Goal: Transaction & Acquisition: Purchase product/service

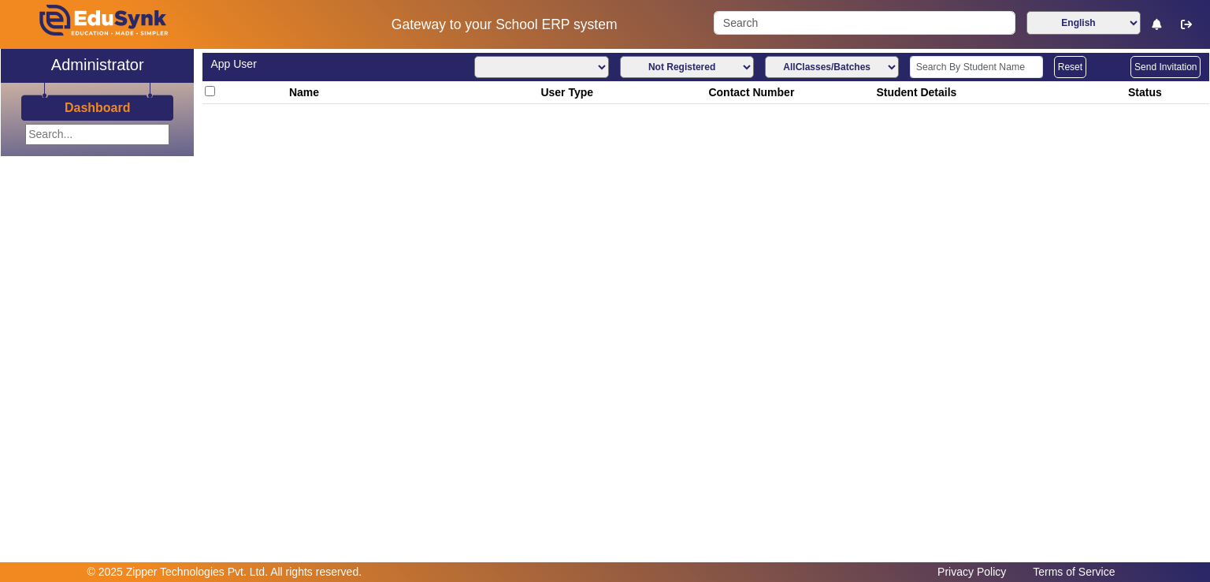
select select
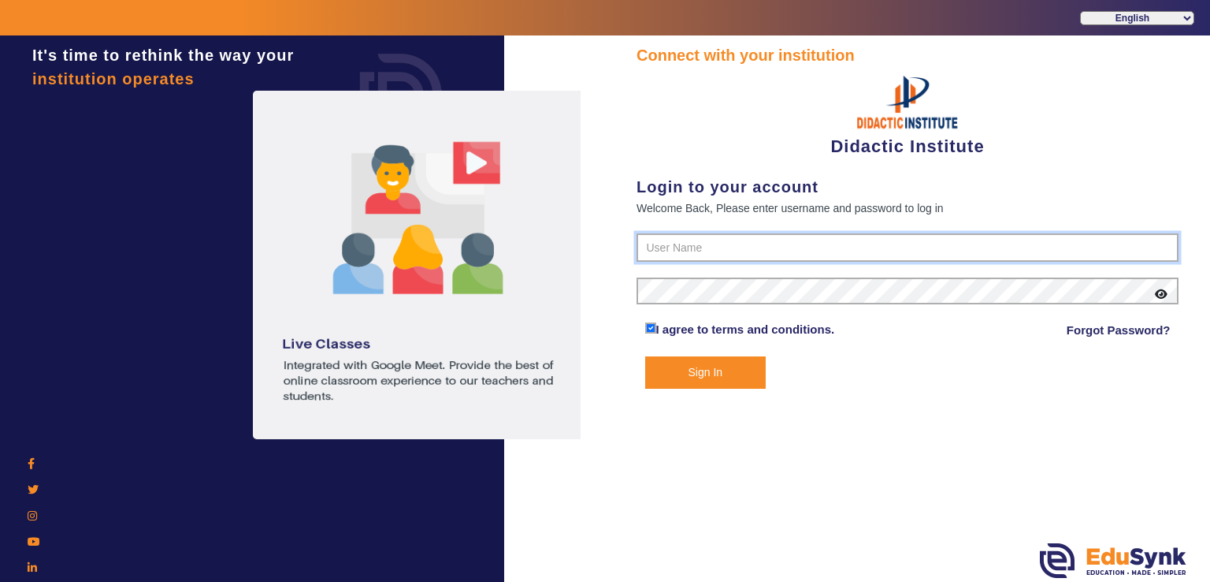
type input "9571262802"
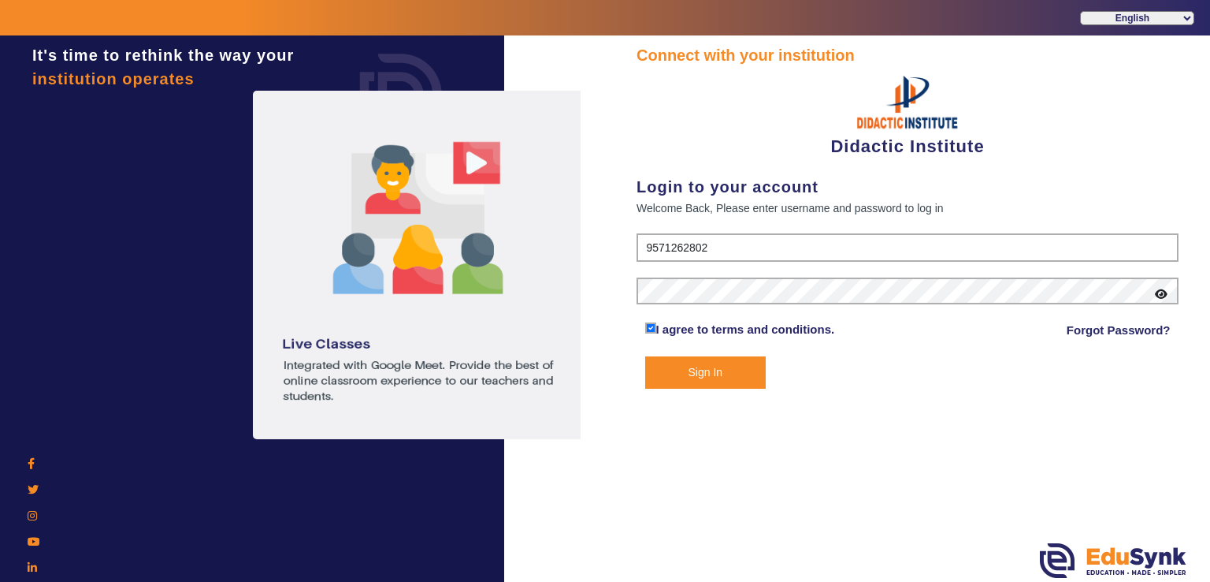
click at [681, 374] on button "Sign In" at bounding box center [705, 372] width 121 height 32
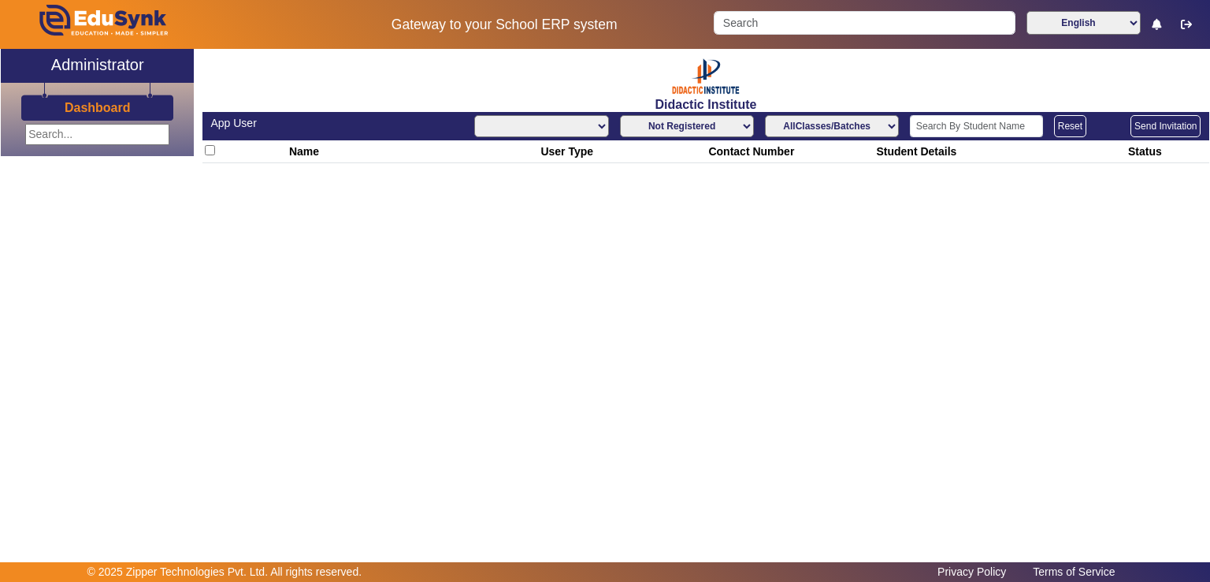
select select "All"
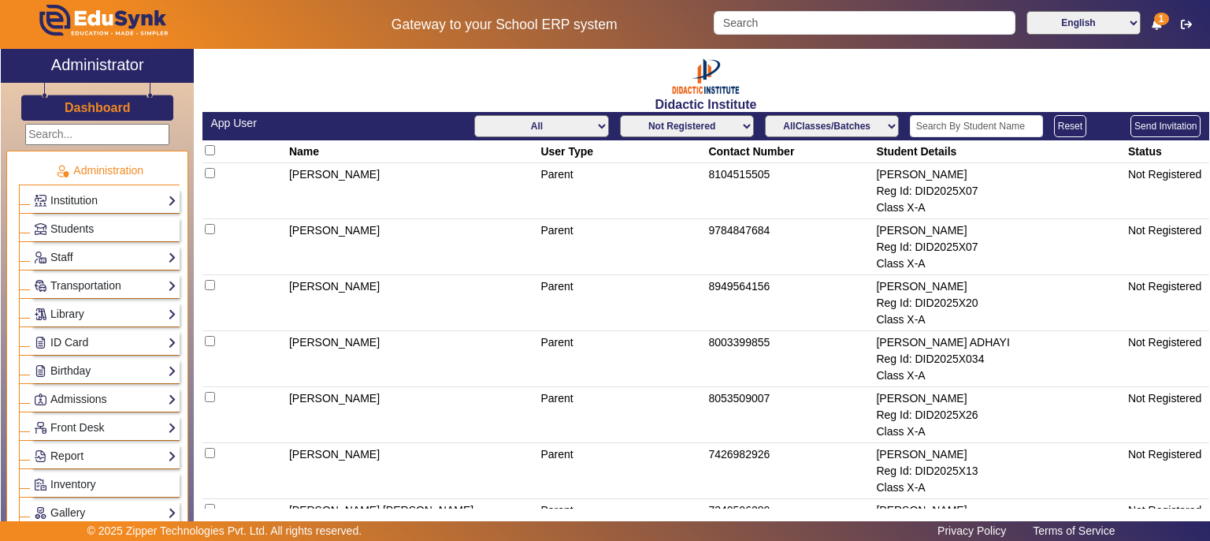
click at [710, 127] on select "Not Registered Registered" at bounding box center [687, 126] width 134 height 22
click at [620, 115] on select "Not Registered Registered" at bounding box center [687, 126] width 134 height 22
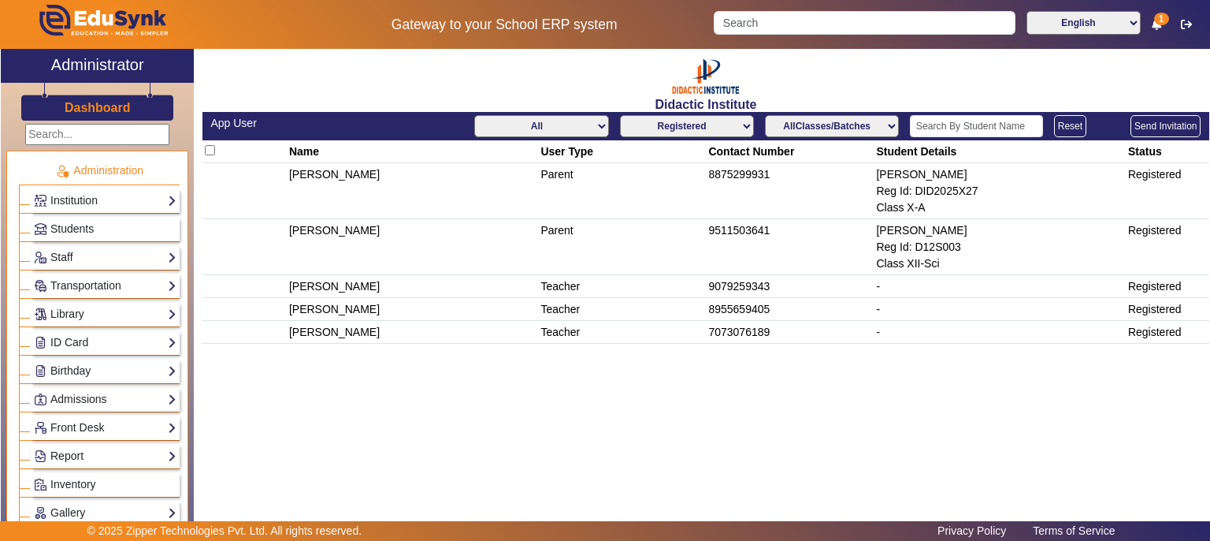
click at [738, 127] on select "Not Registered Registered" at bounding box center [687, 126] width 134 height 22
select select "not_registered"
click at [620, 115] on select "Not Registered Registered" at bounding box center [687, 126] width 134 height 22
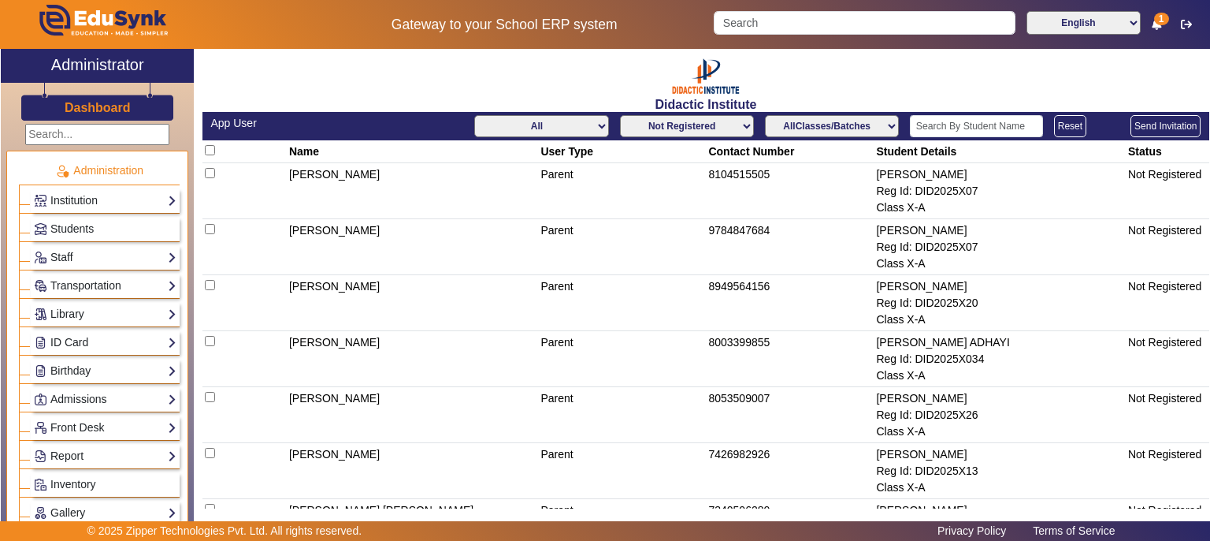
click at [591, 123] on select "All Teacher Parent Driver Support Staff" at bounding box center [541, 126] width 134 height 22
select select "Teacher"
click at [474, 115] on select "All Teacher Parent Driver Support Staff" at bounding box center [541, 126] width 134 height 22
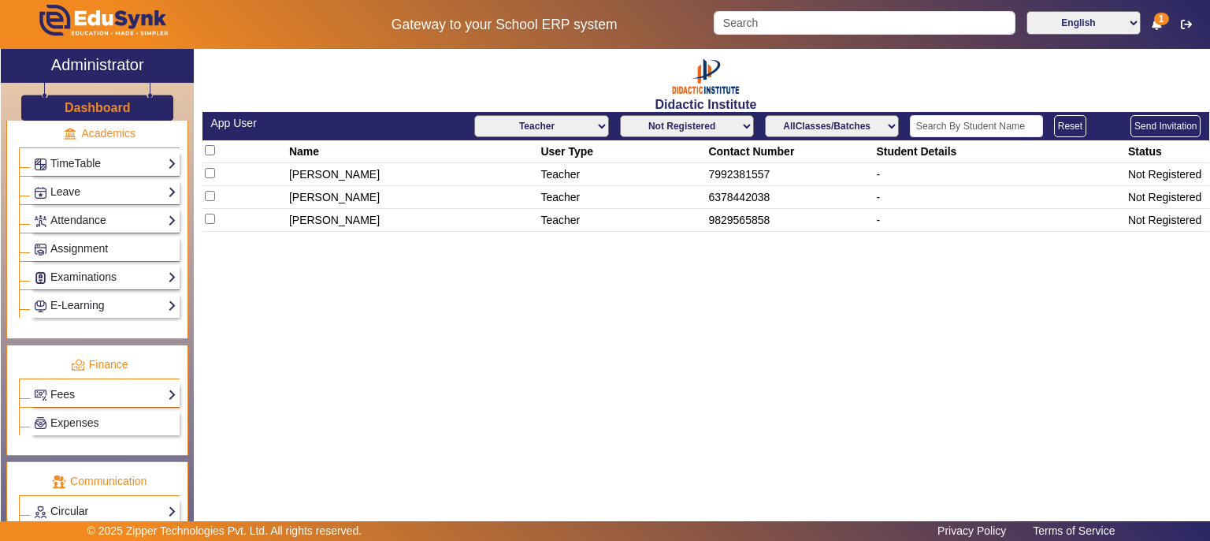
scroll to position [615, 0]
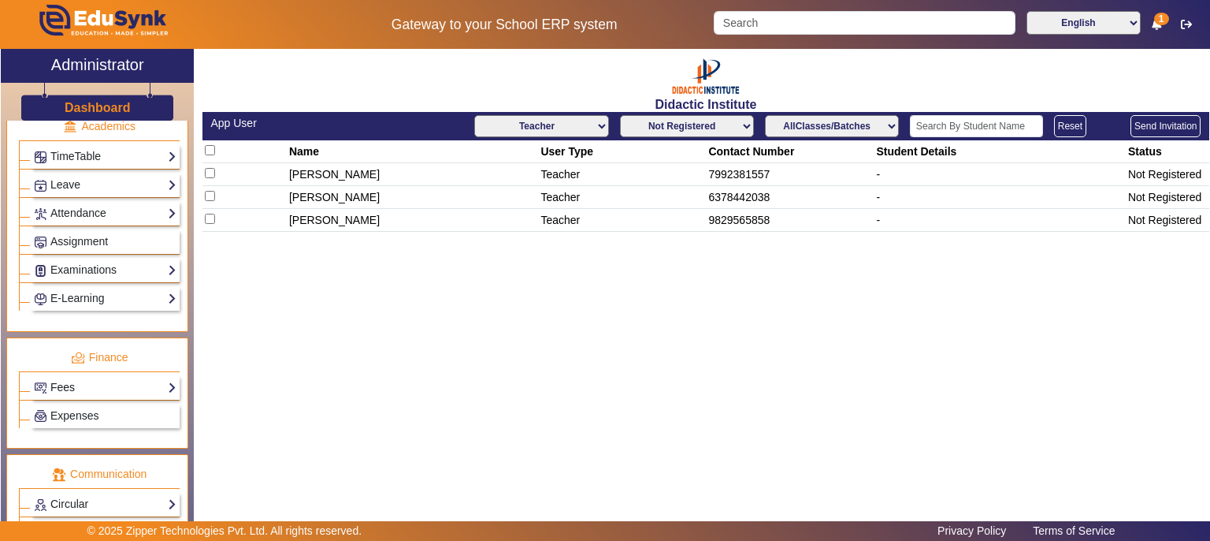
click at [142, 378] on link "Fees" at bounding box center [105, 387] width 143 height 18
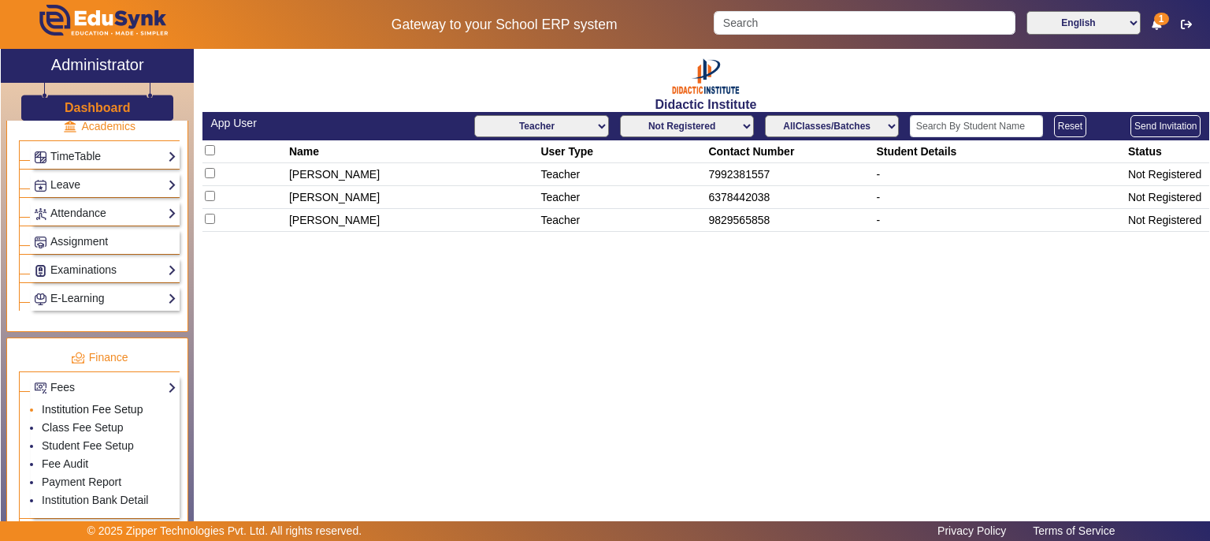
click at [110, 403] on link "Institution Fee Setup" at bounding box center [92, 409] width 101 height 13
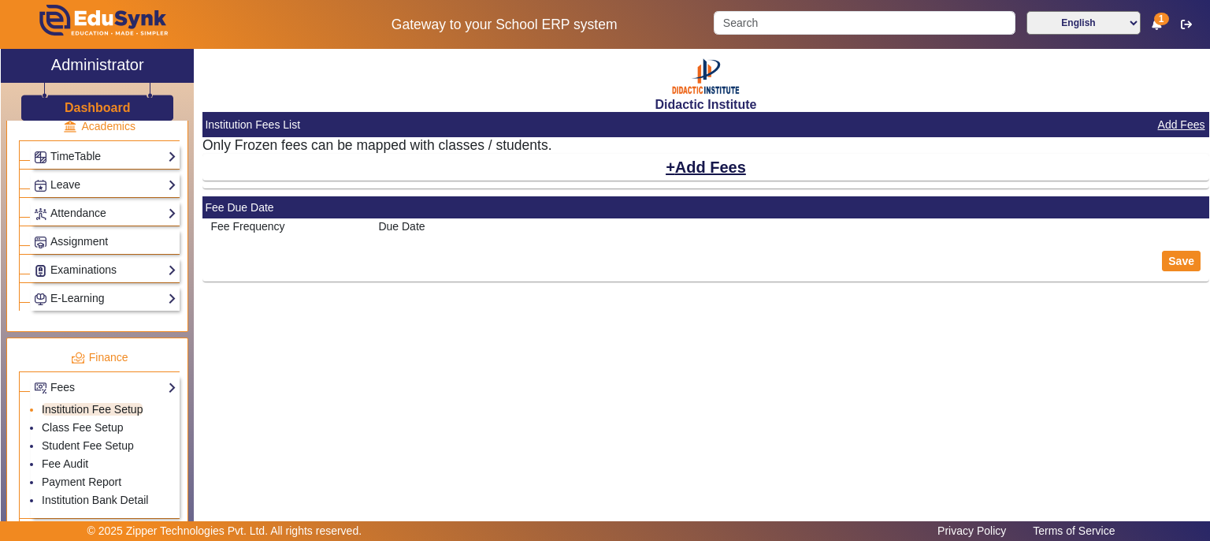
select select "10"
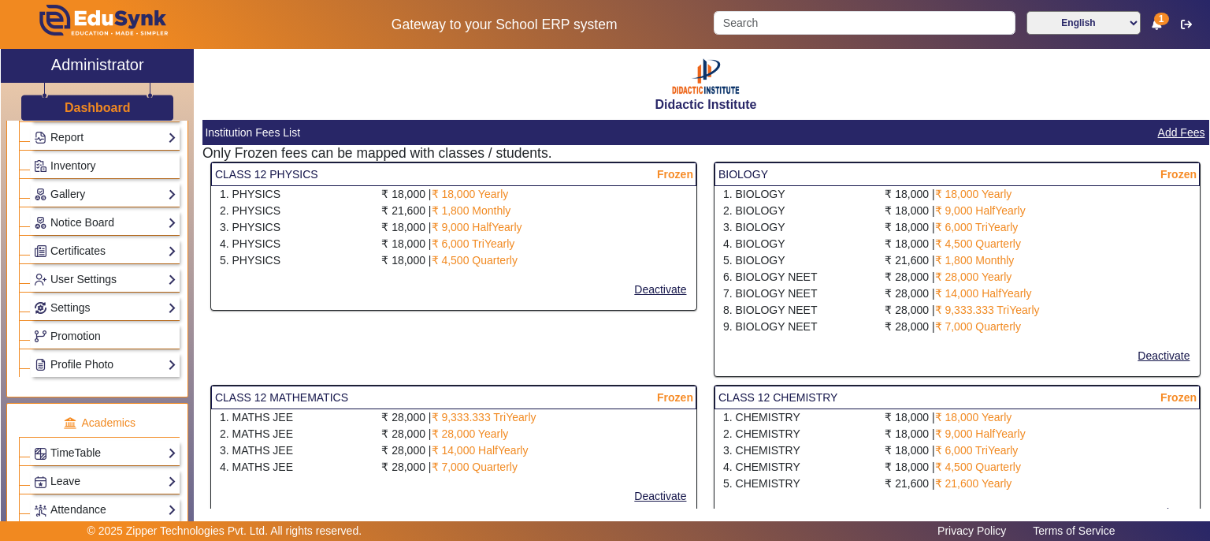
scroll to position [286, 0]
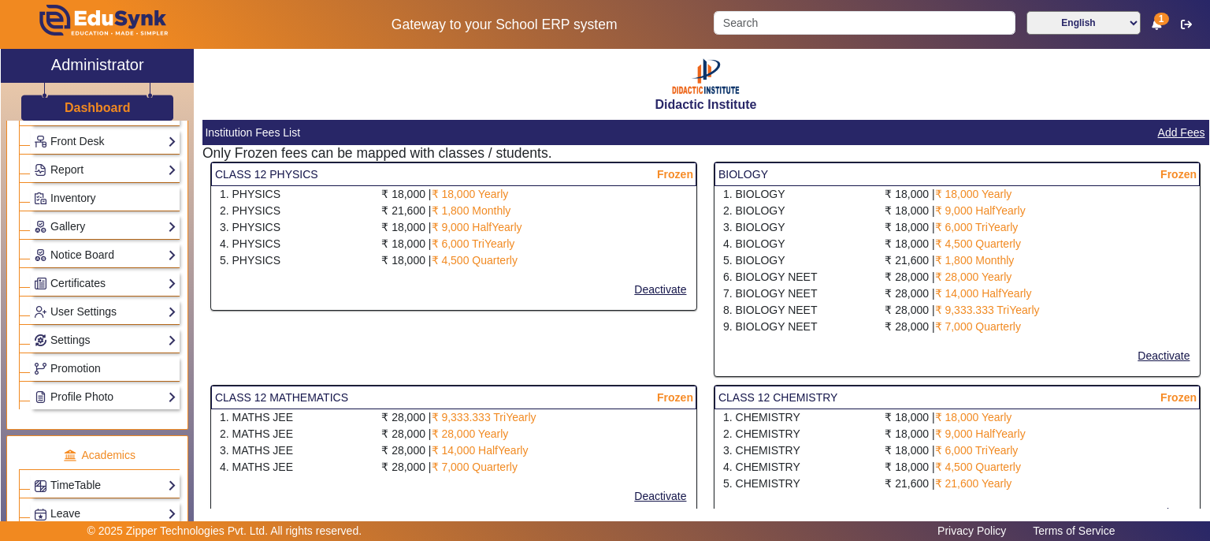
click at [199, 303] on div "Didactic Institute Institution Fees List Add Fees Only Frozen fees can be mappe…" at bounding box center [702, 285] width 1016 height 472
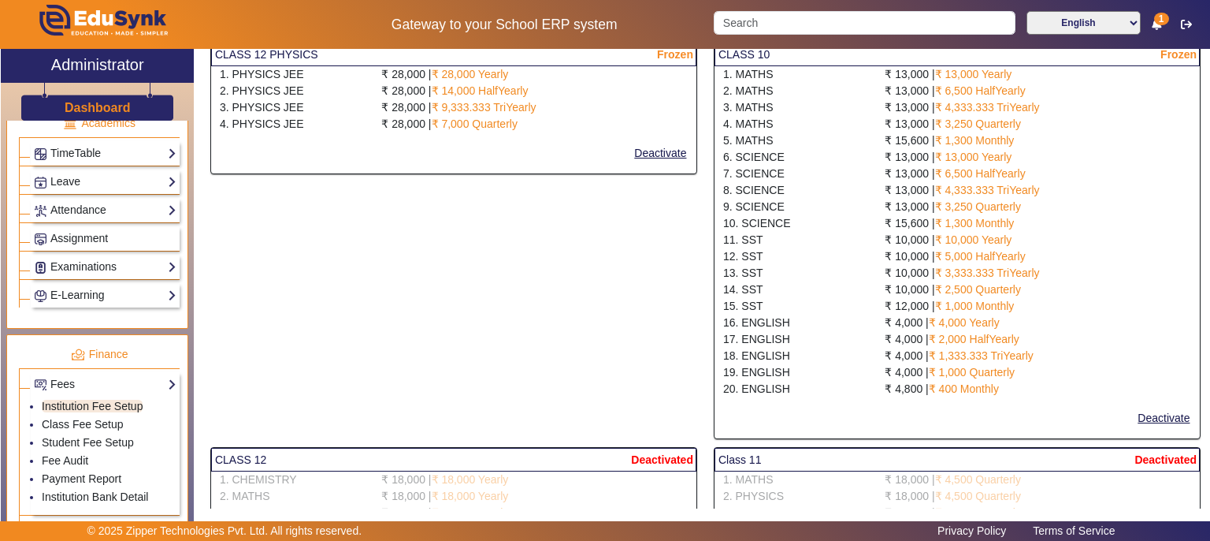
scroll to position [660, 0]
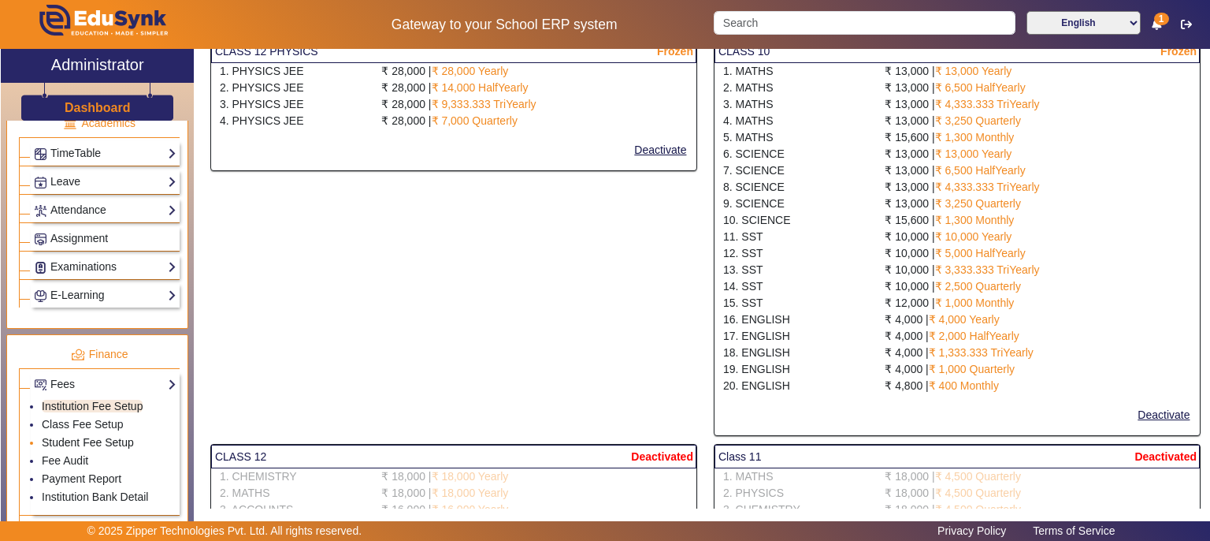
click at [112, 436] on link "Student Fee Setup" at bounding box center [88, 442] width 92 height 13
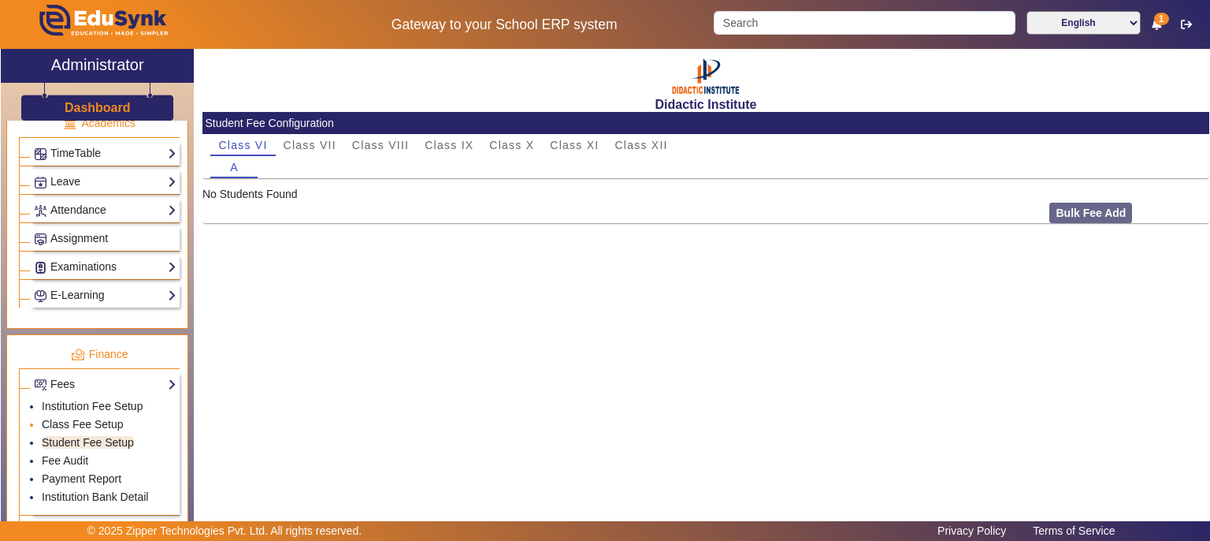
click at [65, 416] on li "Class Fee Setup" at bounding box center [109, 425] width 135 height 18
click at [65, 524] on span "Expenses" at bounding box center [74, 530] width 48 height 13
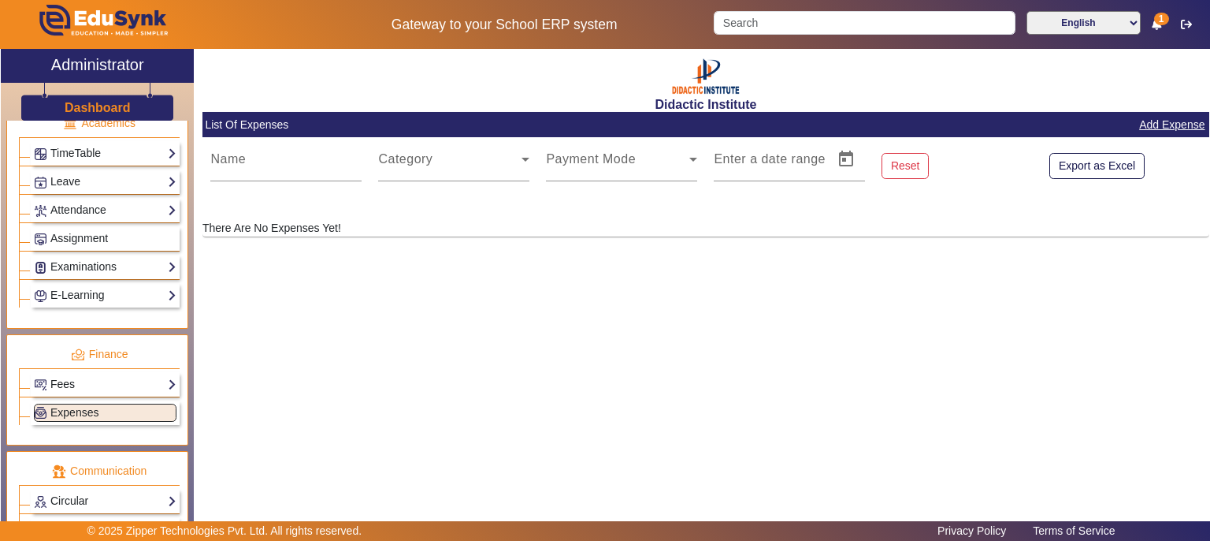
click at [128, 378] on link "Fees" at bounding box center [105, 384] width 143 height 18
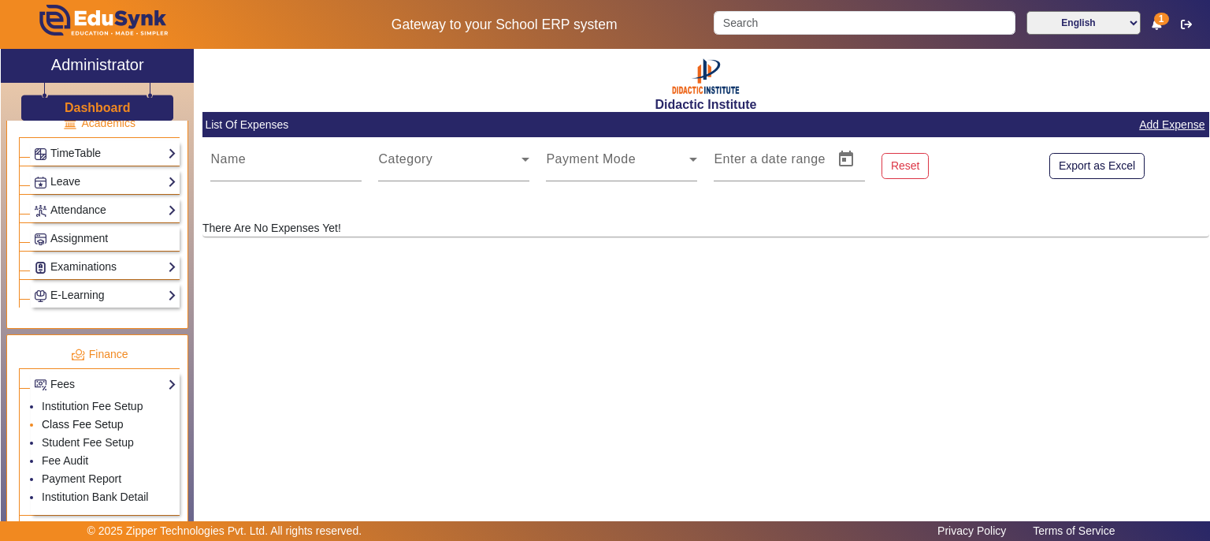
click at [95, 418] on link "Class Fee Setup" at bounding box center [83, 424] width 82 height 13
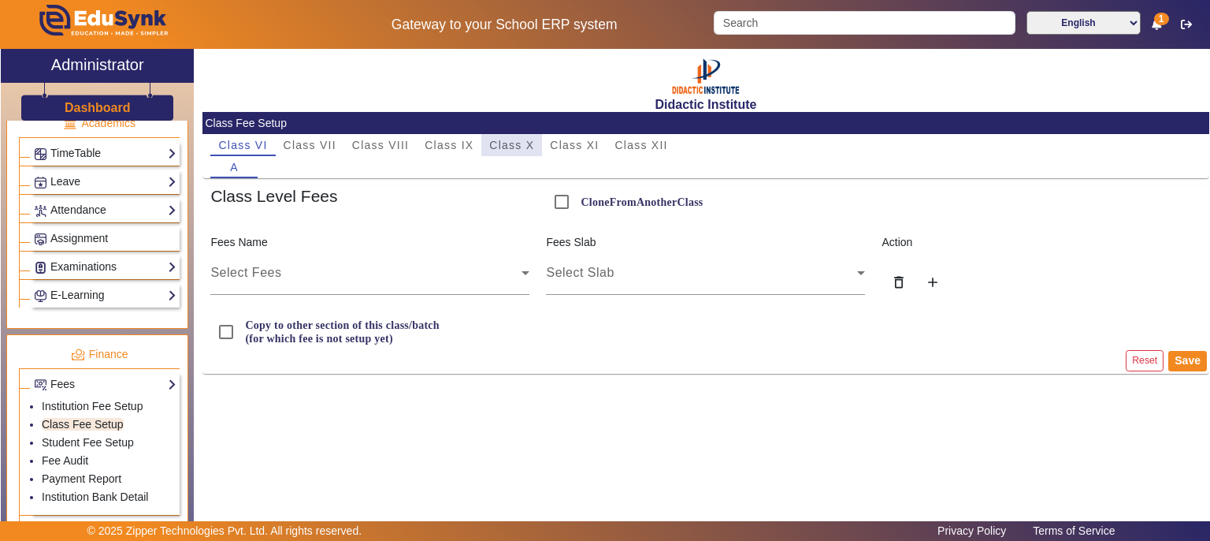
click at [514, 143] on span "Class X" at bounding box center [511, 144] width 45 height 11
click at [493, 272] on div "Select Fees" at bounding box center [365, 272] width 311 height 19
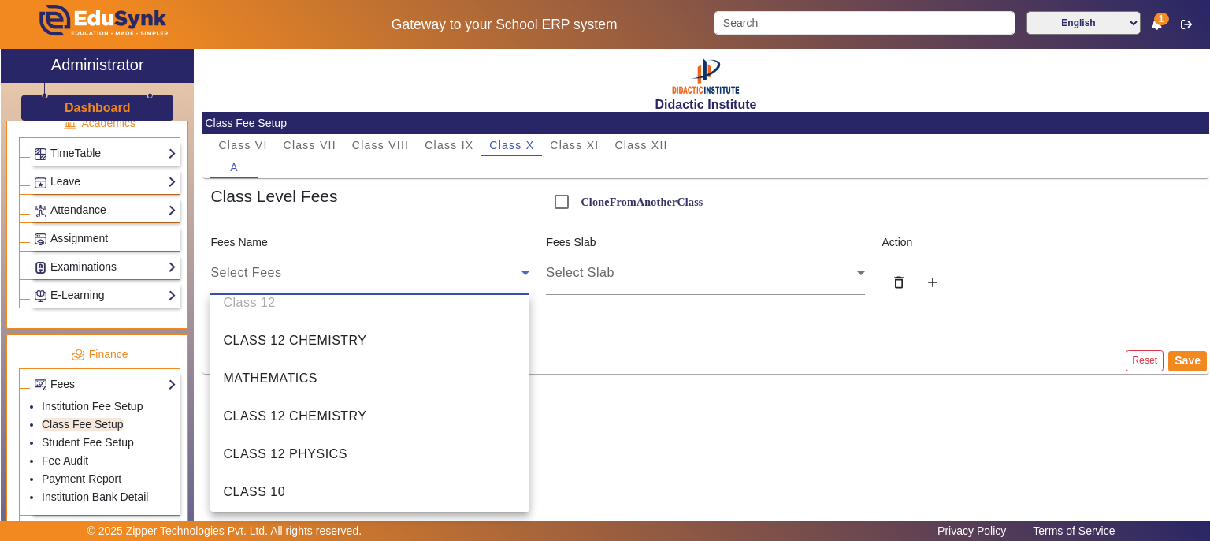
scroll to position [287, 0]
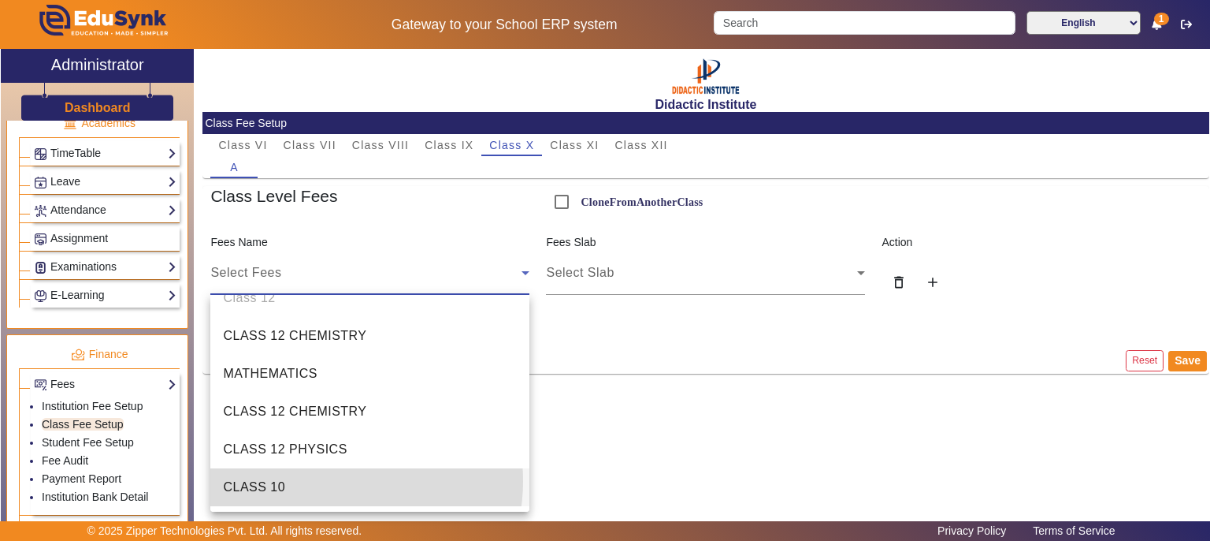
click at [324, 480] on mat-option "CLASS 10" at bounding box center [369, 487] width 319 height 38
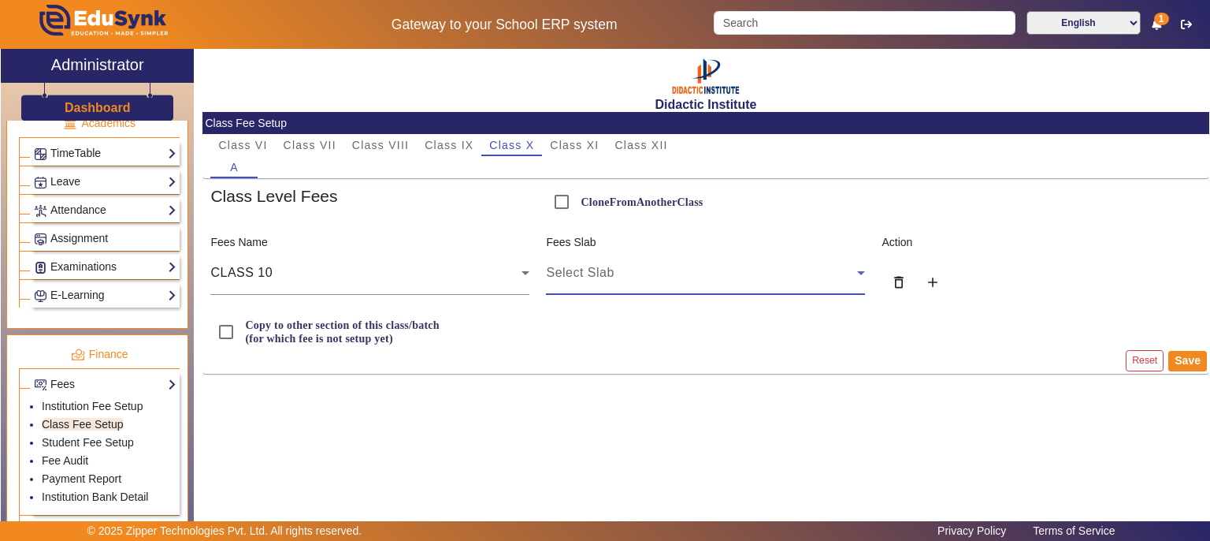
click at [629, 270] on div "Select Slab" at bounding box center [701, 272] width 311 height 19
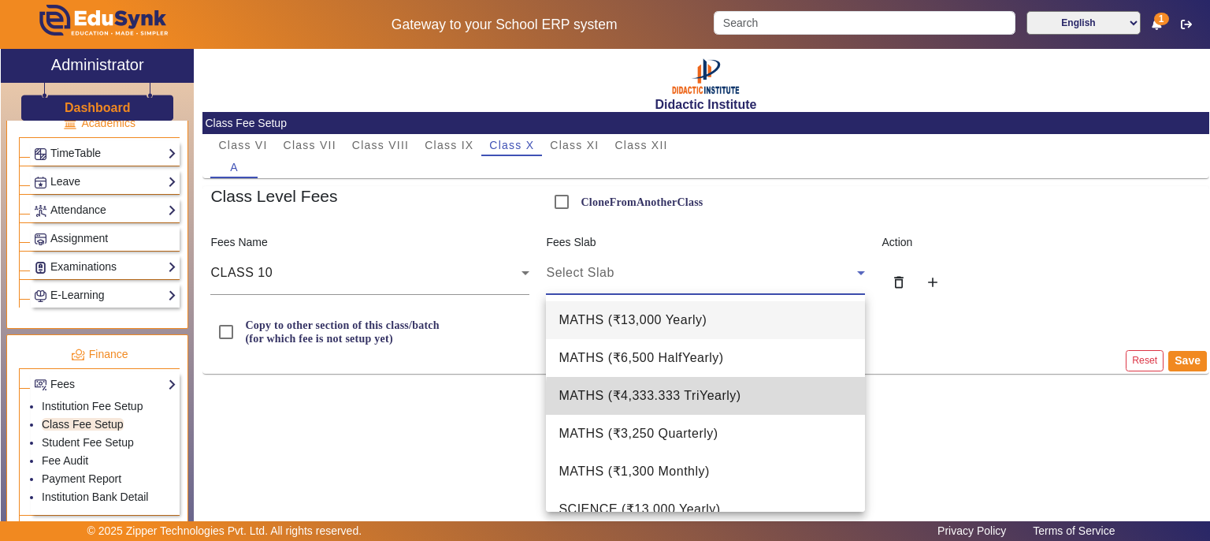
click at [766, 401] on mat-option "MATHS ( ₹4,333.333 TriYearly )" at bounding box center [705, 396] width 319 height 38
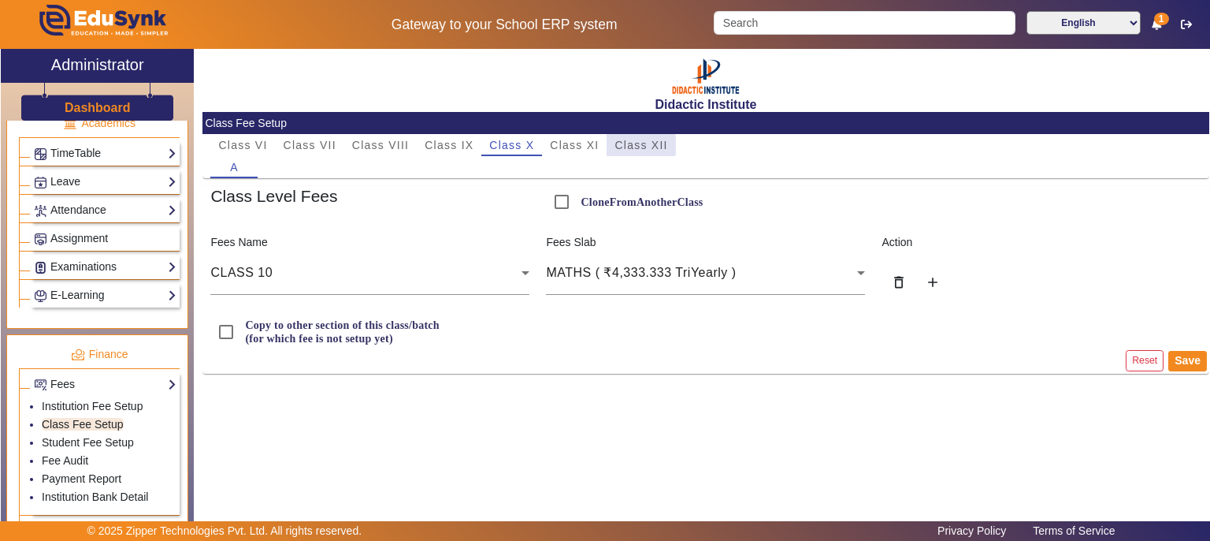
click at [630, 145] on span "Class XII" at bounding box center [641, 144] width 53 height 11
click at [93, 400] on link "Institution Fee Setup" at bounding box center [92, 406] width 101 height 13
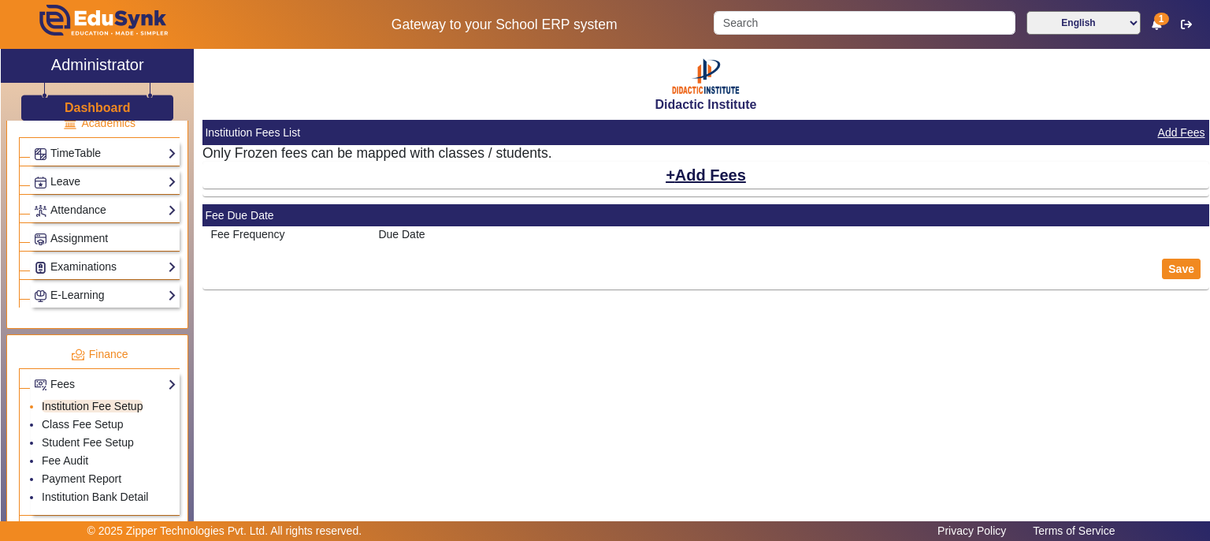
select select "10"
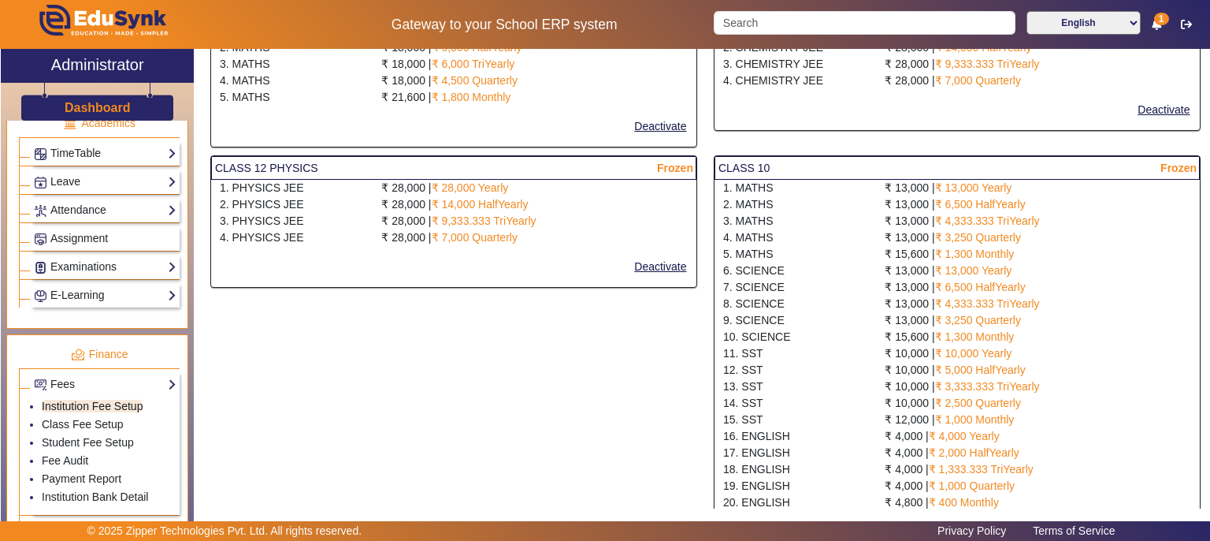
scroll to position [574, 0]
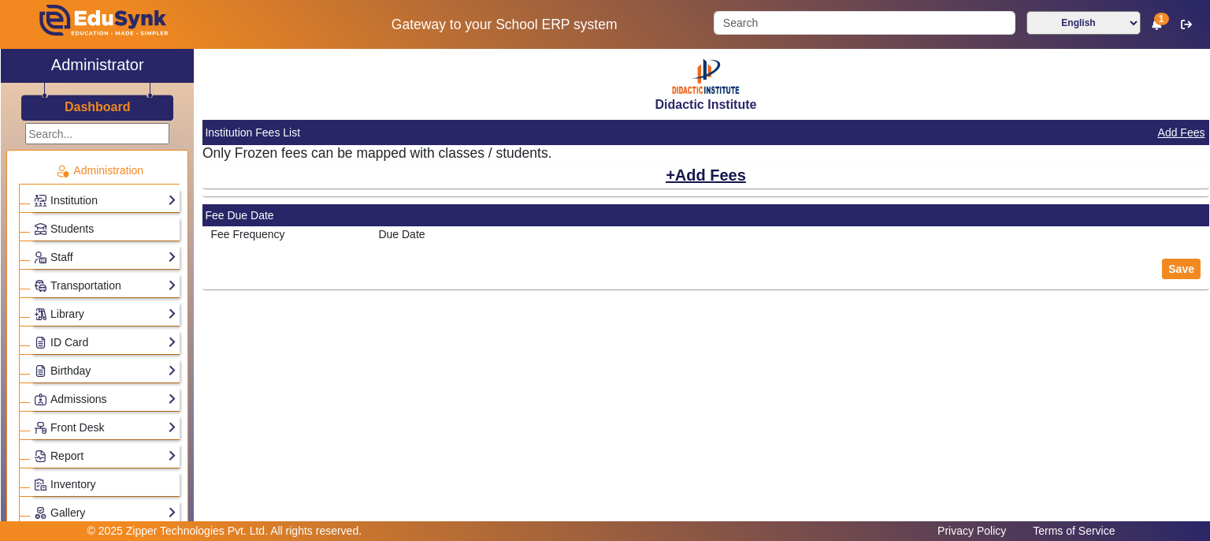
select select "10"
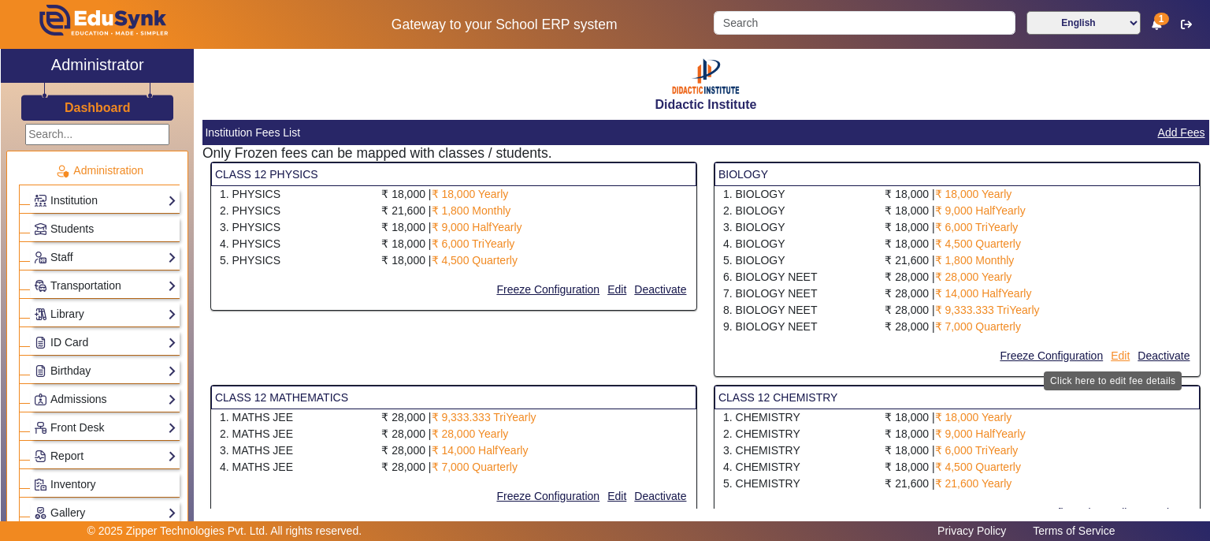
click at [1110, 354] on button "Edit" at bounding box center [1121, 356] width 22 height 20
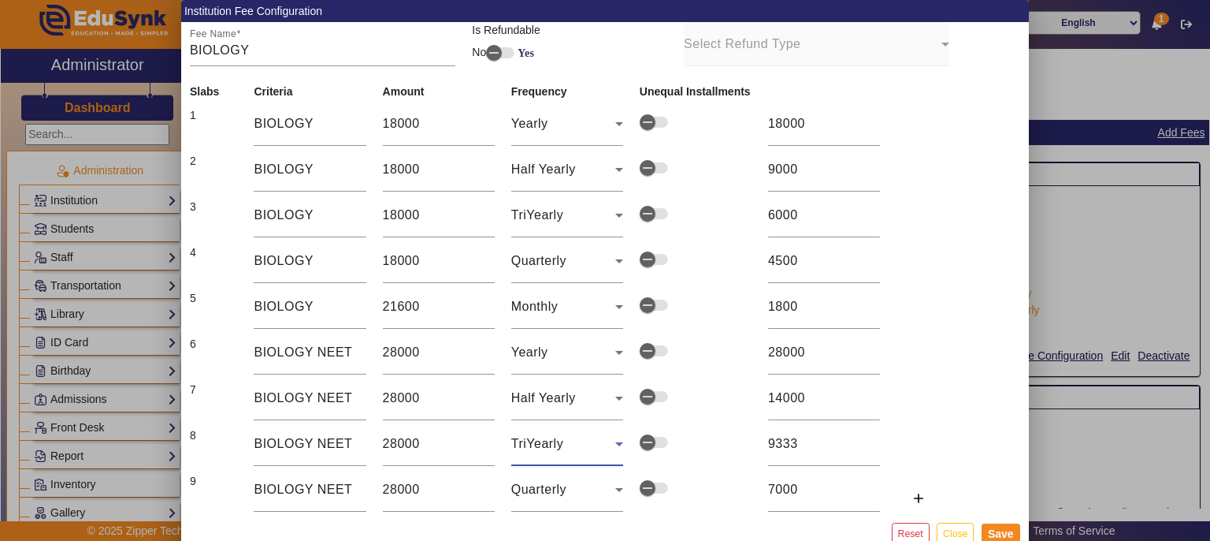
click at [621, 441] on icon at bounding box center [619, 443] width 19 height 19
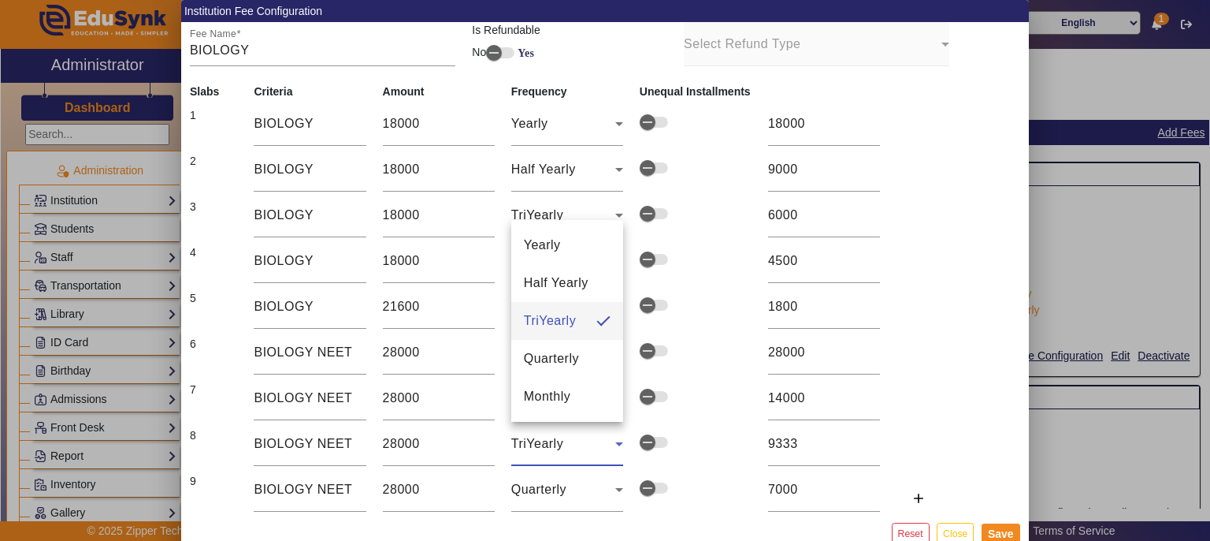
click at [649, 437] on div at bounding box center [605, 270] width 1210 height 541
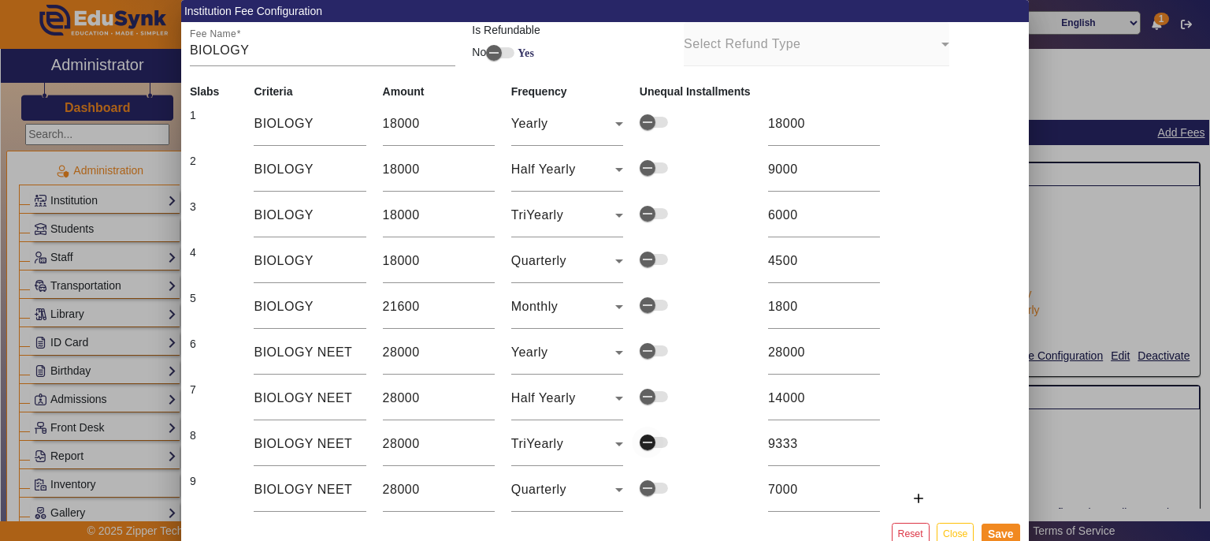
click at [649, 437] on icon "button" at bounding box center [648, 442] width 14 height 14
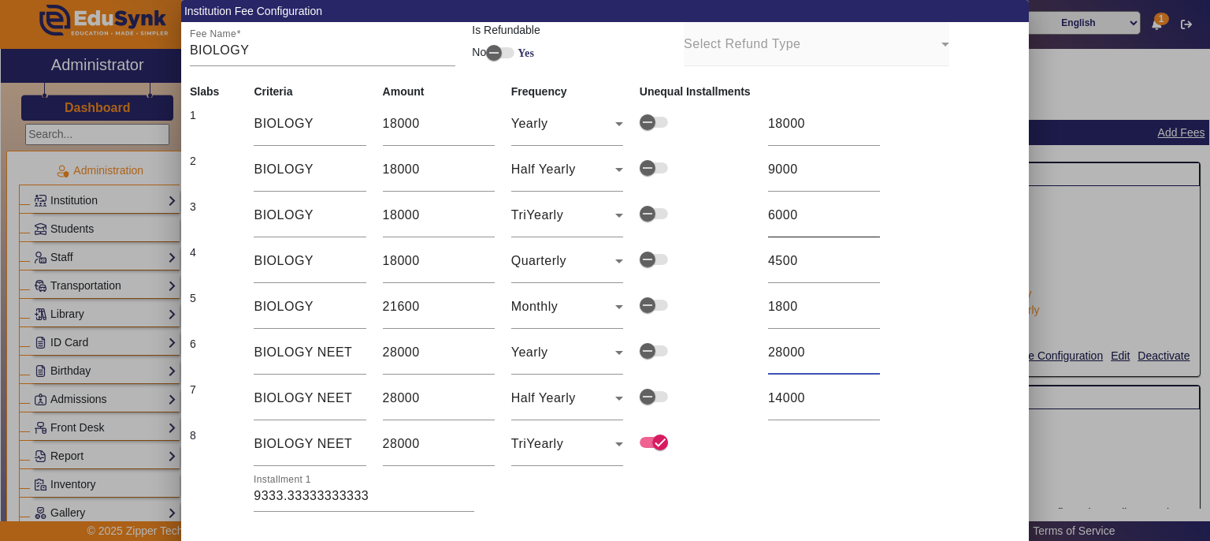
drag, startPoint x: 853, startPoint y: 359, endPoint x: 832, endPoint y: 213, distance: 147.2
click at [832, 213] on table "Slabs Criteria Amount Frequency Unequal Installments 1 BIOLOGY 18000 Yearly 180…" at bounding box center [566, 330] width 771 height 494
drag, startPoint x: 931, startPoint y: 232, endPoint x: 934, endPoint y: 240, distance: 8.2
click at [934, 240] on table "Slabs Criteria Amount Frequency Unequal Installments 1 BIOLOGY 18000 Yearly 180…" at bounding box center [566, 330] width 771 height 494
click at [571, 486] on div "Installment 1 9333.33333333333" at bounding box center [599, 489] width 690 height 44
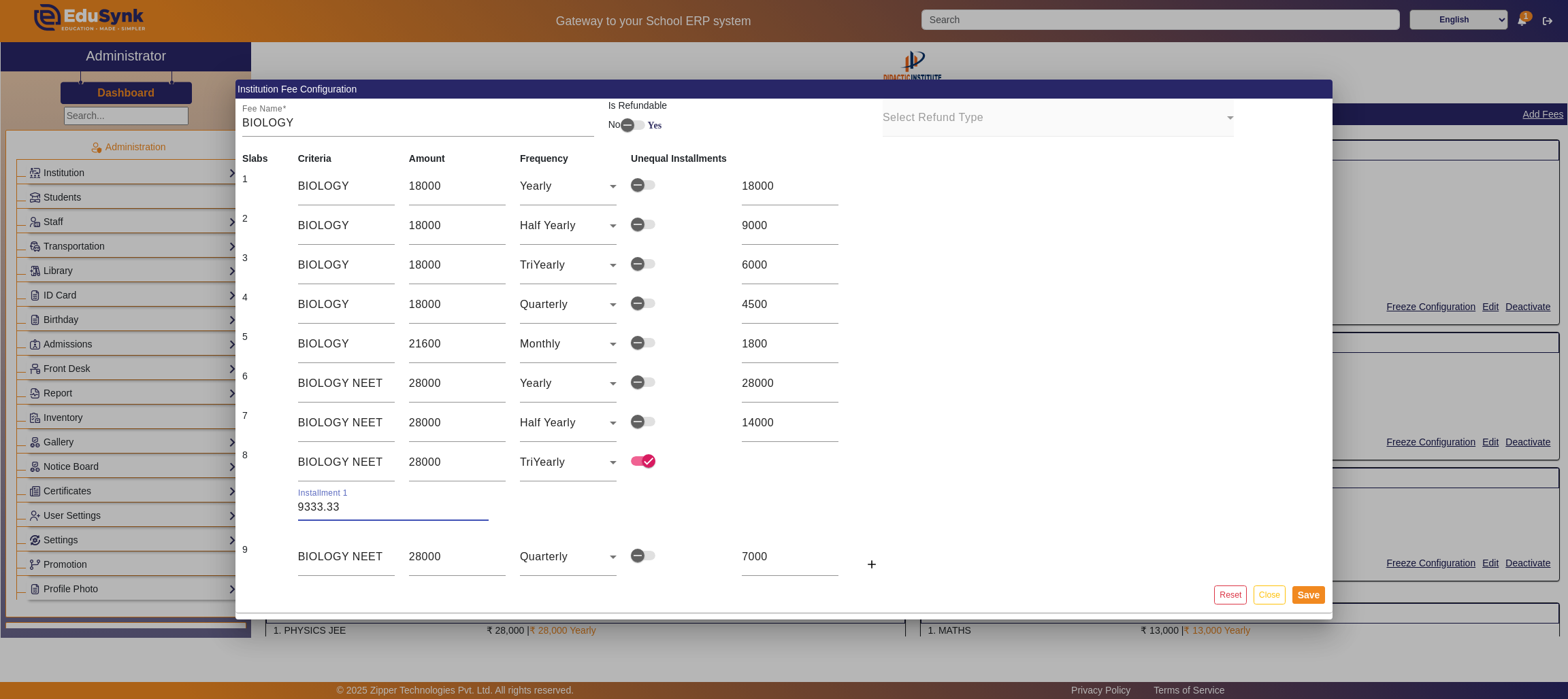
click at [483, 466] on input "9333.33" at bounding box center [393, 507] width 191 height 16
click at [483, 466] on input "9333.32" at bounding box center [393, 507] width 191 height 16
click at [483, 466] on input "9333.31" at bounding box center [393, 507] width 191 height 16
click at [407, 466] on input "9333.31" at bounding box center [393, 507] width 191 height 16
click at [568, 463] on div "TriYearly" at bounding box center [565, 462] width 90 height 16
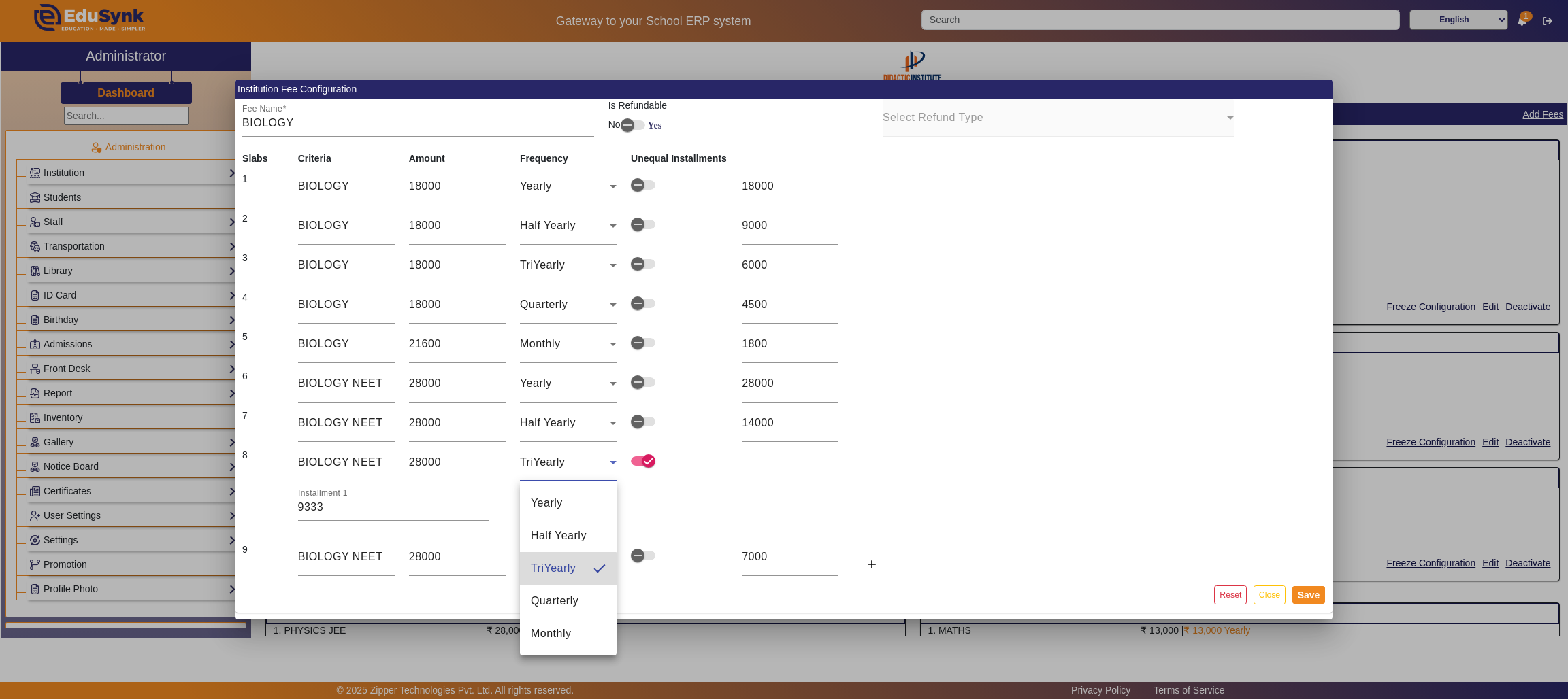
click at [553, 466] on span "TriYearly" at bounding box center [553, 568] width 45 height 16
click at [602, 464] on div "TriYearly" at bounding box center [565, 462] width 90 height 16
click at [566, 466] on span "Half Yearly" at bounding box center [559, 536] width 56 height 16
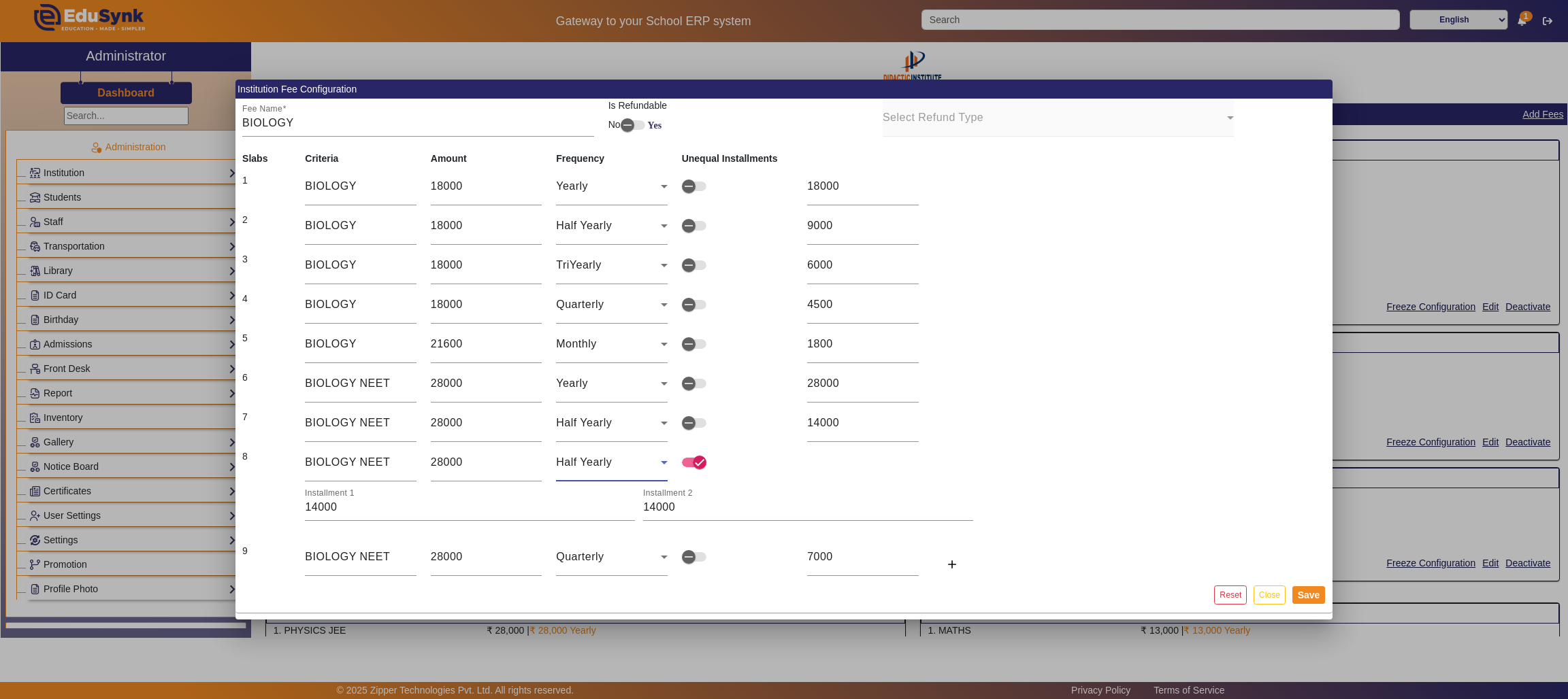
click at [647, 463] on div "Half Yearly" at bounding box center [608, 462] width 104 height 16
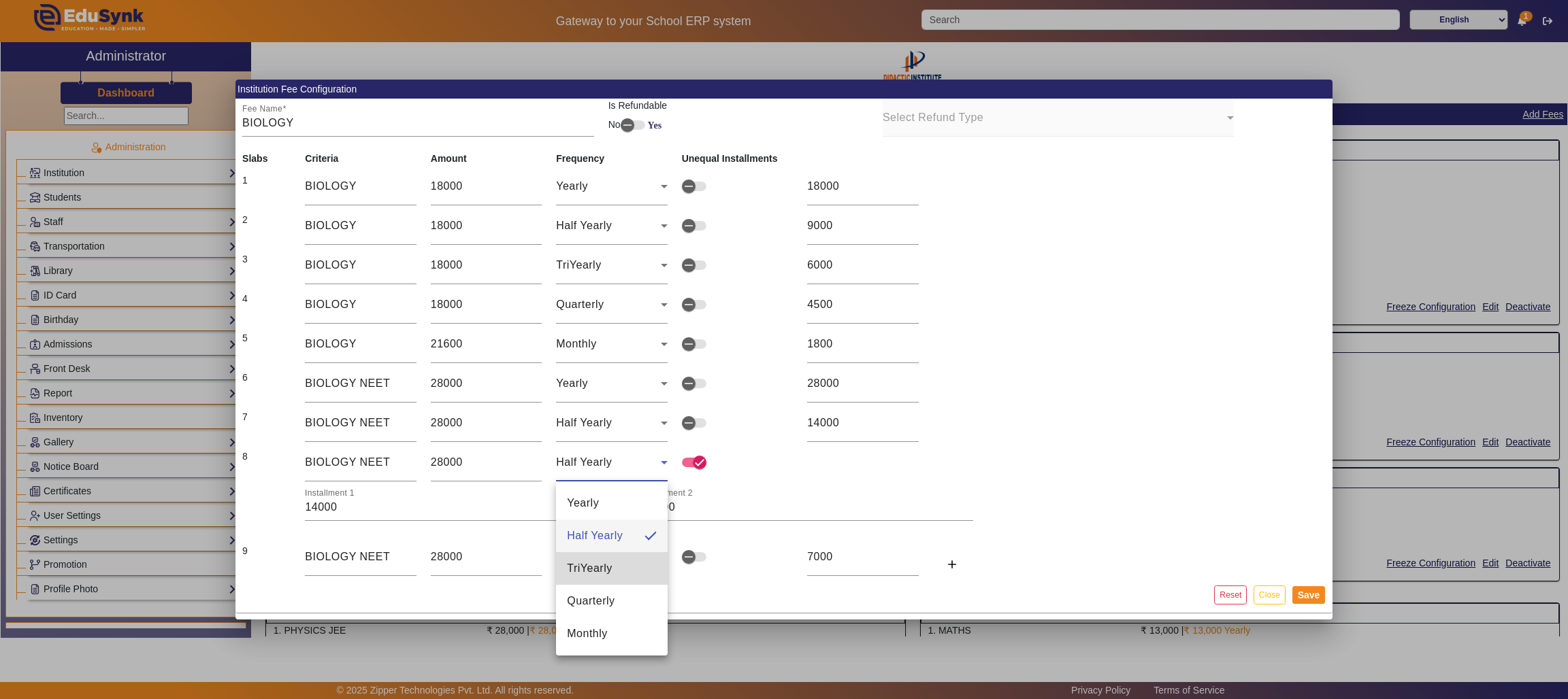
click at [592, 466] on span "TriYearly" at bounding box center [589, 568] width 45 height 16
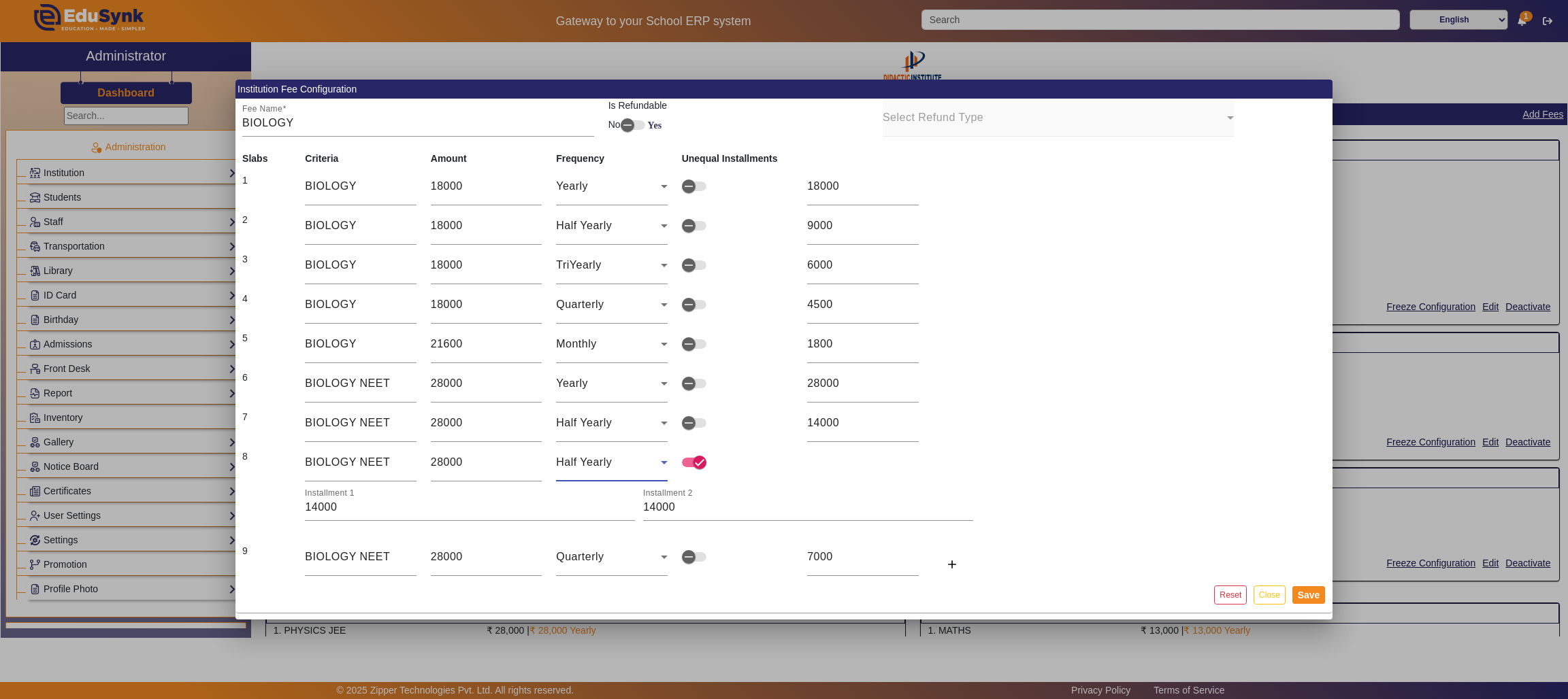
type input "9333.33"
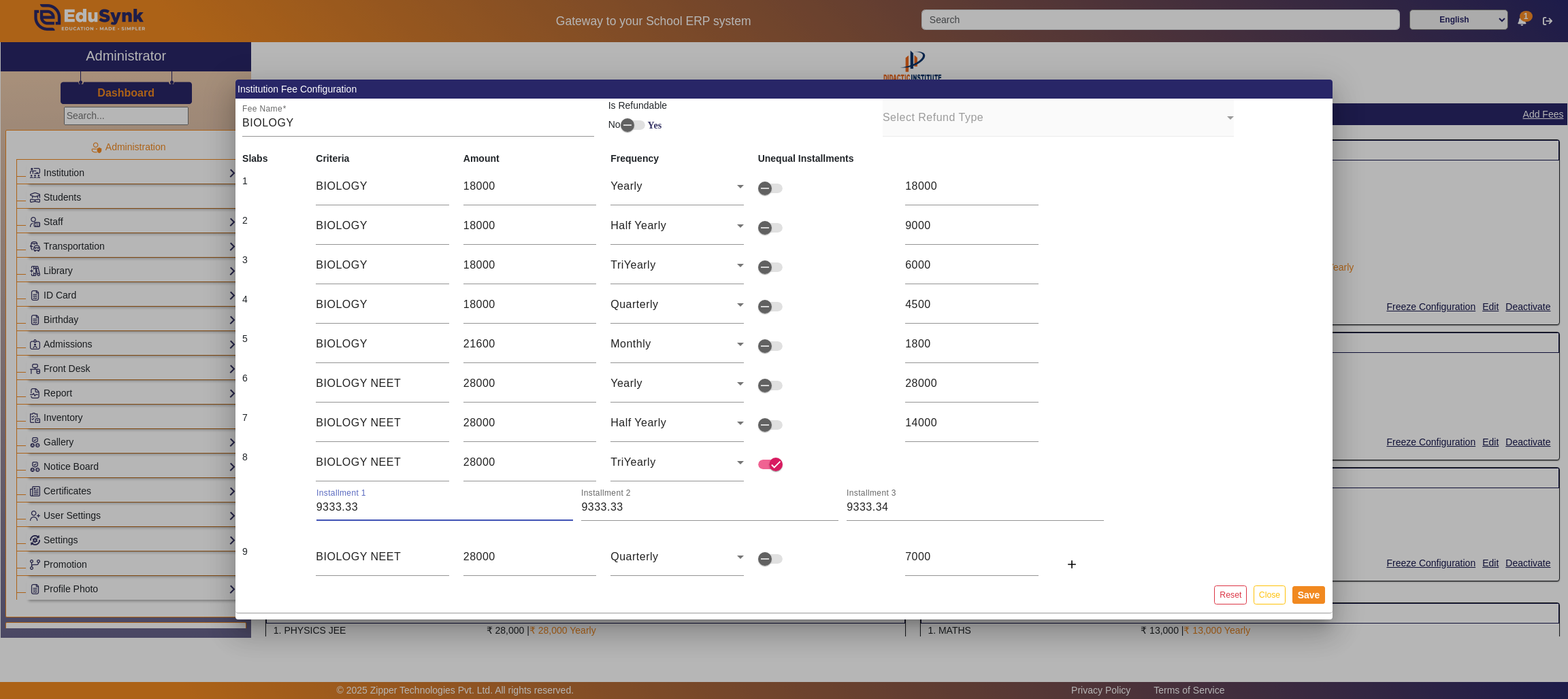
click at [387, 466] on input "9333.33" at bounding box center [445, 507] width 257 height 16
type input "9334"
click at [640, 466] on input "9333.33" at bounding box center [710, 507] width 257 height 16
type input "9333"
click at [891, 466] on input "9333.34" at bounding box center [975, 507] width 257 height 16
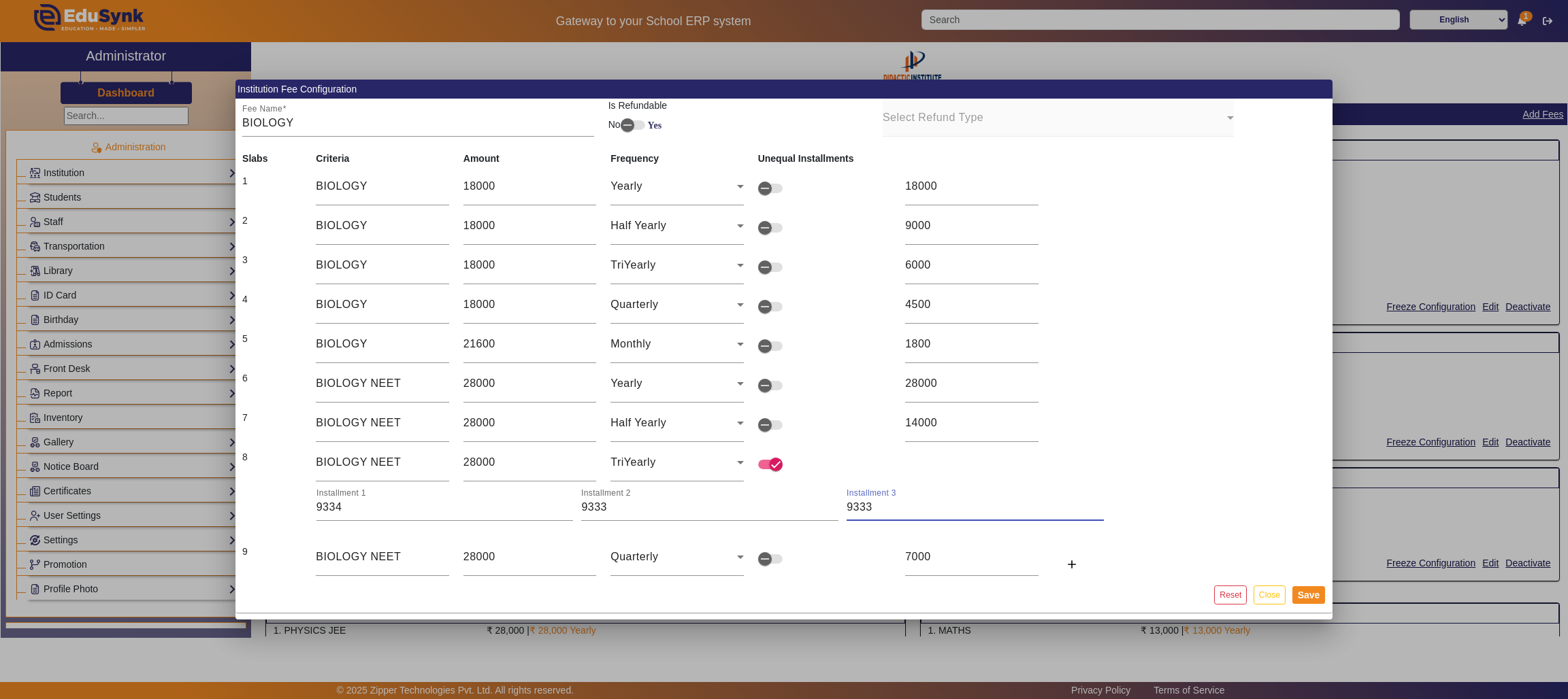
type input "9333"
click at [1045, 466] on button "Save" at bounding box center [1308, 595] width 34 height 17
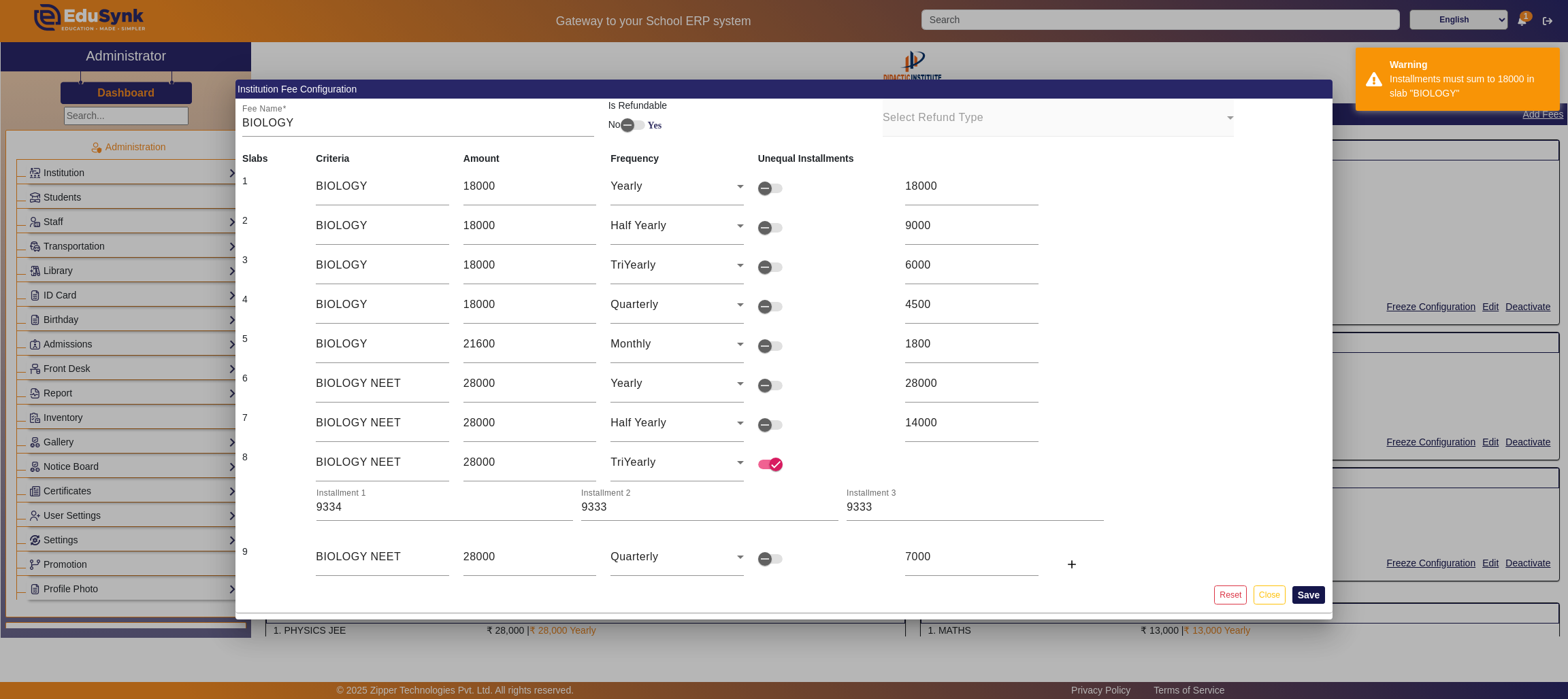
click at [1045, 466] on button "Save" at bounding box center [1308, 595] width 34 height 17
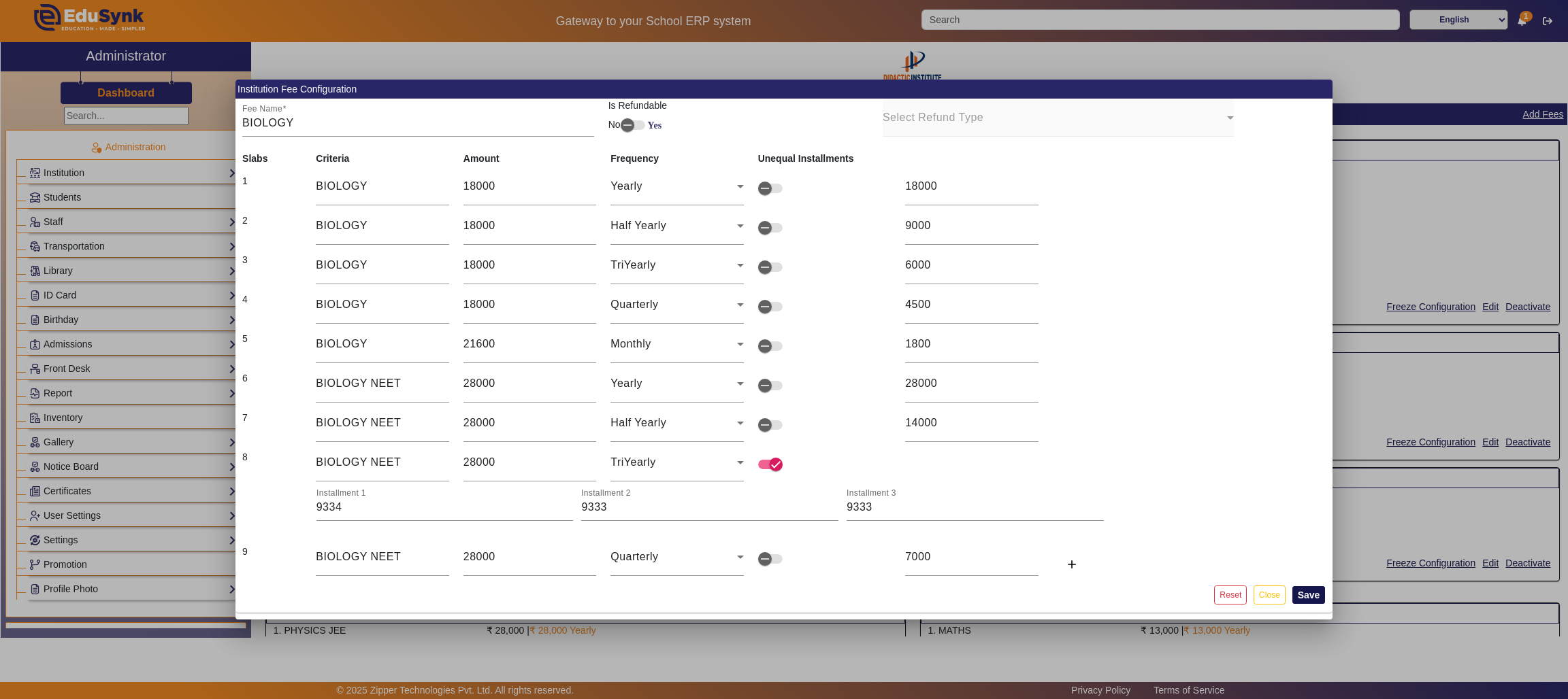
click at [1045, 466] on button "Save" at bounding box center [1308, 595] width 34 height 17
click at [736, 261] on icon at bounding box center [740, 265] width 16 height 16
click at [667, 373] on mat-option "TriYearly" at bounding box center [677, 371] width 133 height 33
click at [1045, 466] on button "Save" at bounding box center [1308, 595] width 34 height 17
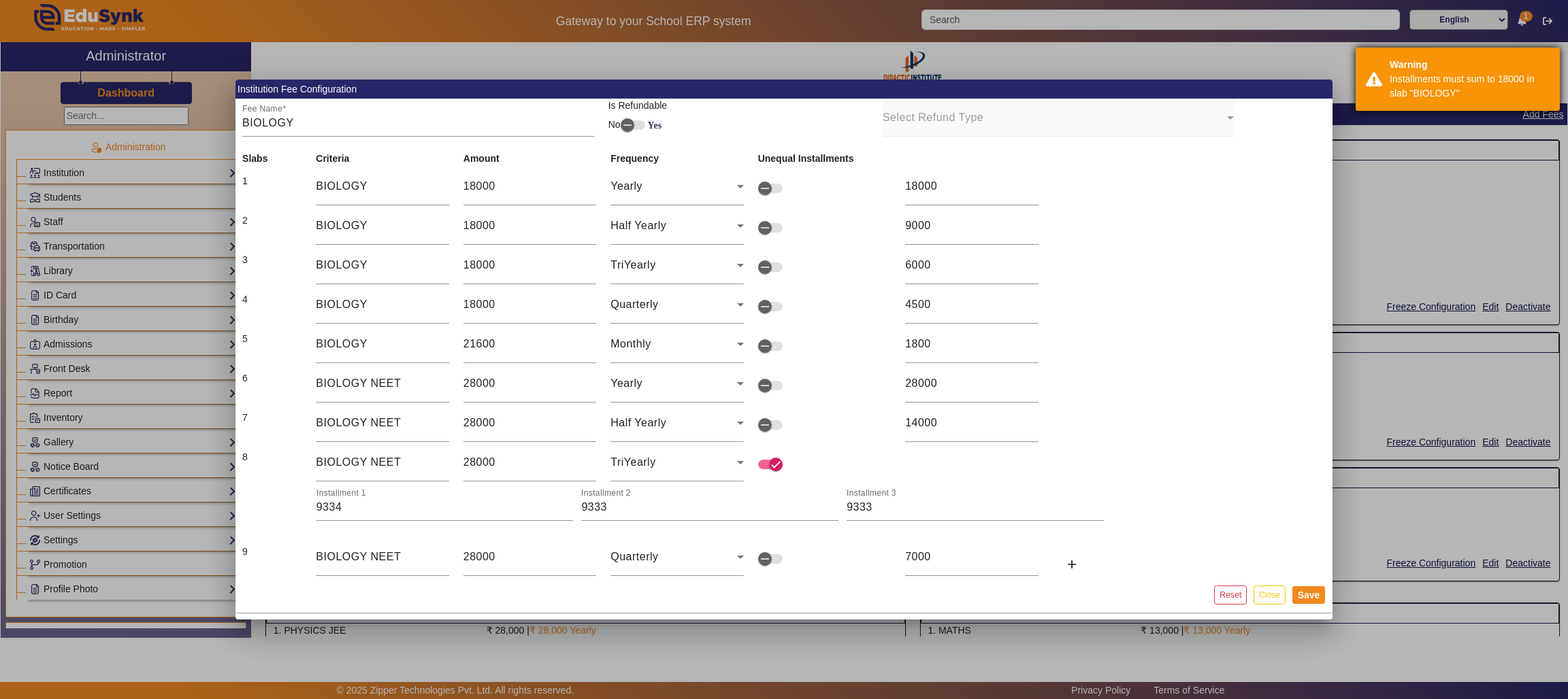
click at [1045, 73] on div "Installments must sum to 18000 in slab "BIOLOGY"" at bounding box center [1469, 86] width 160 height 28
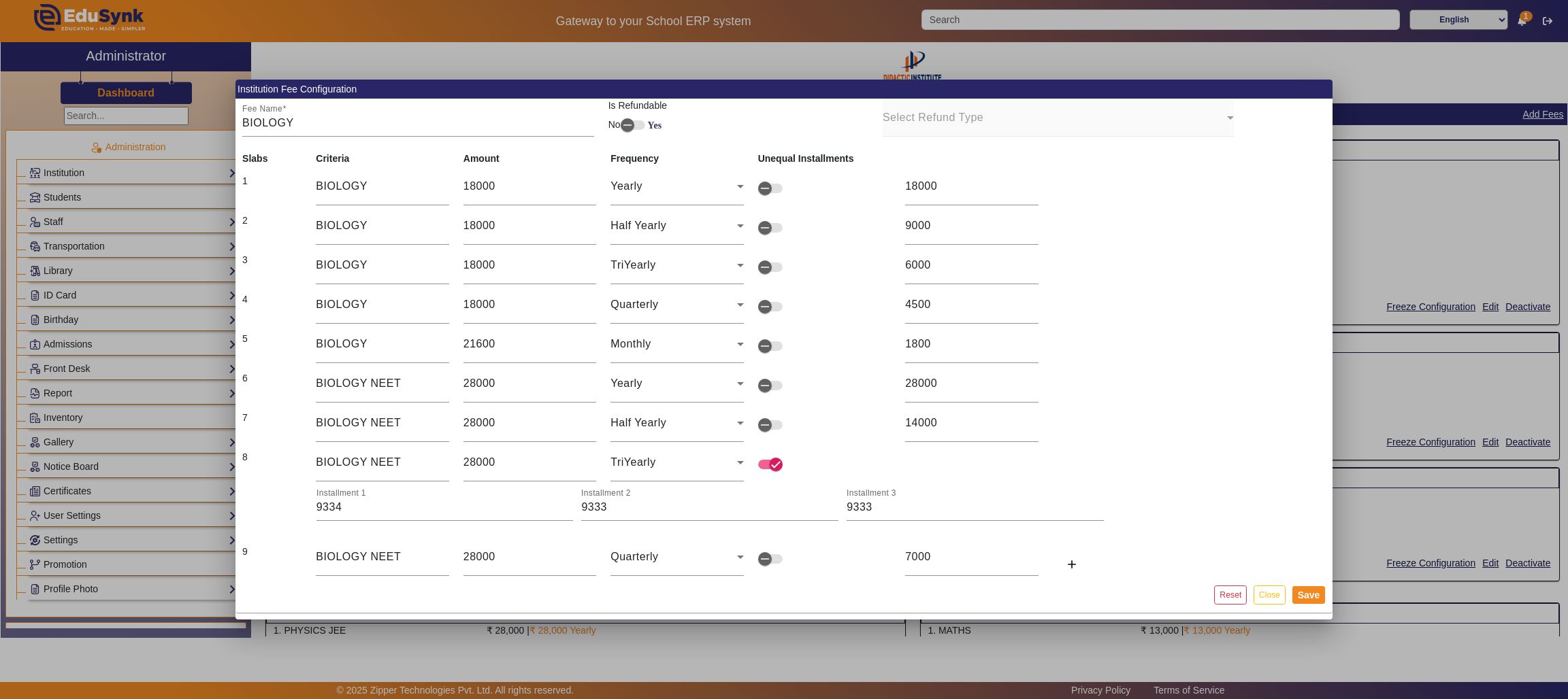
click at [1045, 73] on div "Installments must sum to 18000 in slab "BIOLOGY"" at bounding box center [1469, 86] width 160 height 28
click at [1045, 466] on button "Save" at bounding box center [1308, 595] width 34 height 17
click at [771, 261] on span "button" at bounding box center [765, 268] width 28 height 28
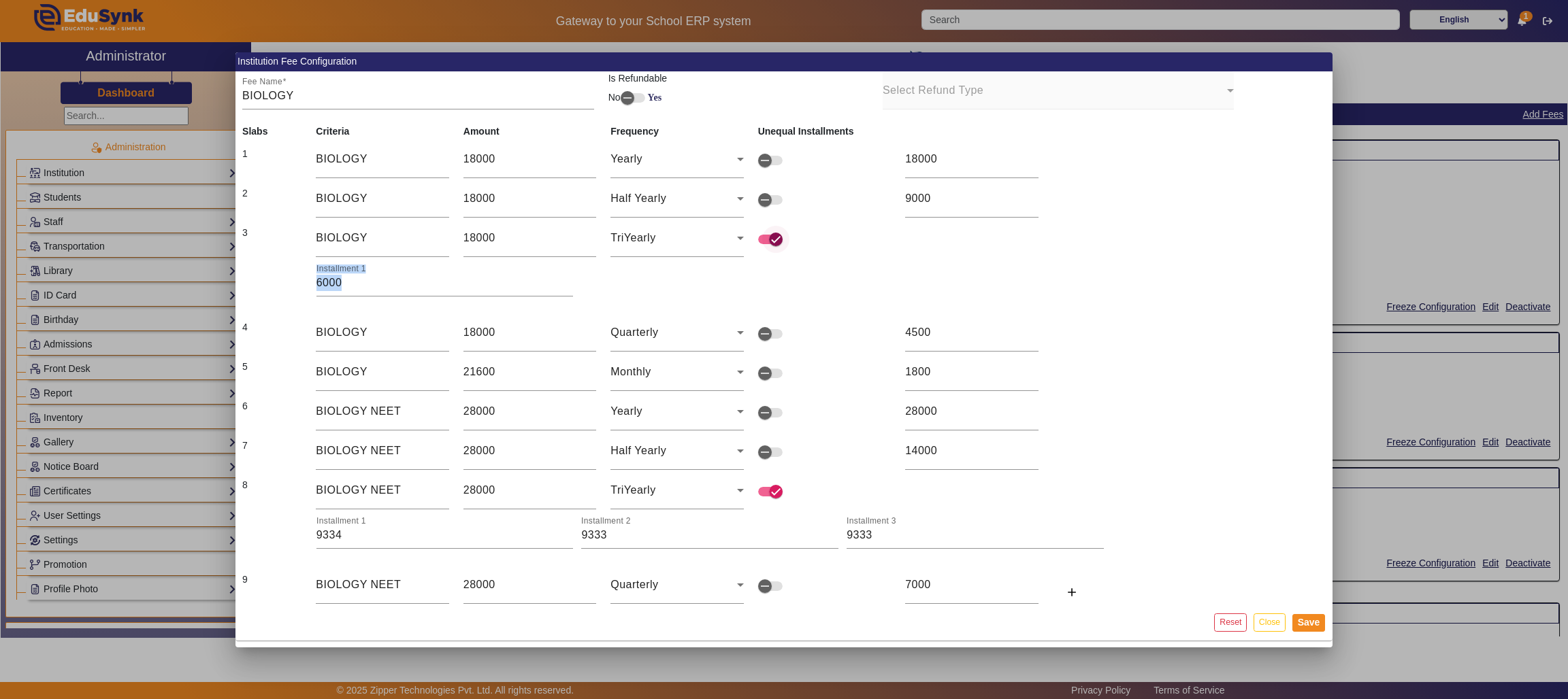
click at [771, 261] on div "Installment 1 6000" at bounding box center [713, 277] width 795 height 38
click at [730, 238] on div "TriYearly" at bounding box center [673, 237] width 126 height 16
click at [671, 310] on span "Half Yearly" at bounding box center [648, 311] width 56 height 16
click at [698, 234] on div "Half Yearly" at bounding box center [673, 237] width 126 height 16
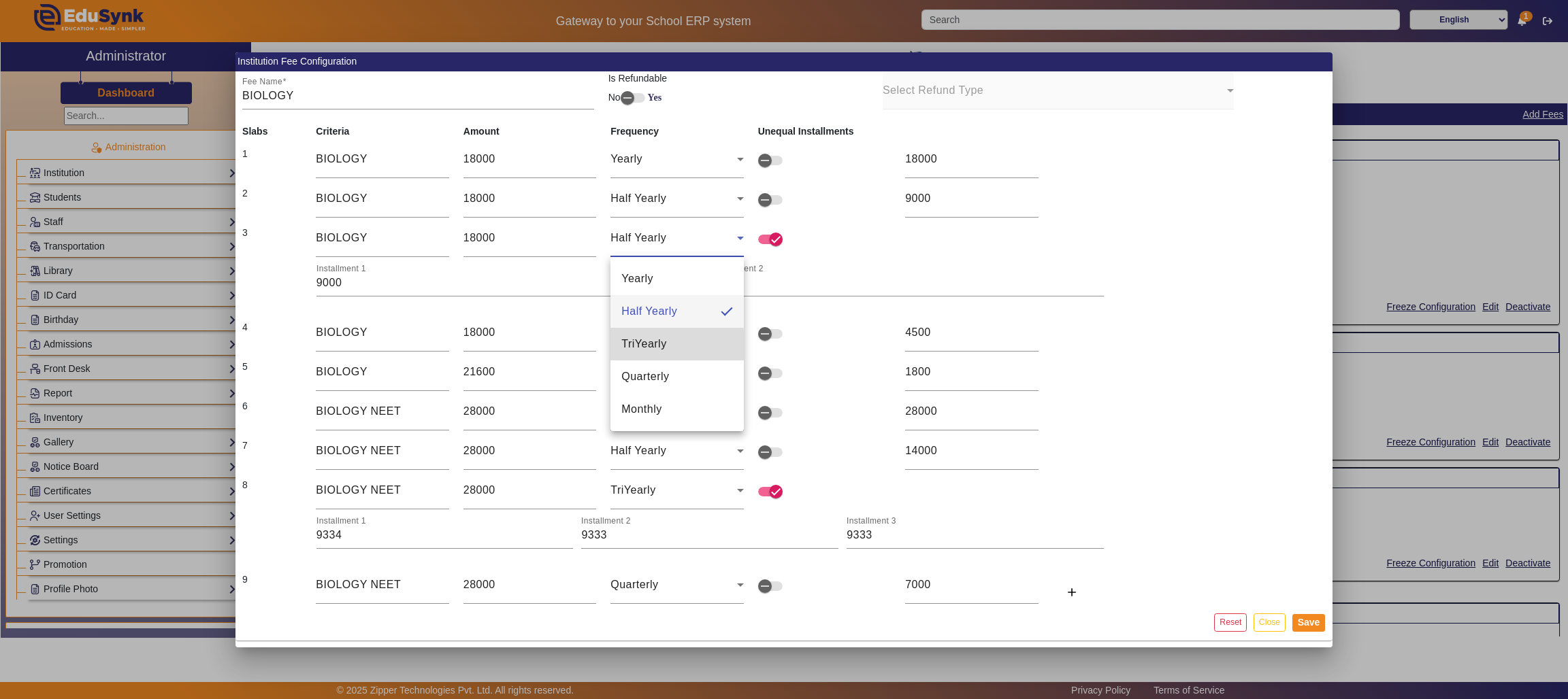
click at [647, 346] on span "TriYearly" at bounding box center [643, 343] width 45 height 16
type input "6000"
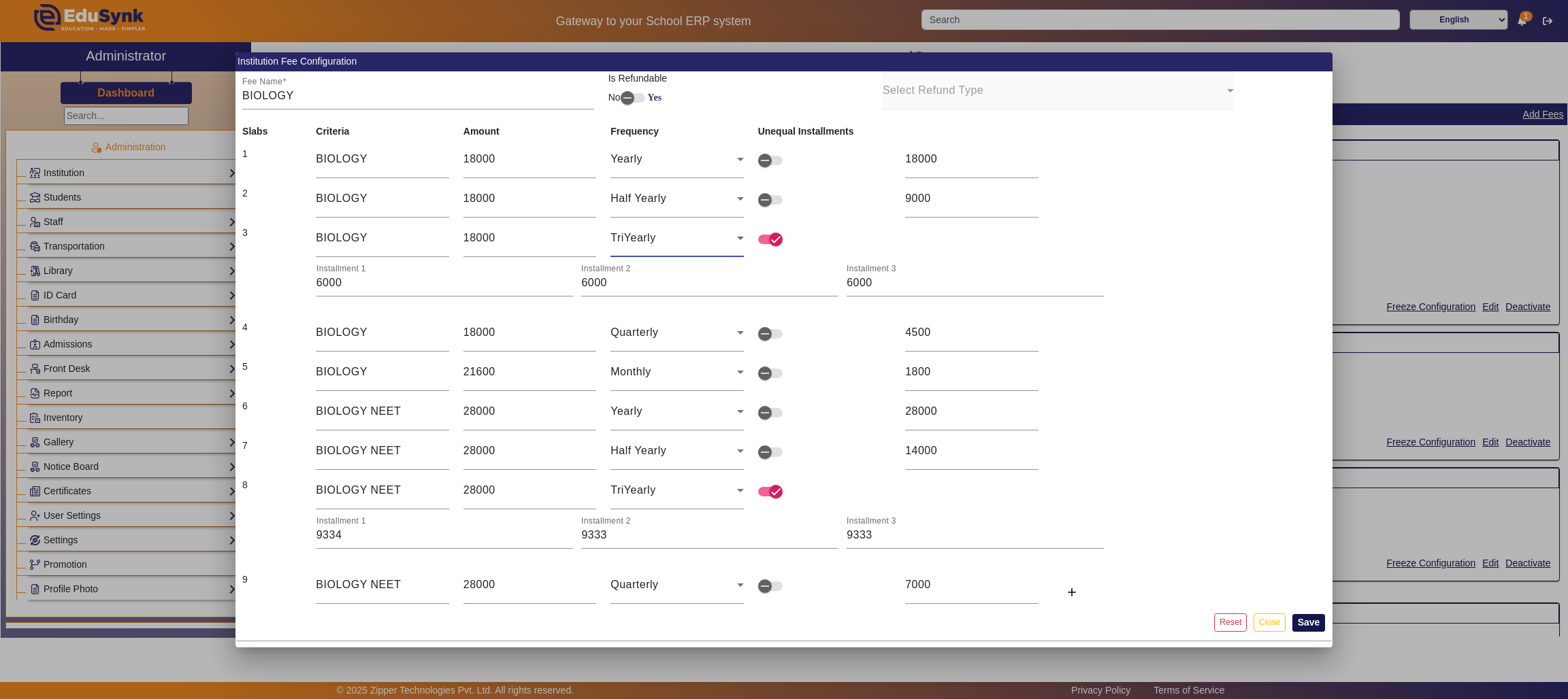
click at [1045, 466] on button "Save" at bounding box center [1308, 623] width 34 height 17
click at [511, 466] on input "28000" at bounding box center [530, 490] width 133 height 16
type input "2800"
type input "933.33"
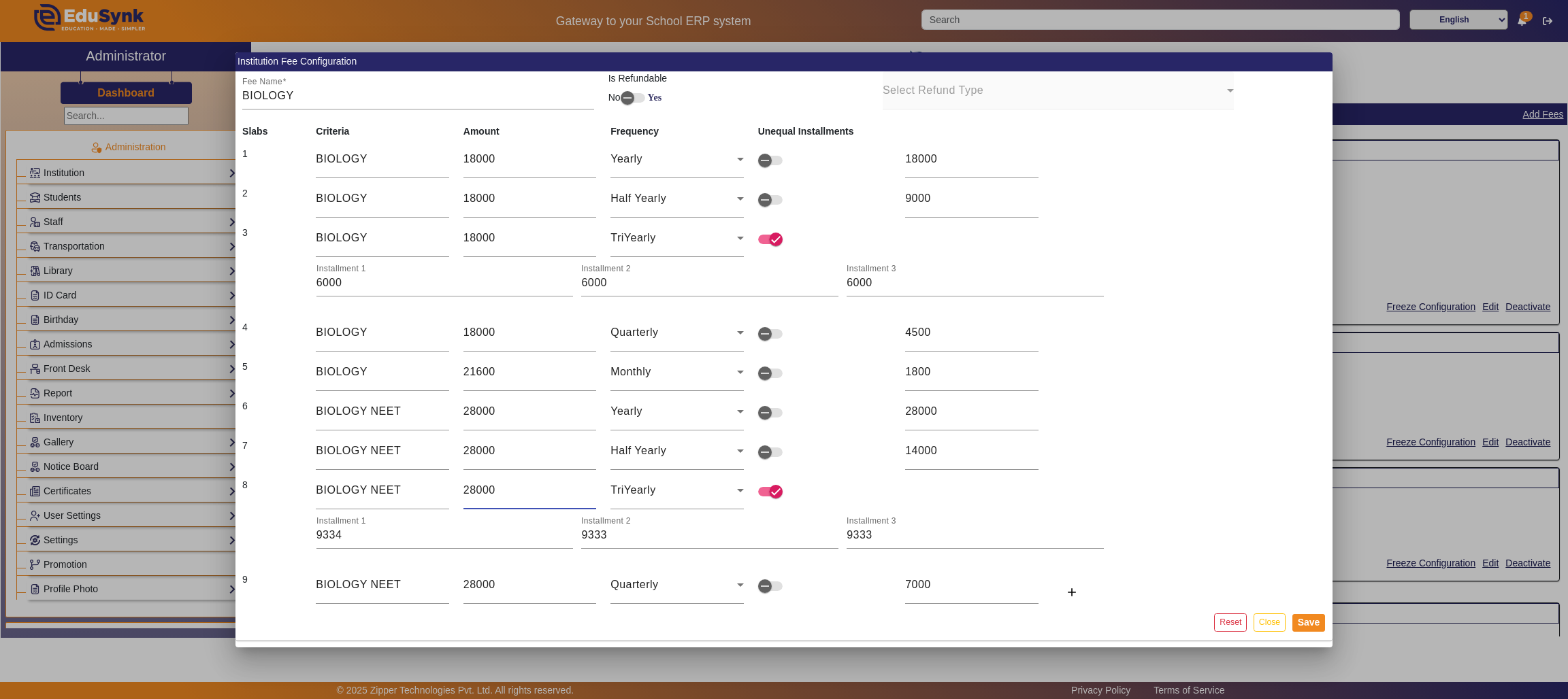
type input "933.33"
type input "933.34"
type input "280"
type input "93.33"
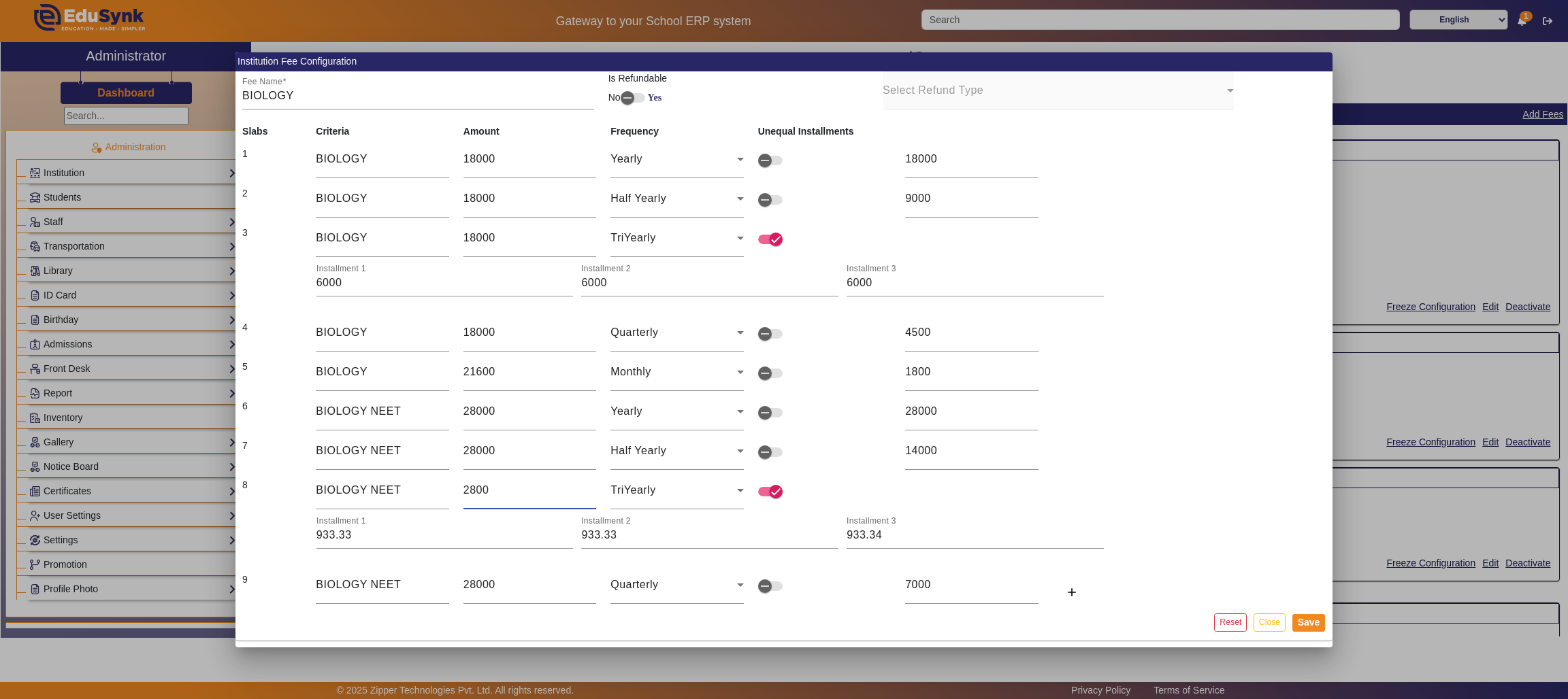
type input "93.34"
type input "28"
type input "9.33"
type input "9.34"
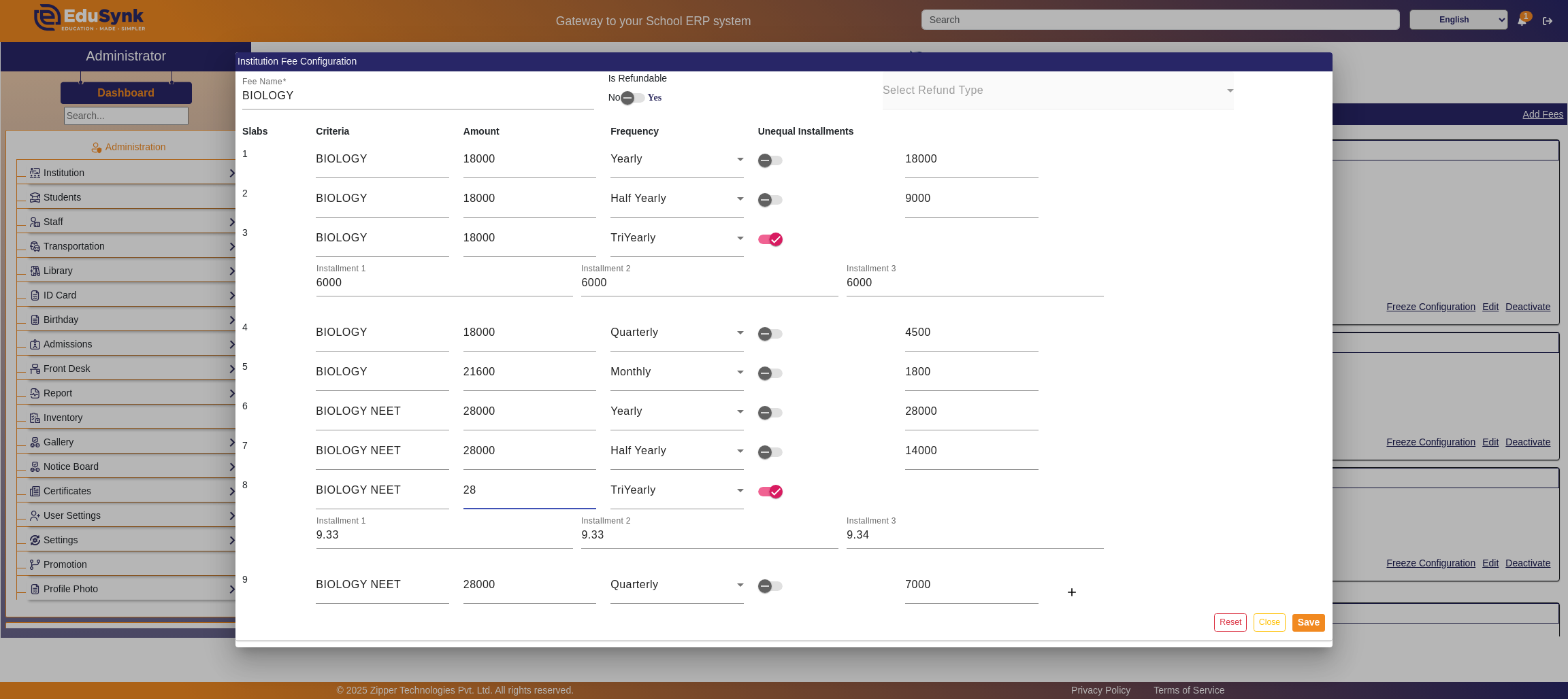
type input "2"
type input "0.66"
type input "0.68"
type input "0"
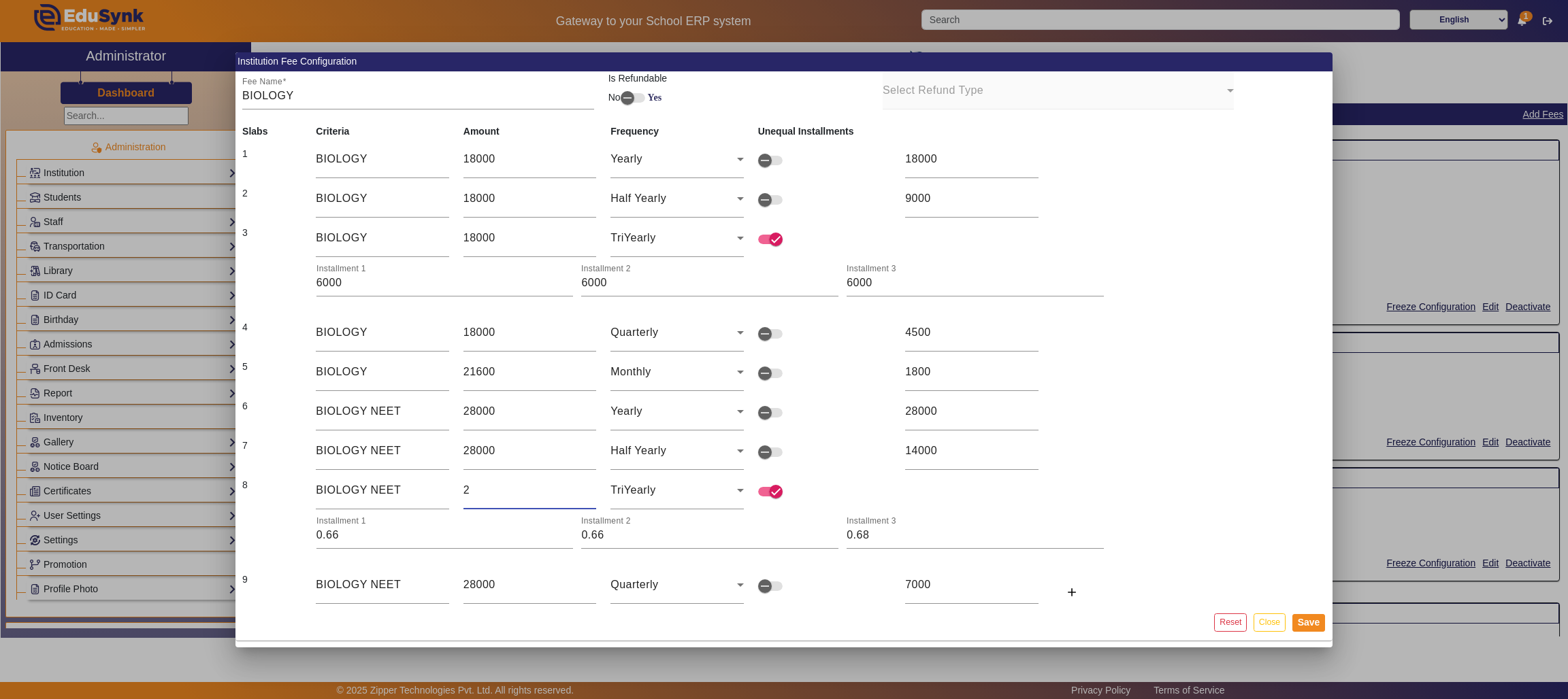
type input "0"
type input "2"
type input "0.66"
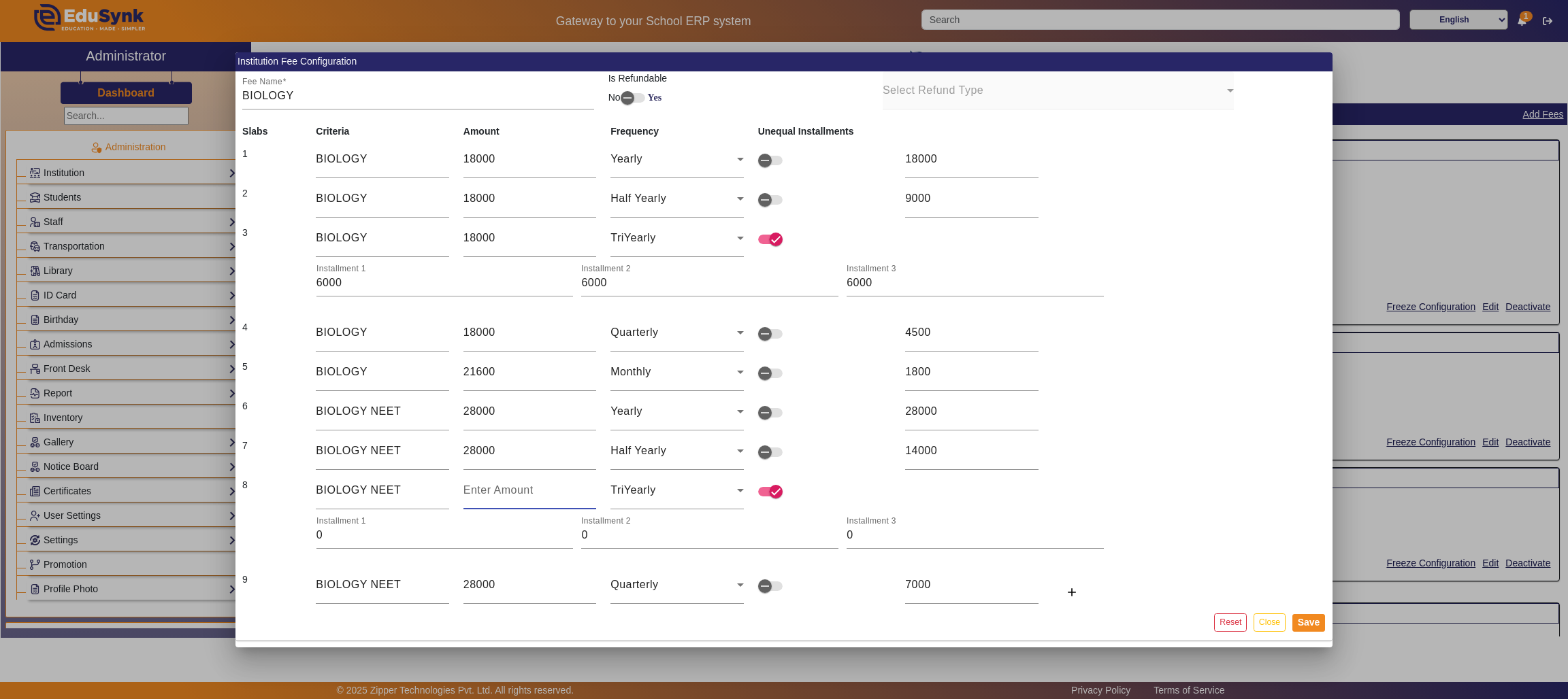
type input "0.68"
type input "28"
type input "9.33"
type input "9.34"
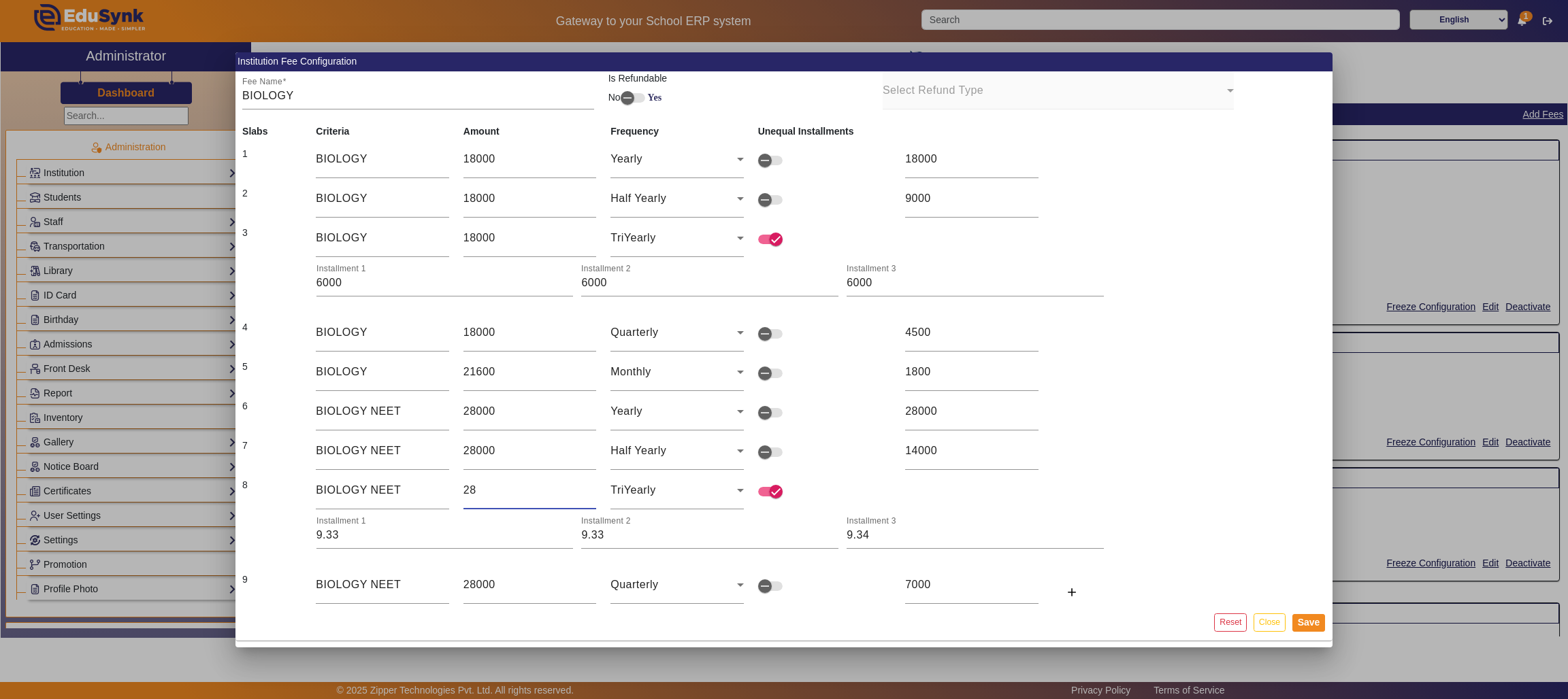
type input "280"
type input "93.33"
type input "93.34"
type input "2800"
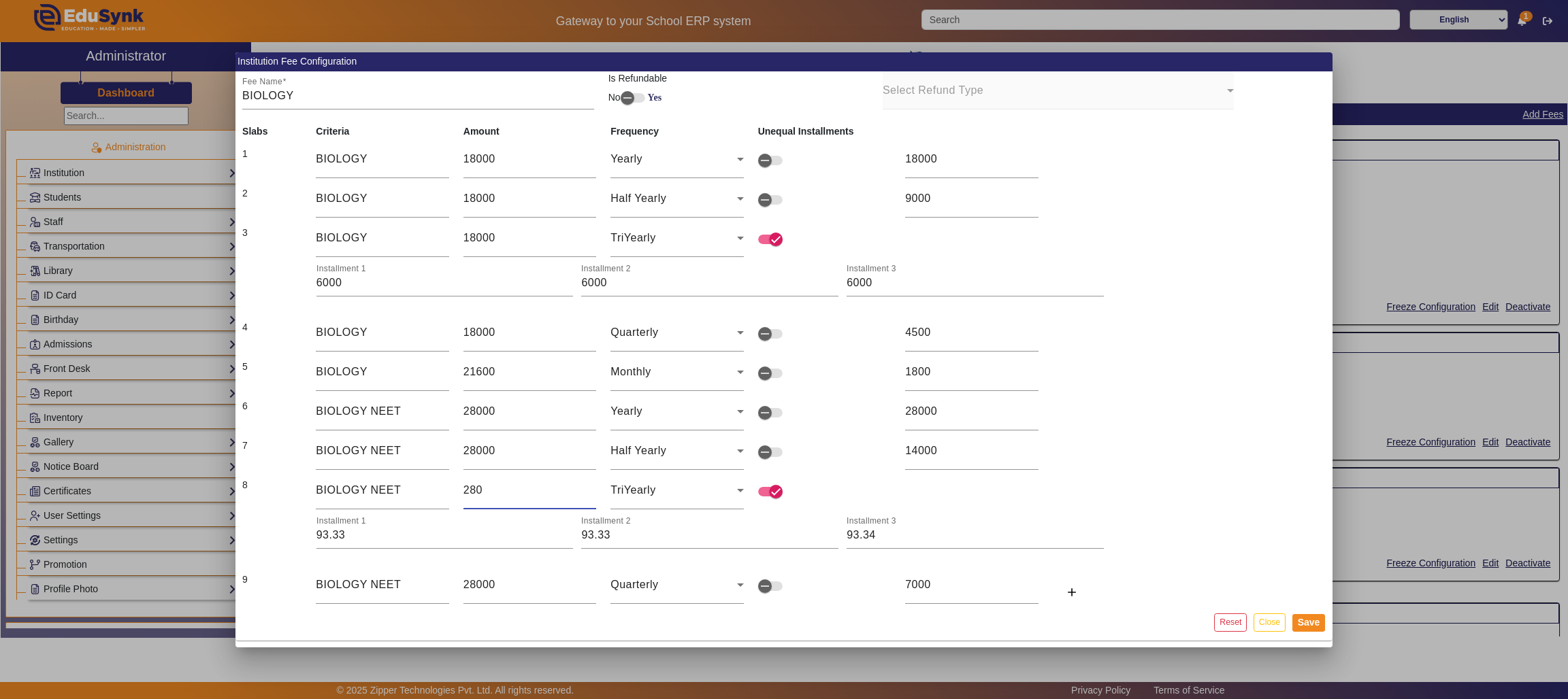
type input "933.33"
type input "933.34"
type input "28000"
type input "9333.33"
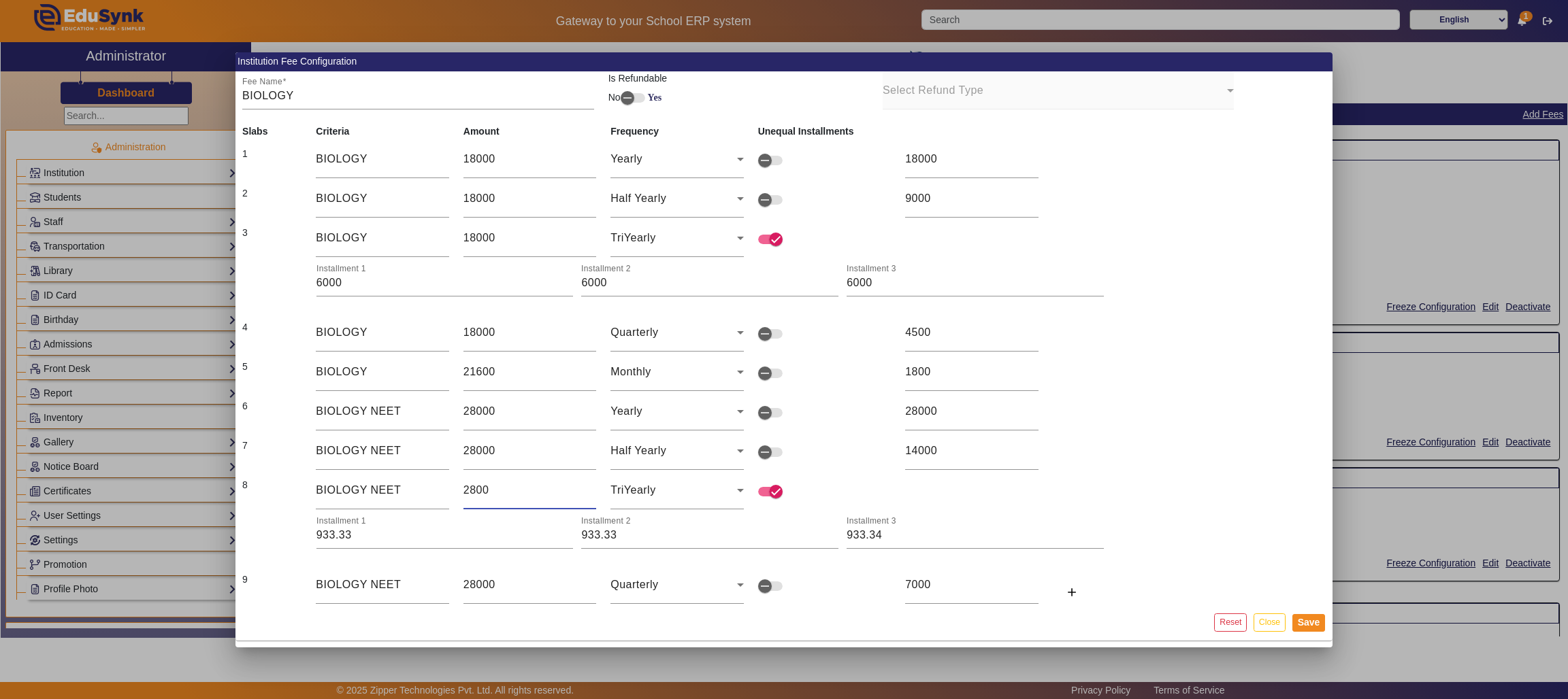
type input "9333.33"
type input "9333.34"
click at [379, 466] on input "9333.33" at bounding box center [445, 535] width 257 height 16
type input "9334"
click at [628, 466] on input "9333.33" at bounding box center [710, 535] width 257 height 16
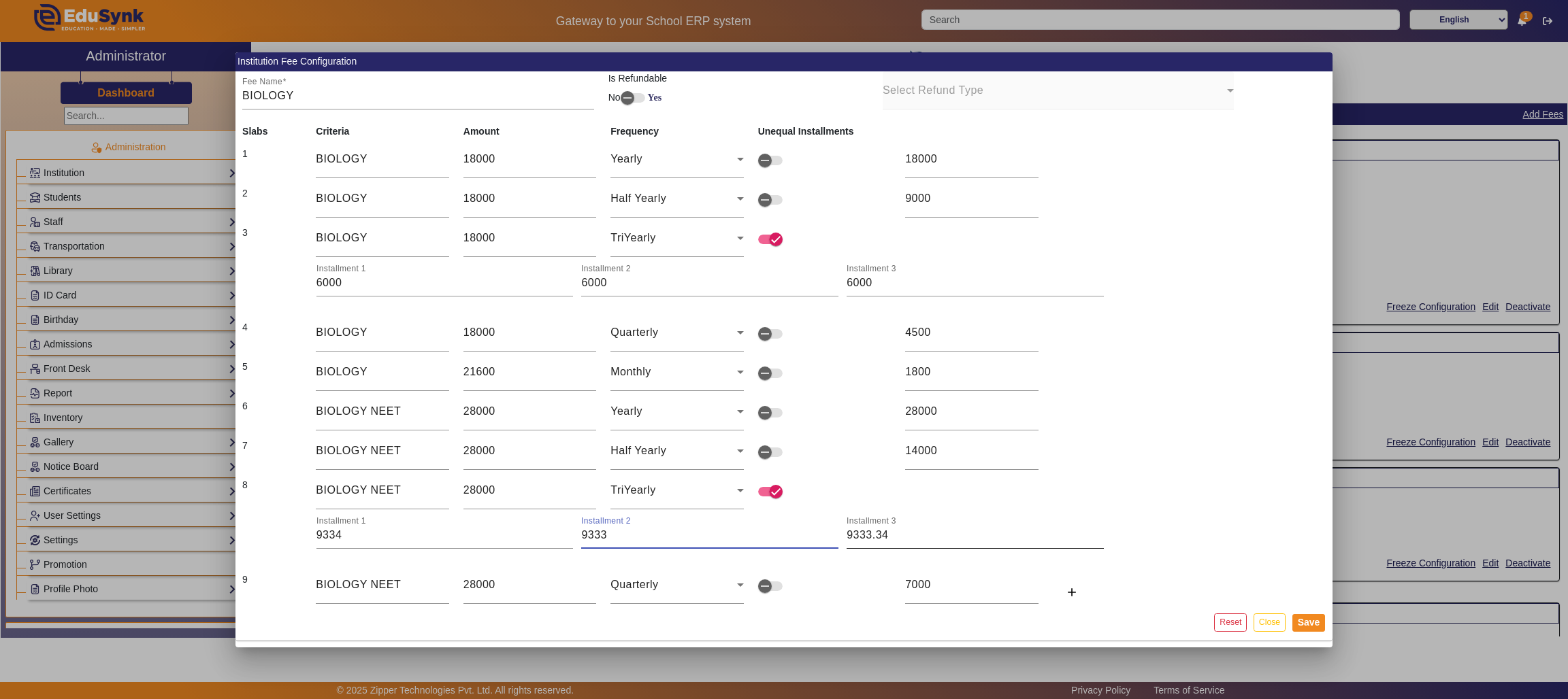
type input "9333"
click at [926, 466] on input "9333.34" at bounding box center [975, 535] width 257 height 16
type input "9333"
click at [1045, 466] on button "Save" at bounding box center [1308, 623] width 34 height 17
click at [419, 466] on input "BIOLOGY NEET" at bounding box center [383, 490] width 133 height 16
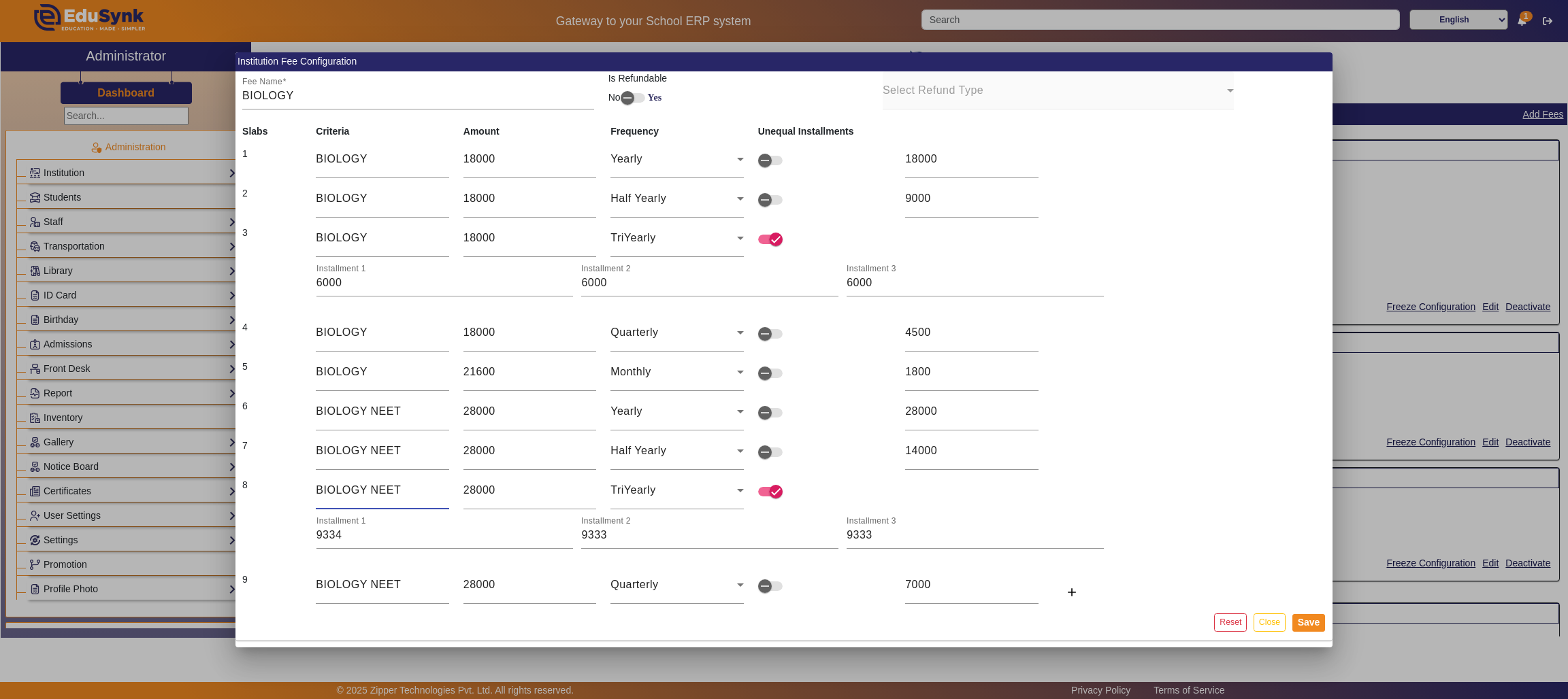
click at [361, 466] on input "BIOLOGY NEET" at bounding box center [383, 490] width 133 height 16
type input "BIO NEET"
click at [1045, 466] on button "Save" at bounding box center [1308, 623] width 34 height 17
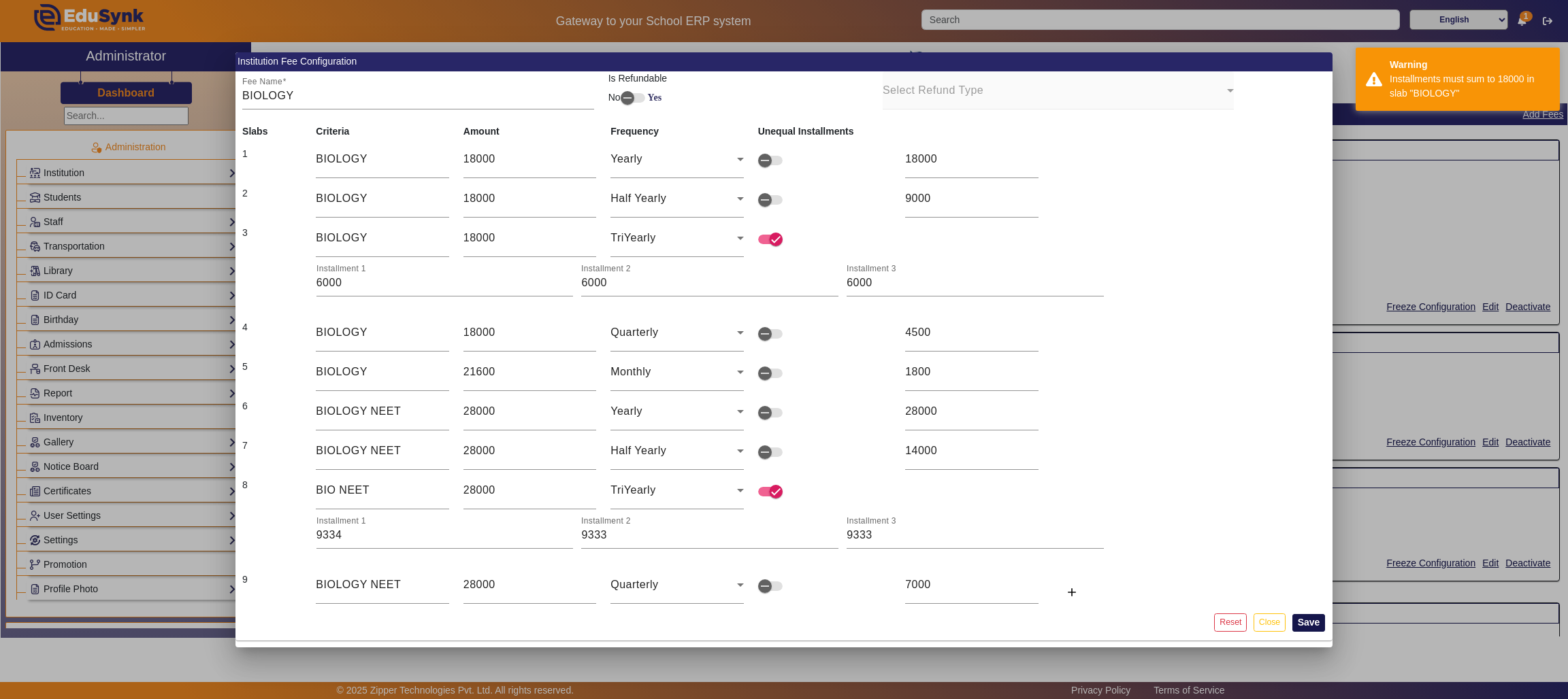
click at [1045, 466] on button "Save" at bounding box center [1308, 623] width 34 height 17
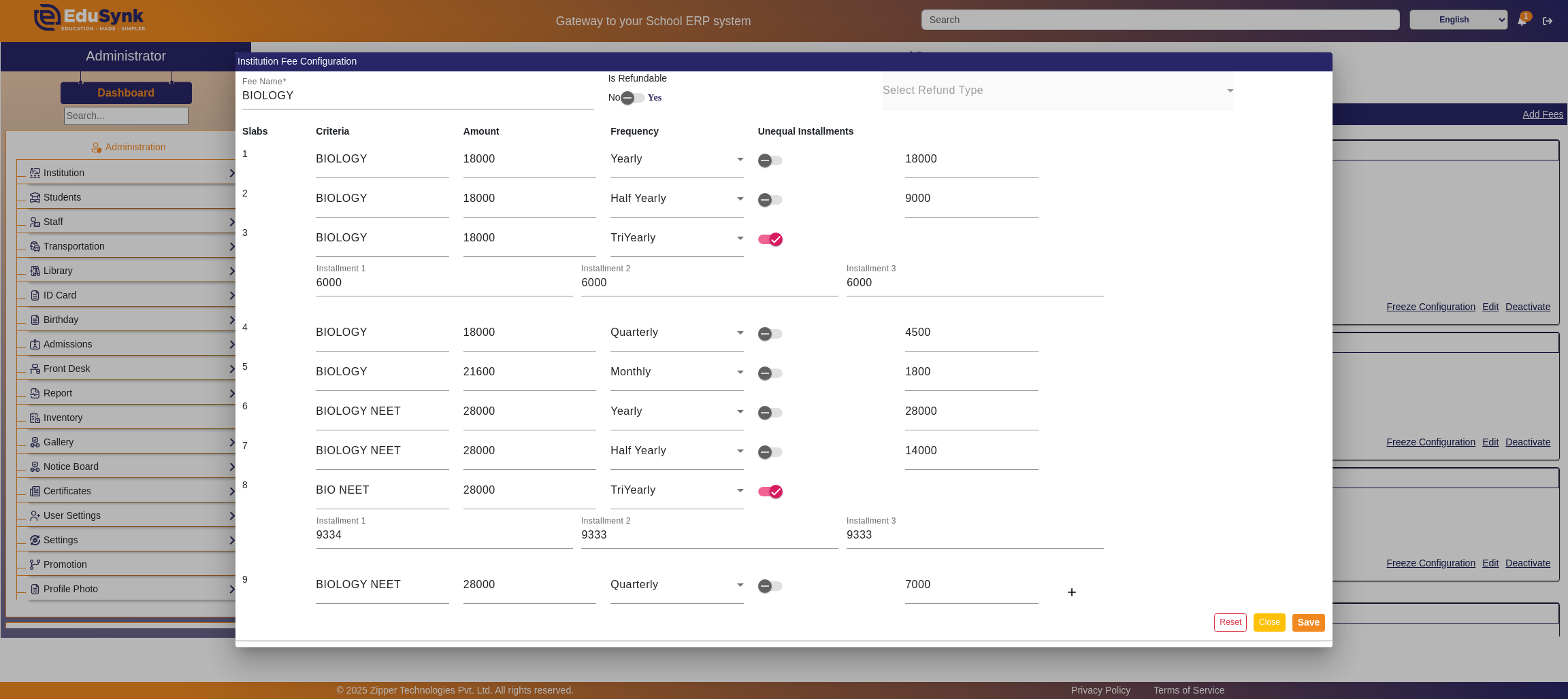
click at [1045, 466] on button "Close" at bounding box center [1269, 622] width 32 height 18
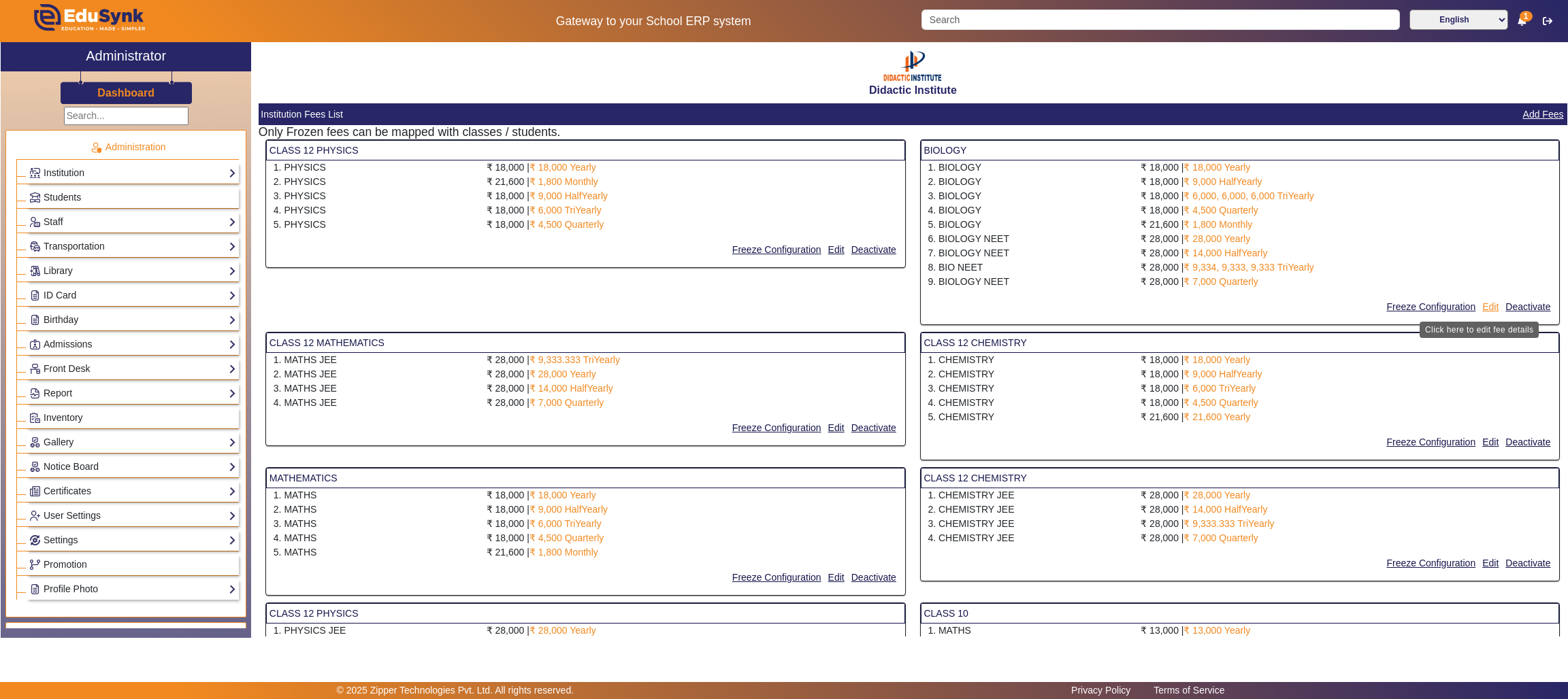
click at [1045, 303] on button "Edit" at bounding box center [1490, 307] width 19 height 17
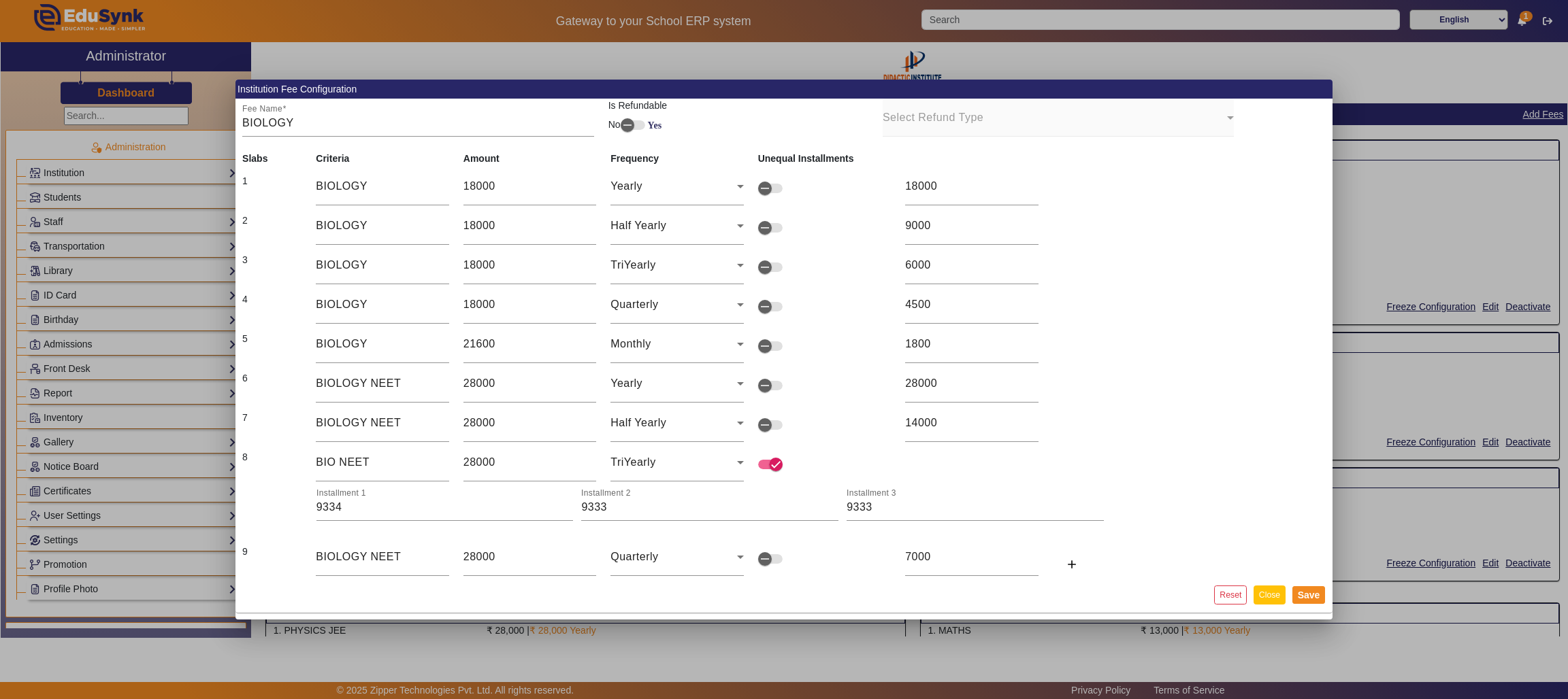
click at [1045, 466] on button "Close" at bounding box center [1269, 594] width 32 height 18
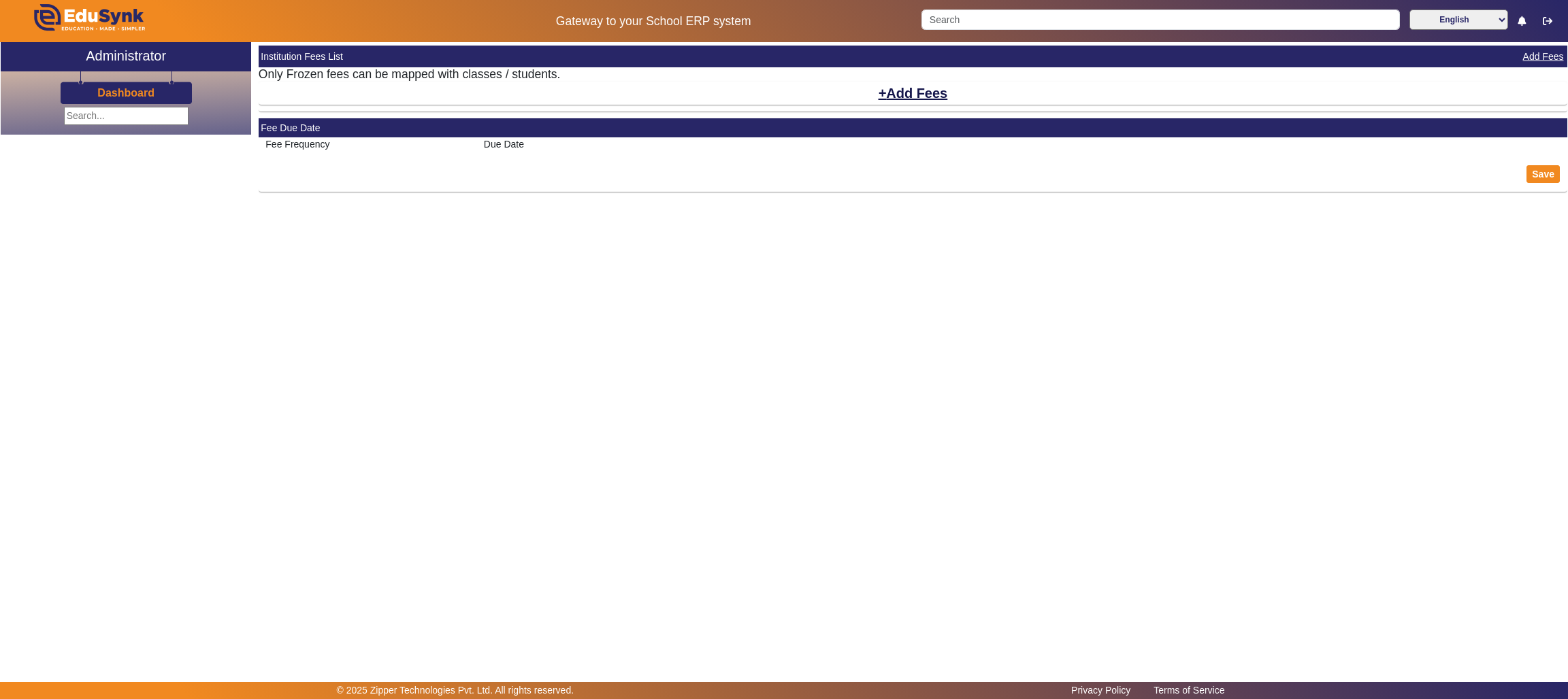
select select "10"
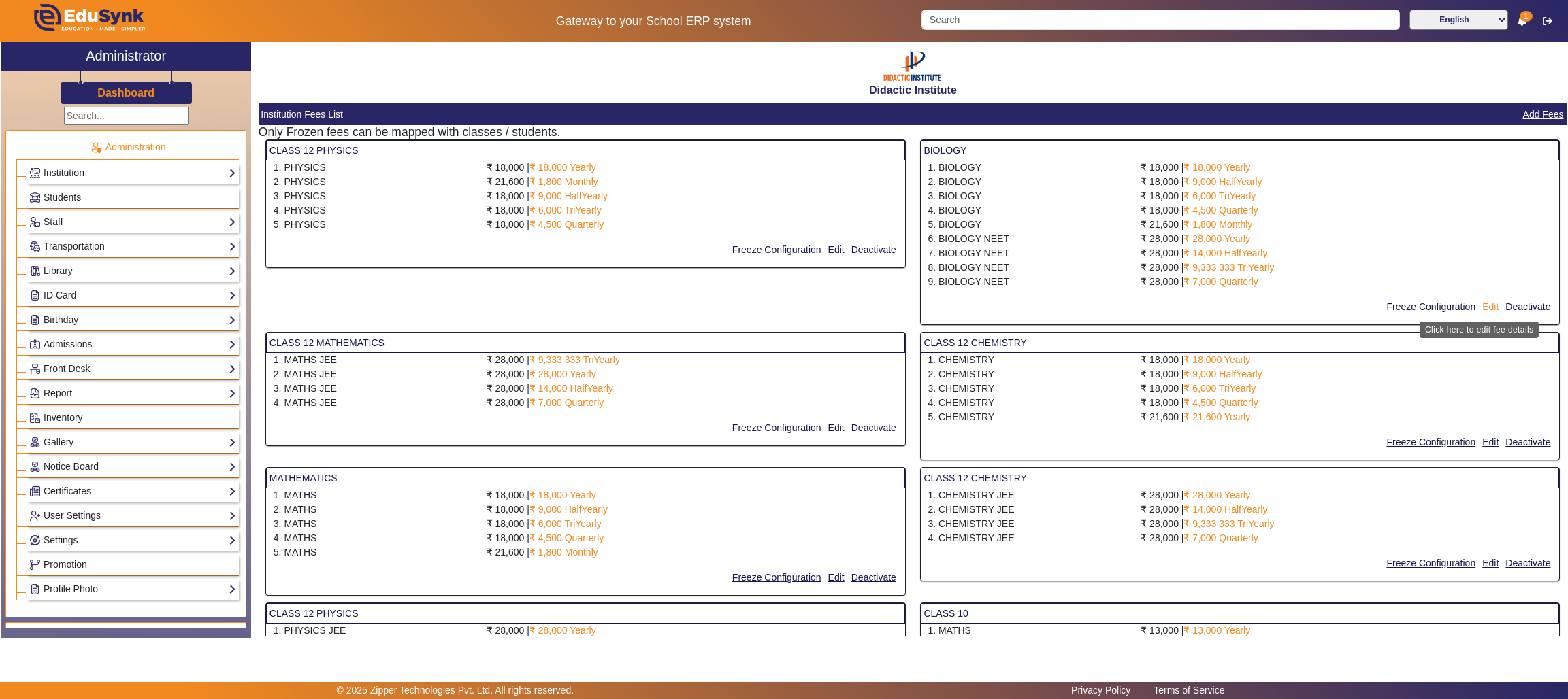
click at [1483, 305] on button "Edit" at bounding box center [1490, 307] width 19 height 17
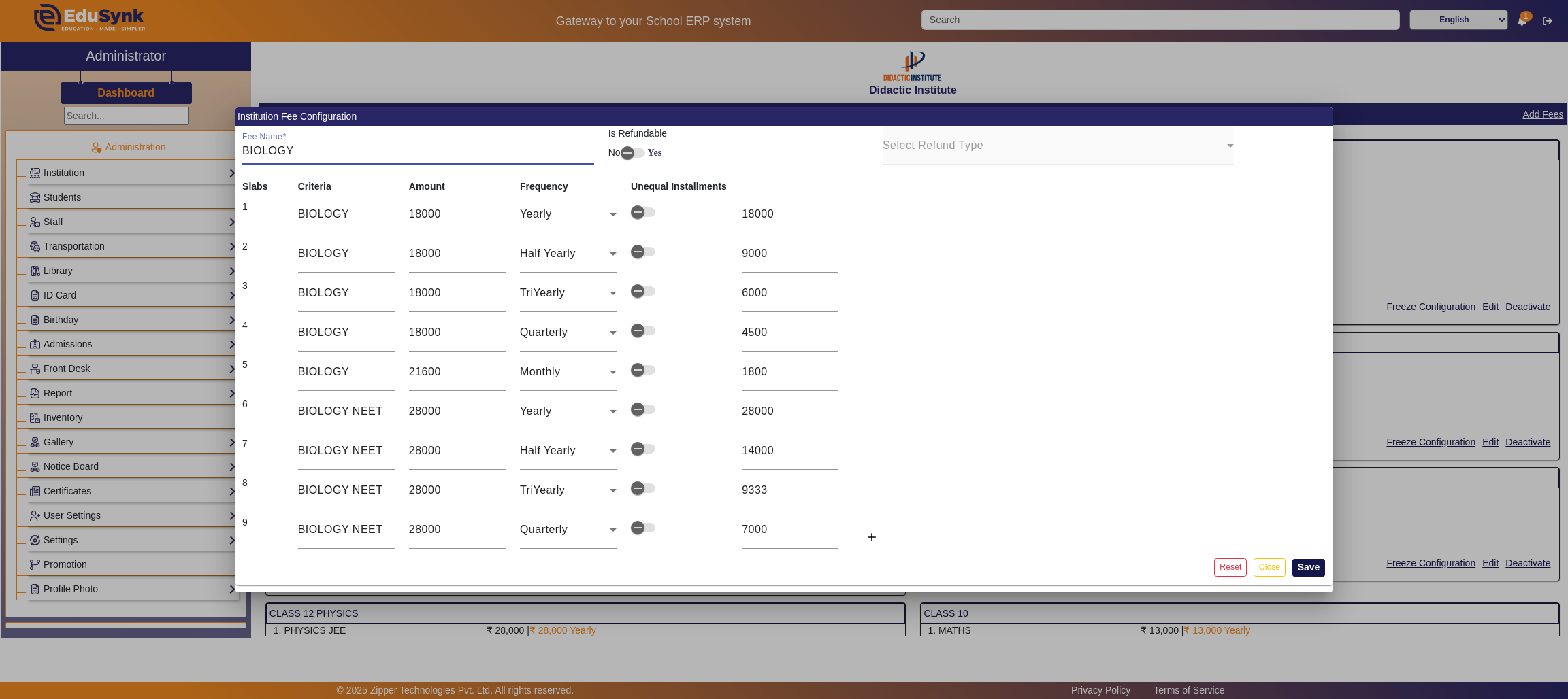
click at [1318, 564] on button "Save" at bounding box center [1308, 568] width 34 height 17
click at [1263, 564] on button "Close" at bounding box center [1269, 567] width 32 height 18
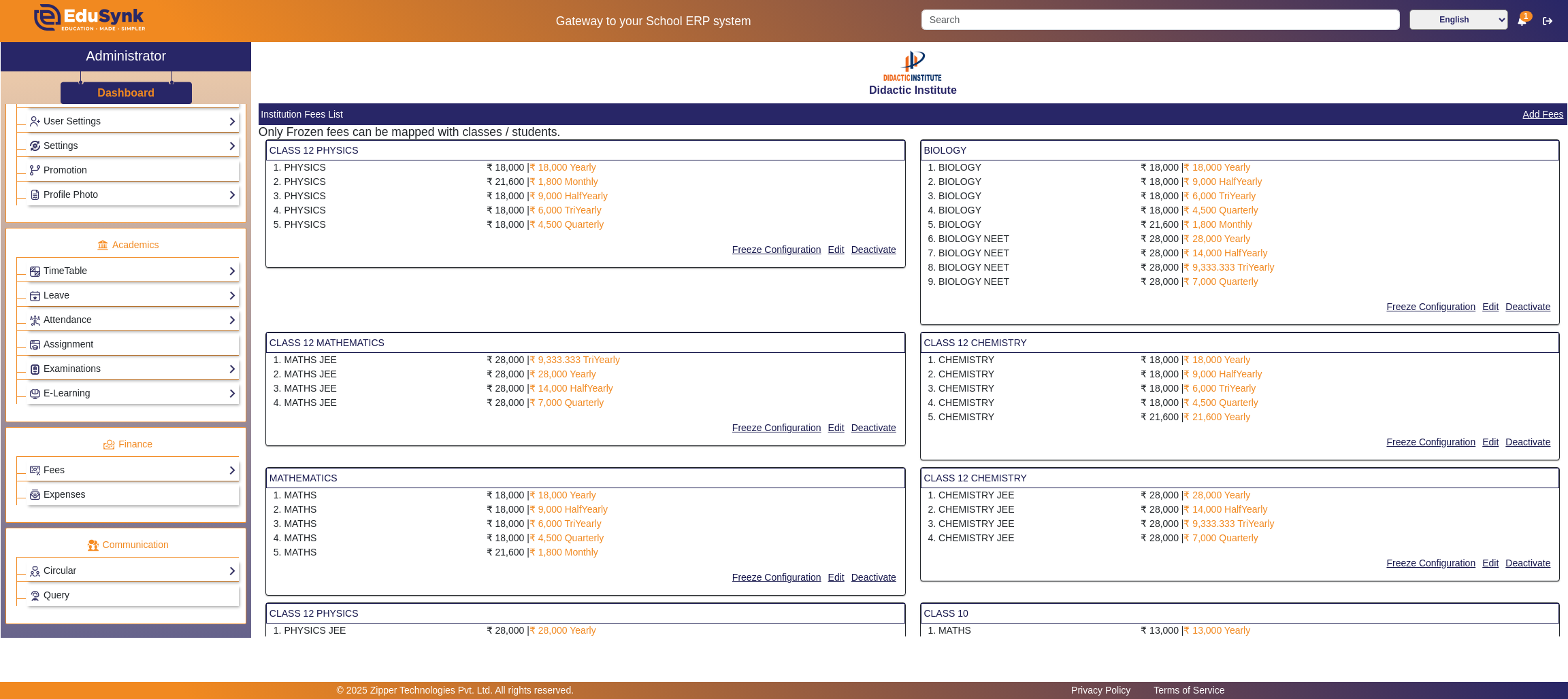
scroll to position [412, 0]
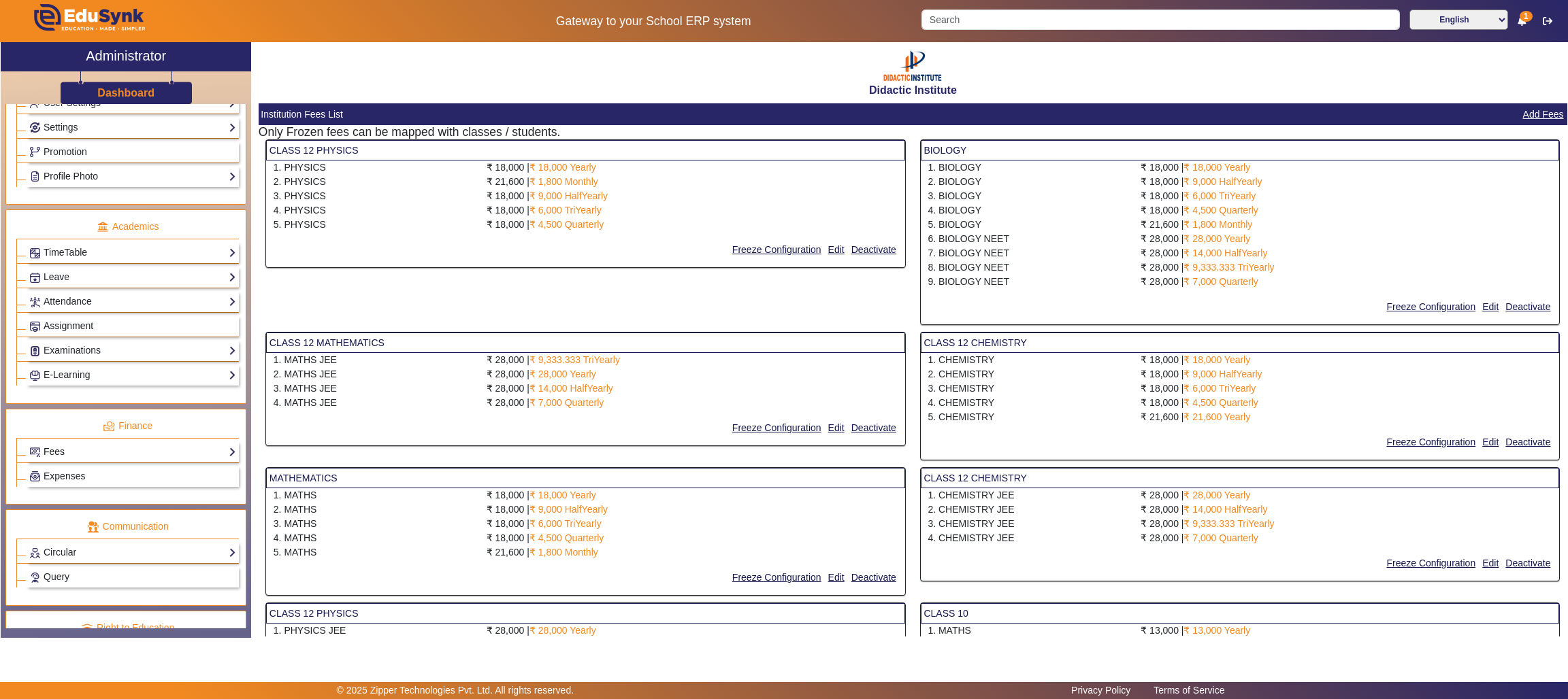
click at [105, 460] on link "Fees" at bounding box center [133, 452] width 207 height 16
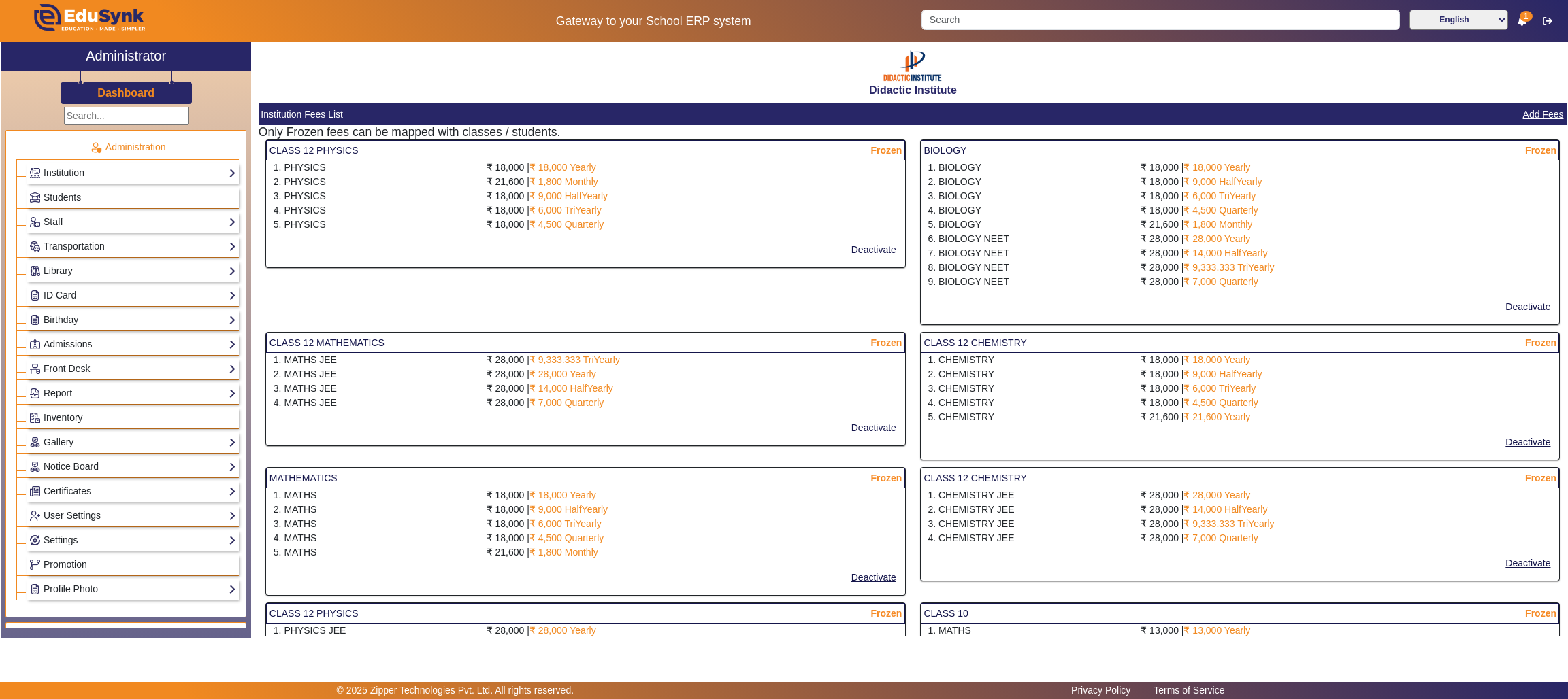
select select "10"
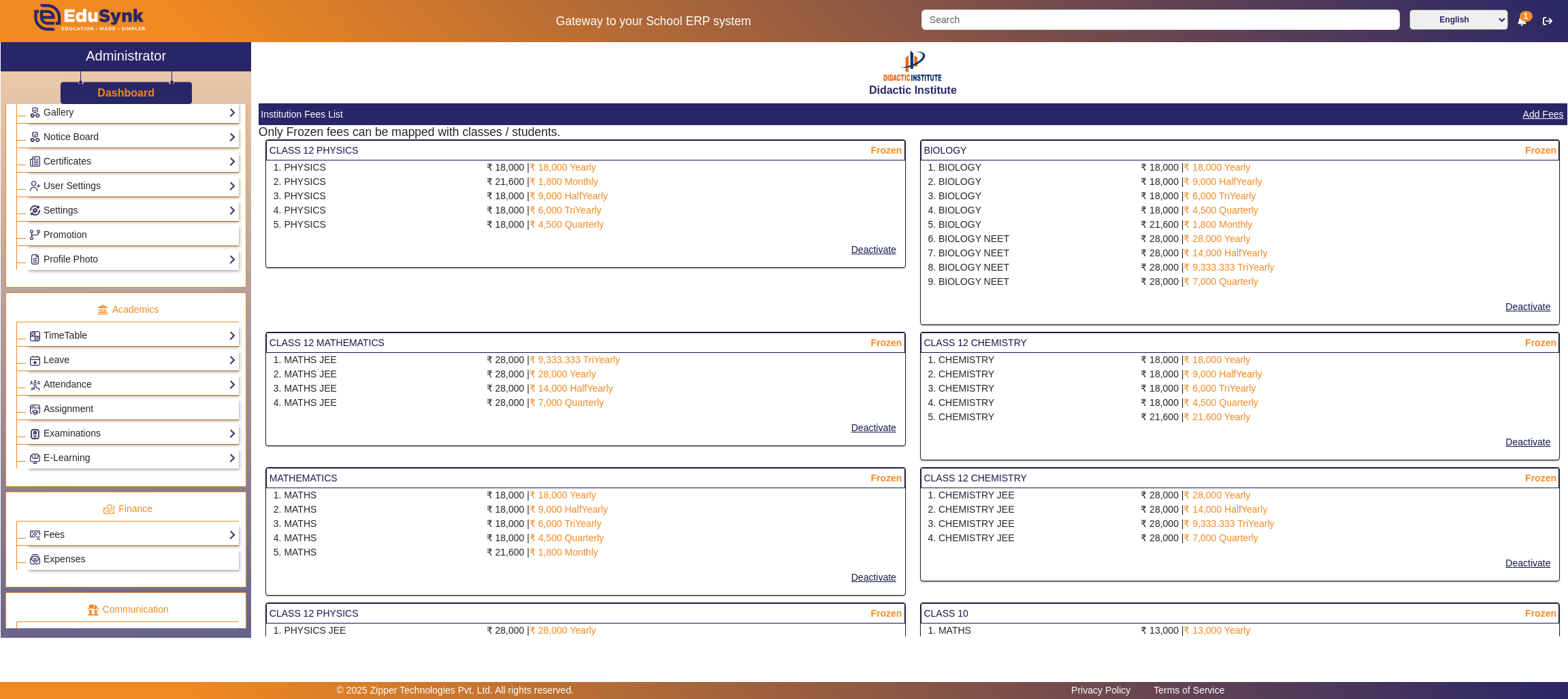
scroll to position [335, 0]
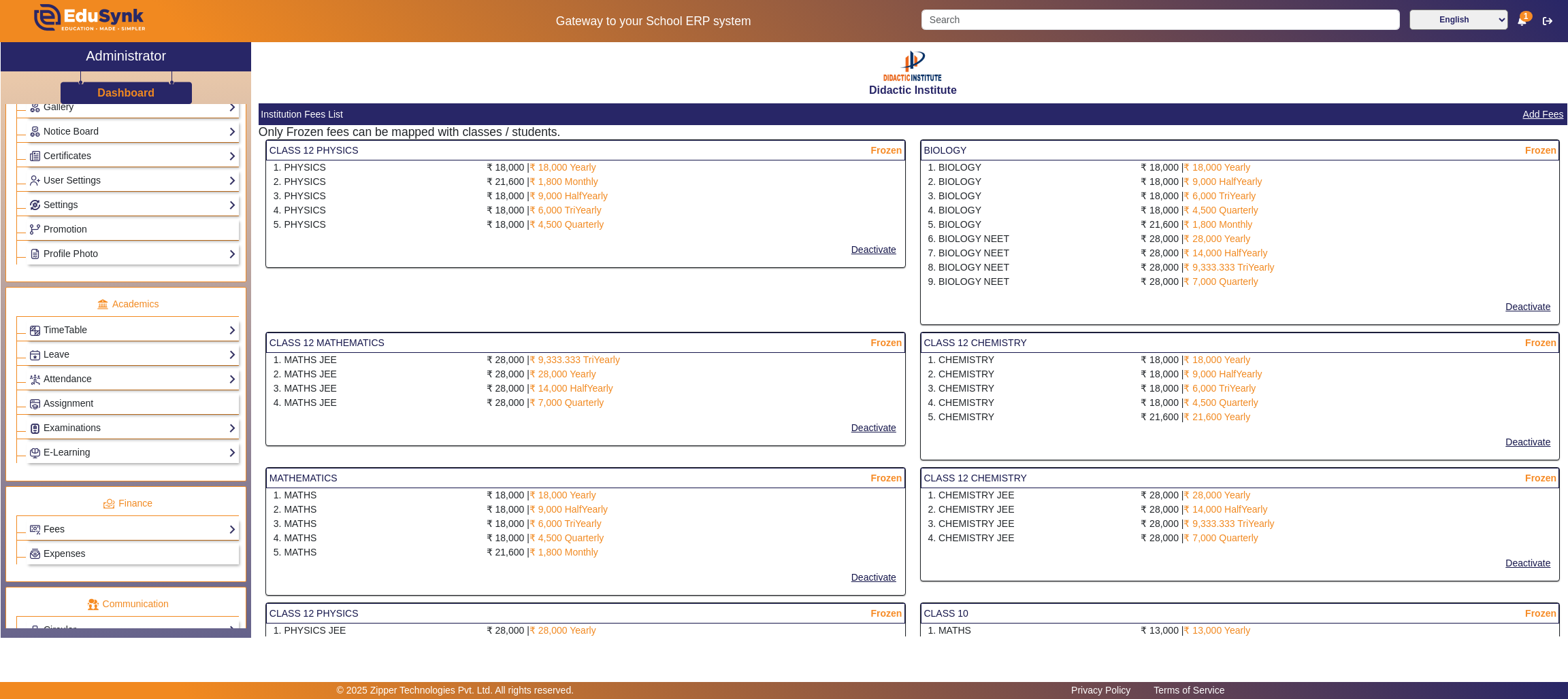
click at [202, 538] on link "Fees" at bounding box center [133, 529] width 207 height 16
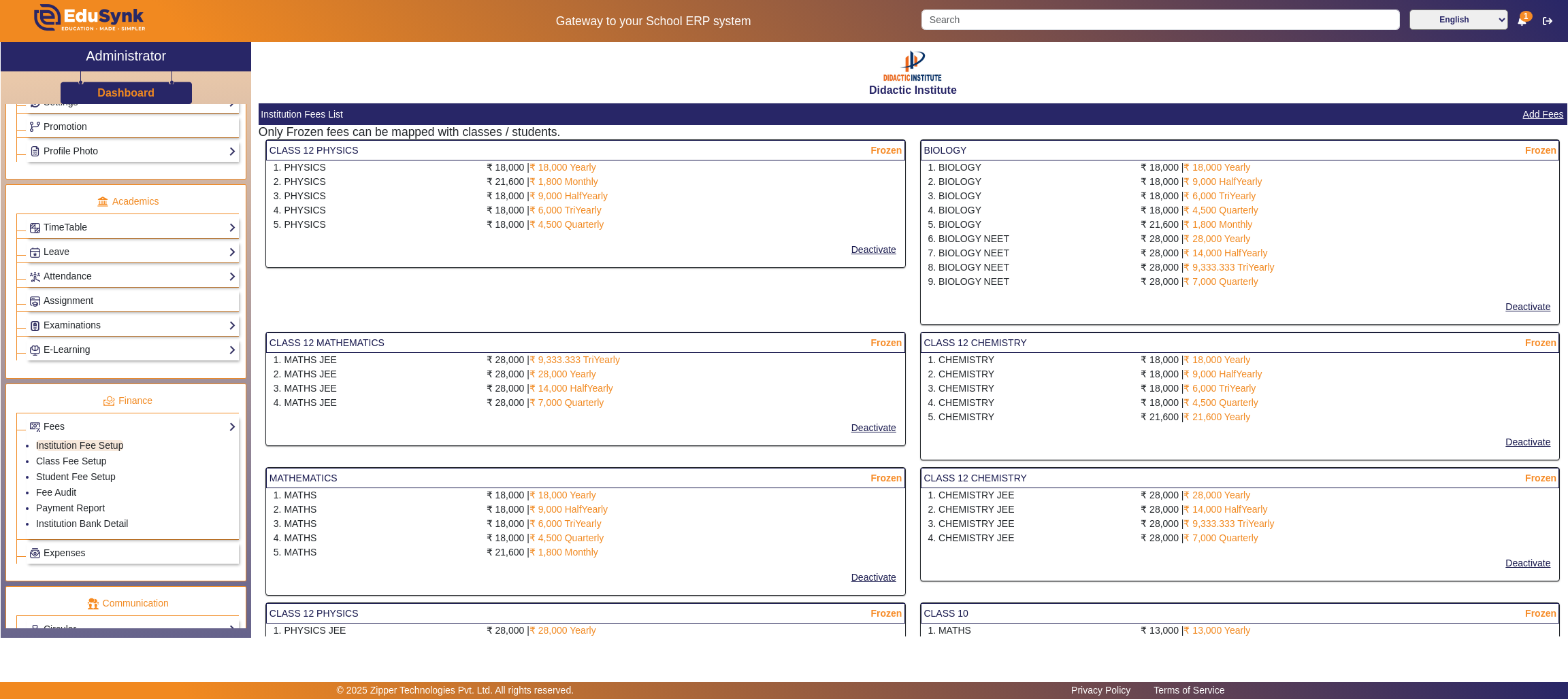
scroll to position [442, 0]
click at [77, 463] on link "Class Fee Setup" at bounding box center [72, 457] width 71 height 11
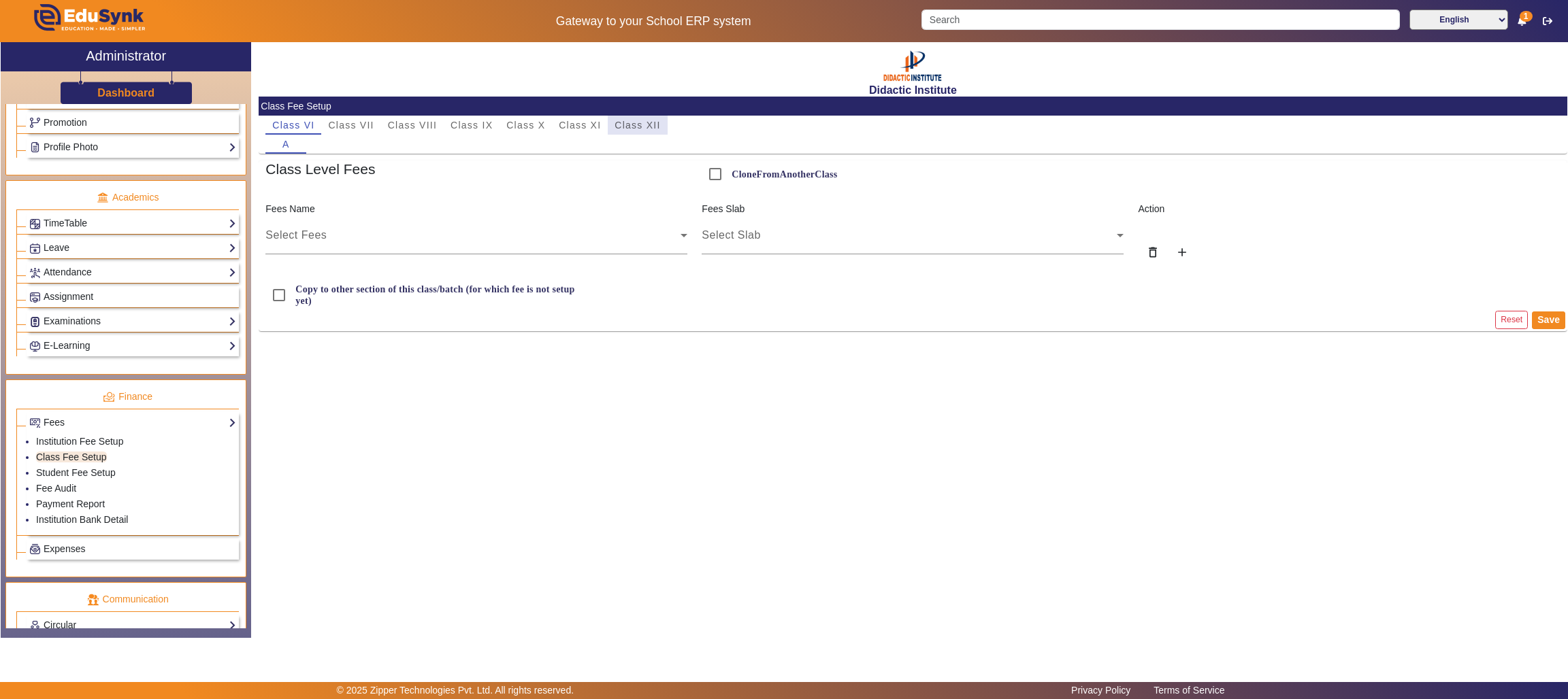
click at [637, 120] on span "Class XII" at bounding box center [637, 124] width 46 height 9
click at [86, 478] on link "Student Fee Setup" at bounding box center [76, 472] width 79 height 11
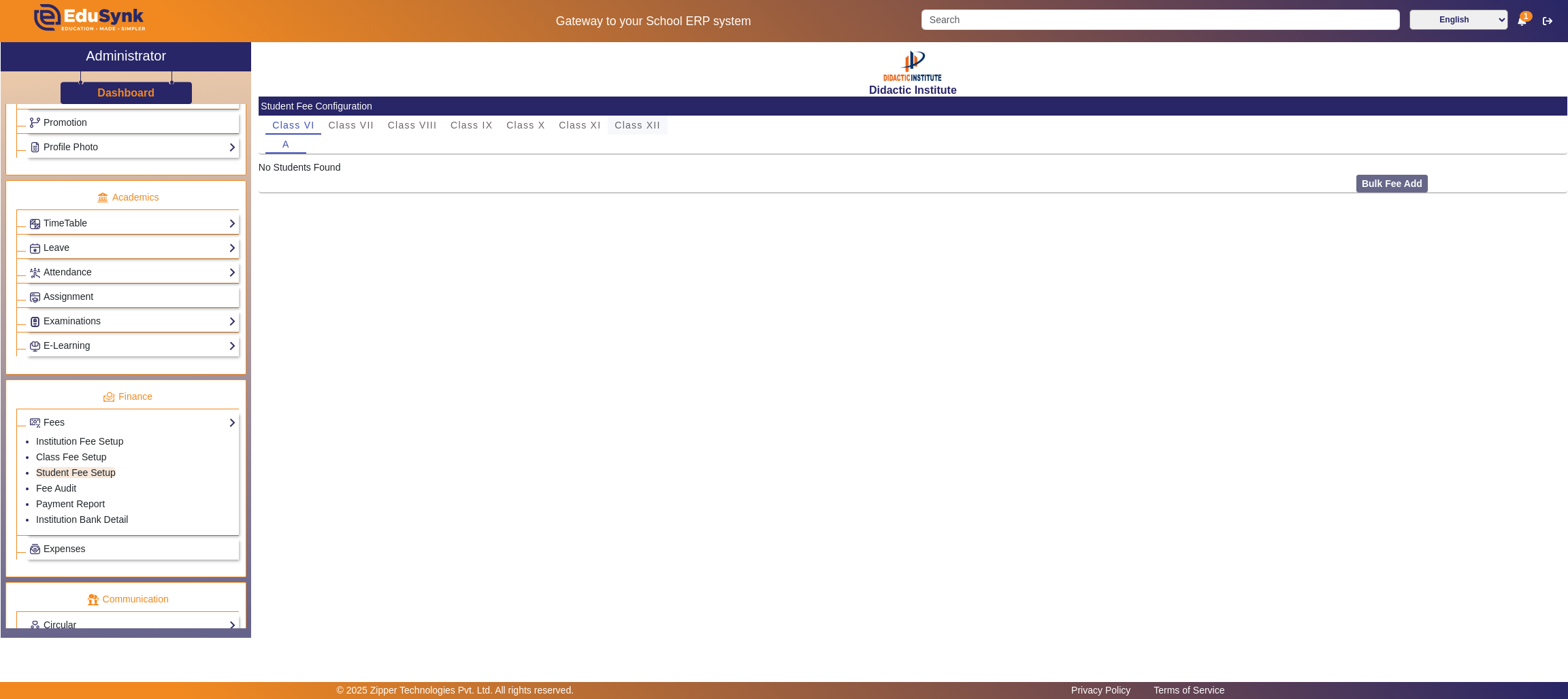
click at [637, 123] on span "Class XII" at bounding box center [637, 124] width 46 height 9
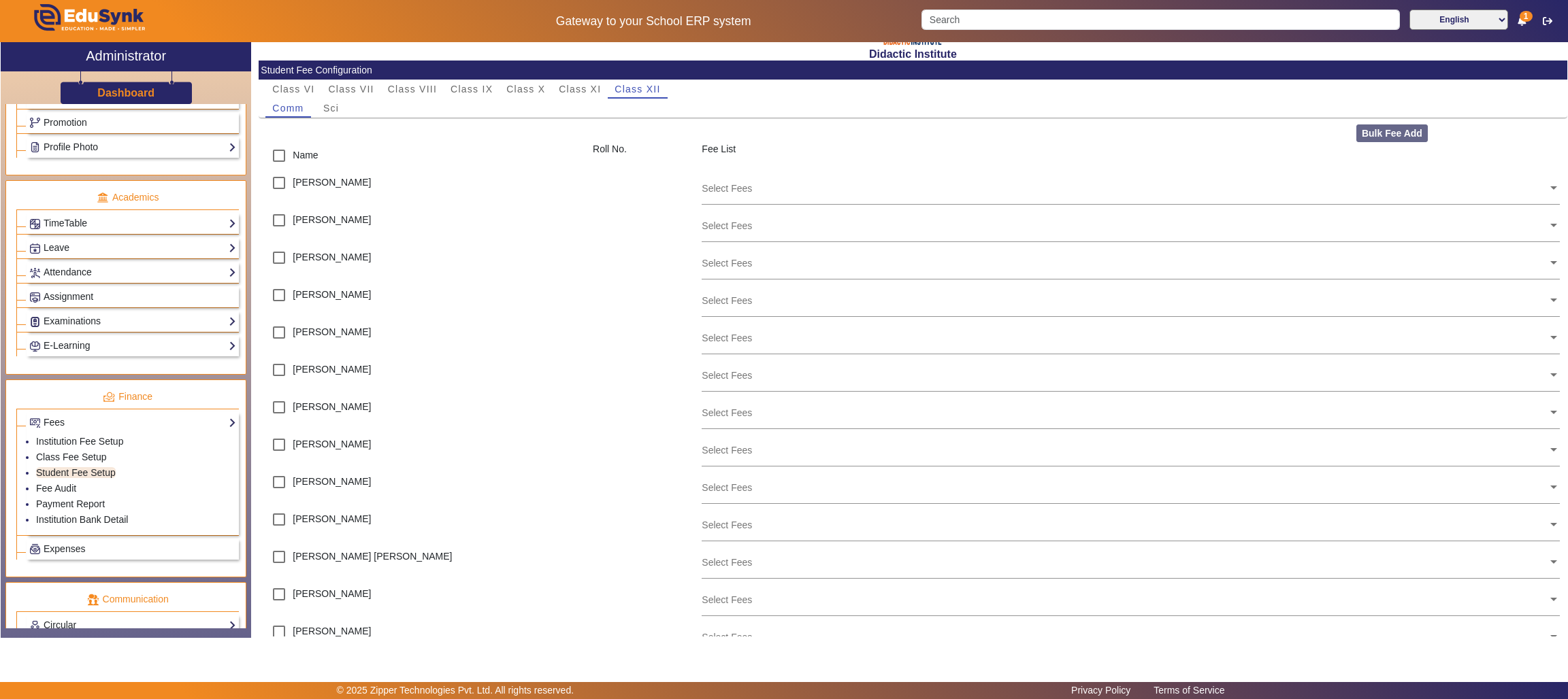
click at [1565, 625] on div "Didactic Institute Student Fee Configuration Class VI Class VII Class VIII Clas…" at bounding box center [912, 339] width 1308 height 595
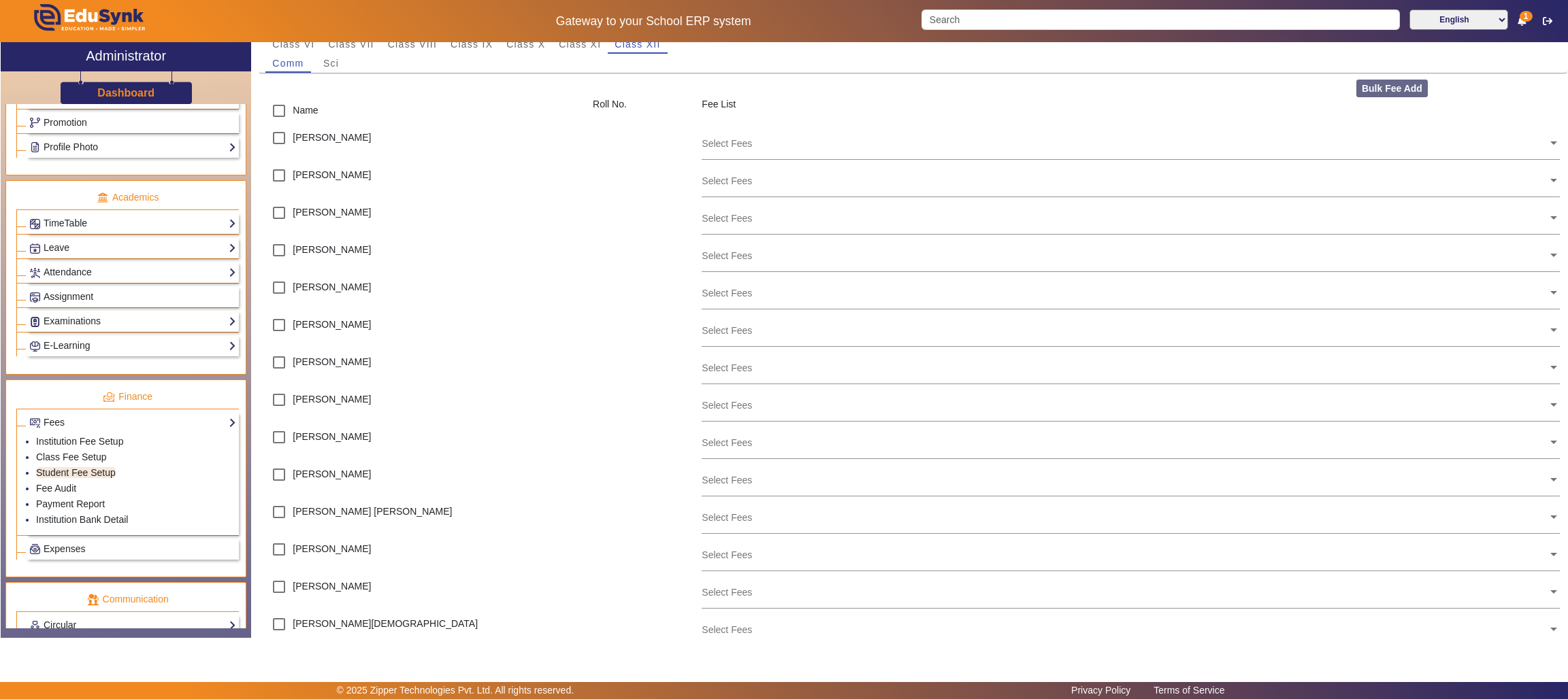
click at [1565, 625] on div "Didactic Institute Student Fee Configuration Class VI Class VII Class VIII Clas…" at bounding box center [912, 339] width 1308 height 595
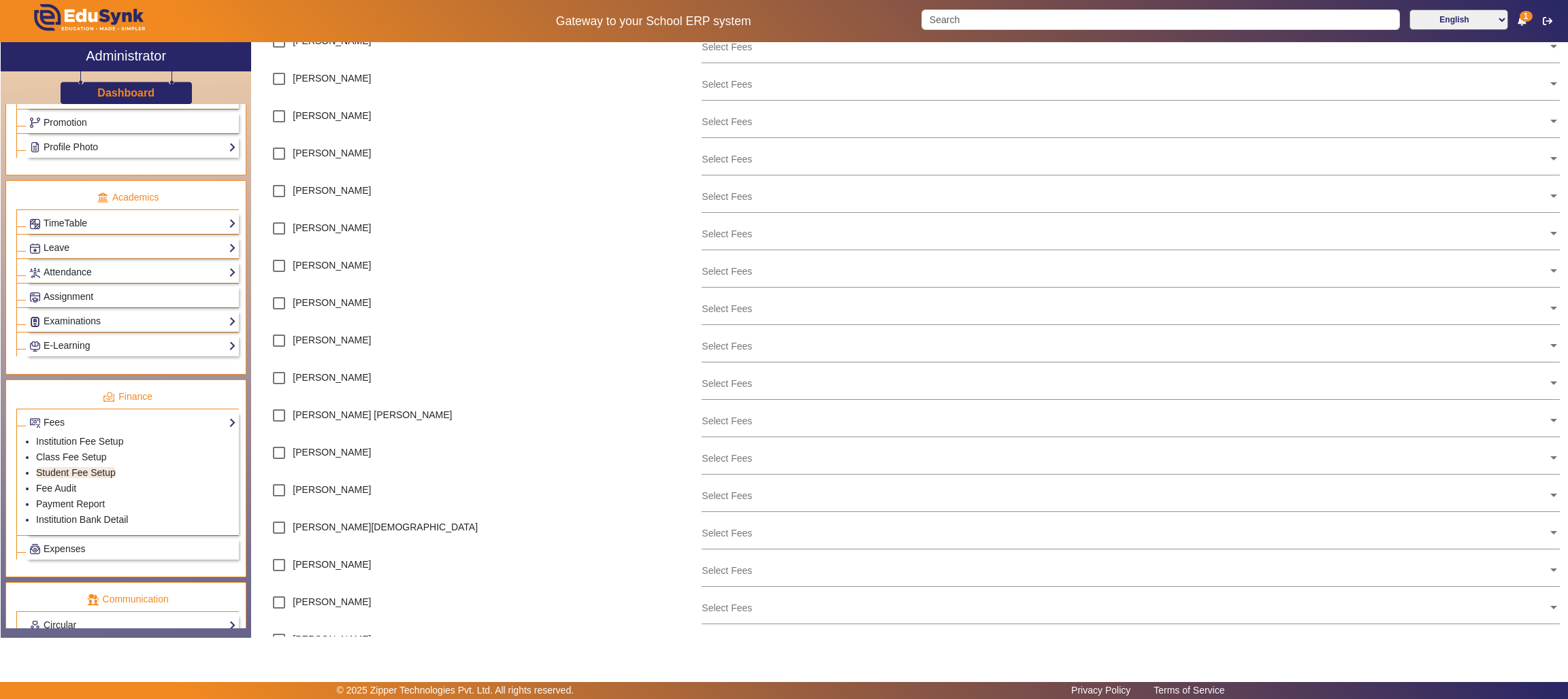
click at [1565, 625] on div "Didactic Institute Student Fee Configuration Class VI Class VII Class VIII Clas…" at bounding box center [912, 339] width 1308 height 595
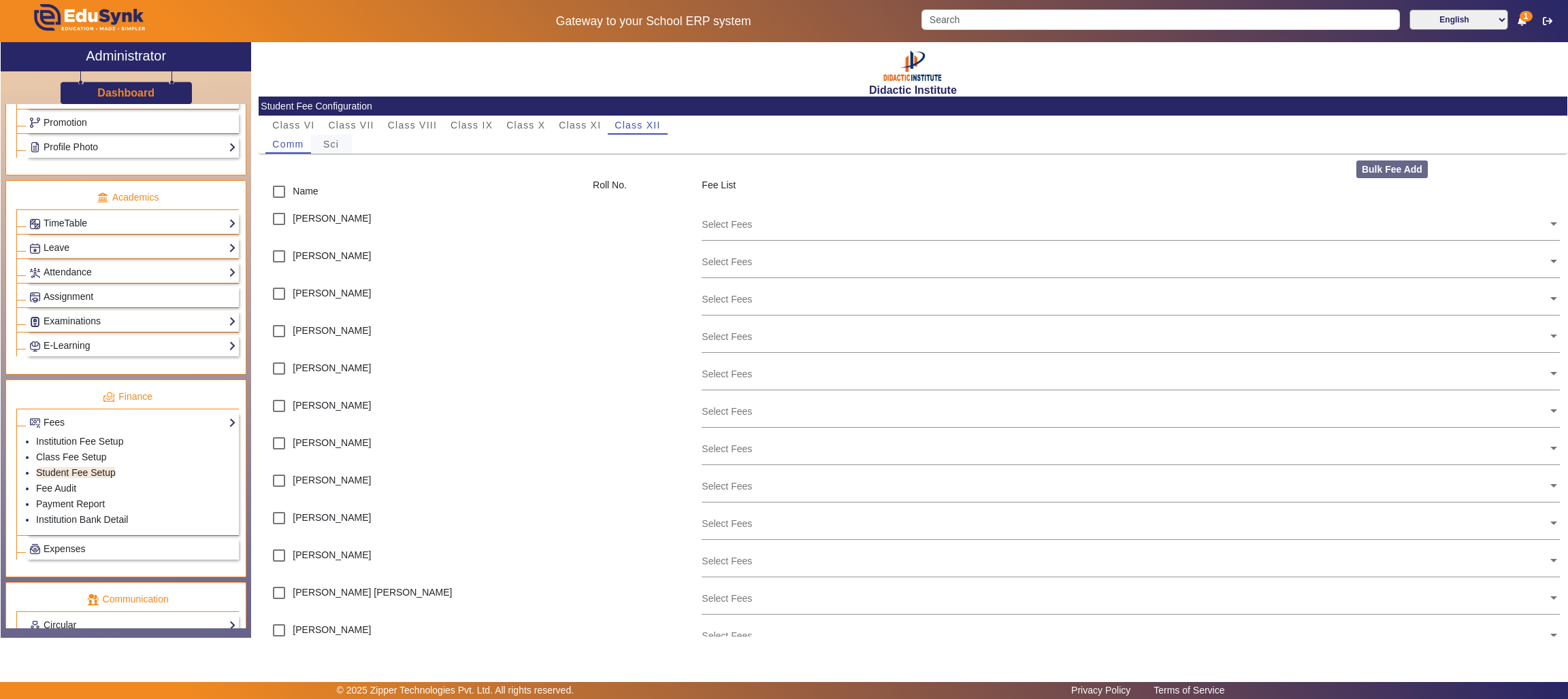
click at [328, 140] on span "Sci" at bounding box center [331, 144] width 16 height 9
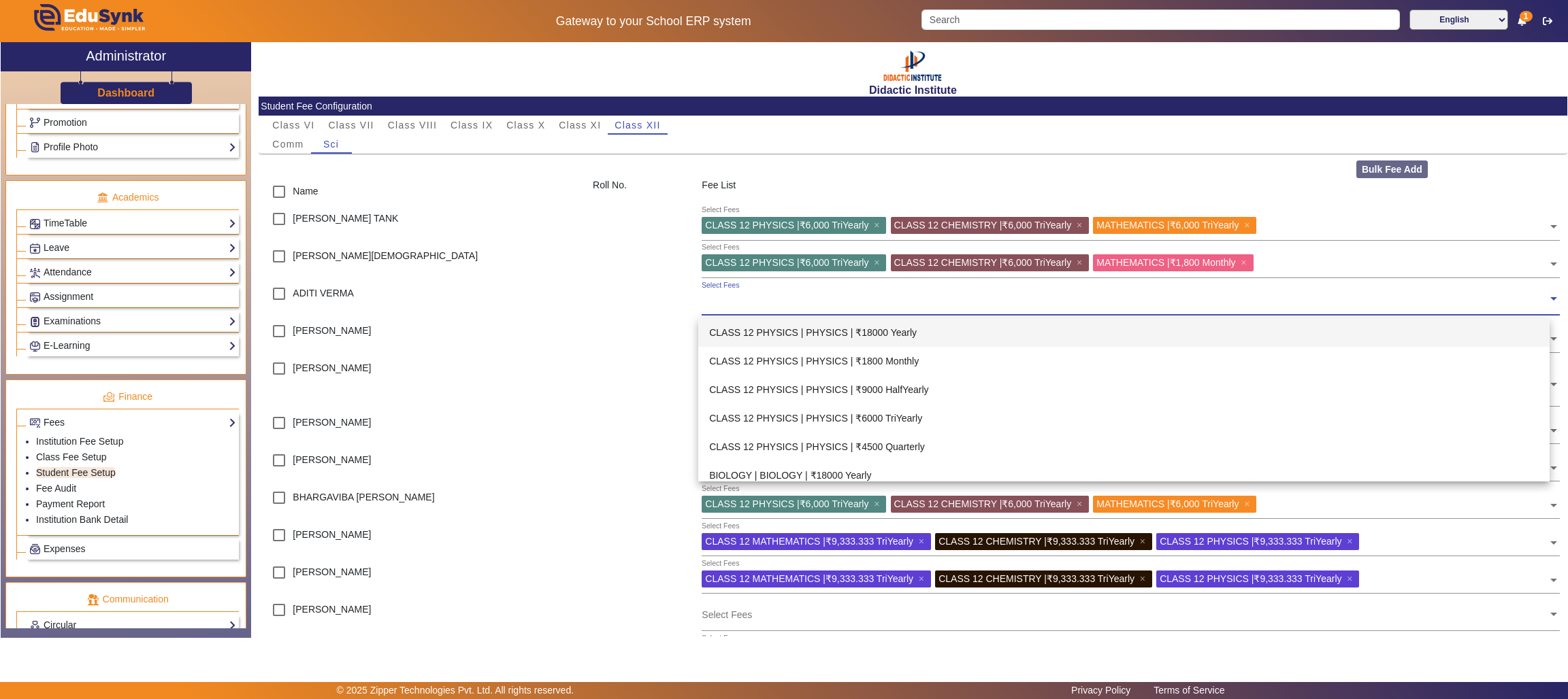
click at [766, 295] on input "text" at bounding box center [1124, 299] width 846 height 13
click at [831, 334] on div "CLASS 12 PHYSICS | PHYSICS | ₹18000 Yearly" at bounding box center [1124, 332] width 851 height 28
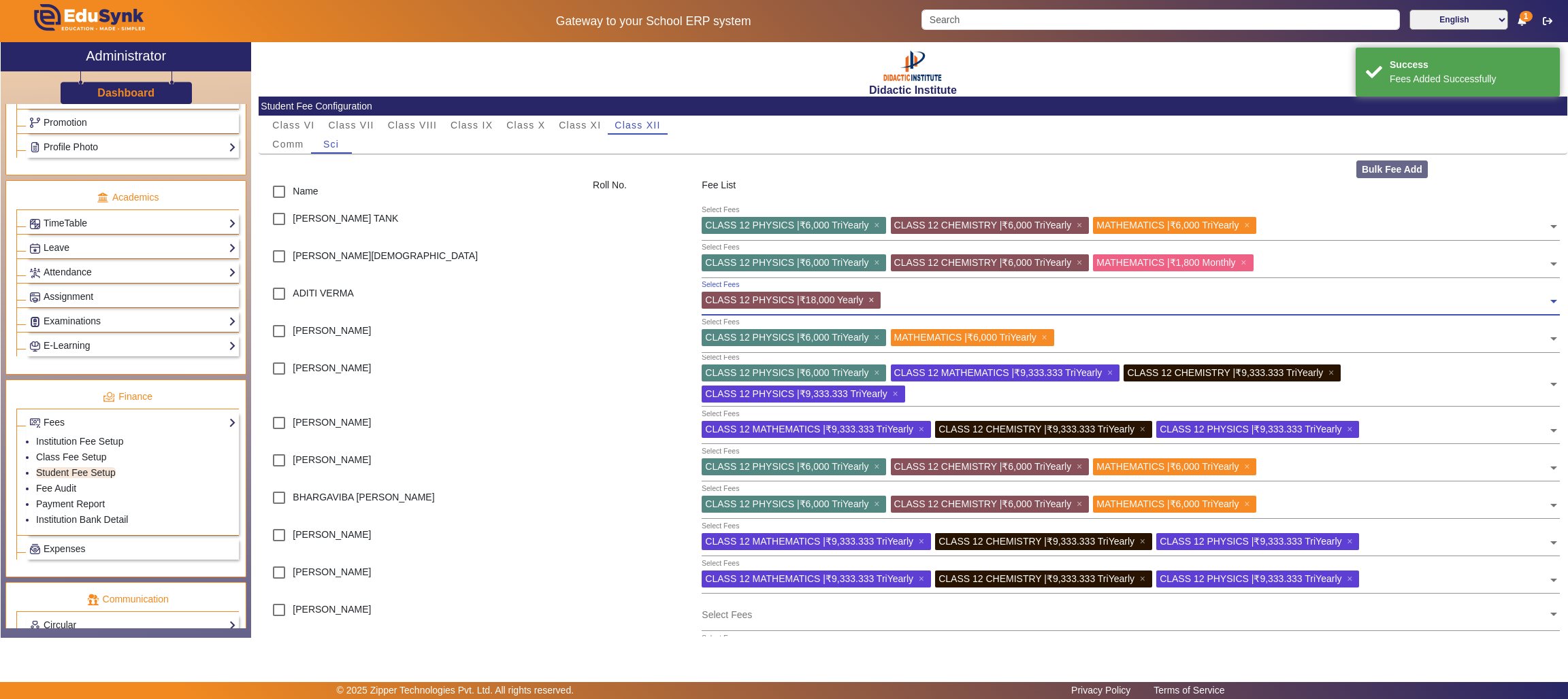
click at [872, 300] on span "×" at bounding box center [873, 299] width 9 height 11
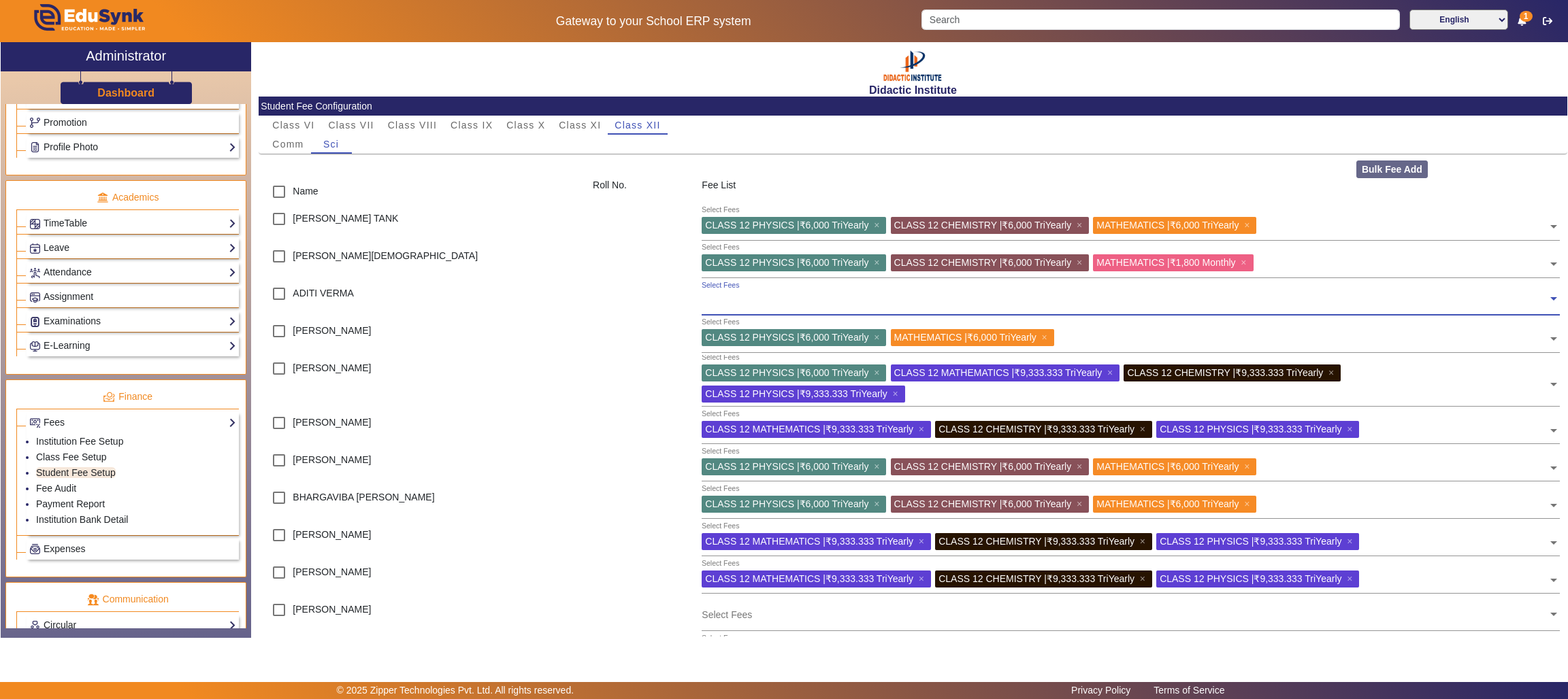
click at [1516, 299] on input "text" at bounding box center [1124, 299] width 846 height 13
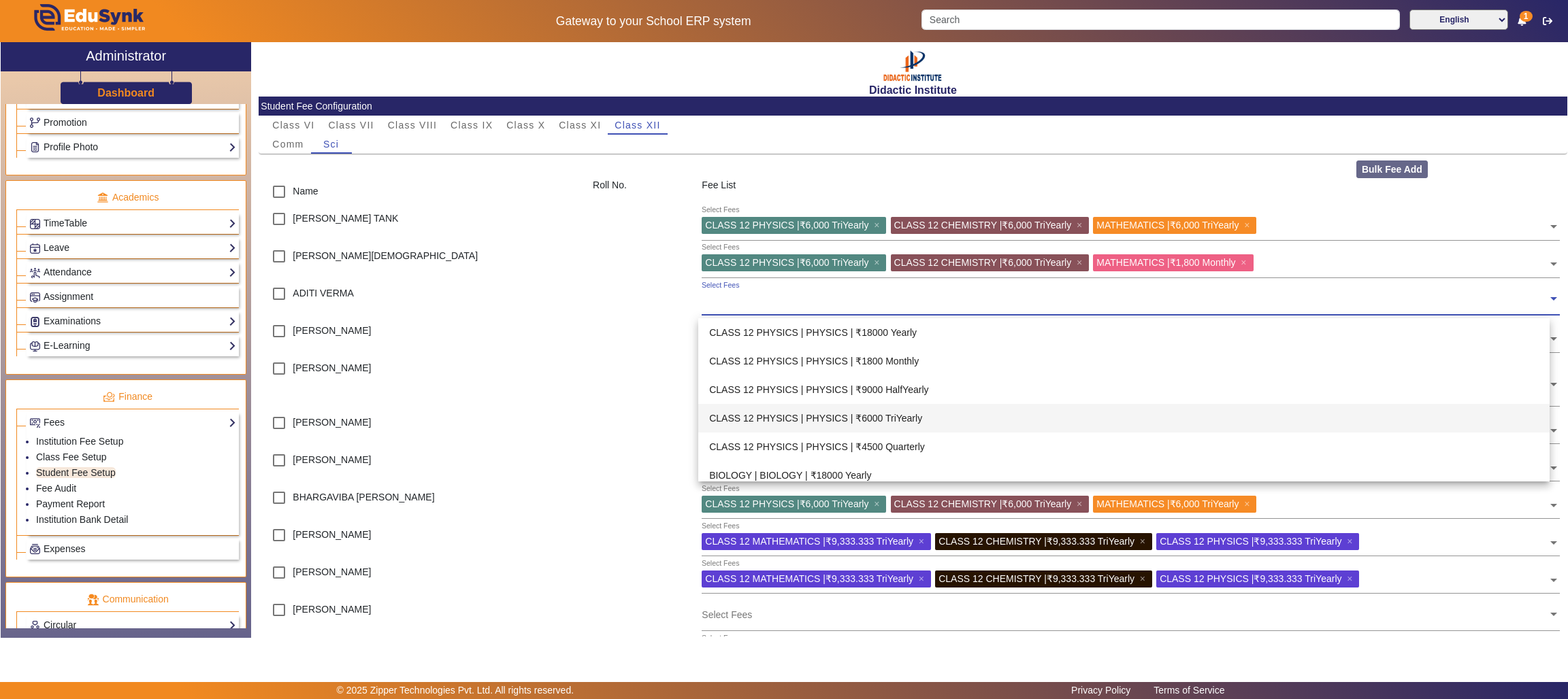
click at [945, 419] on div "CLASS 12 PHYSICS | PHYSICS | ₹6000 TriYearly" at bounding box center [1124, 418] width 851 height 28
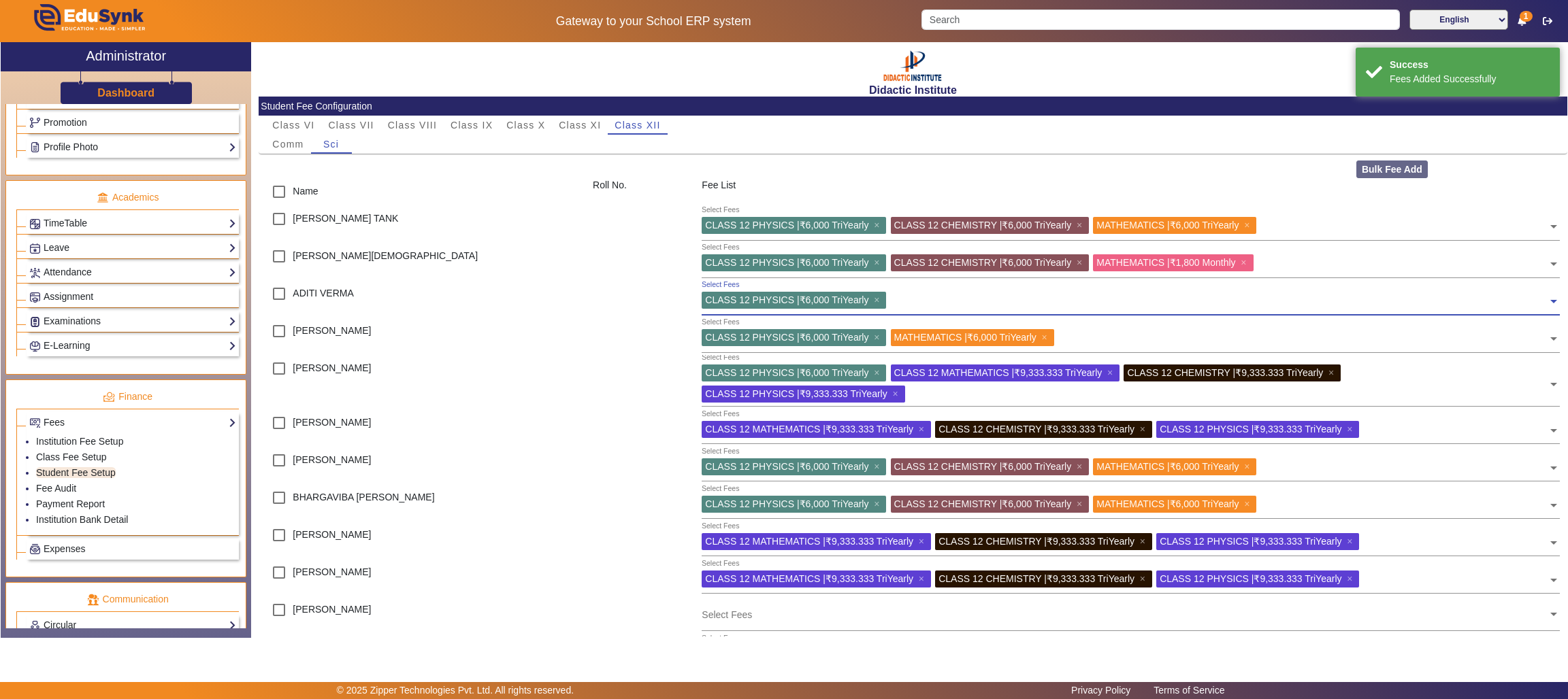
click at [1547, 299] on span at bounding box center [1553, 296] width 12 height 22
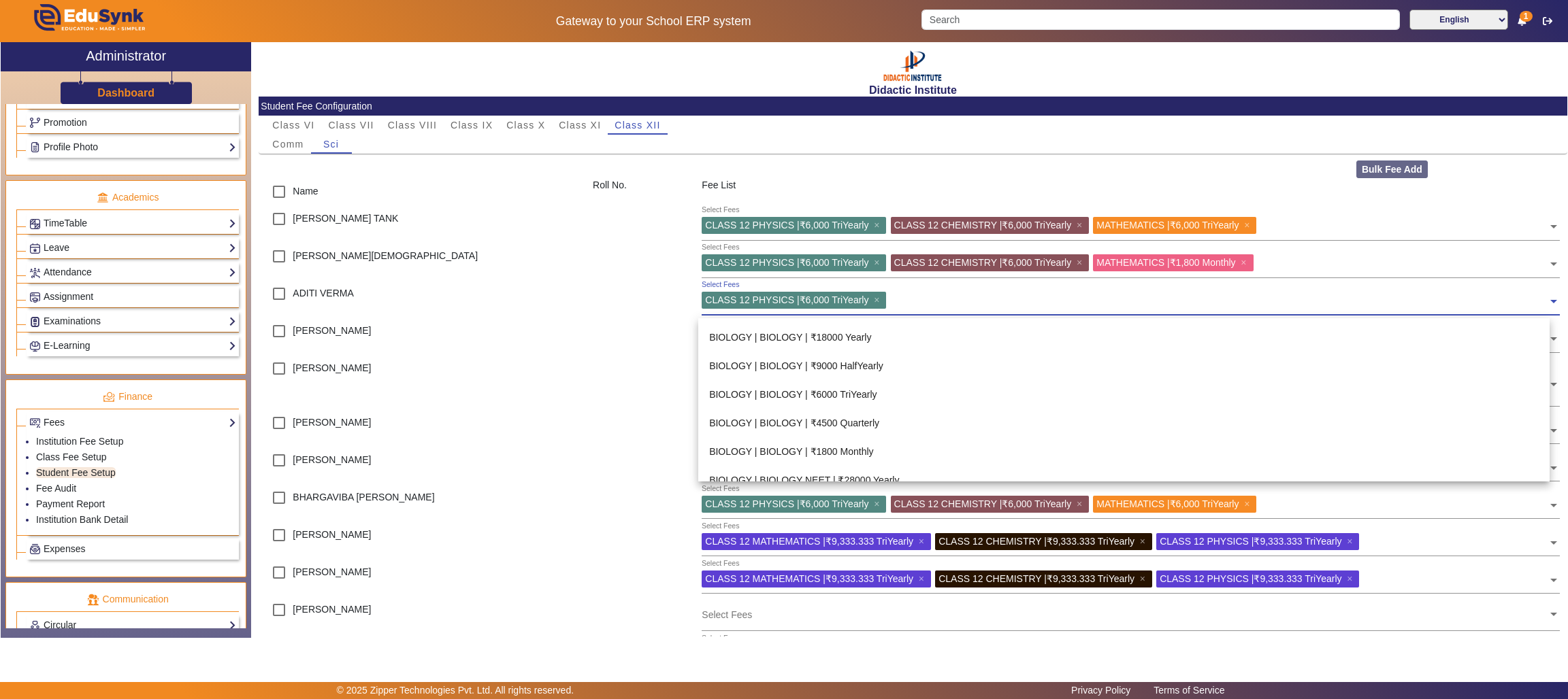
scroll to position [148, 0]
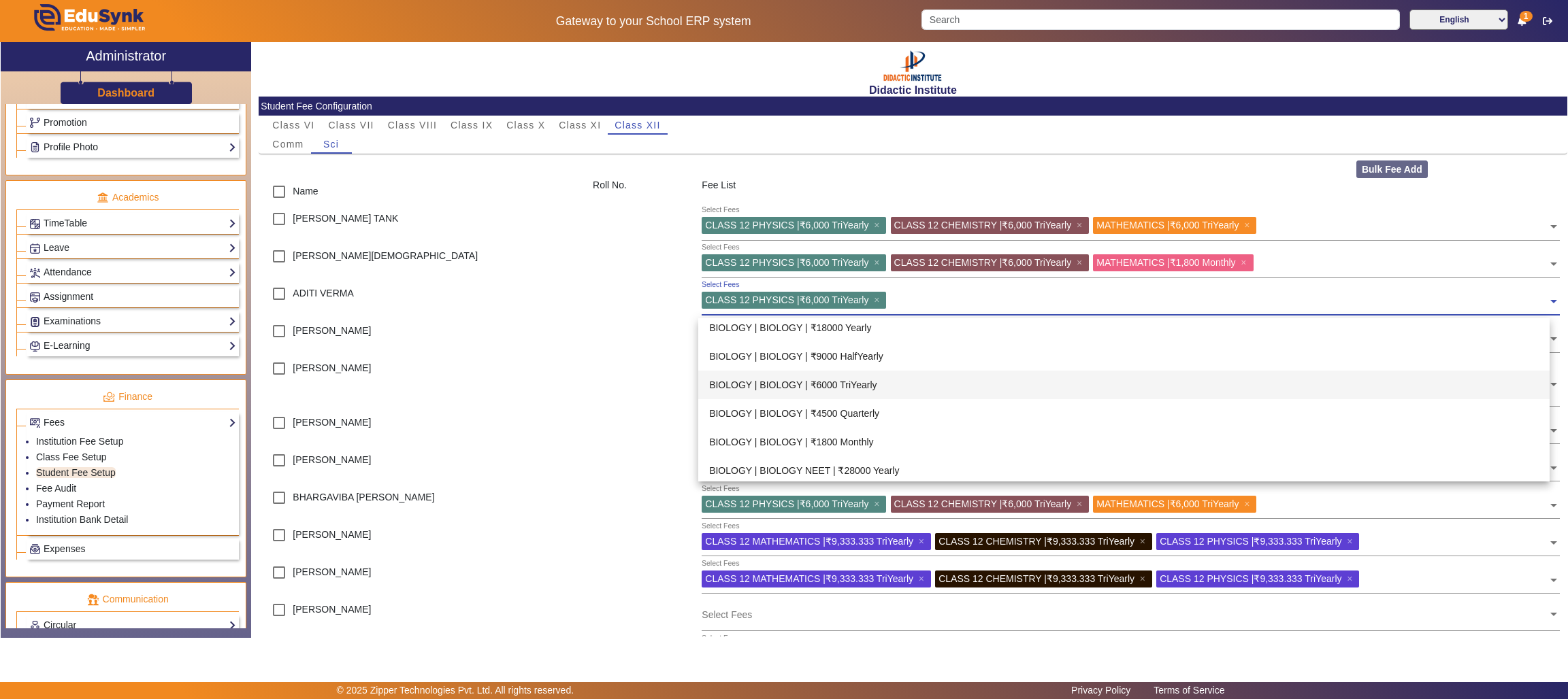
click at [846, 381] on div "BIOLOGY | BIOLOGY | ₹6000 TriYearly" at bounding box center [1124, 384] width 851 height 28
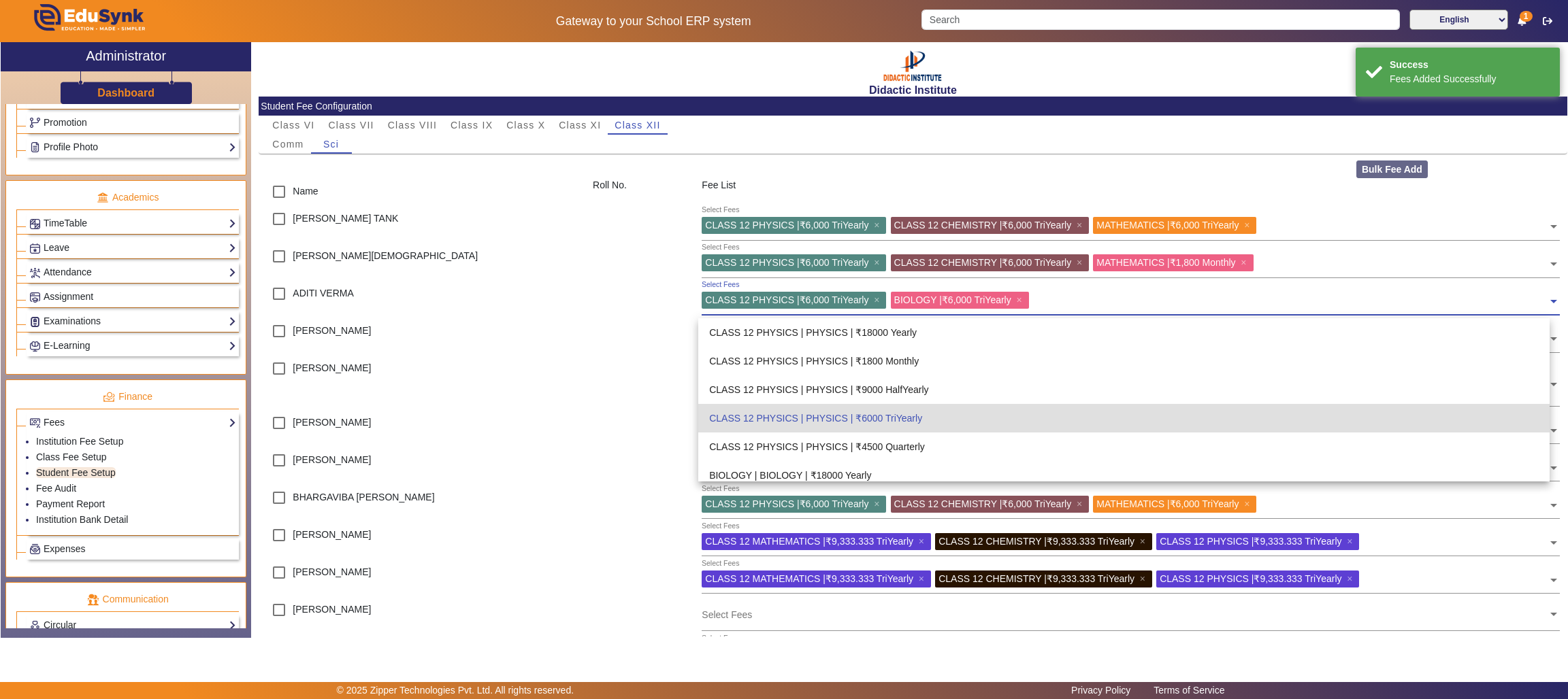
click at [1501, 305] on div at bounding box center [1290, 302] width 515 height 21
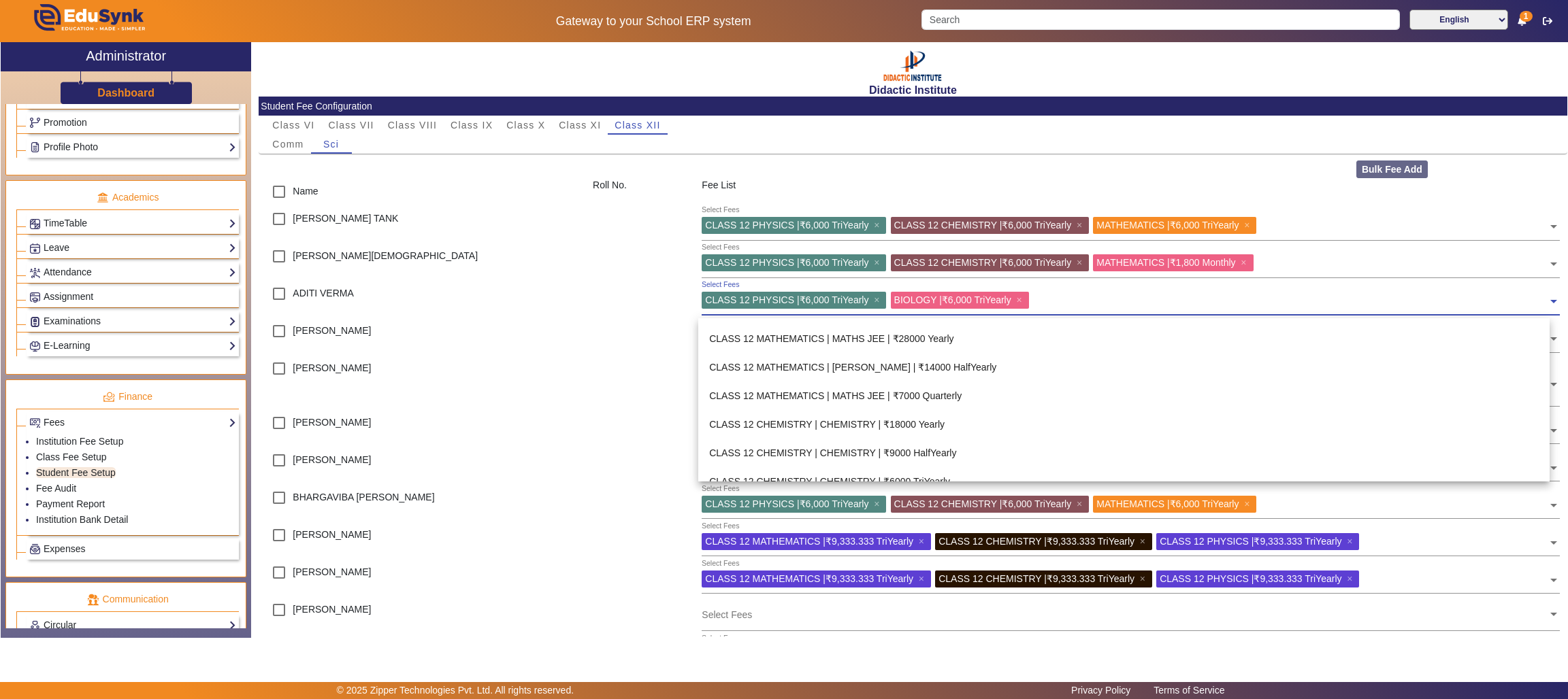
scroll to position [450, 0]
click at [970, 450] on div "CLASS 12 CHEMISTRY | CHEMISTRY | ₹6000 TriYearly" at bounding box center [1124, 452] width 851 height 28
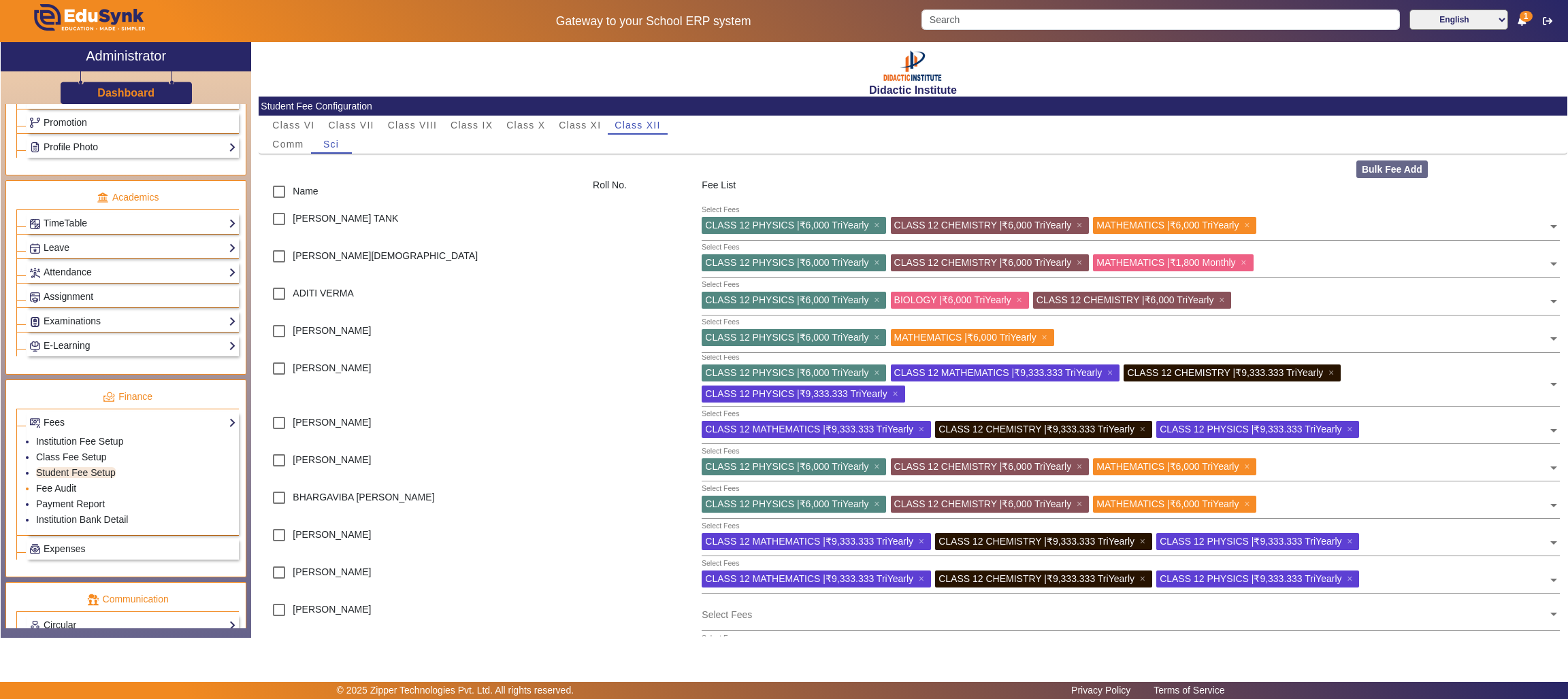
click at [54, 494] on link "Fee Audit" at bounding box center [56, 488] width 40 height 11
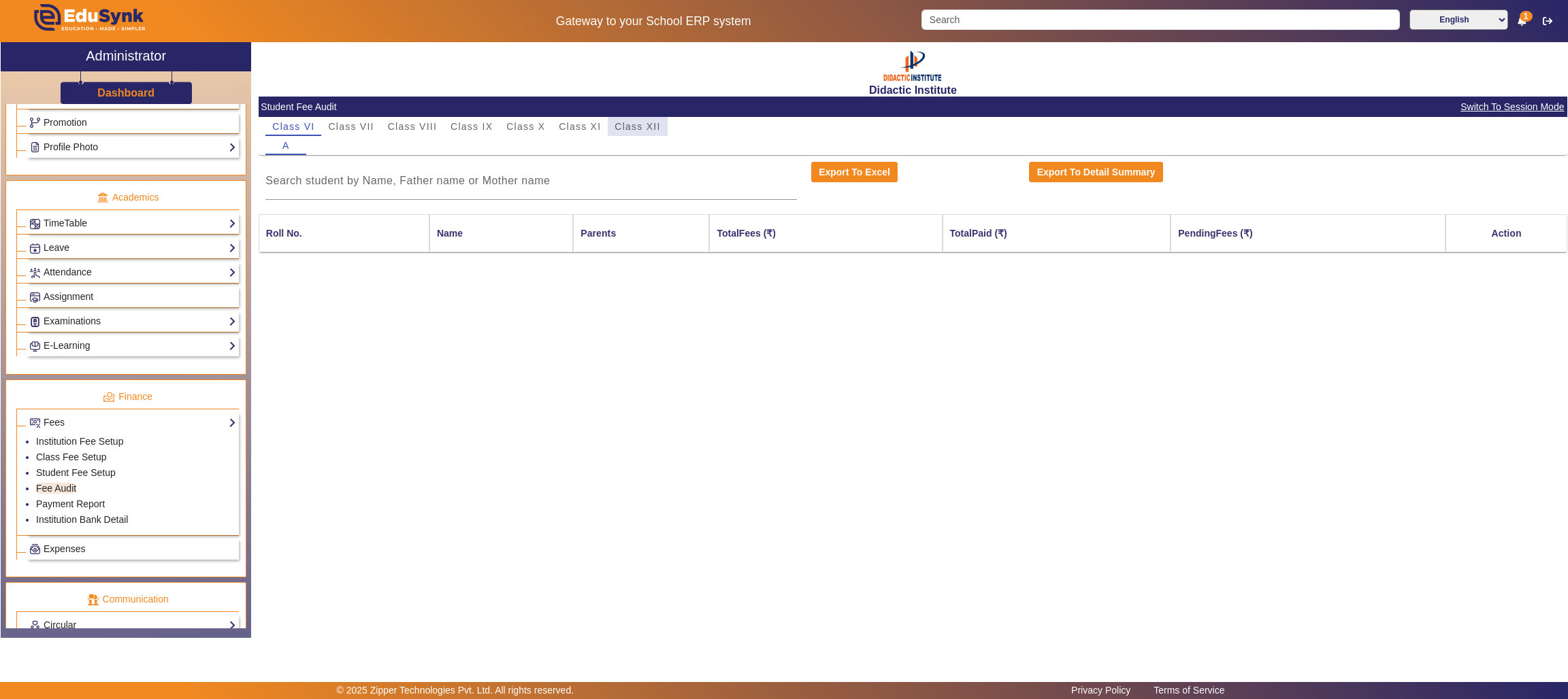
click at [646, 123] on span "Class XII" at bounding box center [637, 126] width 46 height 9
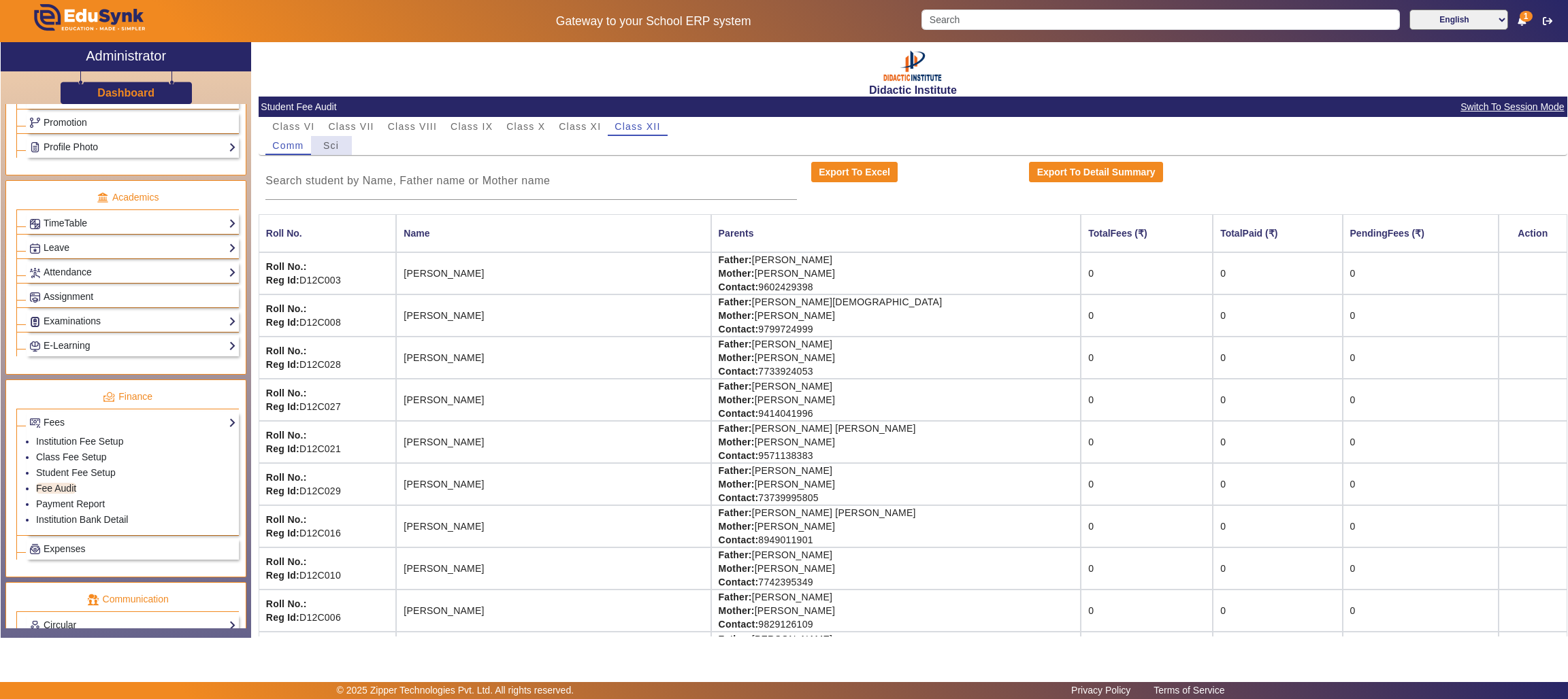
click at [332, 142] on span "Sci" at bounding box center [331, 145] width 16 height 9
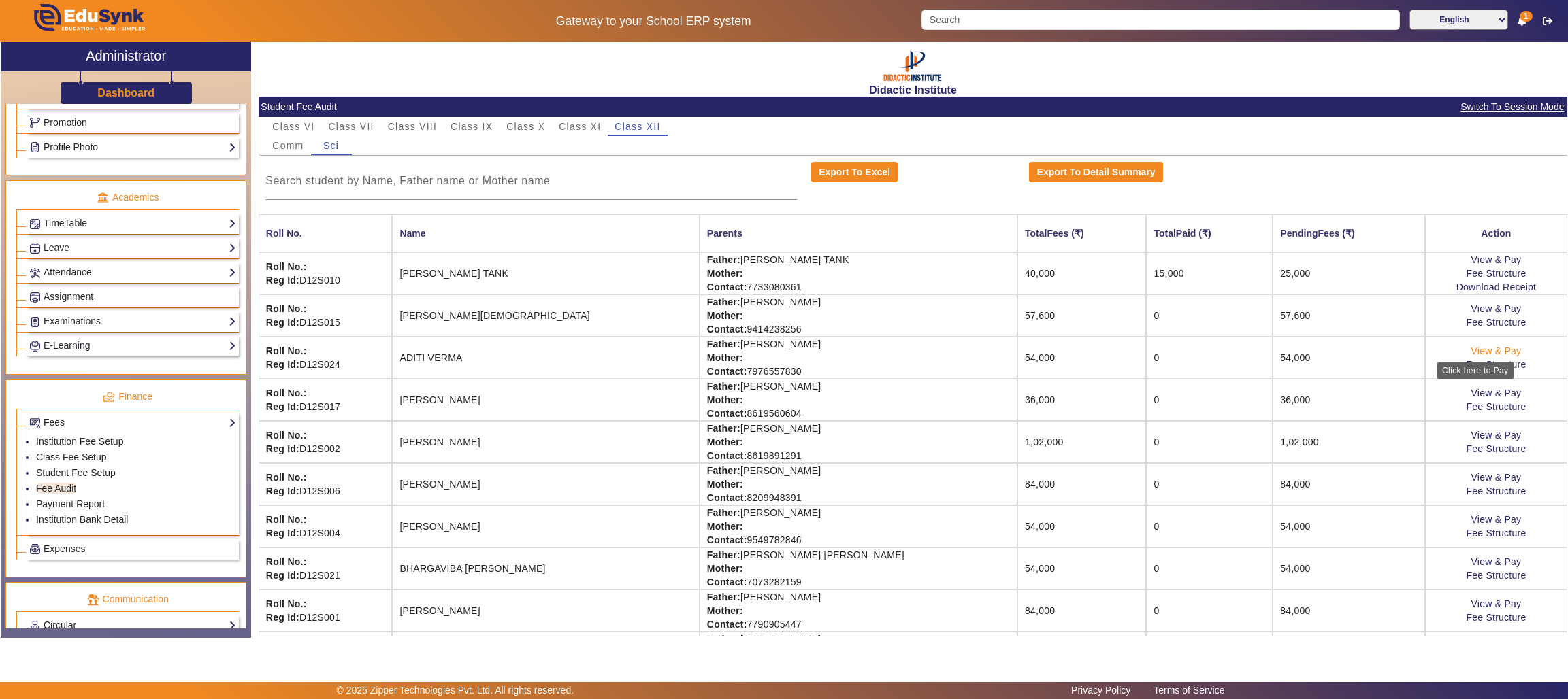
click at [1484, 348] on link "View & Pay" at bounding box center [1496, 350] width 50 height 11
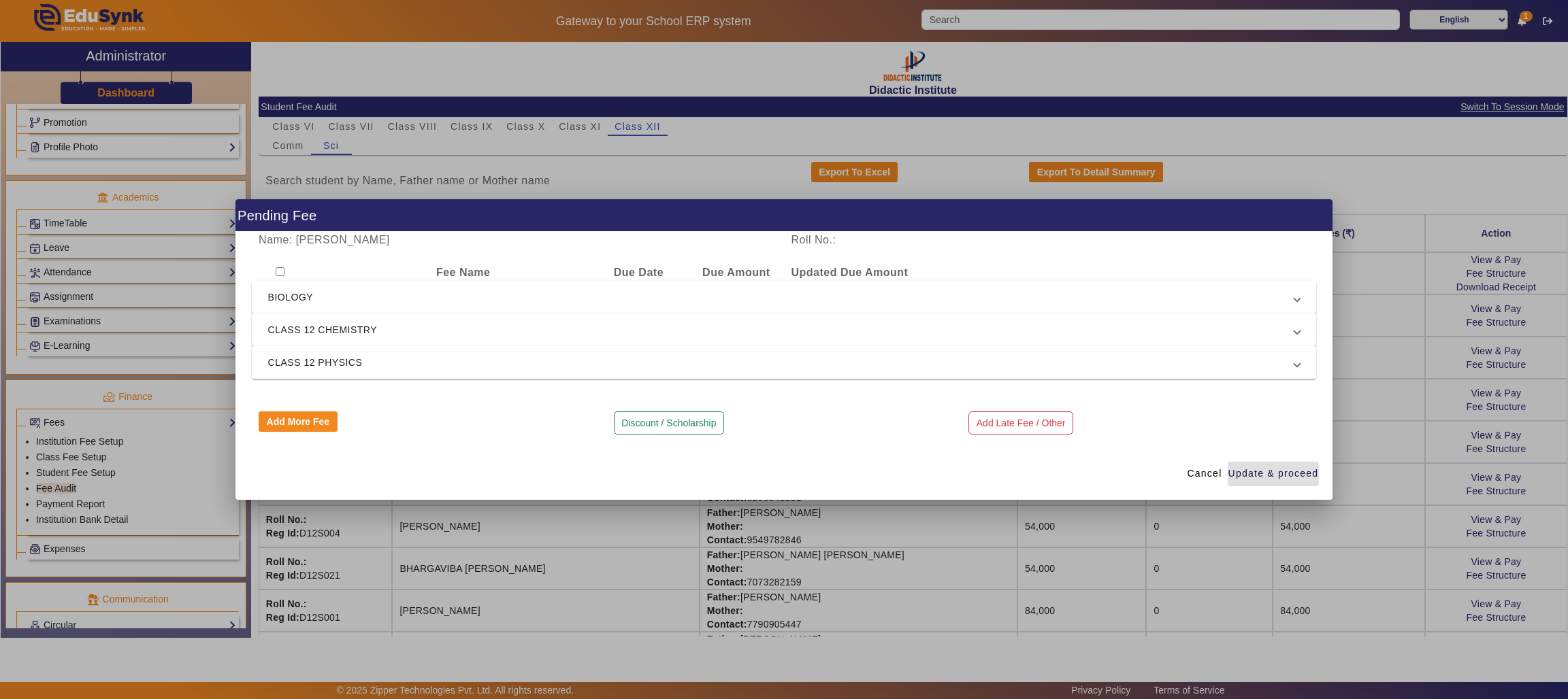
click at [301, 293] on span "BIOLOGY" at bounding box center [781, 297] width 1027 height 16
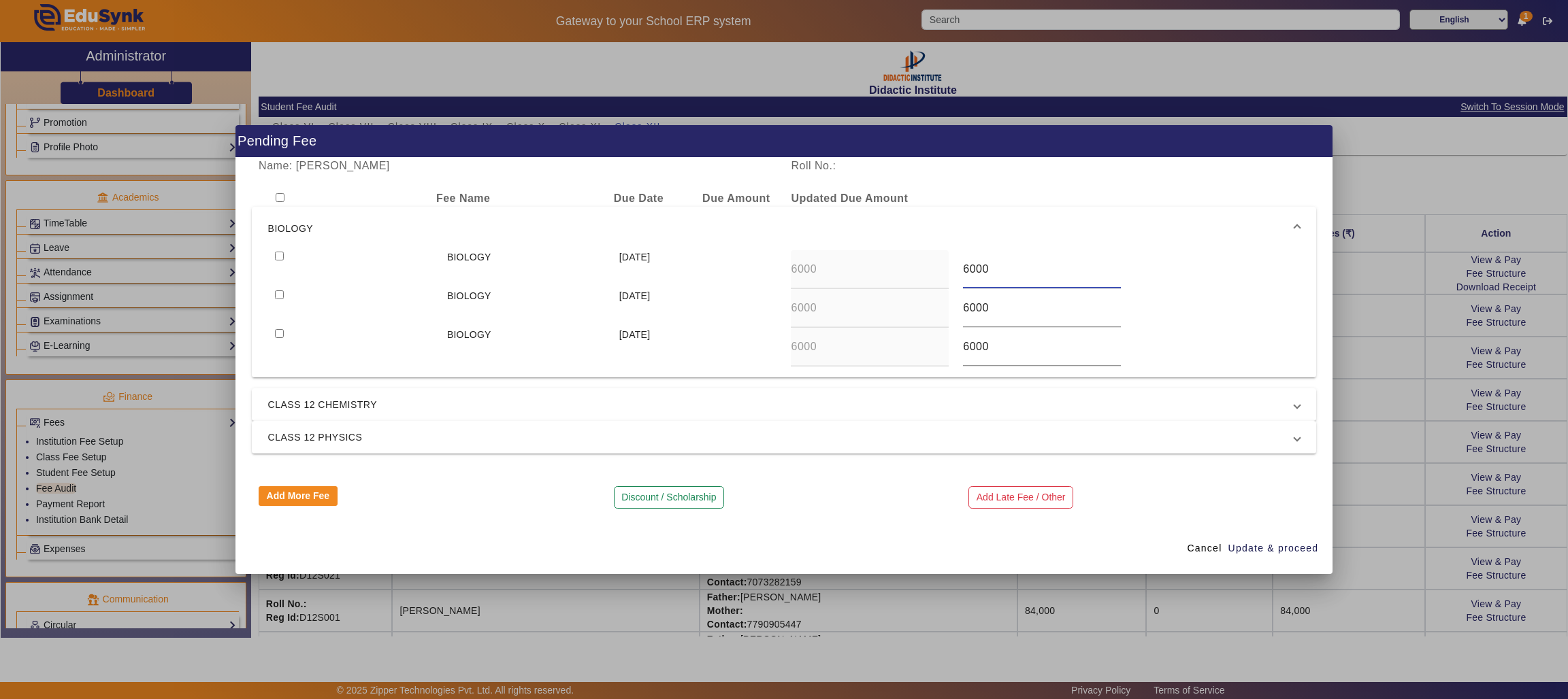
click at [1012, 268] on input "6000" at bounding box center [1041, 269] width 158 height 16
type input "6"
type input "10000"
click at [1005, 312] on input "6000" at bounding box center [1041, 308] width 158 height 16
type input "6"
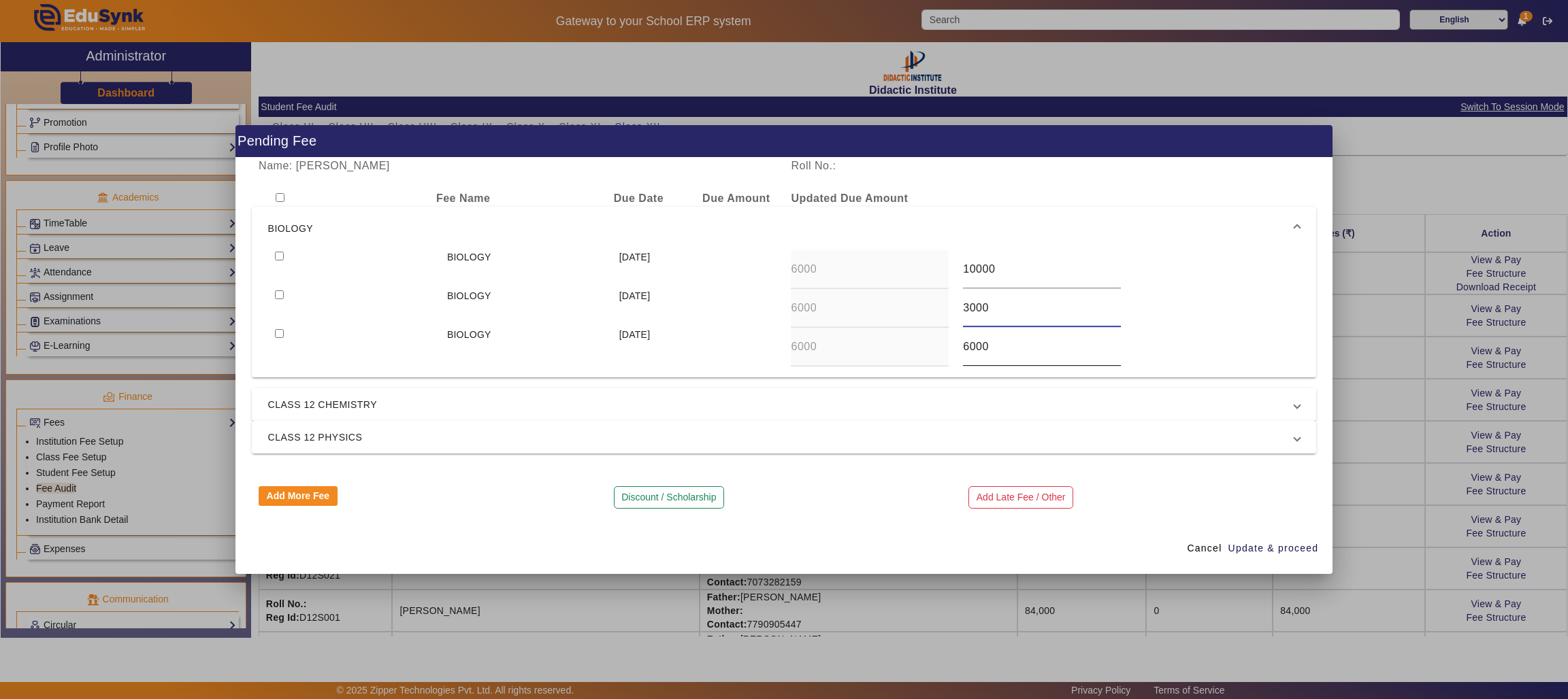
type input "3000"
click at [993, 351] on input "6000" at bounding box center [1041, 346] width 158 height 16
type input "6"
type input "3000"
click at [850, 396] on span "CLASS 12 CHEMISTRY" at bounding box center [781, 404] width 1027 height 16
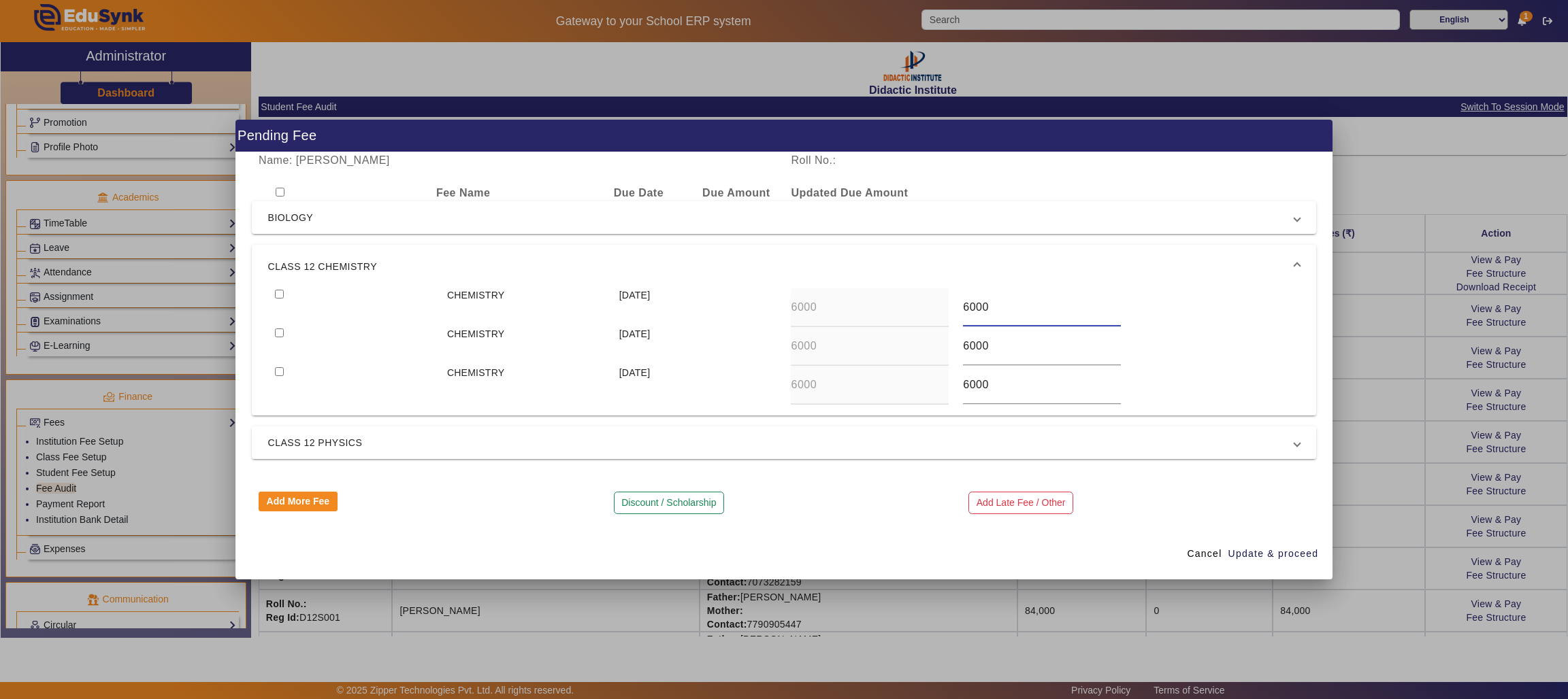
click at [1034, 305] on input "6000" at bounding box center [1041, 307] width 158 height 16
type input "6"
type input "10000"
click at [1015, 355] on div "6000" at bounding box center [1041, 346] width 158 height 38
type input "6"
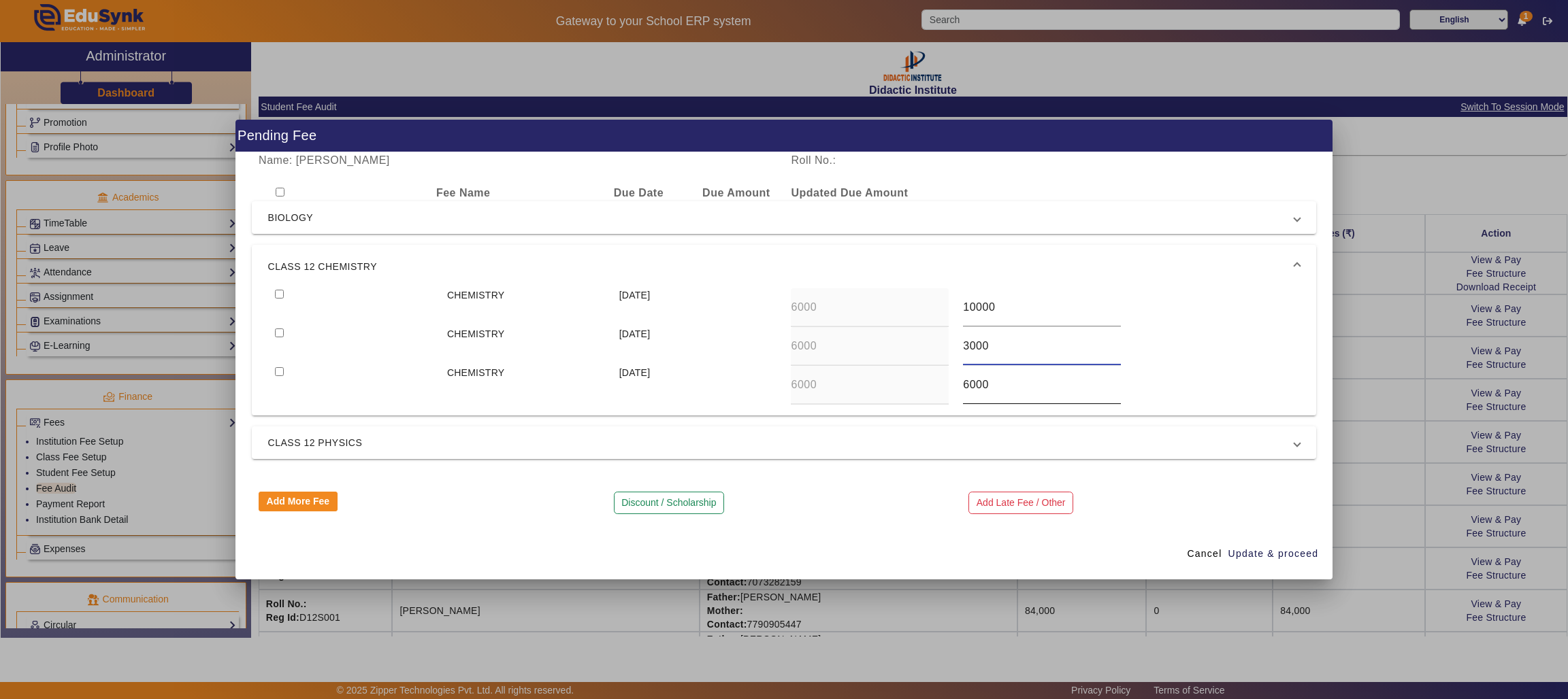
type input "3000"
click at [1002, 383] on input "6000" at bounding box center [1041, 385] width 158 height 16
type input "6"
type input "3000"
click at [1119, 443] on span "CLASS 12 PHYSICS" at bounding box center [781, 443] width 1027 height 16
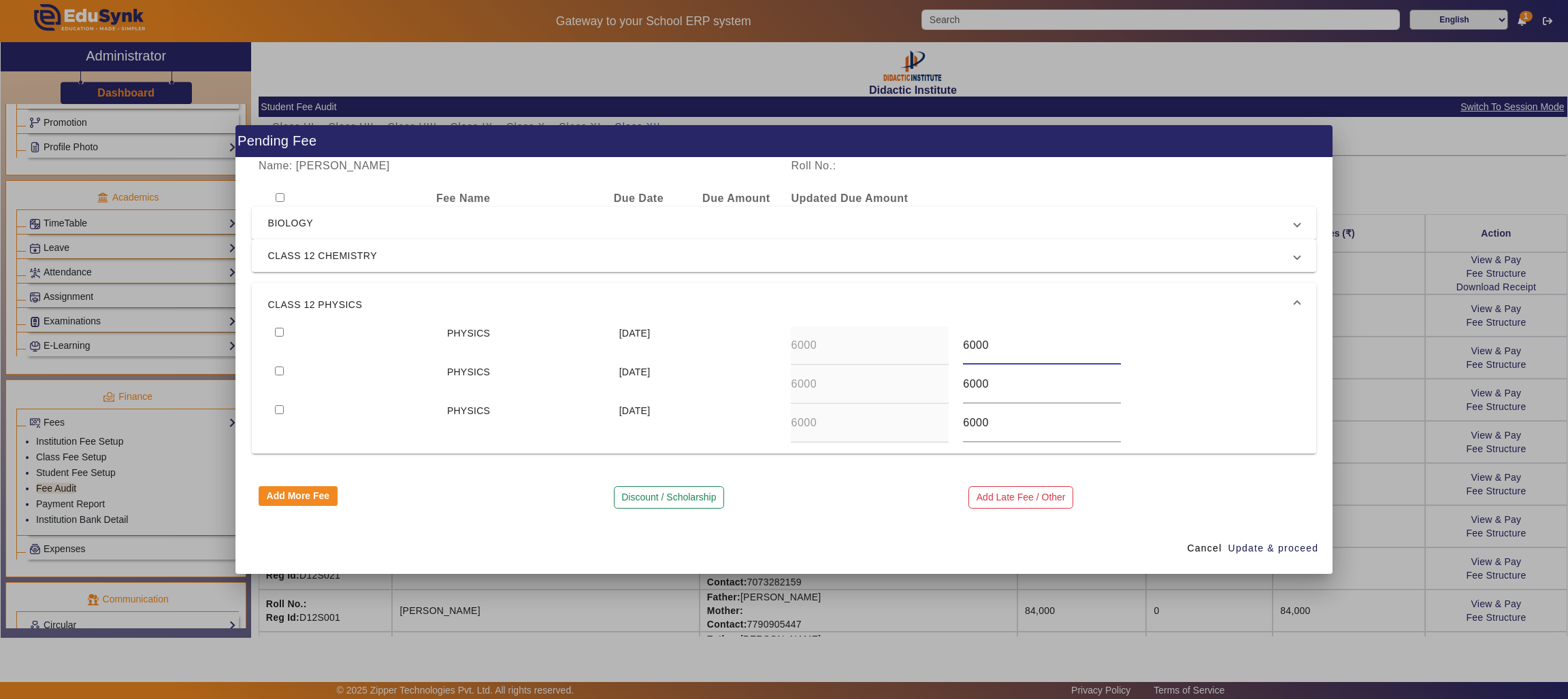
click at [1034, 347] on input "6000" at bounding box center [1041, 345] width 158 height 16
type input "6"
type input "10000"
click at [1017, 388] on input "6000" at bounding box center [1041, 384] width 158 height 16
type input "6"
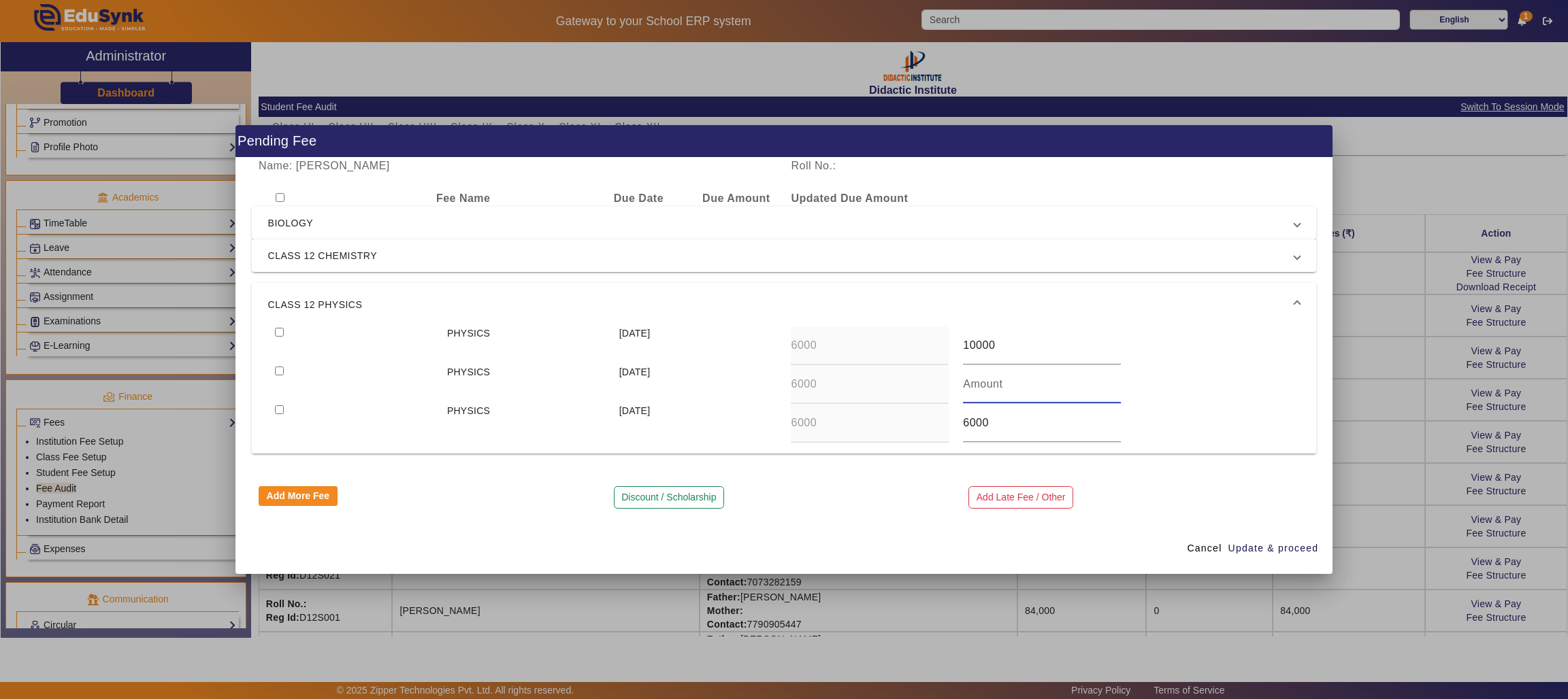
type input "2"
type input "3000"
click at [1006, 430] on input "6000" at bounding box center [1041, 423] width 158 height 16
type input "6"
type input "3000"
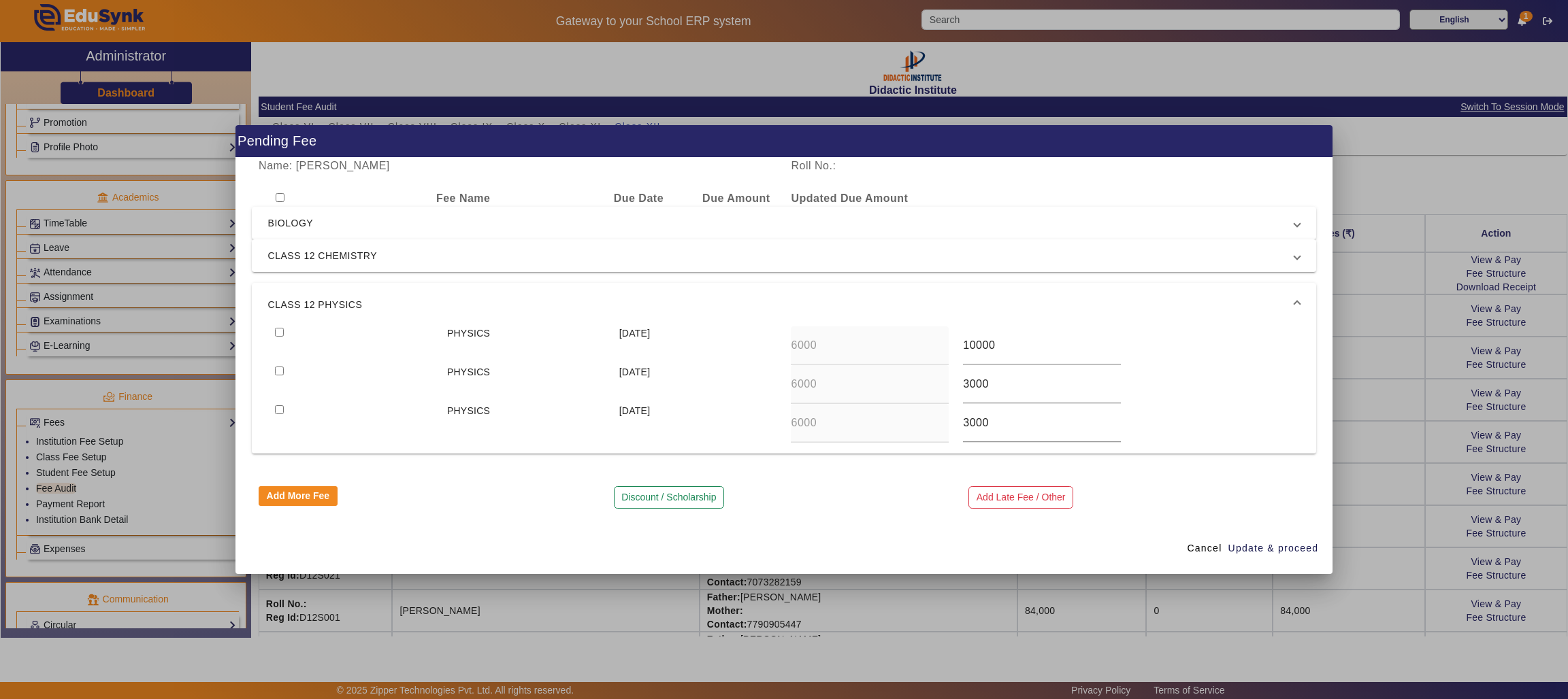
click at [1299, 431] on div "PHYSICS 31 Dec 2025 6000 3000" at bounding box center [783, 423] width 1032 height 39
click at [1299, 303] on span at bounding box center [1297, 305] width 5 height 16
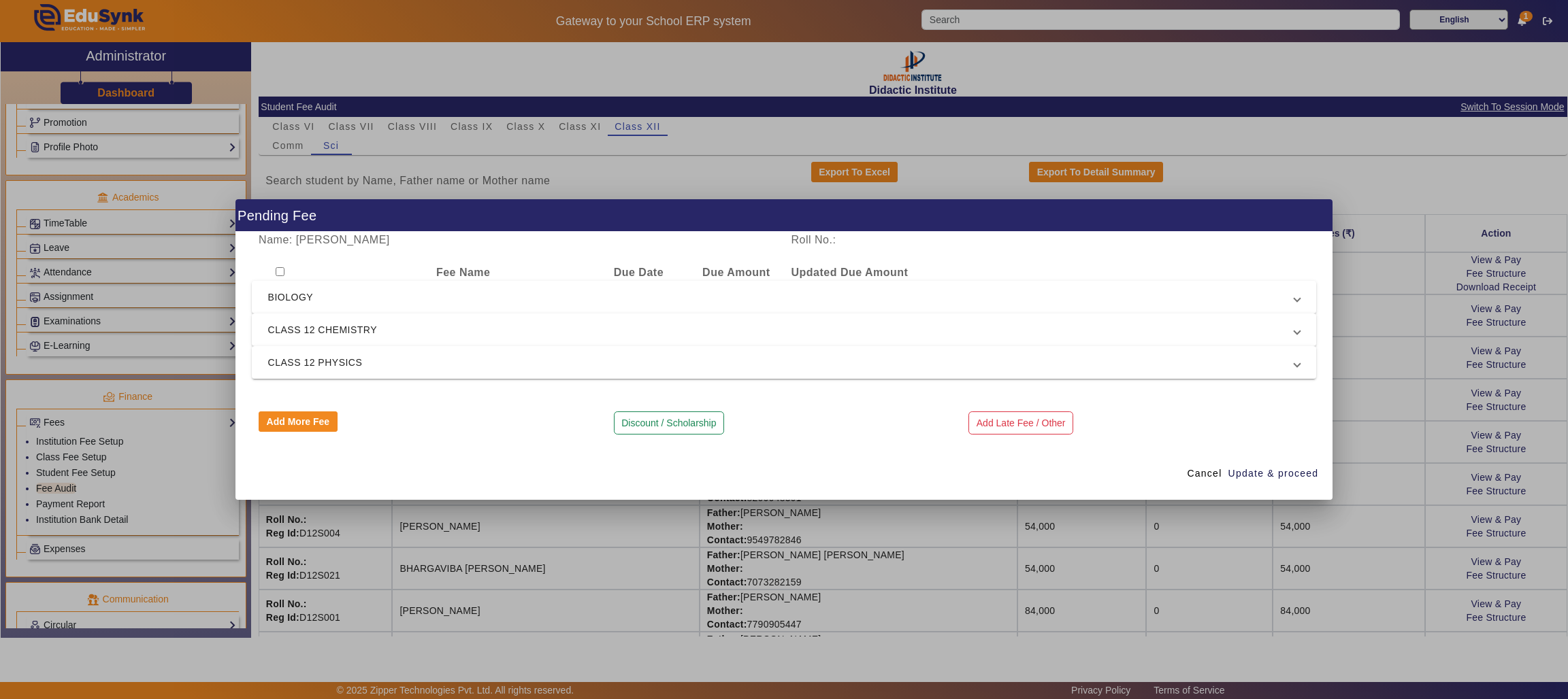
click at [282, 263] on div "Name: ADITI VERMA Roll No.: Fee Name Due Date Due Amount Updated Due Amount BIO…" at bounding box center [784, 340] width 1097 height 217
click at [278, 271] on input "checkbox" at bounding box center [280, 272] width 9 height 9
checkbox input "true"
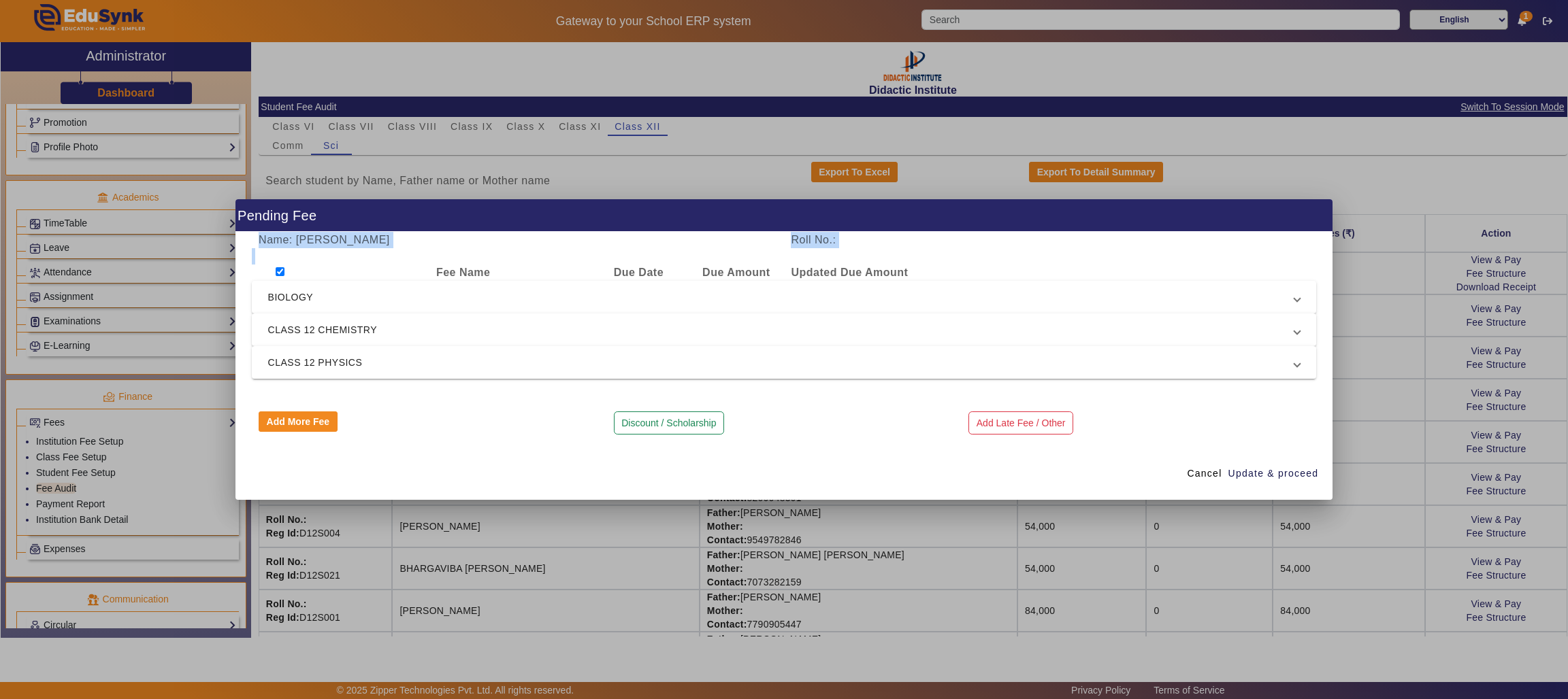
checkbox input "true"
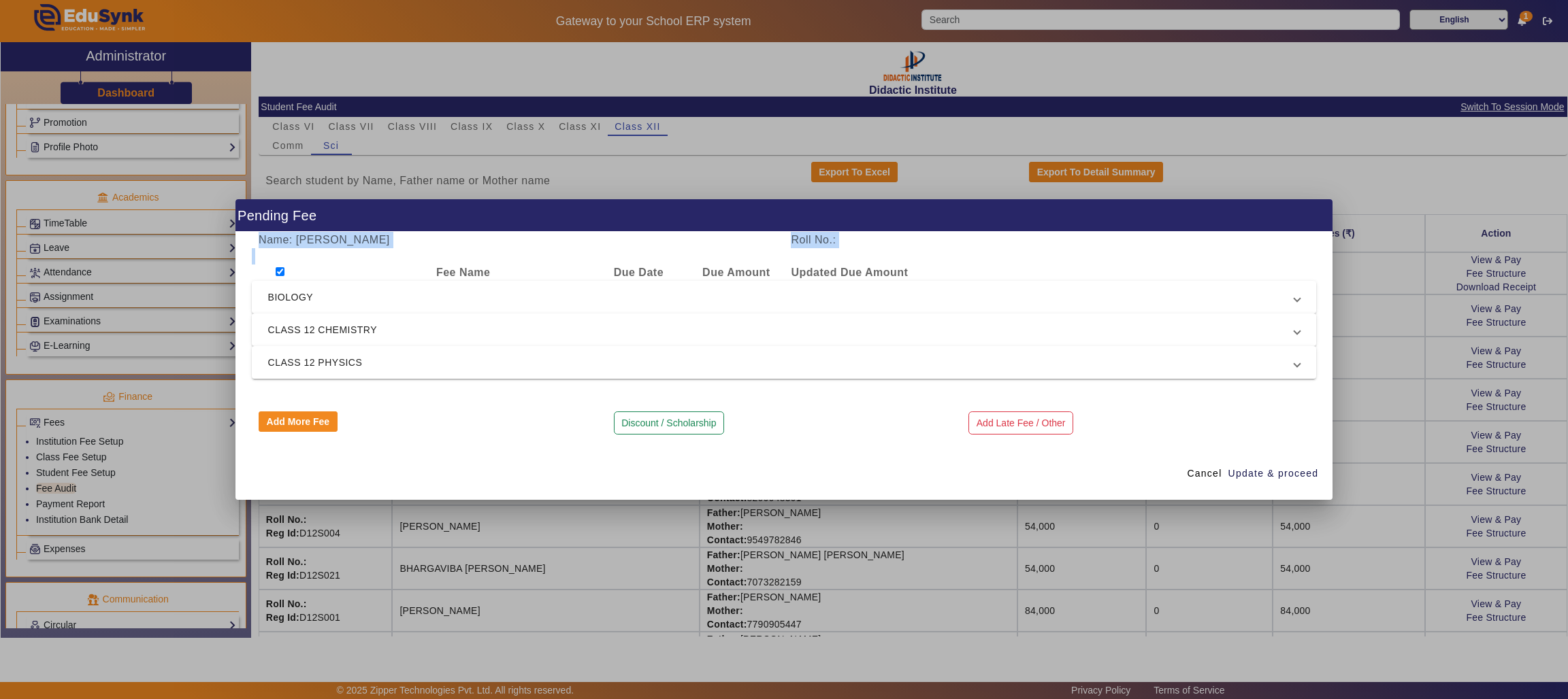
checkbox input "true"
click at [1038, 300] on span "BIOLOGY" at bounding box center [781, 297] width 1027 height 16
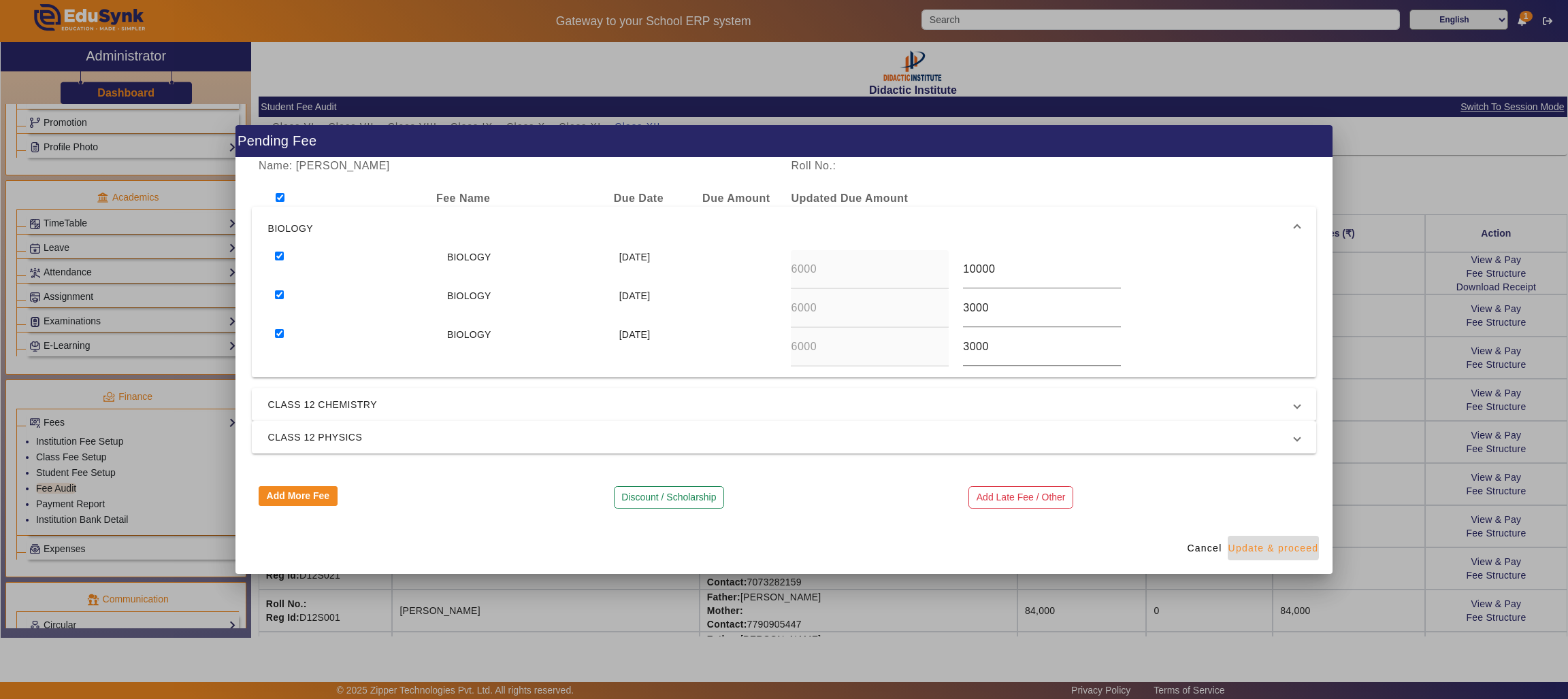
click at [1260, 540] on span "button" at bounding box center [1274, 548] width 92 height 33
type input "10000"
type input "3000"
type input "10000"
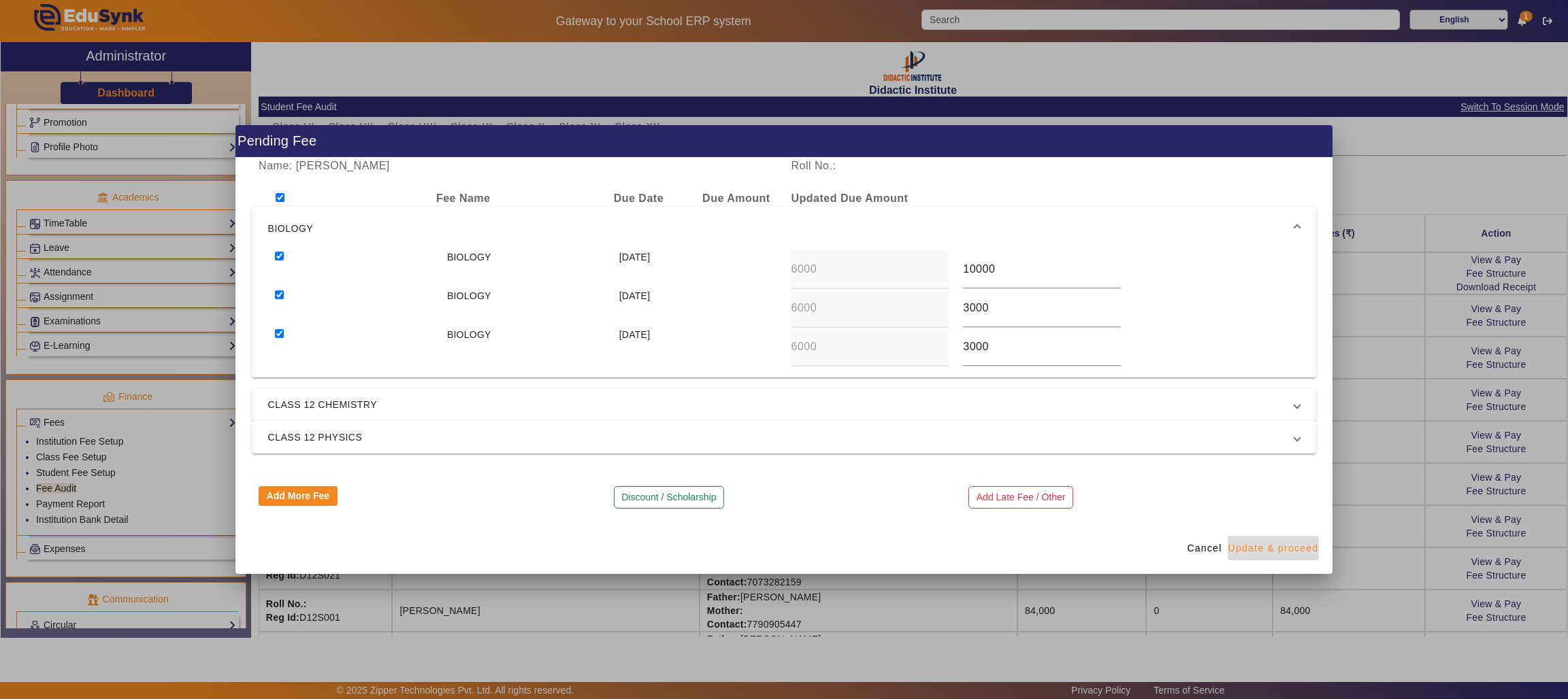
type input "3000"
type input "10000"
type input "3000"
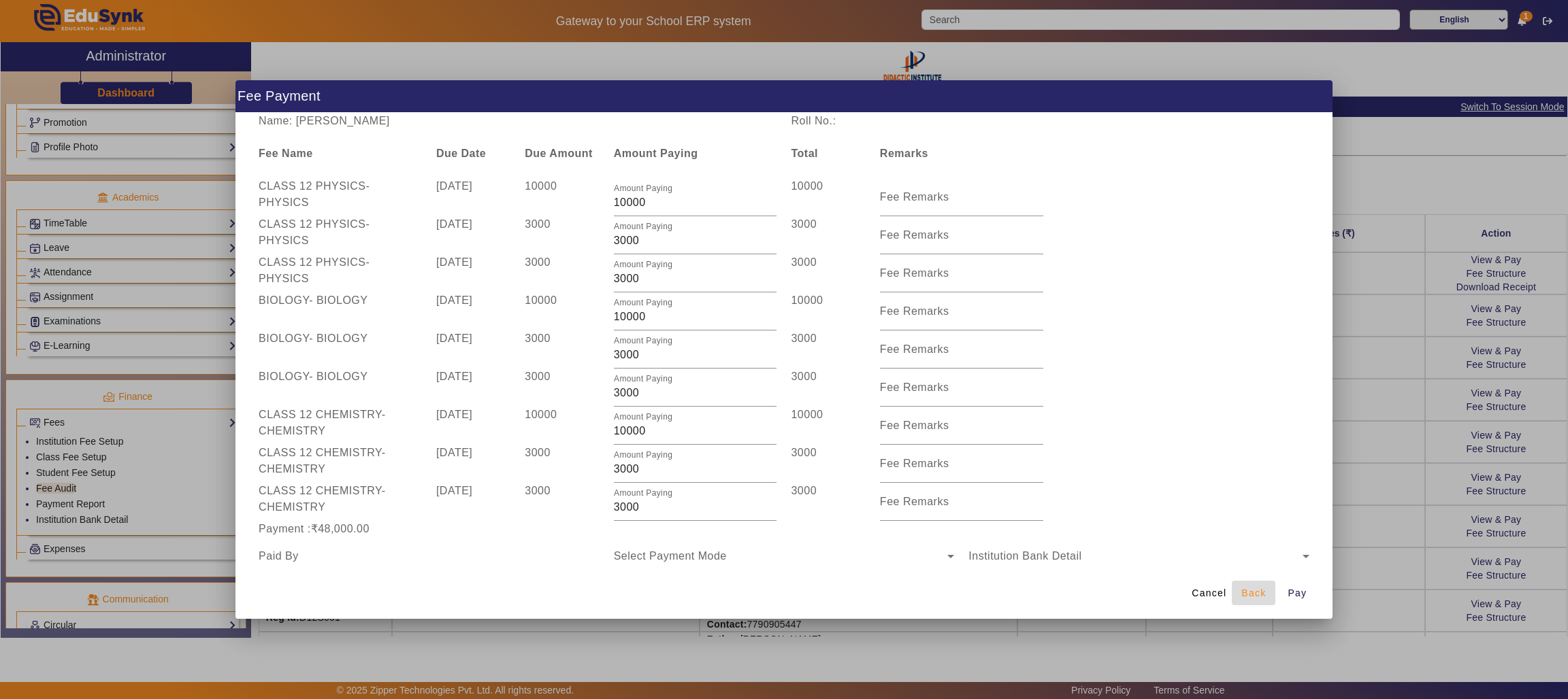
click at [1256, 589] on span "Back" at bounding box center [1253, 593] width 24 height 15
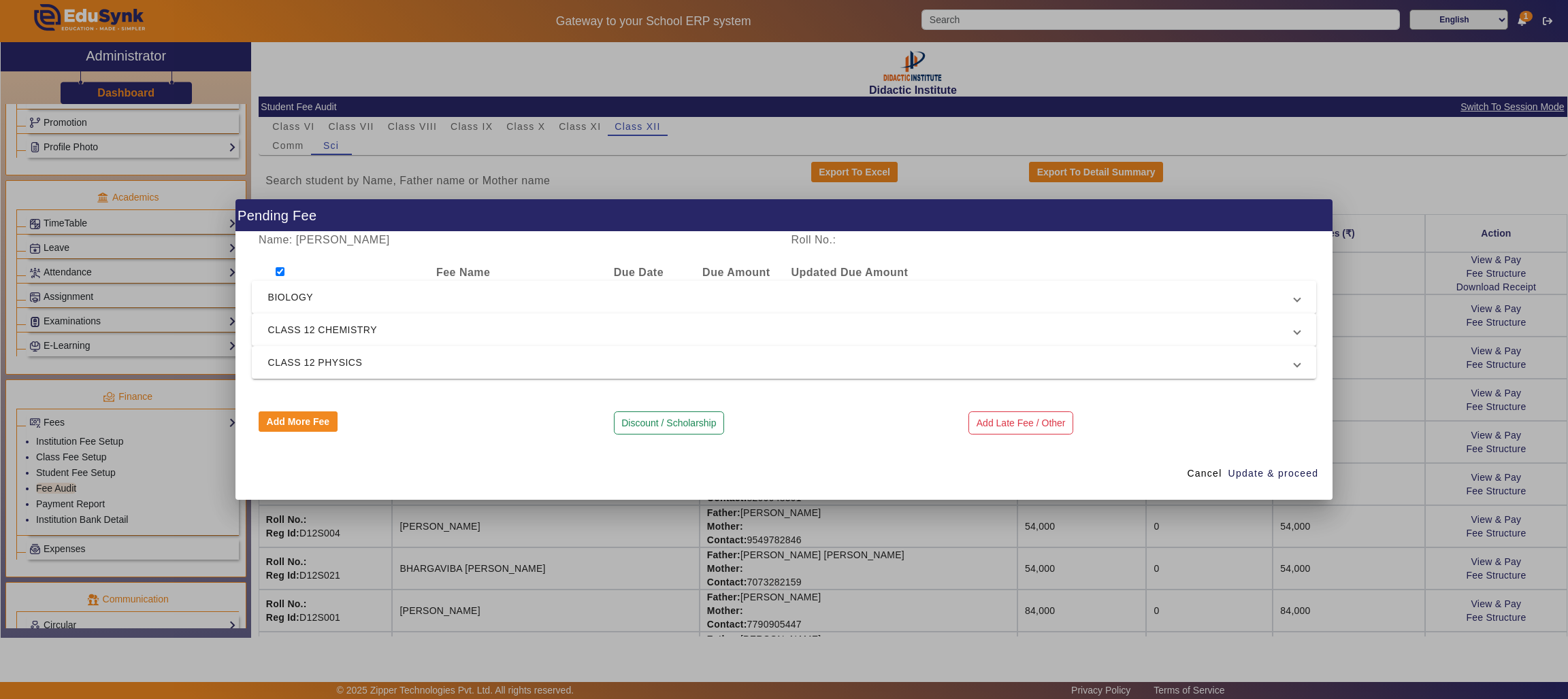
click at [351, 297] on span "BIOLOGY" at bounding box center [781, 297] width 1027 height 16
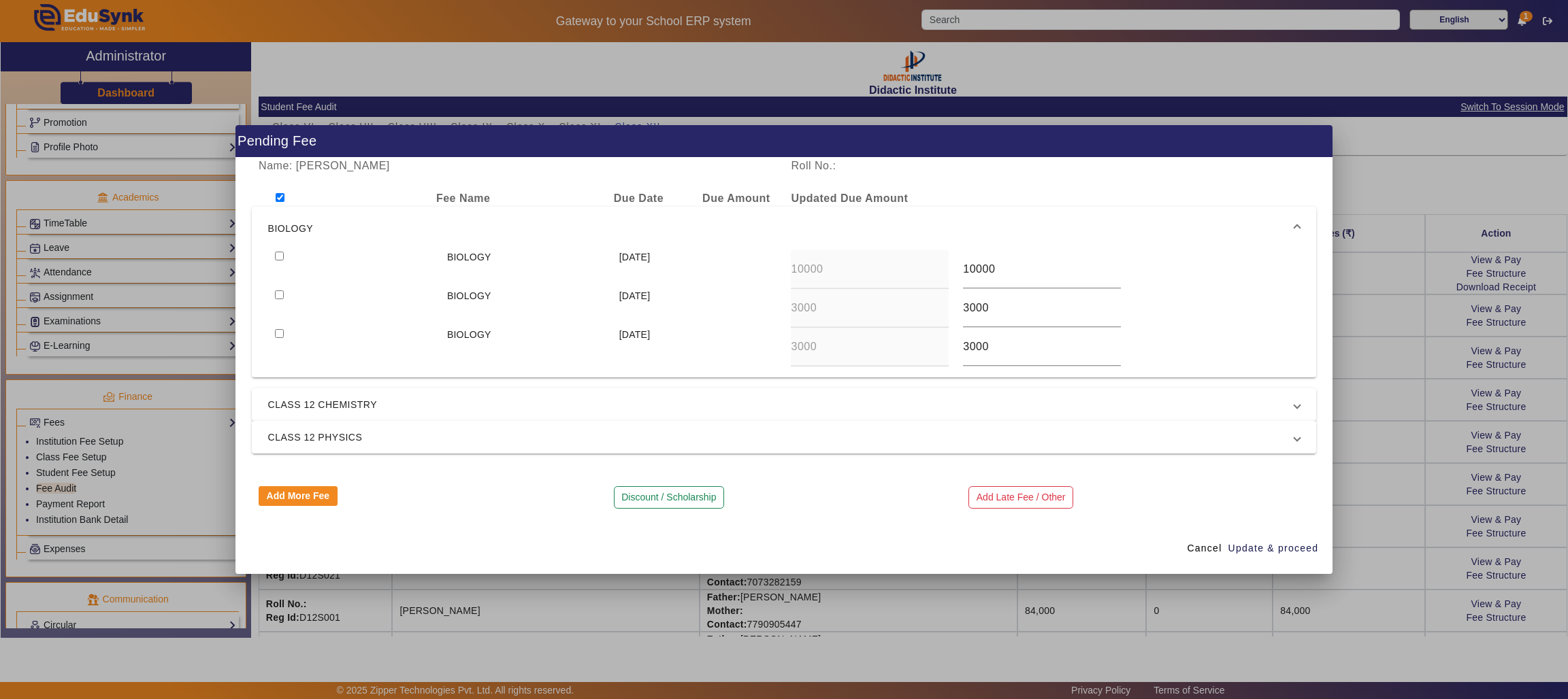
click at [279, 253] on input "checkbox" at bounding box center [279, 256] width 9 height 9
checkbox input "true"
click at [413, 401] on span "CLASS 12 CHEMISTRY" at bounding box center [781, 404] width 1027 height 16
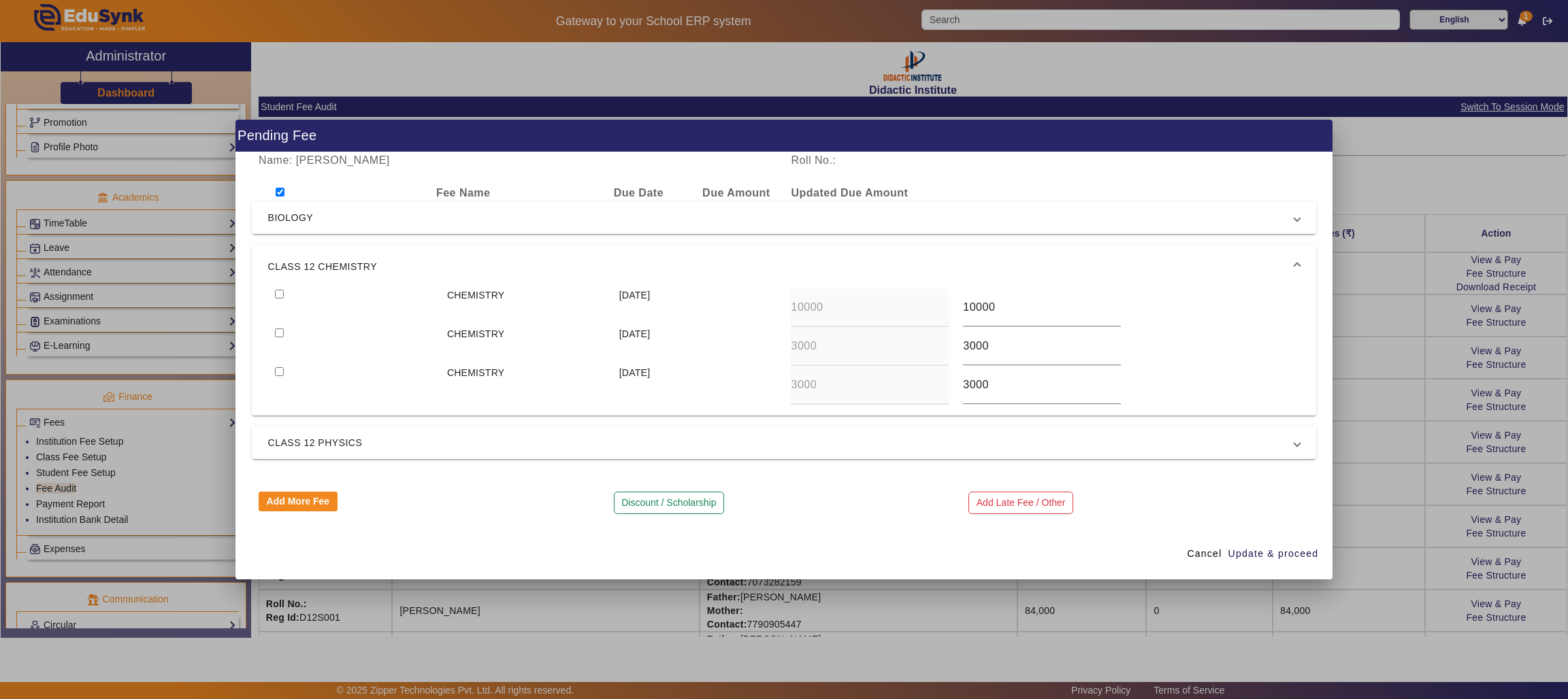
click at [277, 292] on input "checkbox" at bounding box center [279, 294] width 9 height 9
checkbox input "true"
click at [438, 445] on span "CLASS 12 PHYSICS" at bounding box center [781, 443] width 1027 height 16
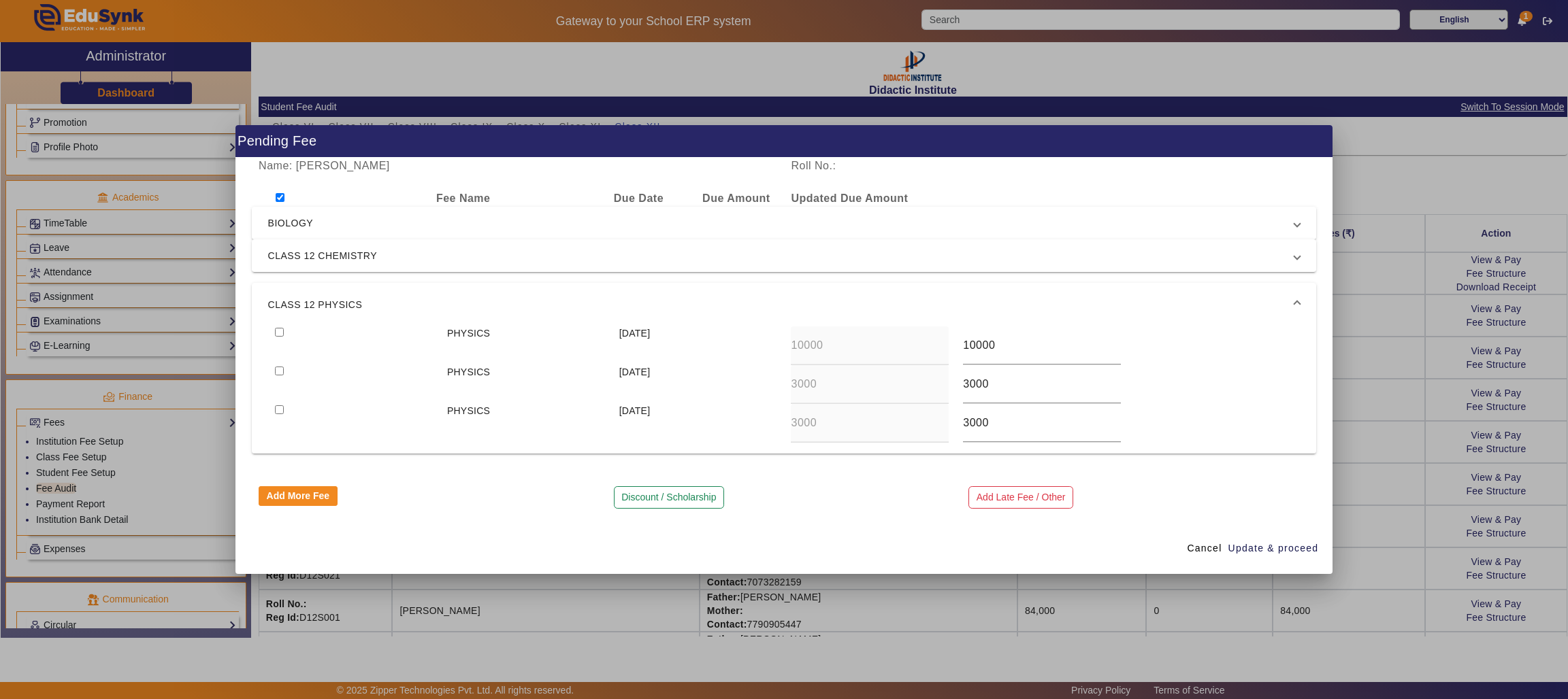
click at [401, 220] on span "BIOLOGY" at bounding box center [781, 223] width 1027 height 16
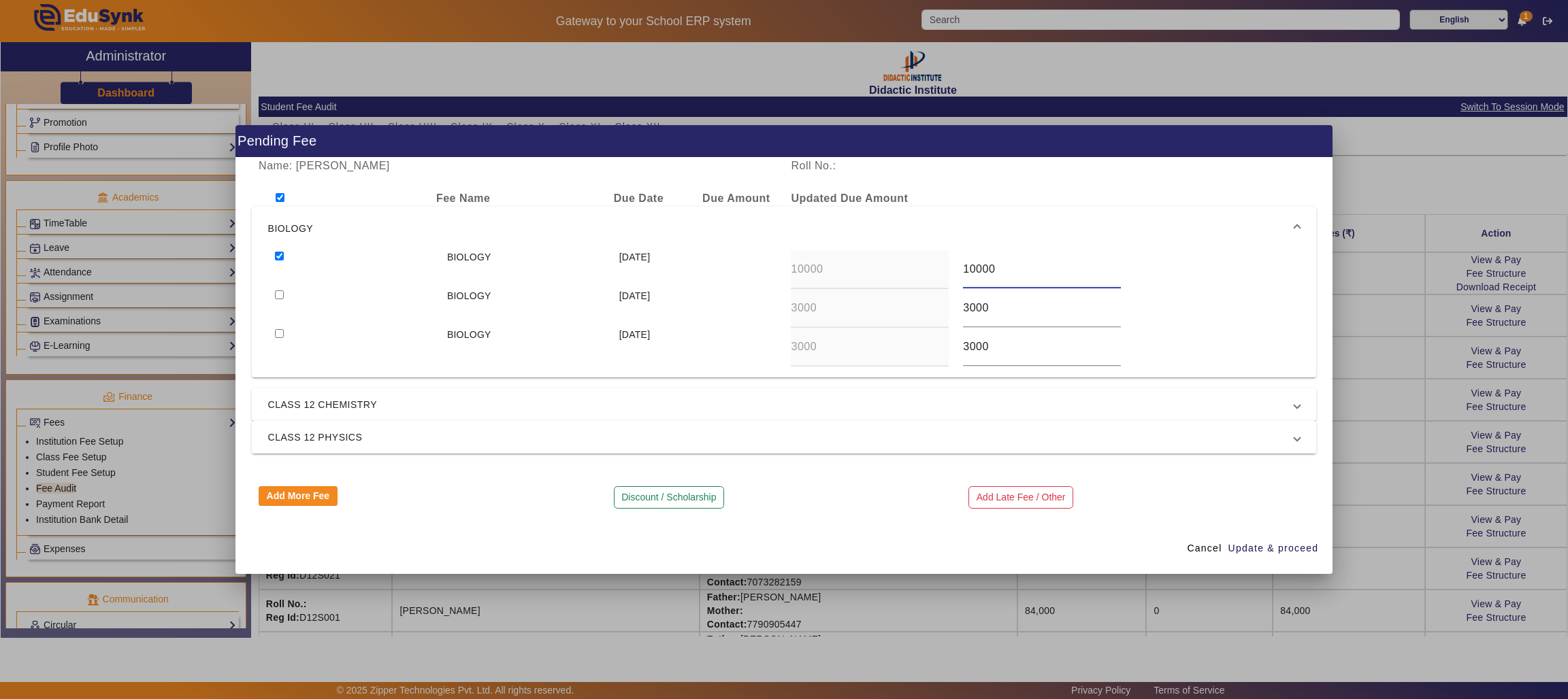
click at [1039, 270] on input "10000" at bounding box center [1041, 269] width 158 height 16
click at [408, 403] on span "CLASS 12 CHEMISTRY" at bounding box center [781, 404] width 1027 height 16
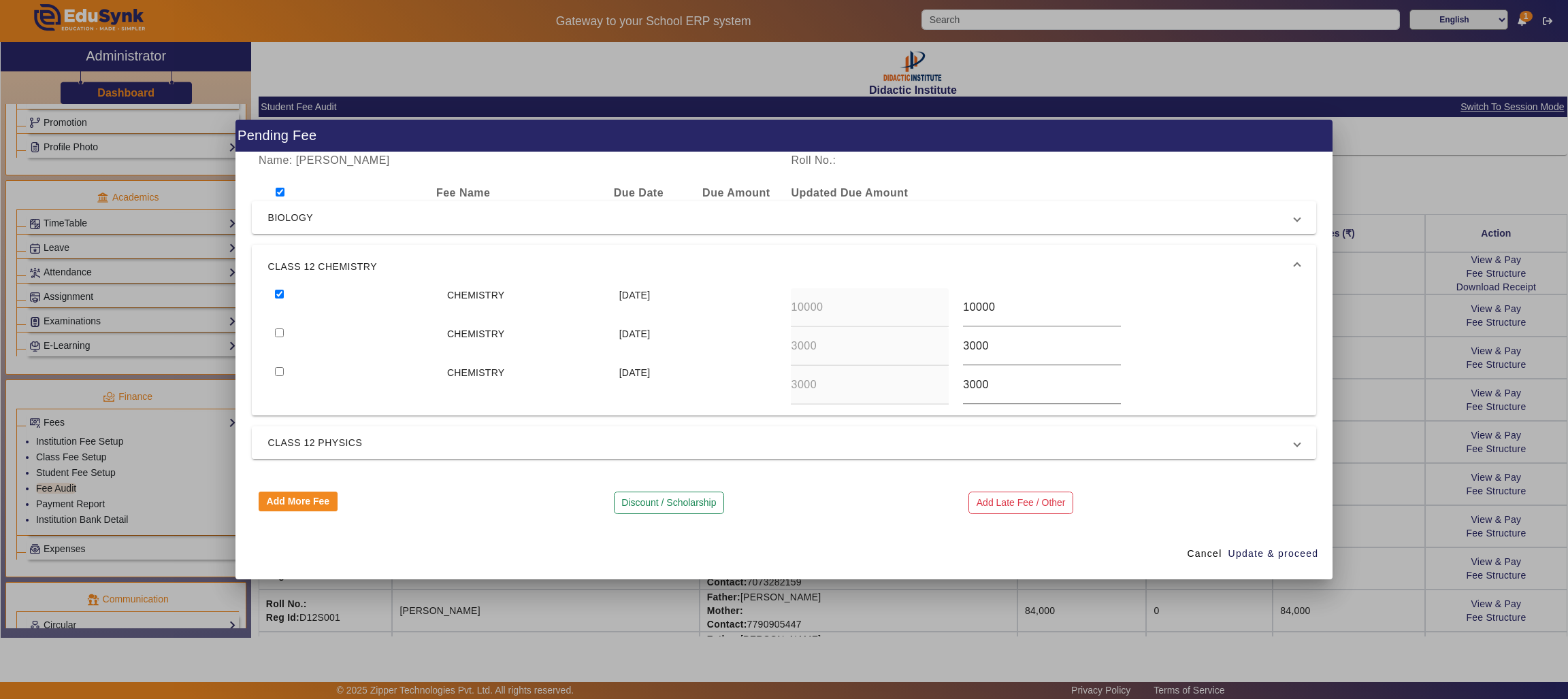
click at [370, 445] on span "CLASS 12 PHYSICS" at bounding box center [781, 443] width 1027 height 16
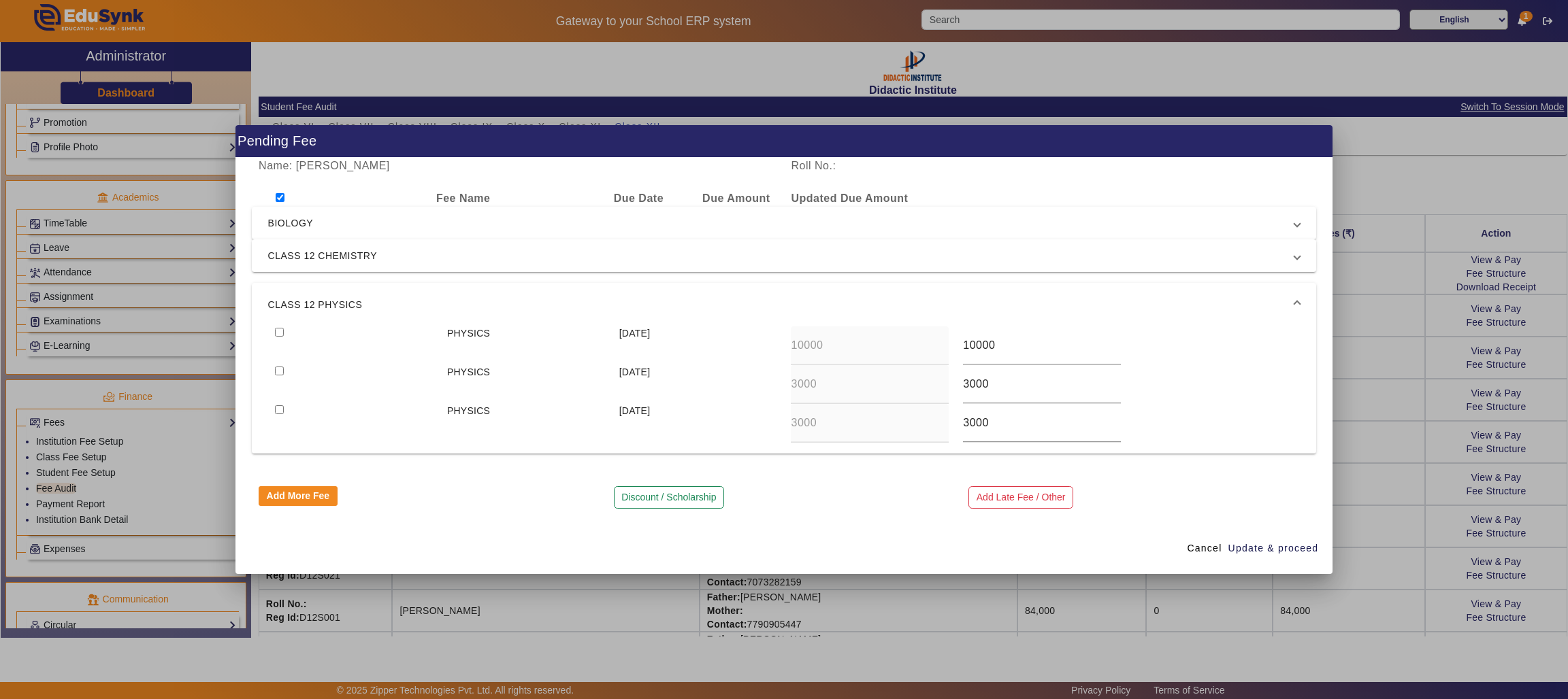
click at [277, 328] on input "checkbox" at bounding box center [279, 332] width 9 height 9
checkbox input "true"
click at [1273, 540] on span "button" at bounding box center [1274, 548] width 92 height 33
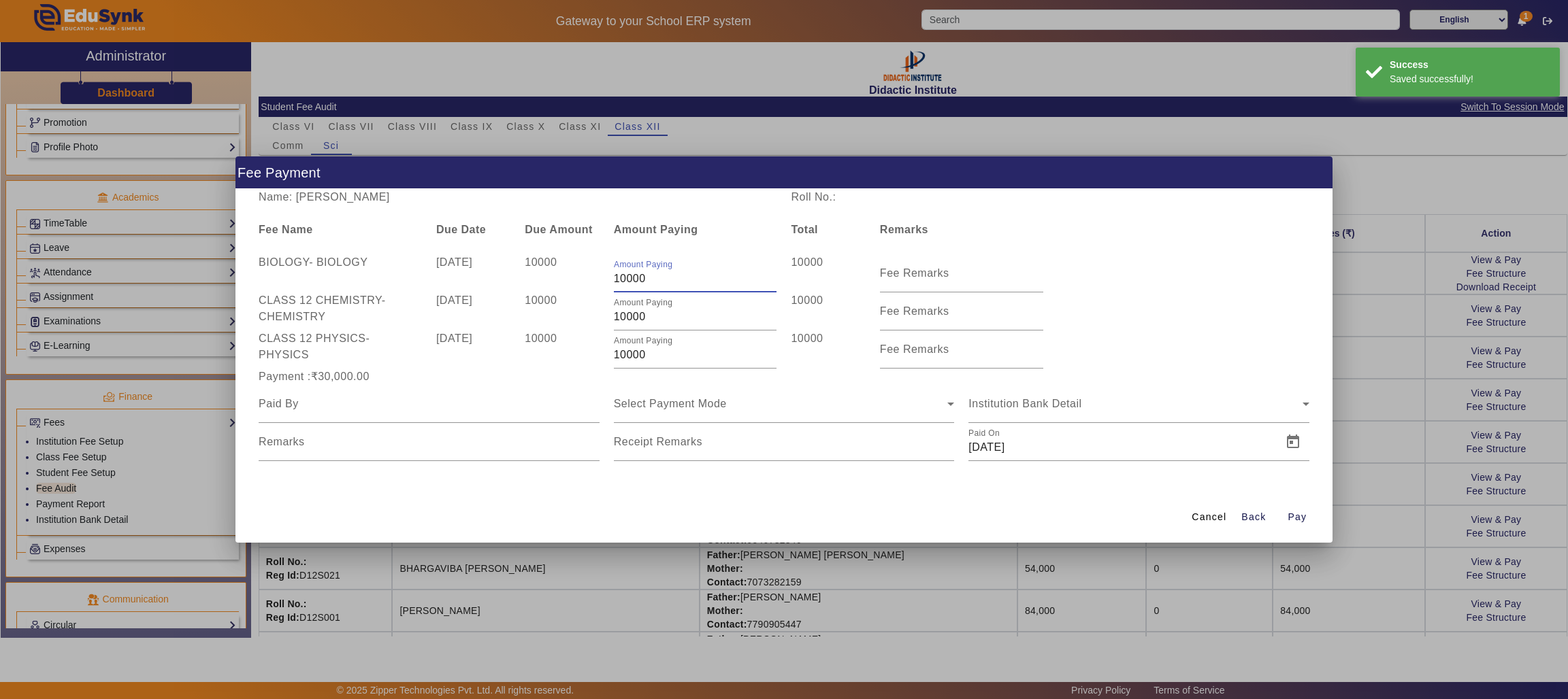
click at [651, 279] on input "10000" at bounding box center [695, 279] width 163 height 16
type input "1"
type input "4000"
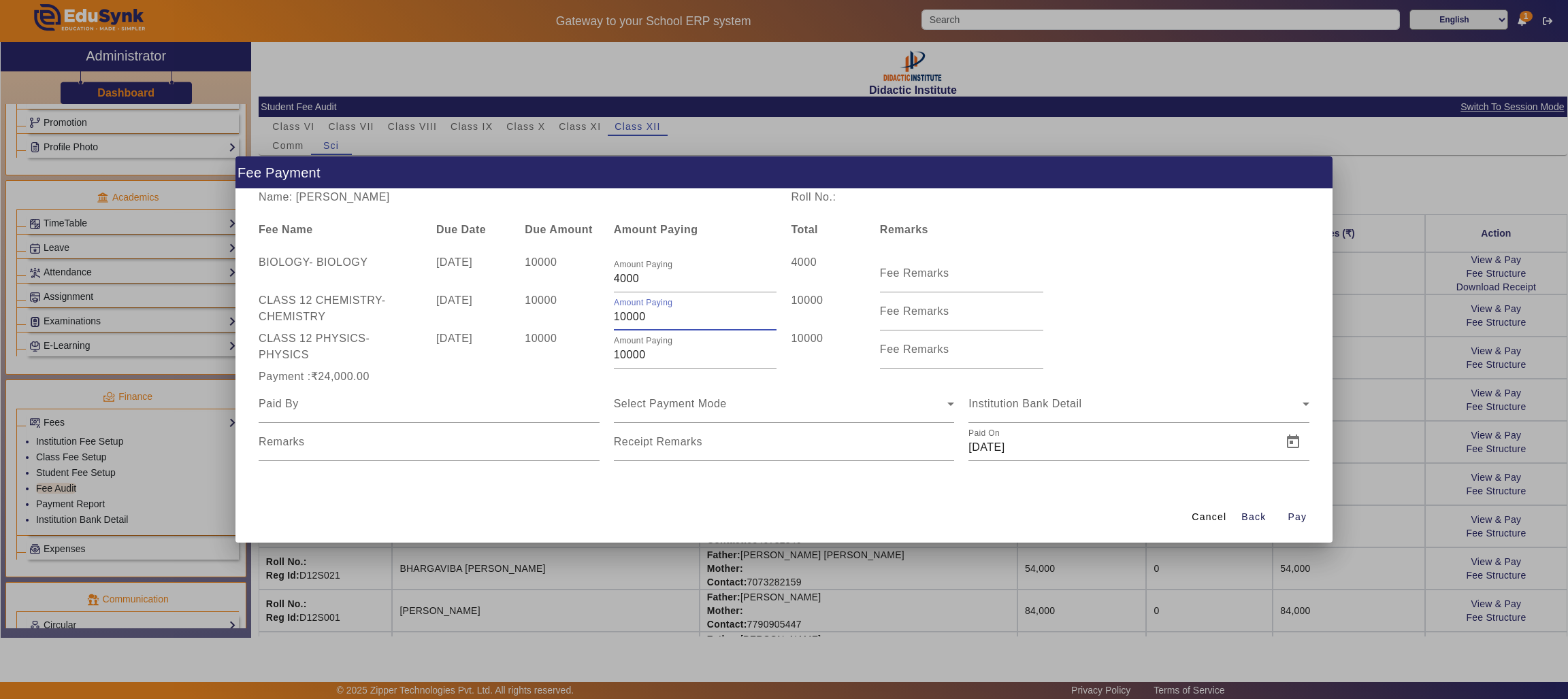
click at [654, 312] on input "10000" at bounding box center [695, 317] width 163 height 16
type input "1"
type input "3000"
click at [656, 353] on input "10000" at bounding box center [695, 355] width 163 height 16
type input "1"
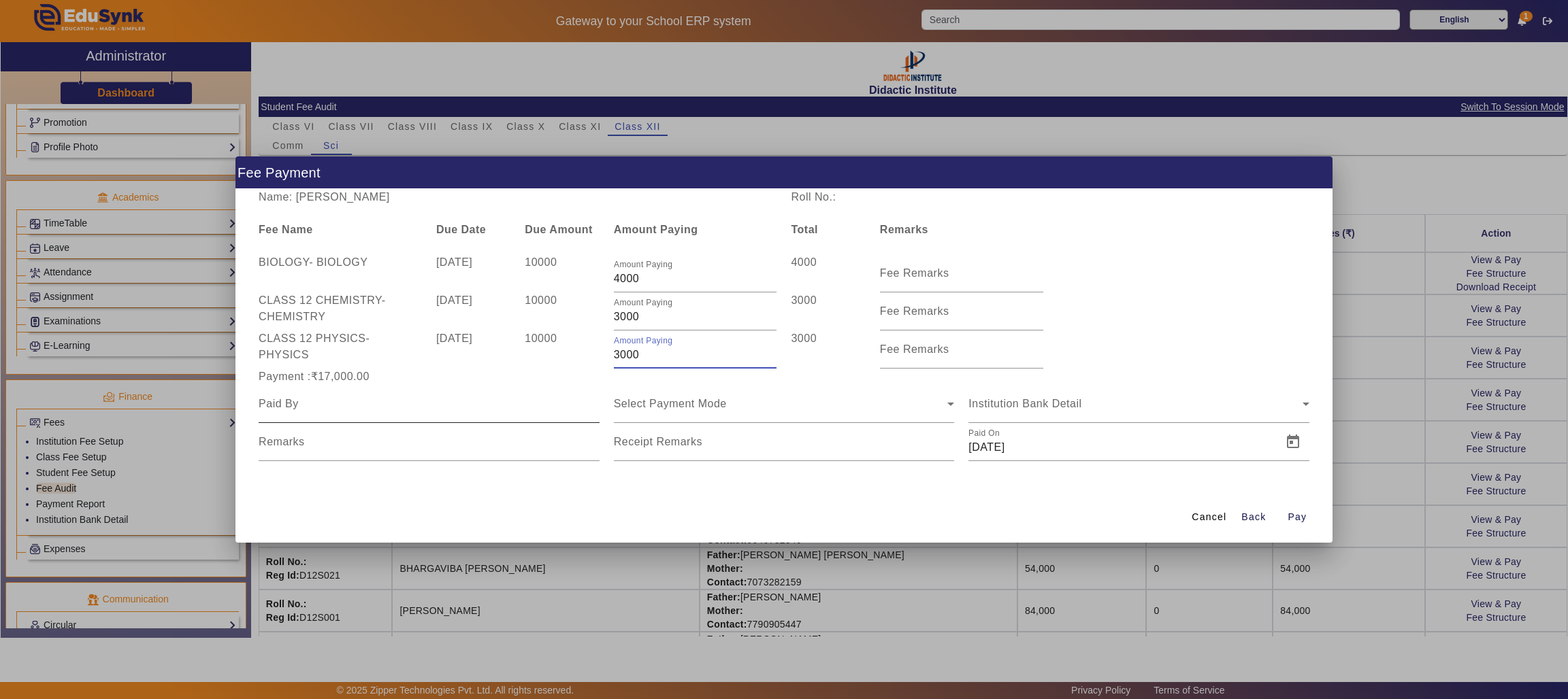
type input "3000"
click at [522, 406] on input at bounding box center [428, 404] width 341 height 16
type input "FATHER"
click at [679, 402] on span "Select Payment Mode" at bounding box center [670, 403] width 113 height 11
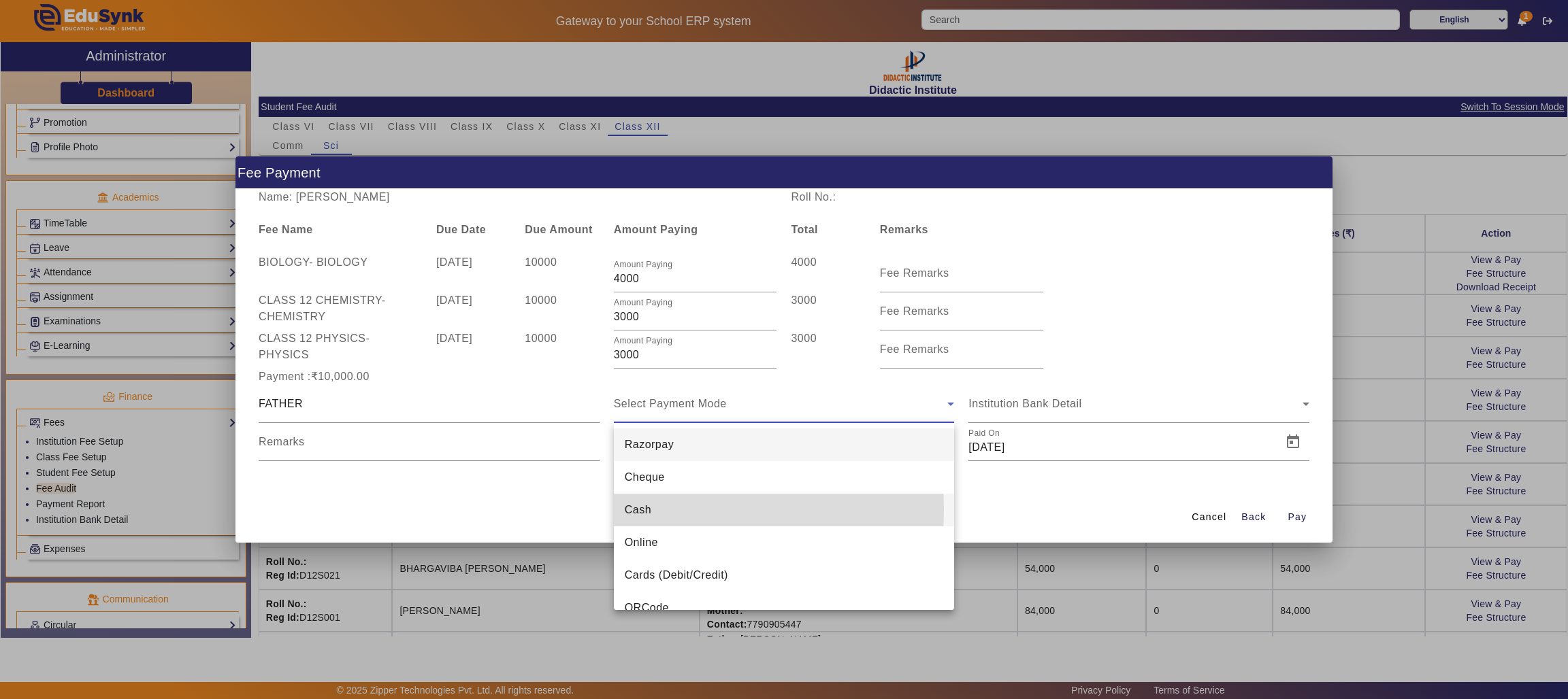
click at [644, 509] on span "Cash" at bounding box center [637, 510] width 27 height 16
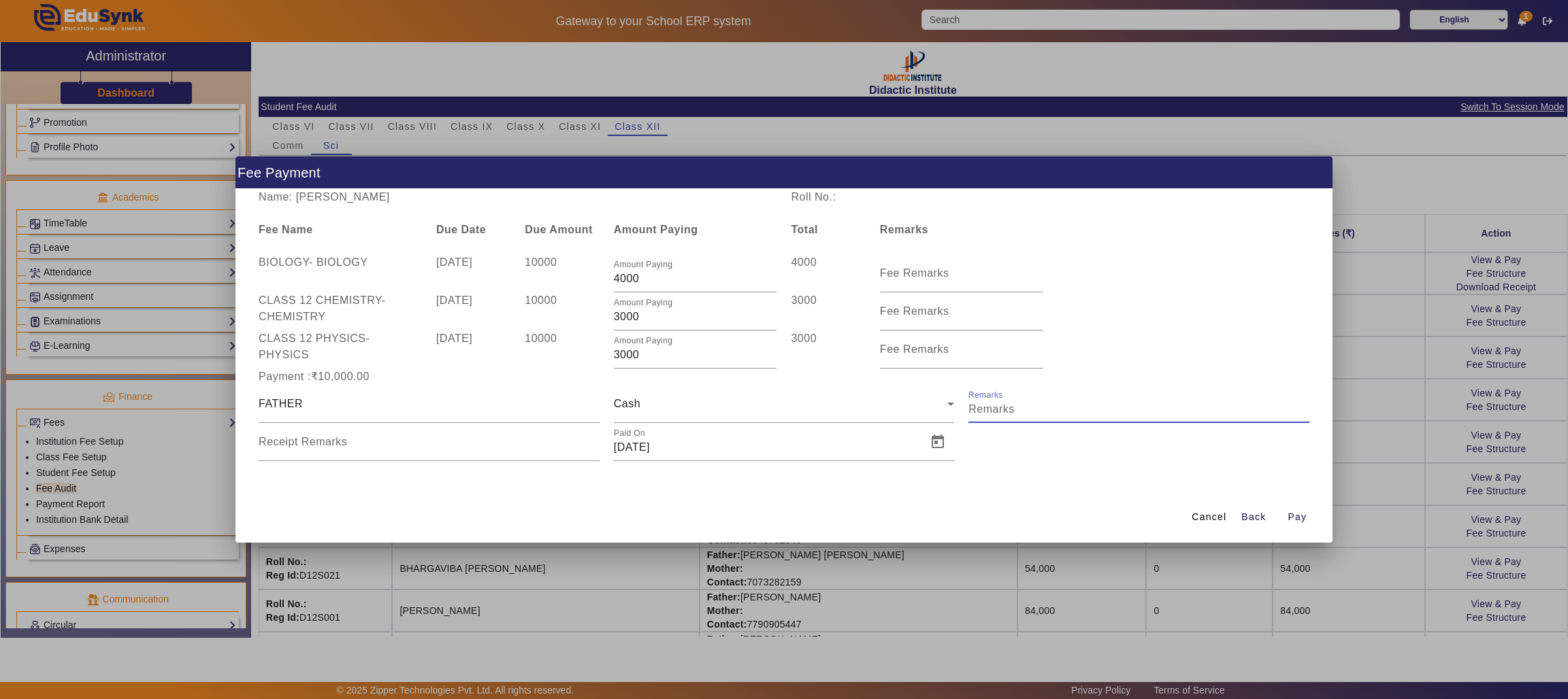
click at [1015, 408] on input "Remarks" at bounding box center [1138, 409] width 341 height 16
type input "1ST INSTALLMENT"
click at [406, 450] on input "Receipt Remarks" at bounding box center [428, 447] width 341 height 16
type input "1ST INSTALLMENT"
click at [1295, 514] on span "Pay" at bounding box center [1297, 517] width 19 height 15
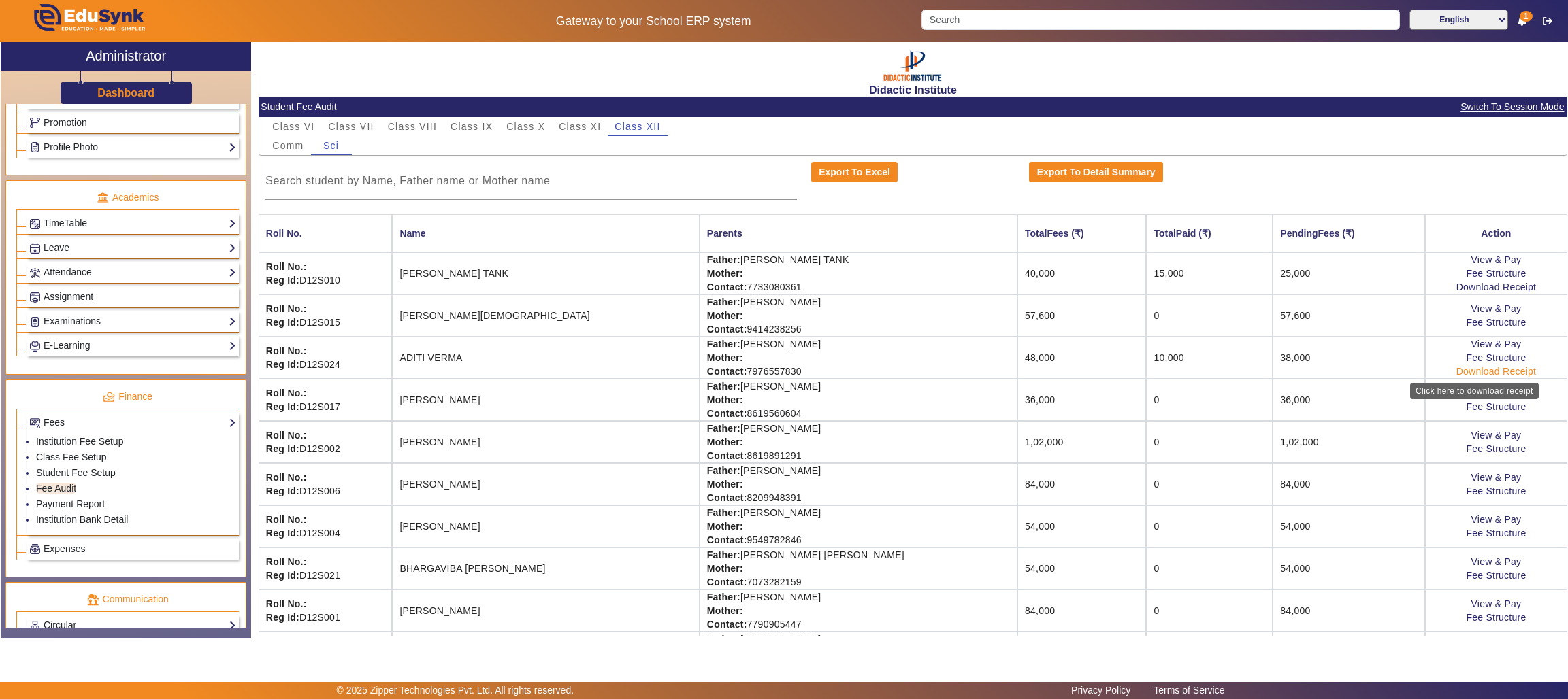
click at [1464, 371] on link "Download Receipt" at bounding box center [1495, 371] width 80 height 11
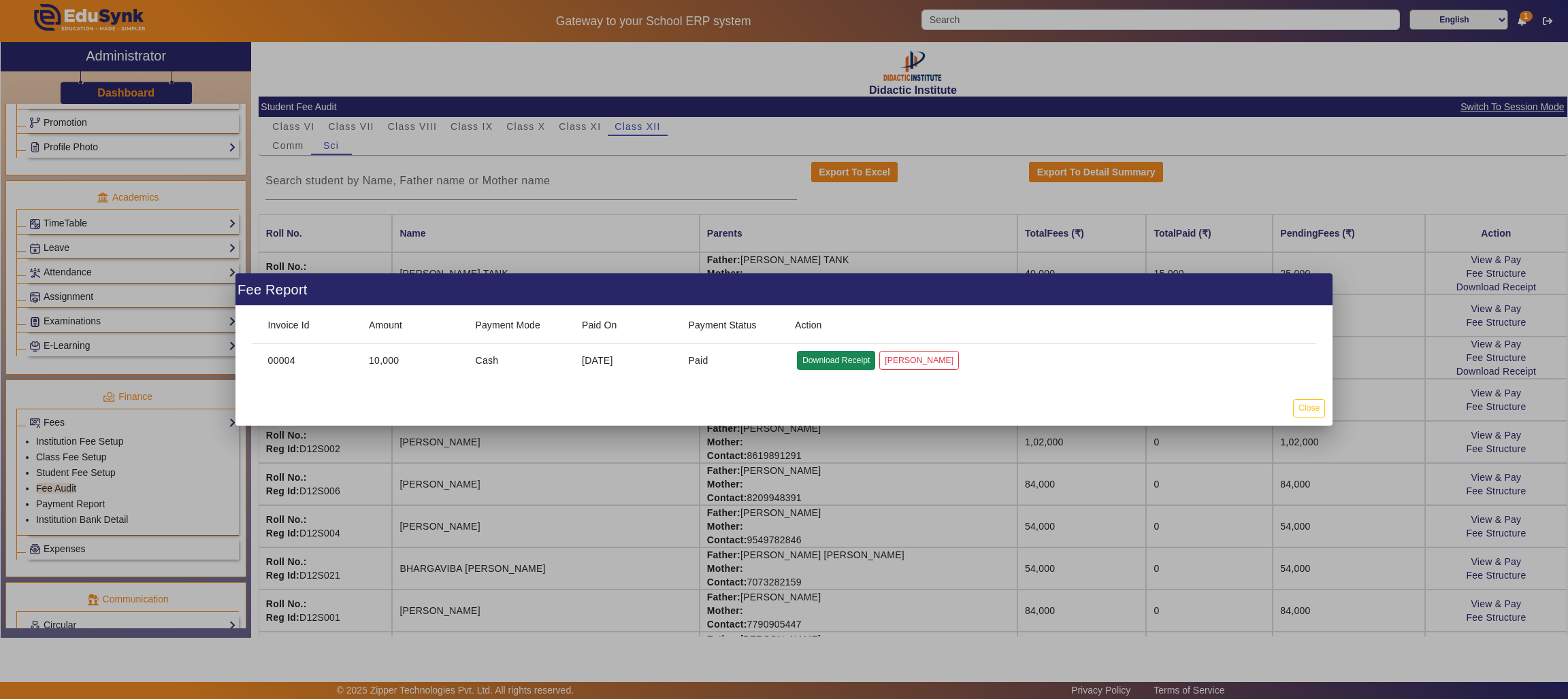
click at [843, 360] on button "Download Receipt" at bounding box center [836, 360] width 79 height 18
click at [1308, 408] on button "Close" at bounding box center [1308, 408] width 32 height 18
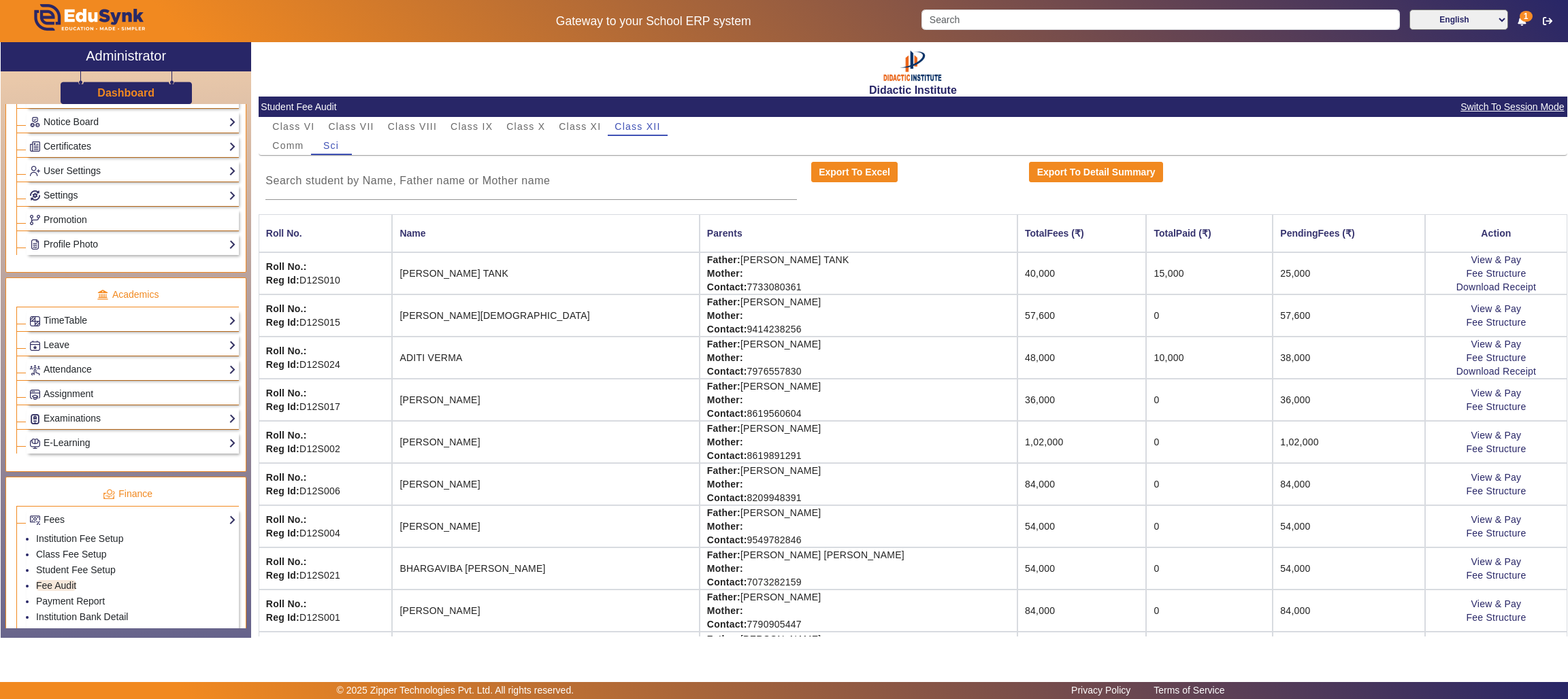
scroll to position [318, 0]
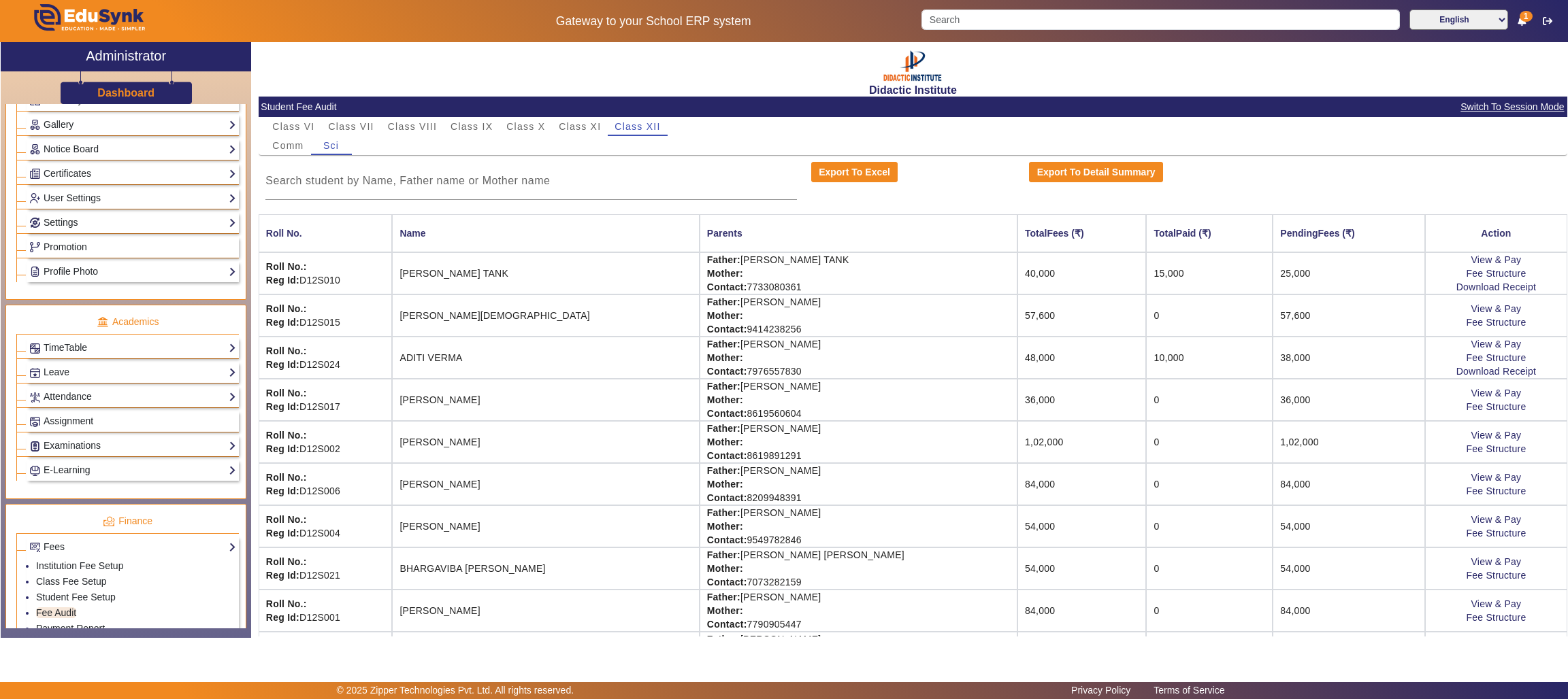
click at [64, 229] on link "Settings" at bounding box center [133, 223] width 207 height 16
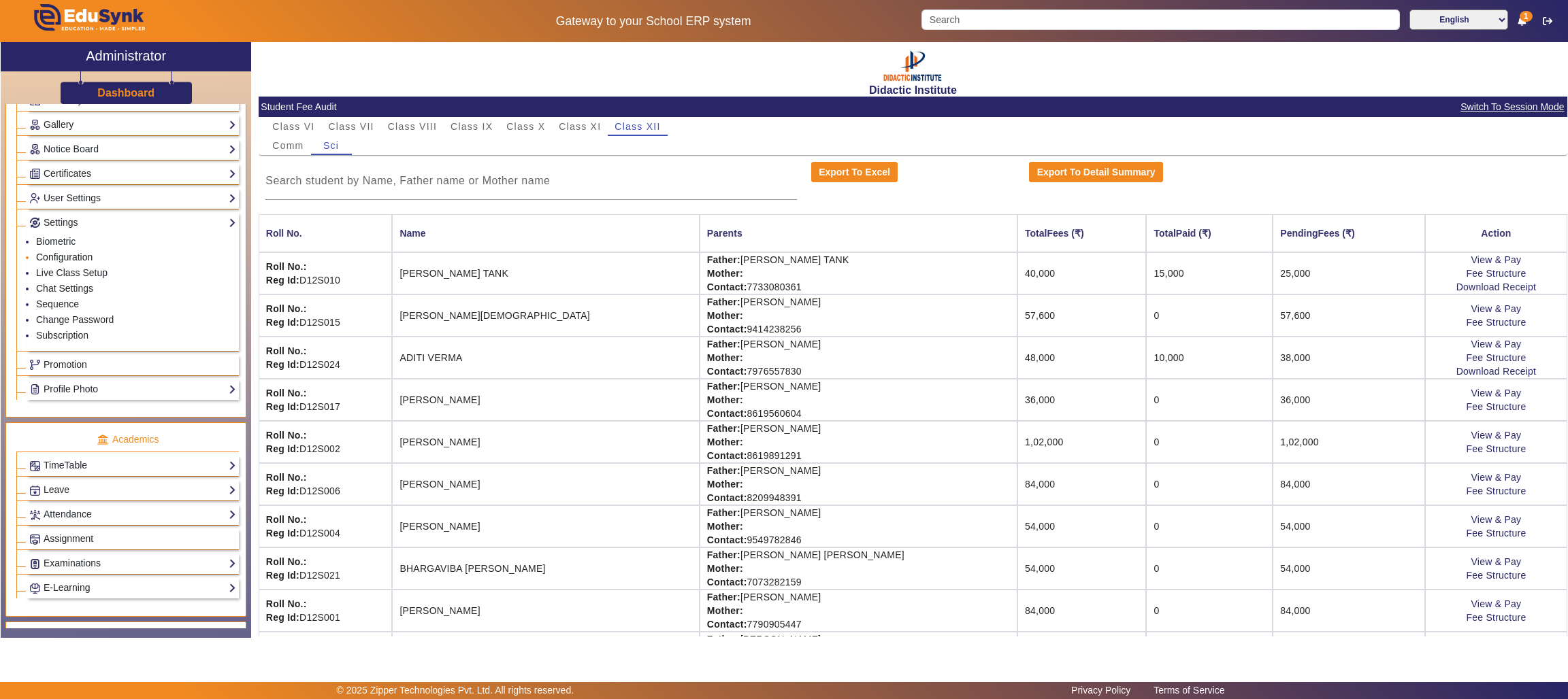
click at [79, 262] on link "Configuration" at bounding box center [64, 257] width 56 height 11
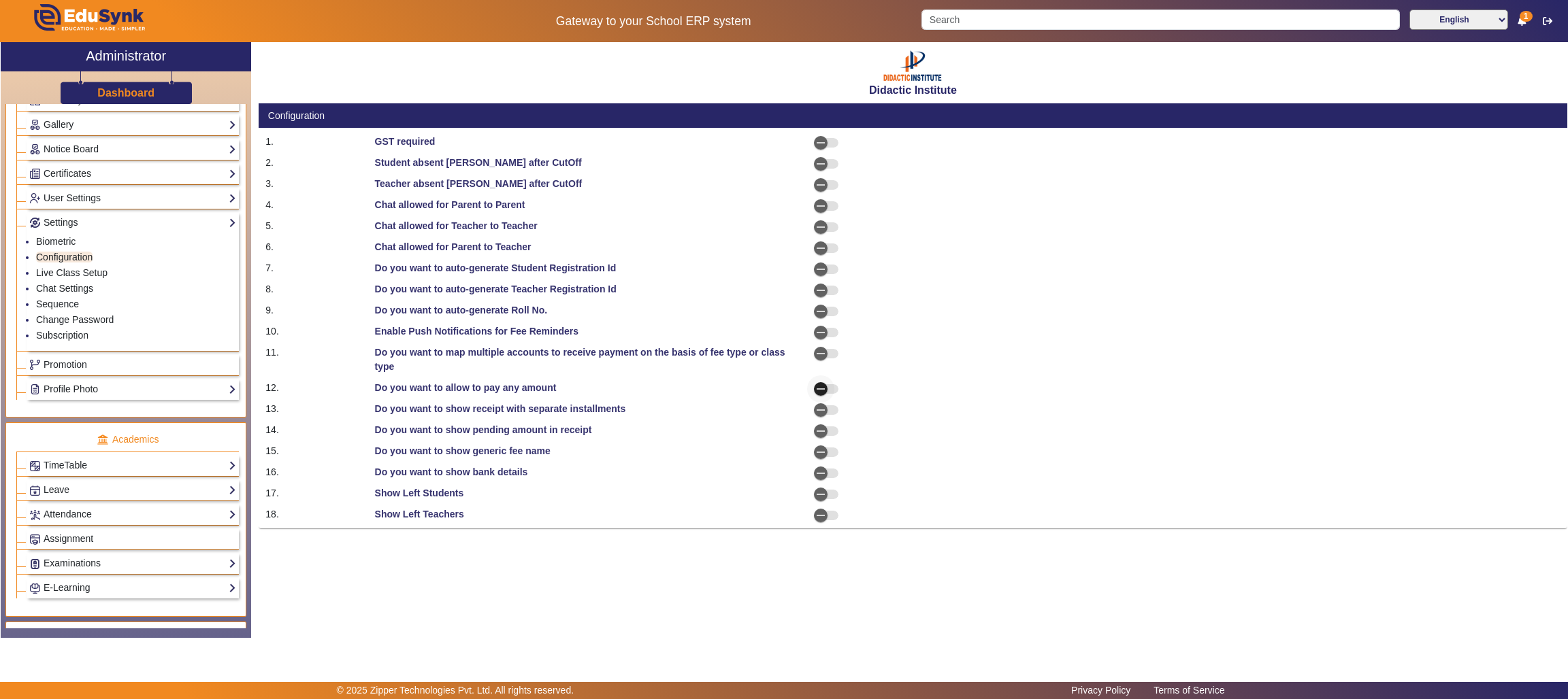
click at [831, 387] on span "button" at bounding box center [821, 389] width 28 height 28
click at [838, 430] on span "button" at bounding box center [825, 431] width 24 height 9
click at [991, 368] on div at bounding box center [1076, 359] width 327 height 28
click at [834, 454] on span "button" at bounding box center [825, 452] width 24 height 9
click at [826, 308] on span "button" at bounding box center [821, 312] width 28 height 28
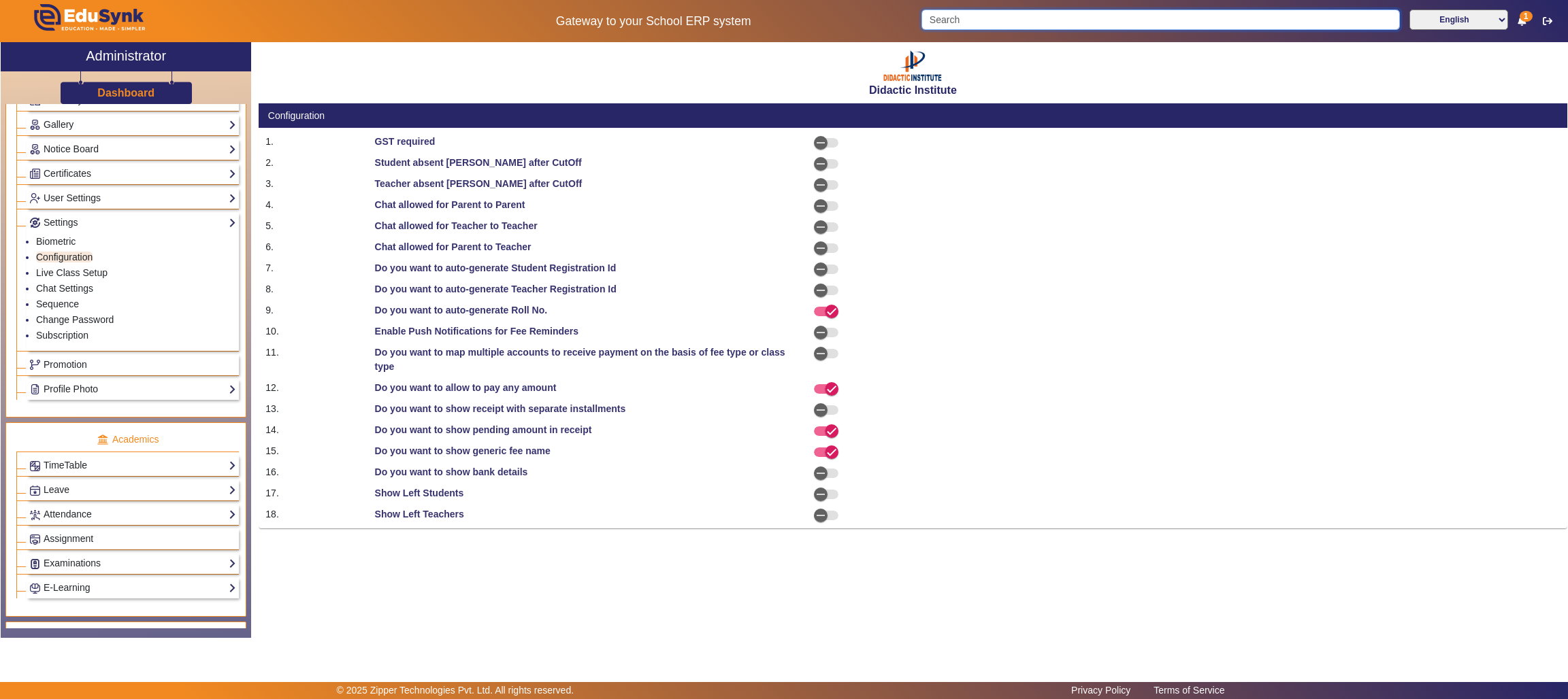
click at [1190, 21] on input "Search" at bounding box center [1160, 20] width 477 height 21
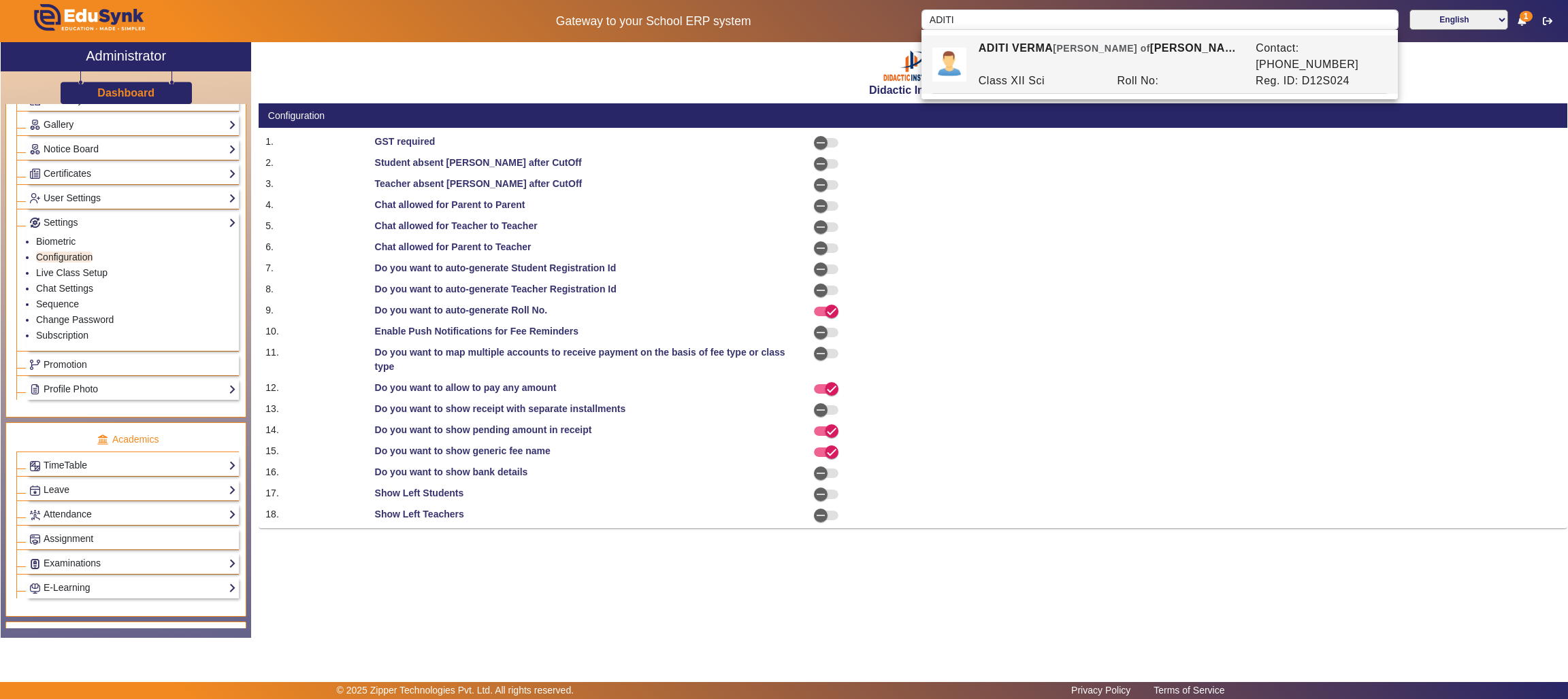
click at [1194, 72] on div "Roll No:" at bounding box center [1179, 80] width 139 height 16
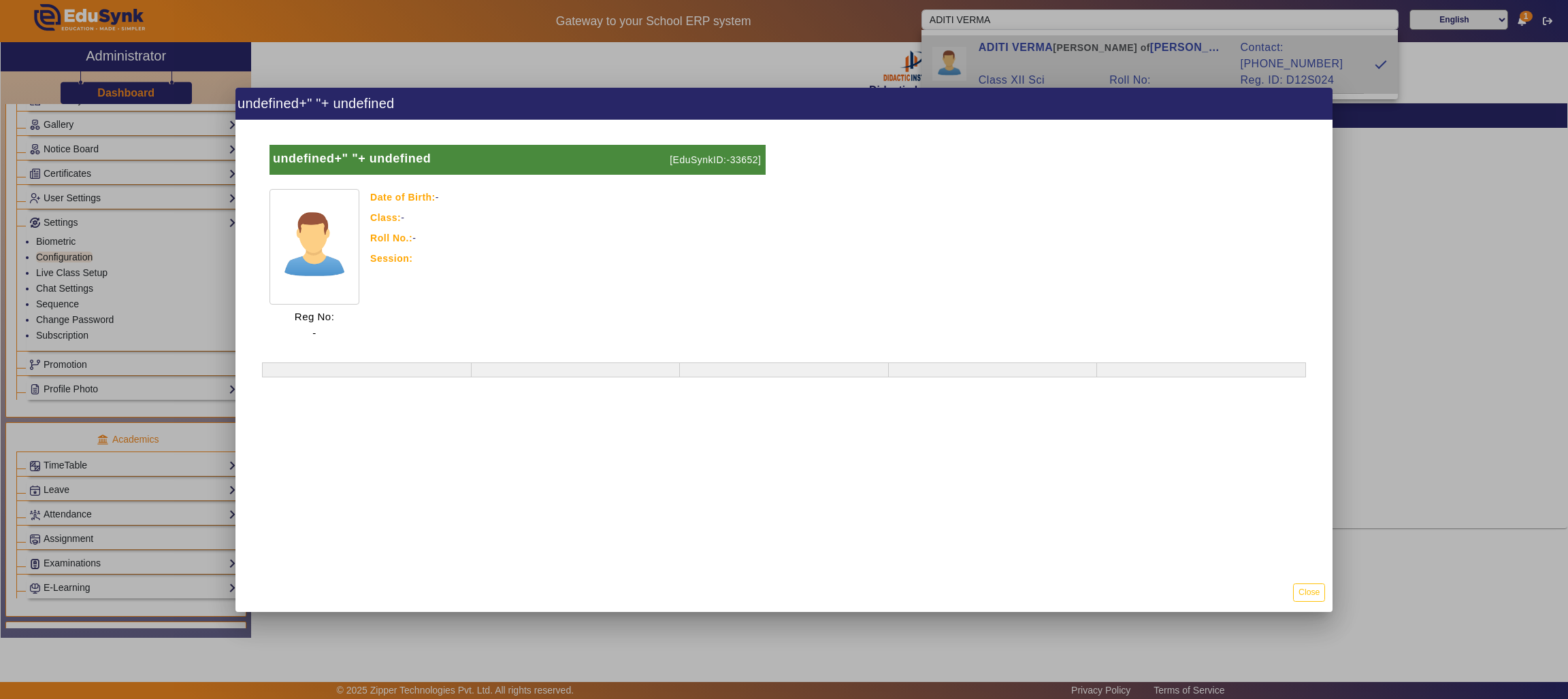
click at [1194, 66] on div at bounding box center [784, 350] width 1568 height 699
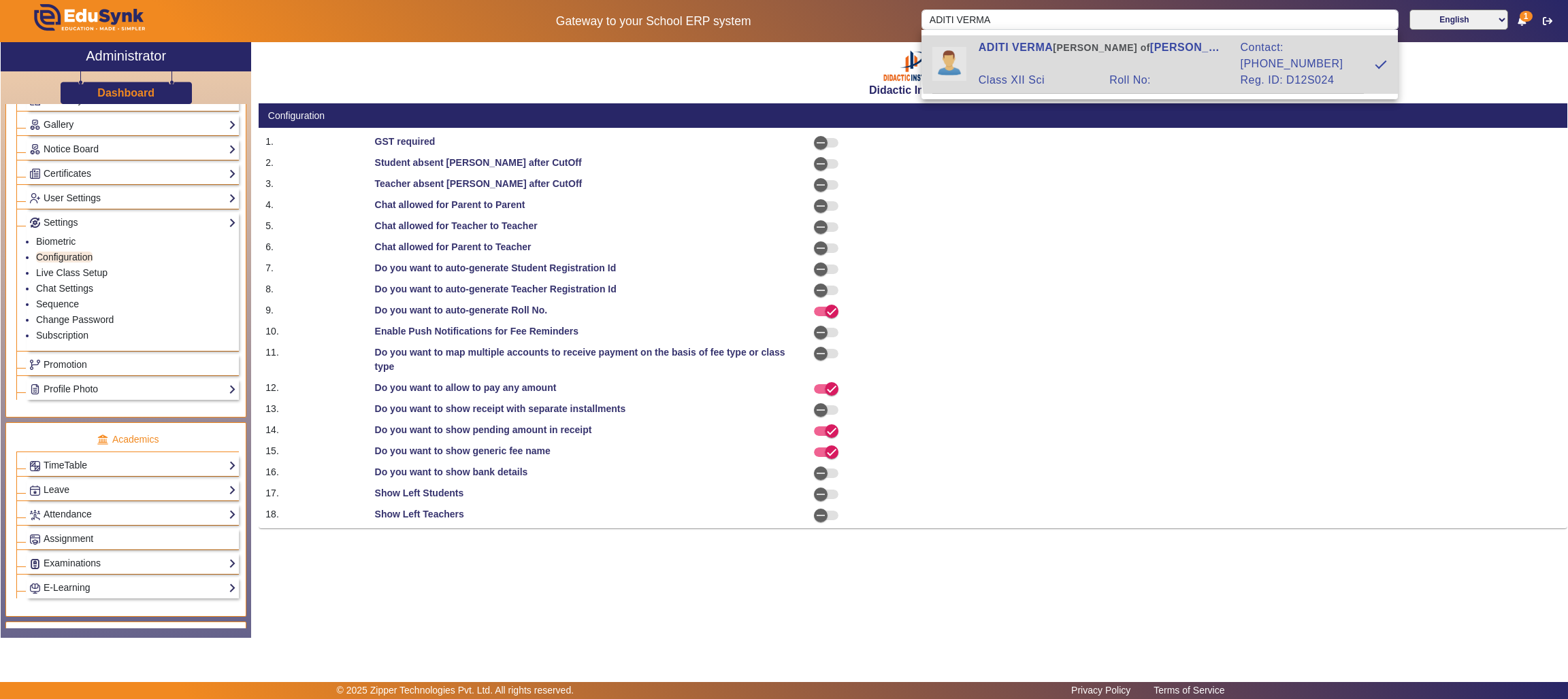
click at [1199, 72] on div "Roll No:" at bounding box center [1167, 80] width 130 height 16
type input "ADITI VERMA"
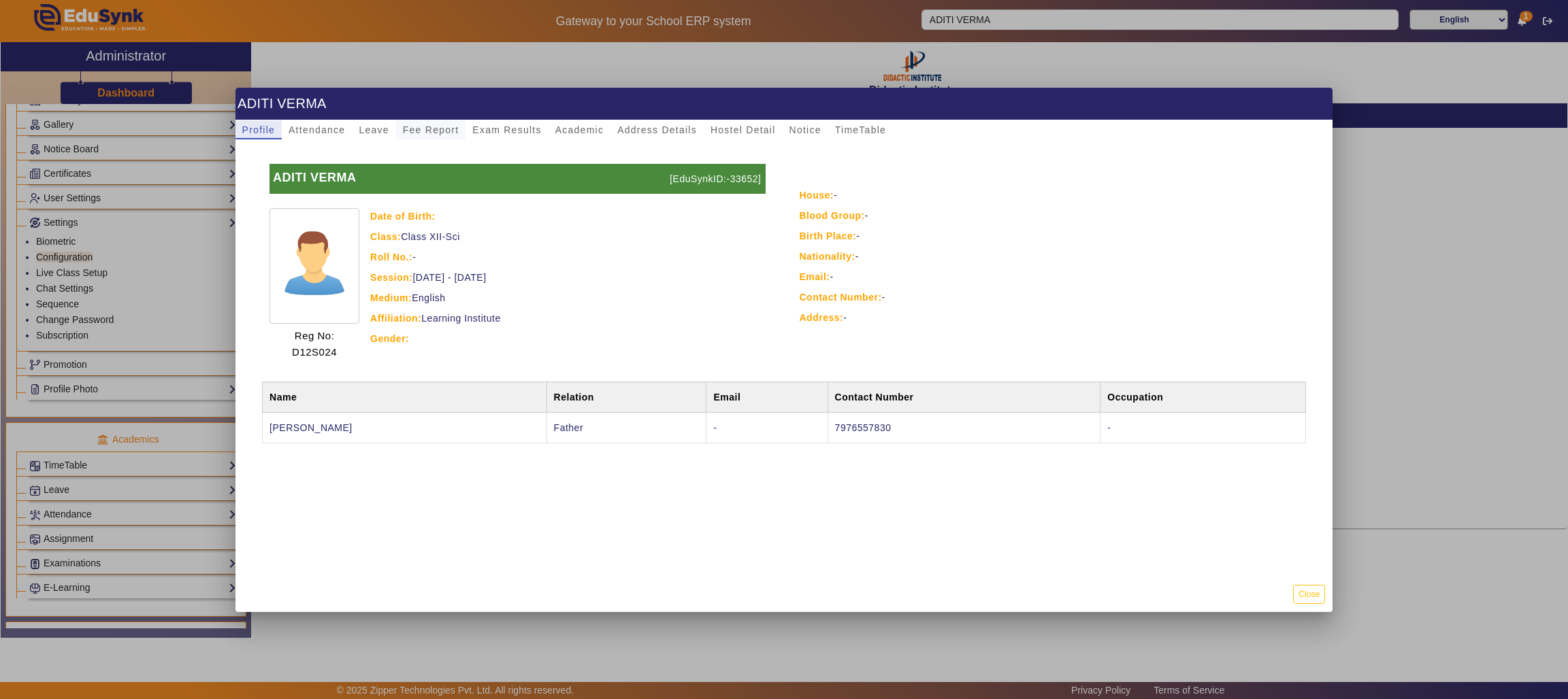
click at [431, 129] on span "Fee Report" at bounding box center [431, 129] width 56 height 9
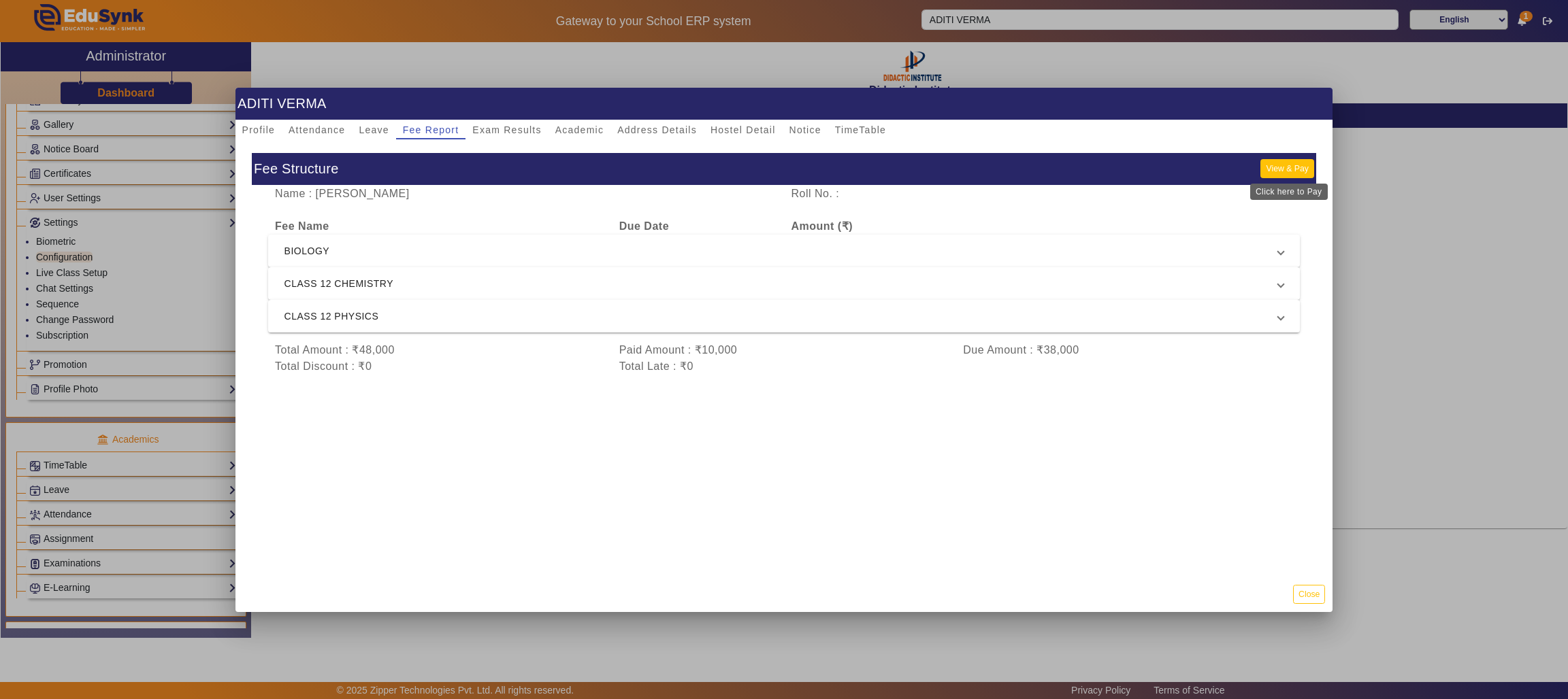
click at [1287, 167] on button "View & Pay" at bounding box center [1286, 167] width 53 height 18
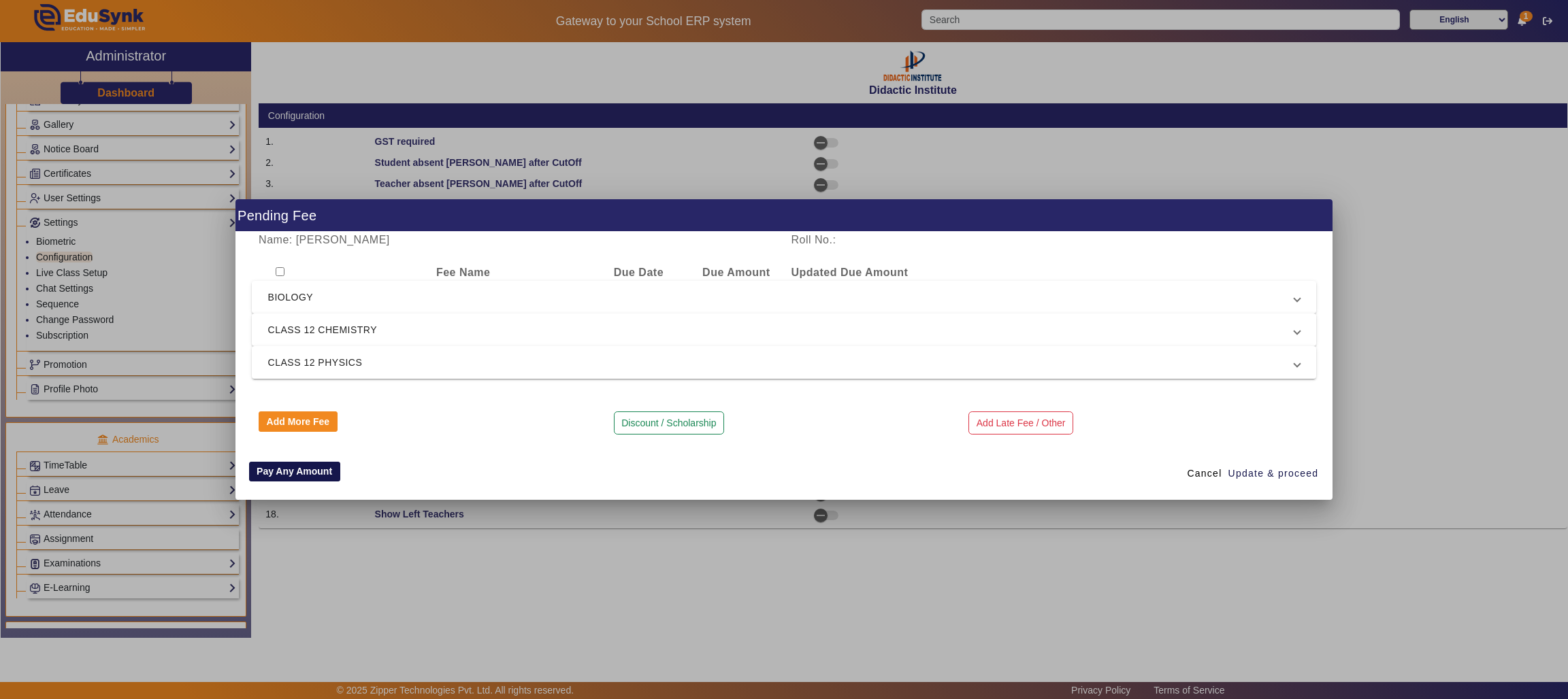
click at [280, 471] on button "Pay Any Amount" at bounding box center [294, 472] width 92 height 21
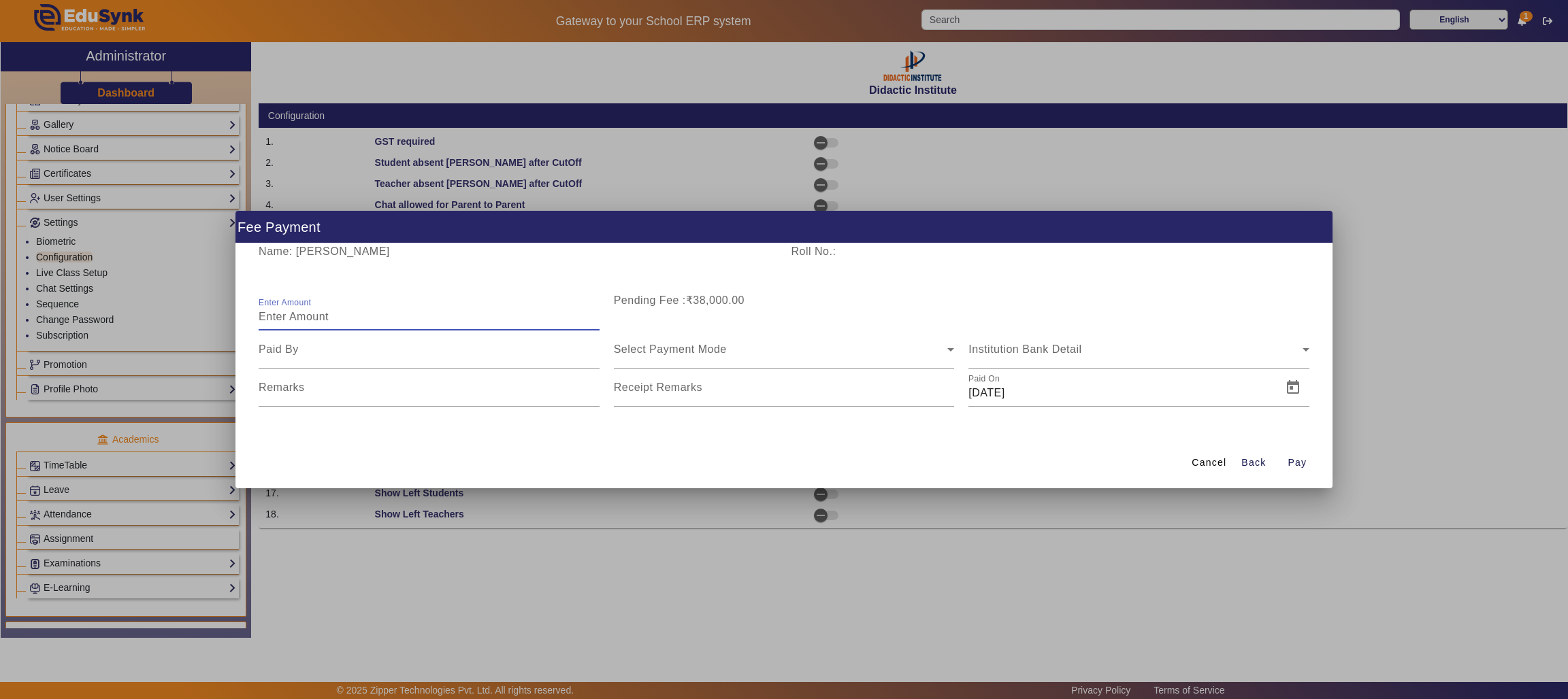
click at [513, 322] on input "Enter Amount" at bounding box center [428, 317] width 341 height 16
type input "10000"
click at [503, 353] on input at bounding box center [428, 350] width 341 height 16
type input "FATHER"
click at [448, 400] on input "Remarks" at bounding box center [428, 393] width 341 height 16
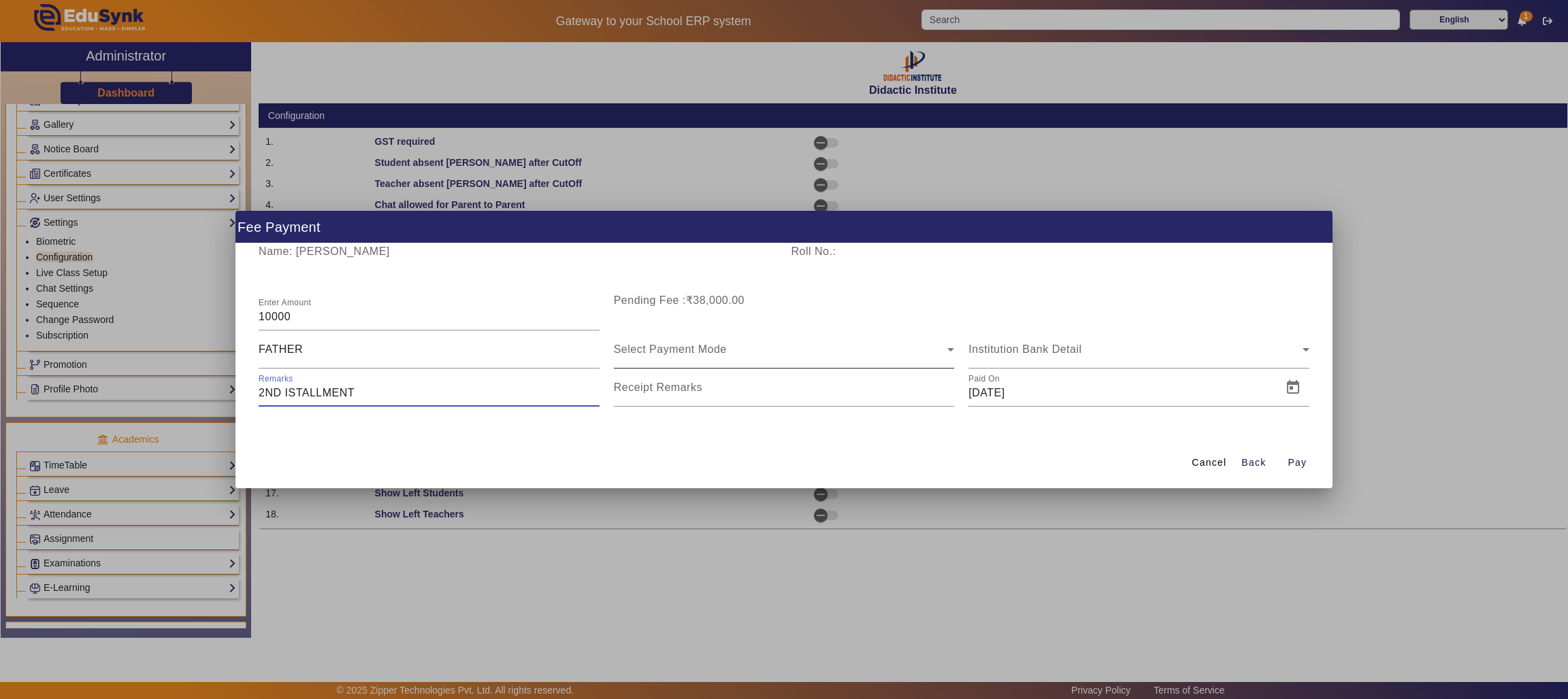
type input "2ND ISTALLMENT"
click at [701, 351] on span "Select Payment Mode" at bounding box center [670, 349] width 113 height 11
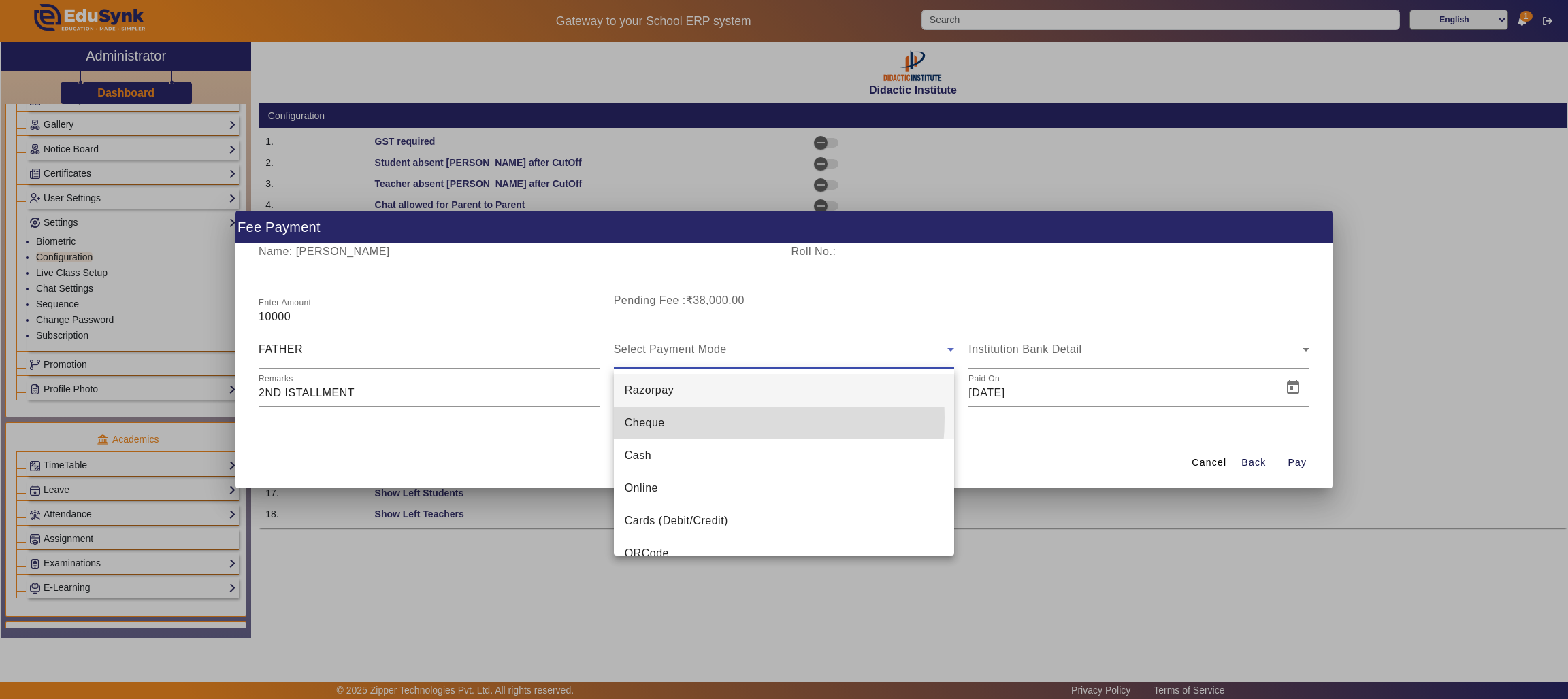
click at [673, 418] on mat-option "Cheque" at bounding box center [784, 423] width 341 height 33
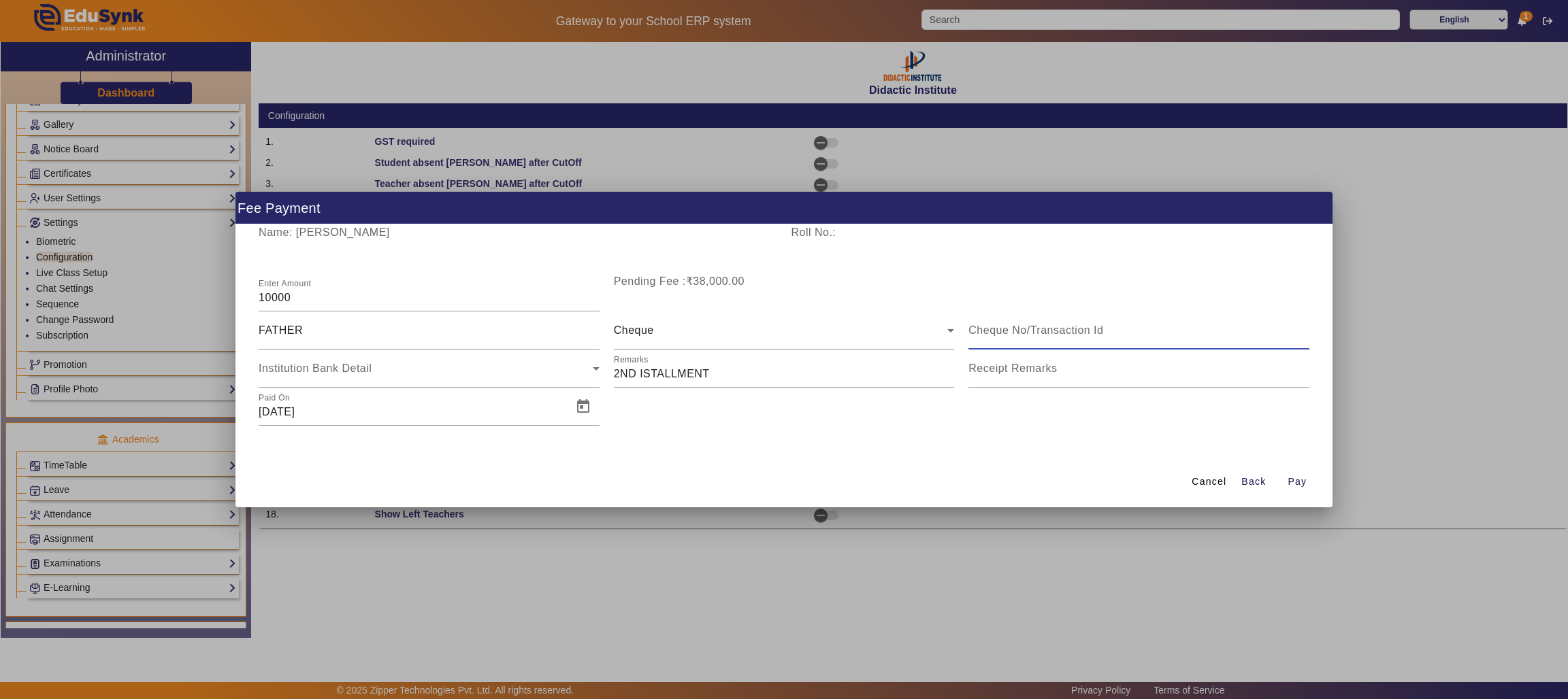
click at [1048, 334] on input at bounding box center [1138, 331] width 341 height 16
click at [1076, 329] on input at bounding box center [1138, 331] width 341 height 16
type input "ABC0011233"
click at [1293, 479] on span "Pay" at bounding box center [1297, 482] width 19 height 15
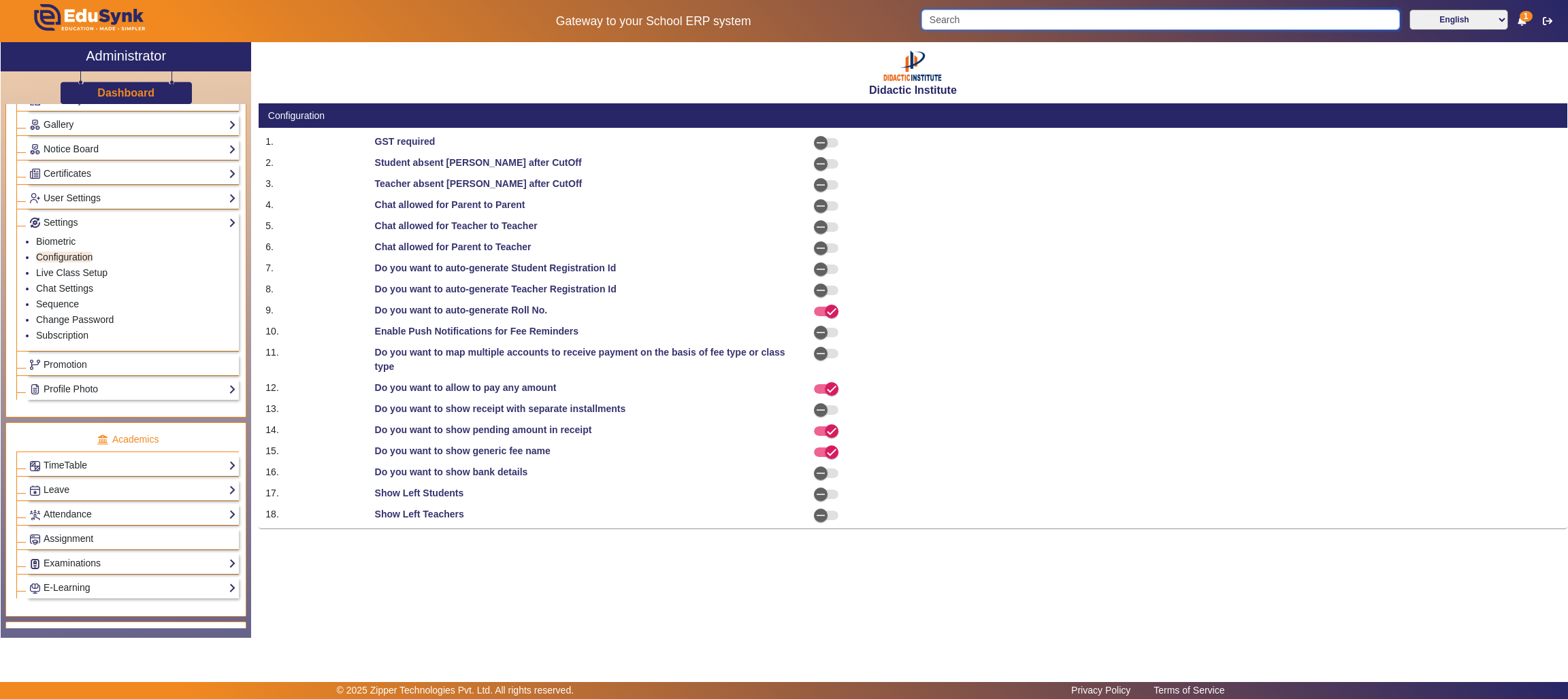
click at [1046, 24] on input "Search" at bounding box center [1160, 20] width 477 height 21
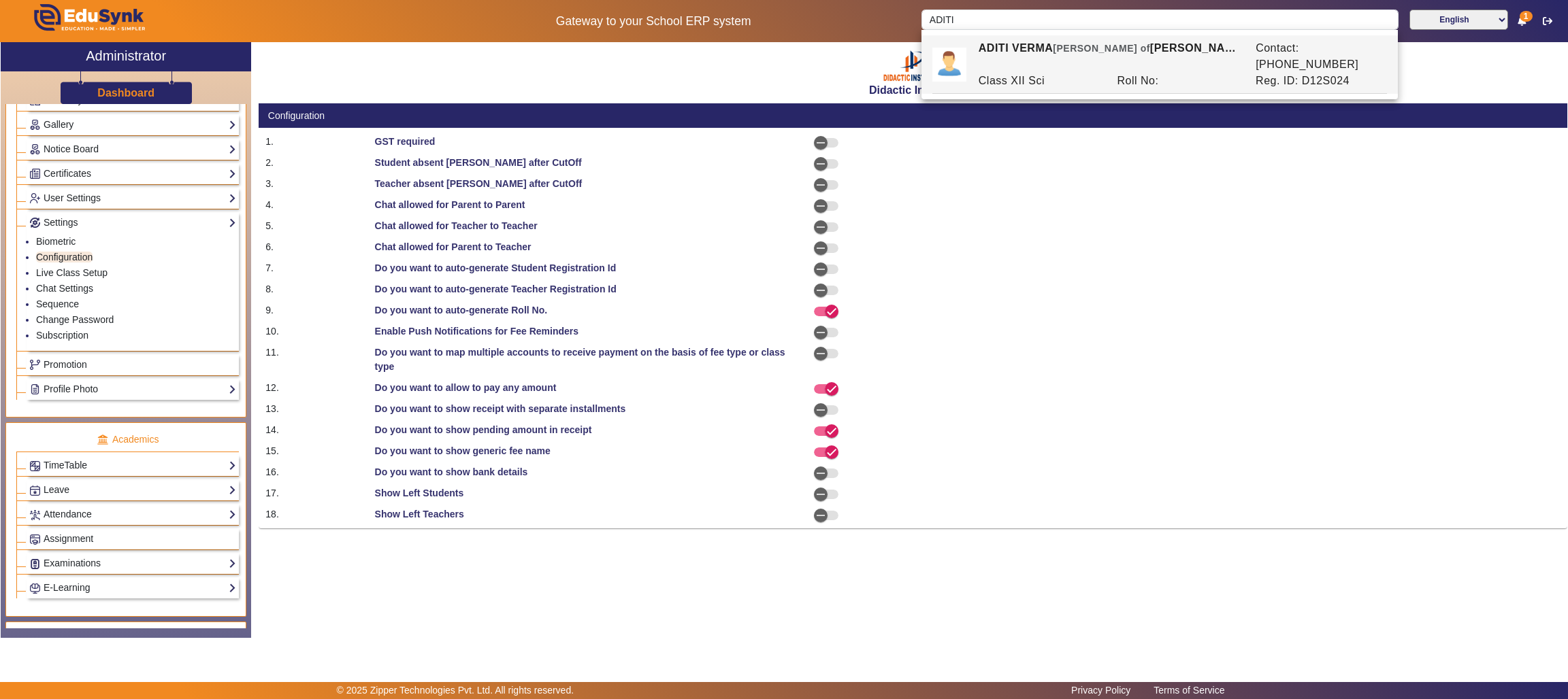
click at [1040, 50] on div "ADITI VERMA Ward of PIYUSH VERMA" at bounding box center [1110, 56] width 277 height 33
type input "ADITI VERMA"
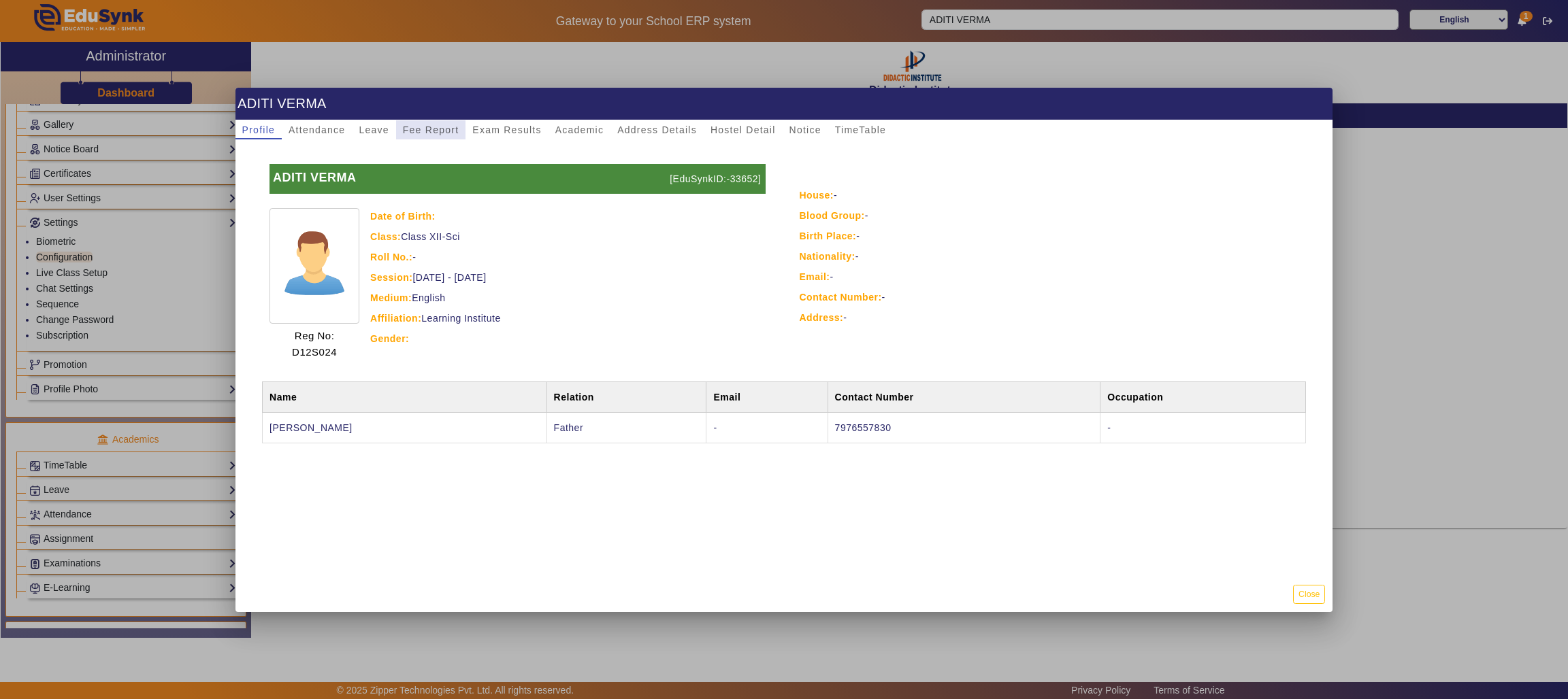
click at [439, 120] on span "Fee Report" at bounding box center [431, 129] width 56 height 19
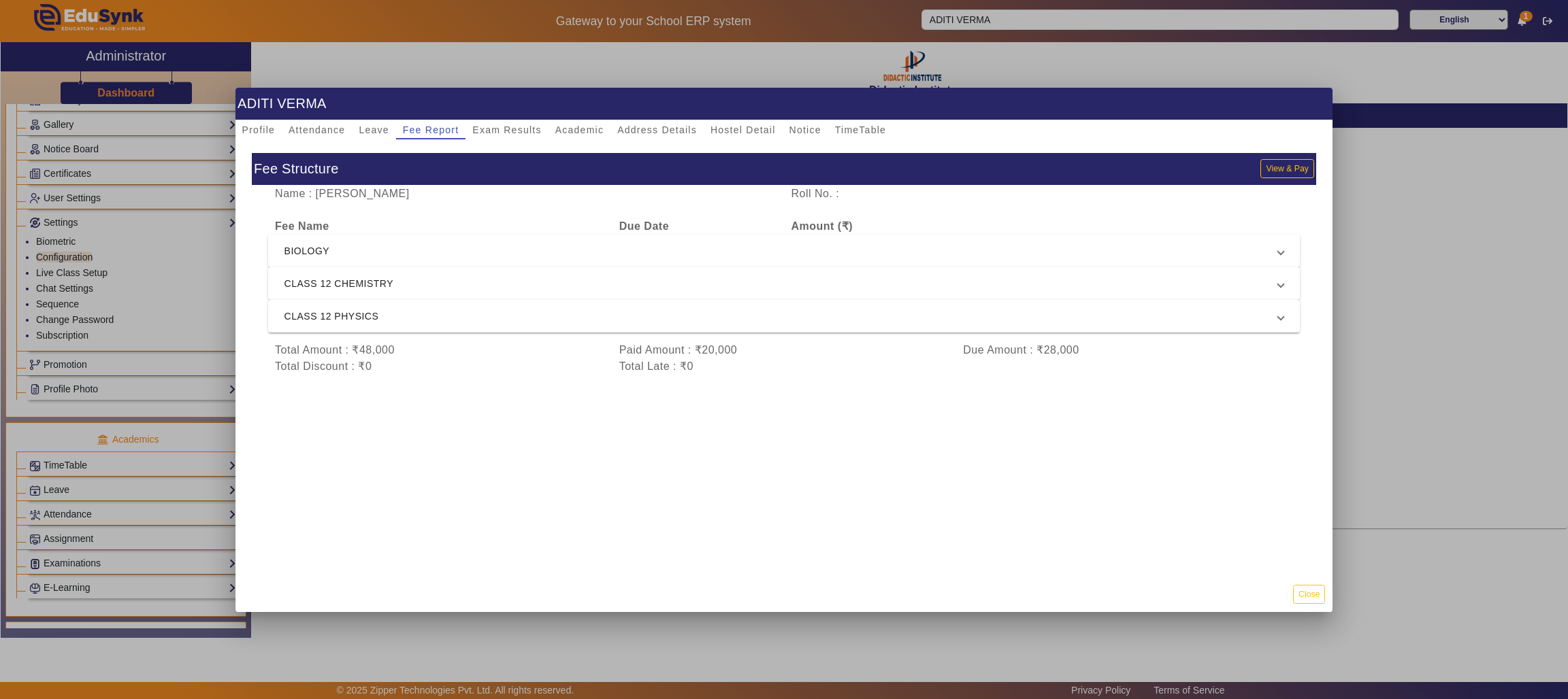
click at [1015, 255] on span "BIOLOGY" at bounding box center [781, 250] width 994 height 16
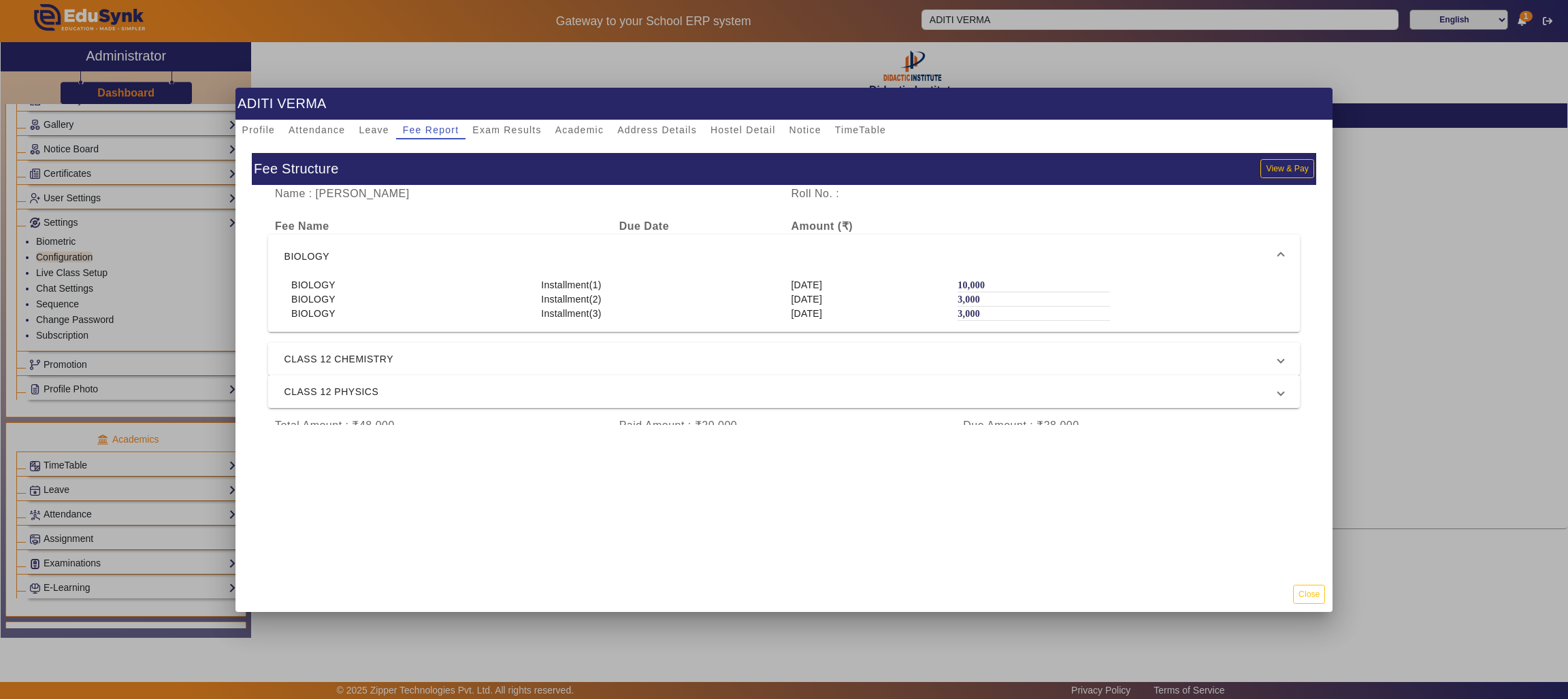
click at [1042, 358] on span "CLASS 12 CHEMISTRY" at bounding box center [781, 359] width 994 height 16
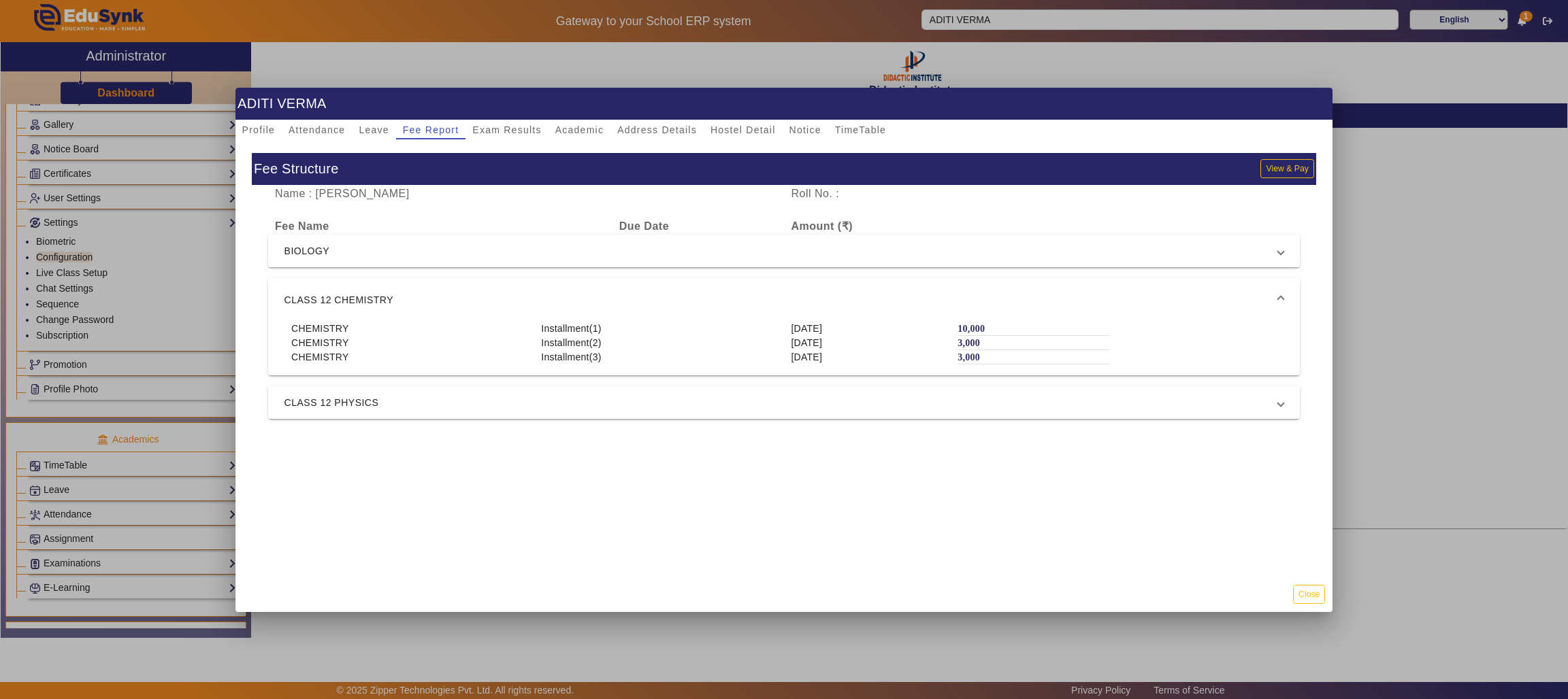
click at [1053, 397] on span "CLASS 12 PHYSICS" at bounding box center [781, 402] width 994 height 16
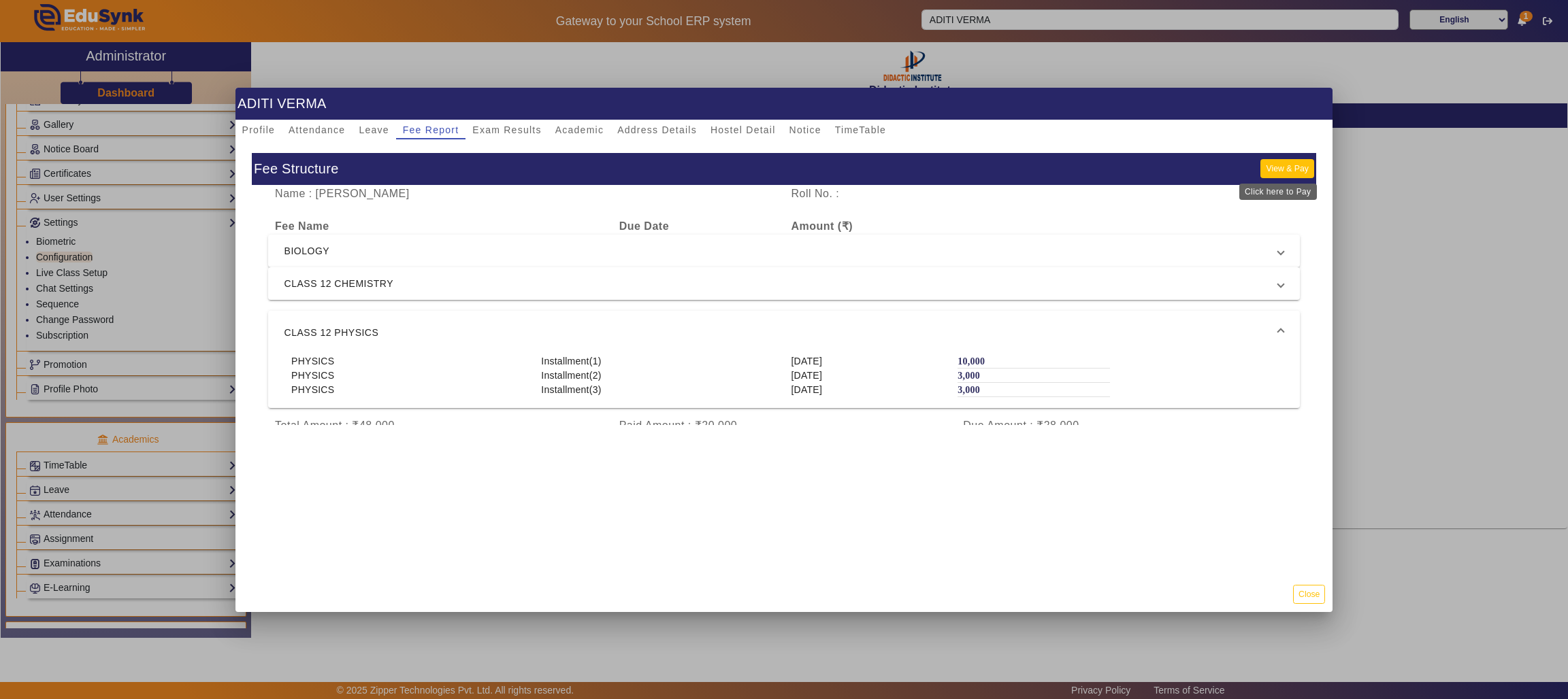
click at [1263, 161] on button "View & Pay" at bounding box center [1286, 167] width 53 height 18
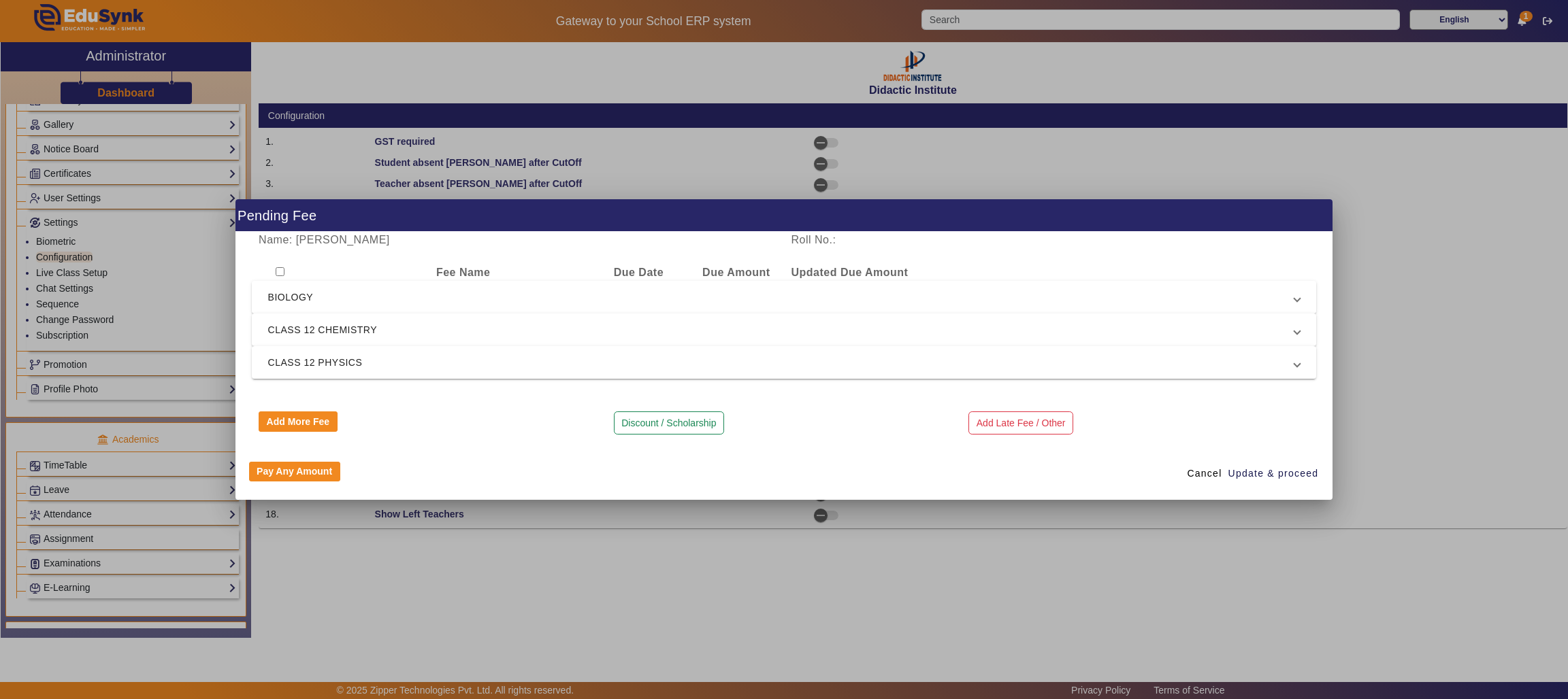
click at [389, 301] on span "BIOLOGY" at bounding box center [781, 297] width 1027 height 16
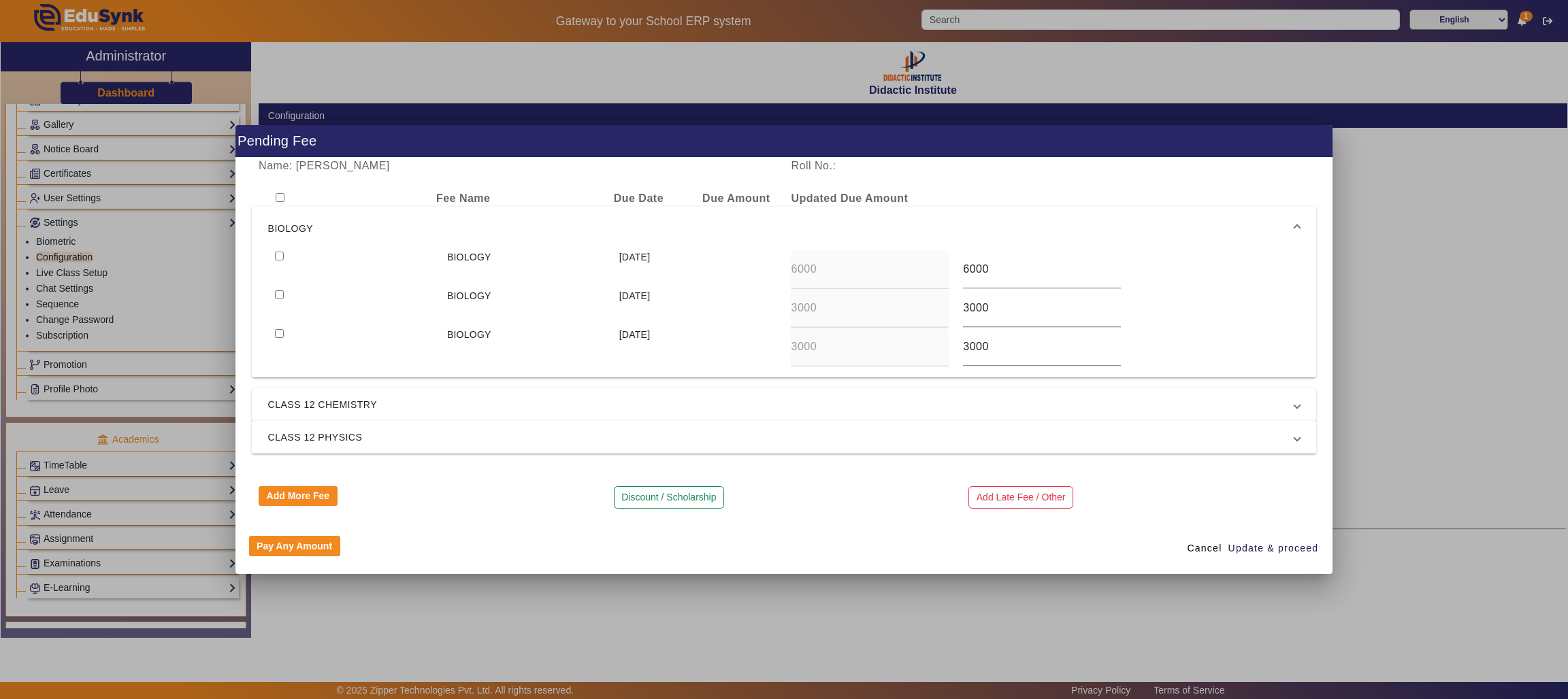
click at [712, 401] on span "CLASS 12 CHEMISTRY" at bounding box center [781, 404] width 1027 height 16
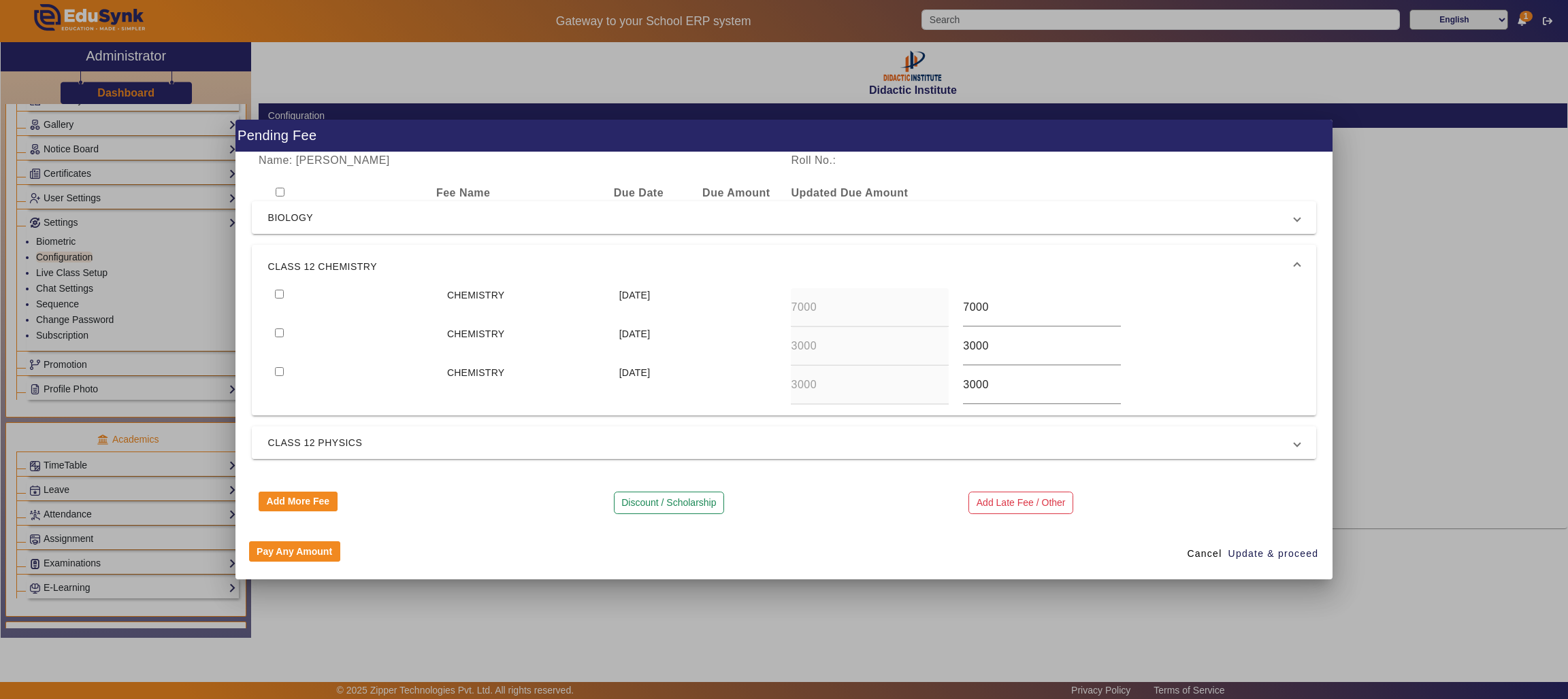
click at [729, 450] on span "CLASS 12 PHYSICS" at bounding box center [781, 443] width 1027 height 16
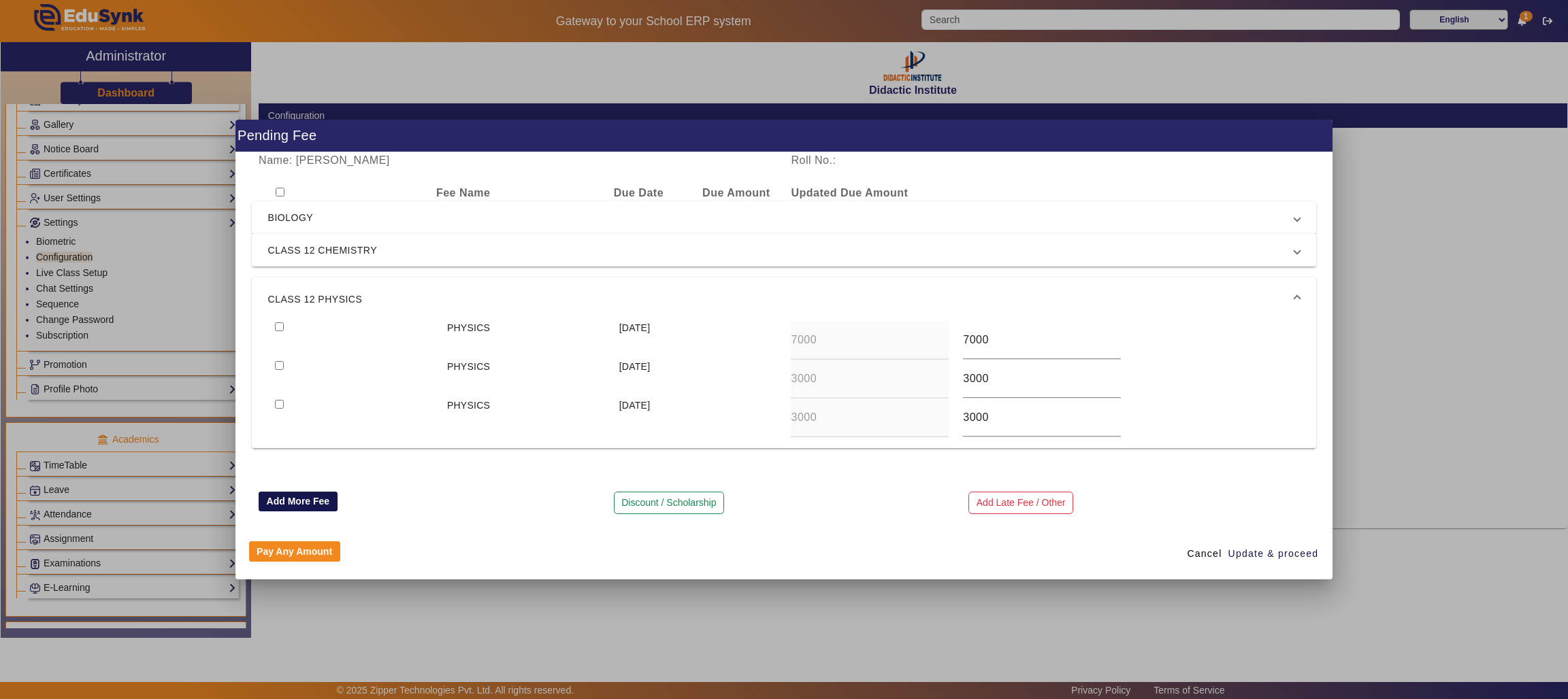
click at [294, 500] on button "Add More Fee" at bounding box center [297, 502] width 79 height 21
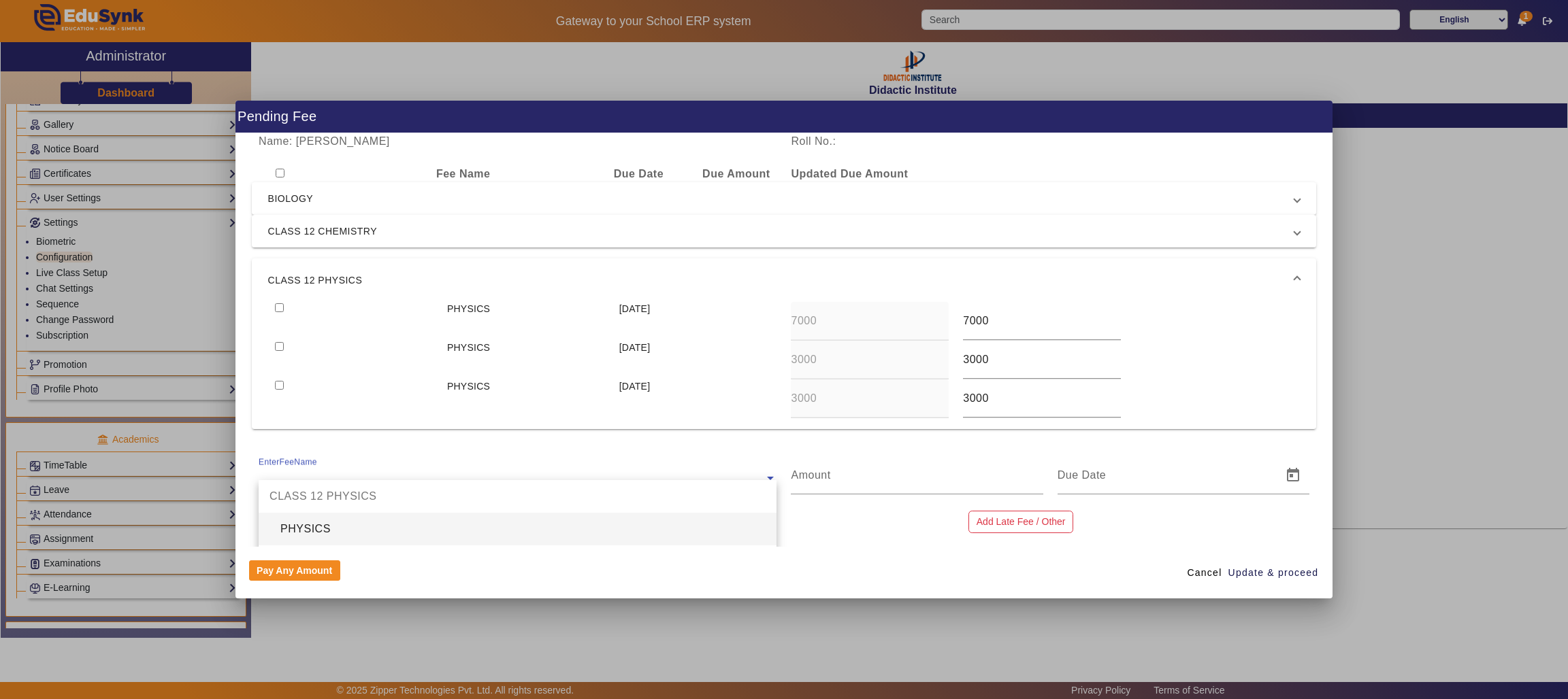
click at [451, 470] on input "text" at bounding box center [517, 478] width 518 height 16
click at [319, 512] on div "CHEMISTRY" at bounding box center [517, 510] width 518 height 33
click at [526, 477] on input "text" at bounding box center [517, 478] width 518 height 16
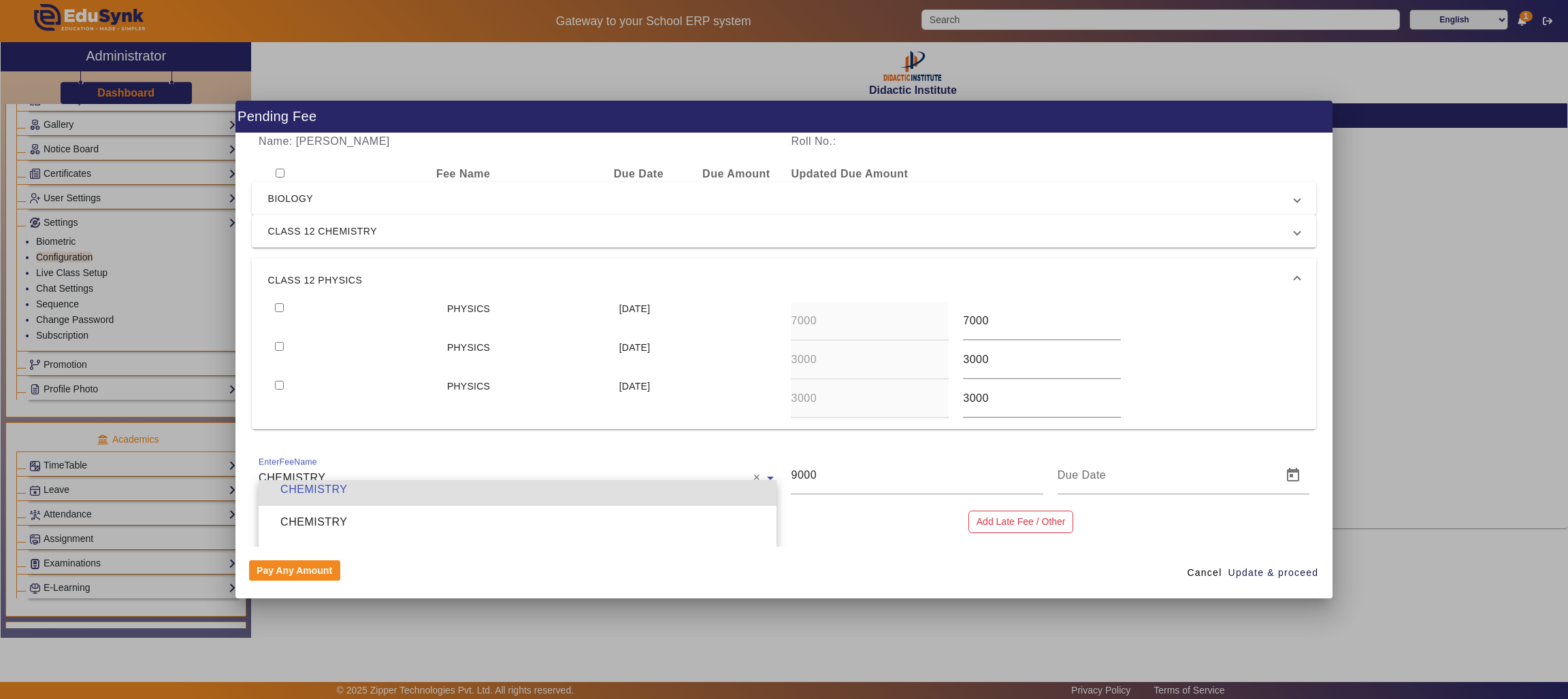
scroll to position [749, 0]
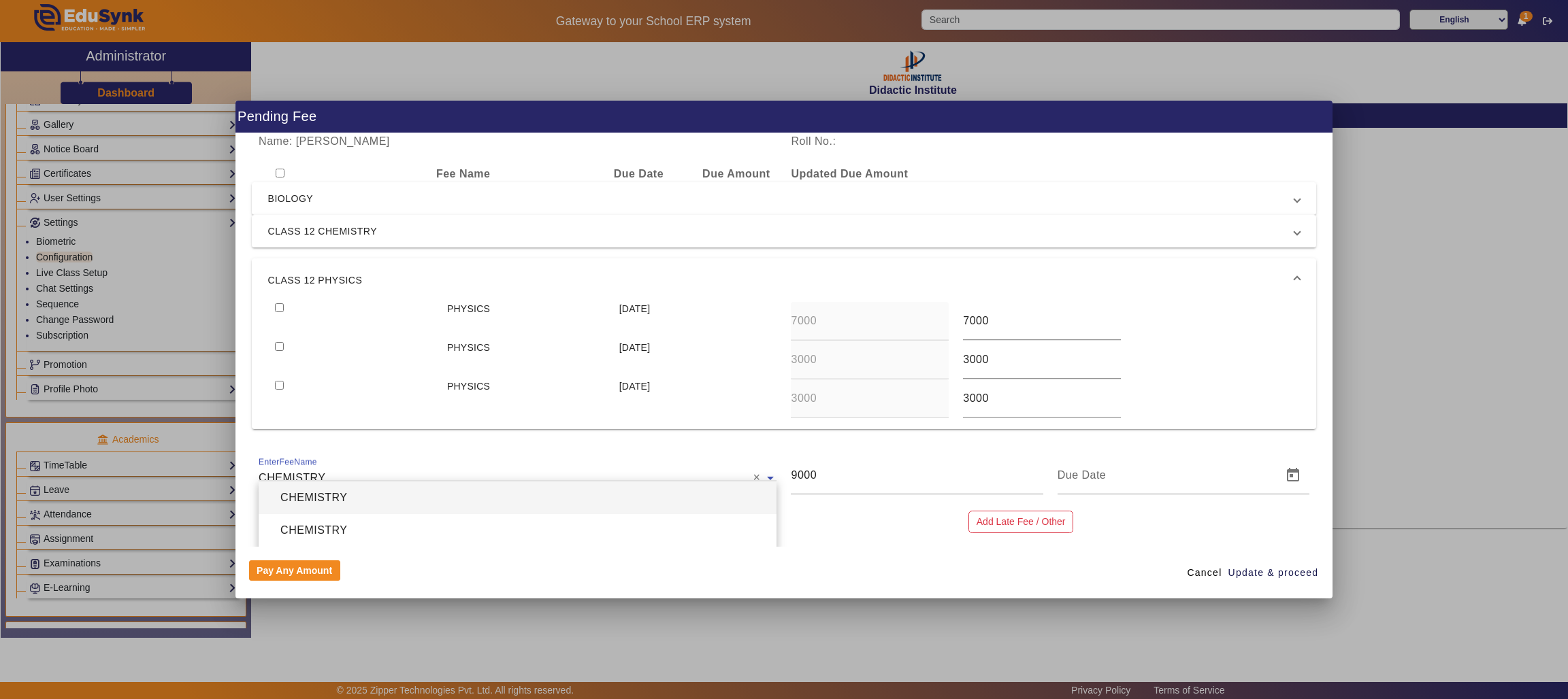
click at [414, 494] on div "CHEMISTRY" at bounding box center [517, 498] width 518 height 33
click at [926, 469] on input "9000" at bounding box center [917, 475] width 252 height 16
type input "9"
type input "4000"
click at [674, 518] on button "Discount / Scholarship" at bounding box center [669, 522] width 111 height 23
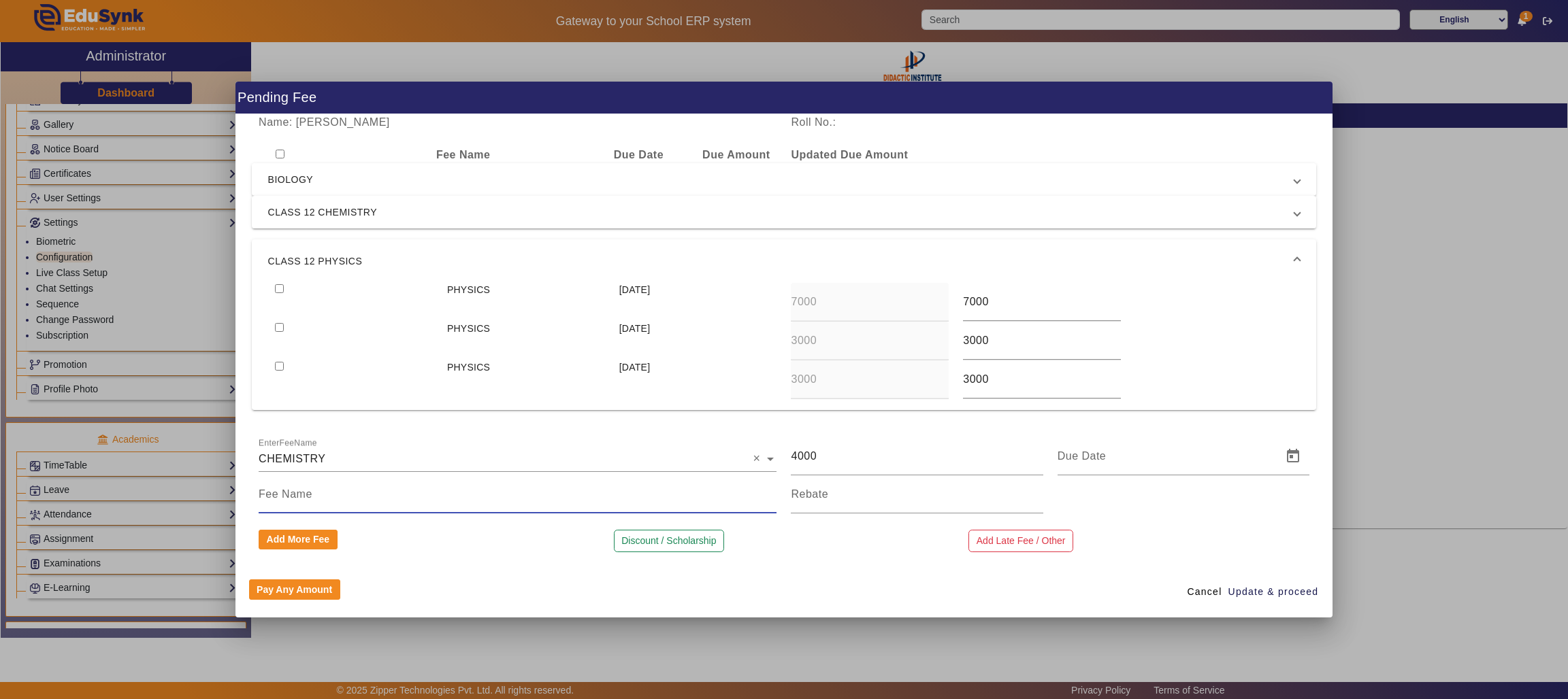
click at [544, 497] on input at bounding box center [517, 494] width 518 height 16
type input "SCHOLARSHIP"
click at [861, 498] on input at bounding box center [917, 494] width 252 height 16
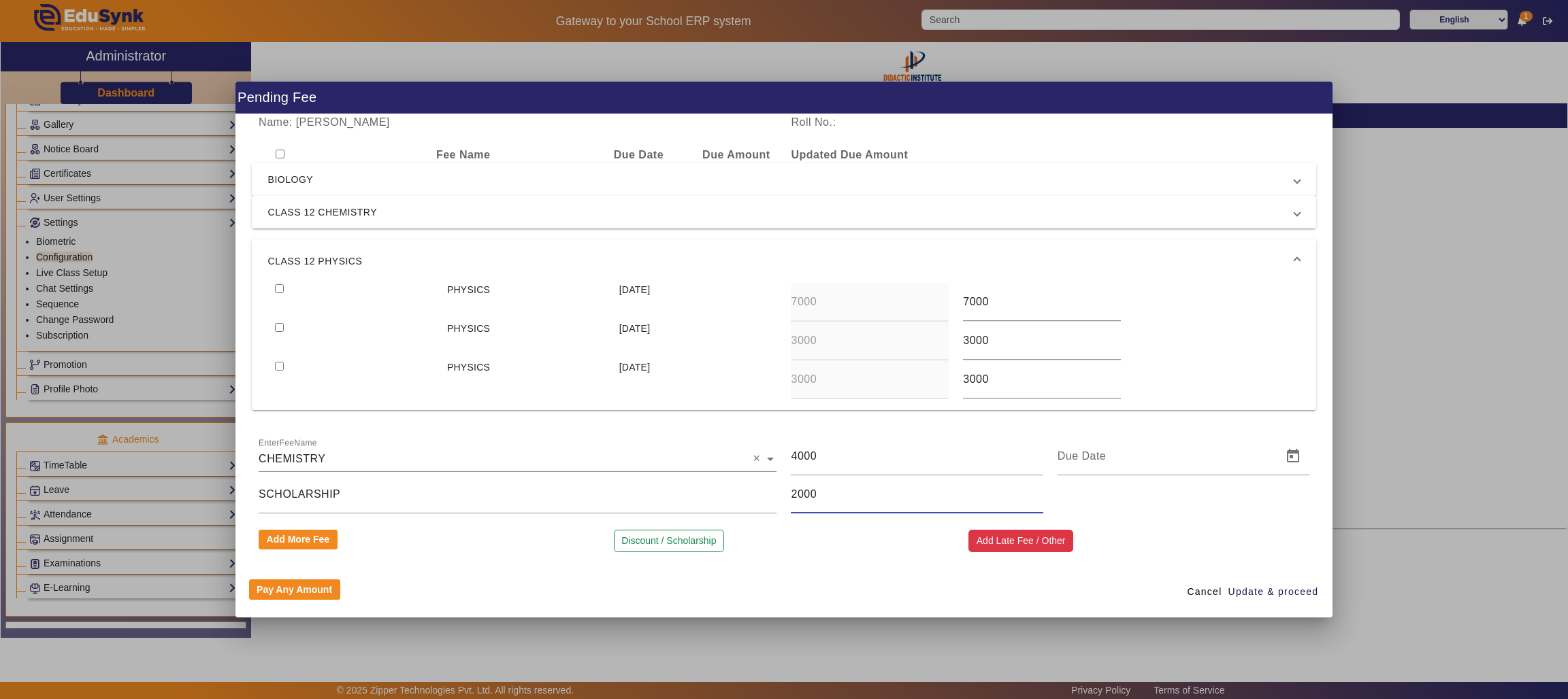
type input "2000"
click at [1012, 542] on button "Add Late Fee / Other" at bounding box center [1020, 541] width 104 height 23
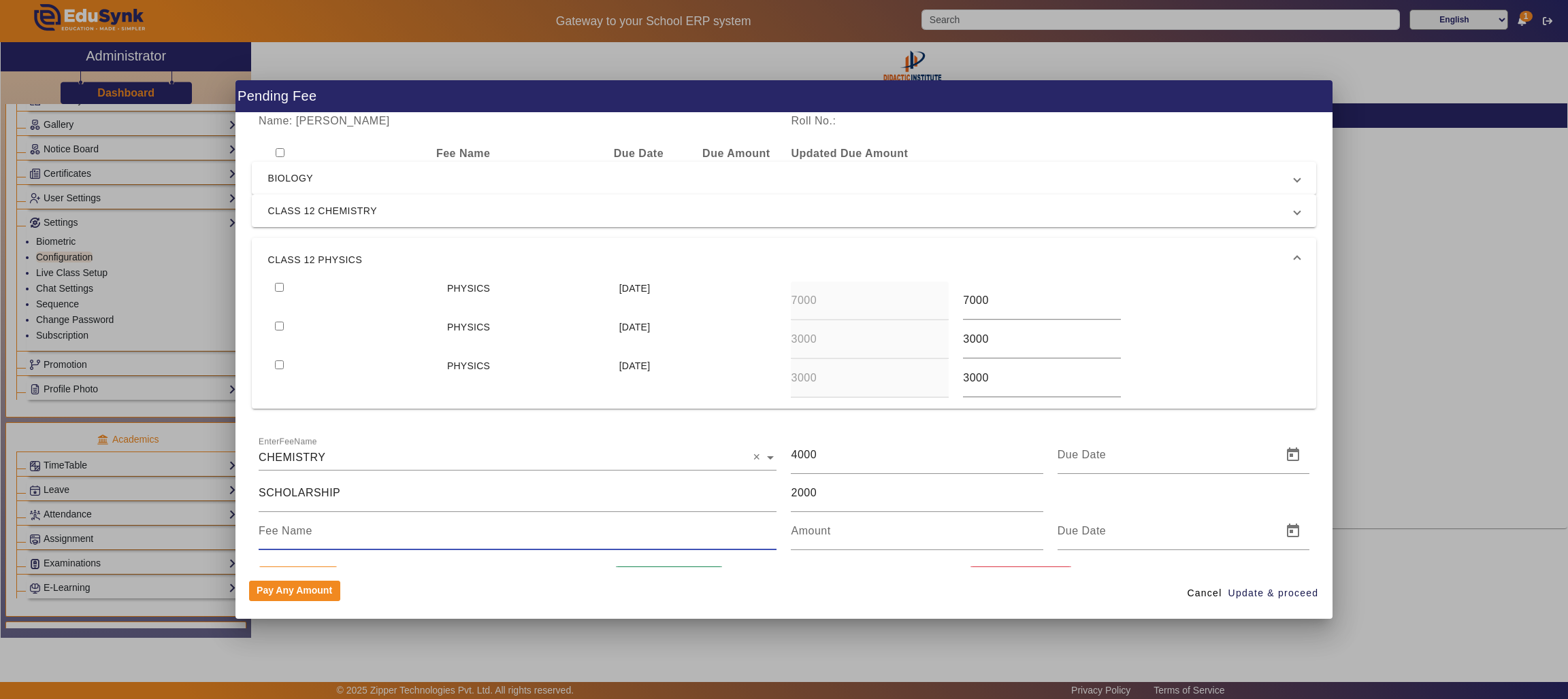
click at [536, 537] on input at bounding box center [517, 531] width 518 height 16
type input "REGISTRATION FEE"
click at [888, 532] on input "number" at bounding box center [917, 531] width 252 height 16
type input "1000"
click at [1280, 592] on span "Update & proceed" at bounding box center [1273, 593] width 91 height 15
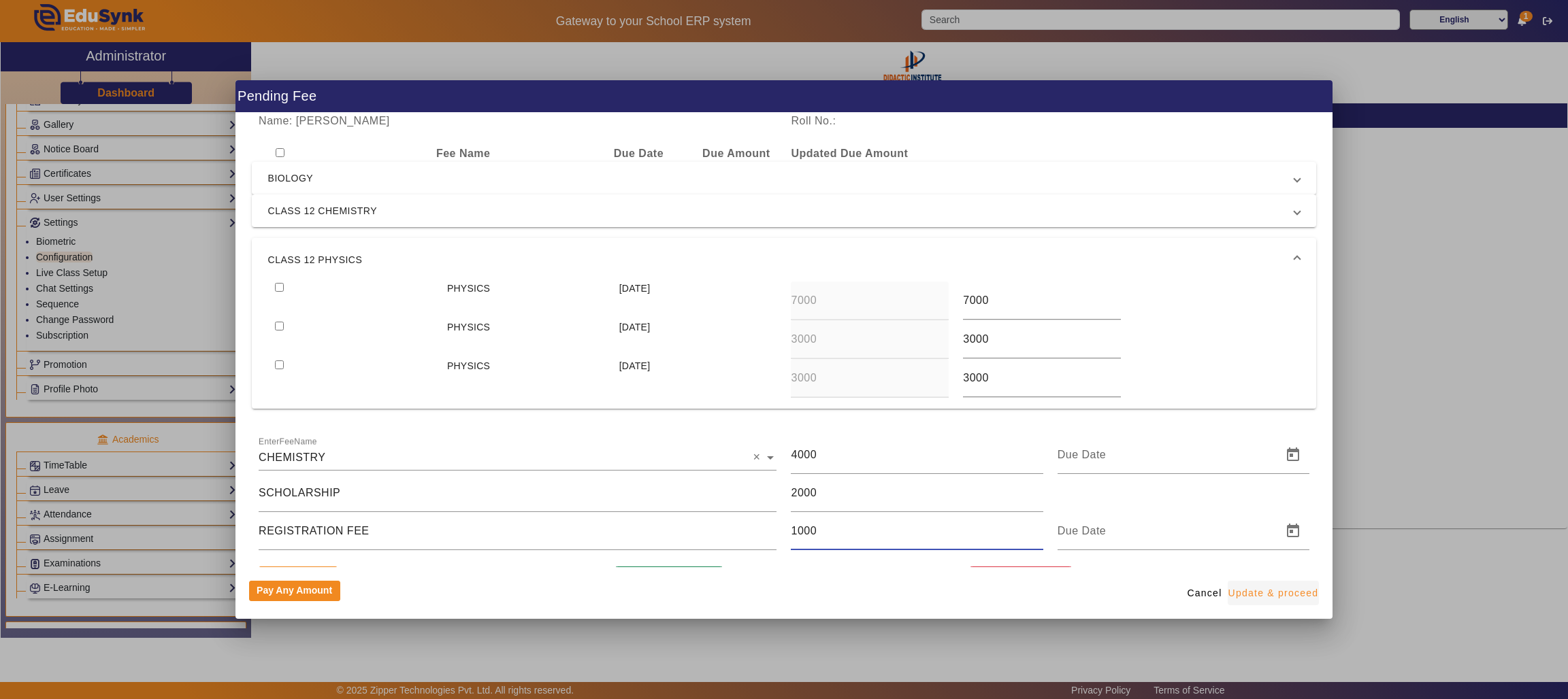
type input "[DATE]"
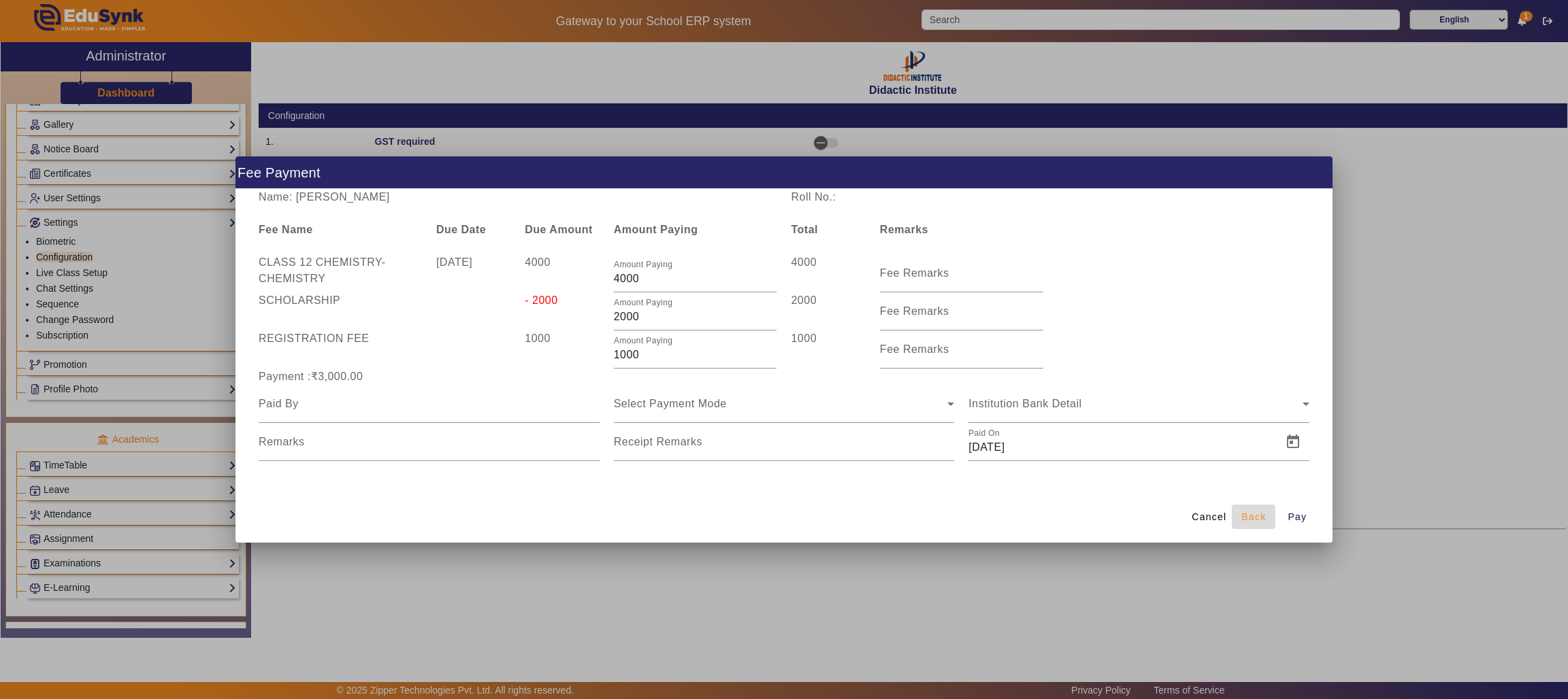
click at [1251, 512] on span "Back" at bounding box center [1253, 517] width 24 height 15
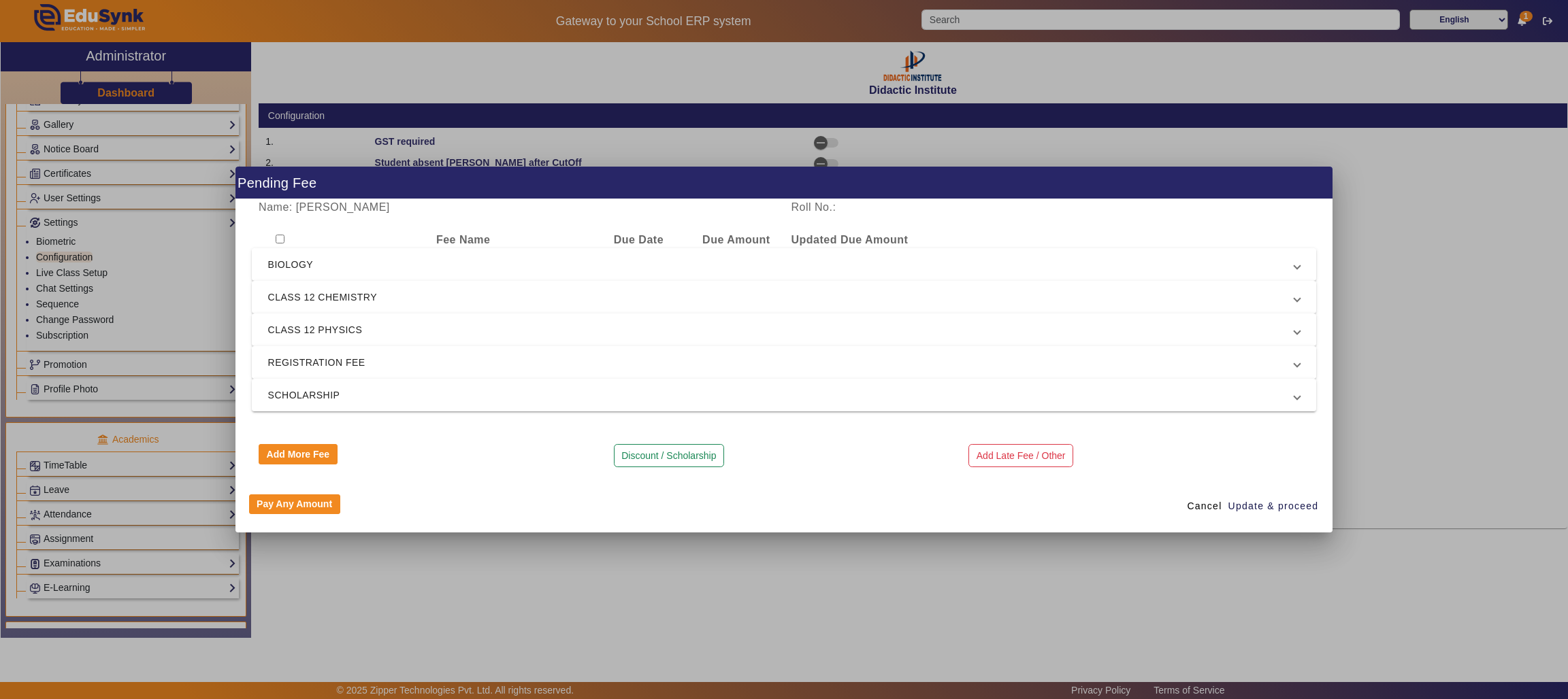
click at [368, 356] on span "REGISTRATION FEE" at bounding box center [781, 362] width 1027 height 16
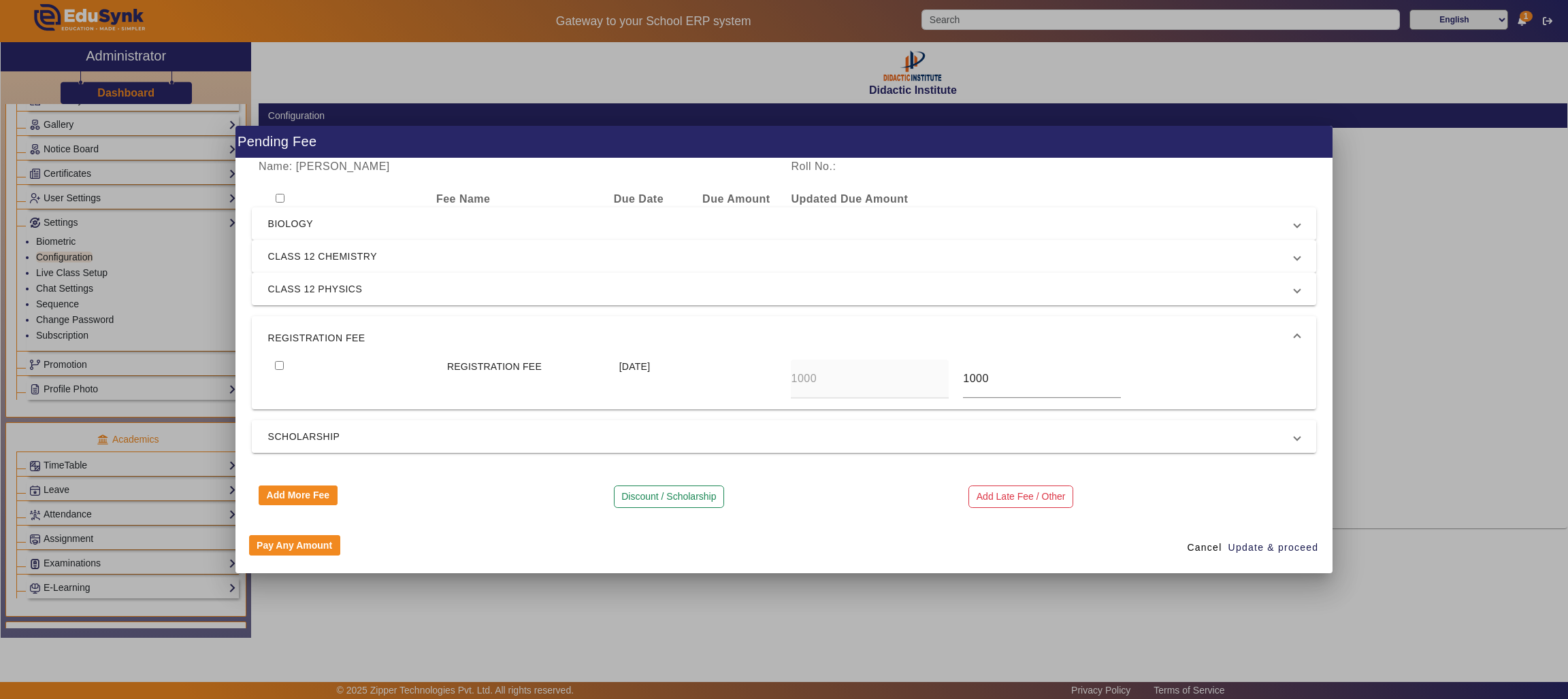
click at [368, 435] on span "SCHOLARSHIP" at bounding box center [781, 436] width 1027 height 16
click at [377, 259] on span "CLASS 12 CHEMISTRY" at bounding box center [781, 256] width 1027 height 16
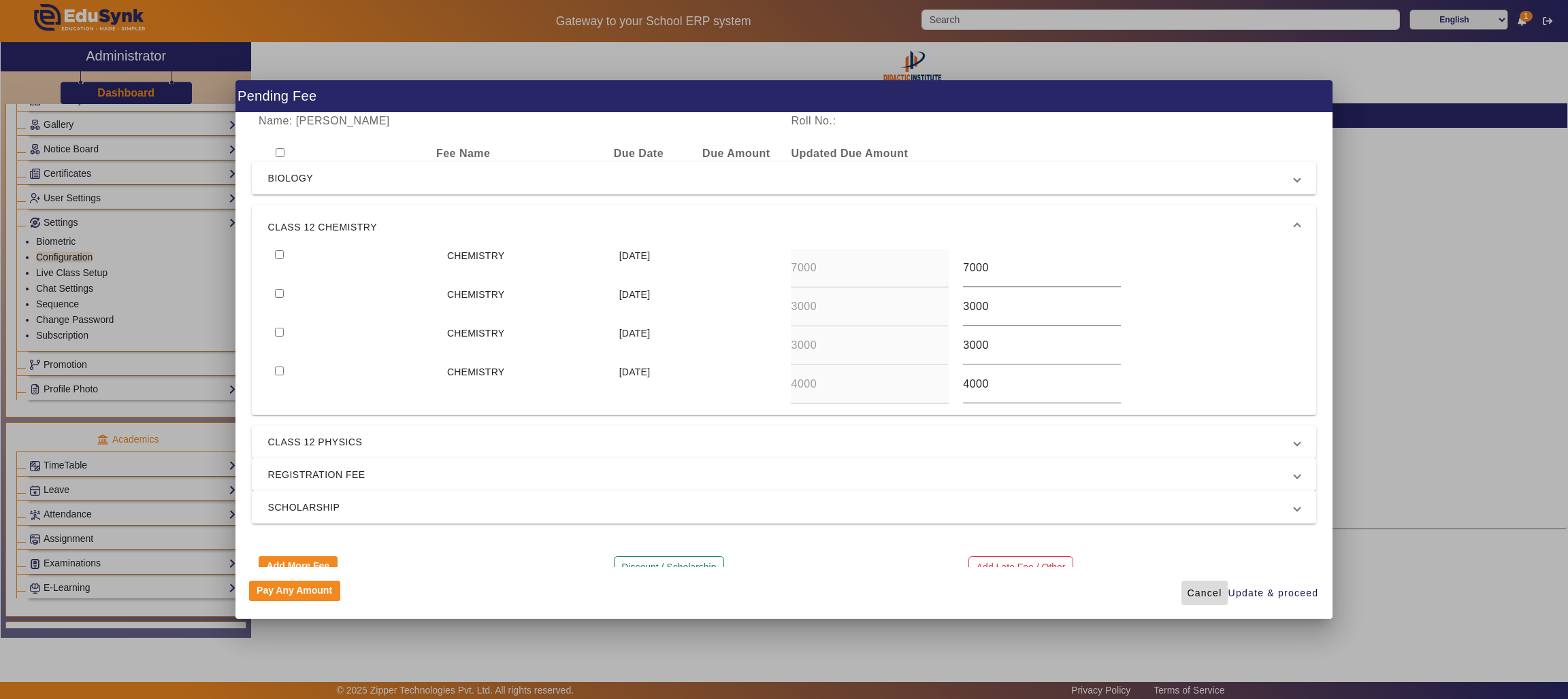
click at [1209, 589] on span "Cancel" at bounding box center [1204, 593] width 35 height 15
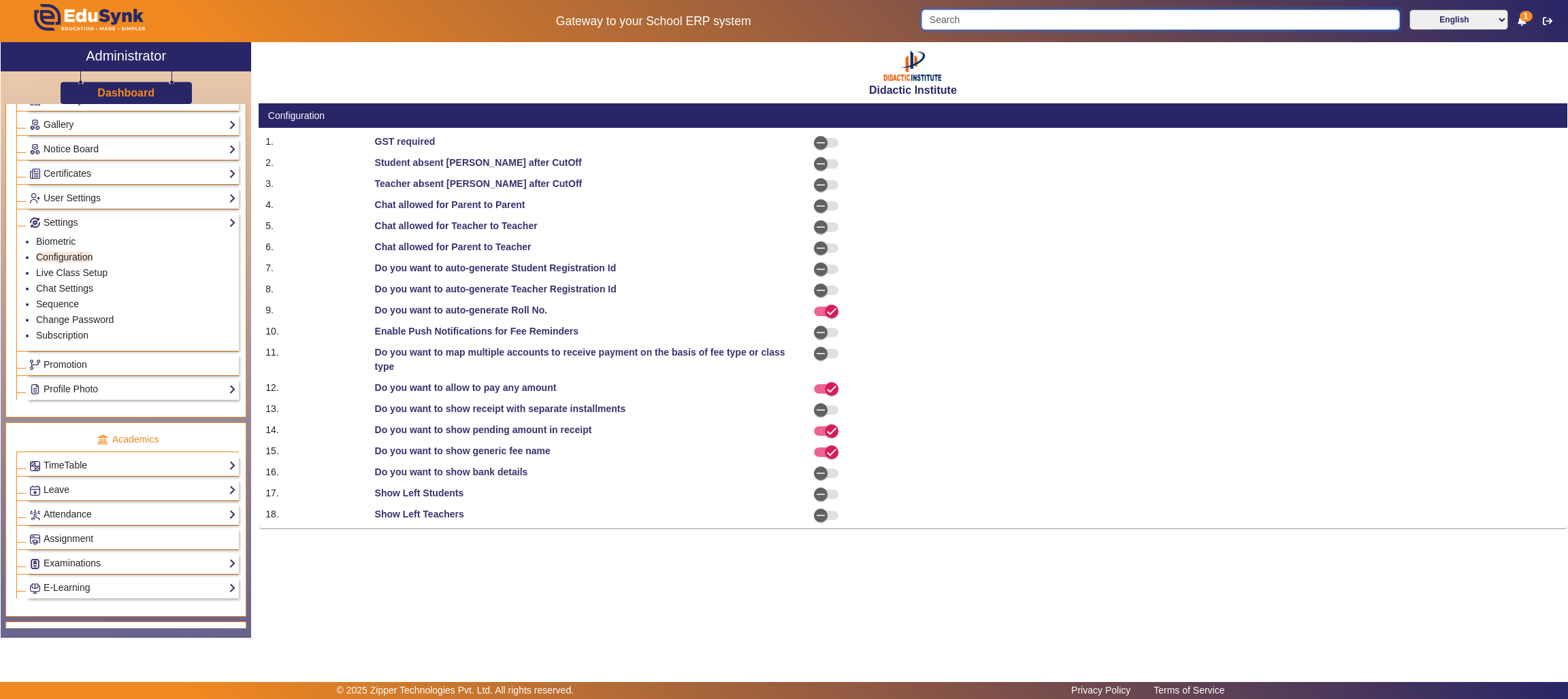
click at [1125, 20] on input "Search" at bounding box center [1160, 20] width 477 height 21
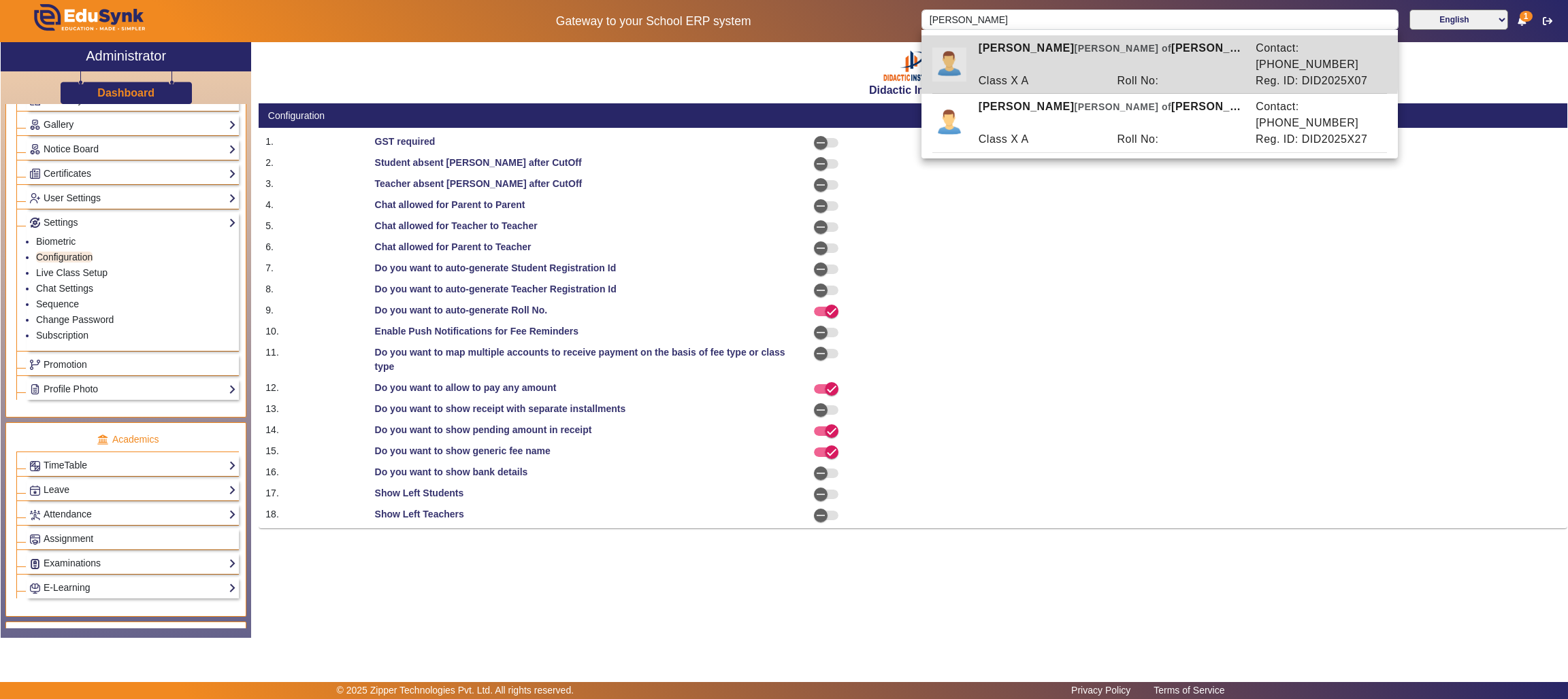
click at [1079, 72] on div "Class X A" at bounding box center [1040, 80] width 139 height 16
type input "[PERSON_NAME]"
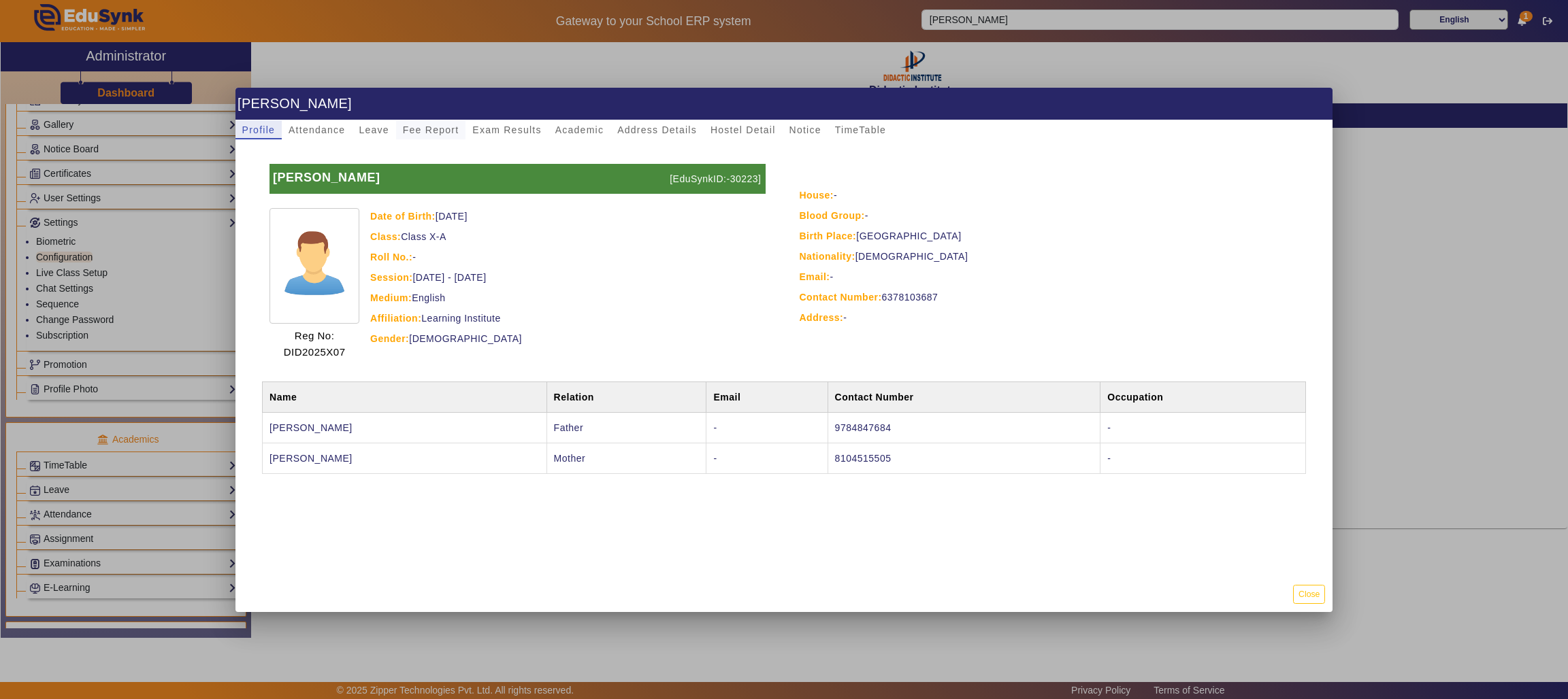
click at [436, 125] on span "Fee Report" at bounding box center [431, 129] width 56 height 9
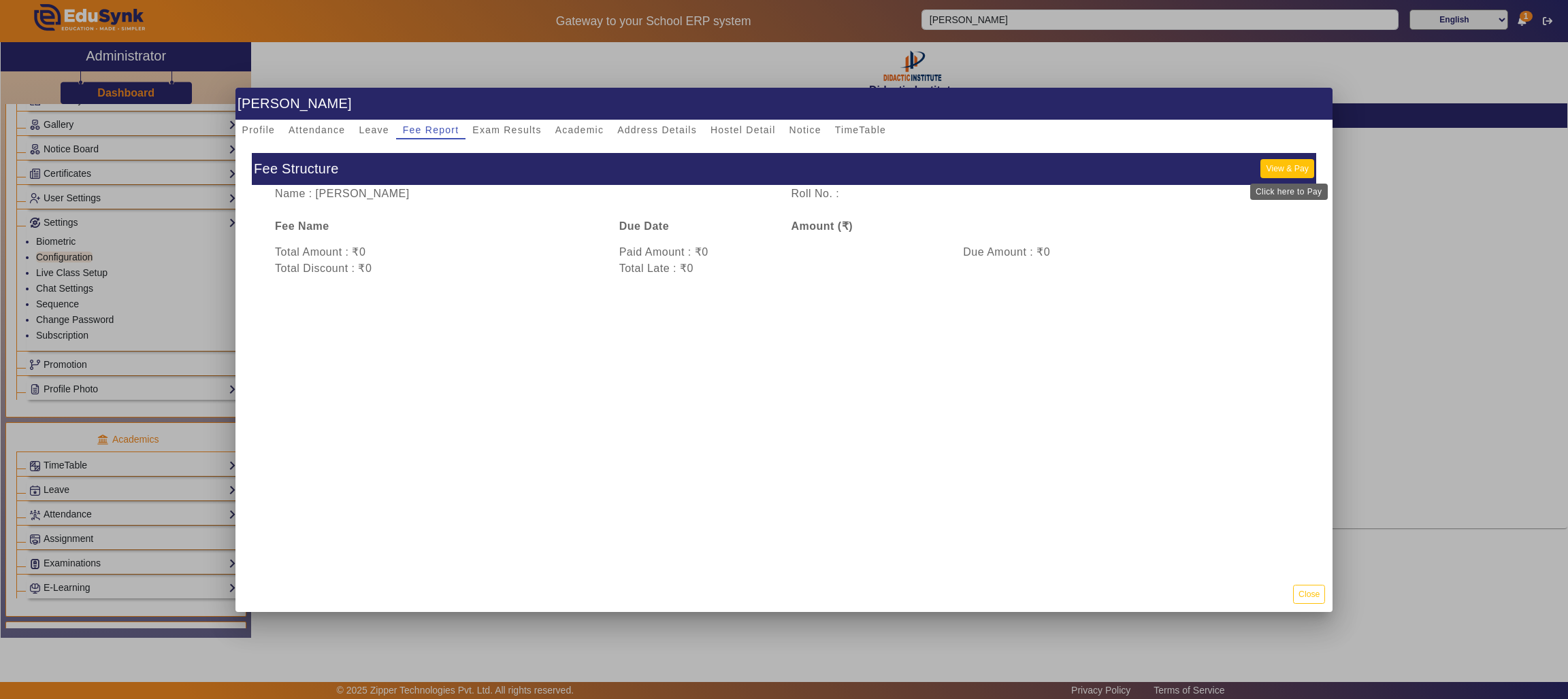
click at [1275, 162] on button "View & Pay" at bounding box center [1286, 167] width 53 height 18
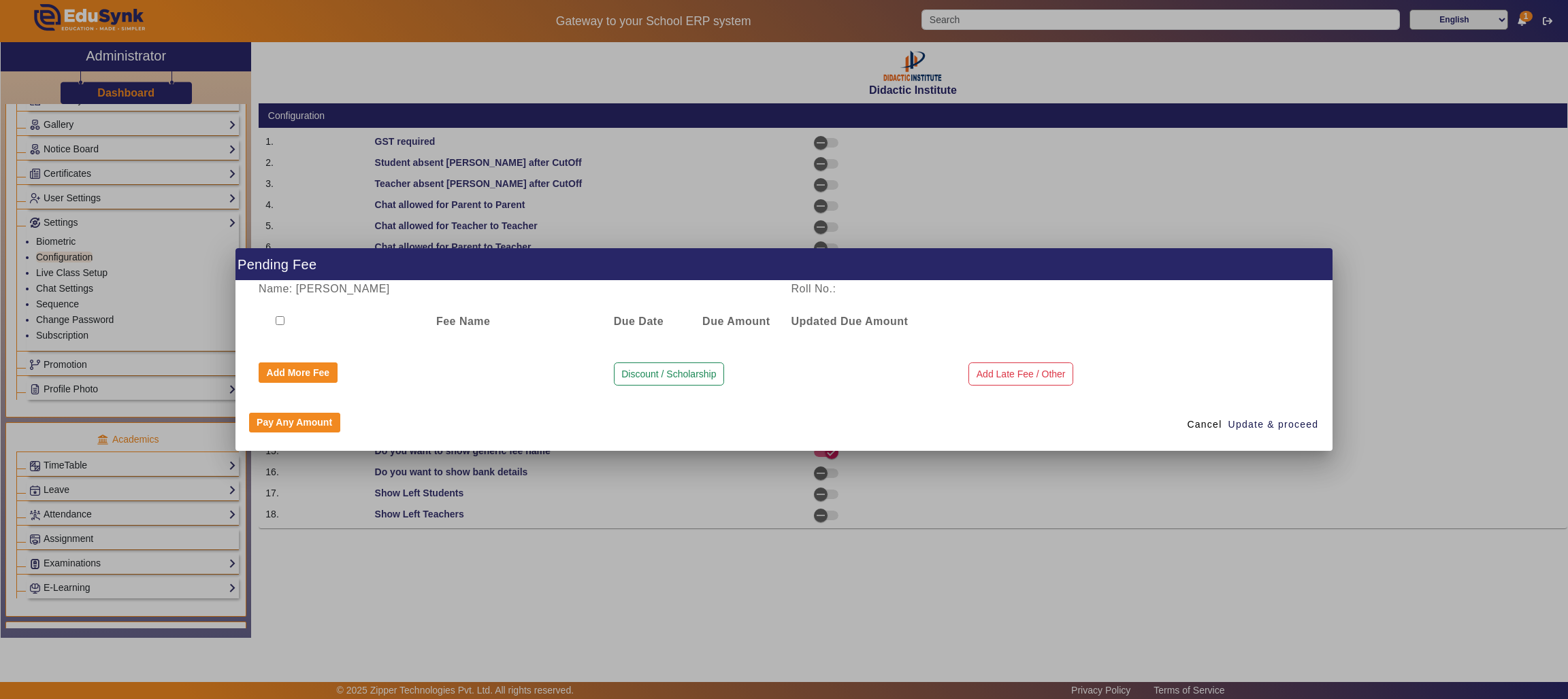
click at [278, 322] on input "checkbox" at bounding box center [280, 320] width 9 height 9
checkbox input "false"
click at [285, 421] on button "Pay Any Amount" at bounding box center [294, 423] width 92 height 21
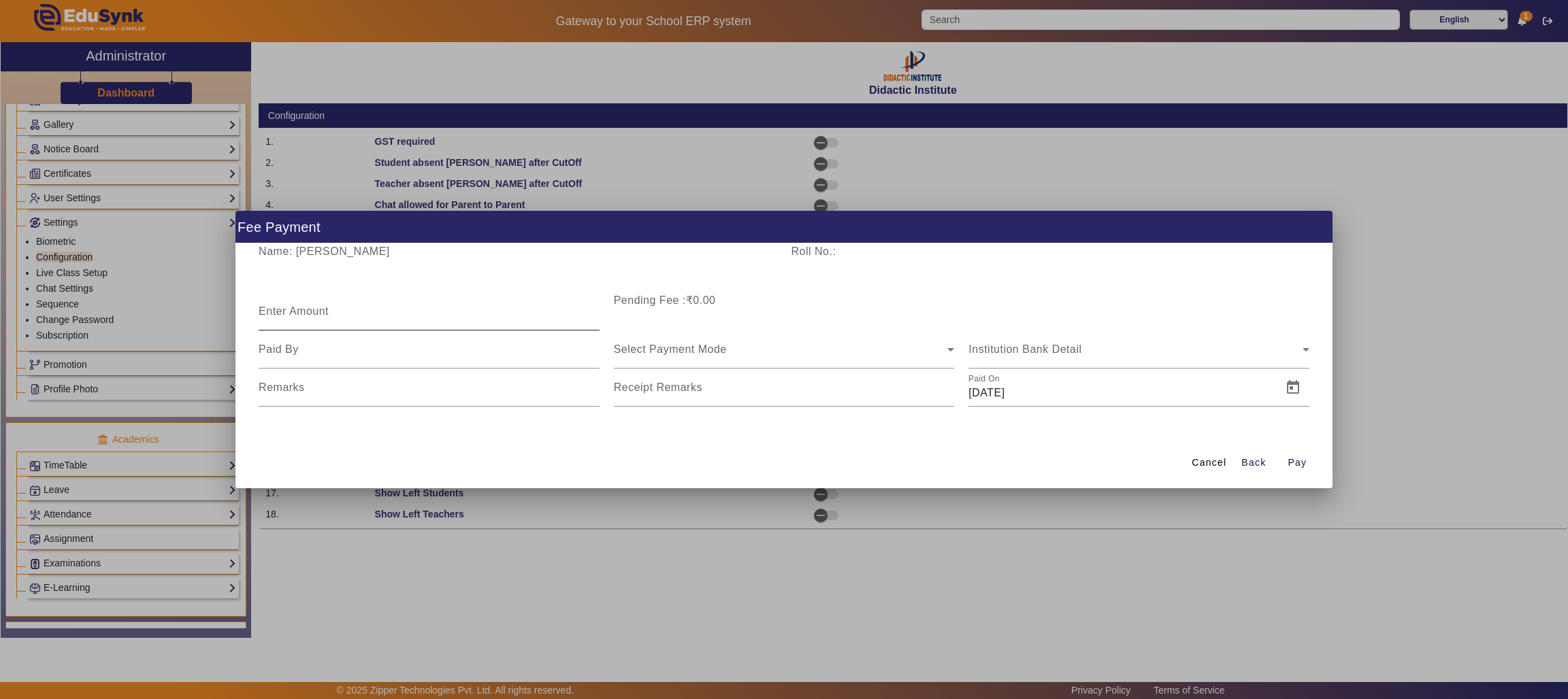
click at [307, 314] on mat-label "Enter Amount" at bounding box center [293, 311] width 70 height 11
click at [307, 314] on input "Enter Amount" at bounding box center [428, 317] width 341 height 16
click at [1215, 462] on span "Cancel" at bounding box center [1209, 463] width 35 height 15
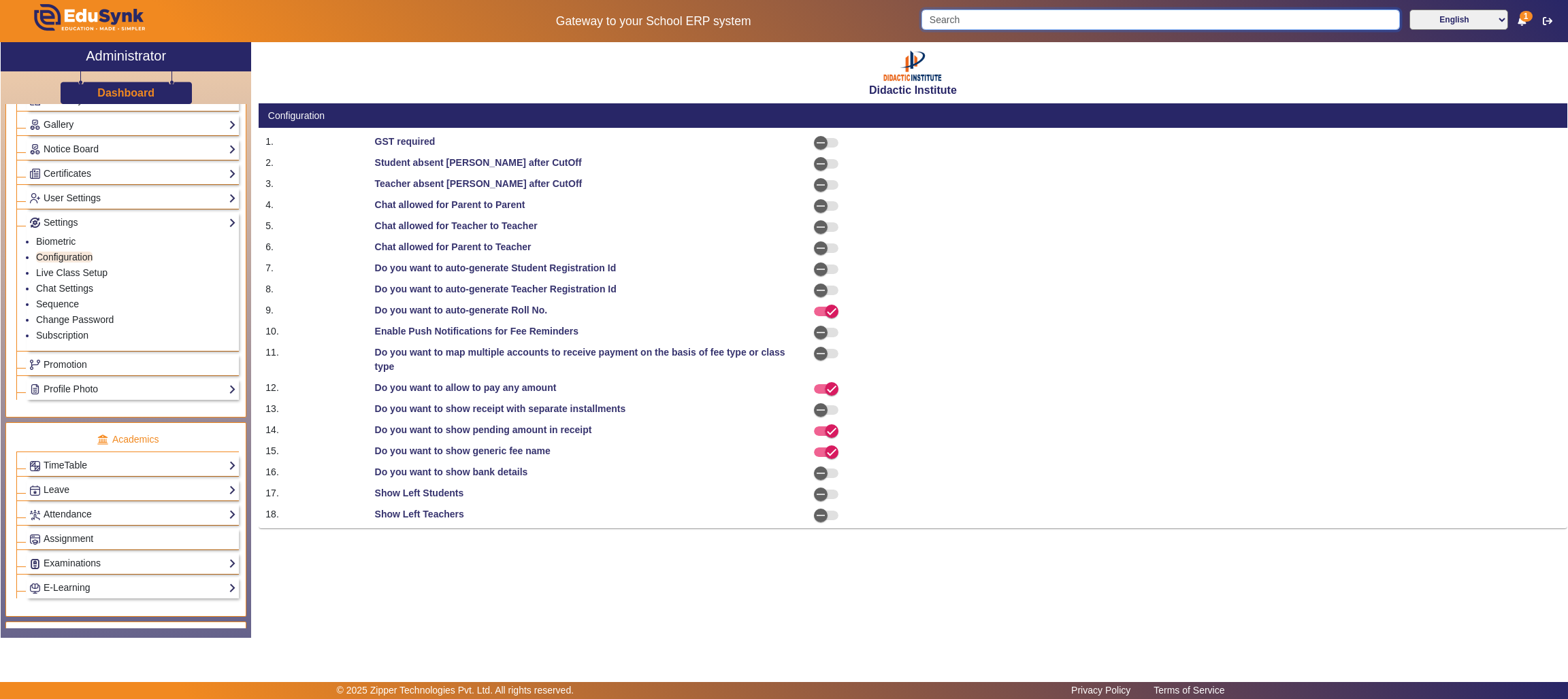
click at [1156, 17] on input "Search" at bounding box center [1160, 20] width 477 height 21
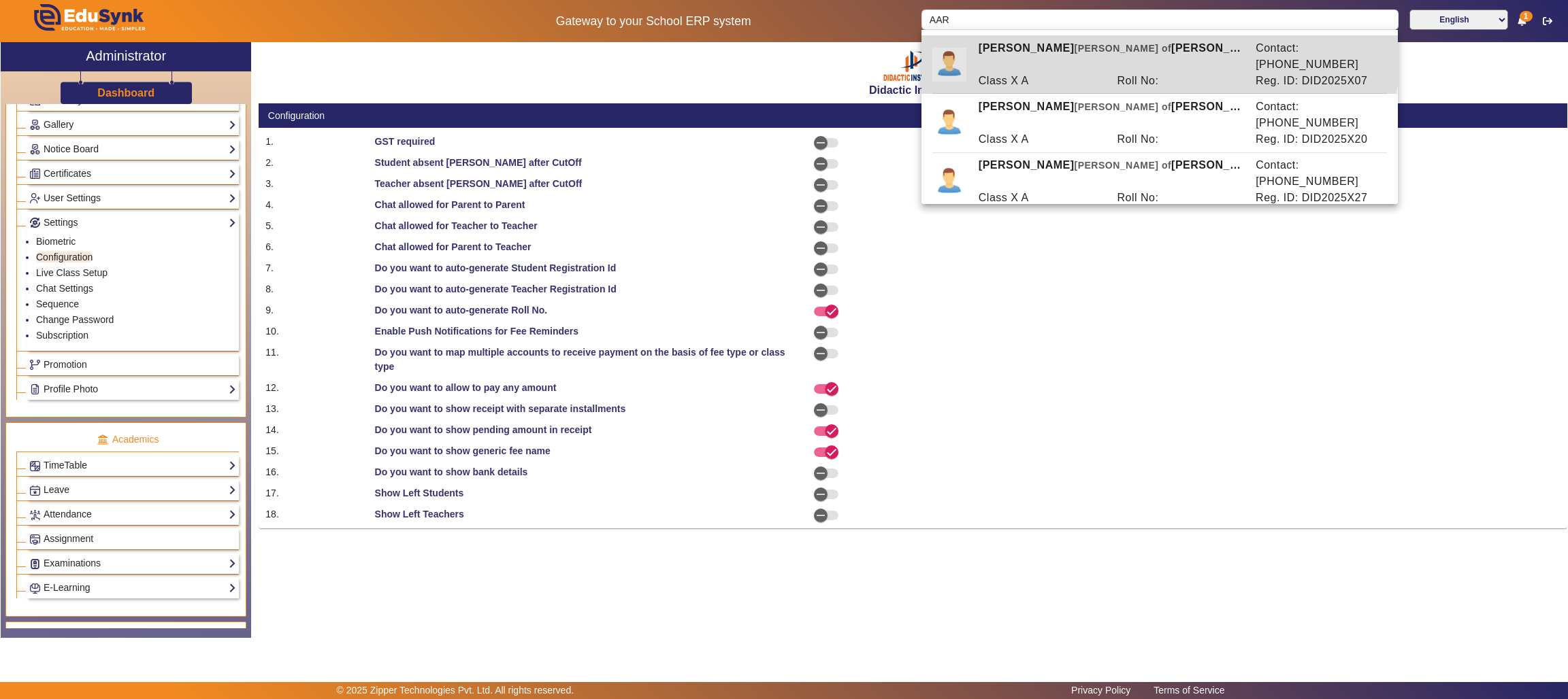
click at [1084, 54] on div "AARAV JAIN Ward of VINAY KUMAR JAIN" at bounding box center [1110, 56] width 277 height 33
type input "[PERSON_NAME]"
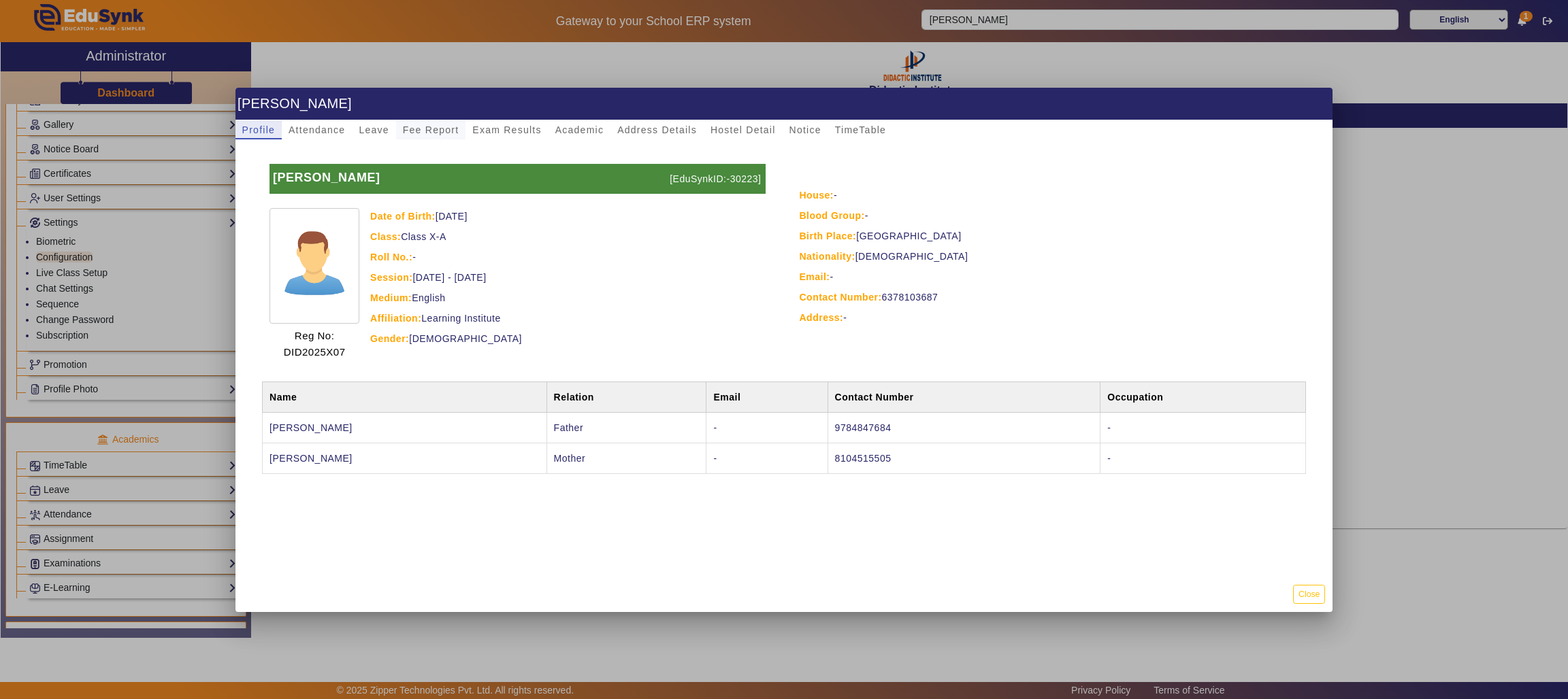
click at [422, 127] on span "Fee Report" at bounding box center [431, 129] width 56 height 9
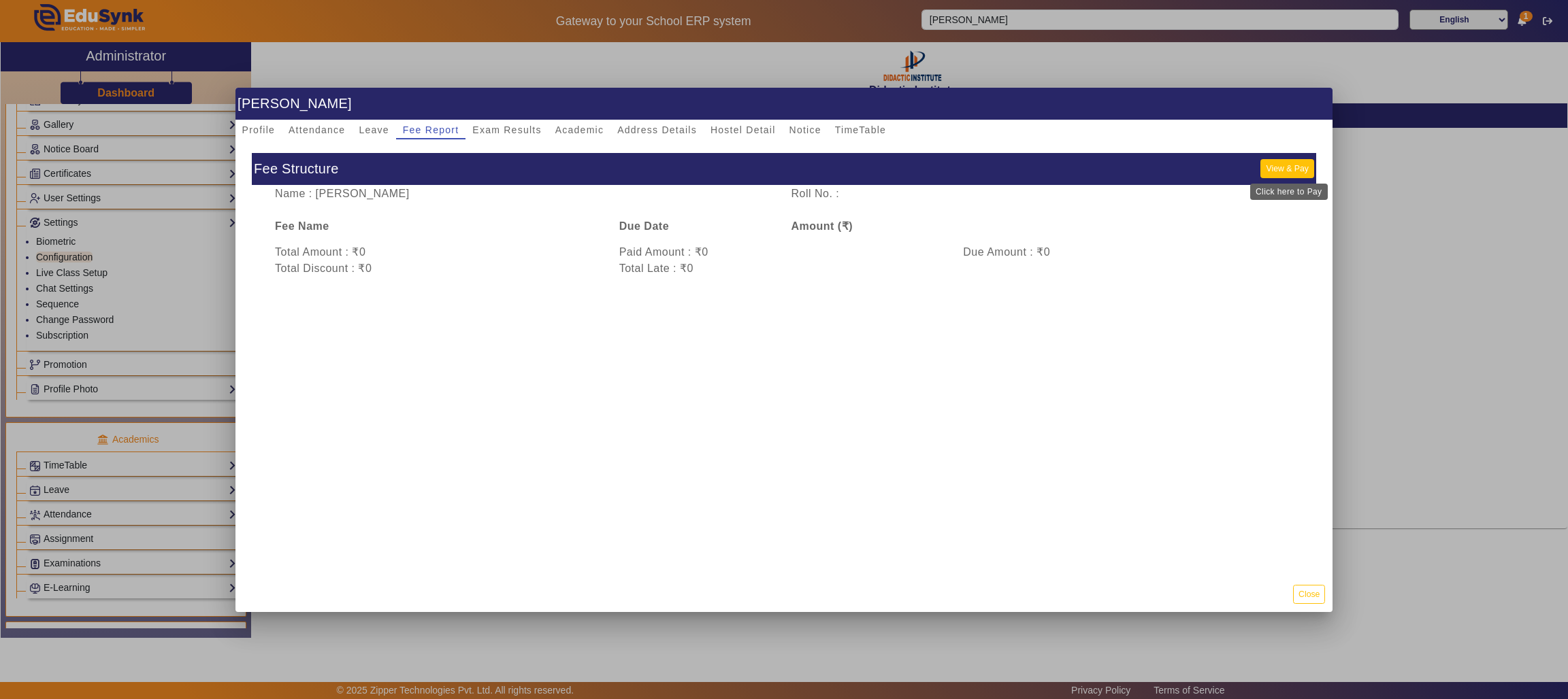
click at [1289, 167] on button "View & Pay" at bounding box center [1286, 167] width 53 height 18
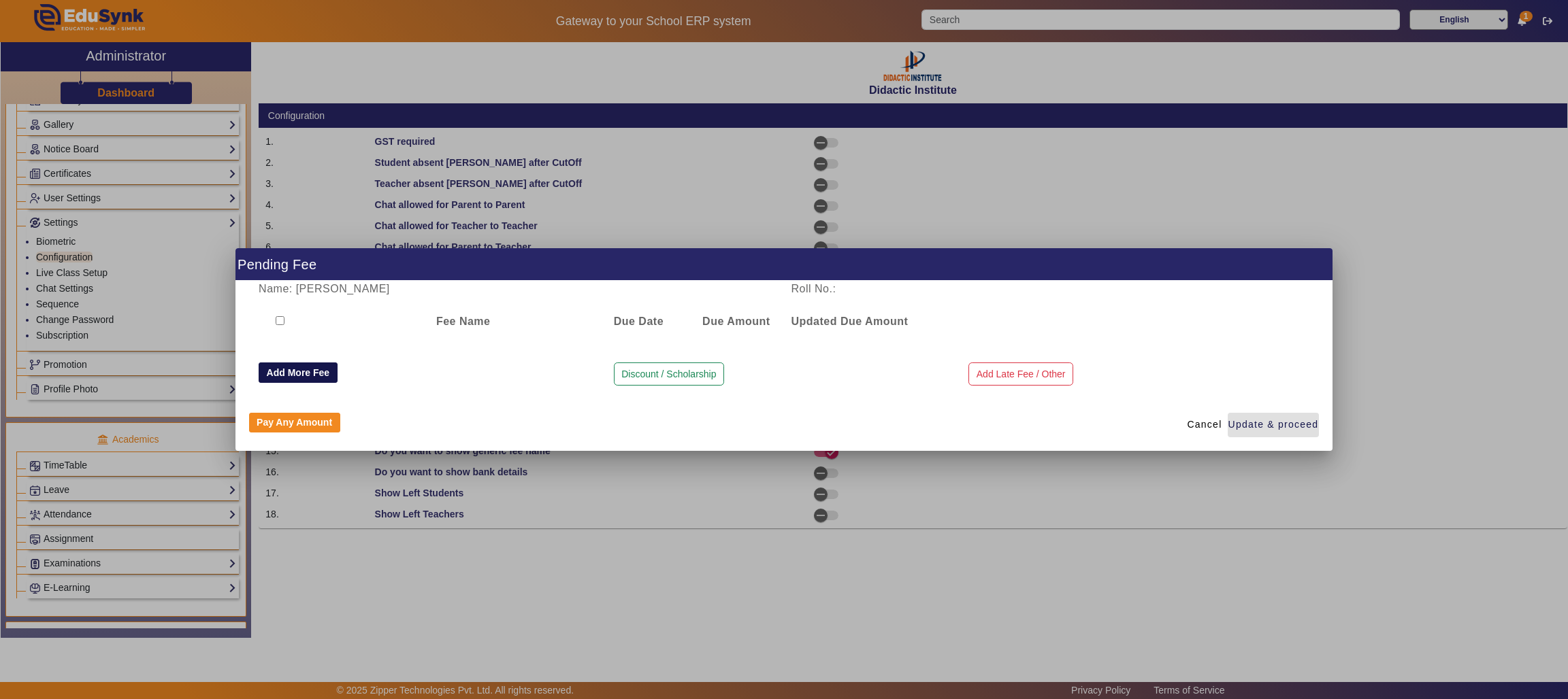
click at [319, 367] on button "Add More Fee" at bounding box center [297, 373] width 79 height 21
click at [319, 367] on div "Name: AARAV JAIN Roll No.: Fee Name Due Date Due Amount Updated Due Amount Add …" at bounding box center [784, 339] width 1097 height 118
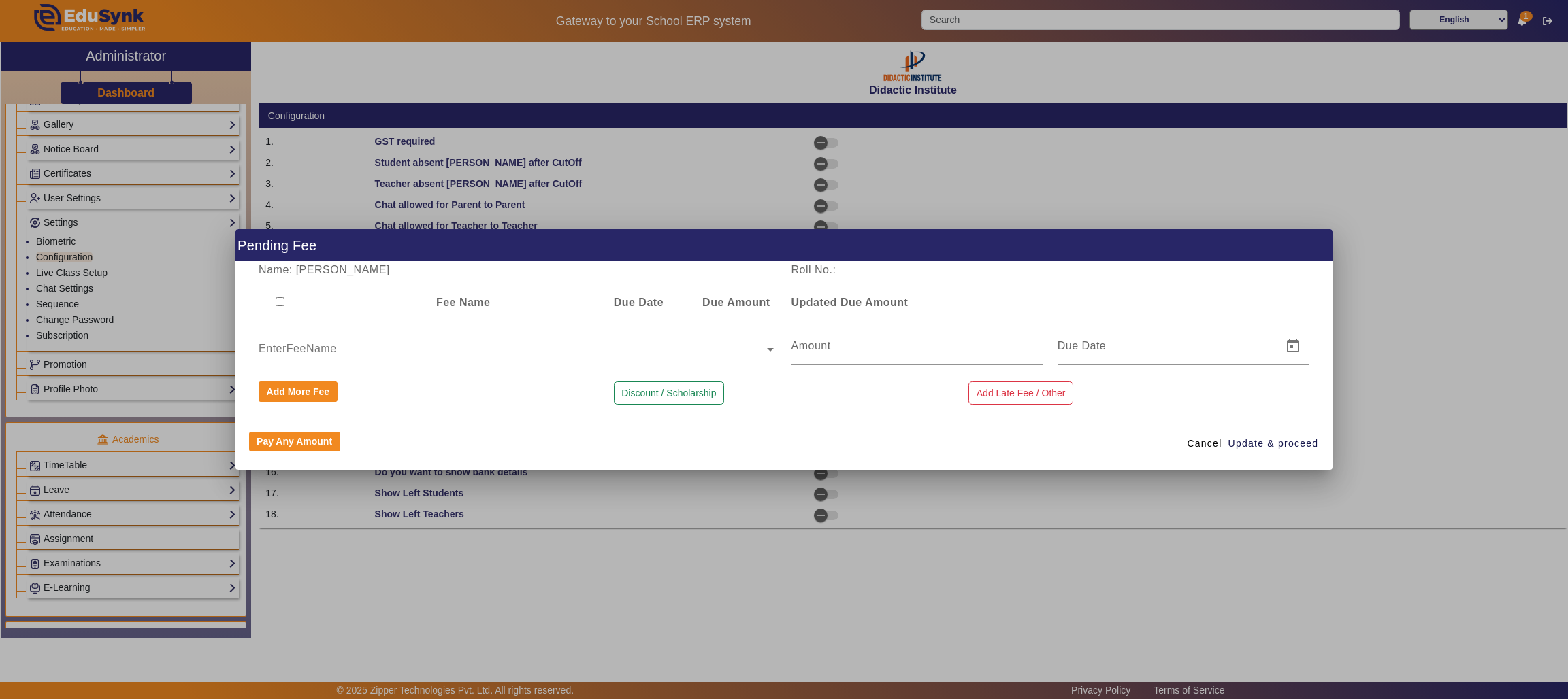
click at [335, 347] on input "text" at bounding box center [517, 350] width 518 height 16
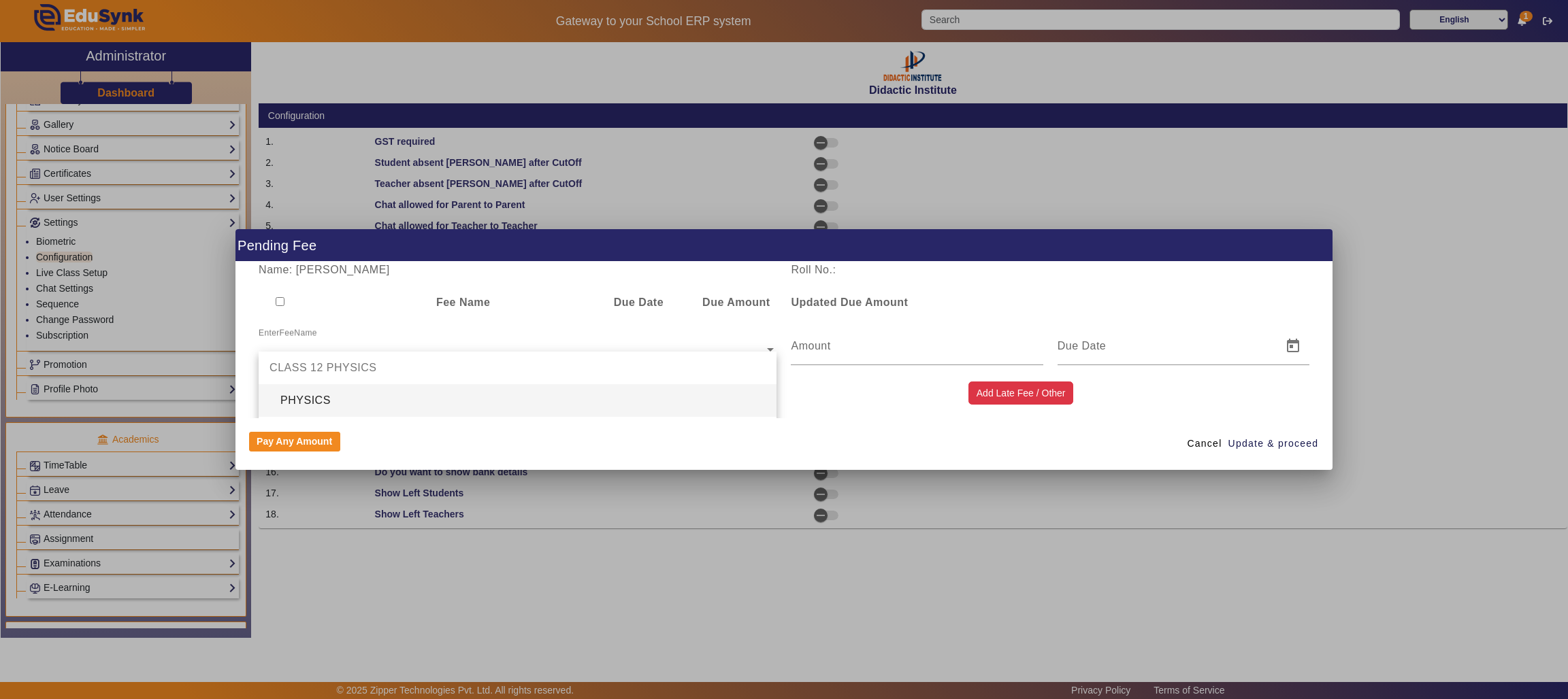
click at [1012, 384] on button "Add Late Fee / Other" at bounding box center [1020, 393] width 104 height 23
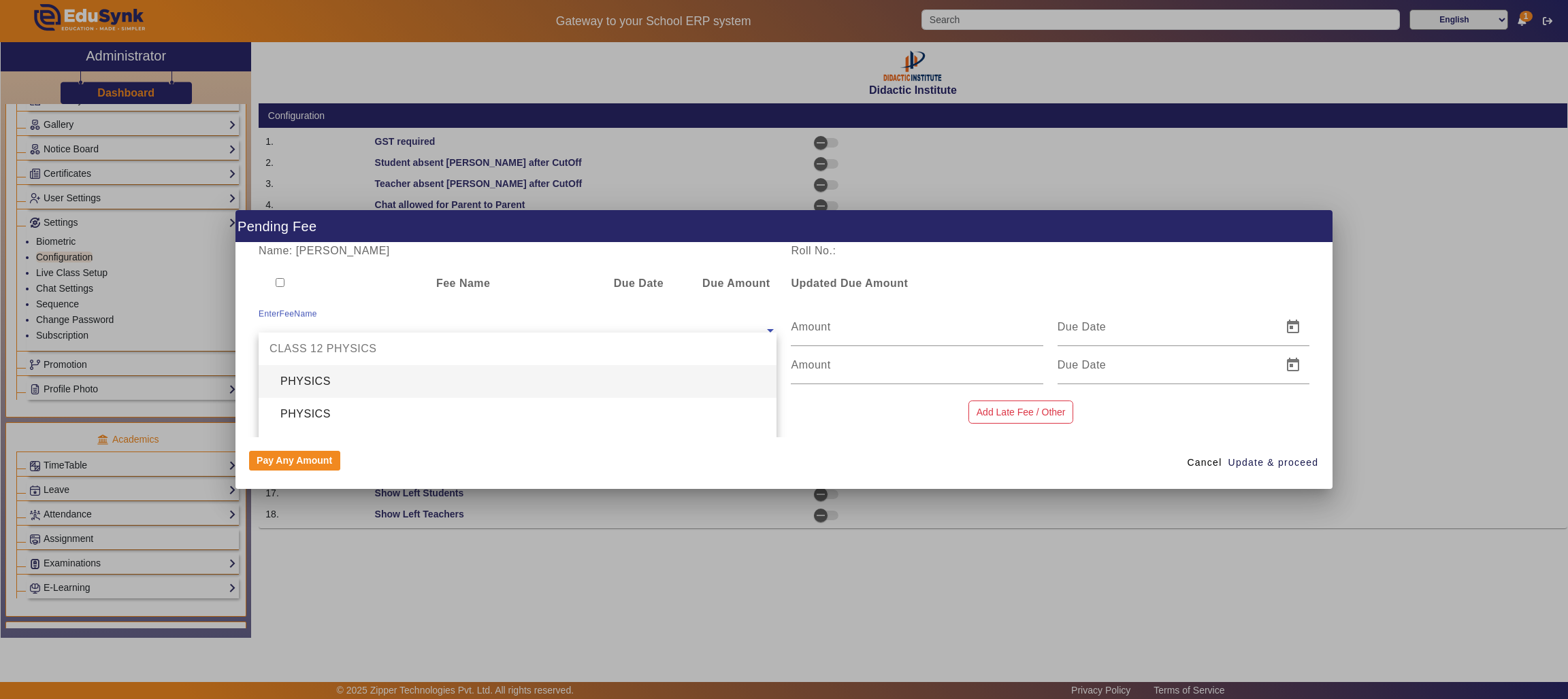
click at [379, 334] on ng-select "EnterFeeName CLASS 12 PHYSICS PHYSICS PHYSICS PHYSICS PHYSICS PHYSICS BIOLOGY B…" at bounding box center [517, 327] width 518 height 38
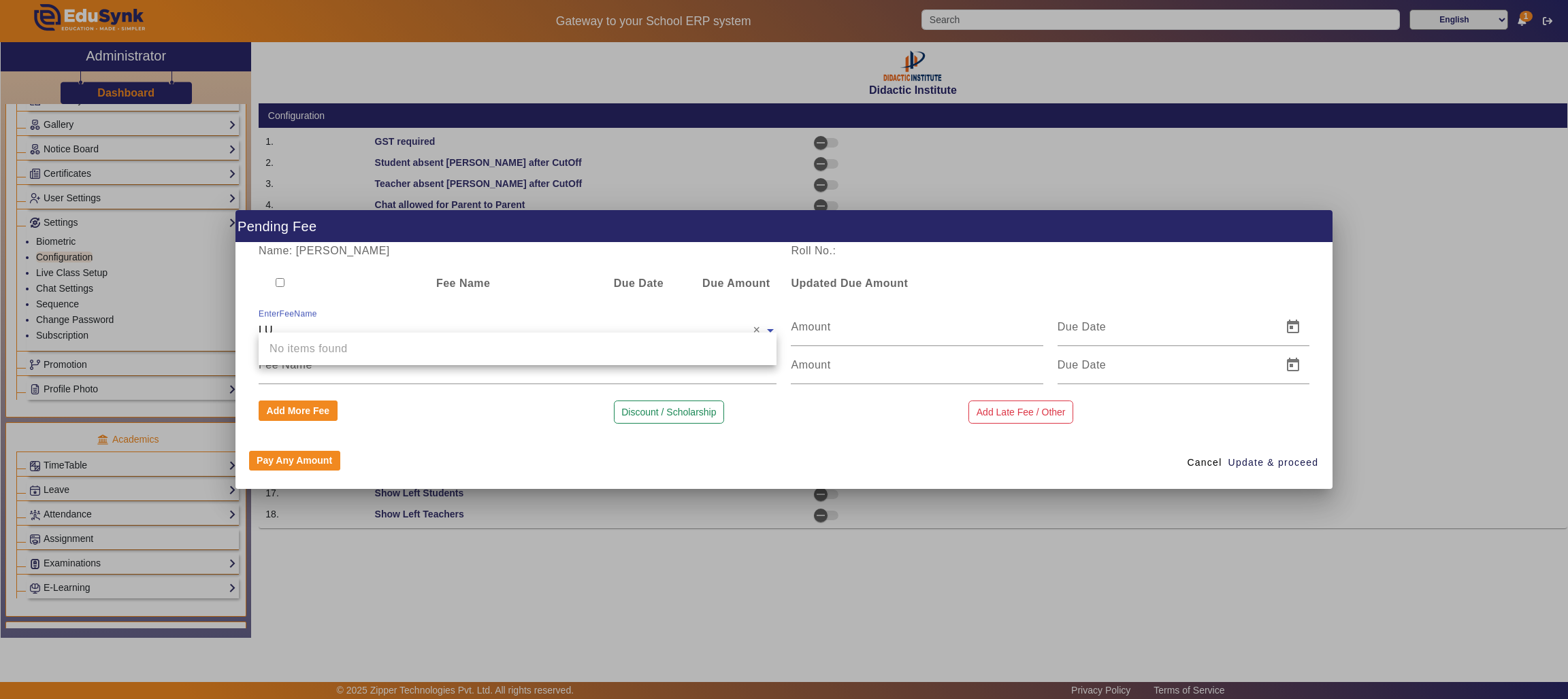
type input "L"
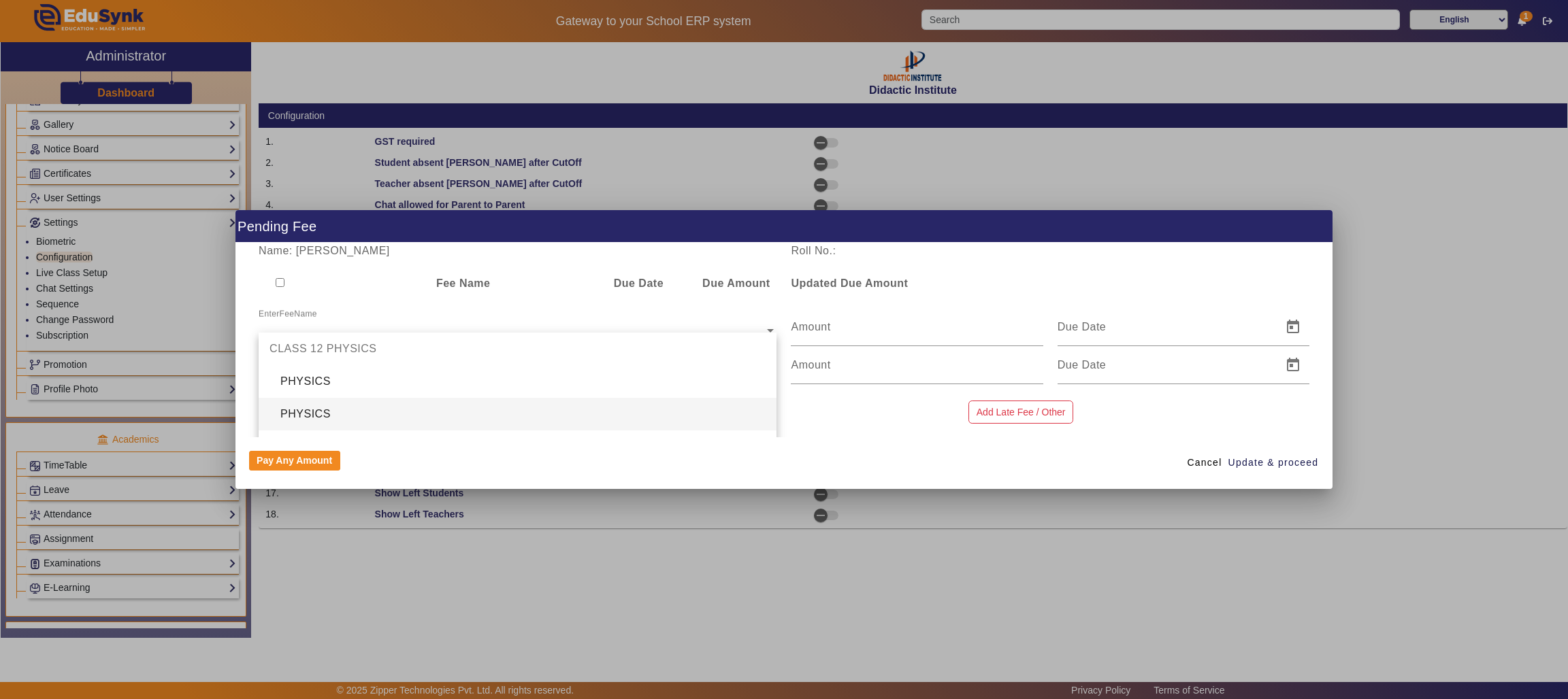
click at [854, 431] on div "Name: AARAV JAIN Roll No.: Fee Name Due Date Due Amount Updated Due Amount Ente…" at bounding box center [784, 339] width 1097 height 194
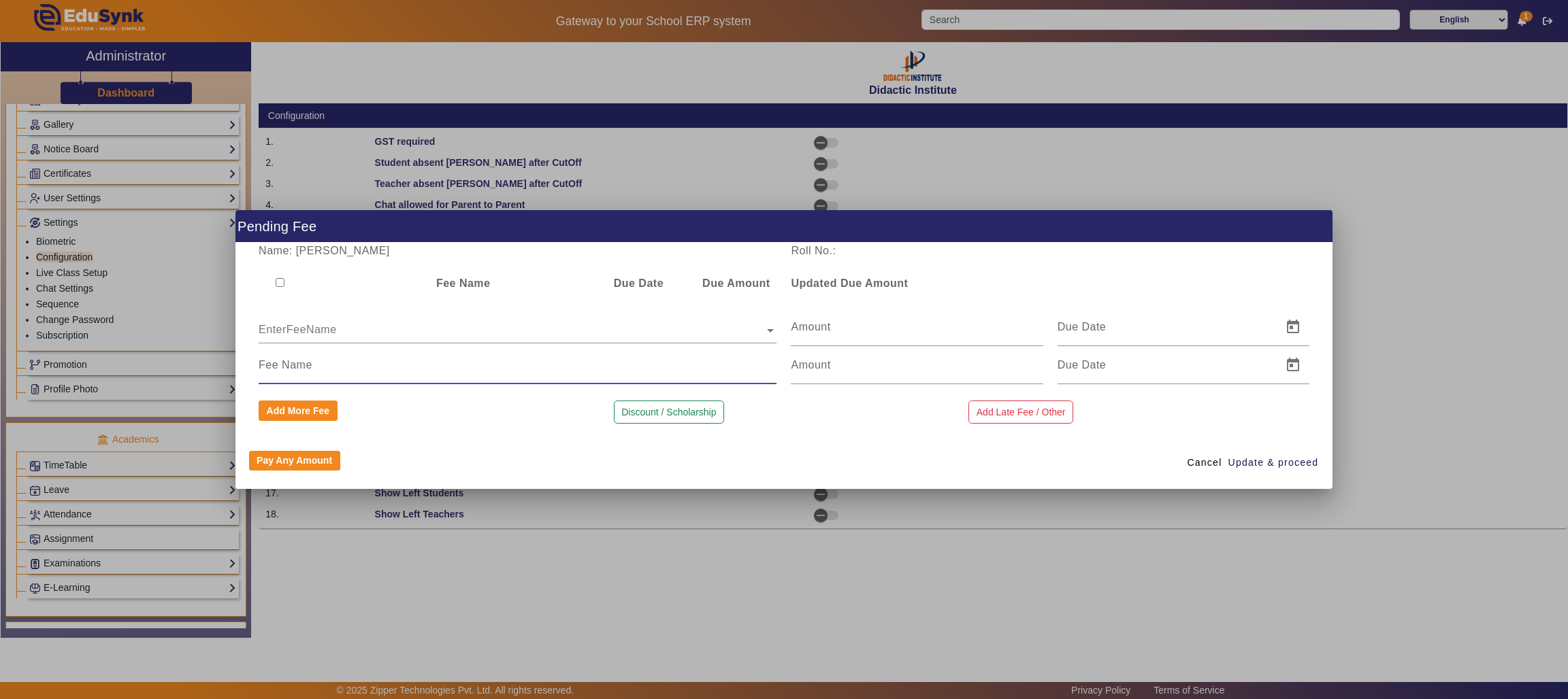
click at [304, 367] on input at bounding box center [517, 365] width 518 height 16
type input "LUMP SUM FEE"
click at [809, 365] on input "number" at bounding box center [917, 365] width 252 height 16
type input "17000"
click at [1253, 462] on span "Update & proceed" at bounding box center [1273, 463] width 91 height 15
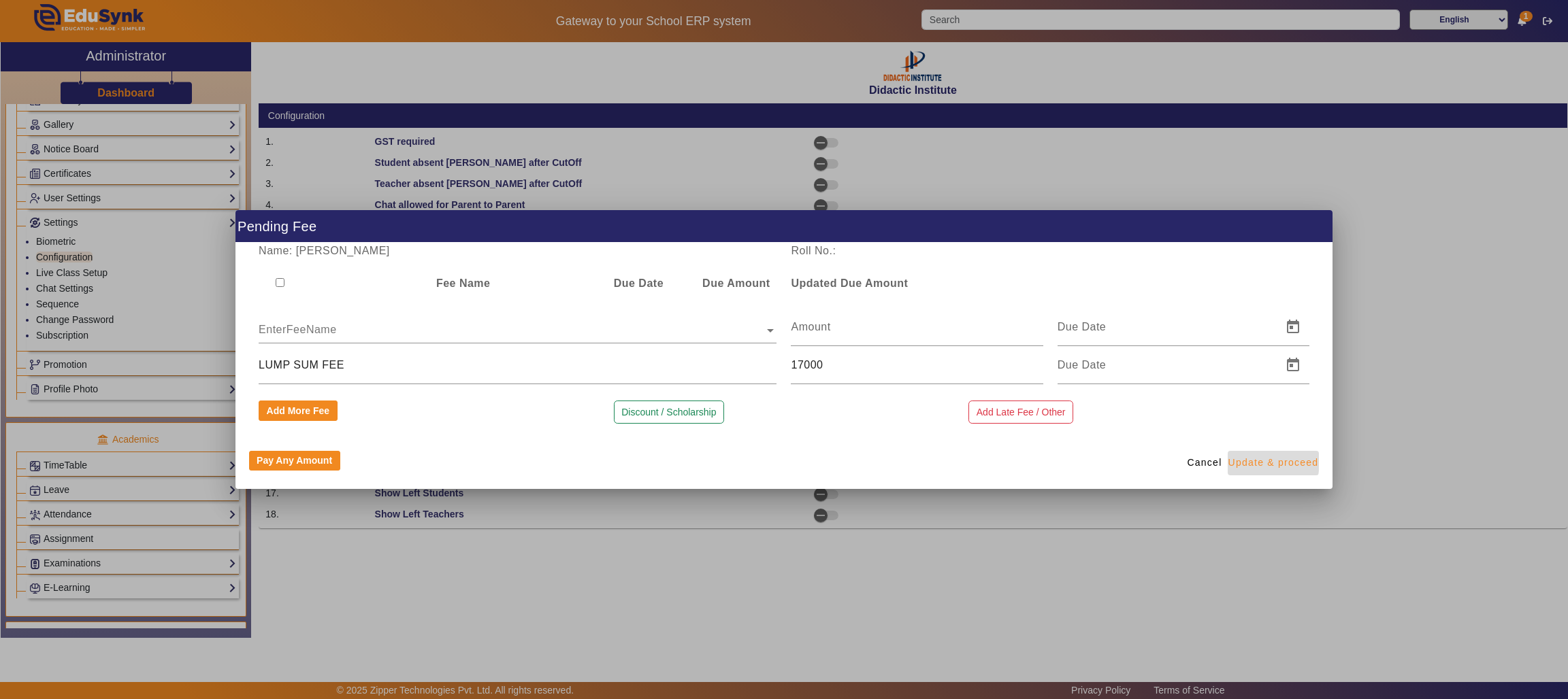
type input "[DATE]"
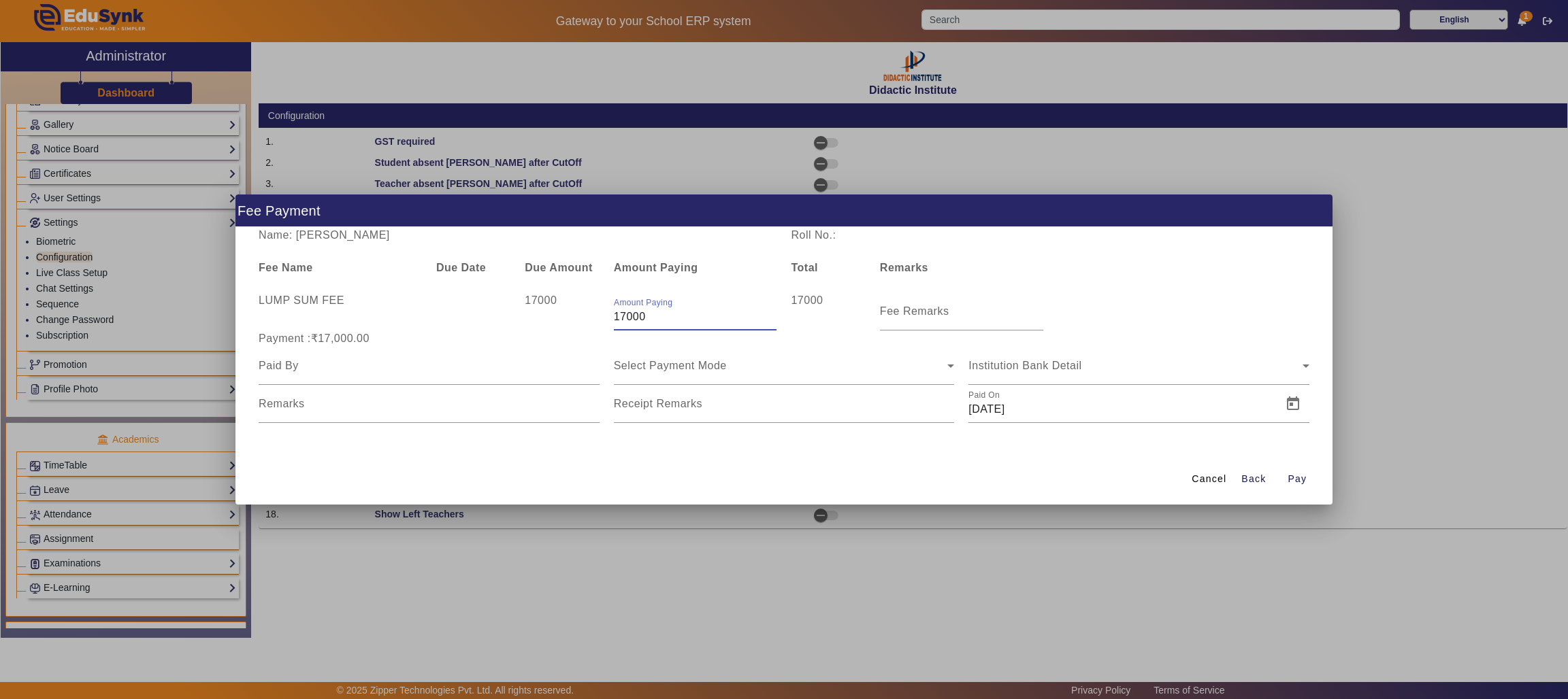
click at [677, 323] on input "17000" at bounding box center [695, 317] width 163 height 16
type input "1"
type input "10000"
click at [948, 318] on input "Fee Remarks" at bounding box center [961, 317] width 163 height 16
type input "PART PAYMENT"
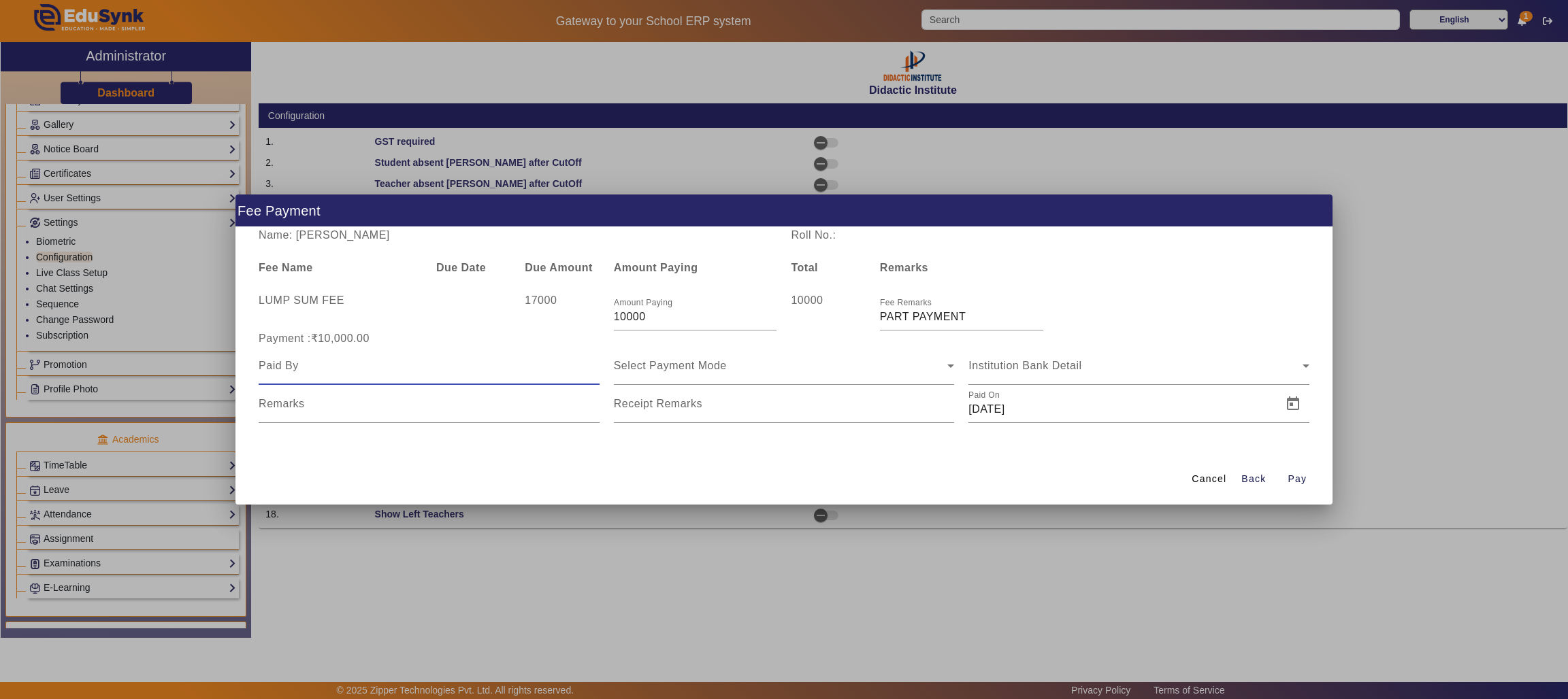
click at [518, 371] on input at bounding box center [428, 365] width 341 height 16
type input "FATHER"
click at [711, 370] on span "Select Payment Mode" at bounding box center [670, 365] width 113 height 11
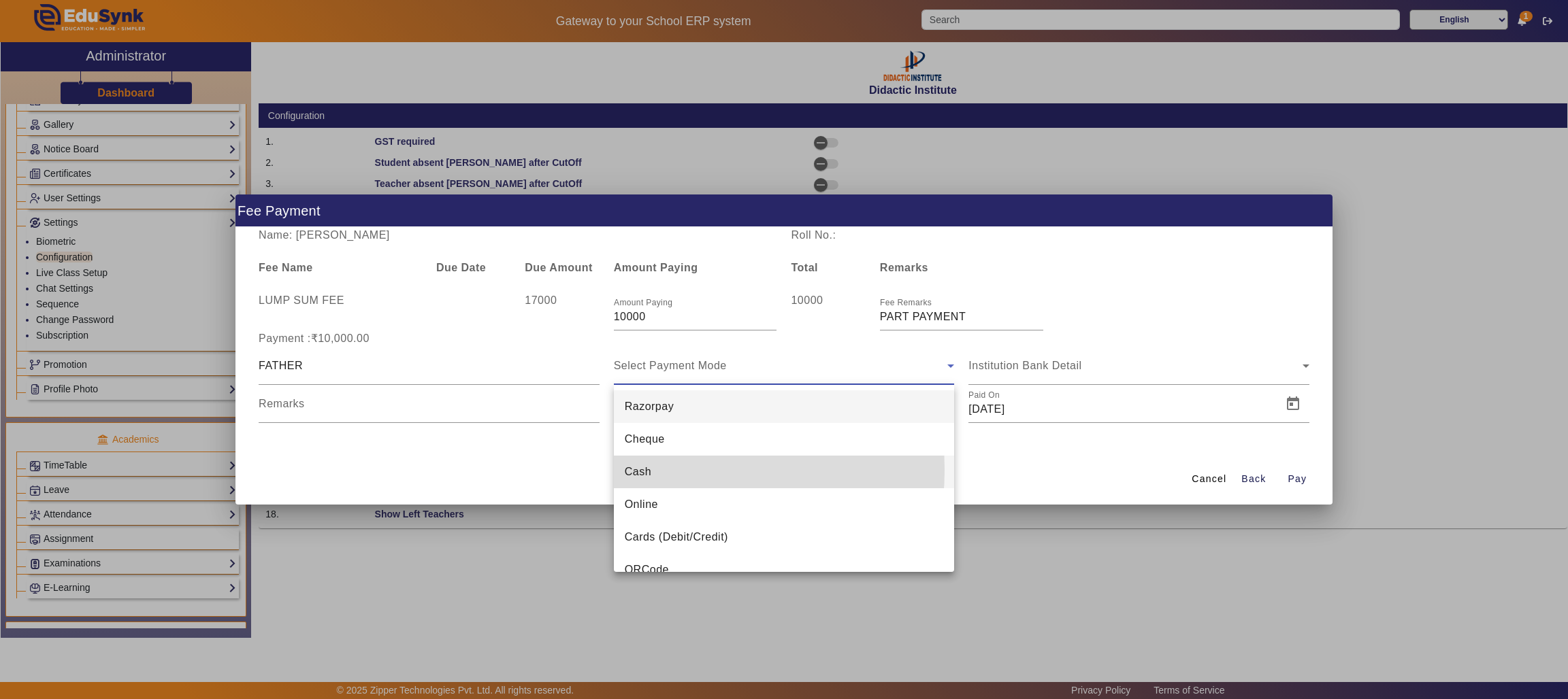
click at [661, 470] on mat-option "Cash" at bounding box center [784, 472] width 341 height 33
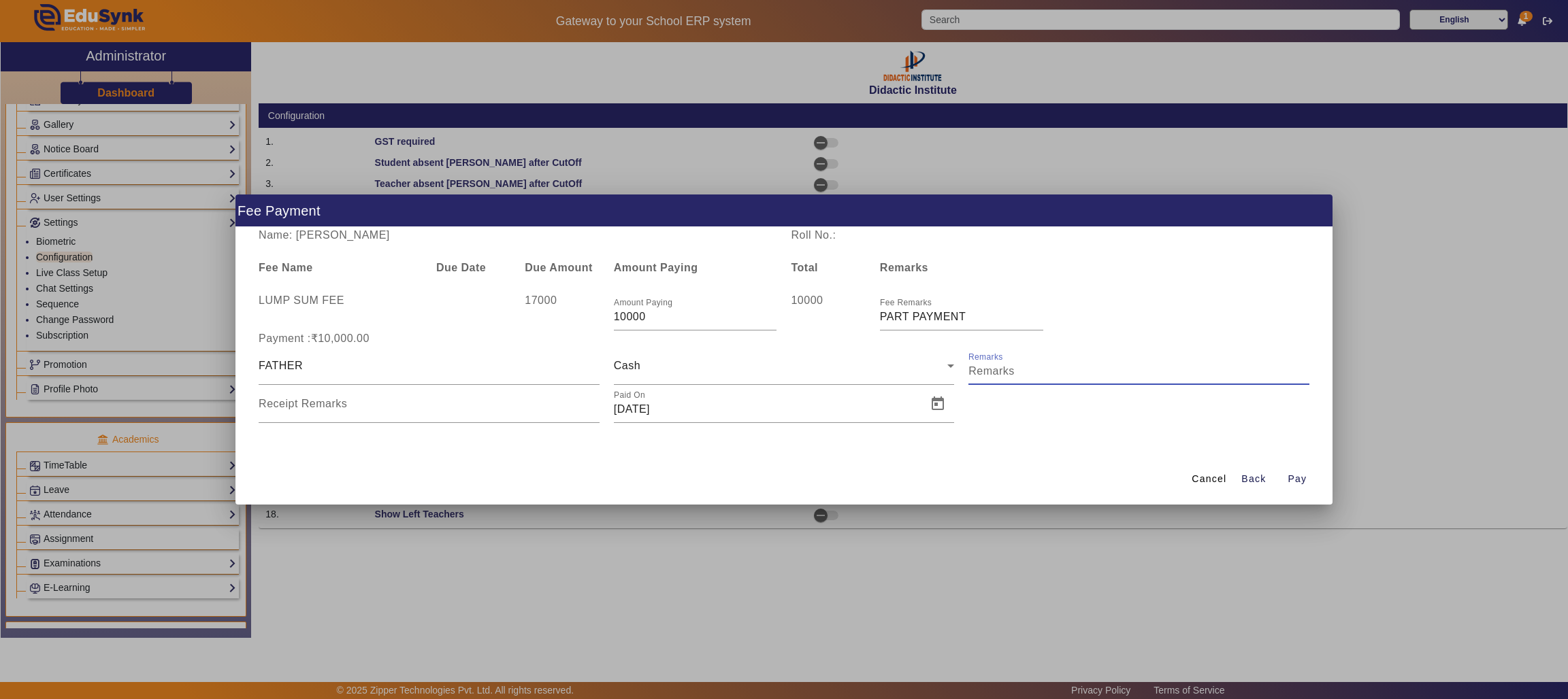
click at [1032, 367] on input "Remarks" at bounding box center [1138, 371] width 341 height 16
type input "1ST INSTALLMENT"
click at [471, 414] on input "Receipt Remarks" at bounding box center [428, 409] width 341 height 16
type input "1ST INSTALLMENT"
click at [1293, 475] on span "Pay" at bounding box center [1297, 479] width 19 height 15
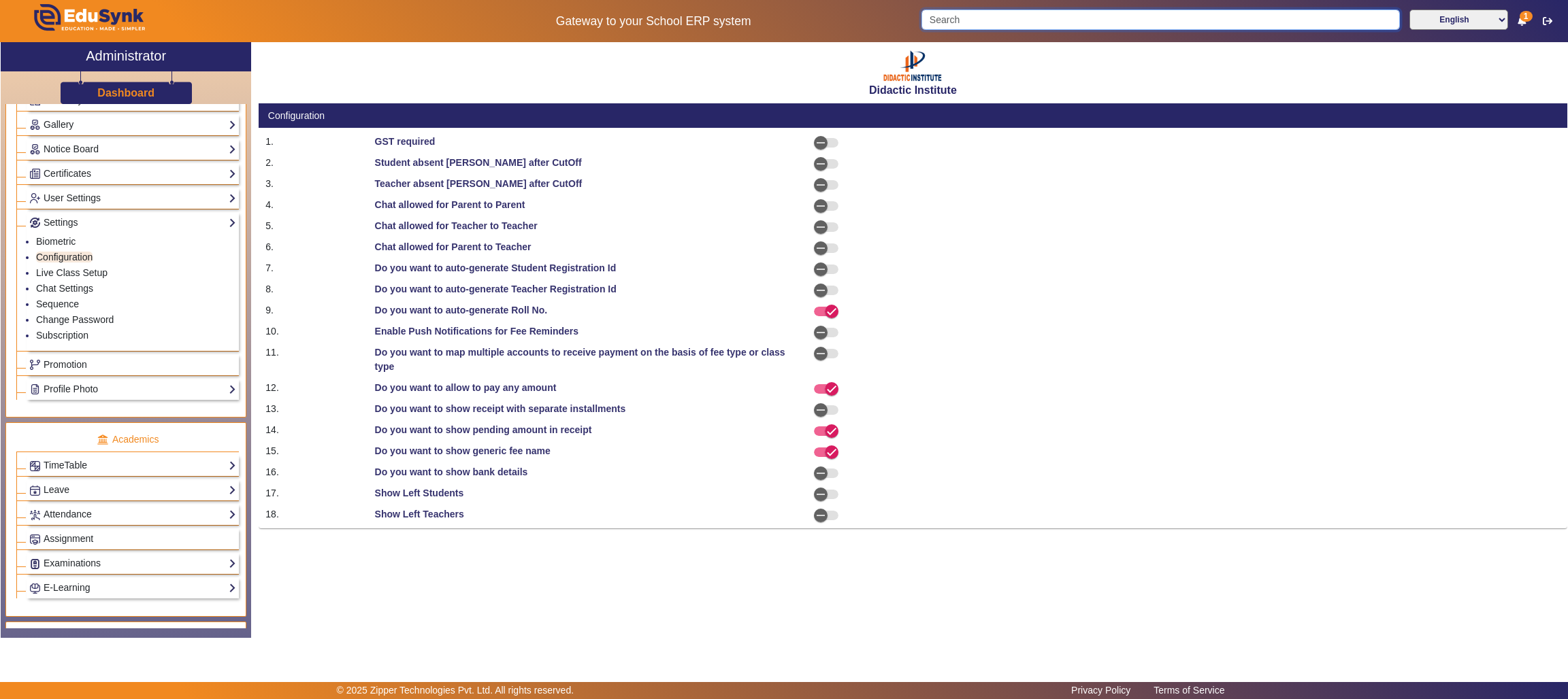
click at [978, 22] on input "Search" at bounding box center [1160, 20] width 477 height 21
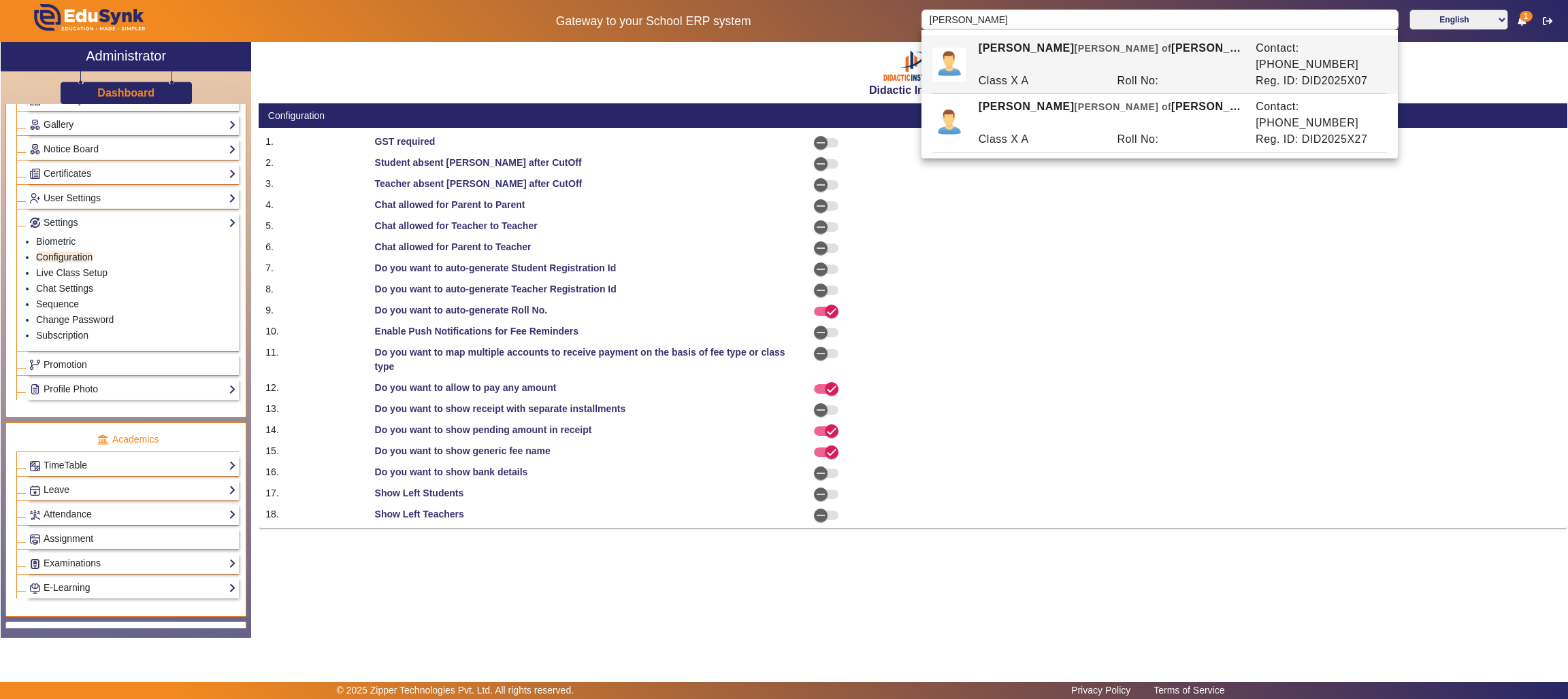
click at [1059, 72] on div "Class X A" at bounding box center [1040, 80] width 139 height 16
type input "[PERSON_NAME]"
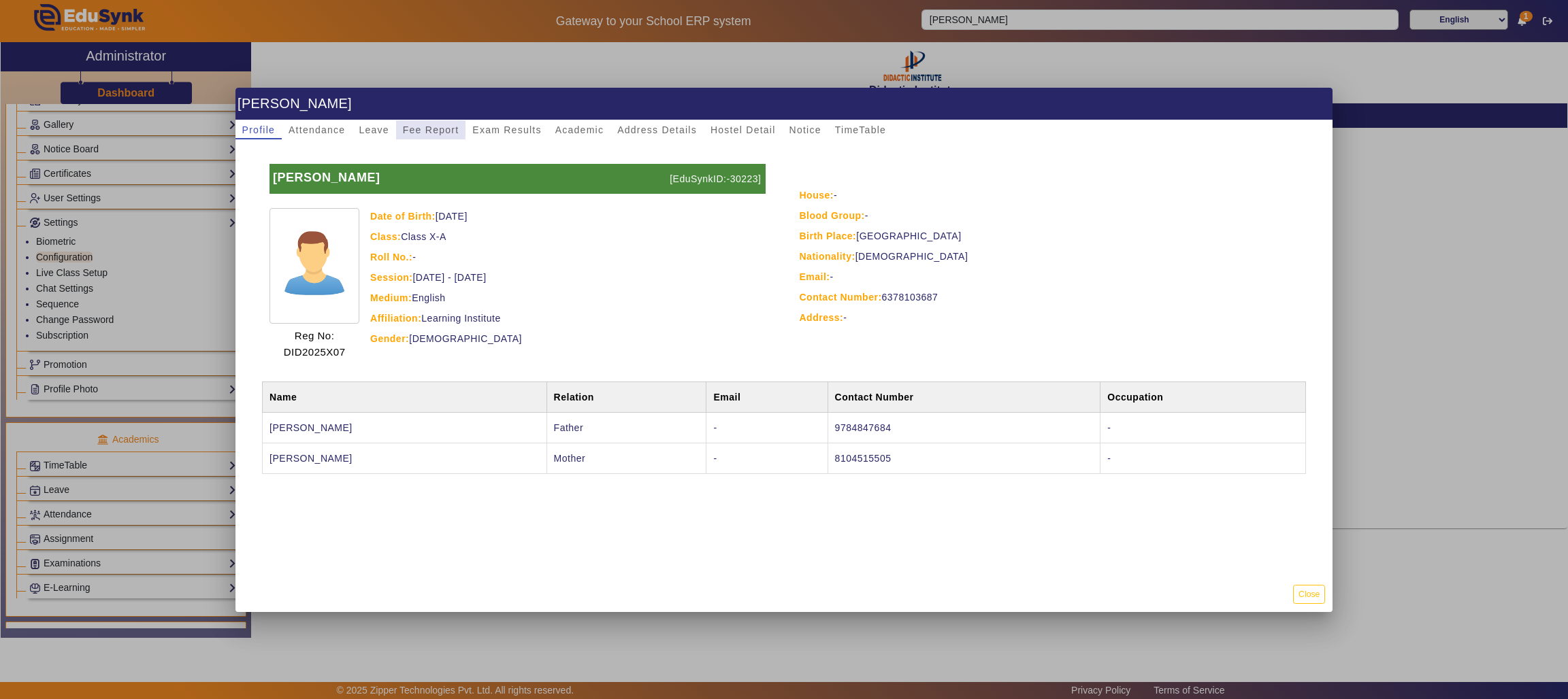
click at [432, 129] on span "Fee Report" at bounding box center [431, 129] width 56 height 9
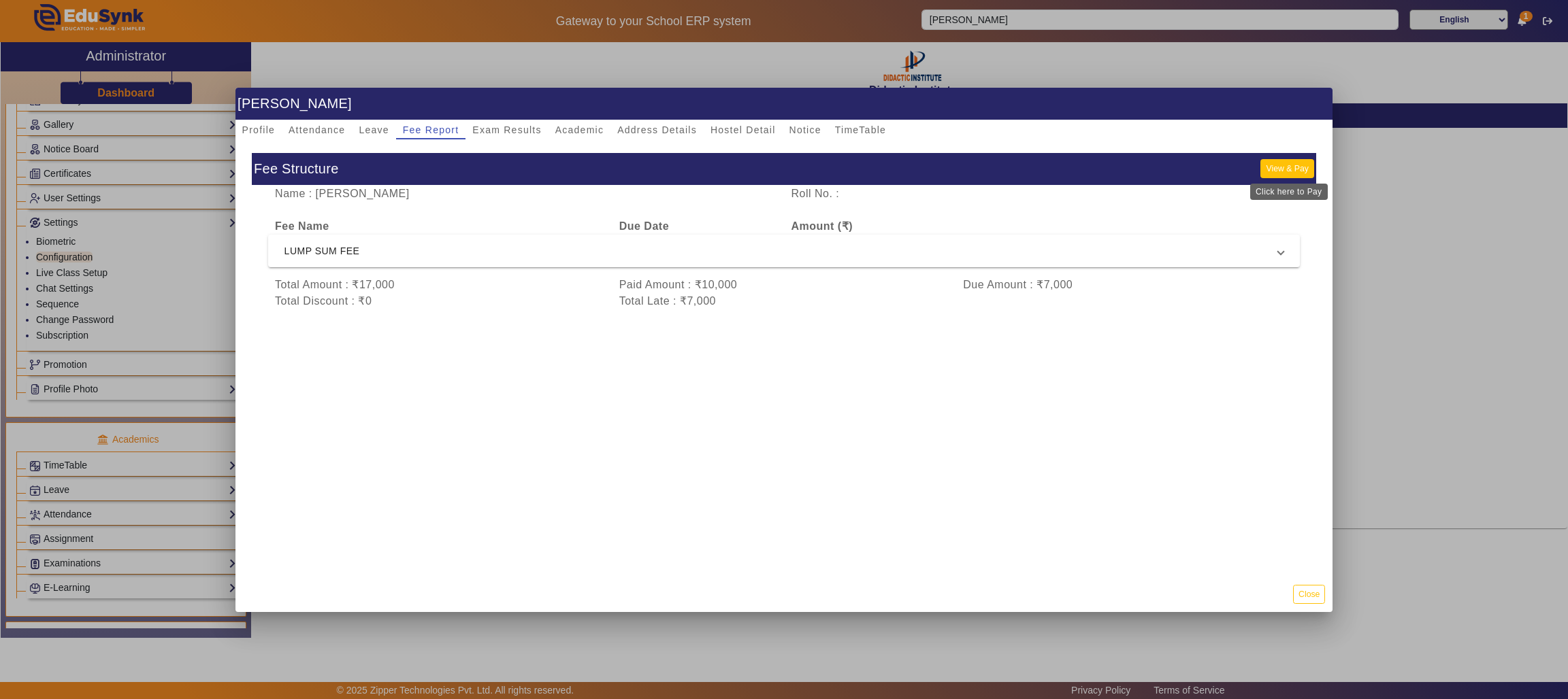
click at [1293, 161] on button "View & Pay" at bounding box center [1286, 167] width 53 height 18
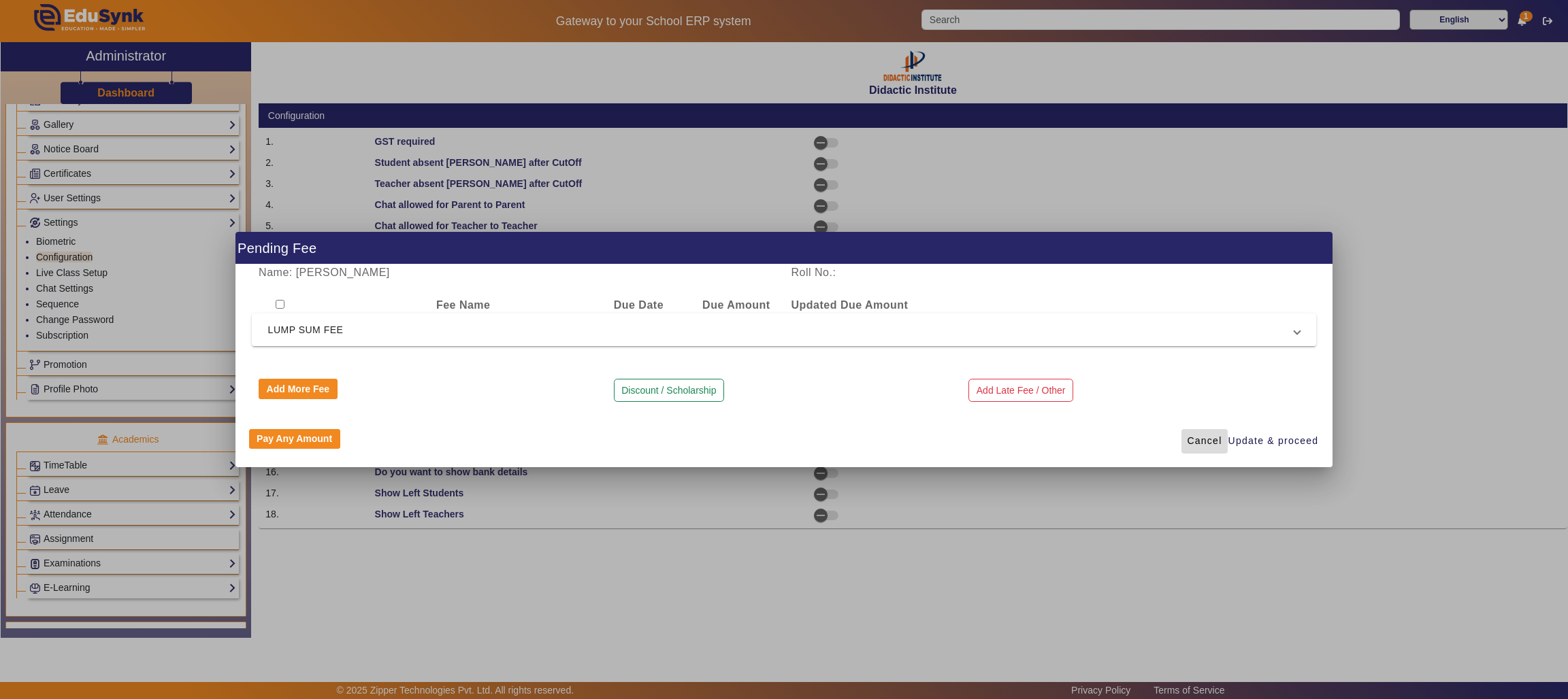
click at [1206, 436] on span "Cancel" at bounding box center [1204, 441] width 35 height 15
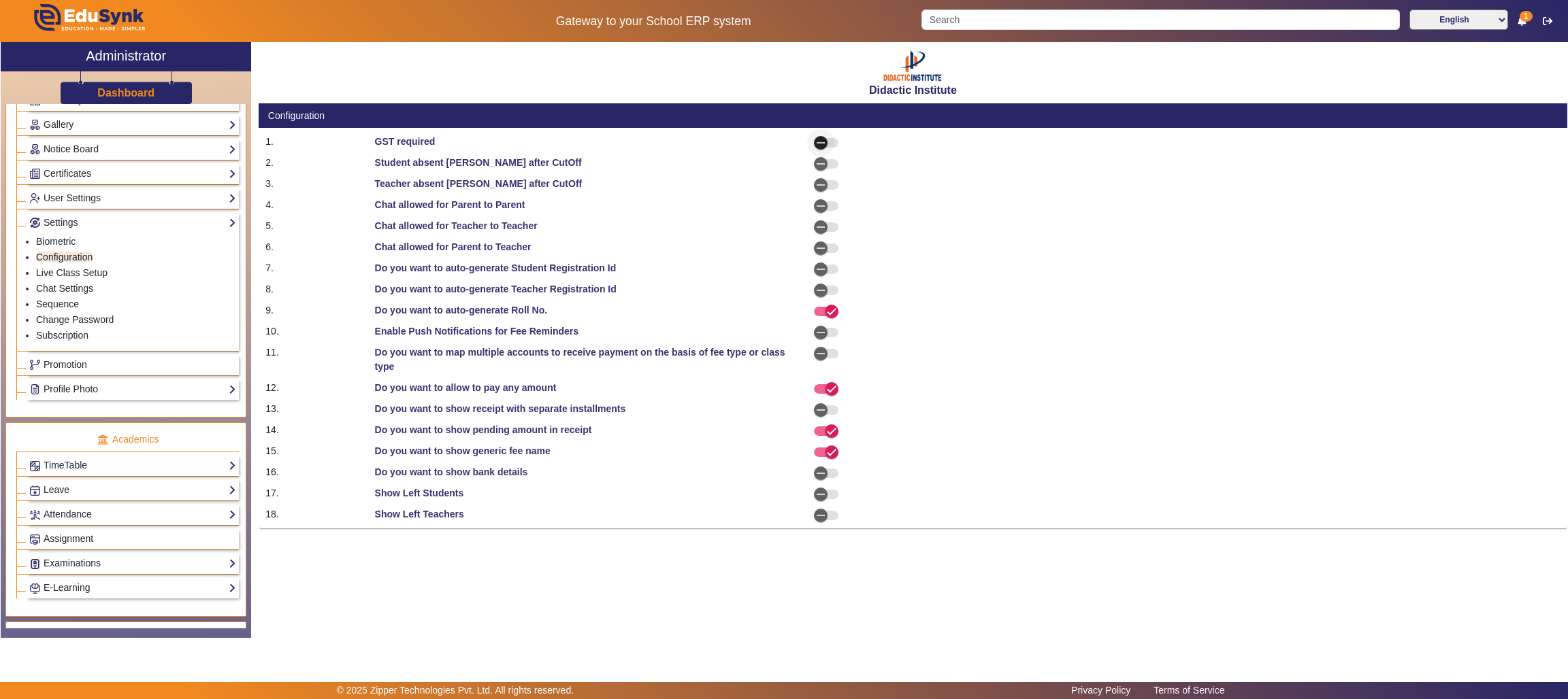
click at [831, 147] on span "button" at bounding box center [821, 143] width 28 height 28
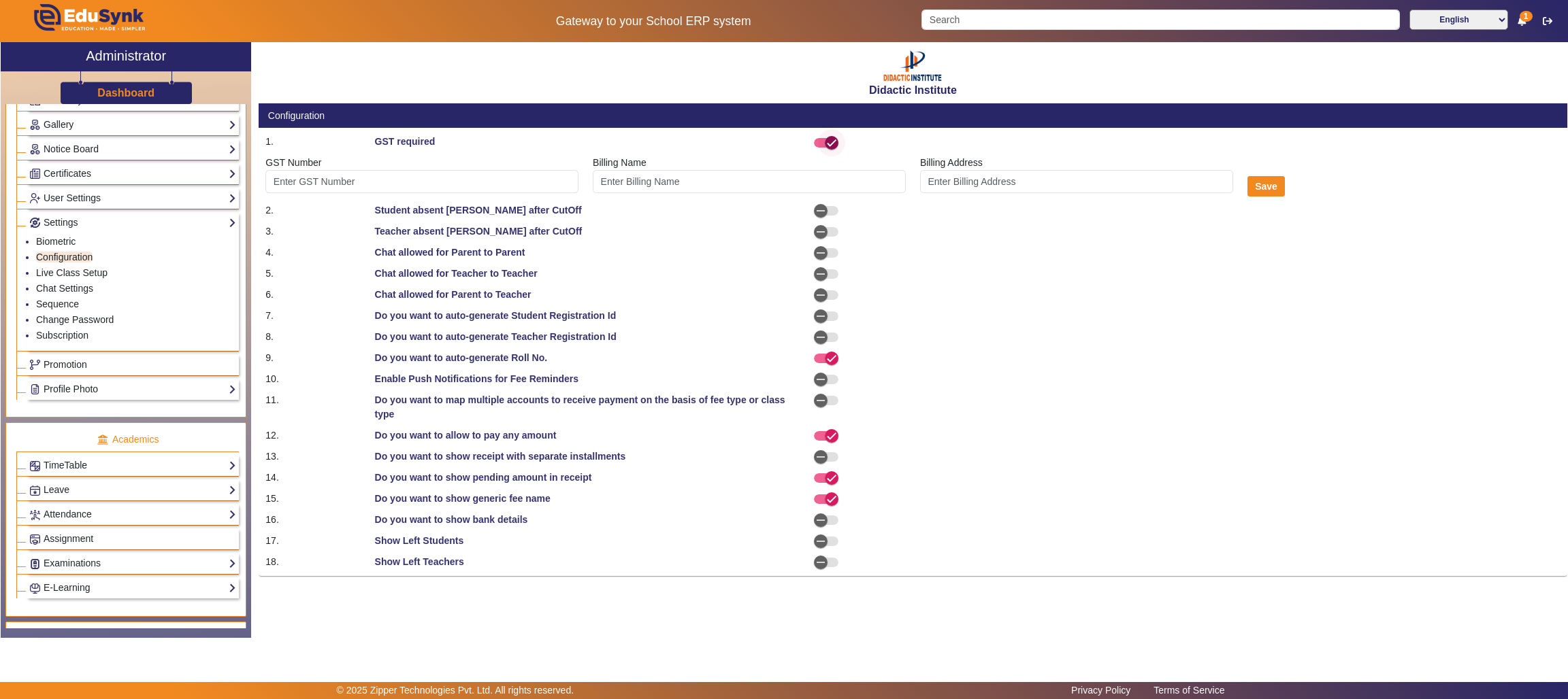
click at [816, 146] on span "button" at bounding box center [825, 142] width 24 height 9
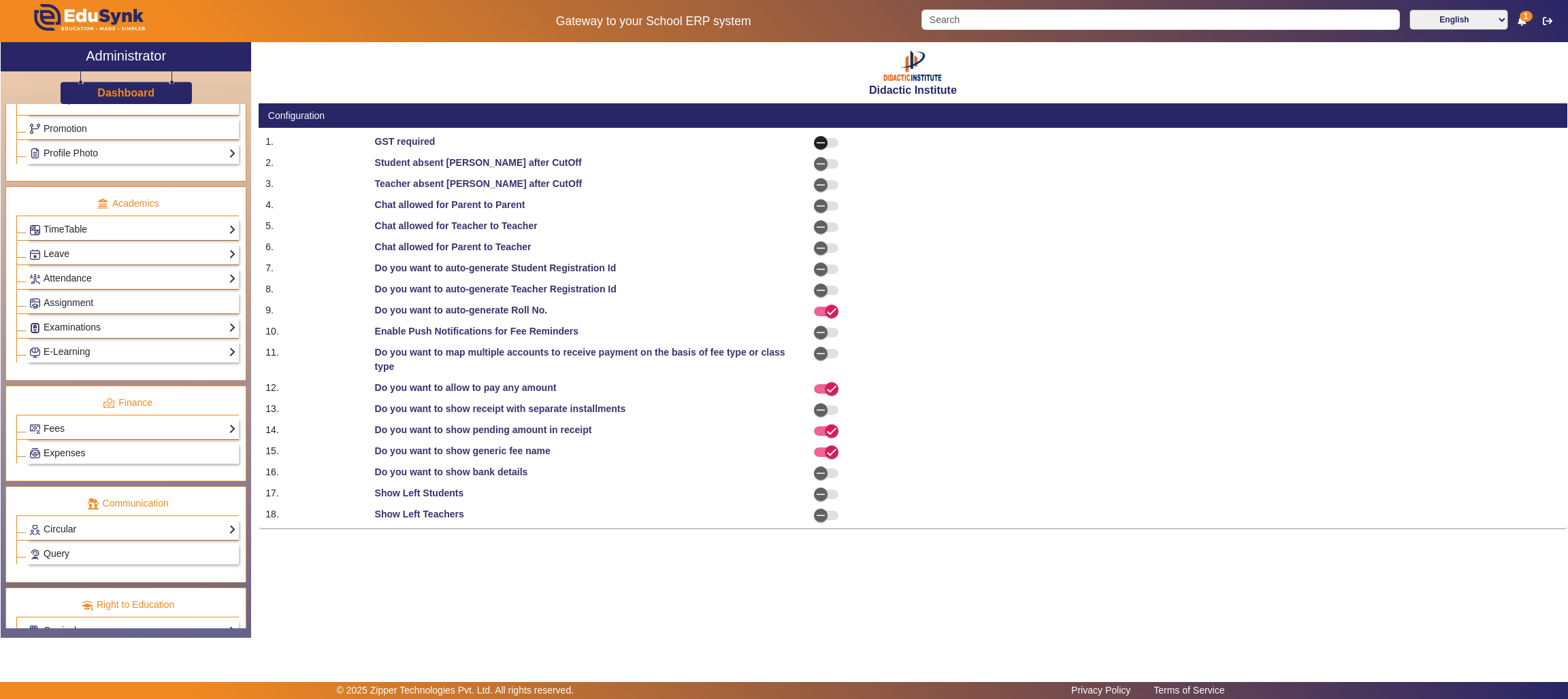
scroll to position [564, 0]
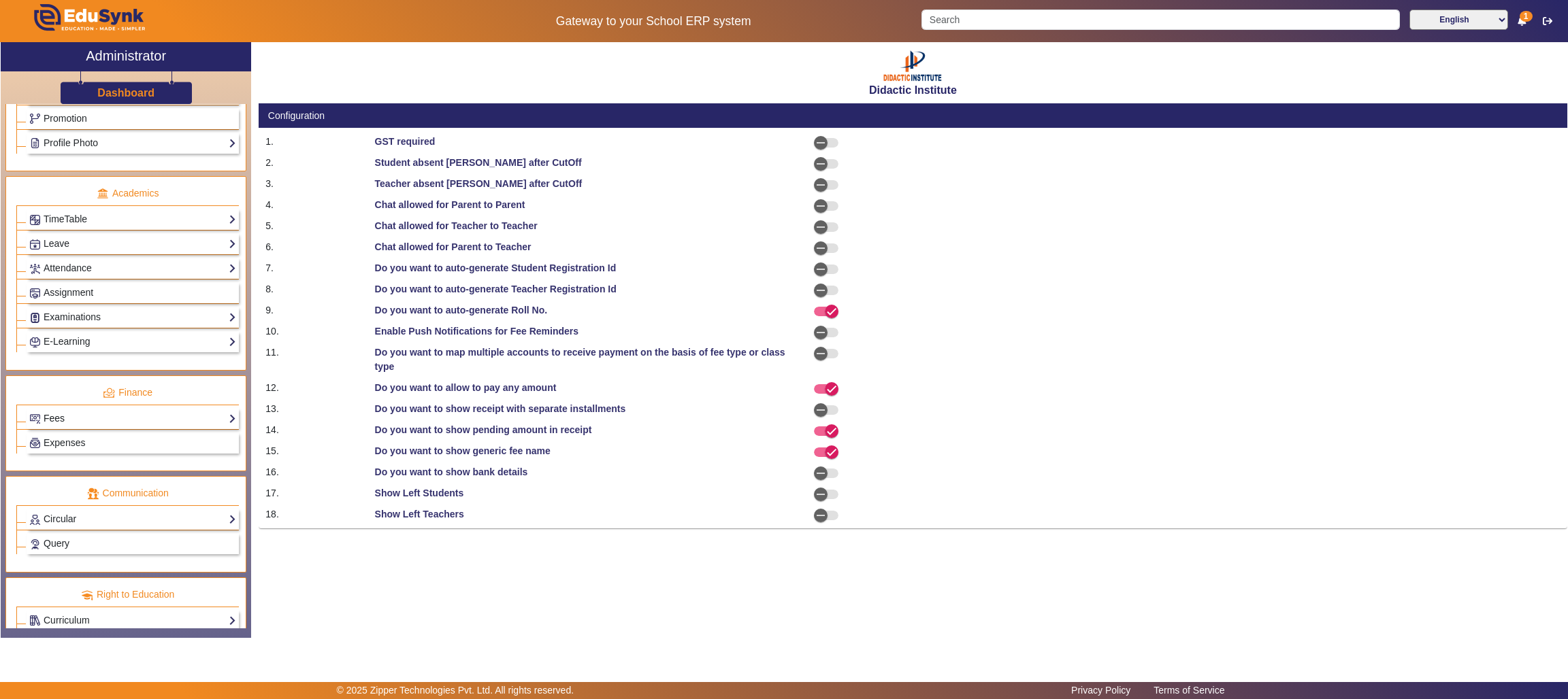
click at [164, 426] on link "Fees" at bounding box center [133, 419] width 207 height 16
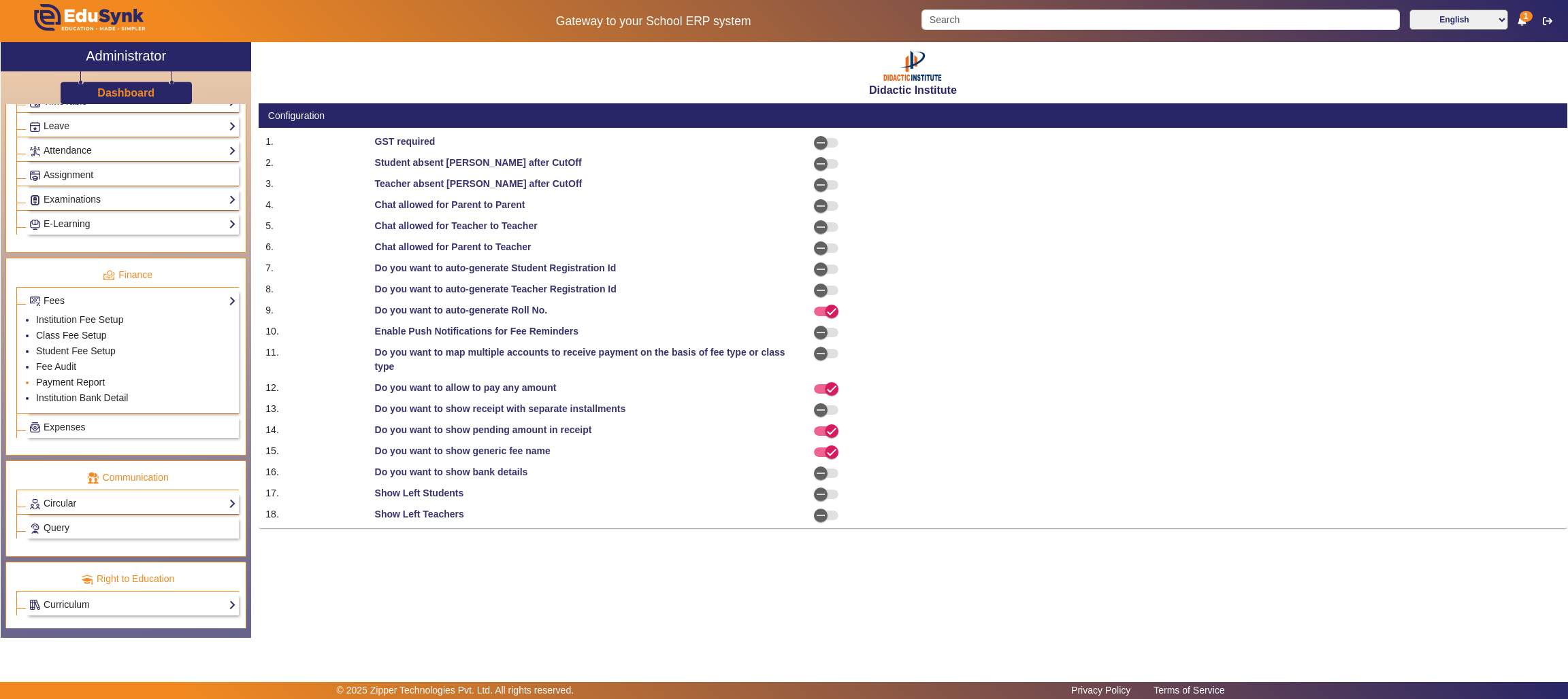
click at [65, 387] on link "Payment Report" at bounding box center [71, 382] width 69 height 11
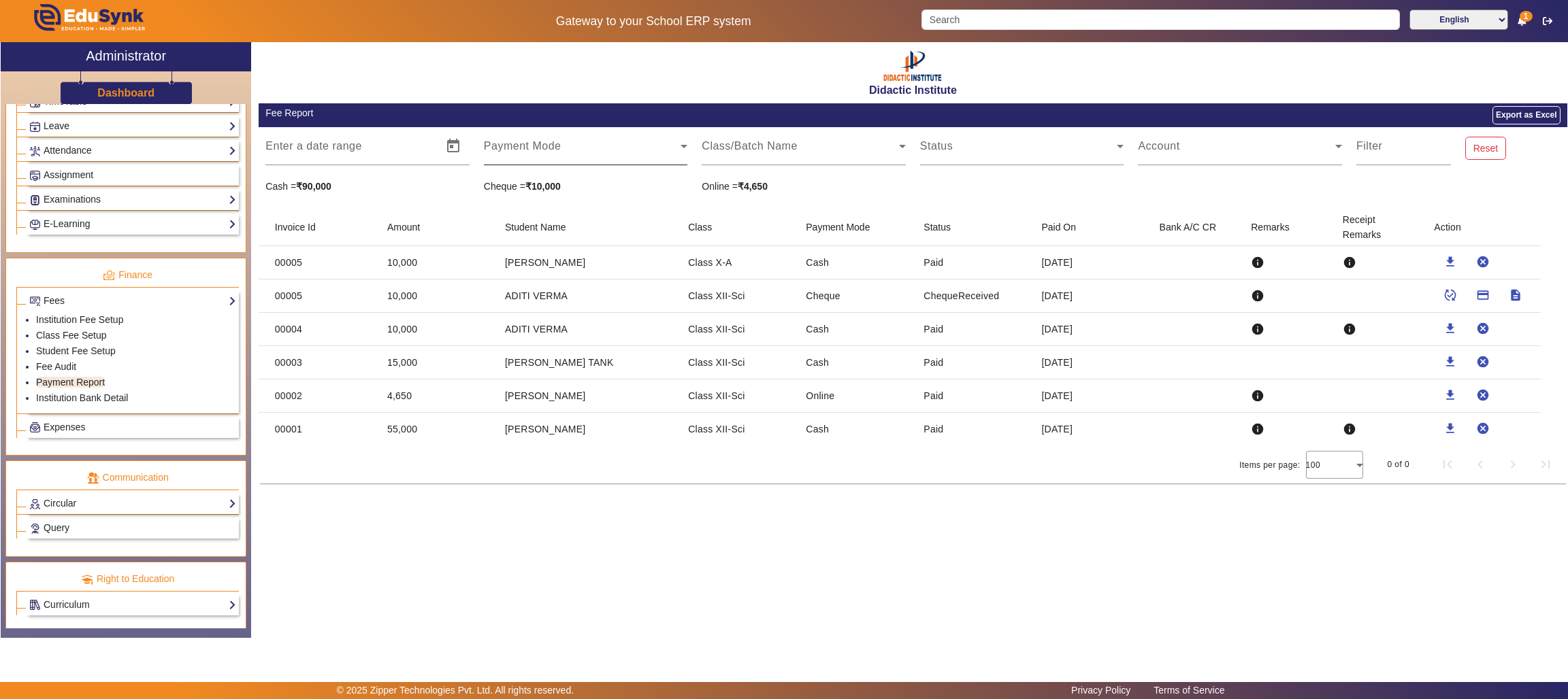
click at [602, 152] on span at bounding box center [582, 151] width 198 height 16
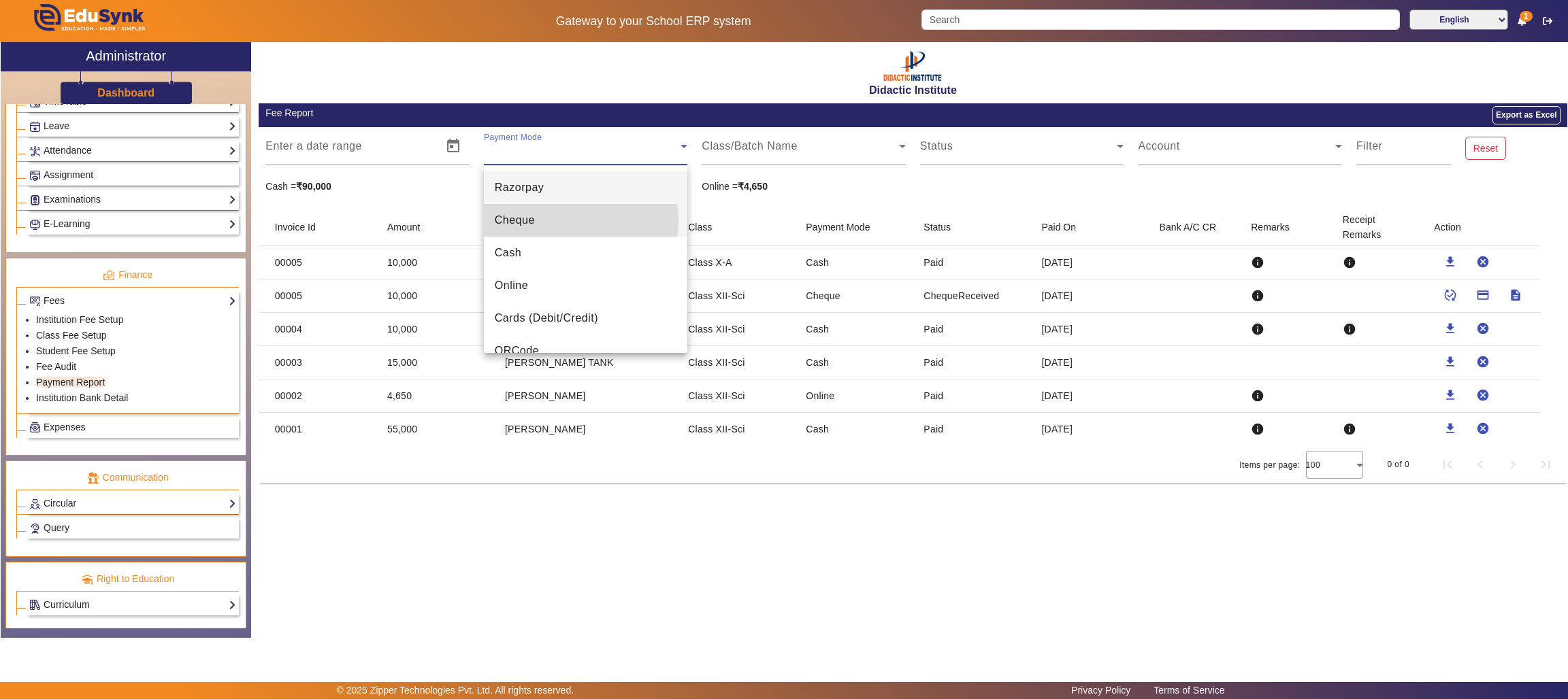
click at [557, 221] on mat-option "Cheque" at bounding box center [585, 220] width 204 height 33
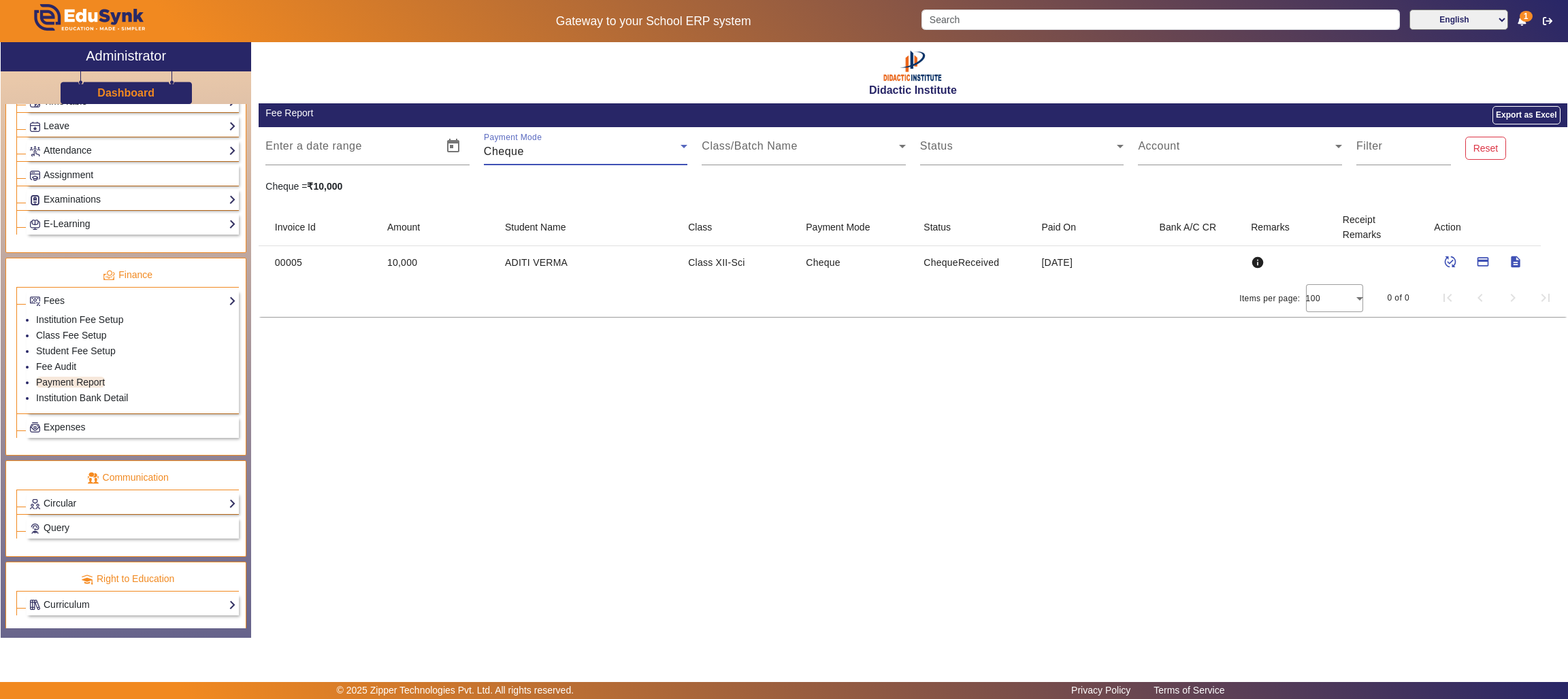
click at [565, 152] on div "Cheque" at bounding box center [582, 151] width 198 height 16
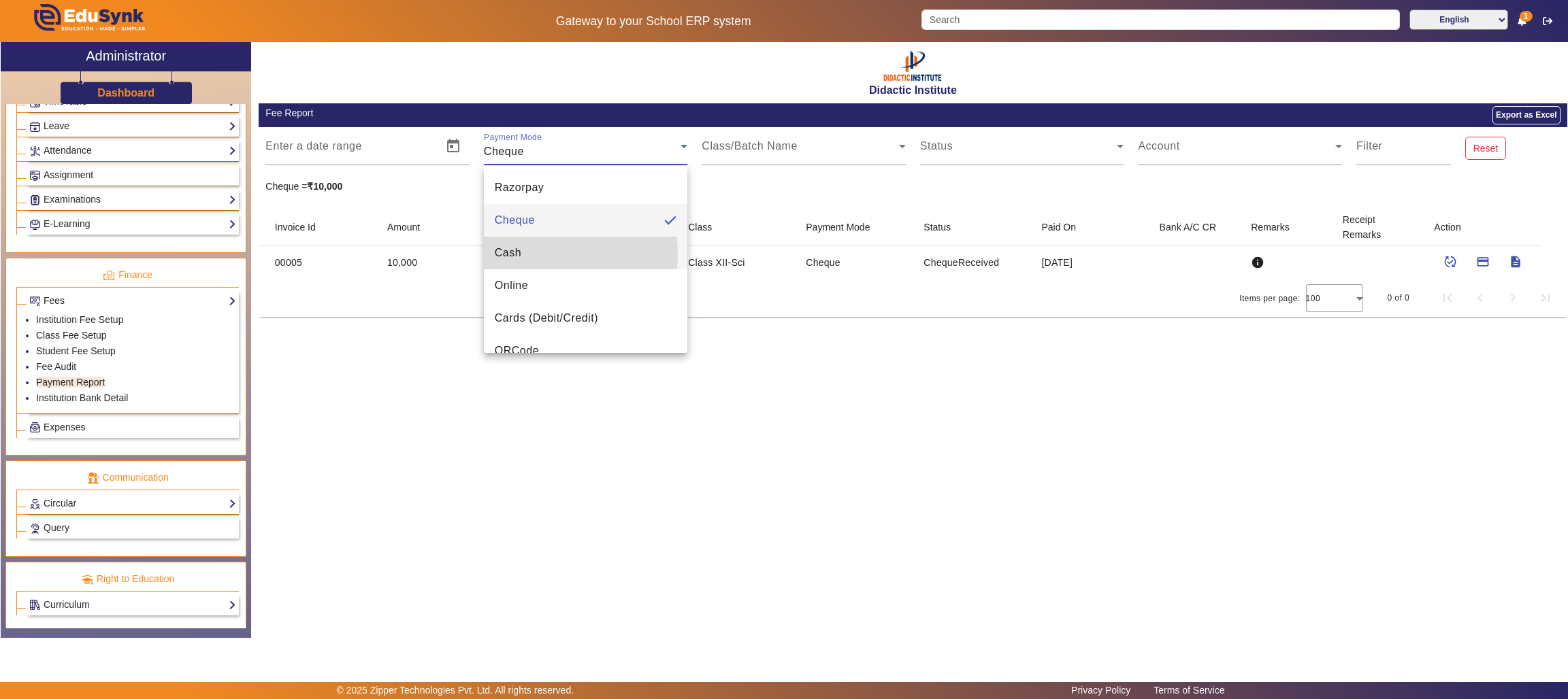
click at [528, 254] on mat-option "Cash" at bounding box center [585, 253] width 204 height 33
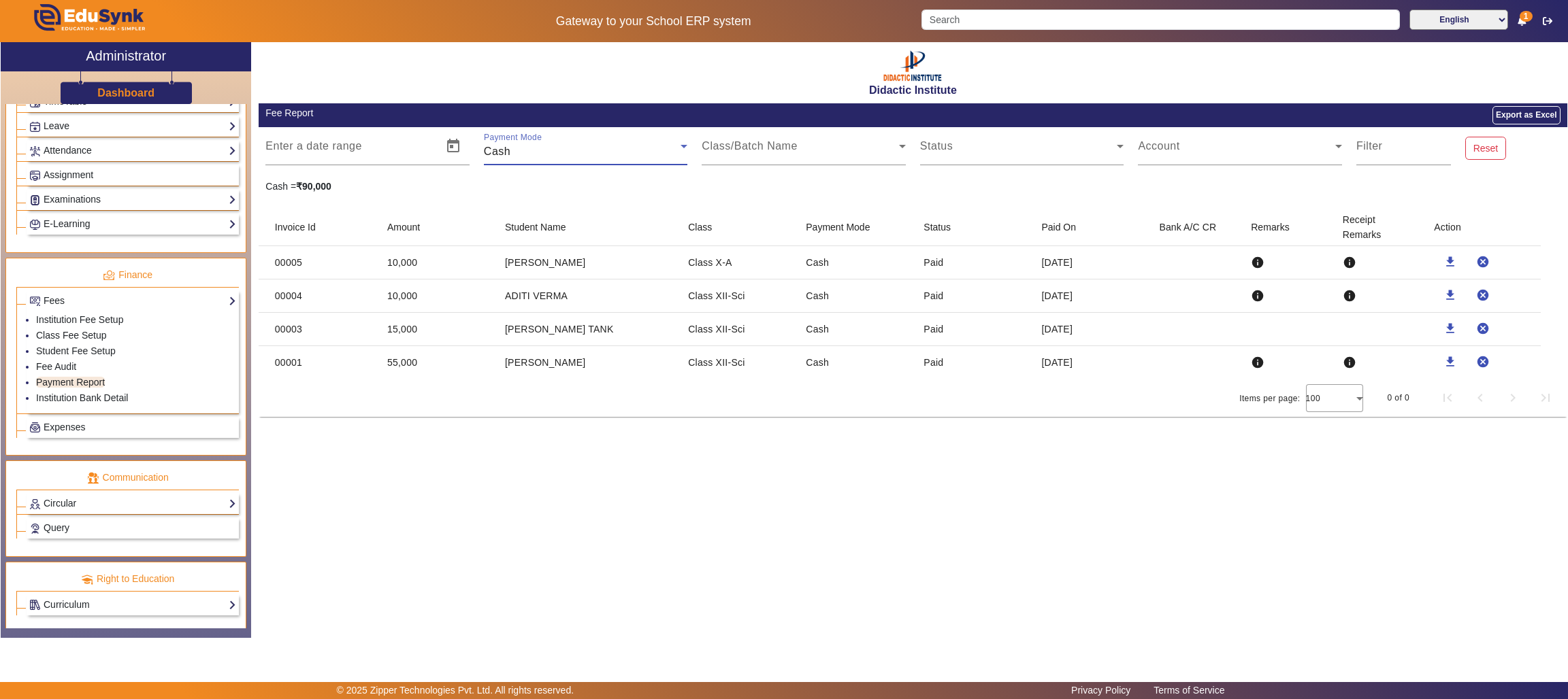
click at [643, 149] on div "Cash" at bounding box center [582, 151] width 198 height 16
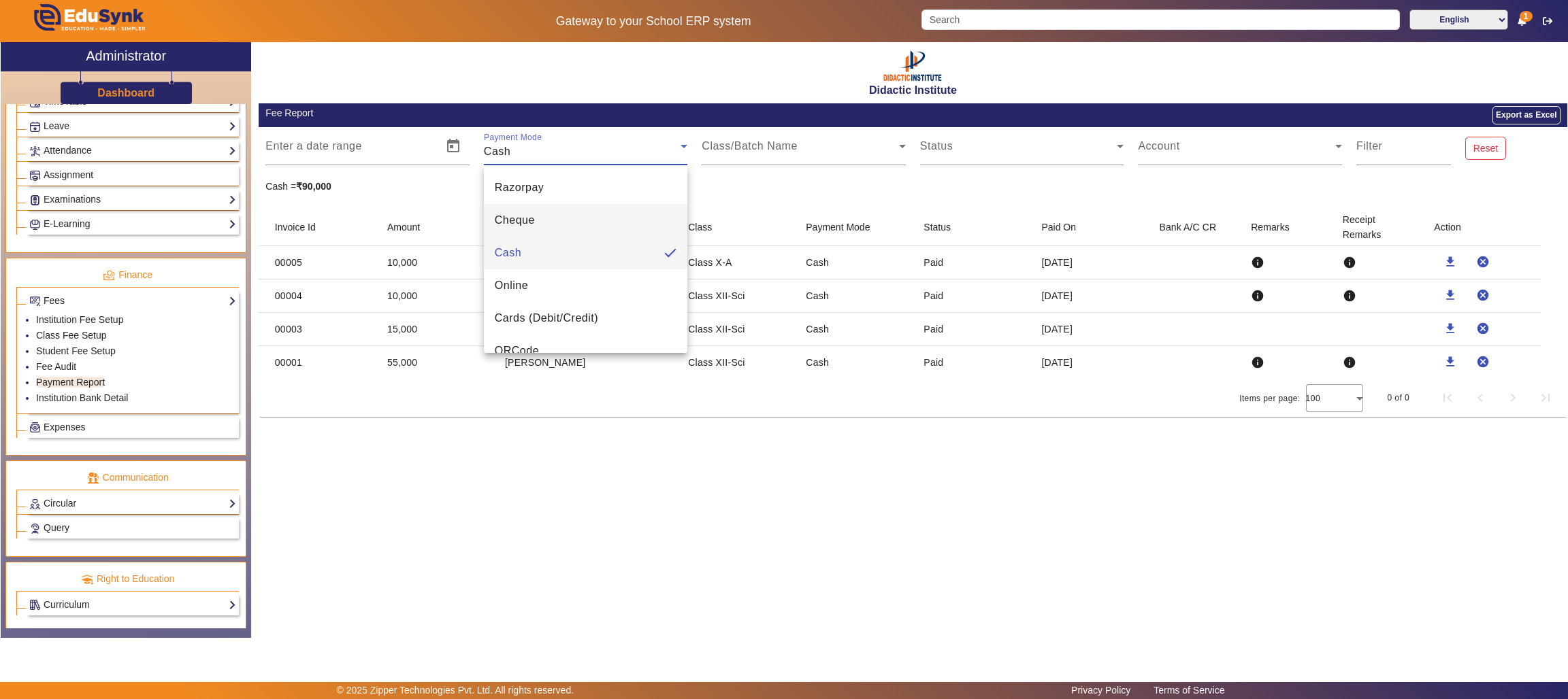
click at [562, 220] on mat-option "Cheque" at bounding box center [585, 220] width 204 height 33
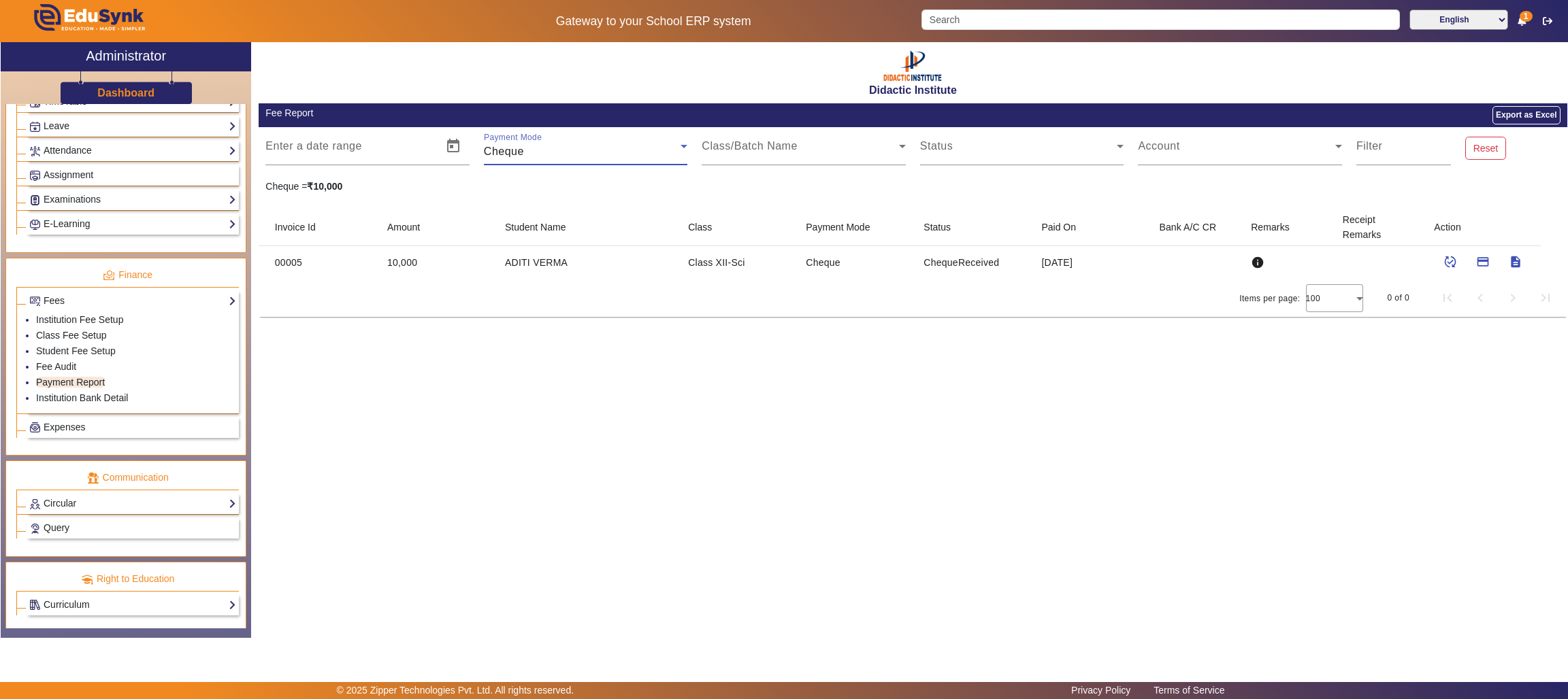
click at [823, 524] on div "Didactic Institute Fee Report Export as Excel Enter a date range Start Date – E…" at bounding box center [909, 333] width 1316 height 582
click at [1454, 258] on mat-icon "published_with_changes" at bounding box center [1450, 262] width 14 height 14
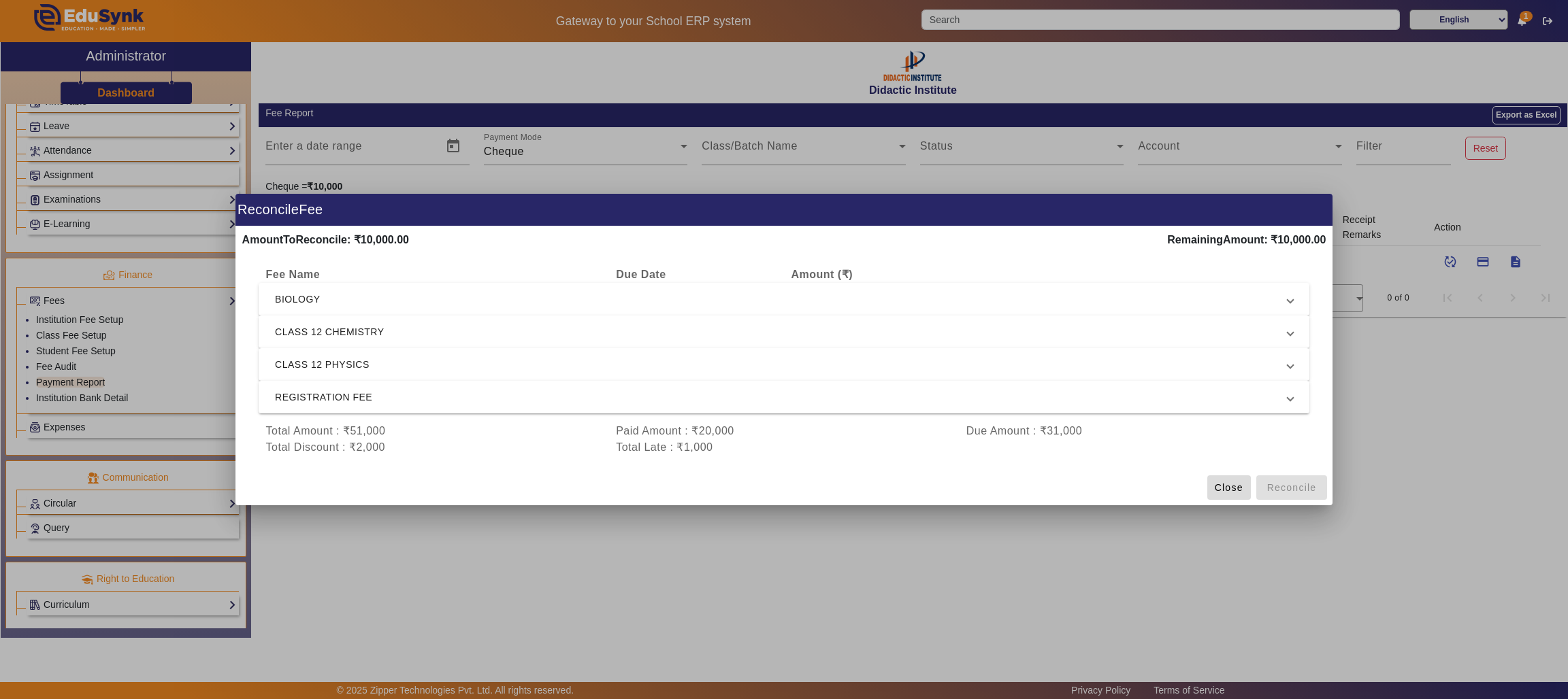
click at [1223, 483] on span "Close" at bounding box center [1229, 488] width 28 height 15
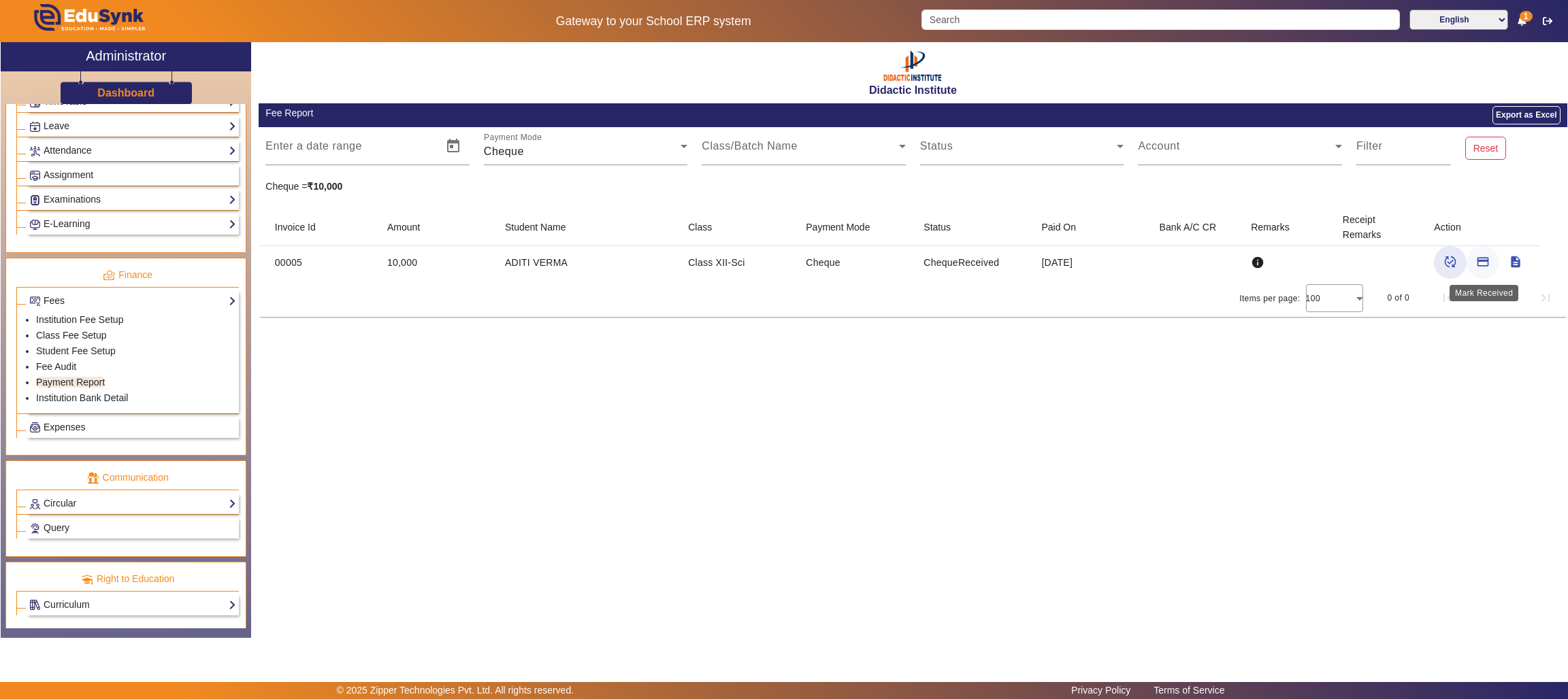
click at [1487, 259] on mat-icon "payment" at bounding box center [1483, 262] width 14 height 14
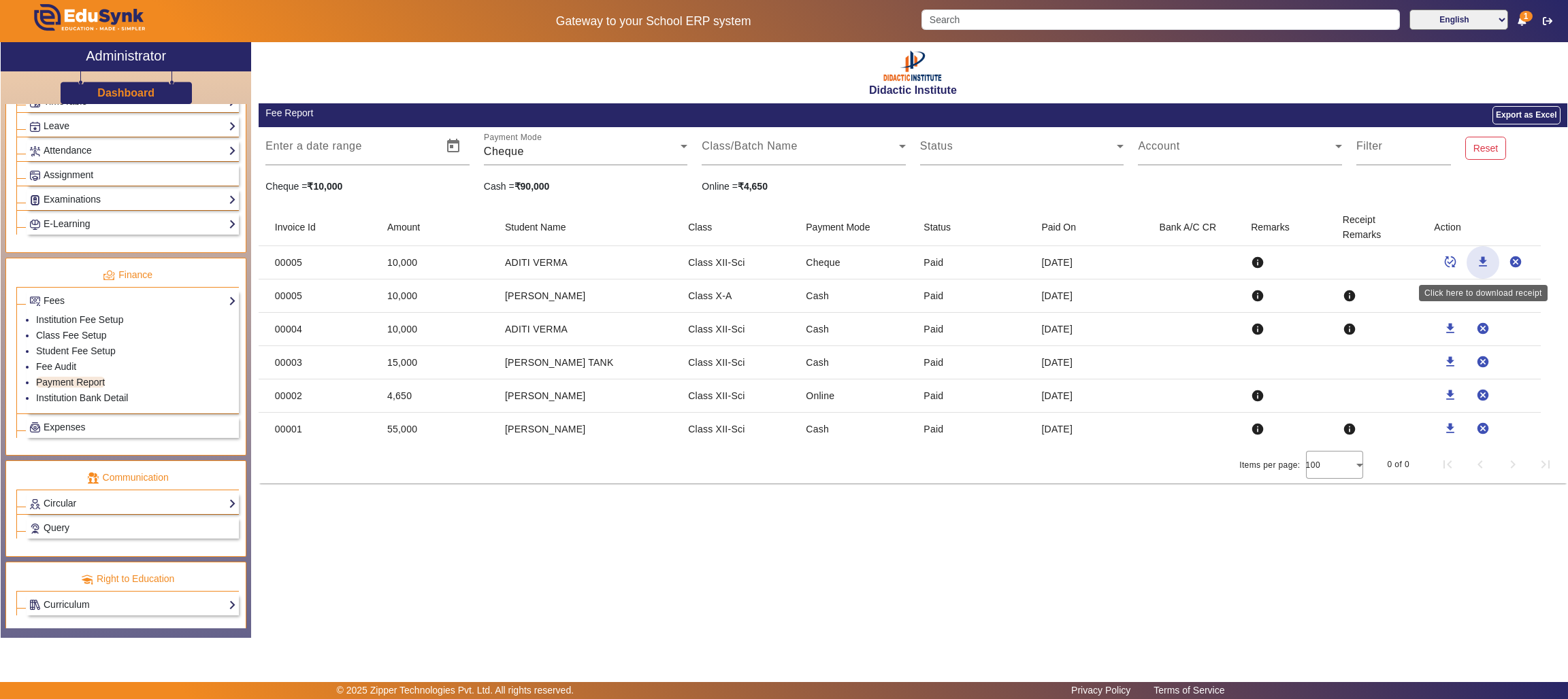
click at [1483, 261] on mat-icon "download" at bounding box center [1483, 262] width 14 height 14
click at [1449, 261] on mat-icon "published_with_changes" at bounding box center [1450, 262] width 14 height 14
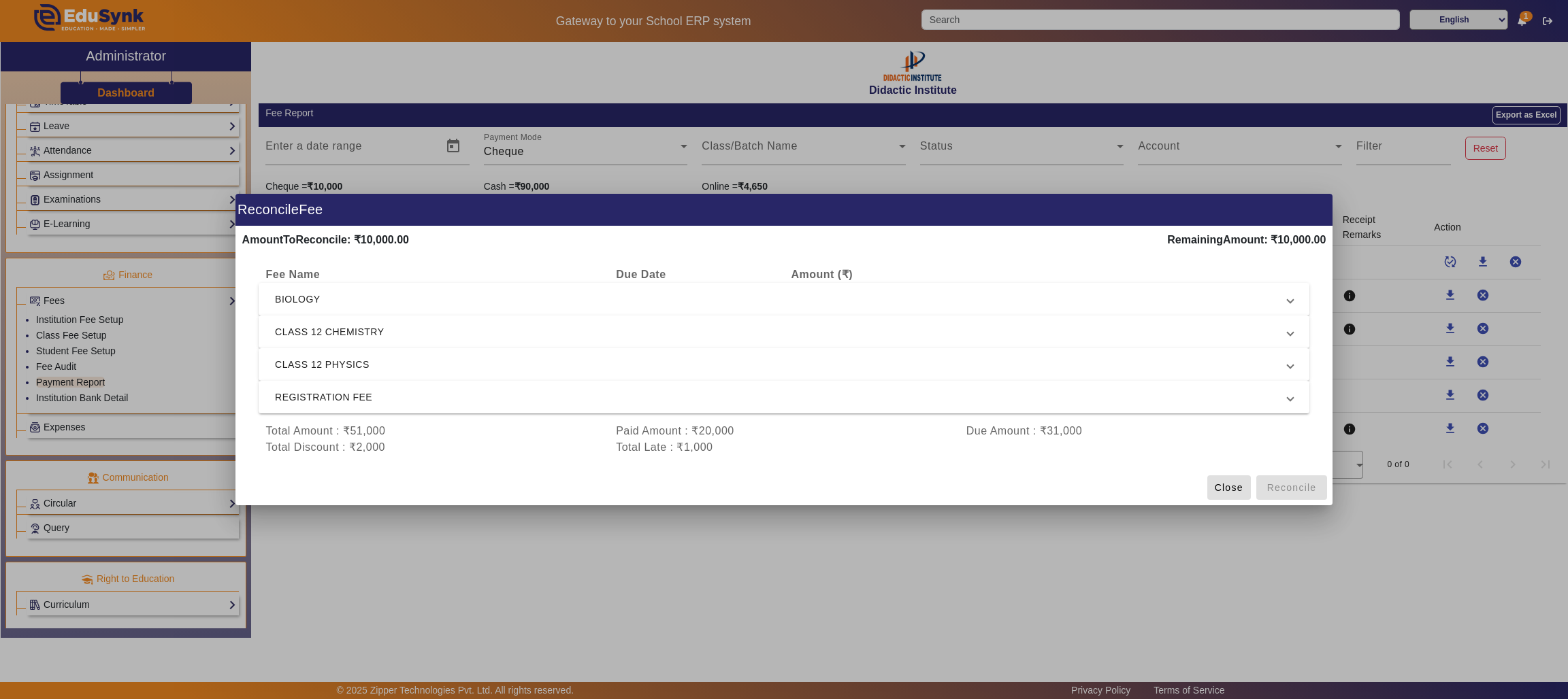
click at [917, 579] on div at bounding box center [784, 350] width 1568 height 699
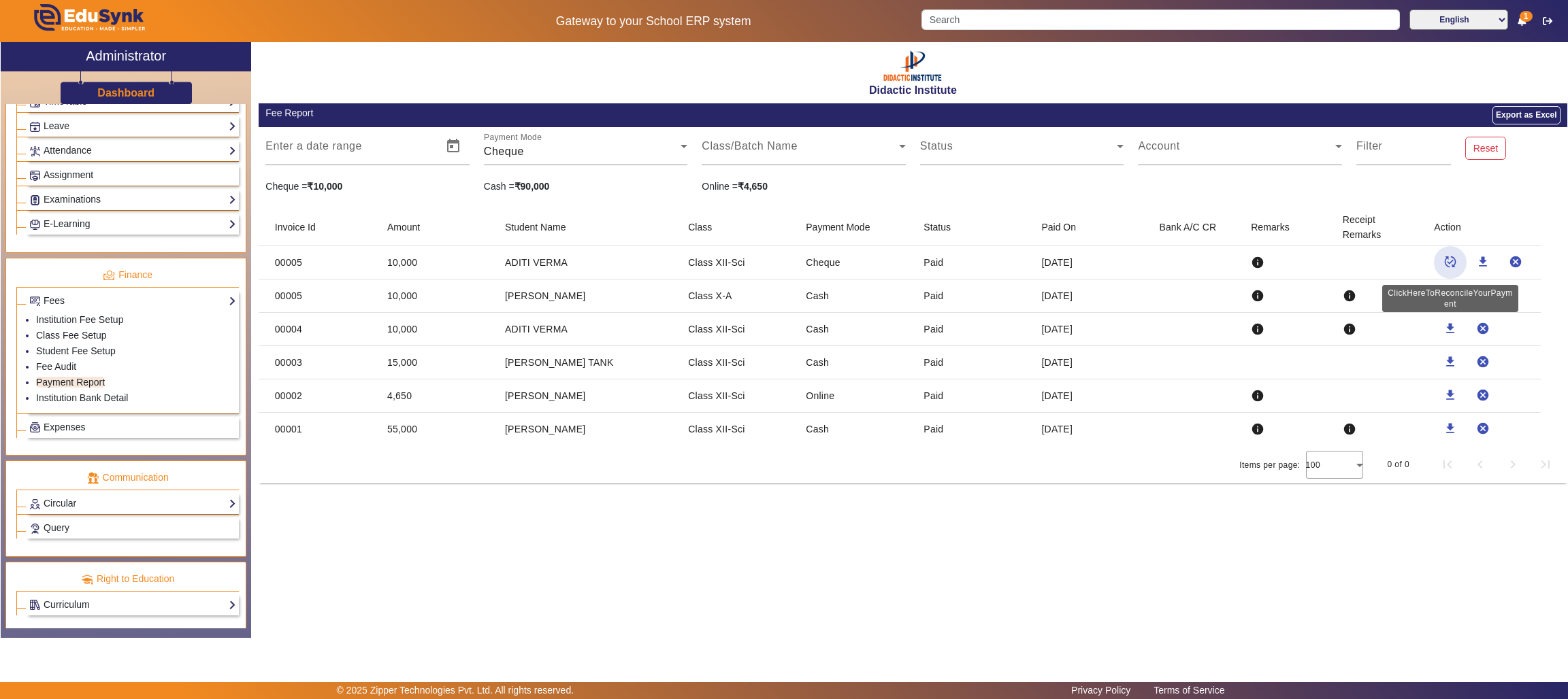
click at [1452, 257] on mat-icon "published_with_changes" at bounding box center [1450, 262] width 14 height 14
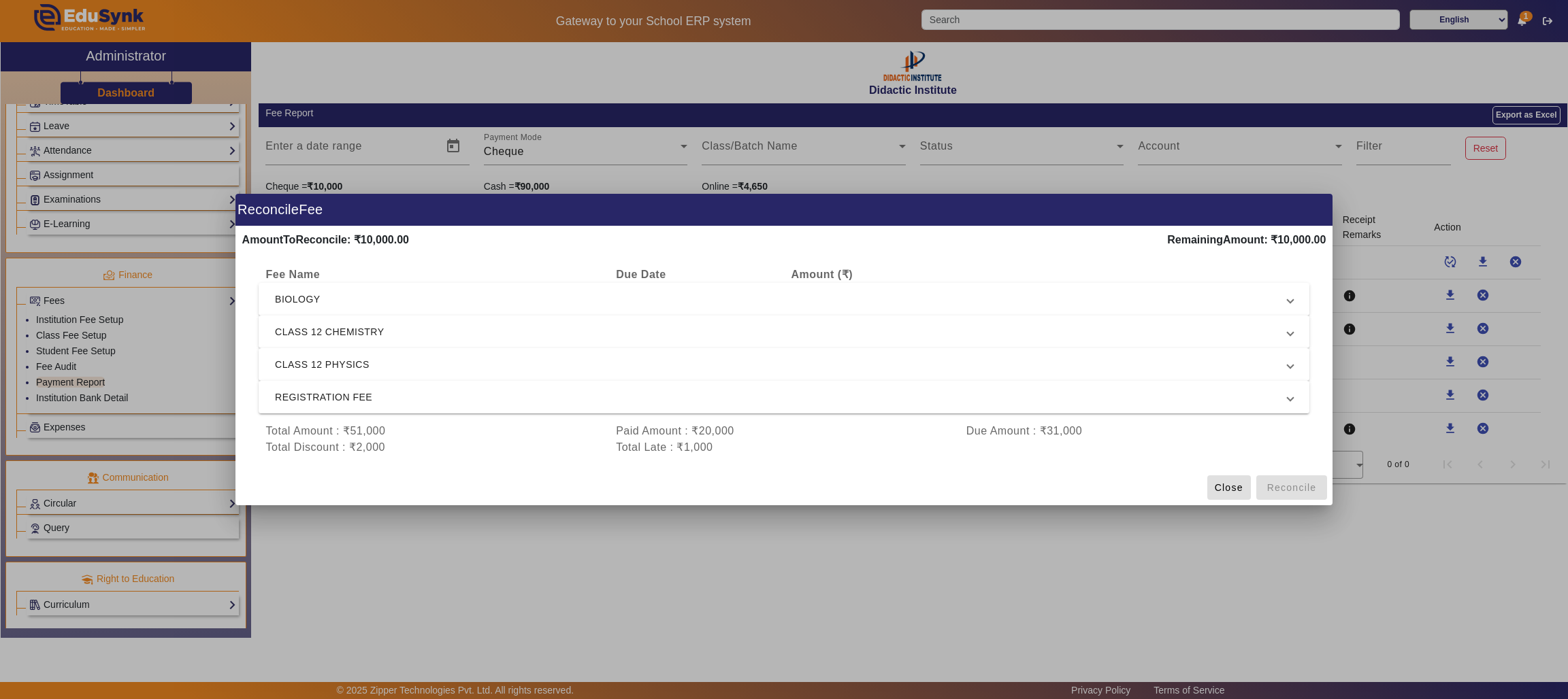
click at [1273, 298] on span "BIOLOGY" at bounding box center [781, 299] width 1013 height 16
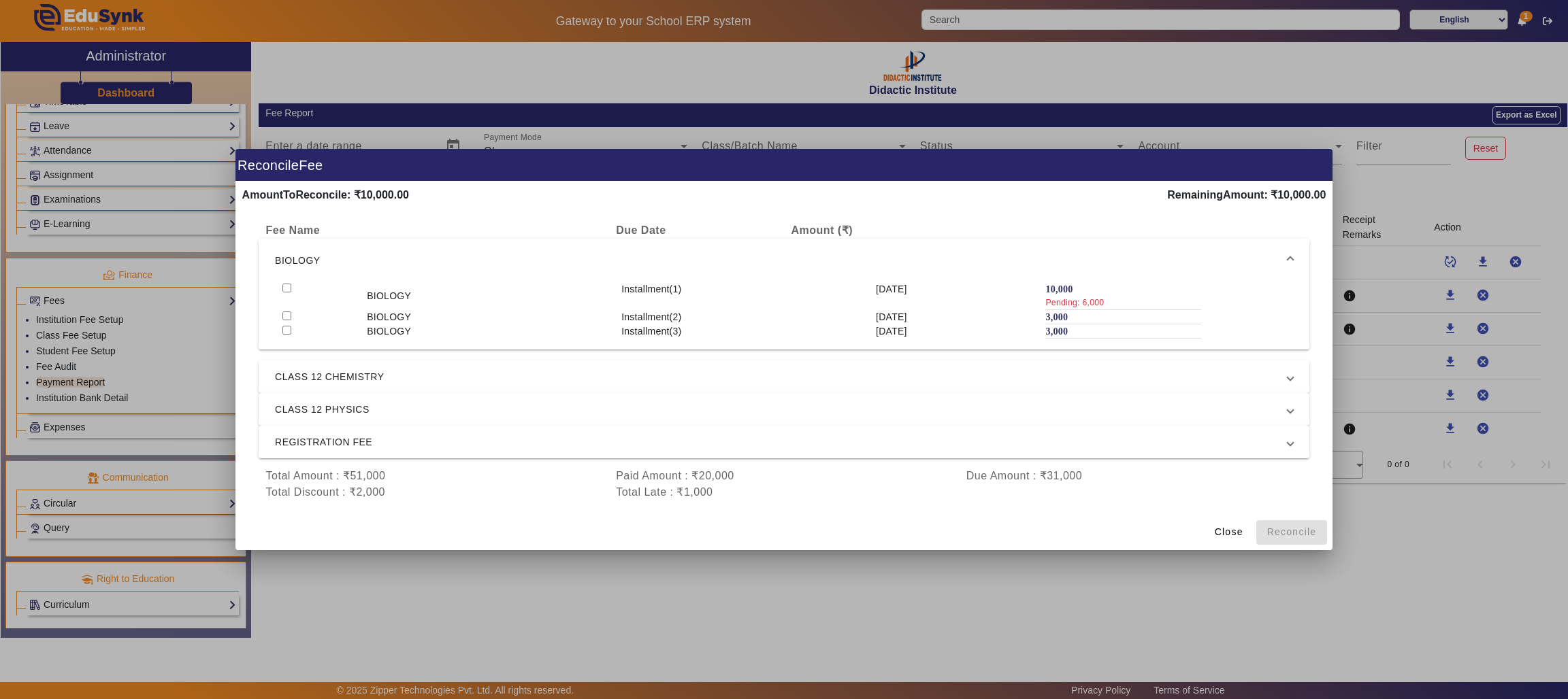
click at [1144, 383] on span "CLASS 12 CHEMISTRY" at bounding box center [781, 376] width 1013 height 16
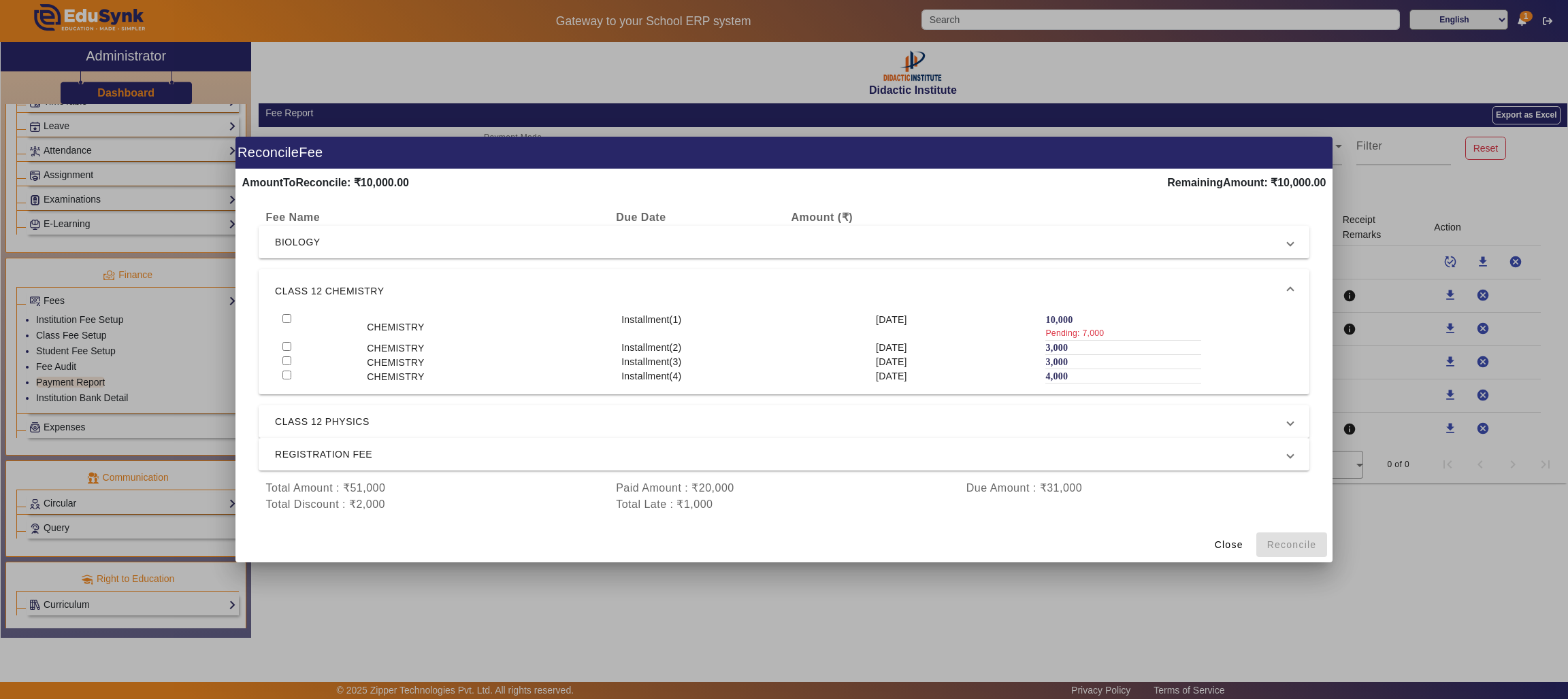
click at [1160, 416] on span "CLASS 12 PHYSICS" at bounding box center [781, 421] width 1013 height 16
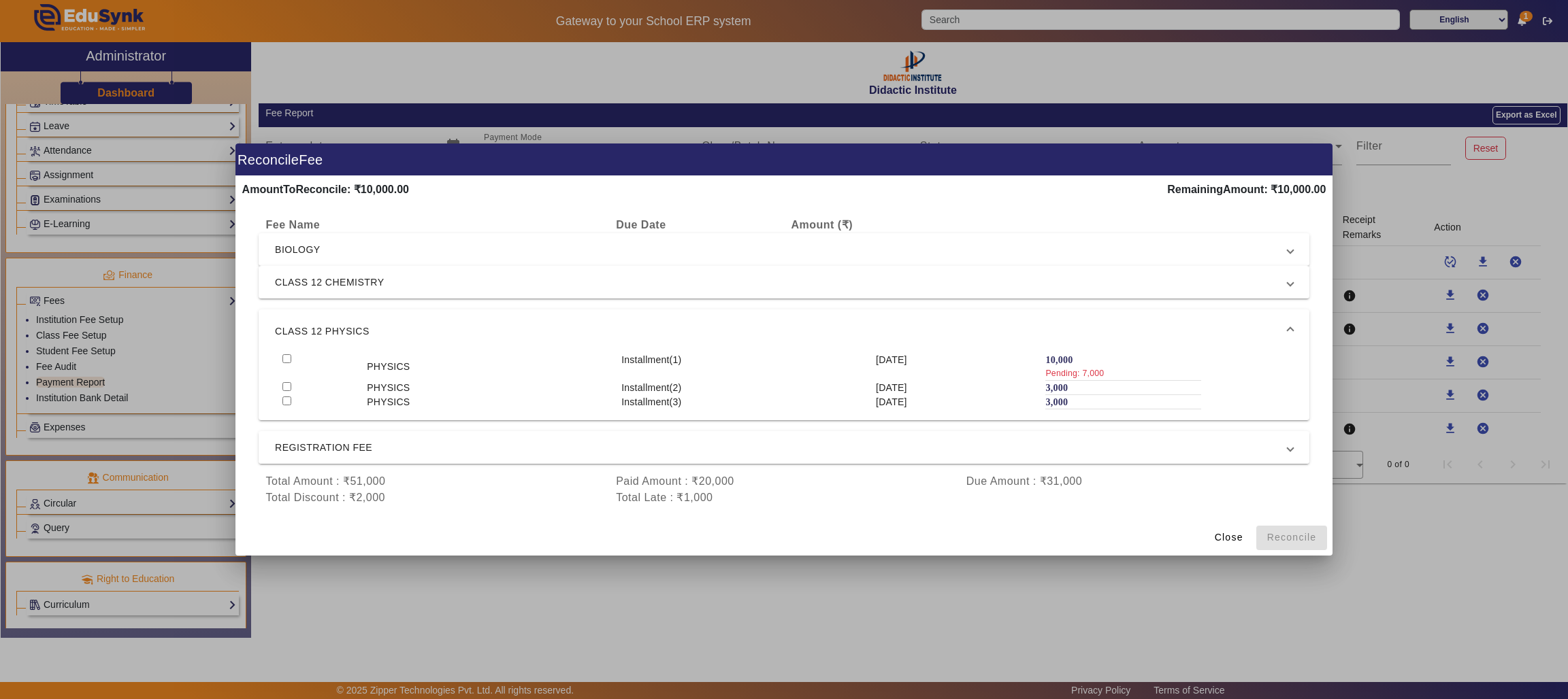
click at [1167, 449] on span "REGISTRATION FEE" at bounding box center [781, 447] width 1013 height 16
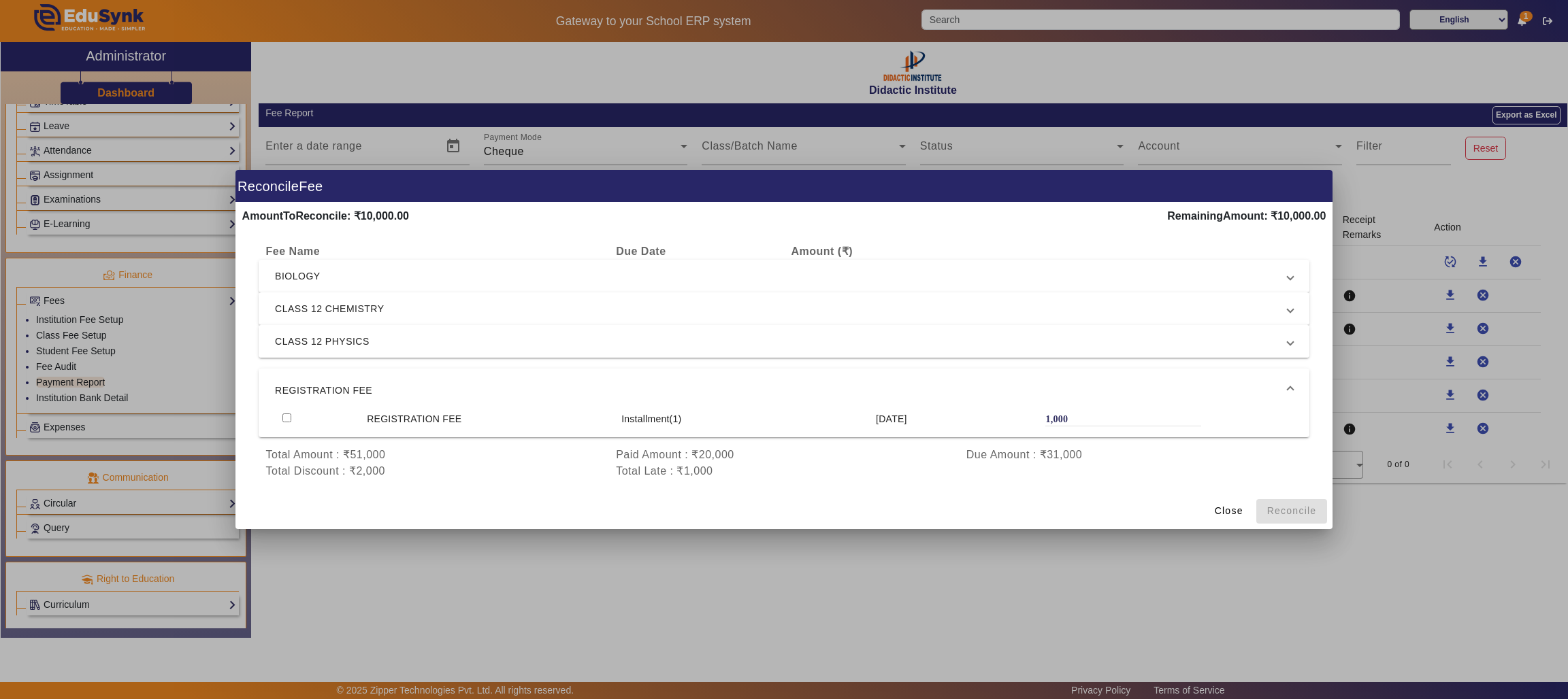
click at [1183, 343] on span "CLASS 12 PHYSICS" at bounding box center [781, 341] width 1013 height 16
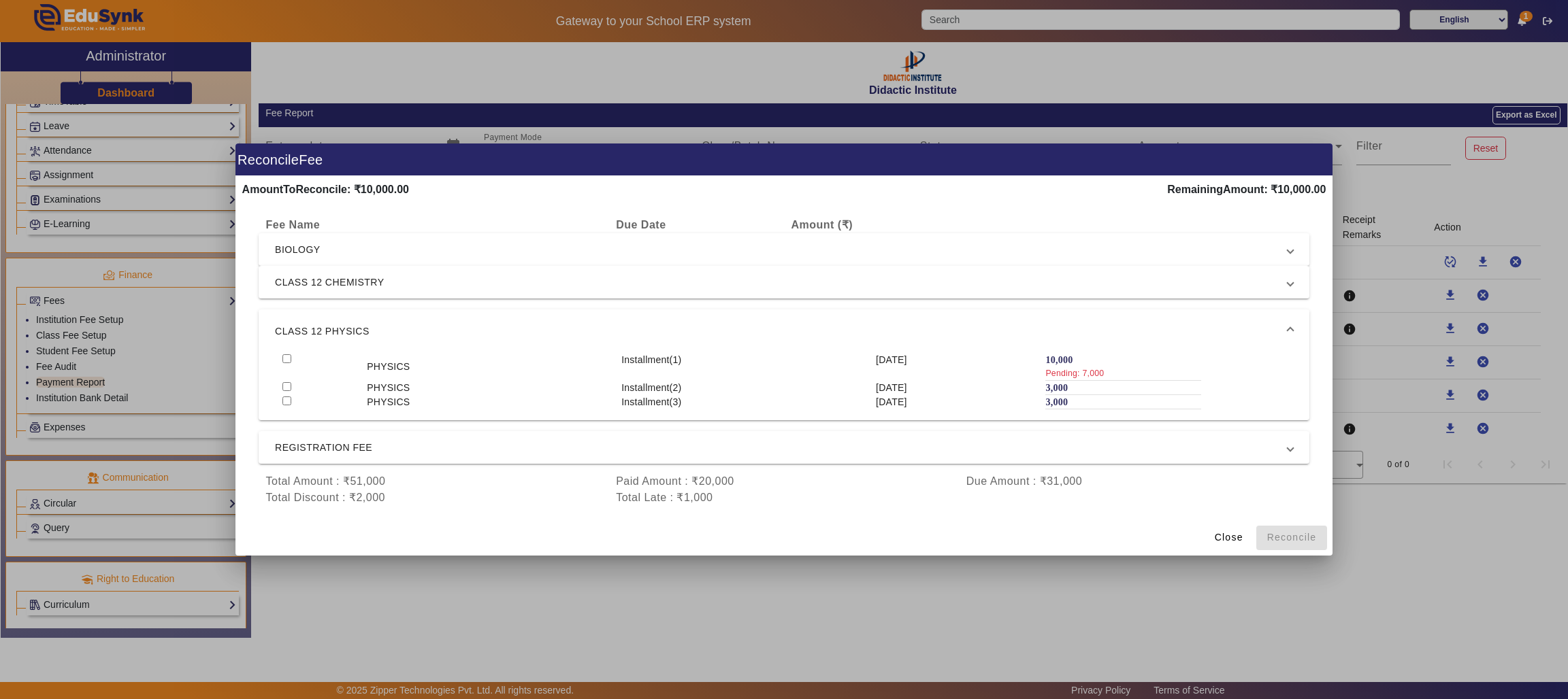
click at [1236, 329] on span "CLASS 12 PHYSICS" at bounding box center [781, 331] width 1013 height 16
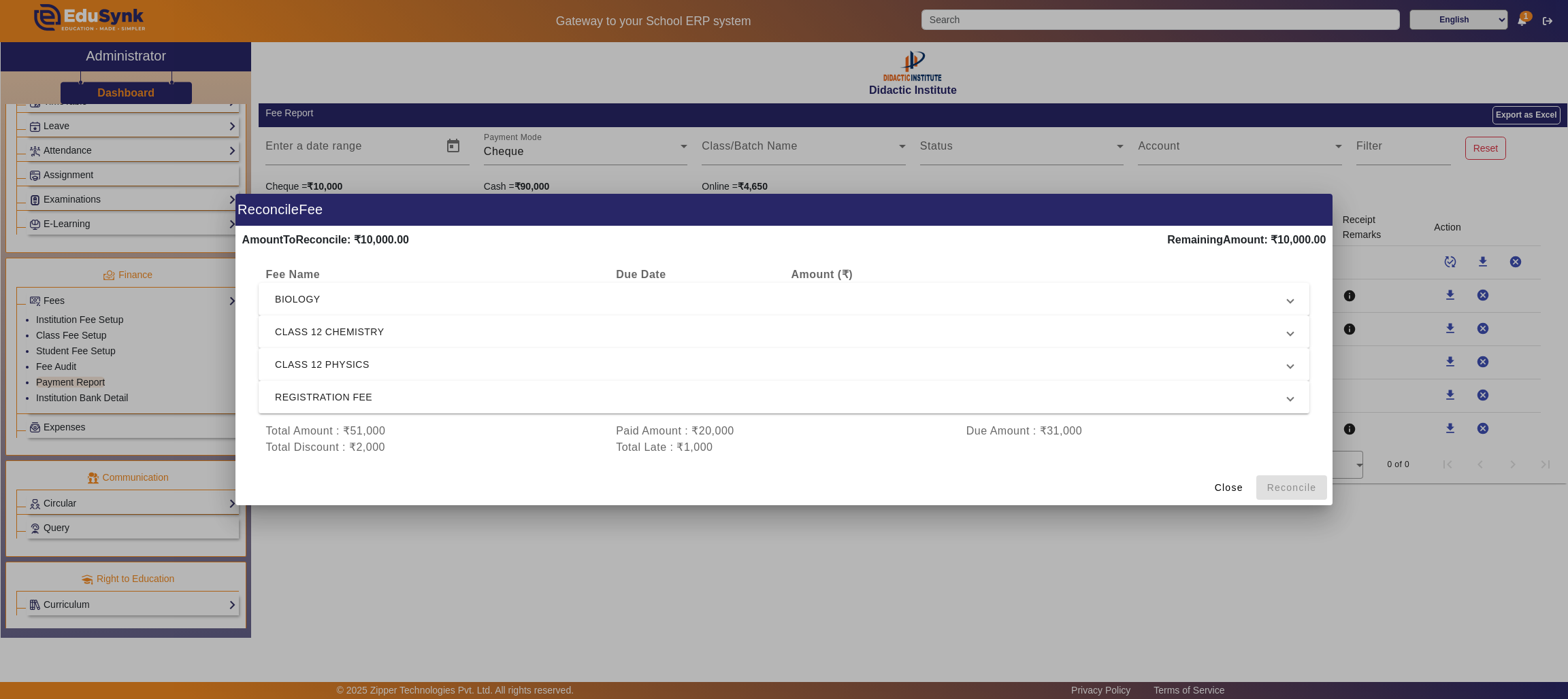
click at [1292, 486] on mat-dialog-actions "Close Reconcile" at bounding box center [784, 488] width 1097 height 36
click at [1244, 306] on span "BIOLOGY" at bounding box center [781, 299] width 1013 height 16
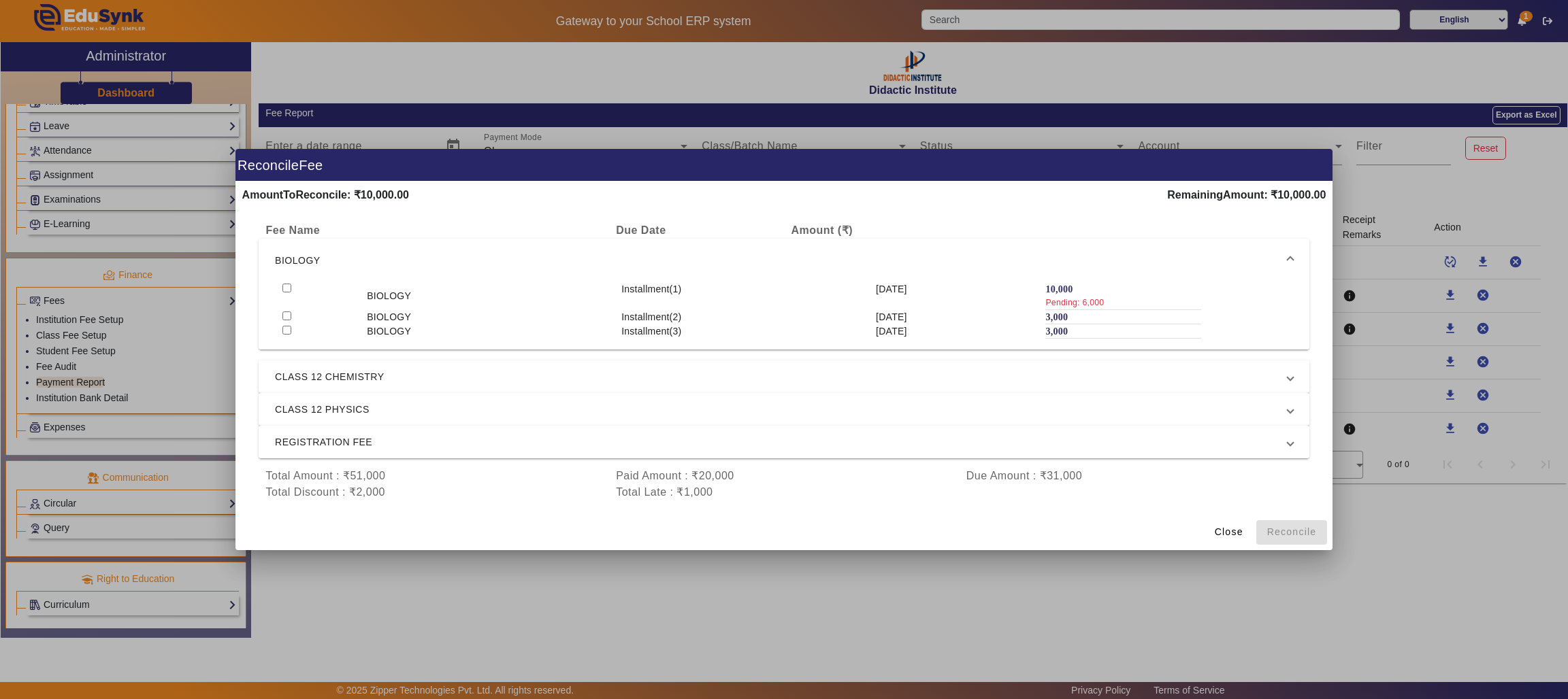
click at [284, 285] on input "checkbox" at bounding box center [287, 288] width 9 height 9
checkbox input "true"
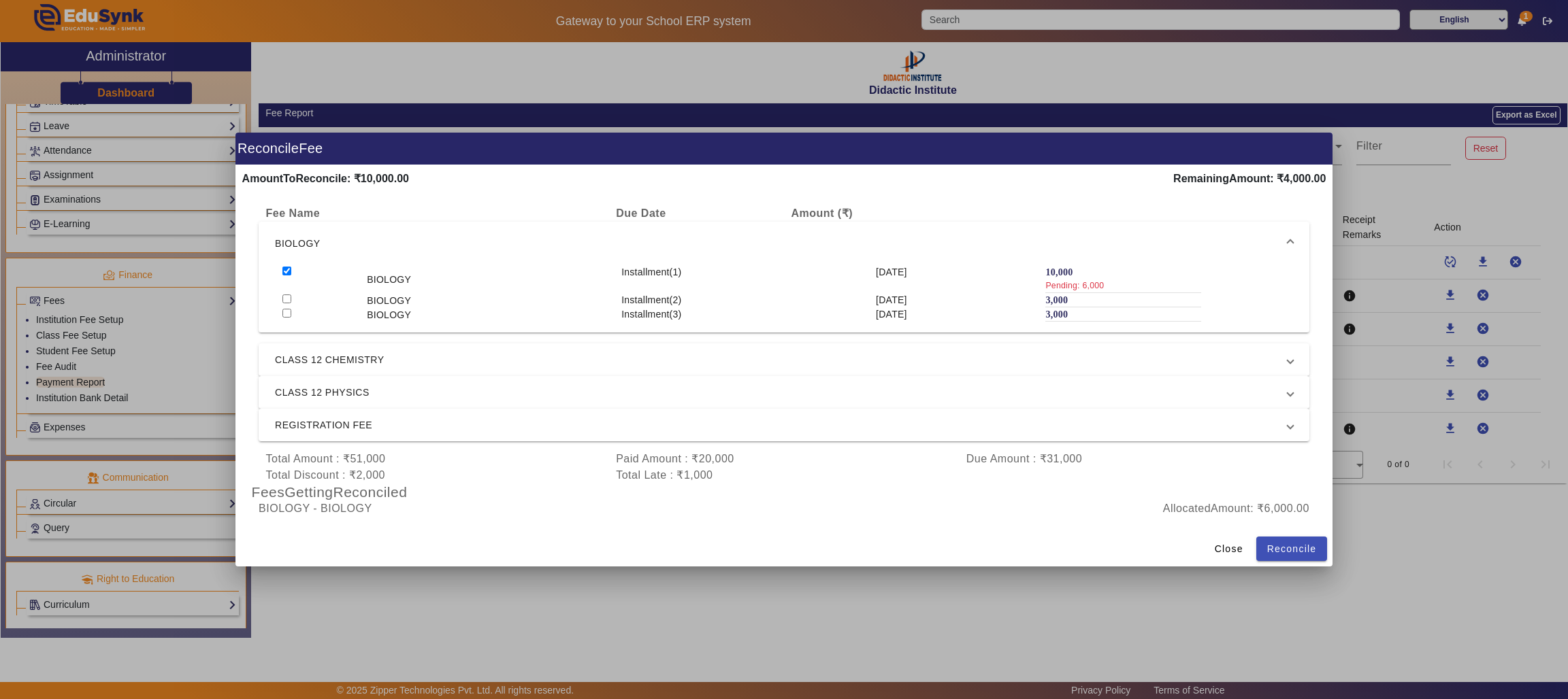
click at [1109, 277] on div "10,000 Pending: 6,000" at bounding box center [1122, 279] width 155 height 28
click at [1104, 283] on div "Pending: 6,000" at bounding box center [1122, 286] width 155 height 14
click at [1053, 271] on label "10,000" at bounding box center [1059, 272] width 28 height 11
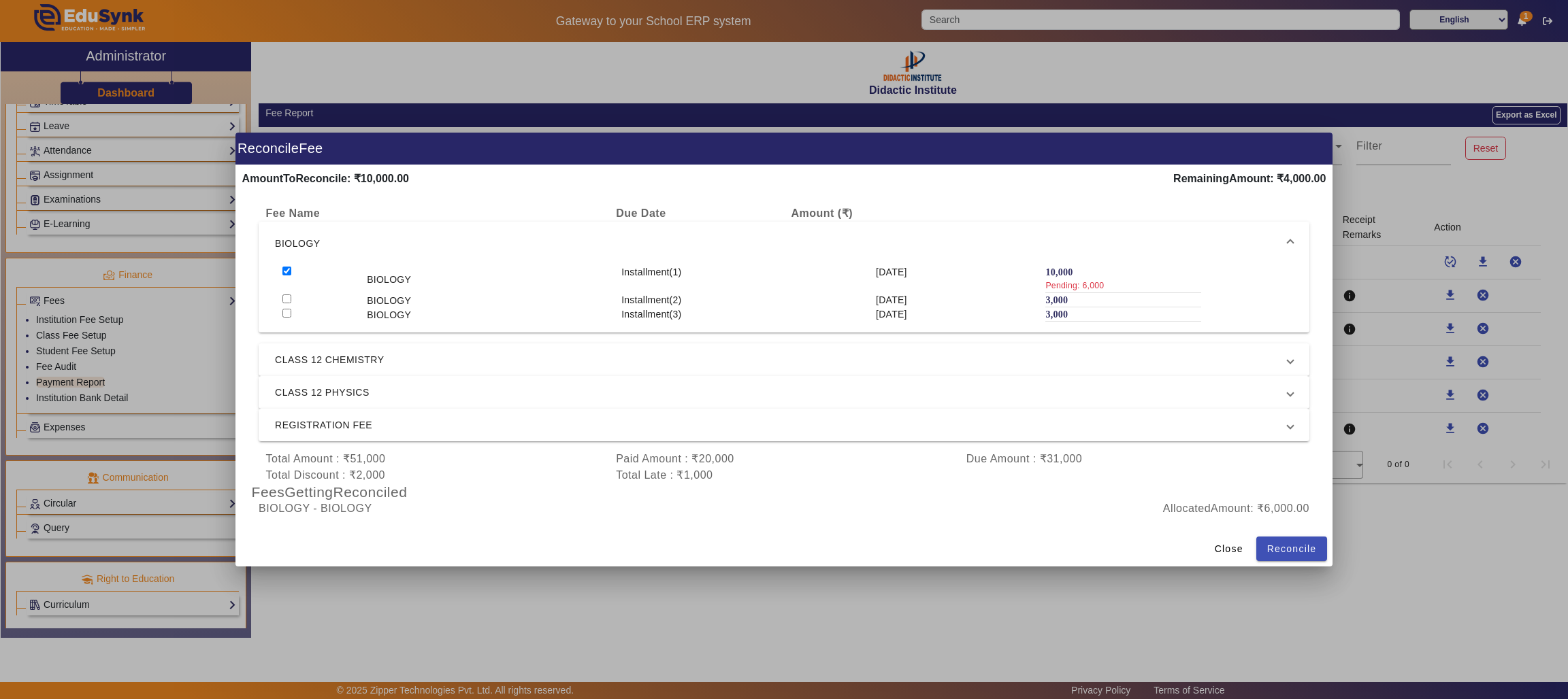
click at [1129, 265] on div "10,000 Pending: 6,000" at bounding box center [1122, 279] width 155 height 28
click at [1160, 362] on span "CLASS 12 CHEMISTRY" at bounding box center [781, 359] width 1013 height 16
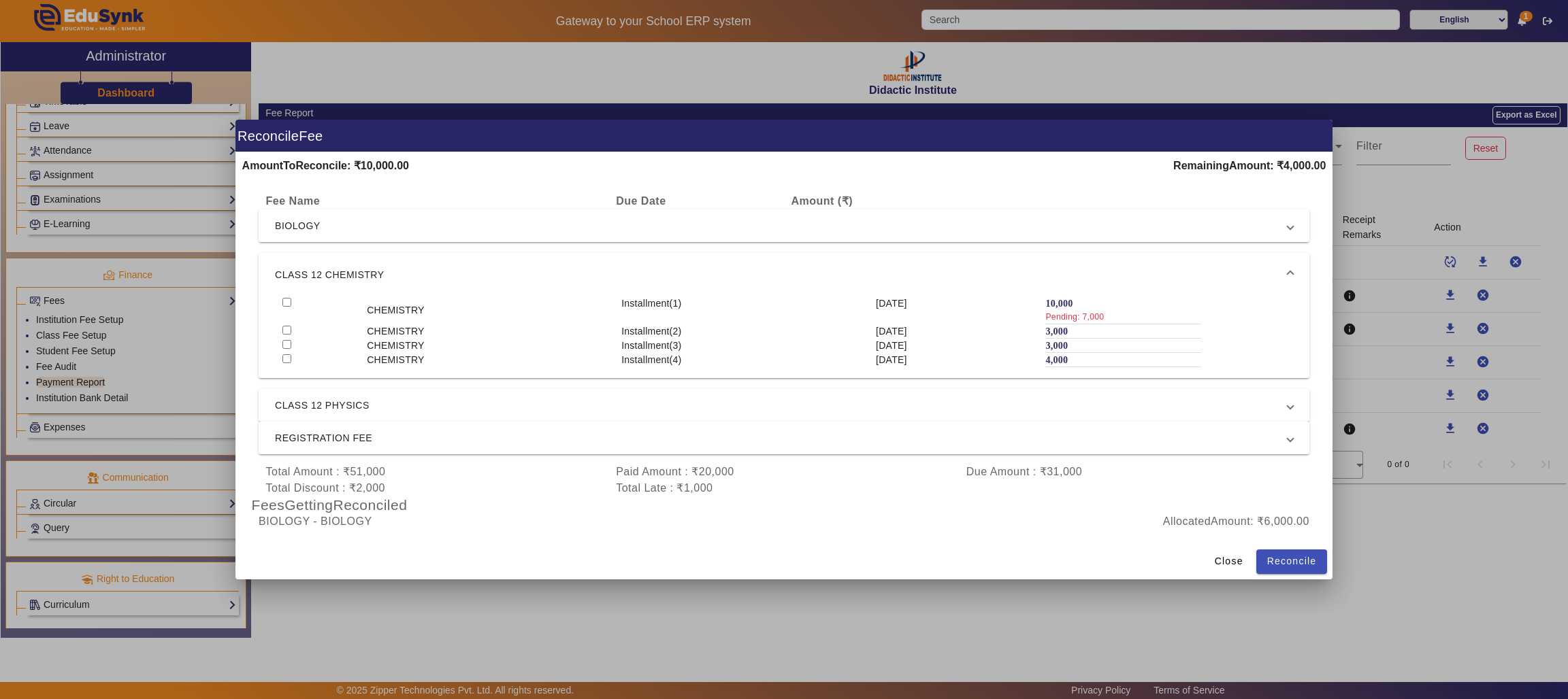
click at [1292, 228] on span at bounding box center [1290, 225] width 5 height 16
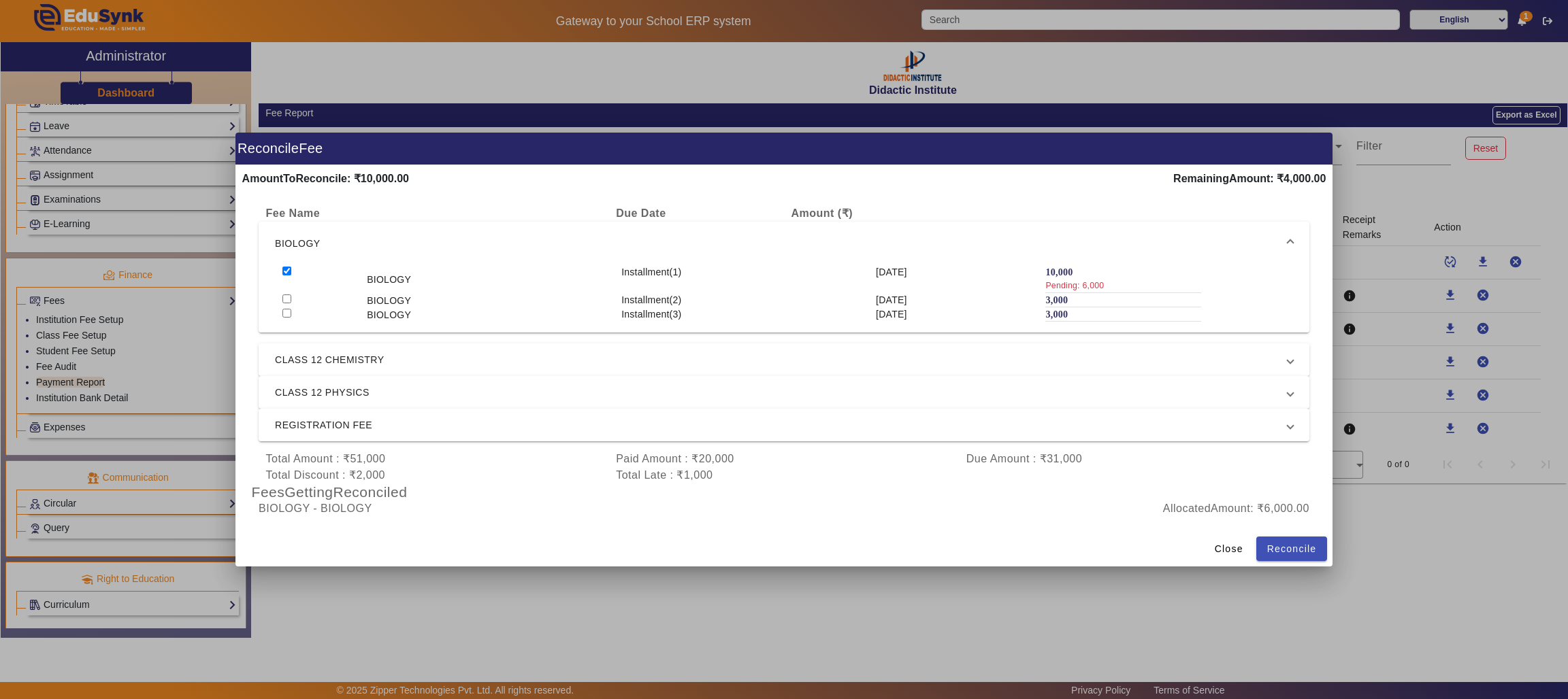
click at [1292, 358] on span at bounding box center [1290, 359] width 5 height 16
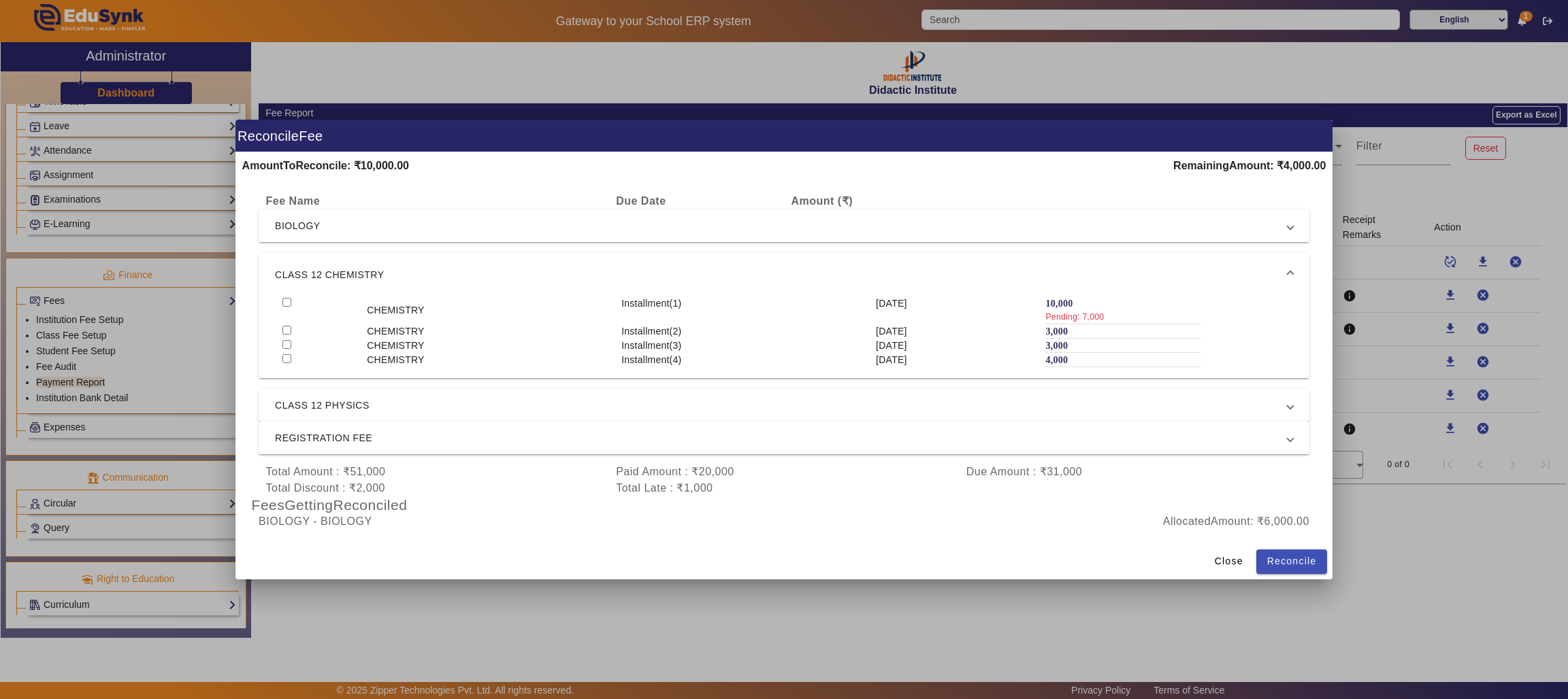
click at [284, 300] on input "checkbox" at bounding box center [287, 302] width 9 height 9
checkbox input "true"
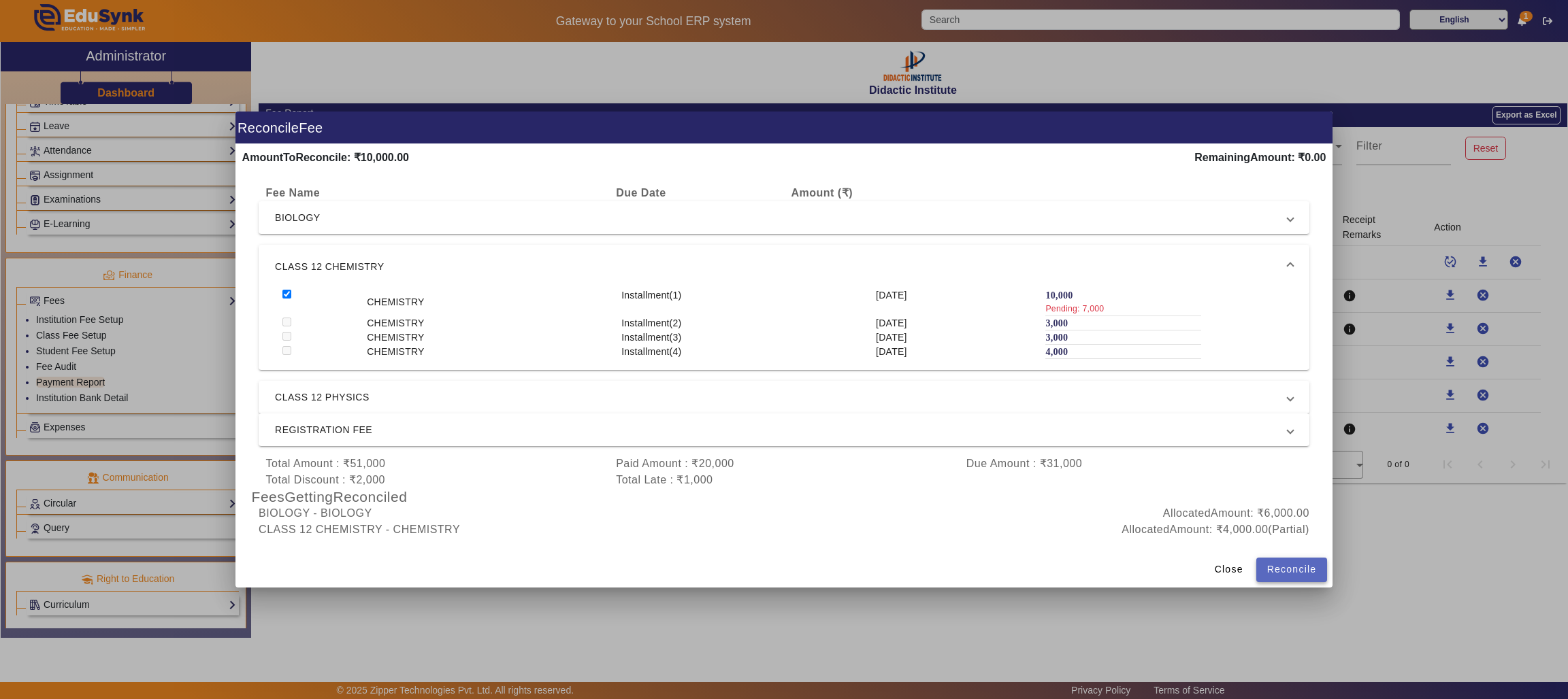
click at [1292, 565] on span "Reconcile" at bounding box center [1292, 570] width 50 height 15
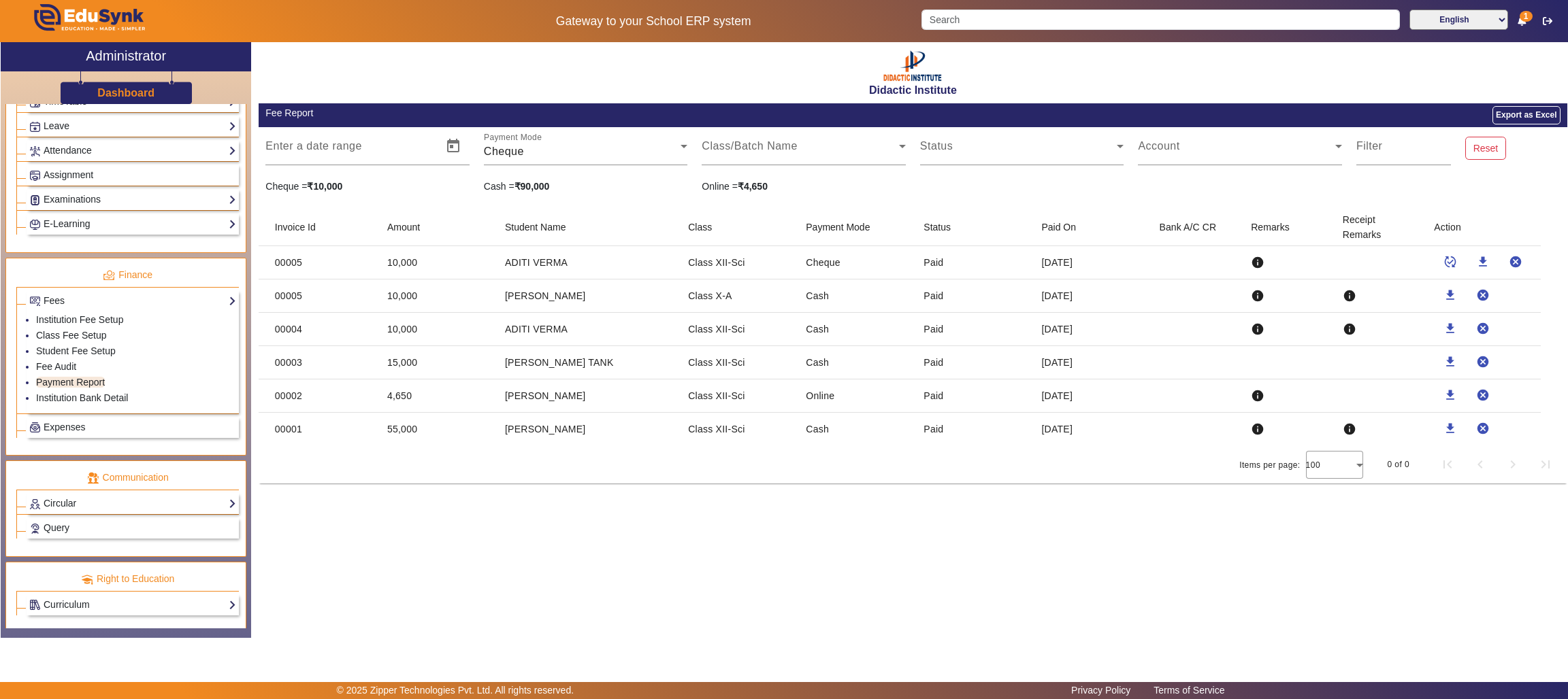
click at [529, 271] on mat-cell "ADITI VERMA" at bounding box center [585, 262] width 183 height 34
click at [1160, 16] on input "Search" at bounding box center [1160, 20] width 477 height 21
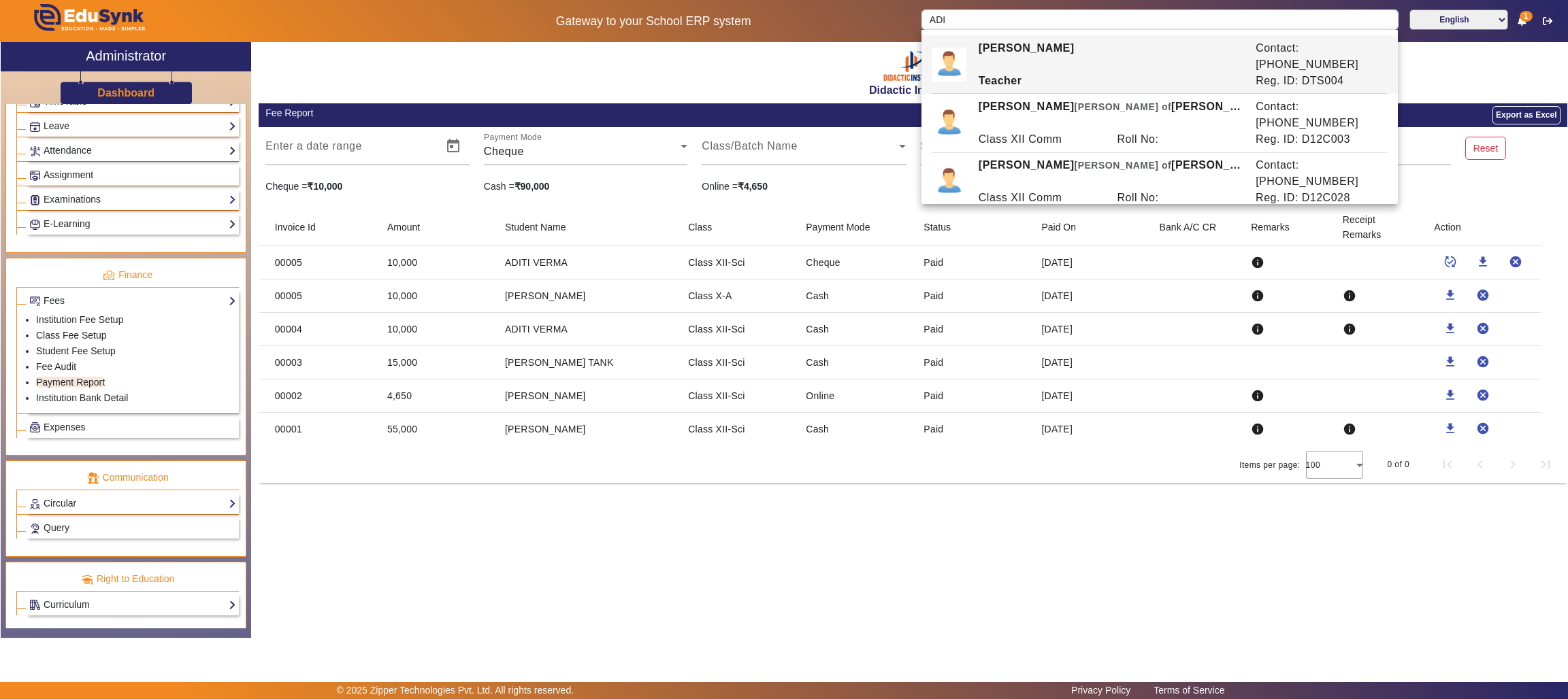
click at [1050, 249] on div "Class XII Sci" at bounding box center [1040, 256] width 139 height 16
type input "ADITI VERMA"
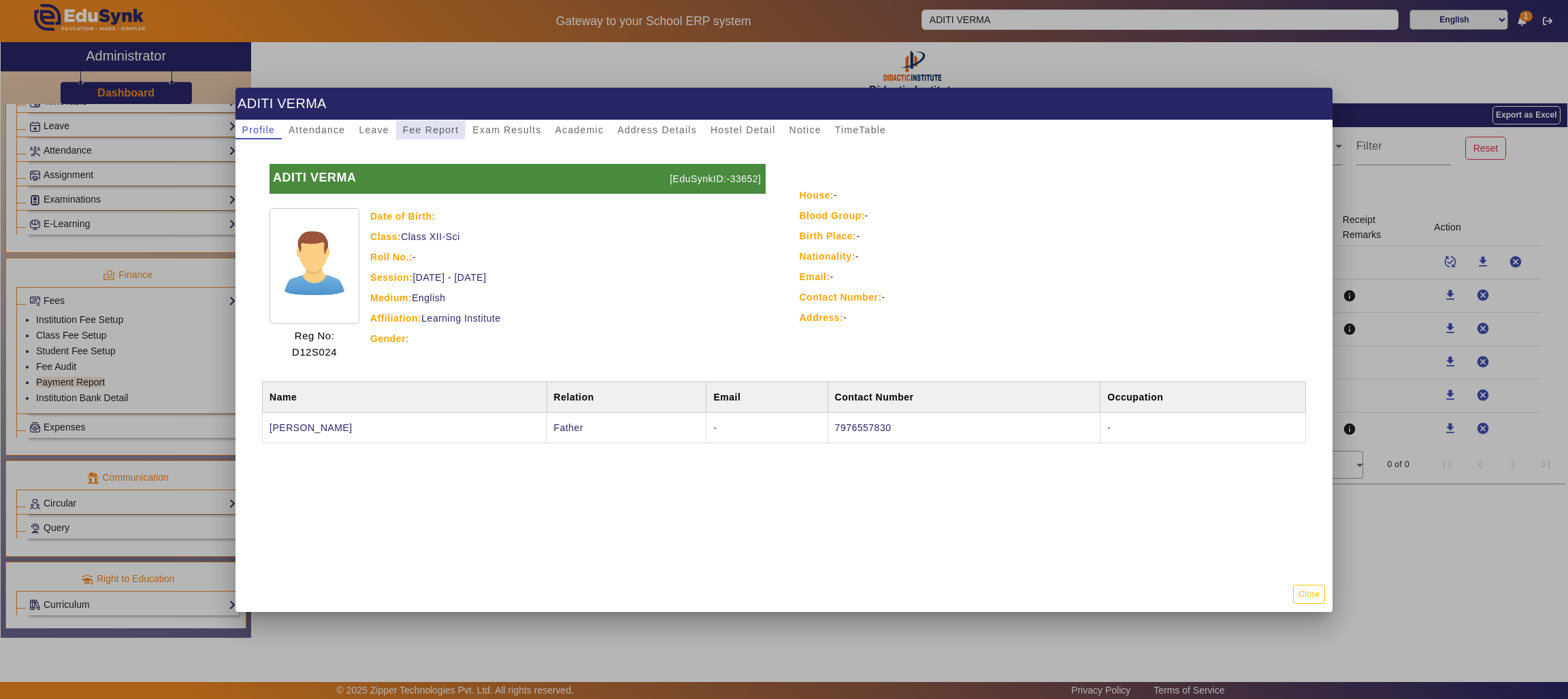
click at [418, 127] on span "Fee Report" at bounding box center [431, 129] width 56 height 9
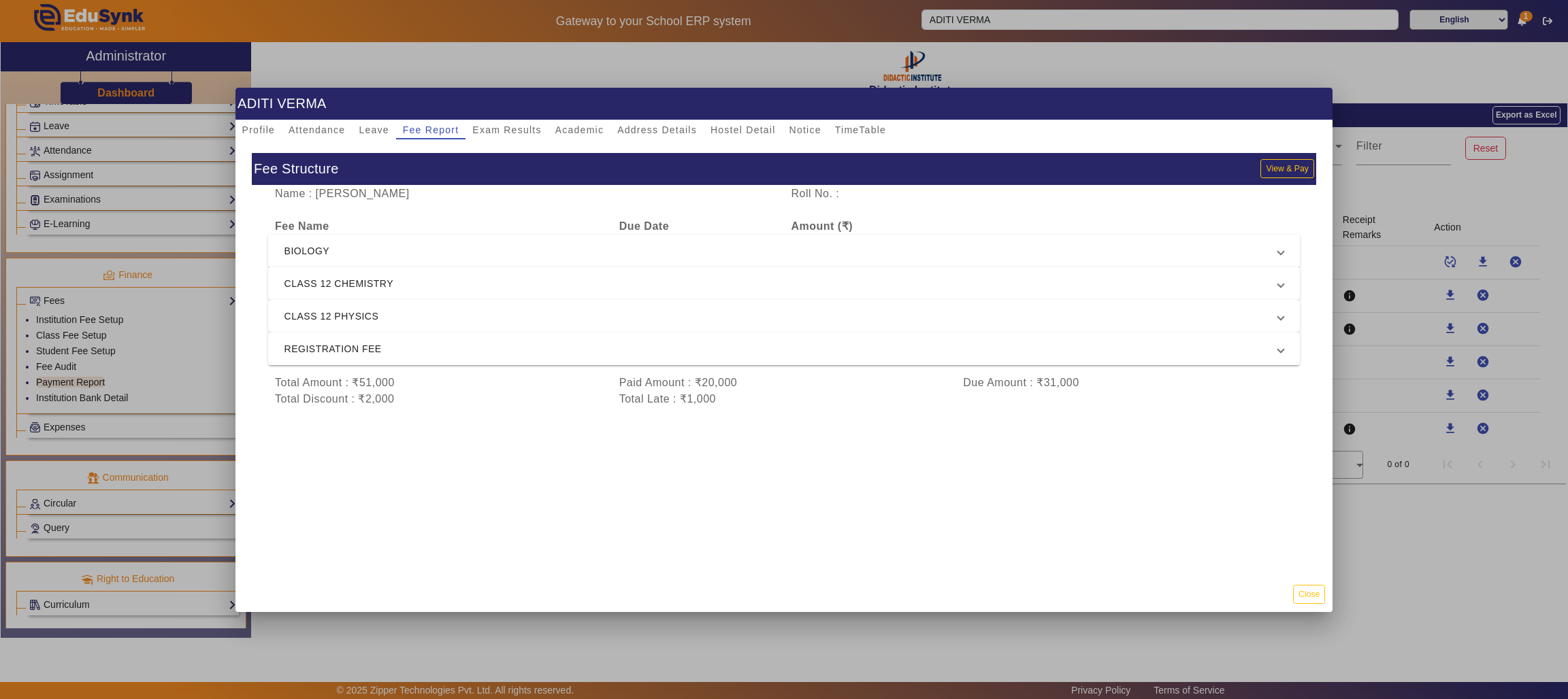
click at [387, 241] on mat-expansion-panel-header "BIOLOGY" at bounding box center [783, 251] width 1032 height 33
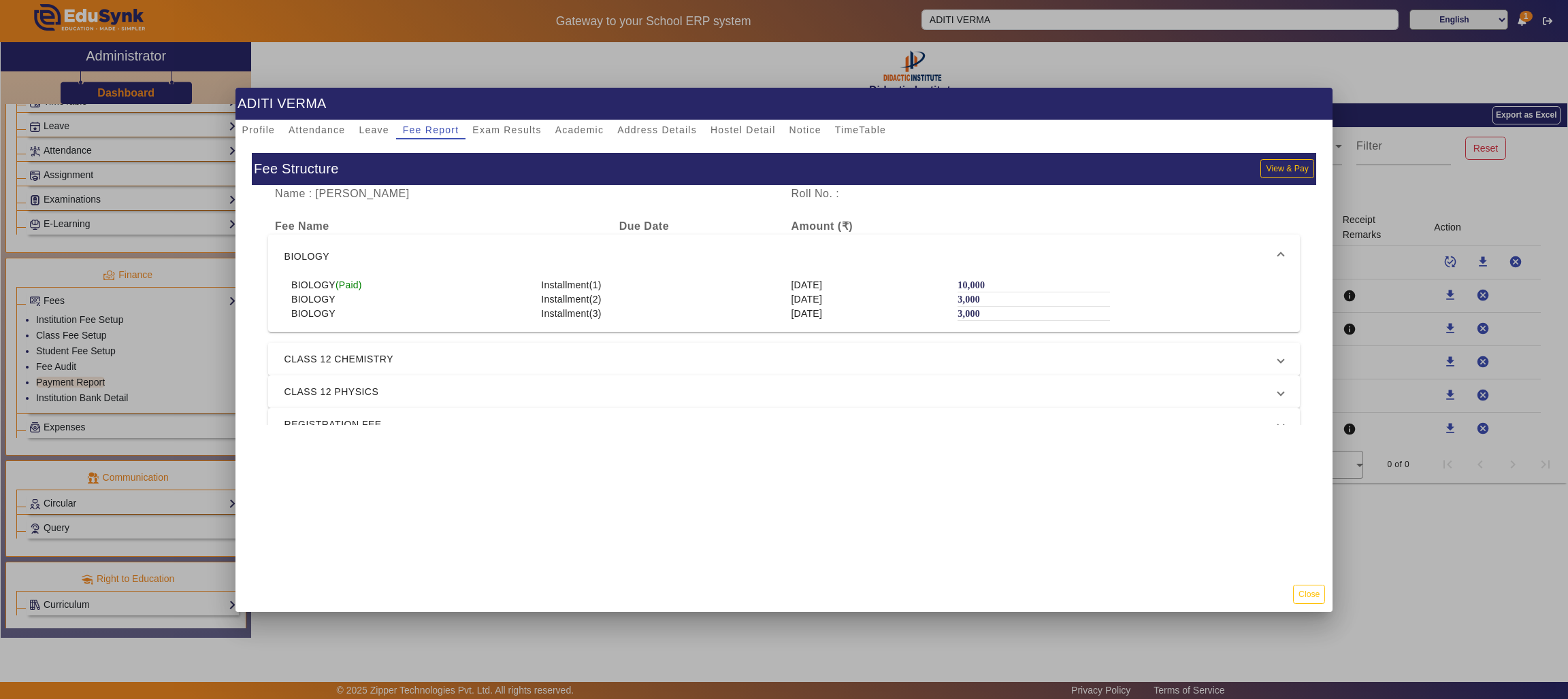
click at [405, 359] on span "CLASS 12 CHEMISTRY" at bounding box center [781, 359] width 994 height 16
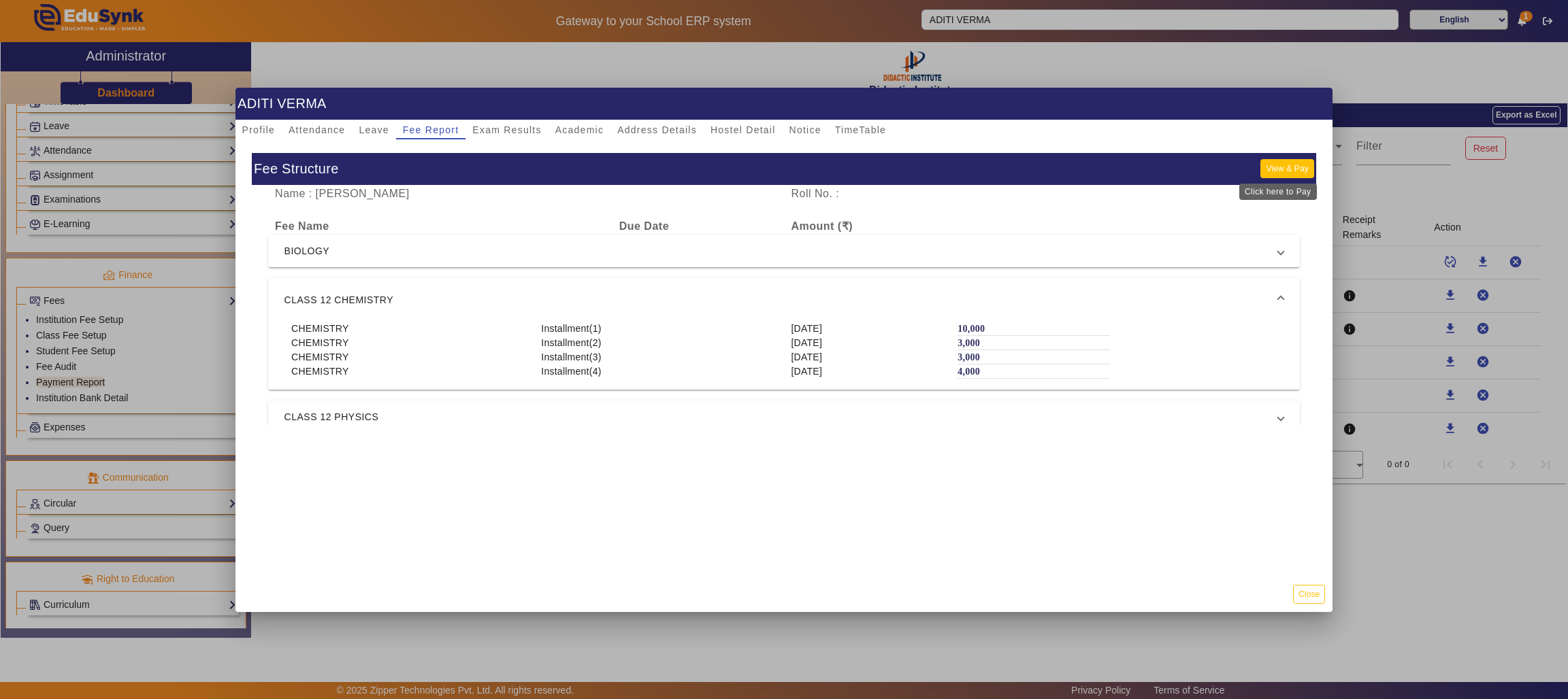
click at [1280, 167] on button "View & Pay" at bounding box center [1286, 167] width 53 height 18
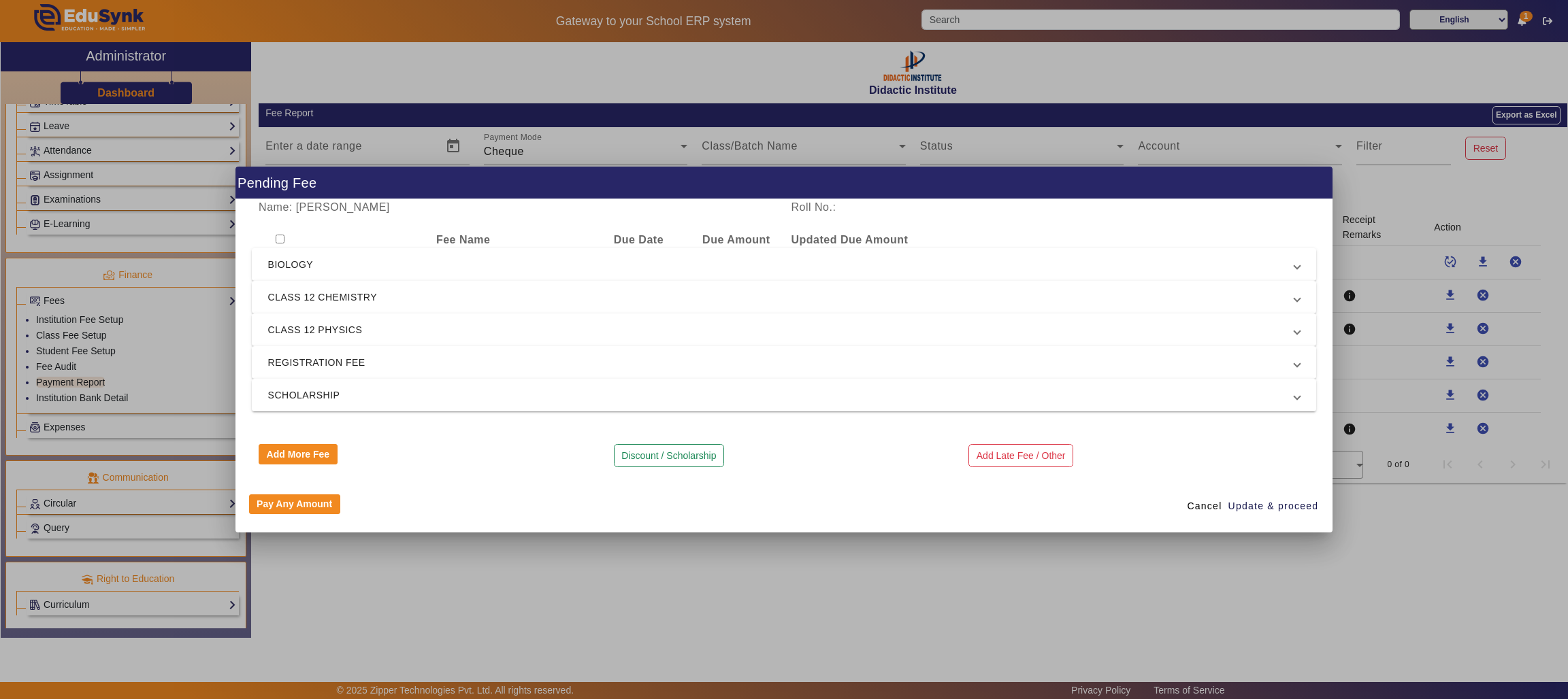
click at [279, 238] on input "checkbox" at bounding box center [280, 239] width 9 height 9
checkbox input "true"
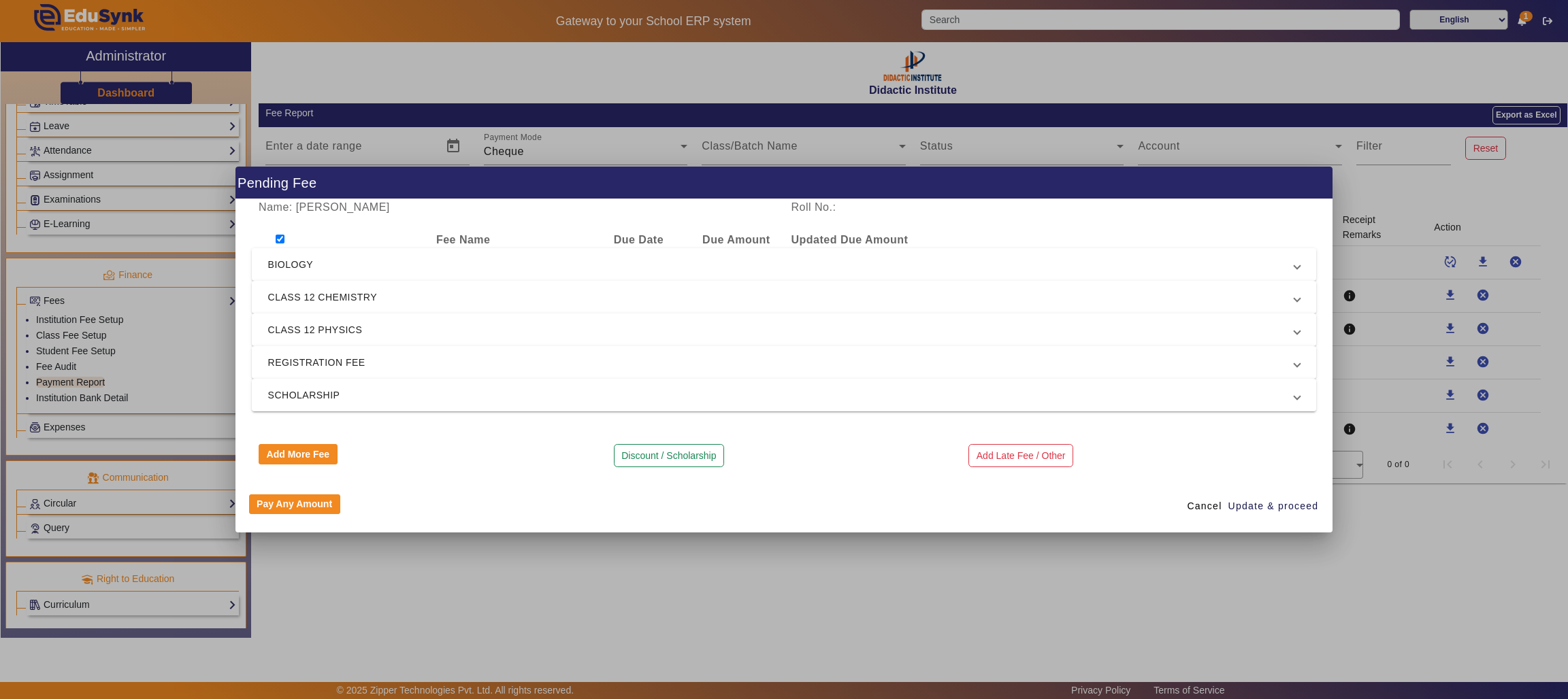
checkbox input "true"
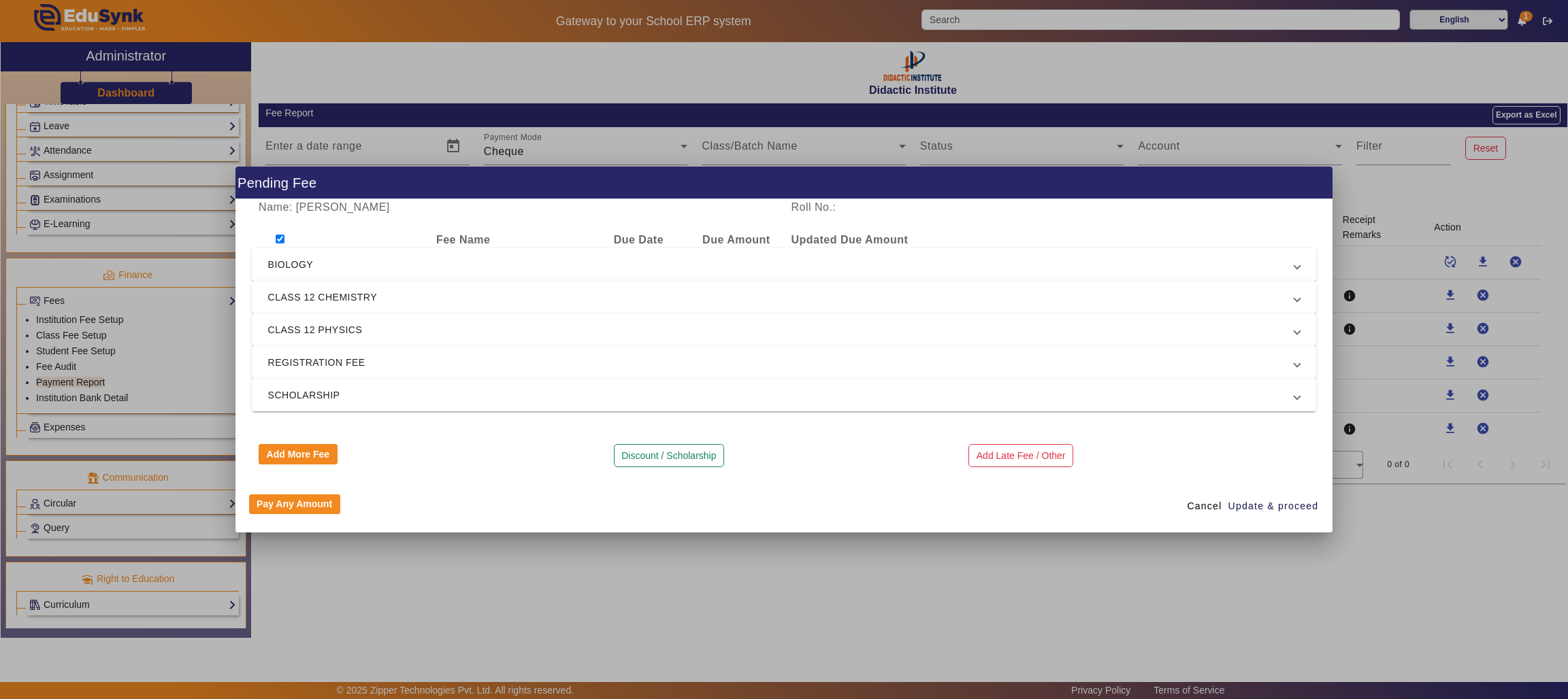
checkbox input "true"
click at [279, 238] on input "checkbox" at bounding box center [280, 239] width 9 height 9
checkbox input "false"
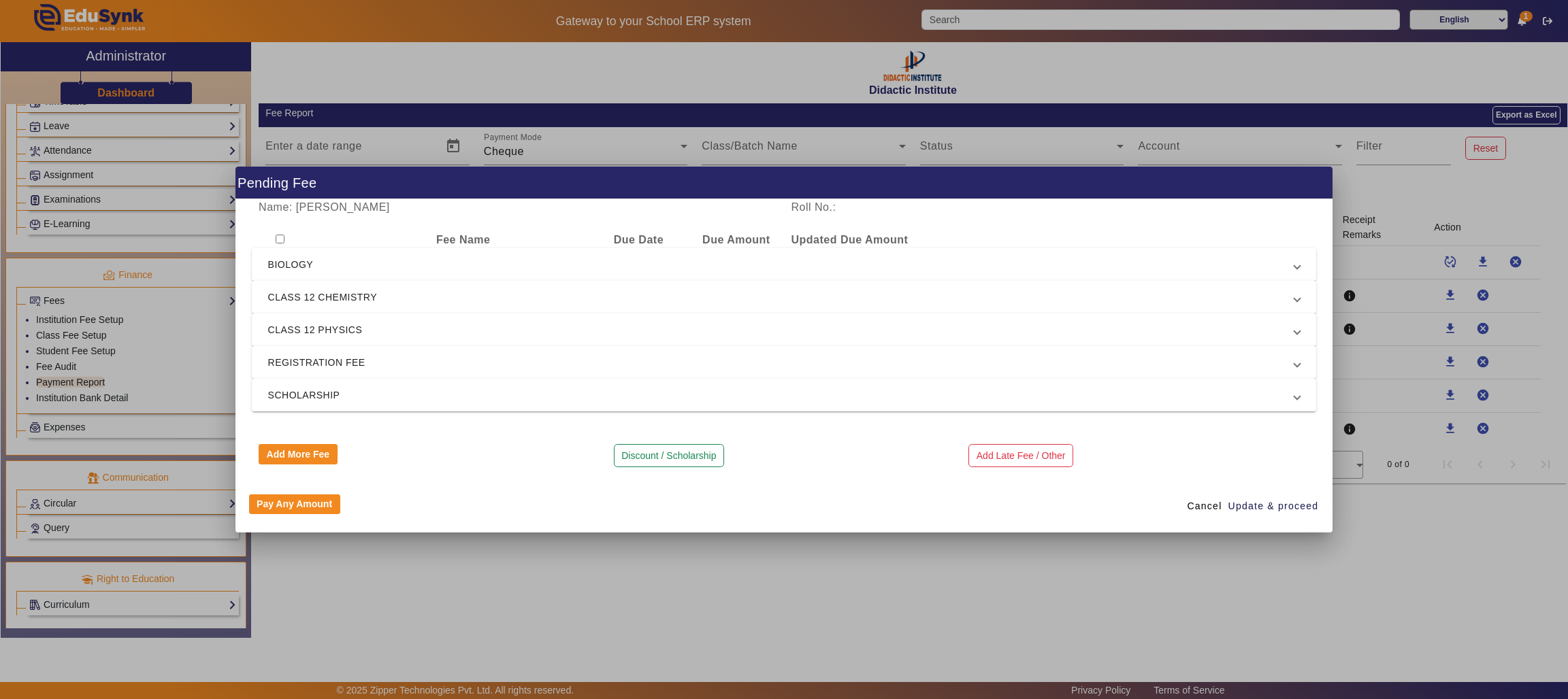
checkbox input "false"
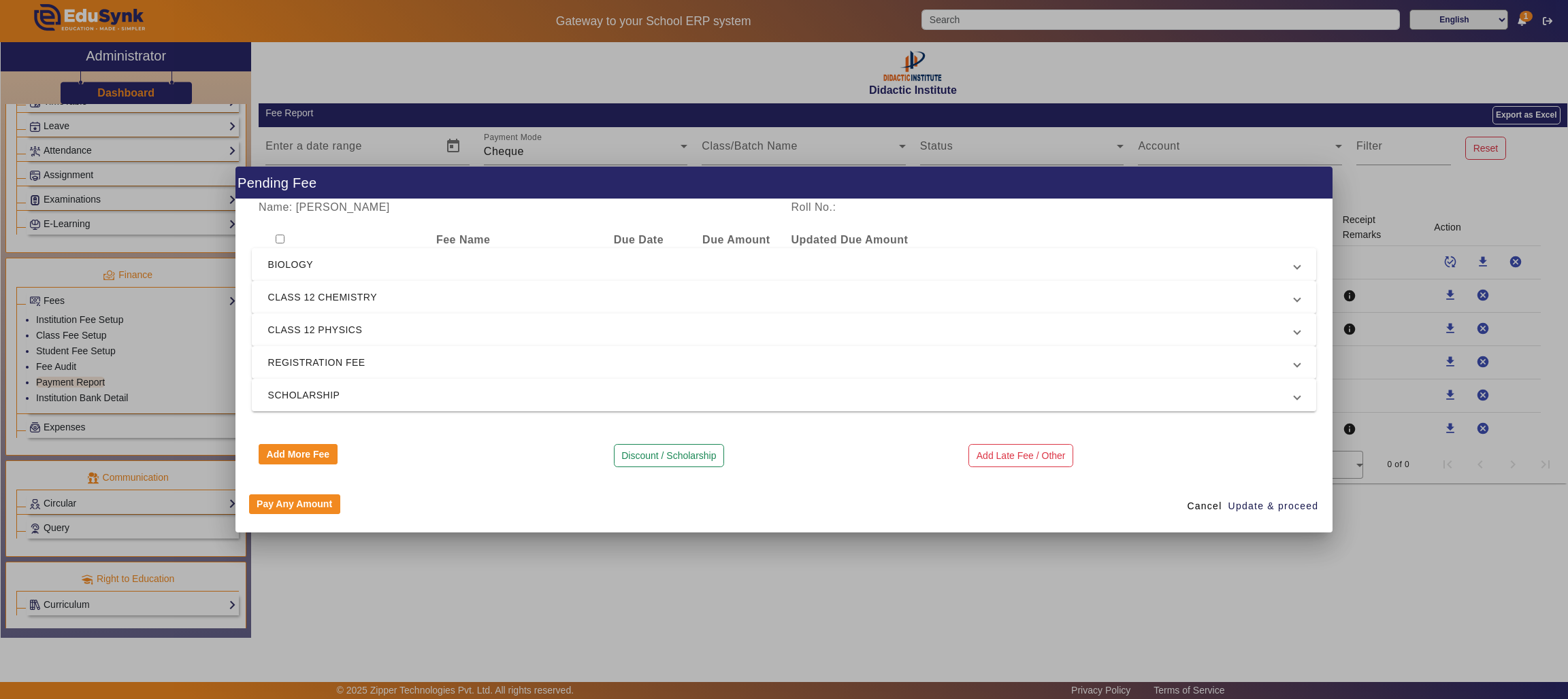
checkbox input "false"
click at [1399, 190] on div at bounding box center [784, 350] width 1568 height 699
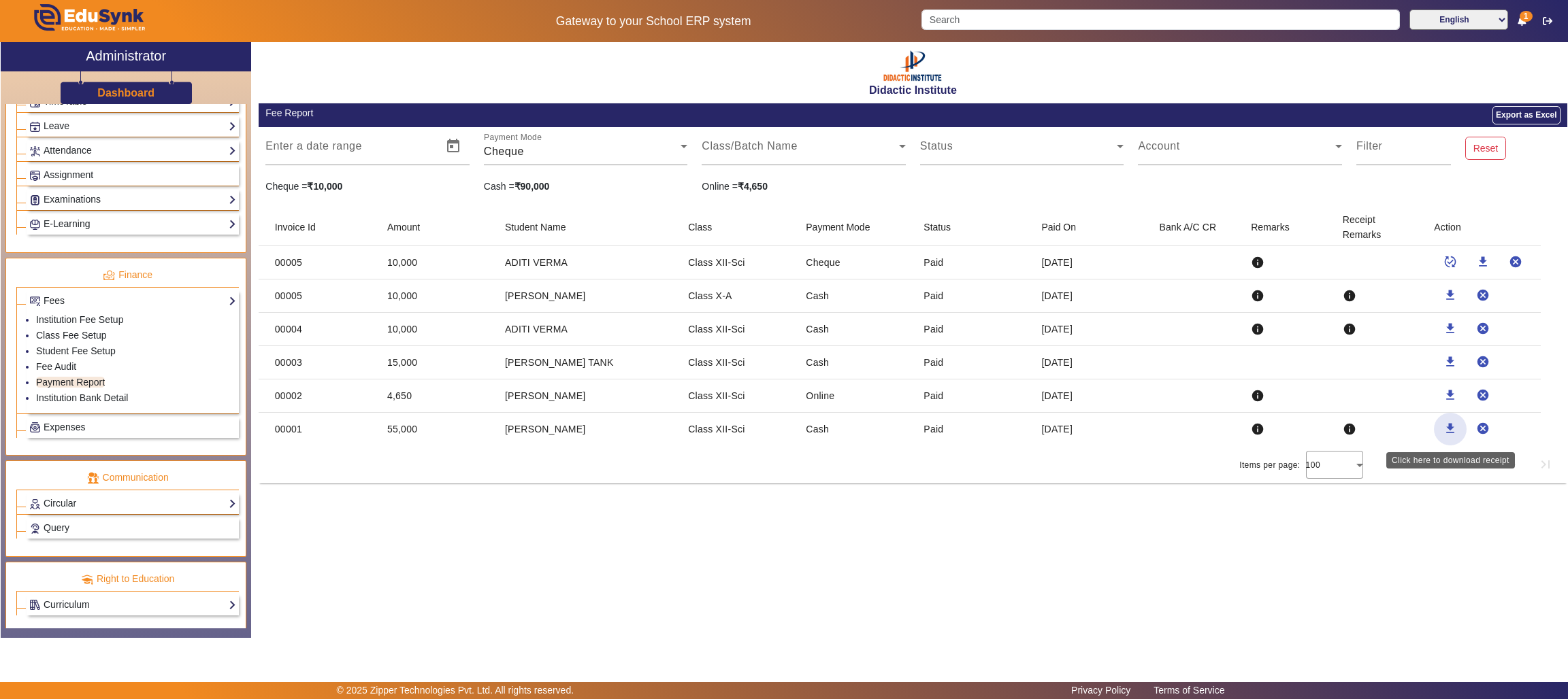
click at [1451, 421] on span "button" at bounding box center [1450, 429] width 33 height 33
click at [54, 356] on link "Student Fee Setup" at bounding box center [76, 350] width 79 height 11
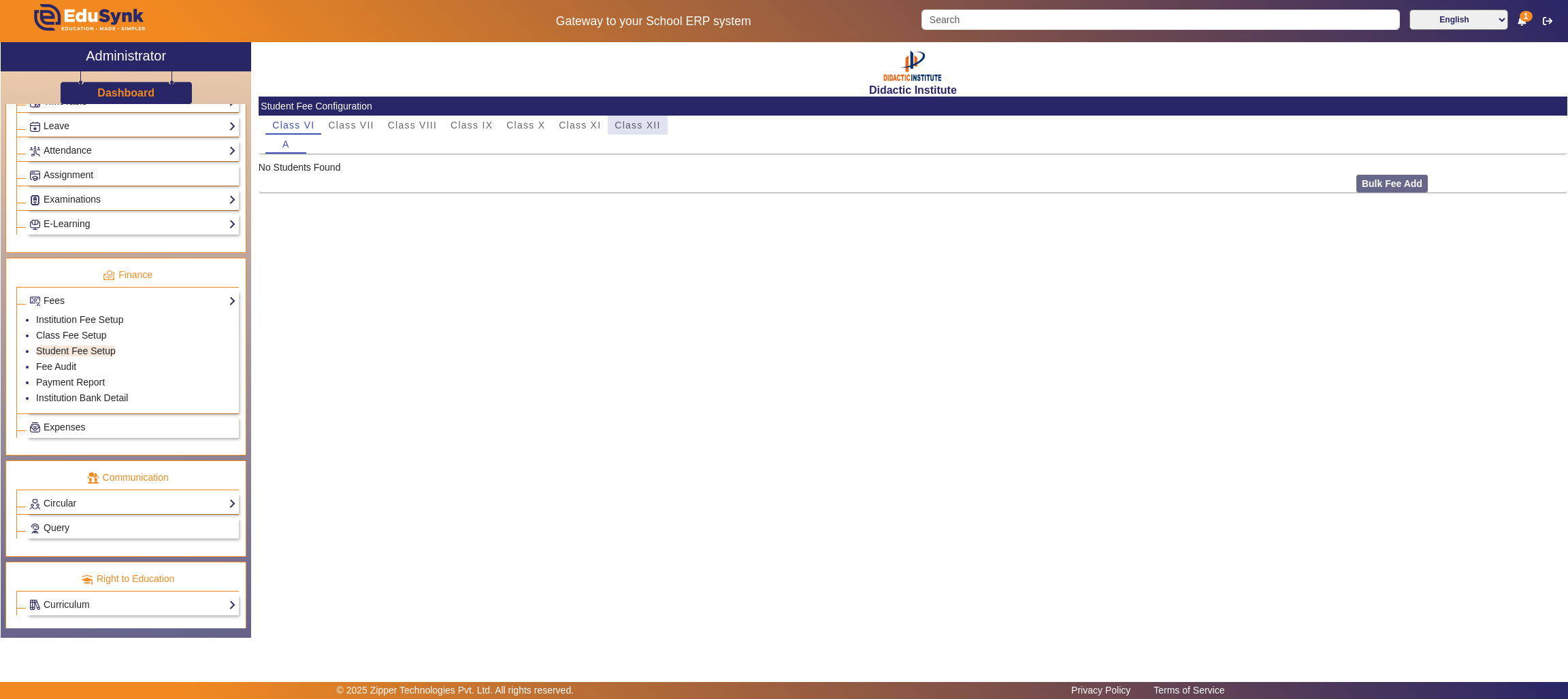
click at [636, 122] on span "Class XII" at bounding box center [637, 124] width 46 height 9
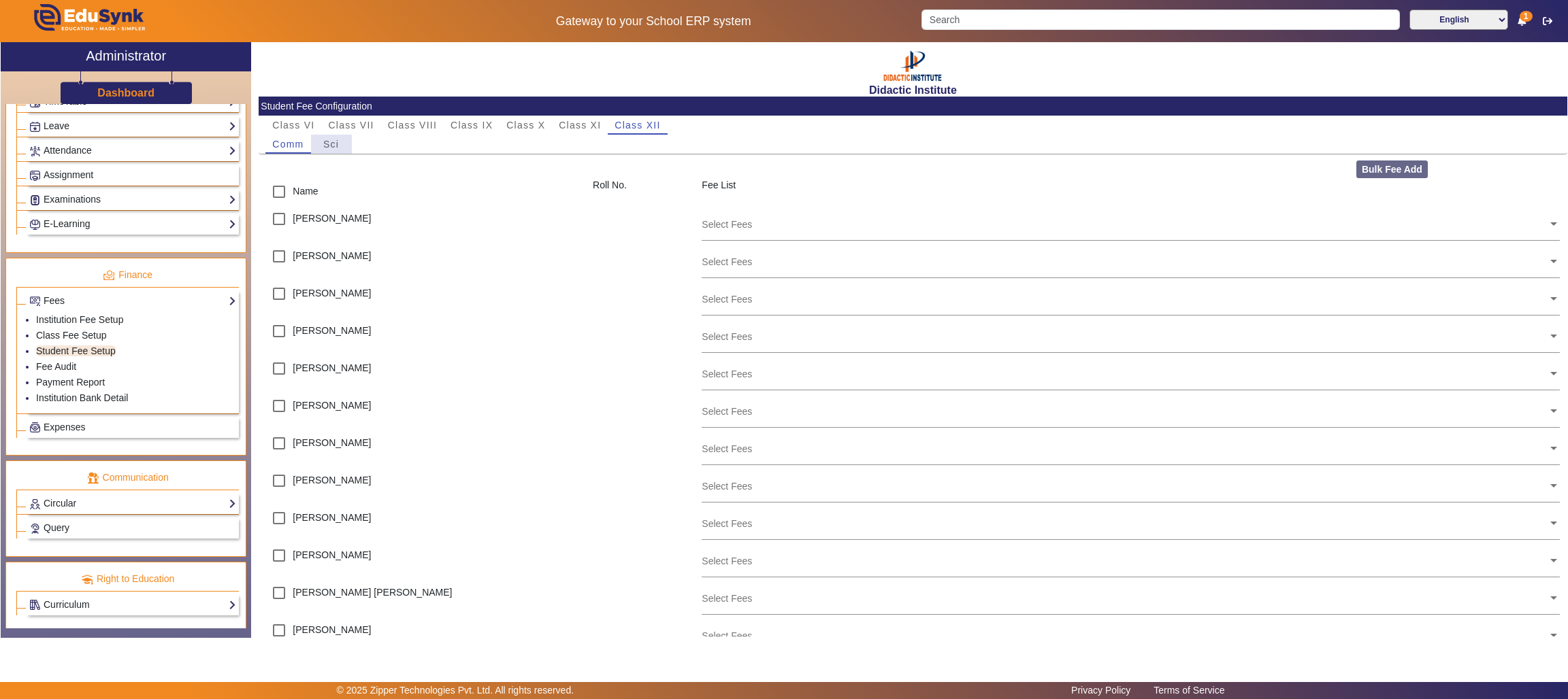
click at [337, 140] on span "Sci" at bounding box center [331, 144] width 16 height 9
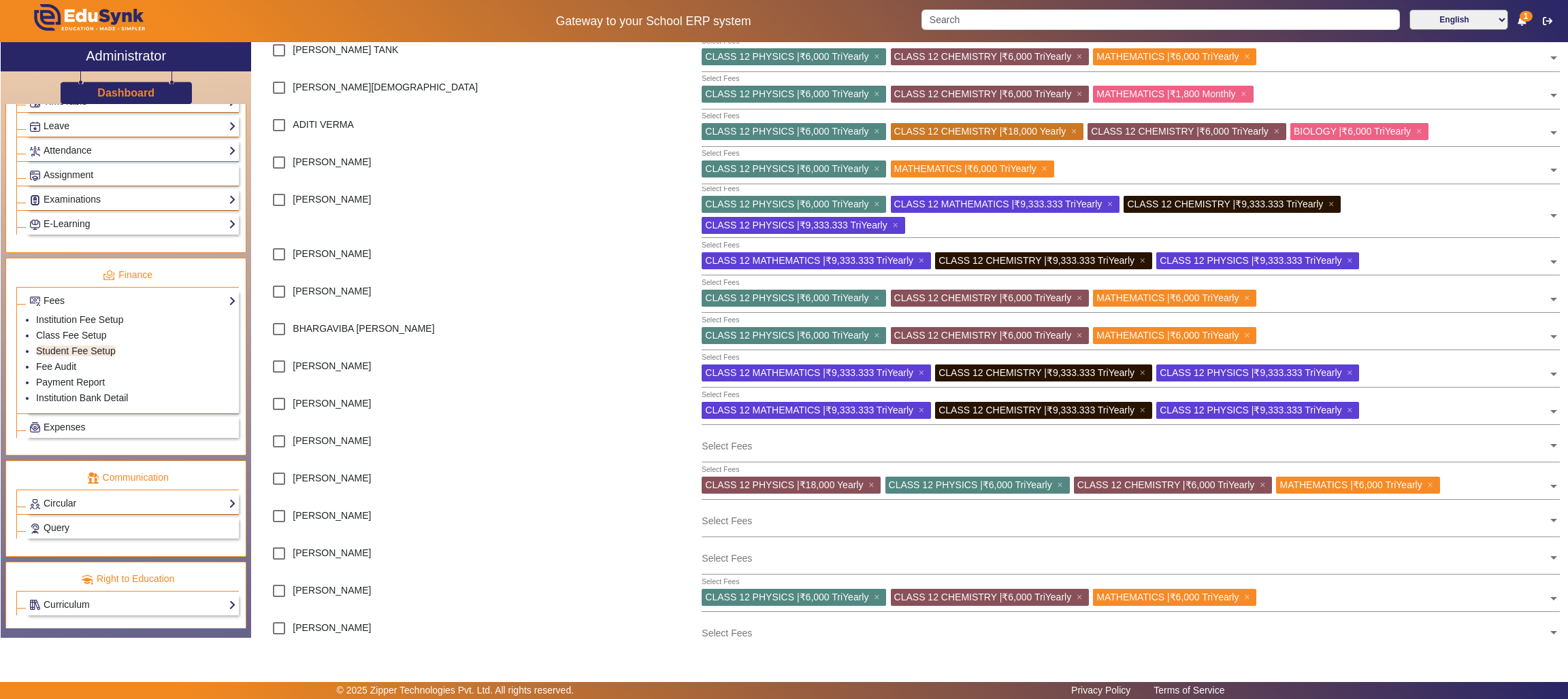
scroll to position [171, 0]
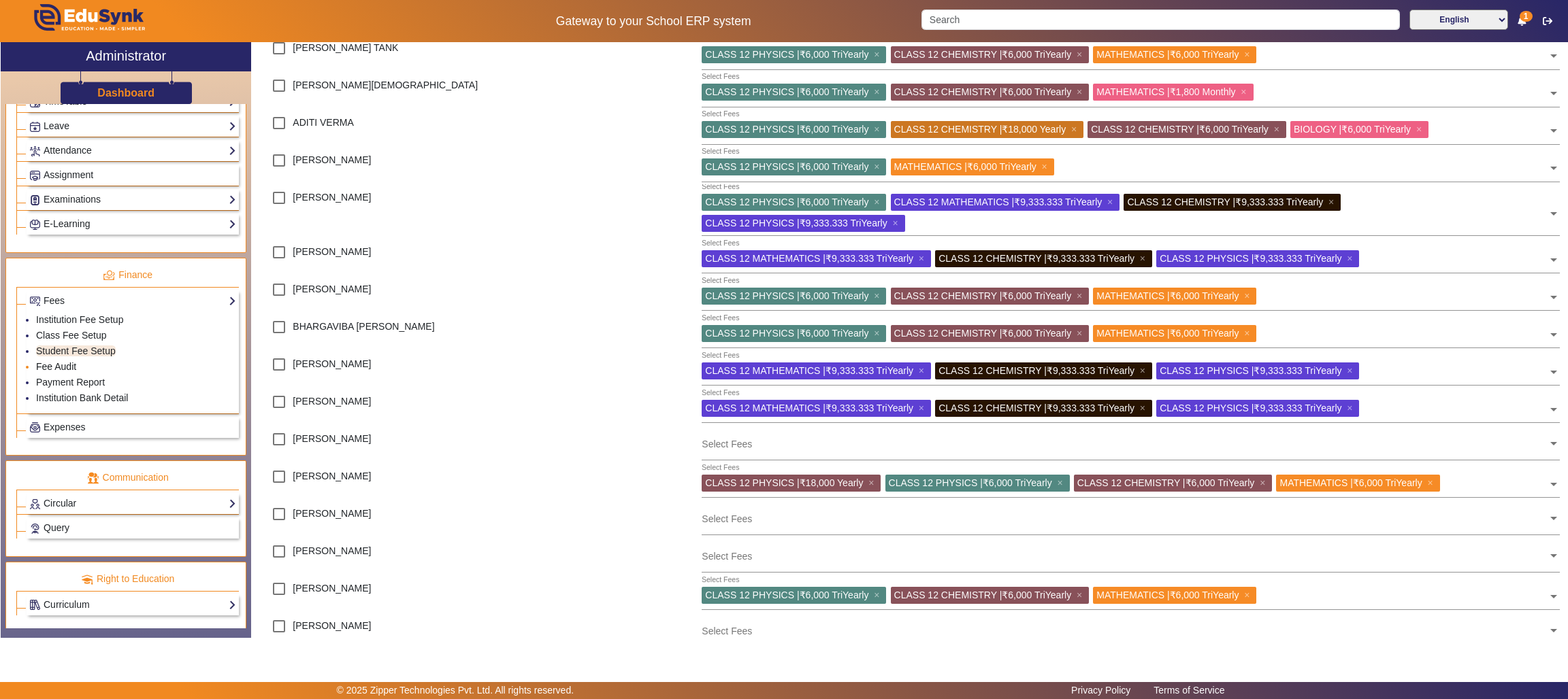
click at [58, 372] on link "Fee Audit" at bounding box center [56, 366] width 40 height 11
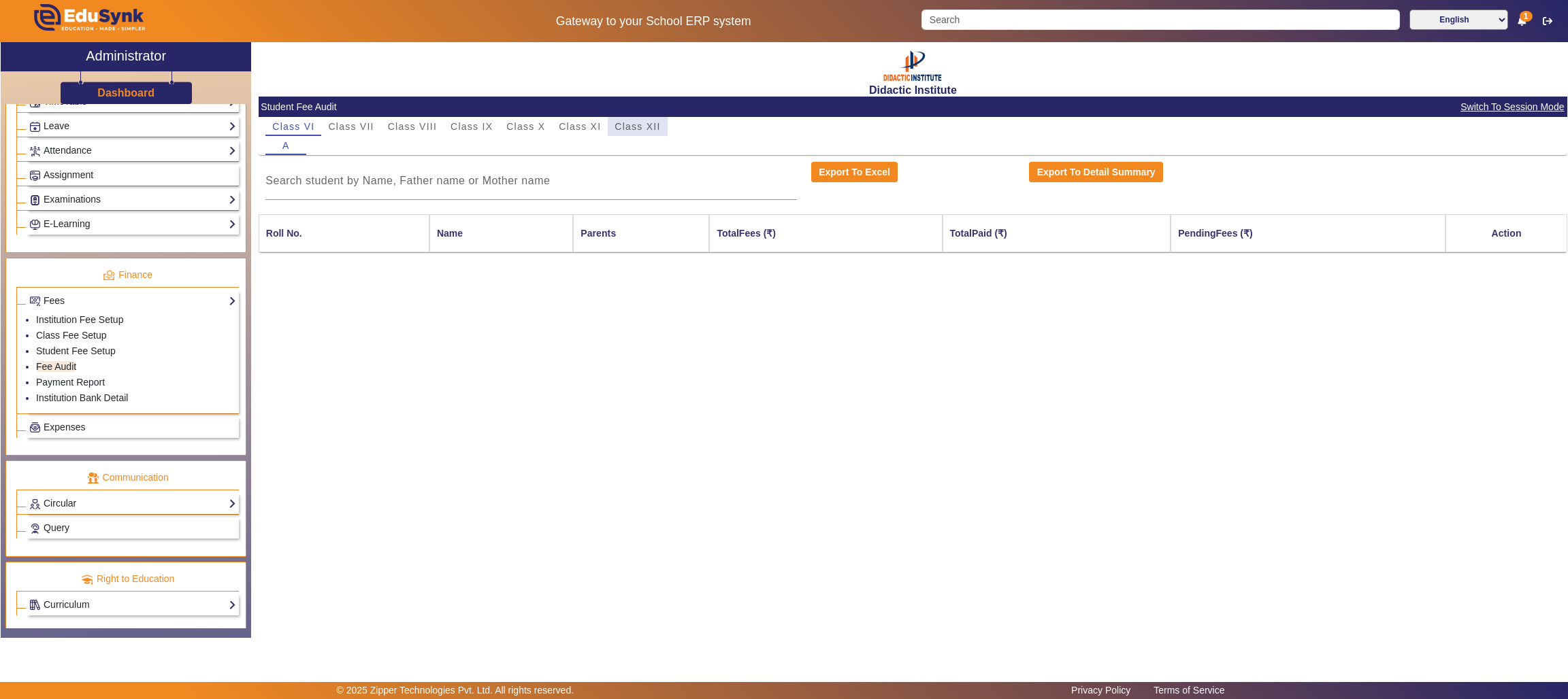
click at [628, 118] on span "Class XII" at bounding box center [637, 127] width 46 height 19
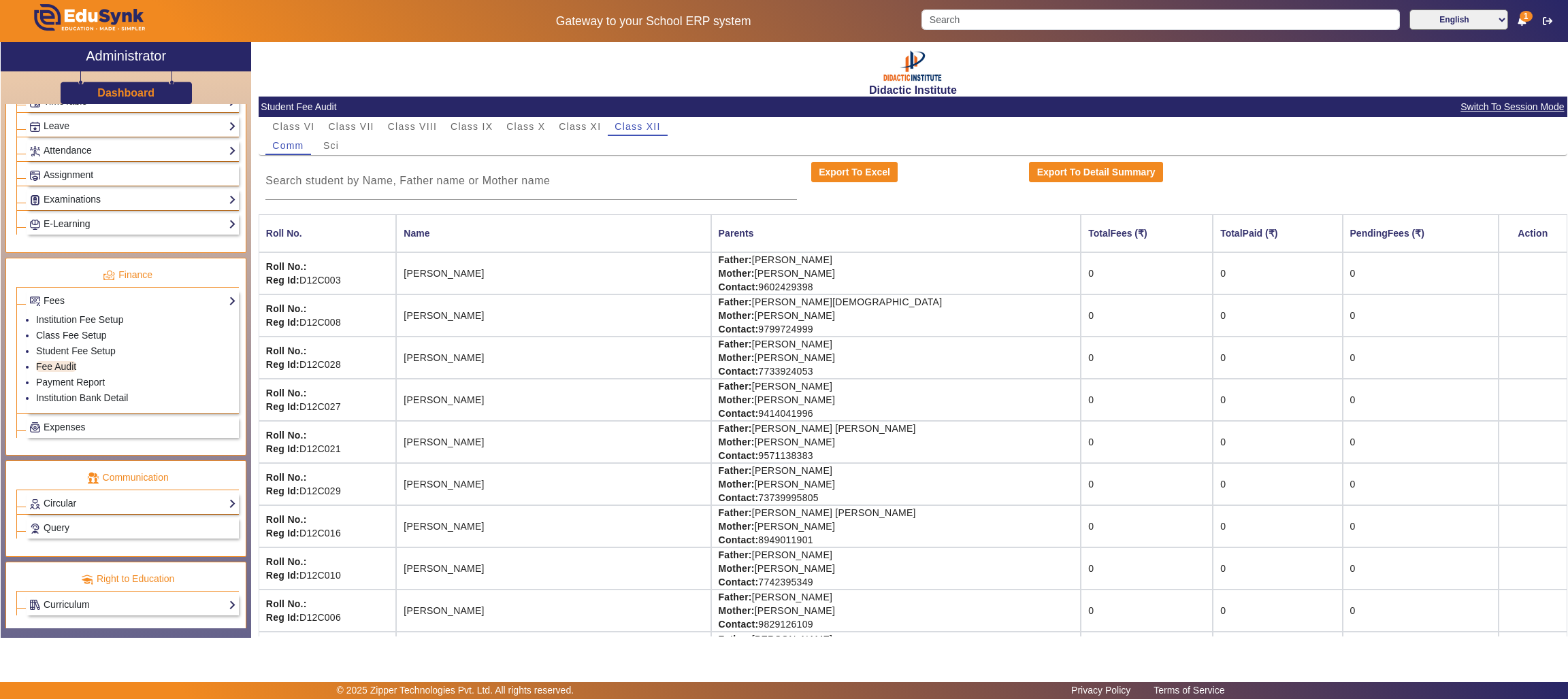
click at [1501, 102] on span "Switch To Session Mode" at bounding box center [1511, 107] width 104 height 16
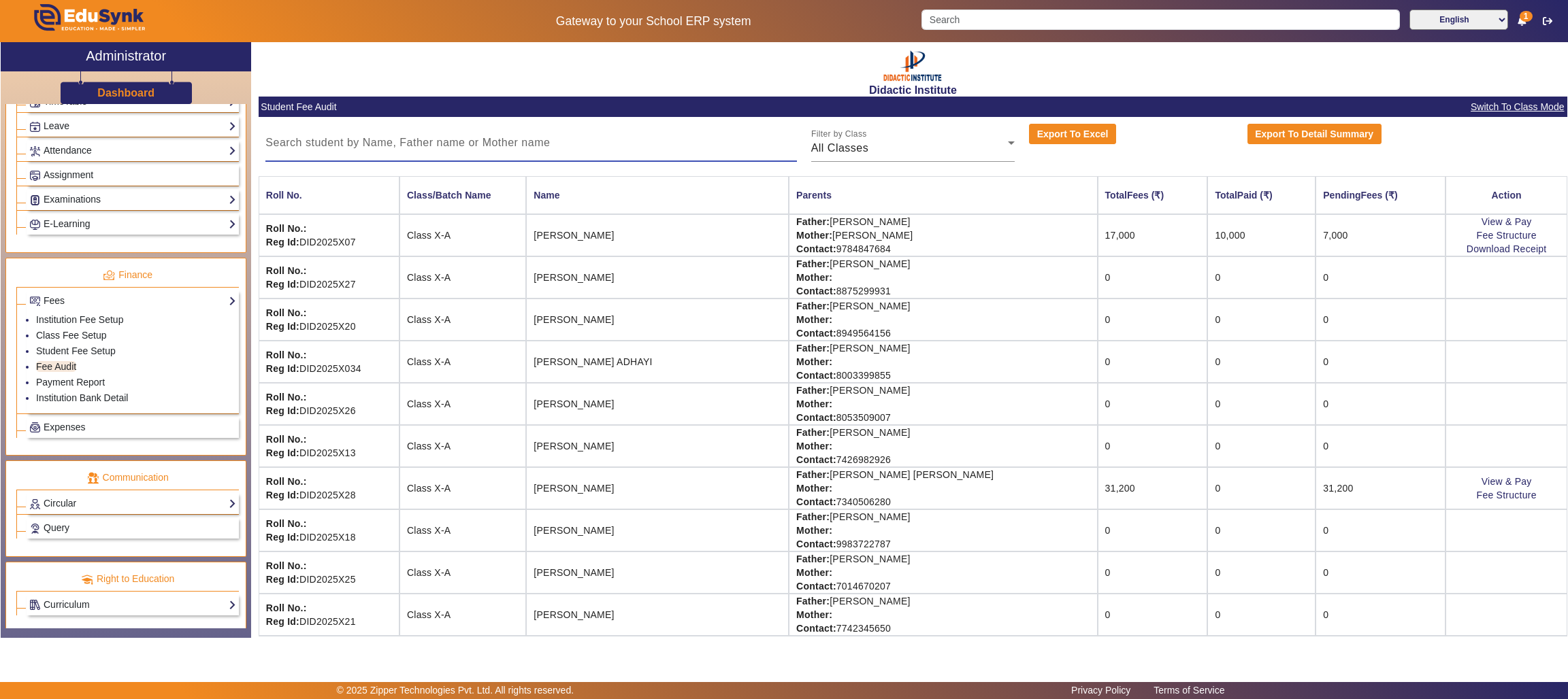
click at [488, 142] on input at bounding box center [530, 142] width 531 height 16
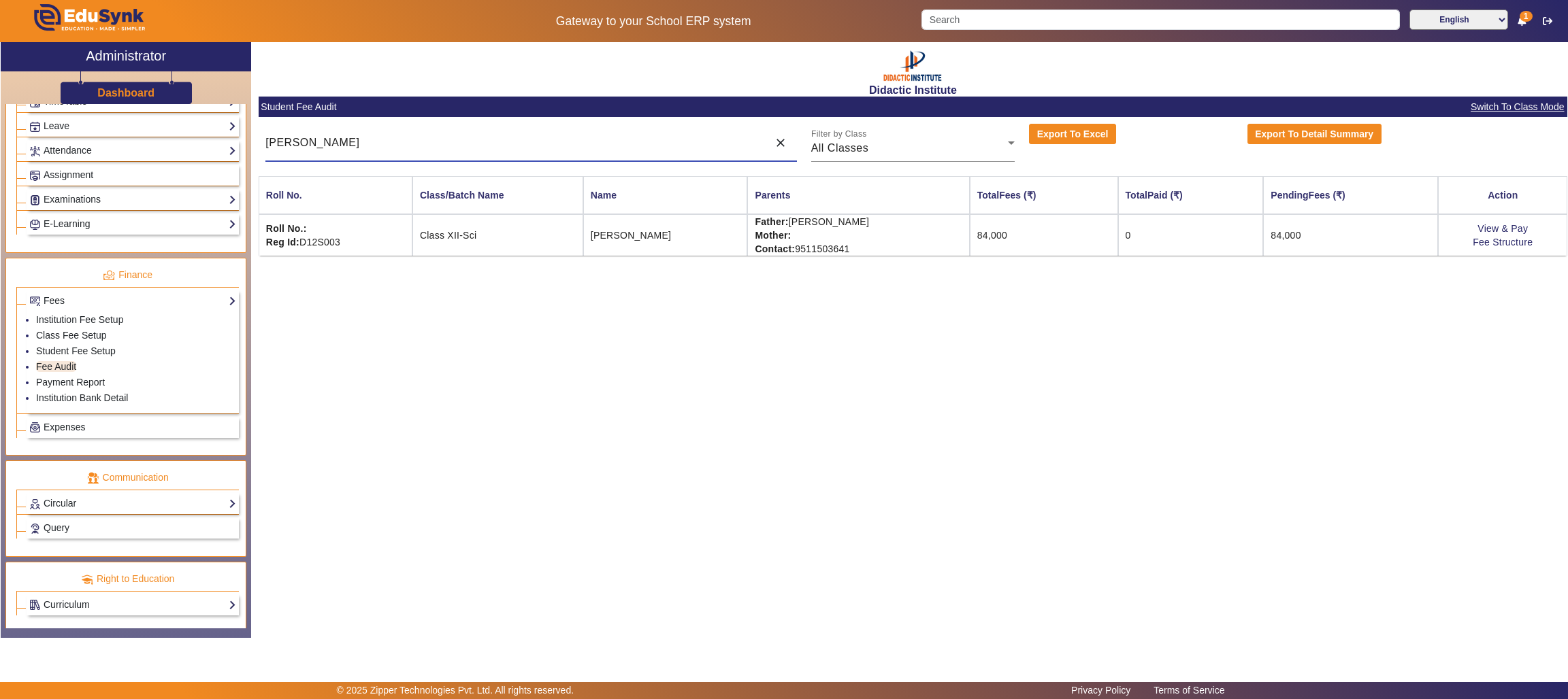
type input "DHAIRYA"
click at [1500, 226] on link "View & Pay" at bounding box center [1502, 228] width 50 height 11
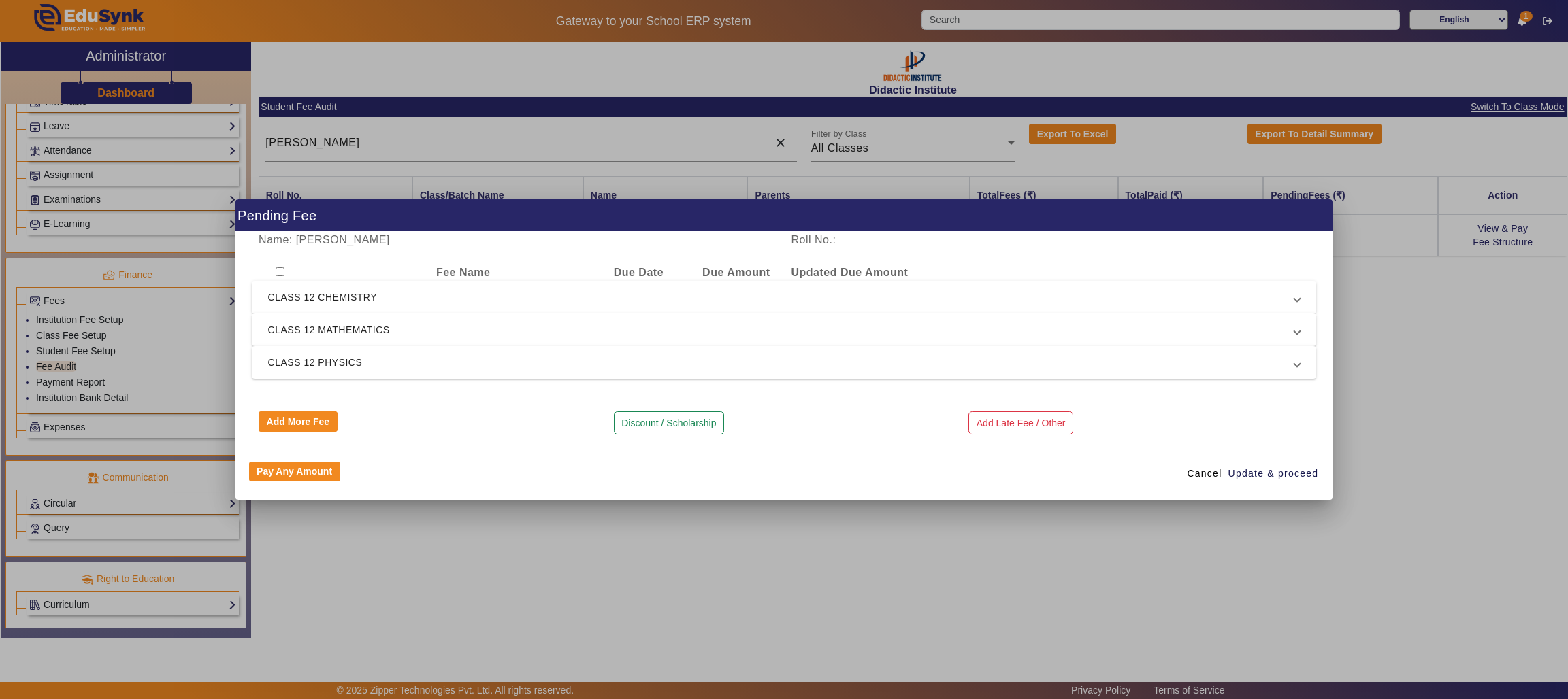
click at [1400, 300] on div at bounding box center [784, 350] width 1568 height 699
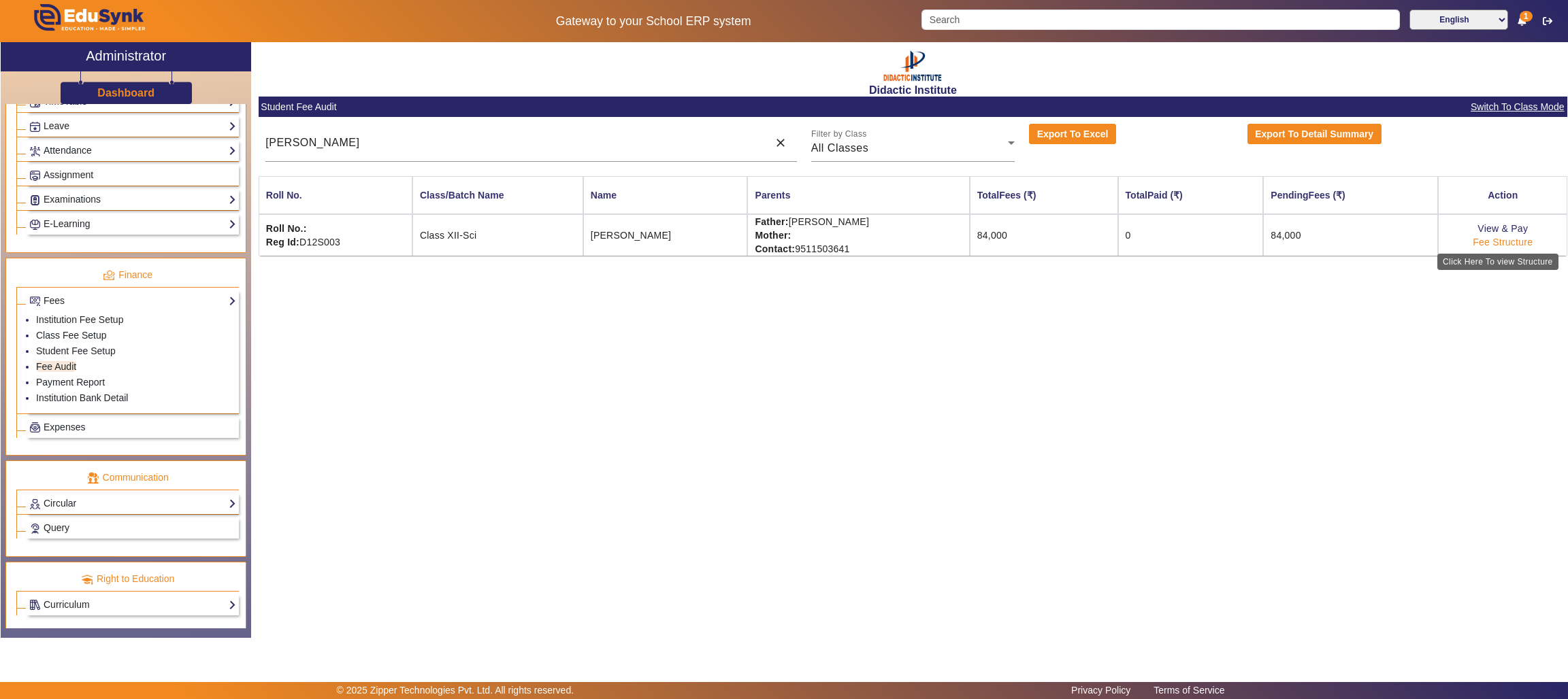
click at [1488, 244] on link "Fee Structure" at bounding box center [1502, 242] width 60 height 11
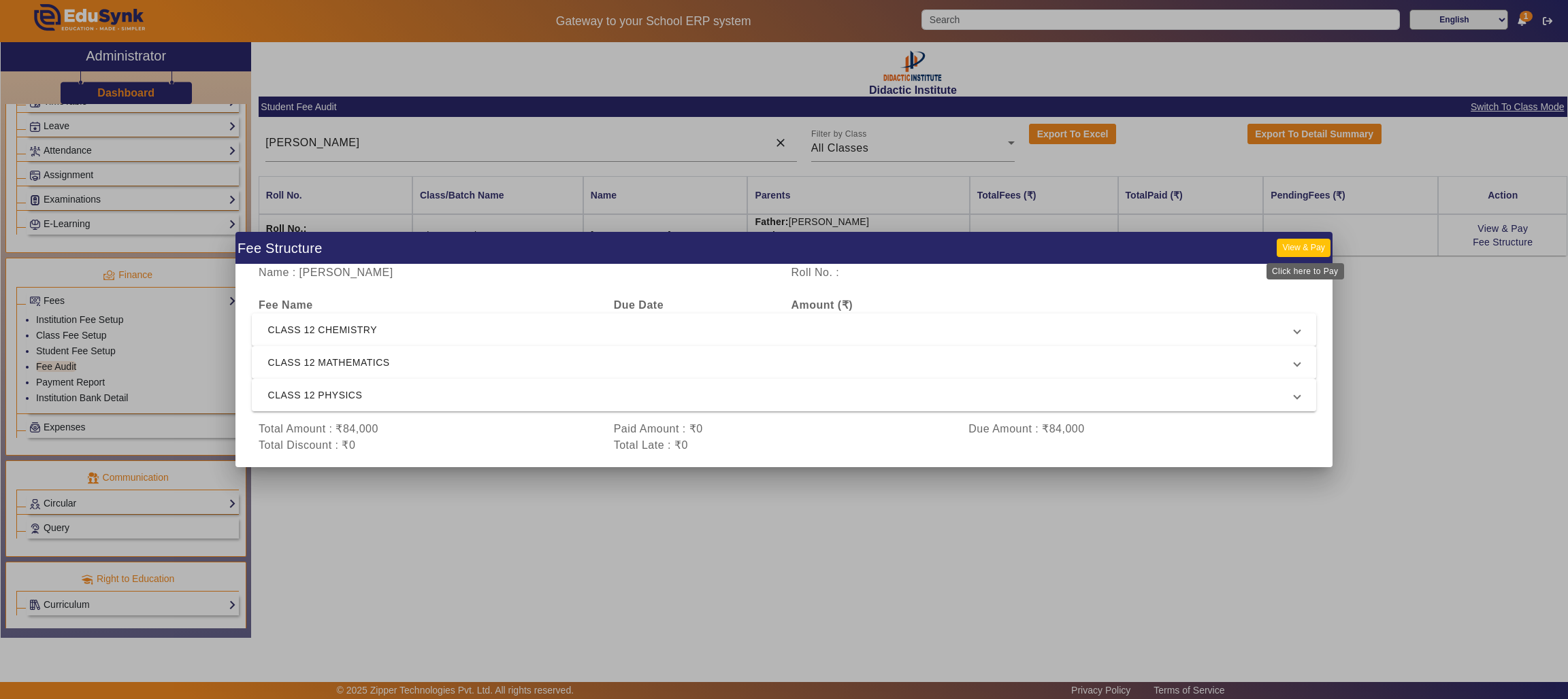
click at [1312, 244] on button "View & Pay" at bounding box center [1302, 248] width 53 height 18
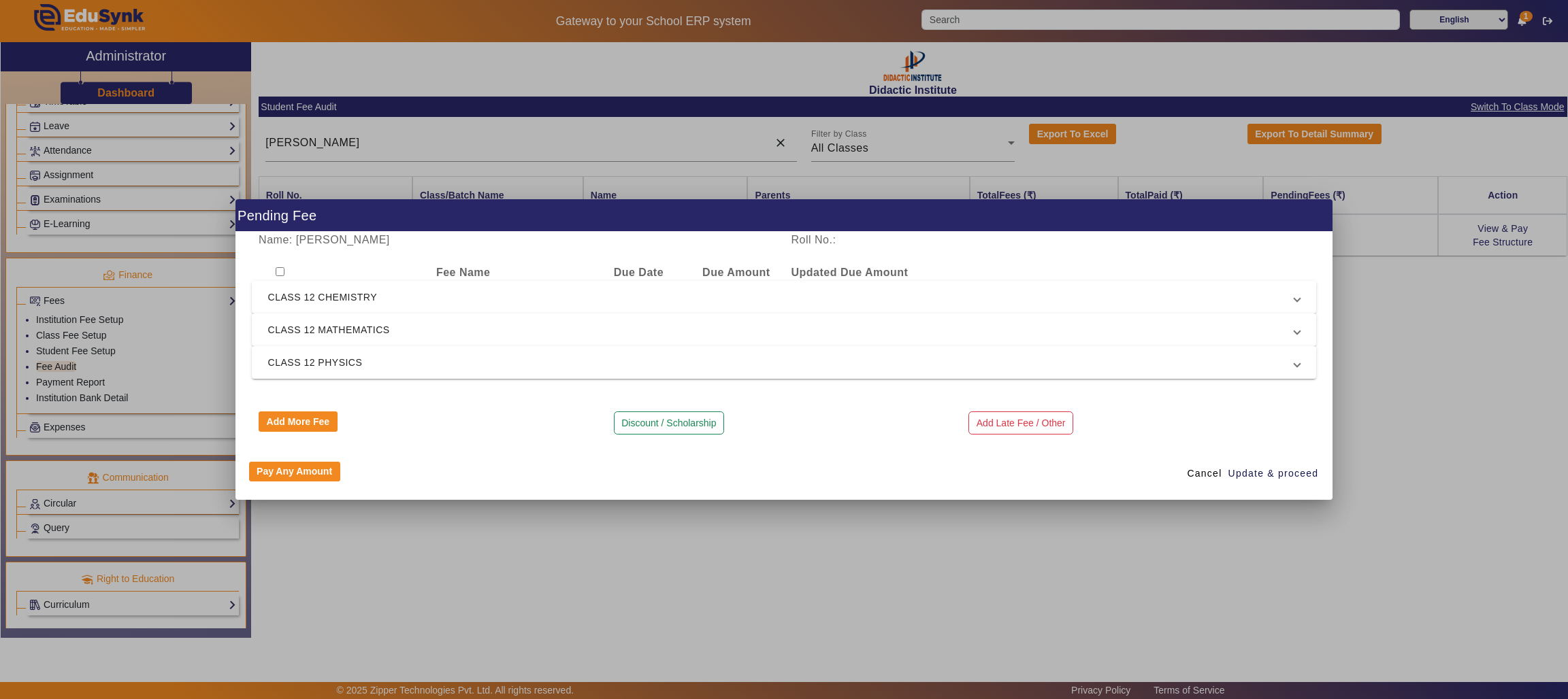
click at [277, 271] on input "checkbox" at bounding box center [280, 272] width 9 height 9
checkbox input "true"
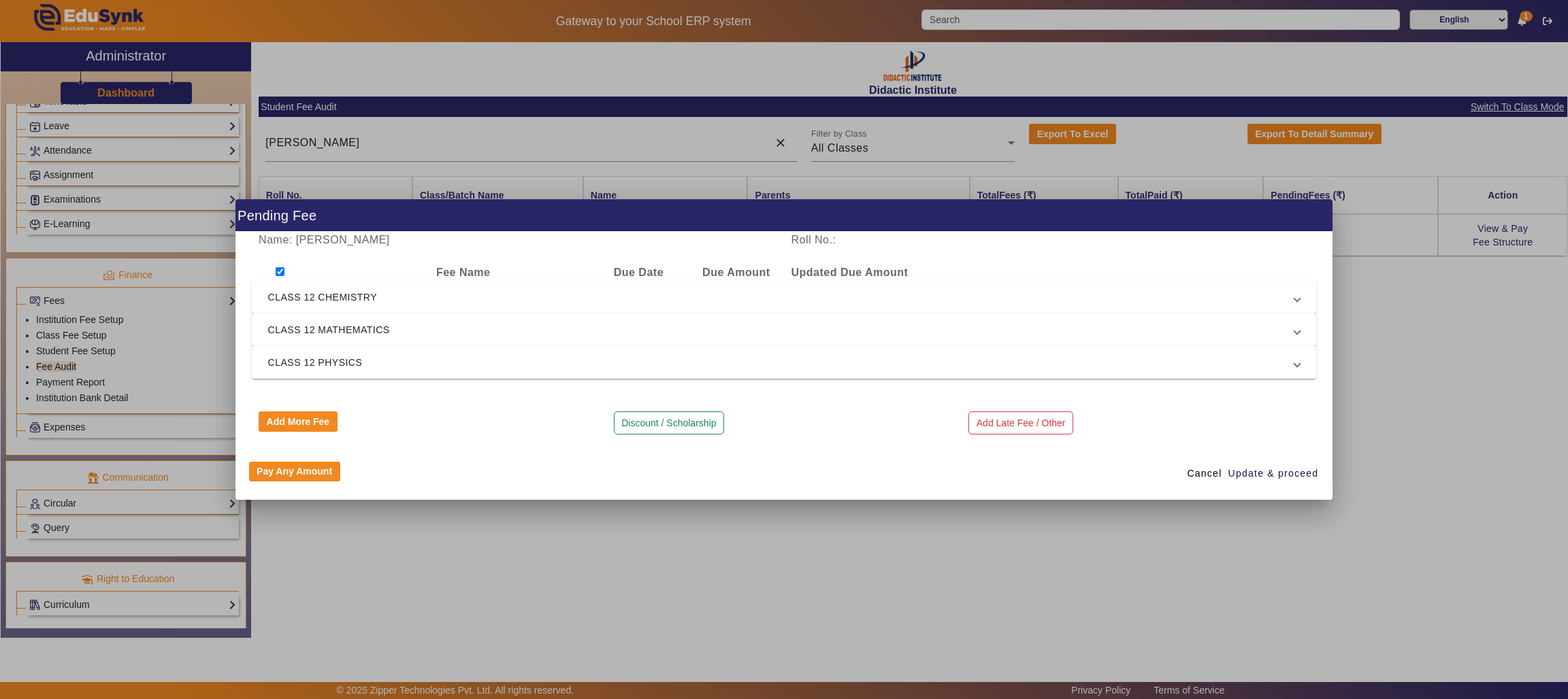
checkbox input "true"
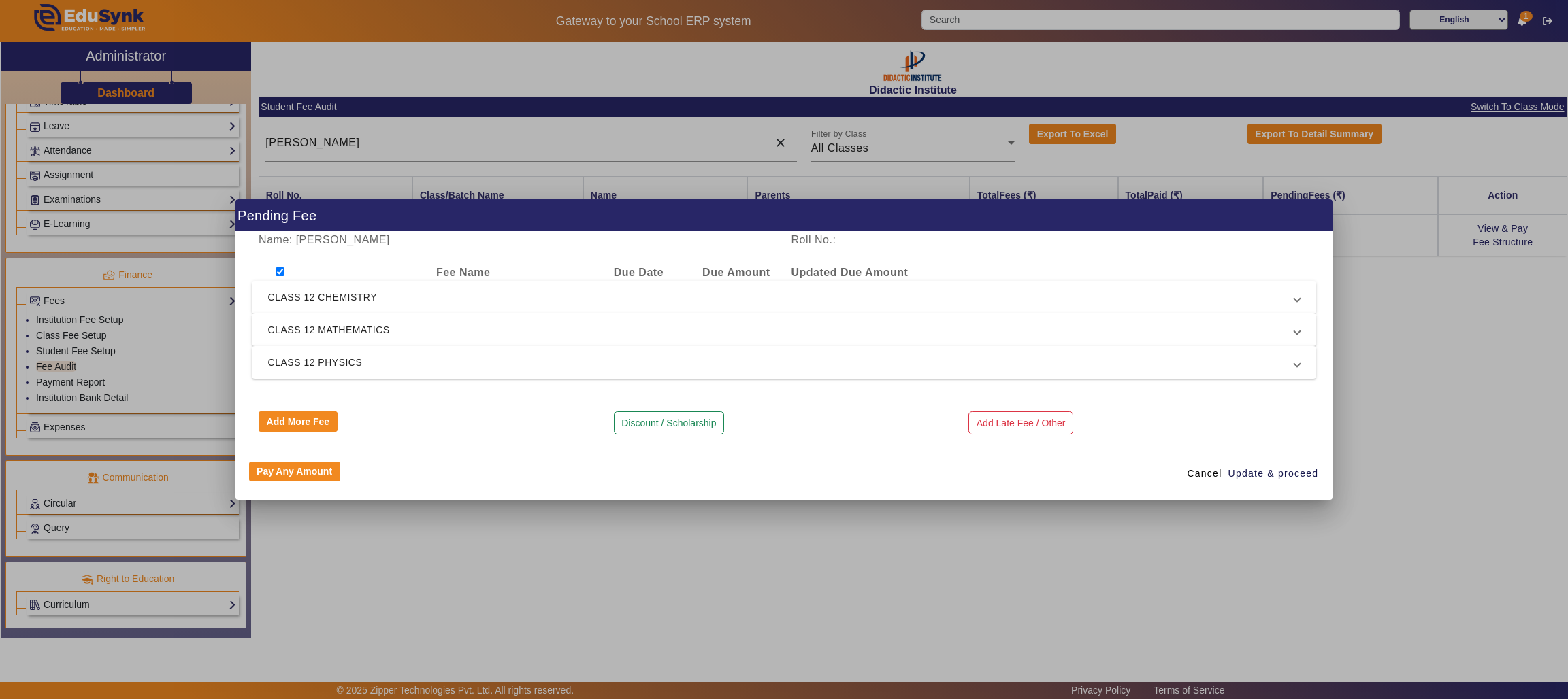
checkbox input "true"
click at [686, 422] on button "Discount / Scholarship" at bounding box center [669, 423] width 111 height 23
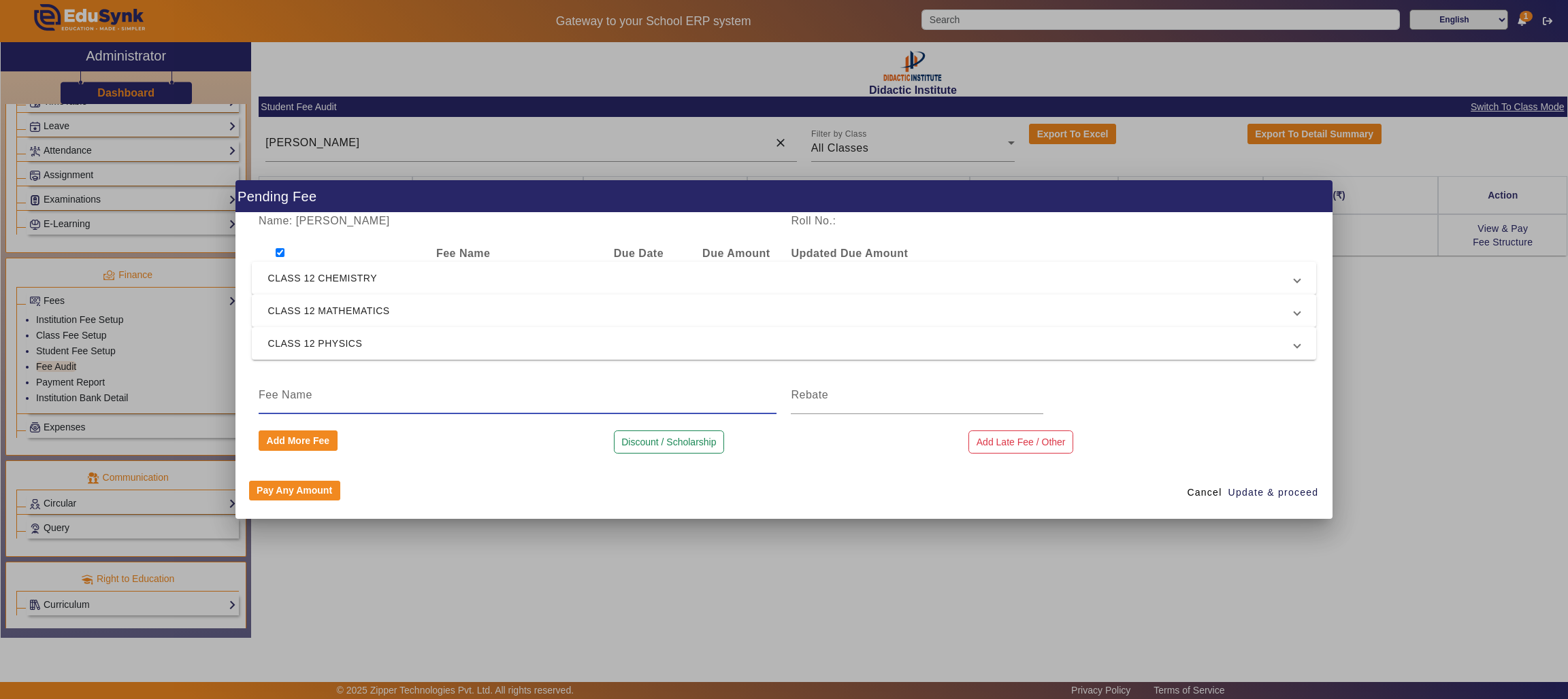
click at [507, 402] on input at bounding box center [517, 394] width 518 height 16
type input "SCHOLARSHIP"
click at [833, 398] on input at bounding box center [917, 394] width 252 height 16
type input "9000"
click at [1244, 488] on span "Update & proceed" at bounding box center [1273, 493] width 91 height 15
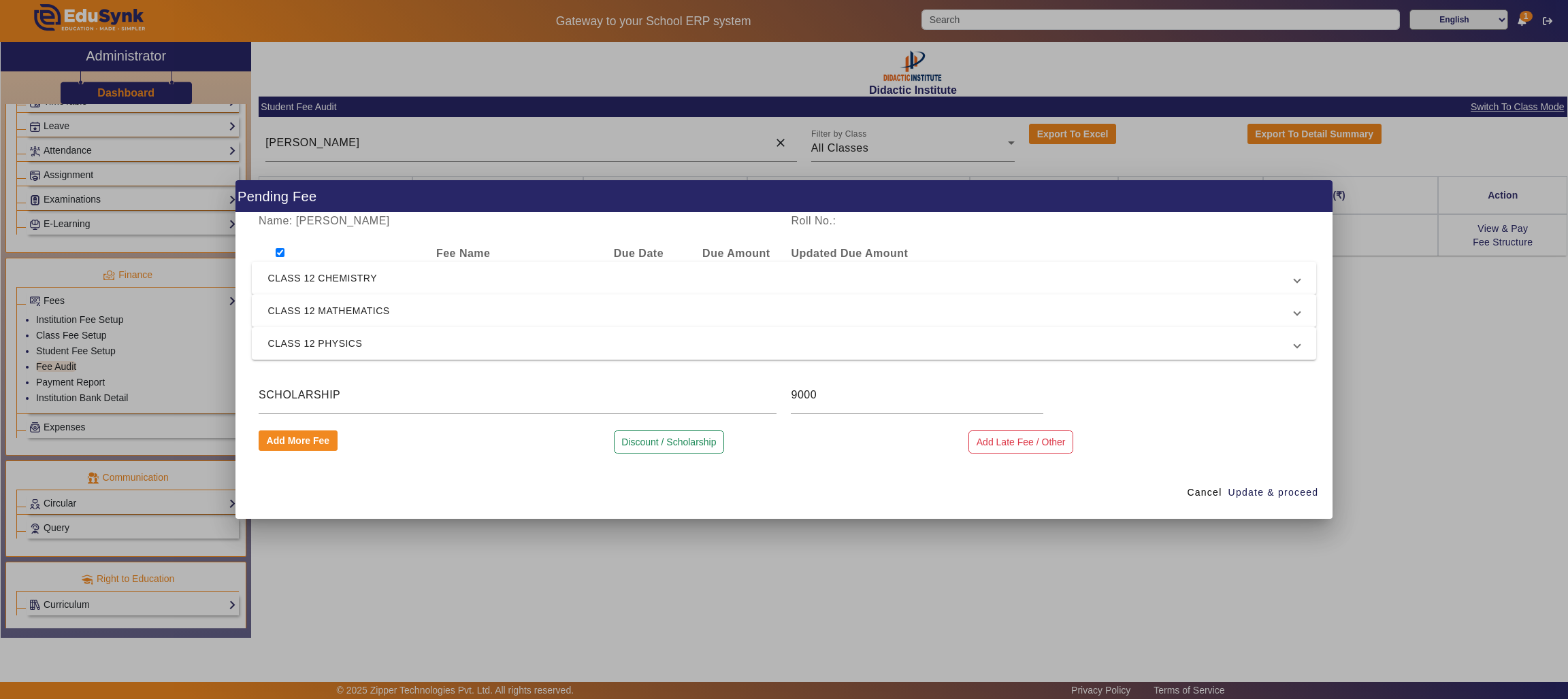
click at [279, 251] on input "checkbox" at bounding box center [280, 253] width 9 height 9
checkbox input "false"
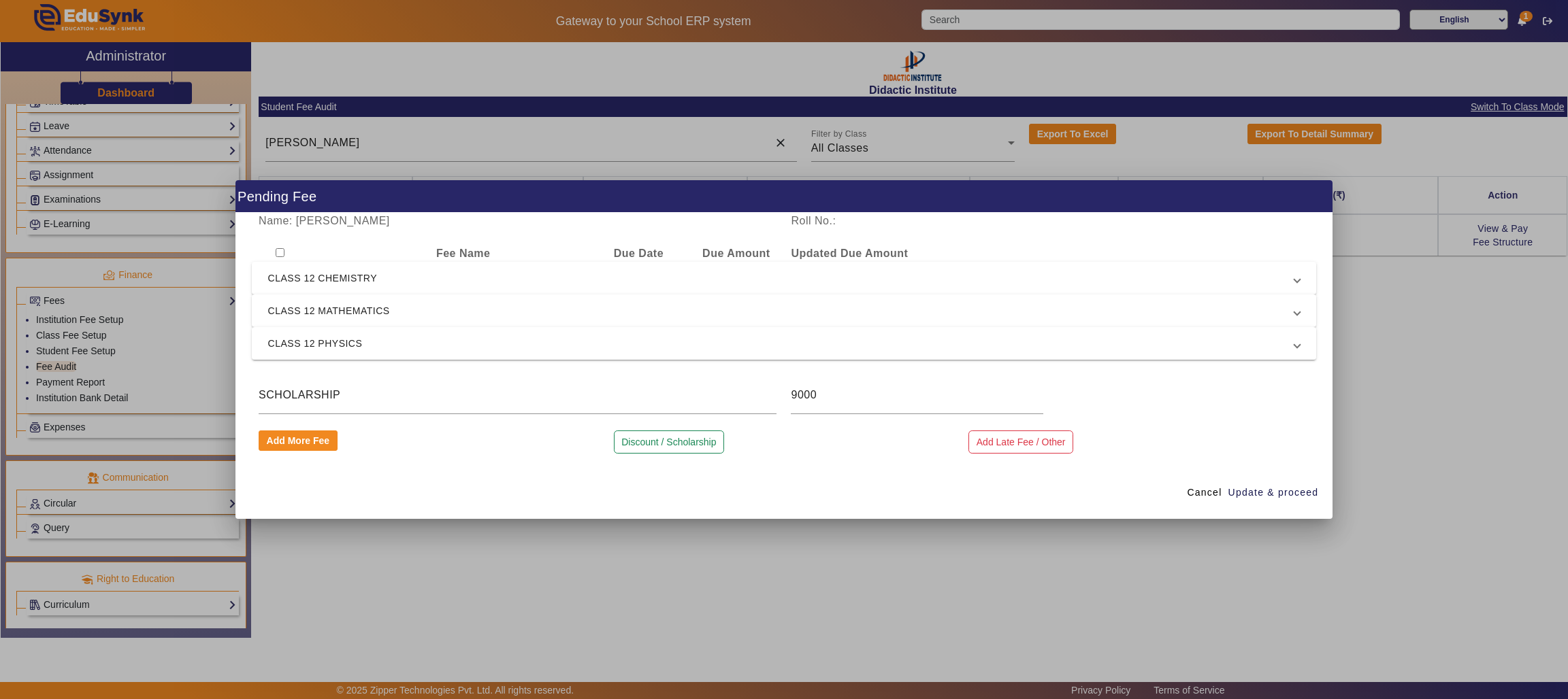
checkbox input "false"
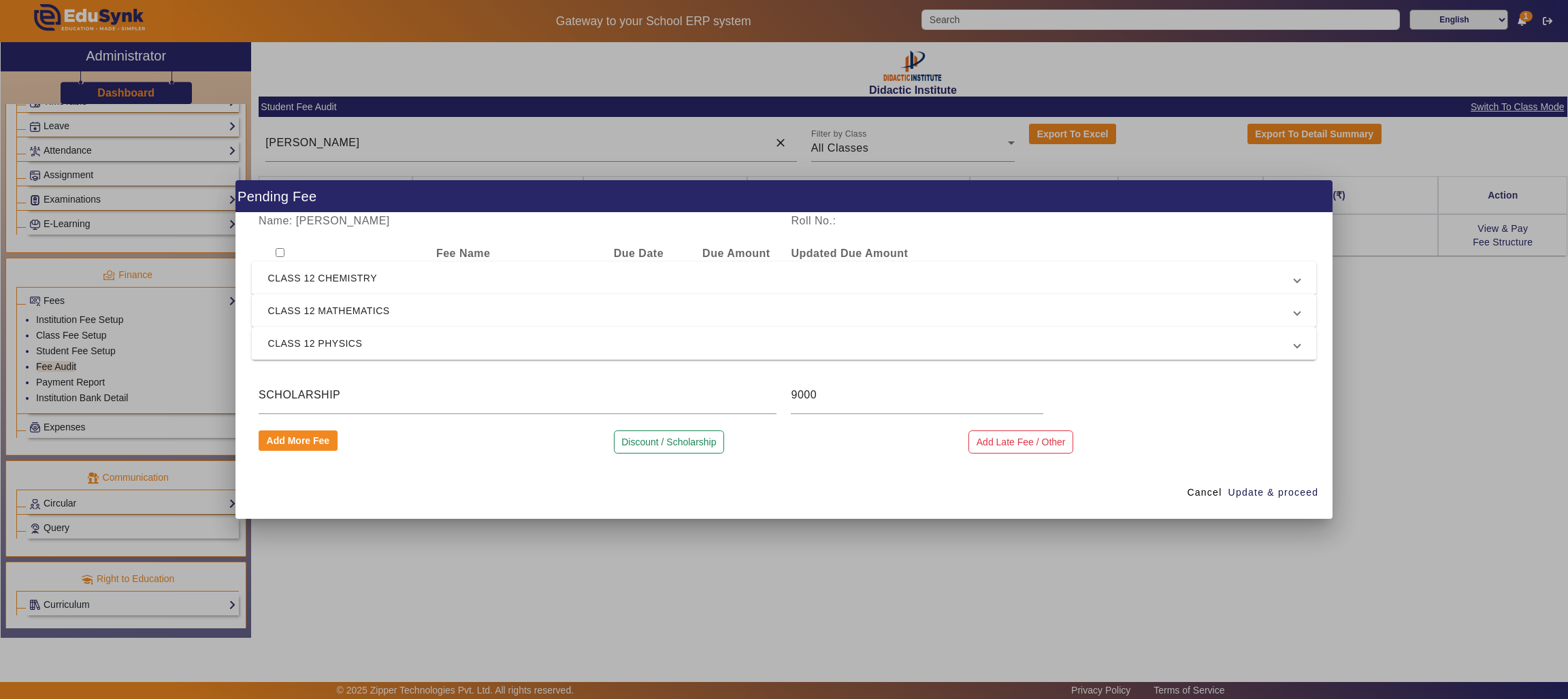
checkbox input "false"
click at [279, 251] on input "checkbox" at bounding box center [280, 253] width 9 height 9
checkbox input "true"
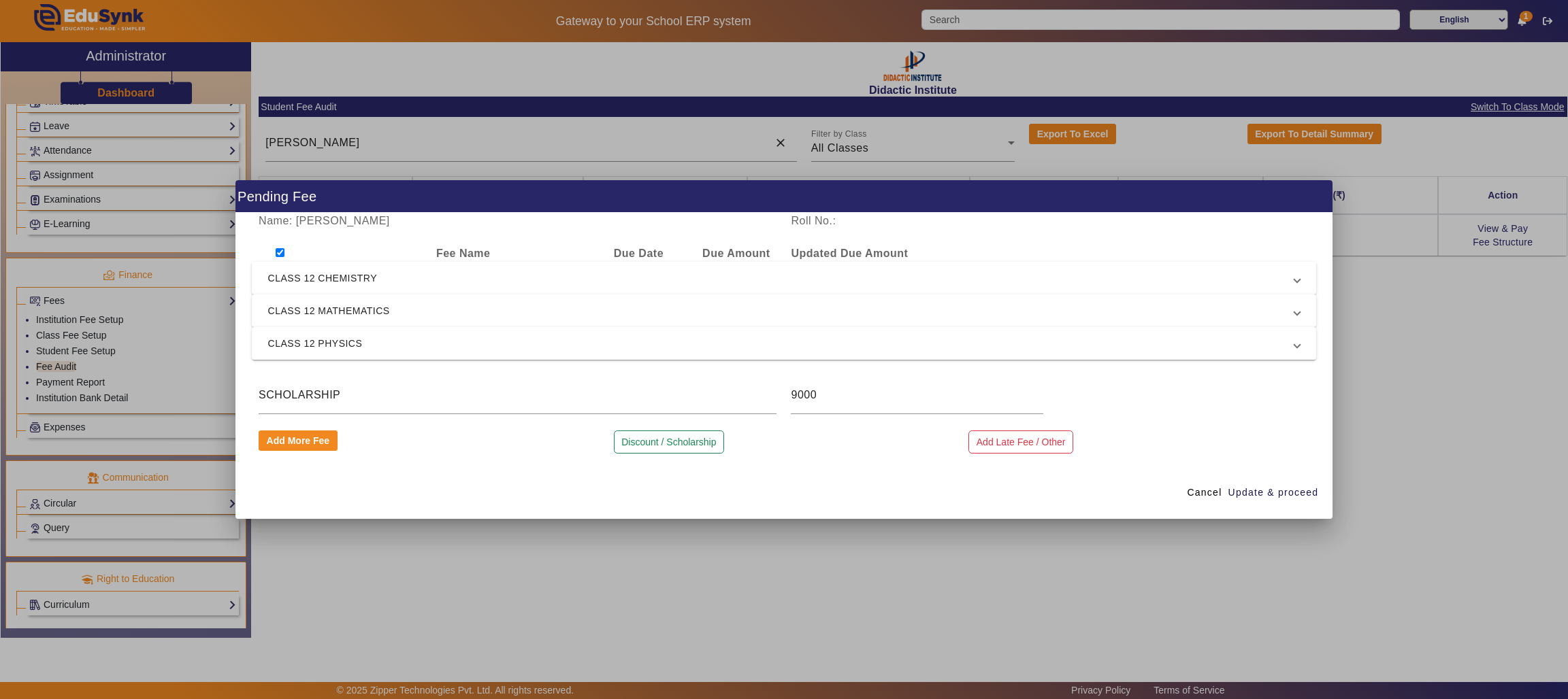
checkbox input "true"
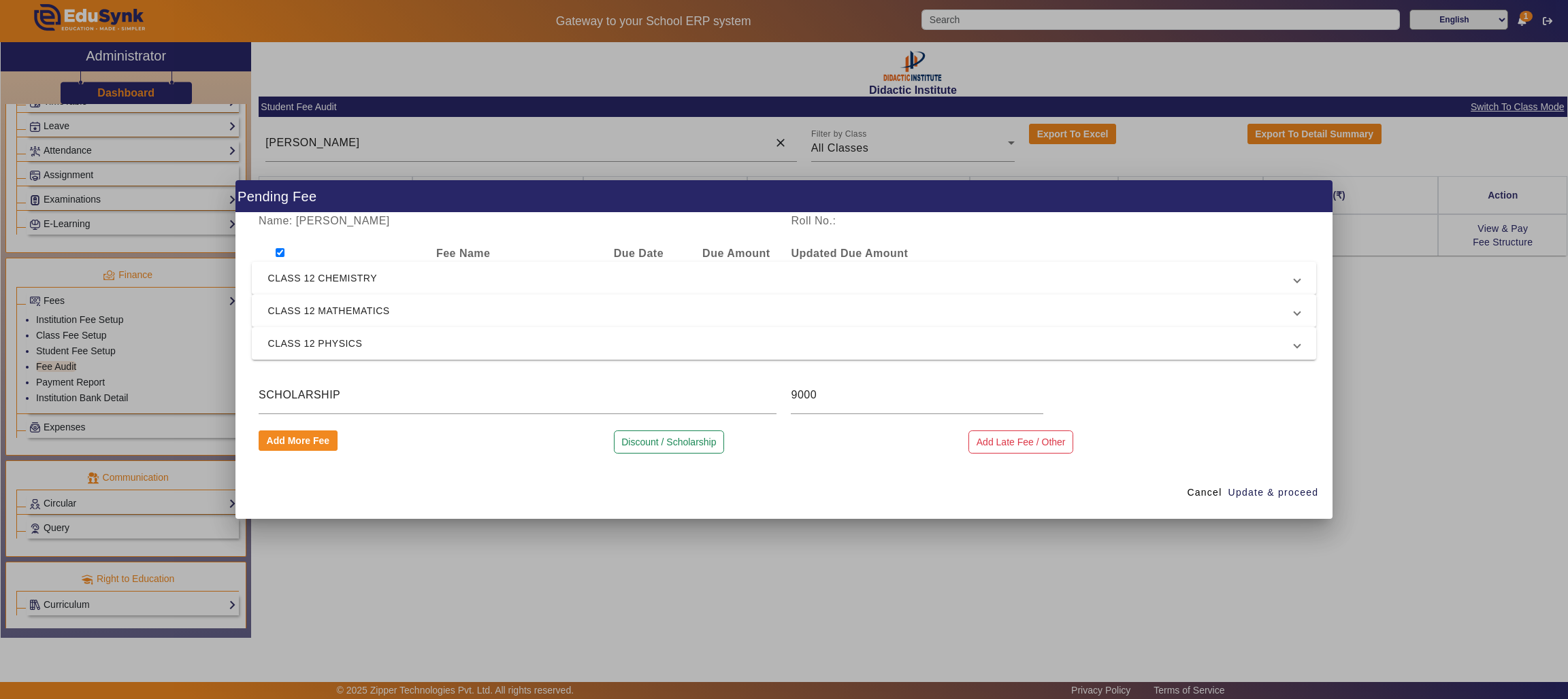
checkbox input "true"
click at [400, 274] on span "CLASS 12 CHEMISTRY" at bounding box center [781, 278] width 1027 height 16
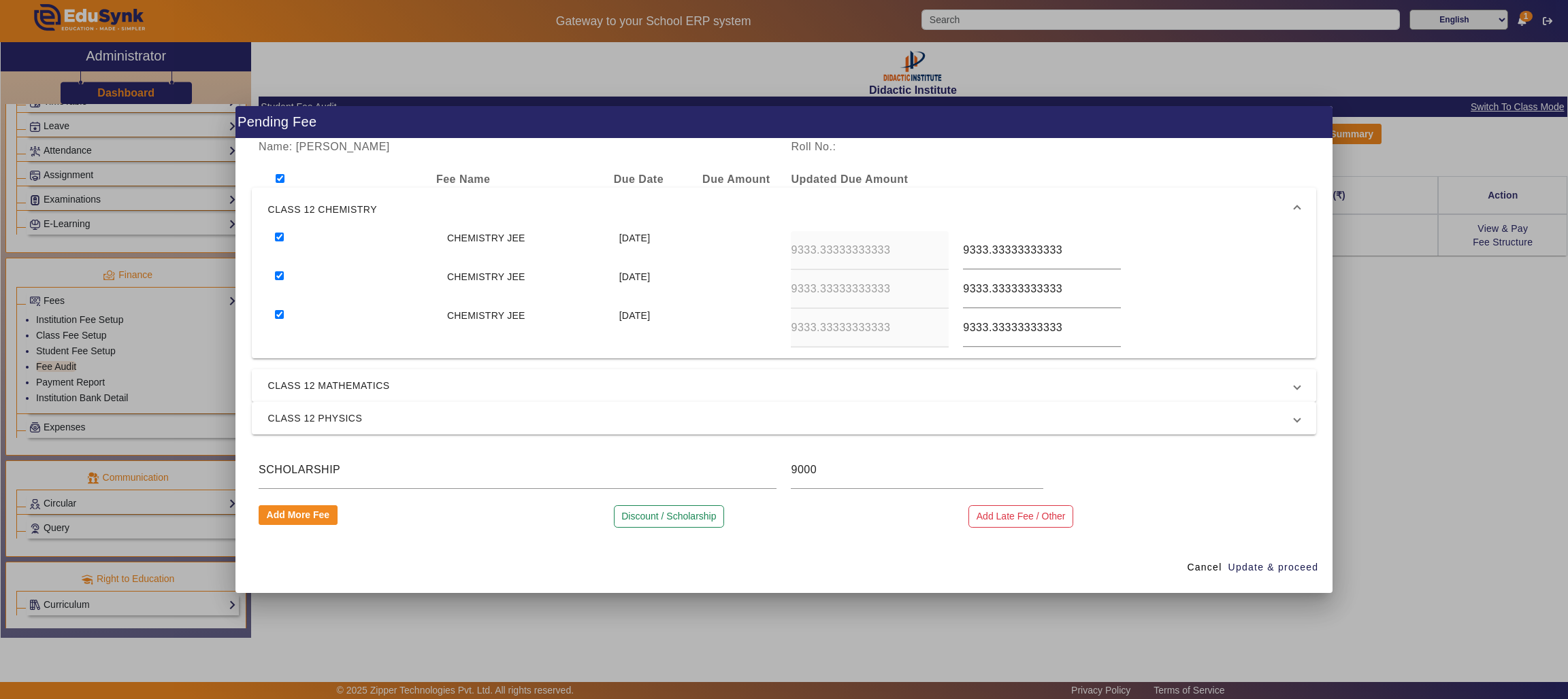
click at [419, 377] on span "CLASS 12 MATHEMATICS" at bounding box center [781, 385] width 1027 height 16
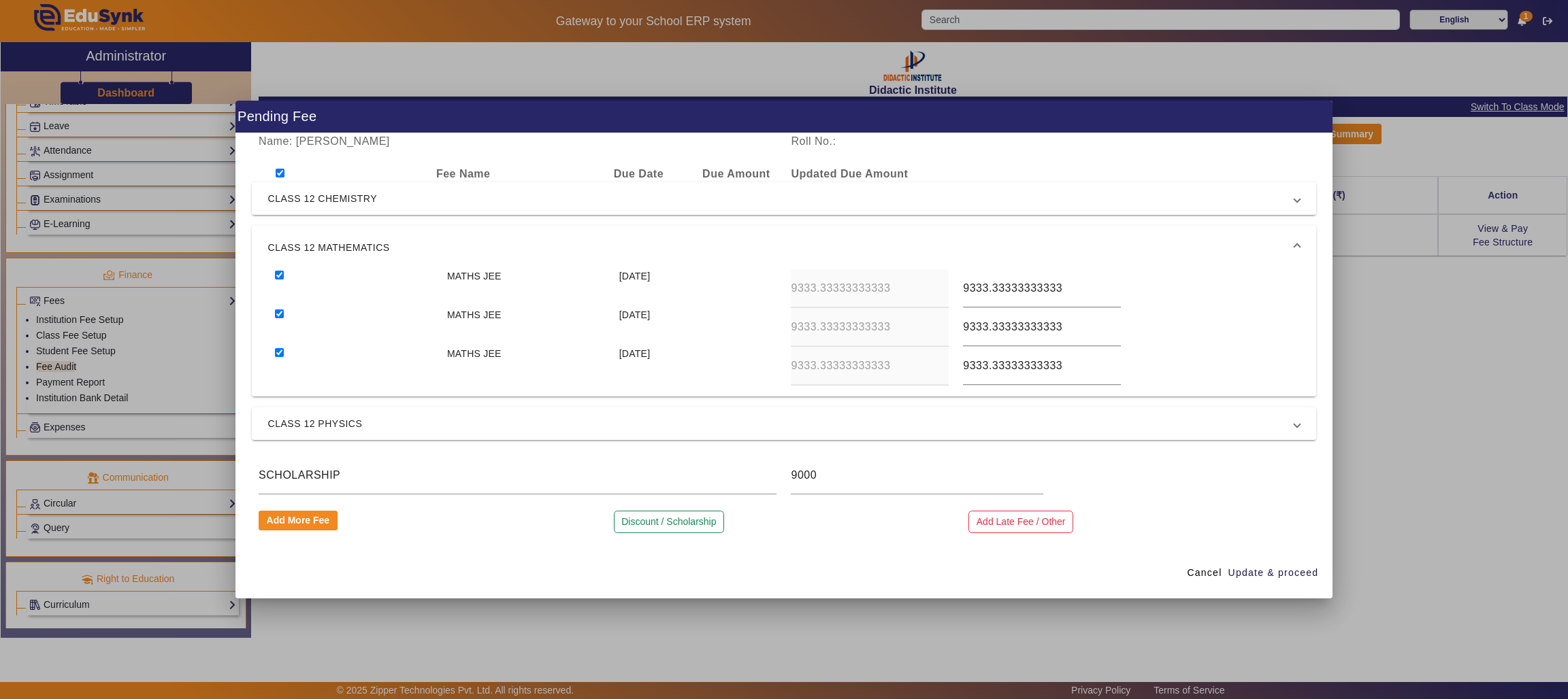
click at [422, 426] on span "CLASS 12 PHYSICS" at bounding box center [781, 423] width 1027 height 16
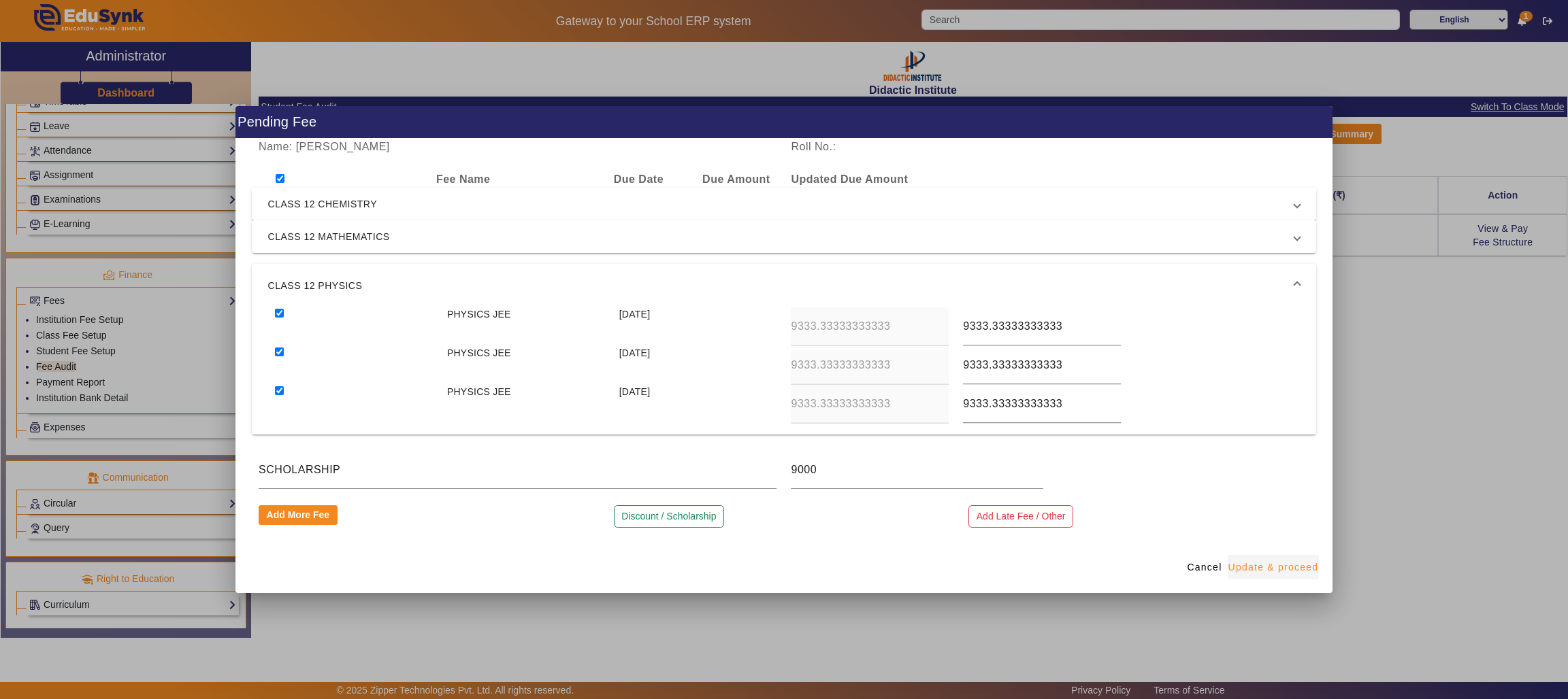
click at [1250, 567] on span "Update & proceed" at bounding box center [1273, 567] width 91 height 15
click at [1211, 564] on span "Cancel" at bounding box center [1204, 567] width 35 height 15
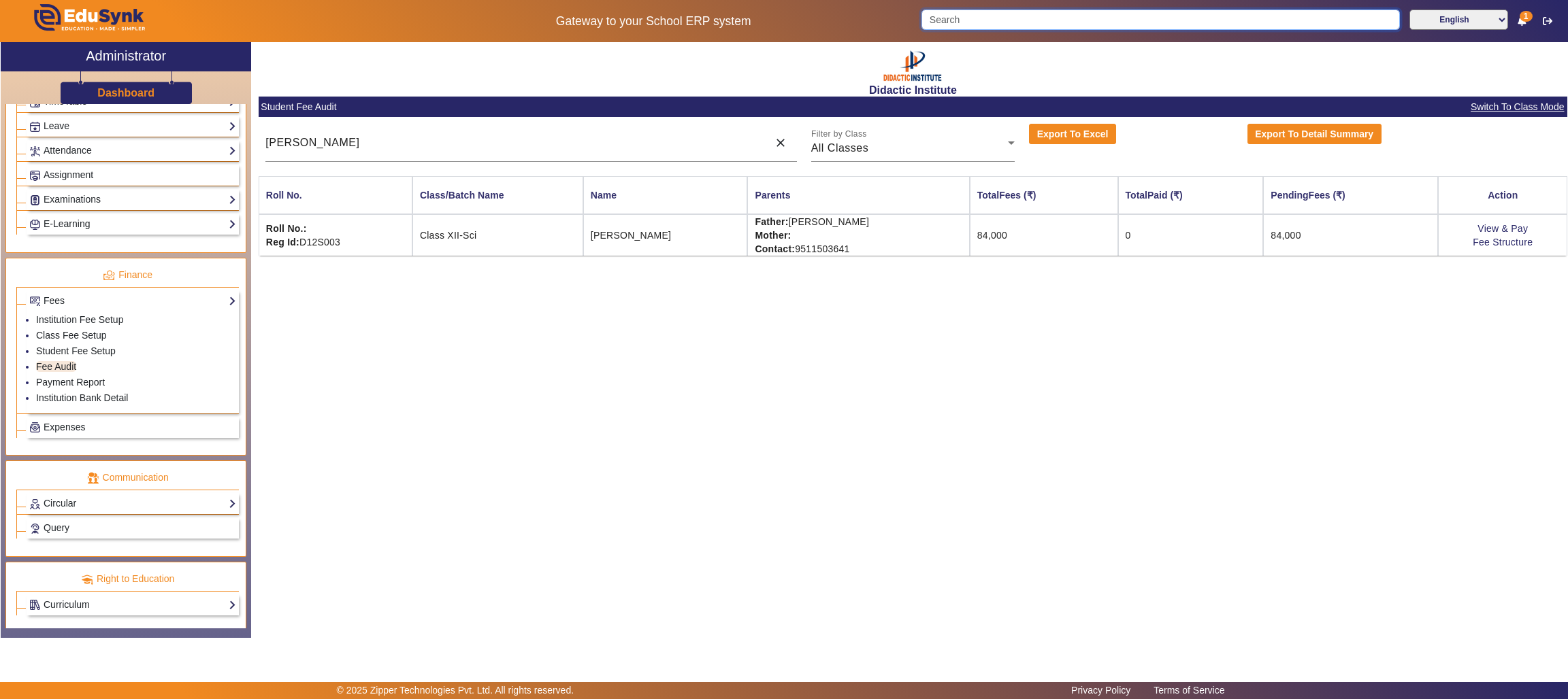
click at [1103, 21] on input "Search" at bounding box center [1160, 20] width 477 height 21
click at [1510, 228] on link "View & Pay" at bounding box center [1502, 228] width 50 height 11
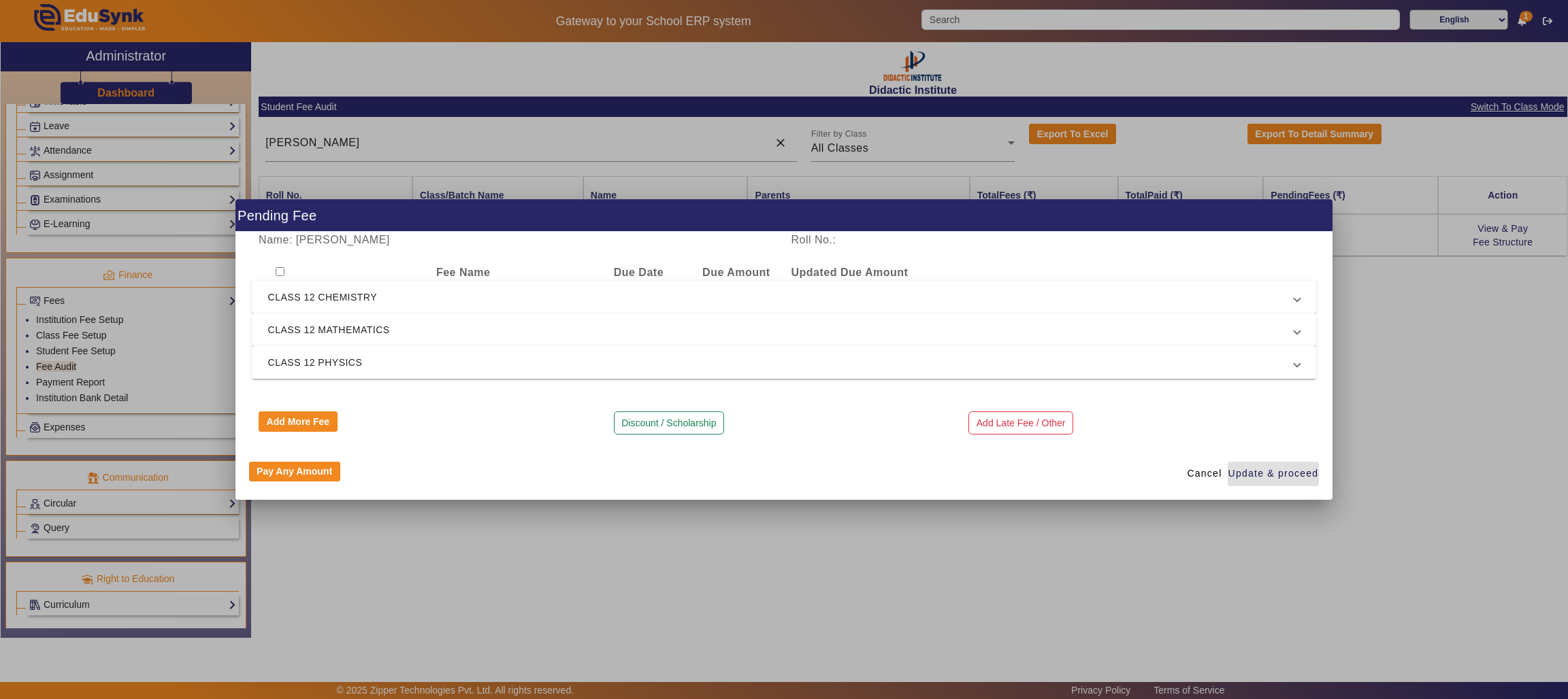
click at [281, 274] on input "checkbox" at bounding box center [280, 272] width 9 height 9
checkbox input "true"
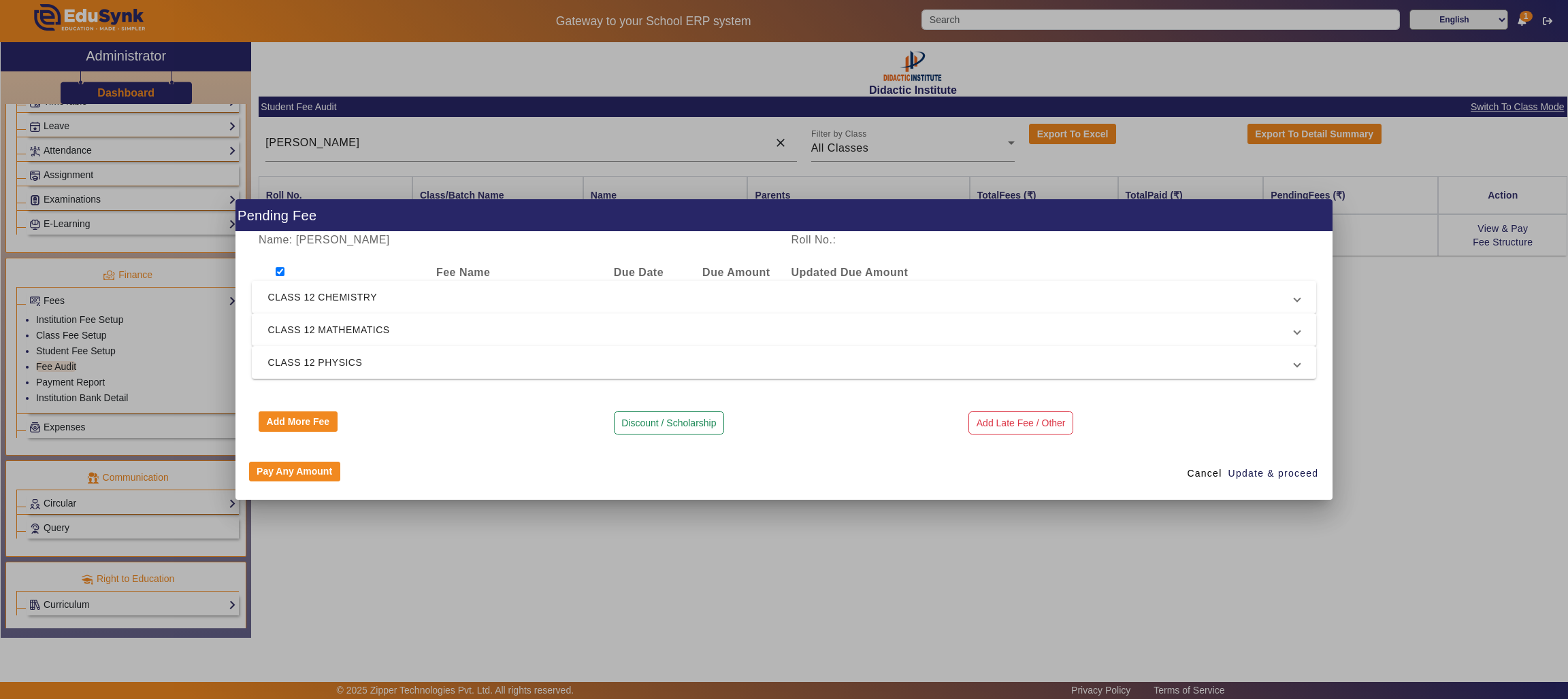
checkbox input "true"
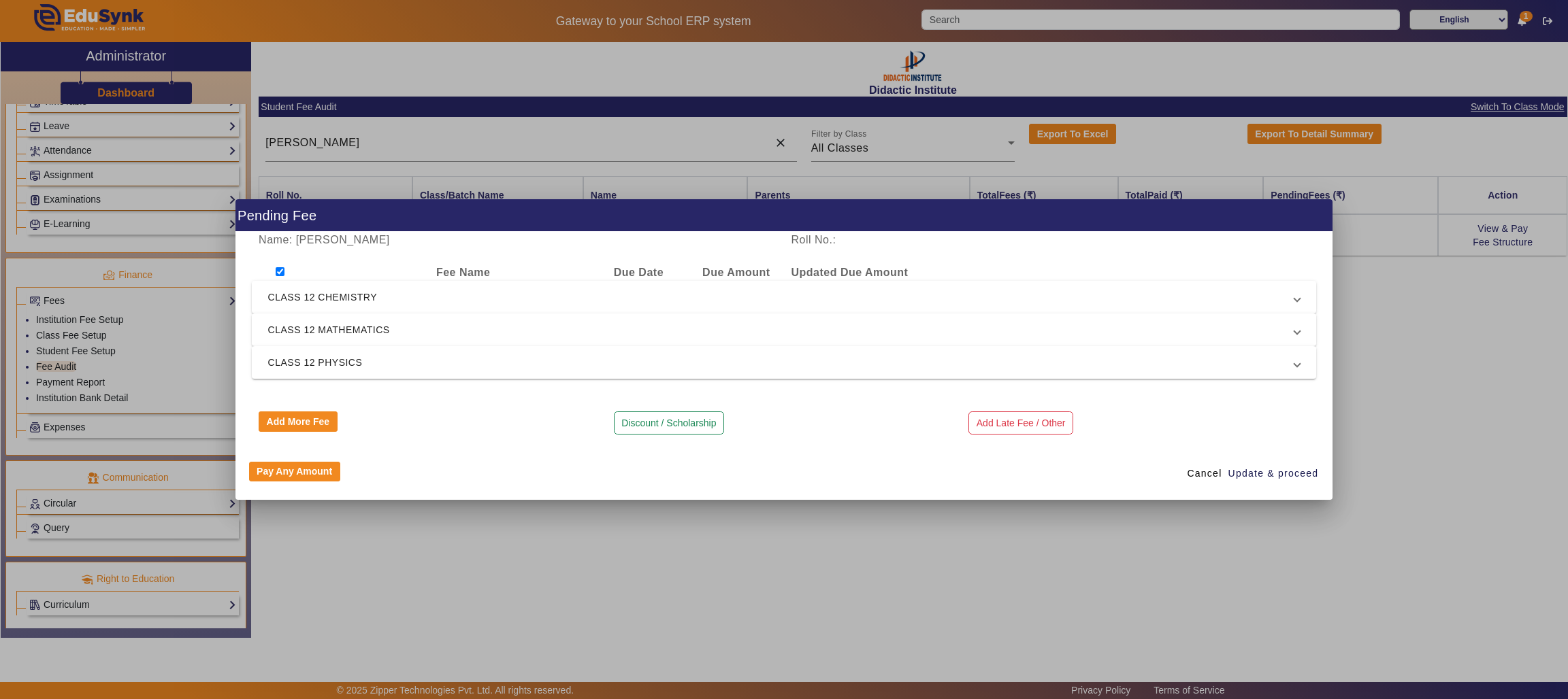
checkbox input "true"
click at [697, 425] on button "Discount / Scholarship" at bounding box center [669, 423] width 111 height 23
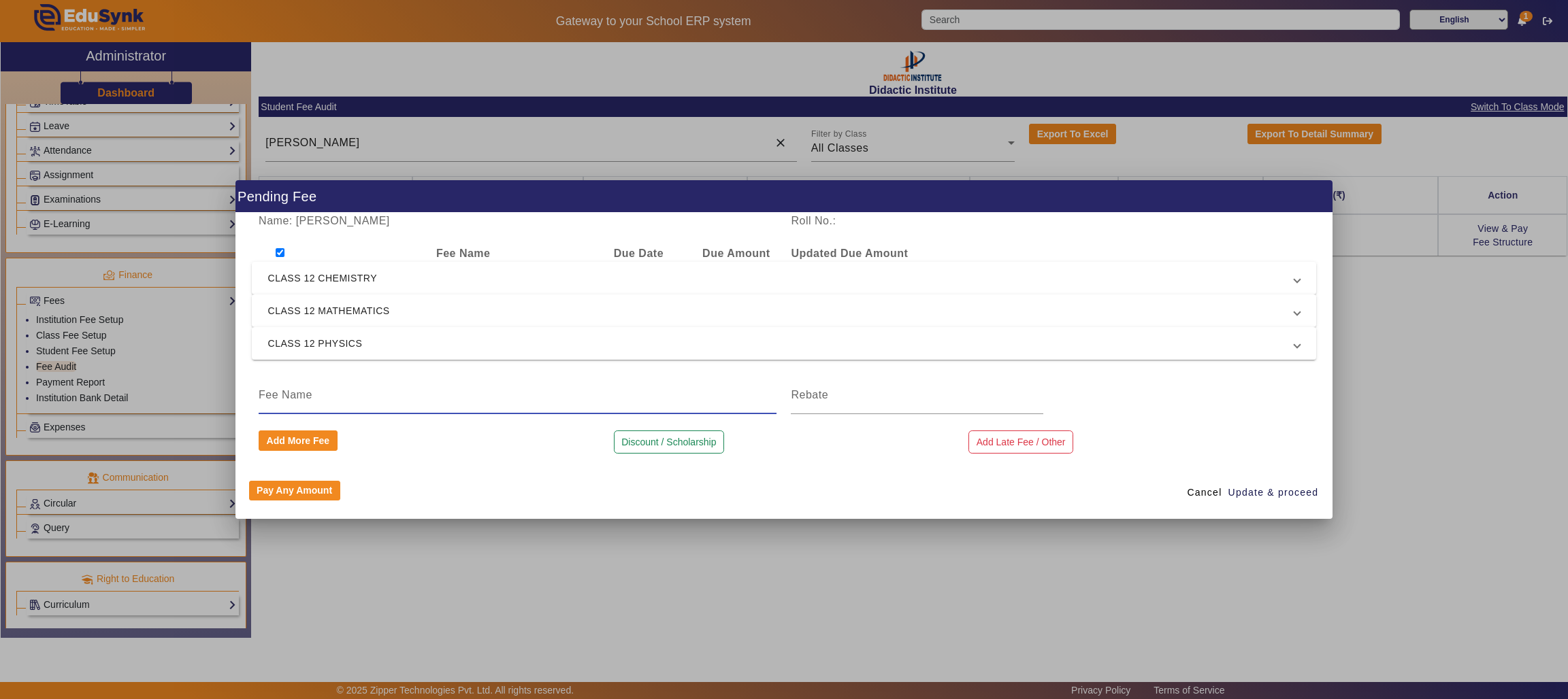
click at [635, 400] on input at bounding box center [517, 394] width 518 height 16
type input "SCHOLARSHIP"
click at [842, 397] on input at bounding box center [917, 394] width 252 height 16
type input "9000"
click at [1243, 488] on span "Update & proceed" at bounding box center [1273, 493] width 91 height 15
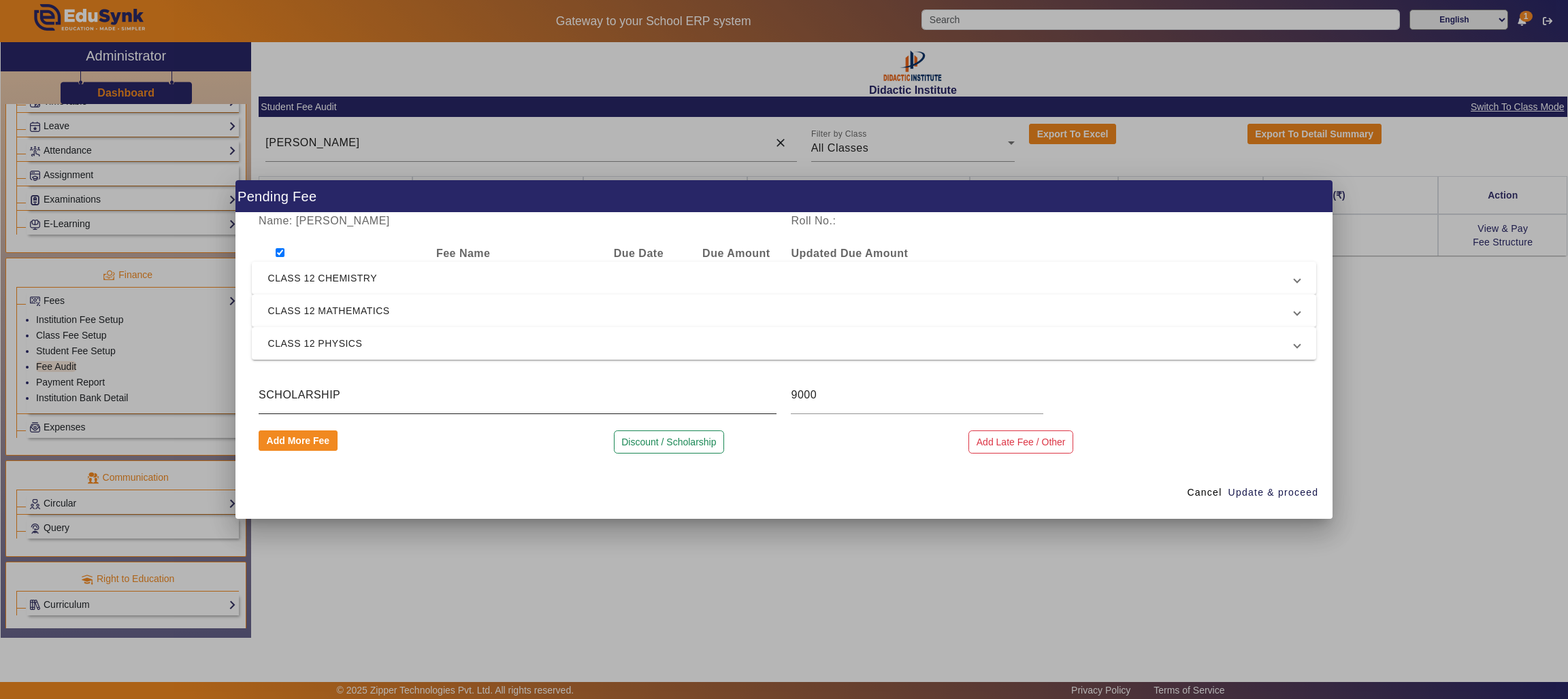
click at [737, 393] on input "SCHOLARSHIP" at bounding box center [517, 394] width 518 height 16
type input "S"
type input "REBATE"
click at [1247, 489] on span "Update & proceed" at bounding box center [1273, 493] width 91 height 15
click at [278, 249] on input "checkbox" at bounding box center [280, 253] width 9 height 9
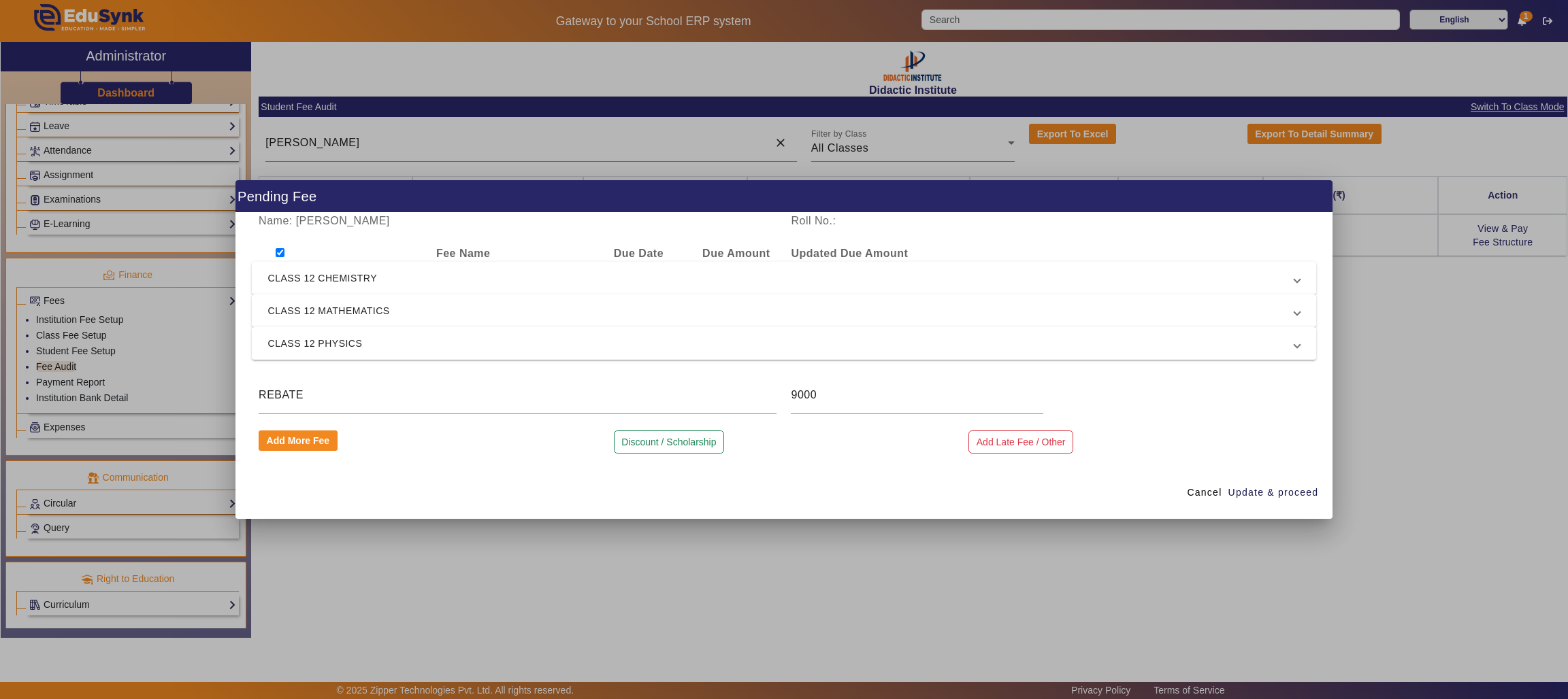
checkbox input "false"
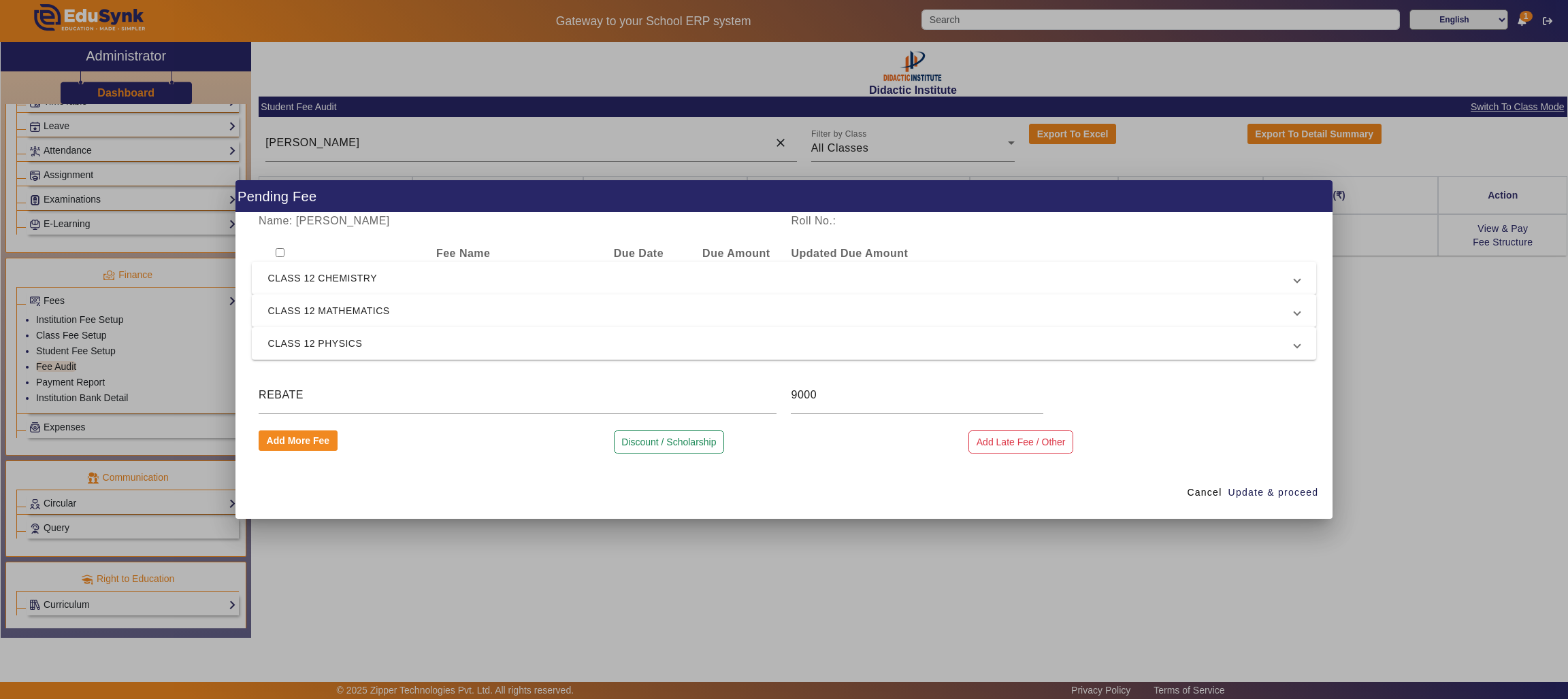
checkbox input "false"
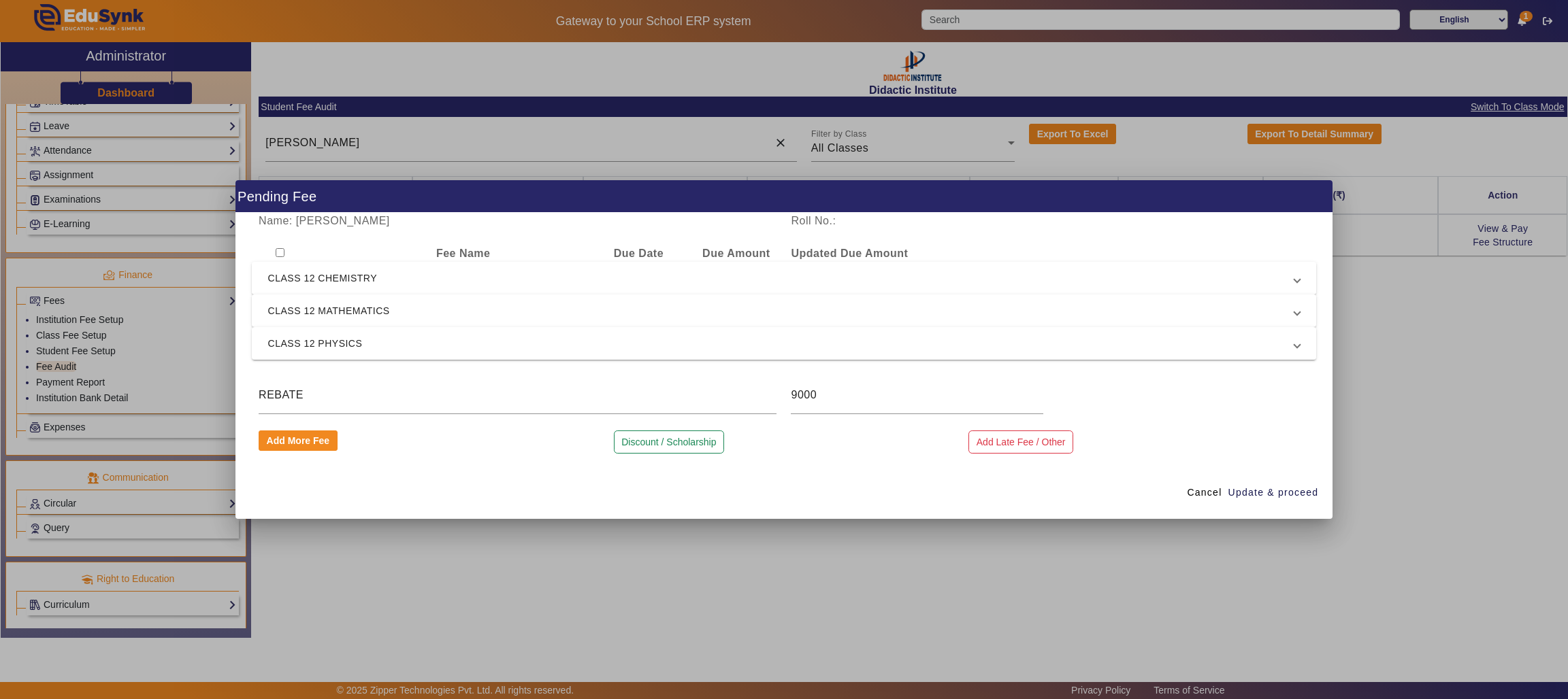
click at [568, 282] on span "CLASS 12 CHEMISTRY" at bounding box center [781, 278] width 1027 height 16
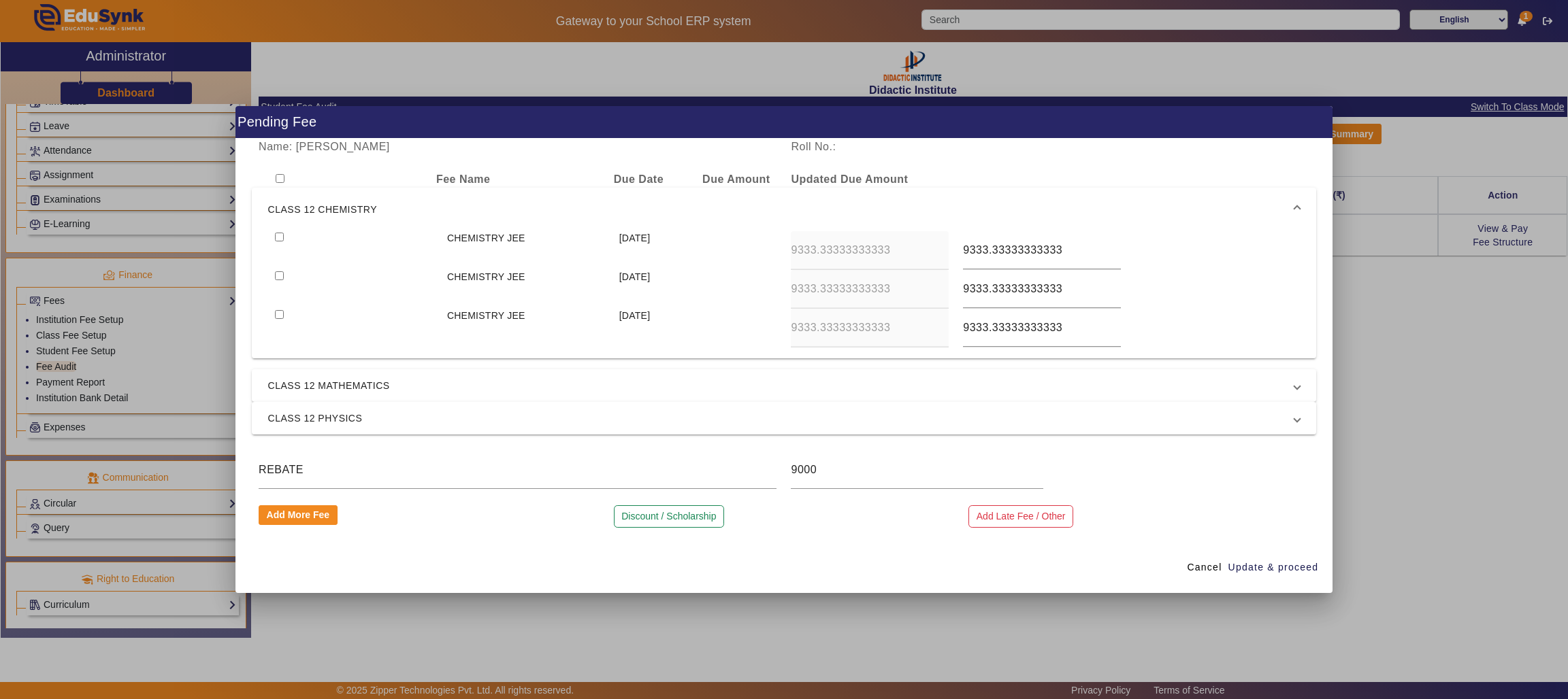
click at [278, 235] on input "checkbox" at bounding box center [279, 237] width 9 height 9
checkbox input "true"
click at [279, 278] on input "checkbox" at bounding box center [279, 275] width 9 height 9
checkbox input "true"
click at [279, 313] on input "checkbox" at bounding box center [279, 314] width 9 height 9
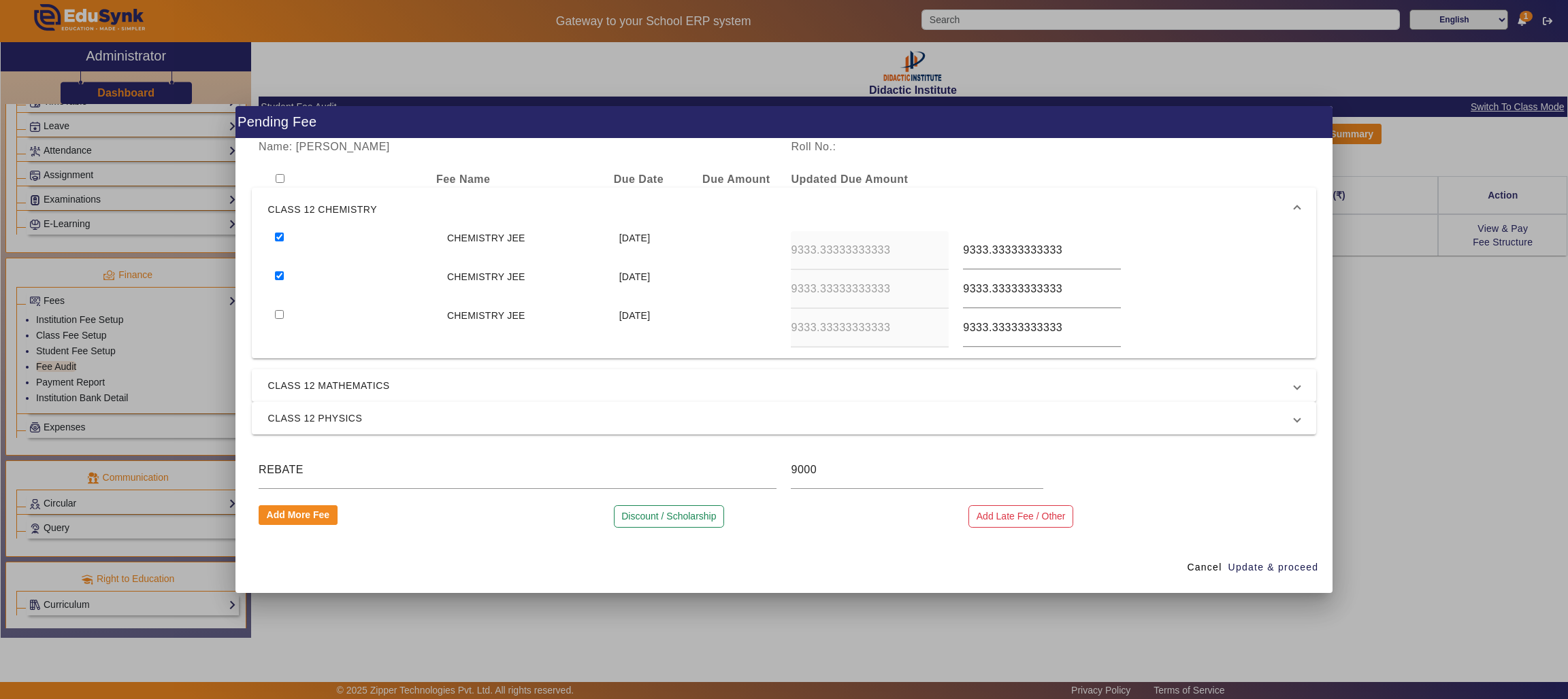
checkbox input "true"
click at [499, 385] on span "CLASS 12 MATHEMATICS" at bounding box center [781, 385] width 1027 height 16
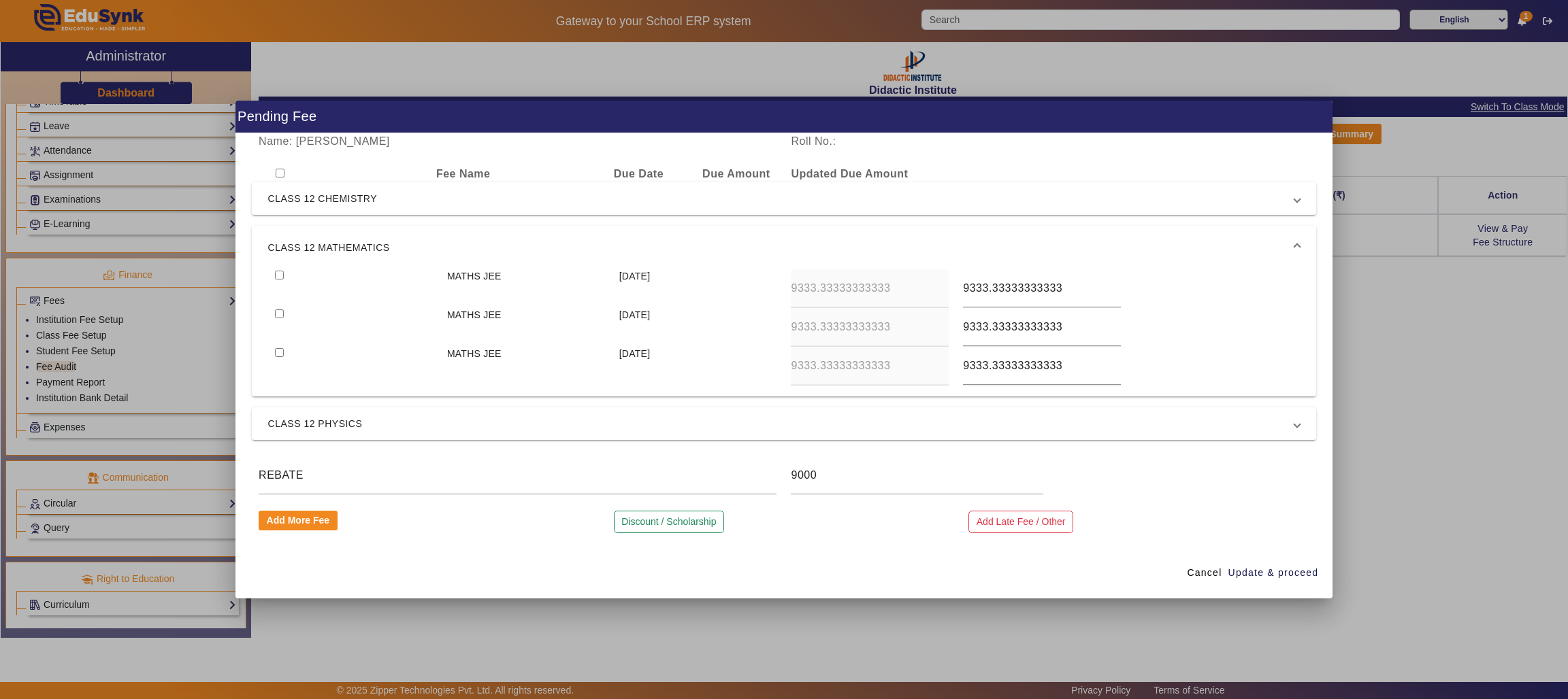
click at [283, 274] on input "checkbox" at bounding box center [279, 275] width 9 height 9
checkbox input "true"
click at [280, 310] on input "checkbox" at bounding box center [279, 314] width 9 height 9
checkbox input "true"
click at [277, 351] on input "checkbox" at bounding box center [279, 352] width 9 height 9
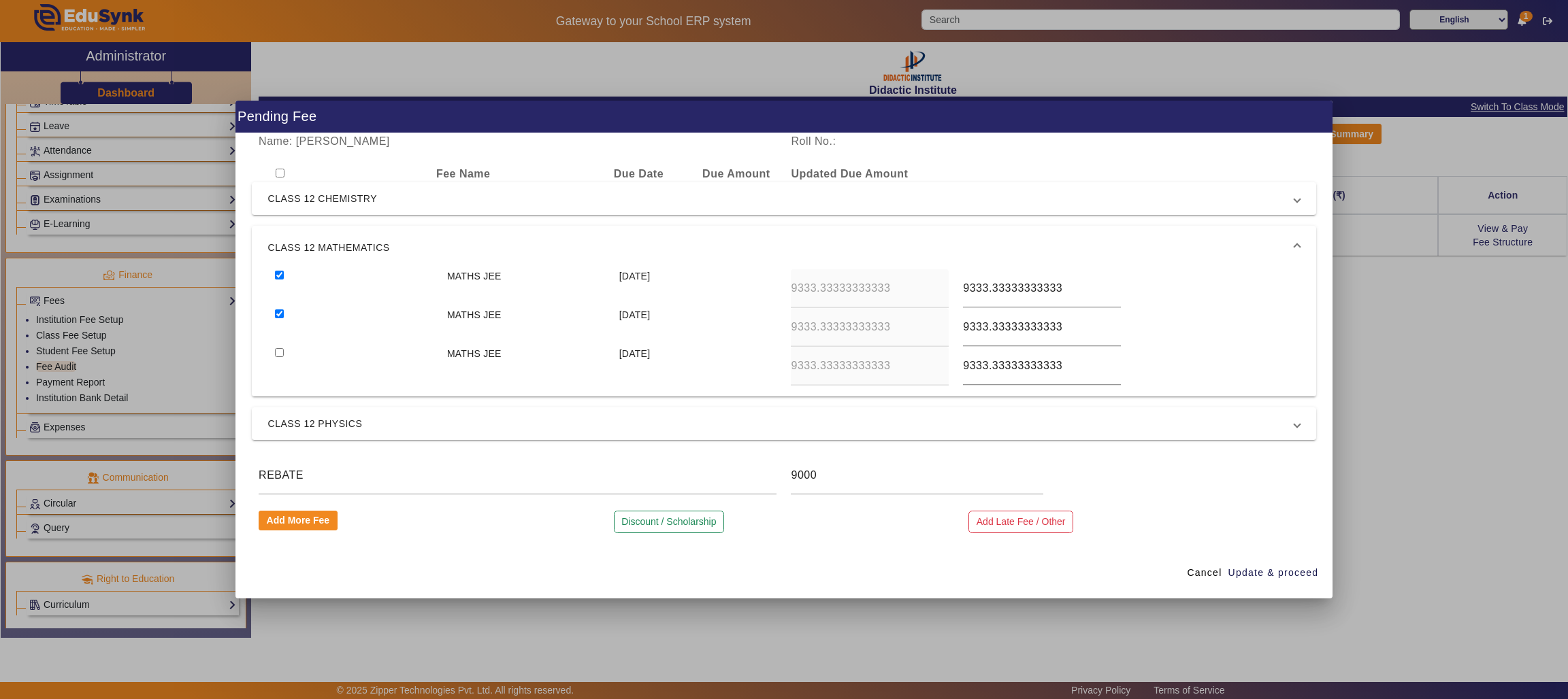
checkbox input "true"
click at [393, 424] on span "CLASS 12 PHYSICS" at bounding box center [781, 423] width 1027 height 16
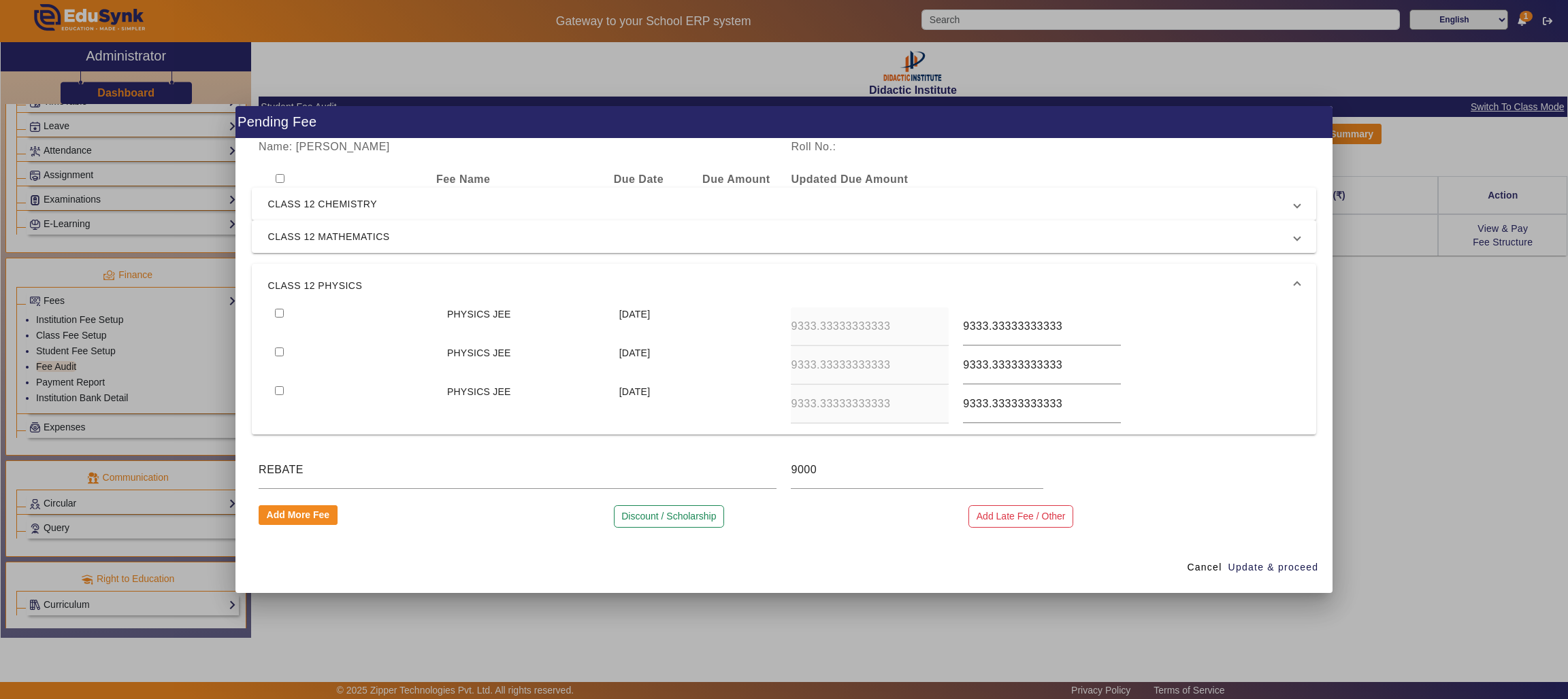
click at [278, 309] on input "checkbox" at bounding box center [279, 313] width 9 height 9
checkbox input "true"
click at [277, 351] on input "checkbox" at bounding box center [279, 352] width 9 height 9
checkbox input "true"
click at [277, 387] on input "checkbox" at bounding box center [279, 391] width 9 height 9
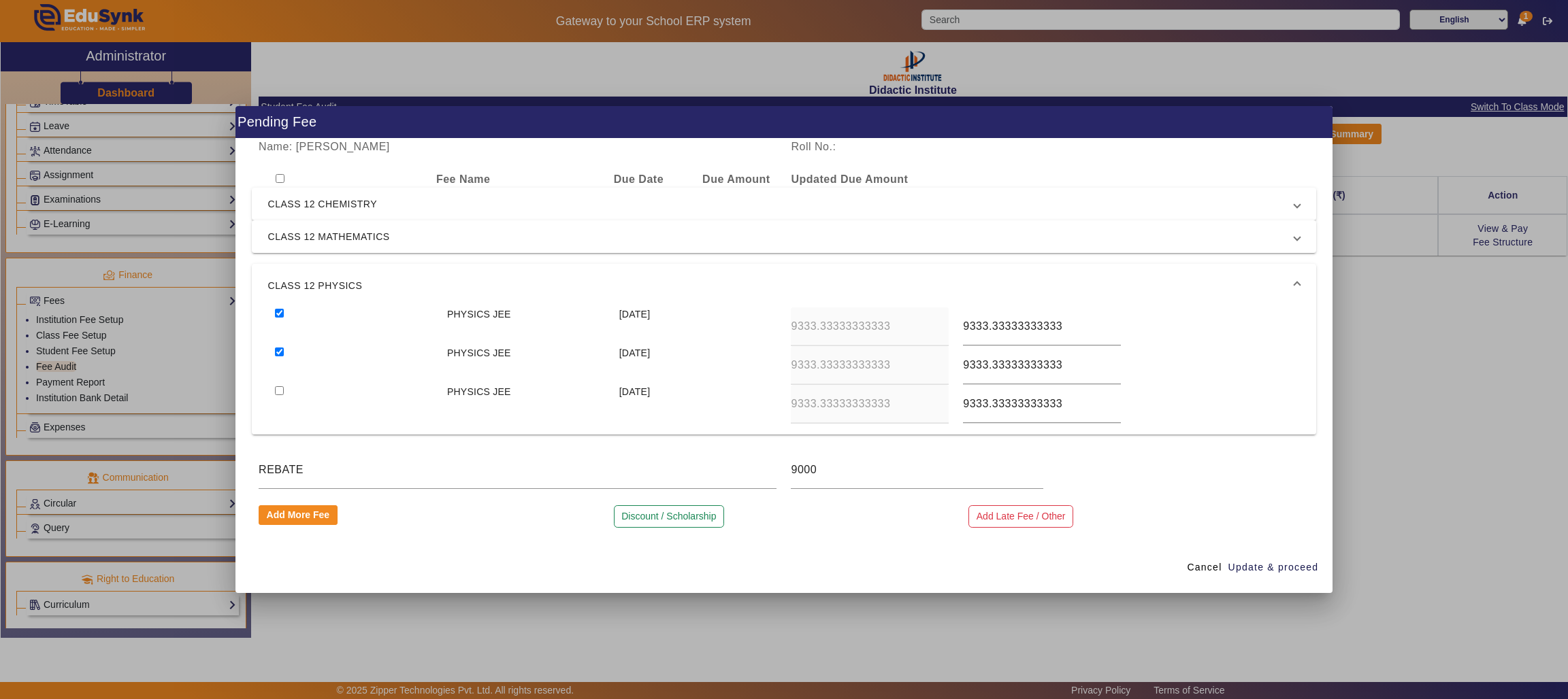
checkbox input "true"
click at [932, 471] on input "9000" at bounding box center [917, 469] width 252 height 16
click at [1241, 565] on span "Update & proceed" at bounding box center [1273, 567] width 91 height 15
click at [1208, 568] on span "Cancel" at bounding box center [1204, 567] width 35 height 15
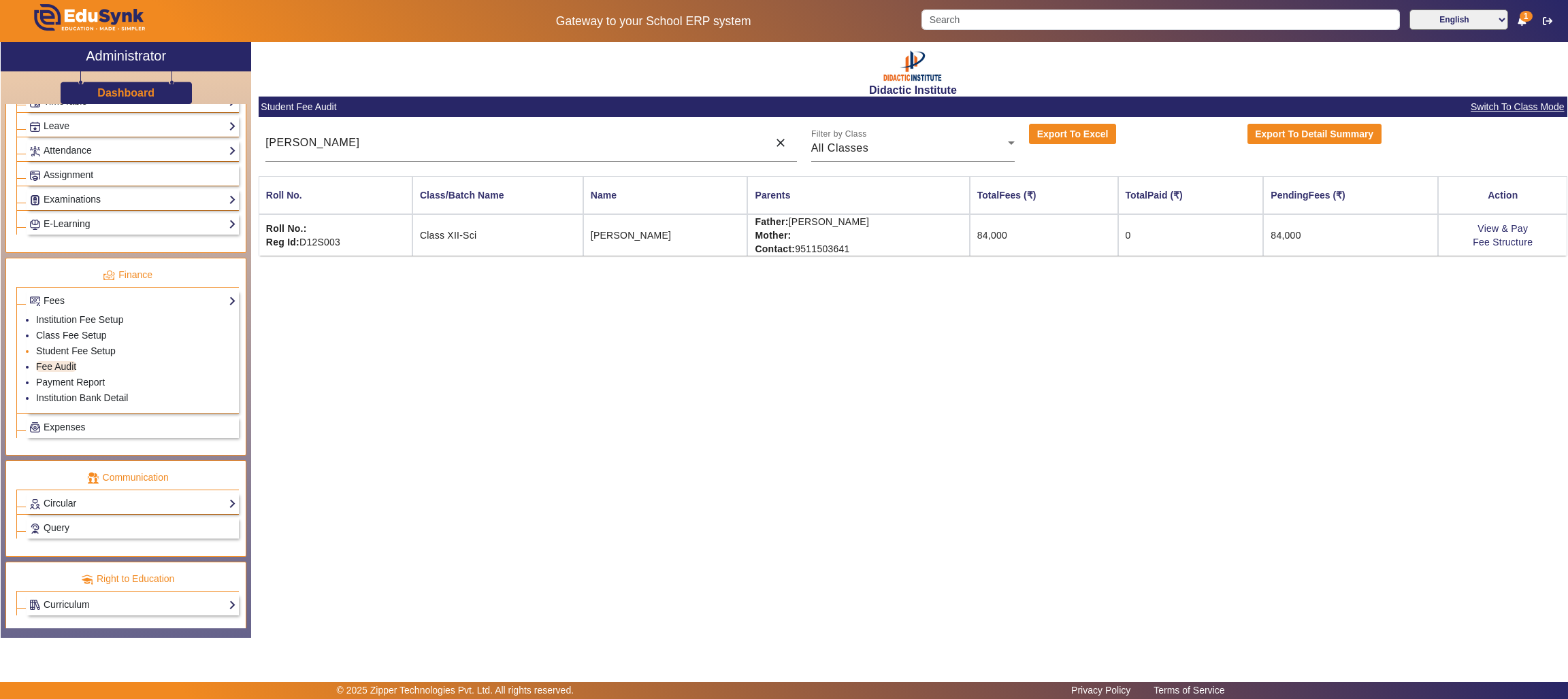
click at [92, 356] on link "Student Fee Setup" at bounding box center [76, 350] width 79 height 11
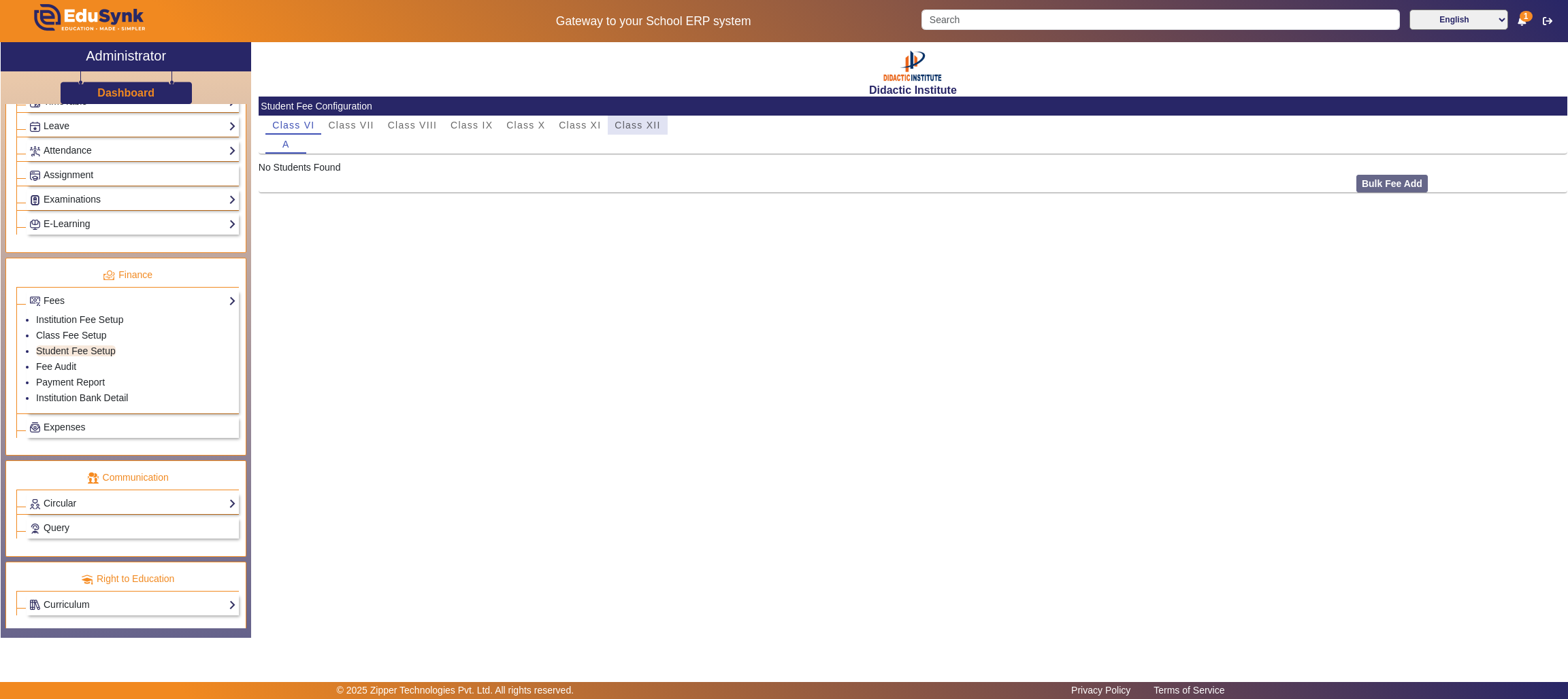
click at [644, 117] on span "Class XII" at bounding box center [637, 125] width 46 height 19
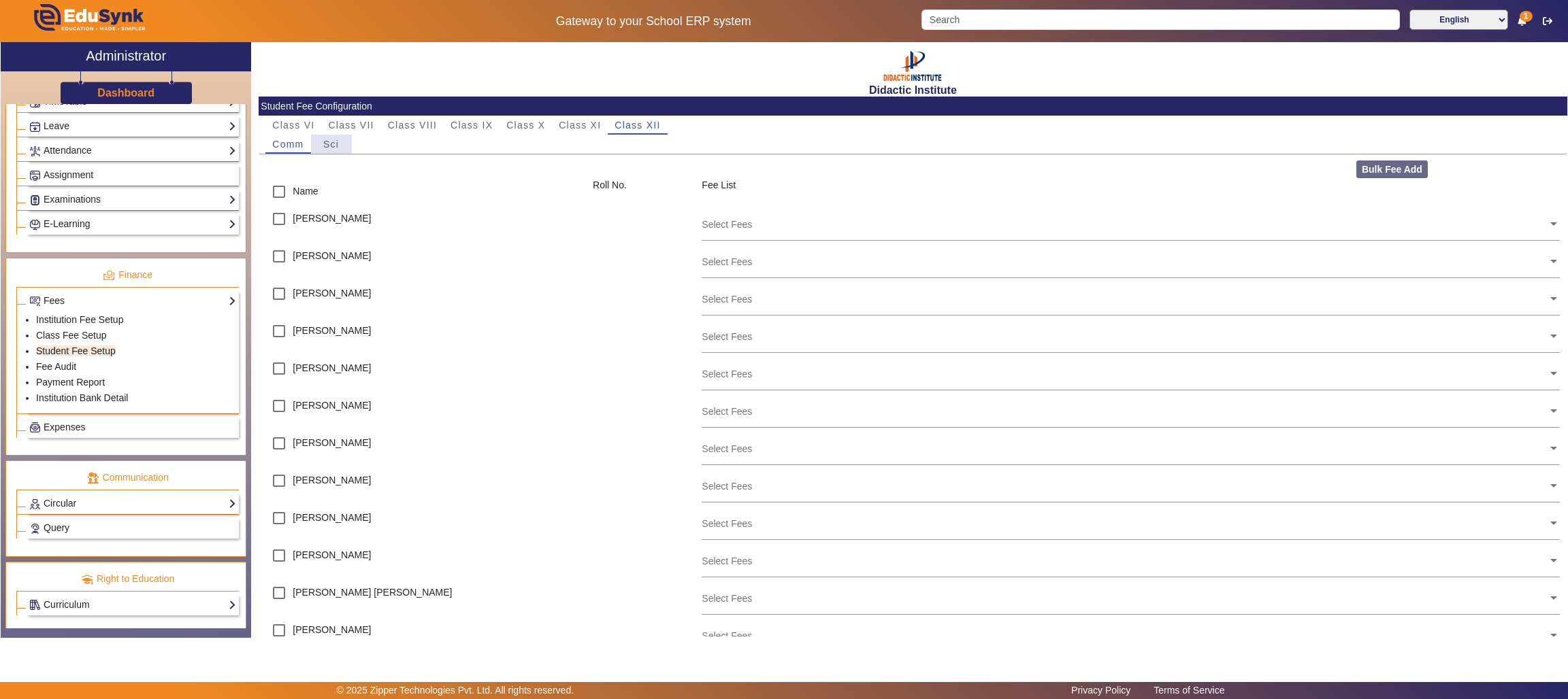
click at [332, 136] on span "Sci" at bounding box center [331, 144] width 16 height 19
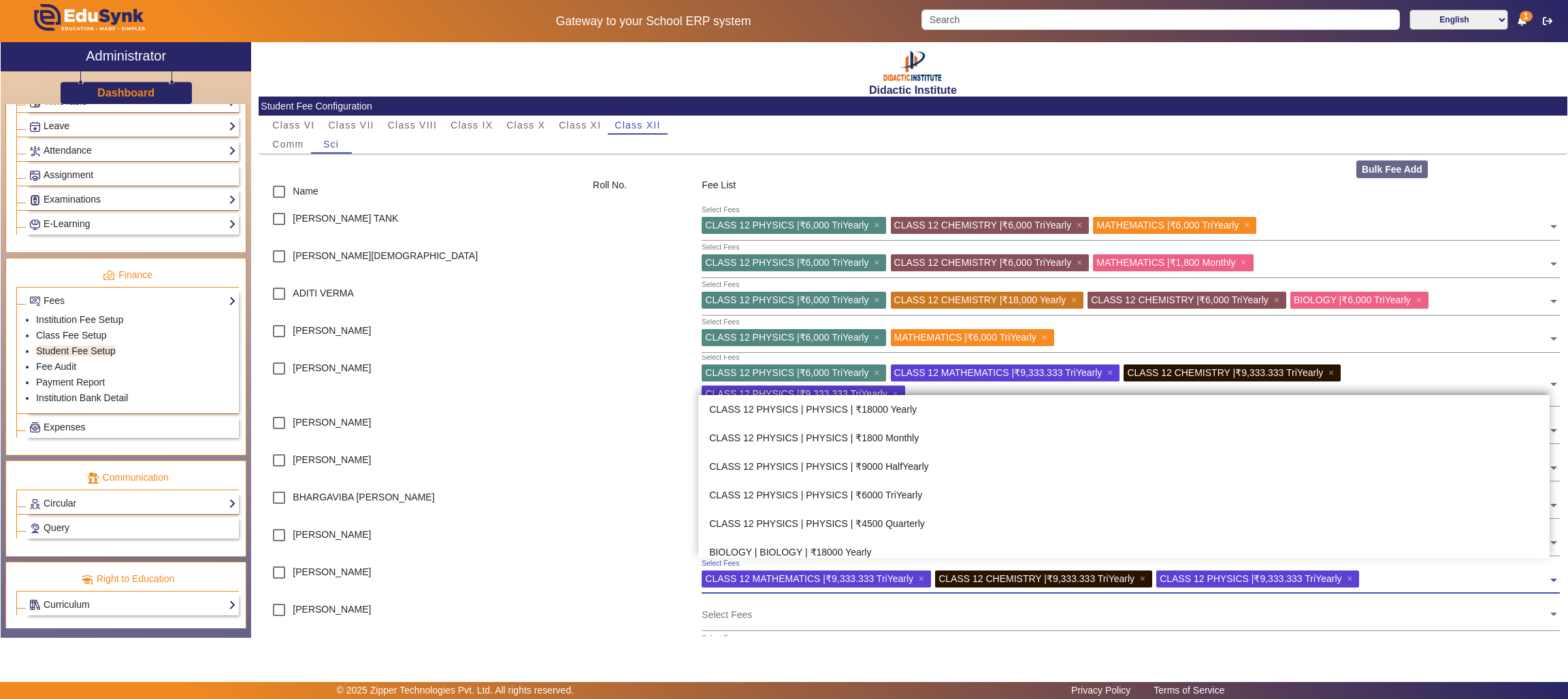
click at [1483, 580] on input "text" at bounding box center [1456, 576] width 185 height 13
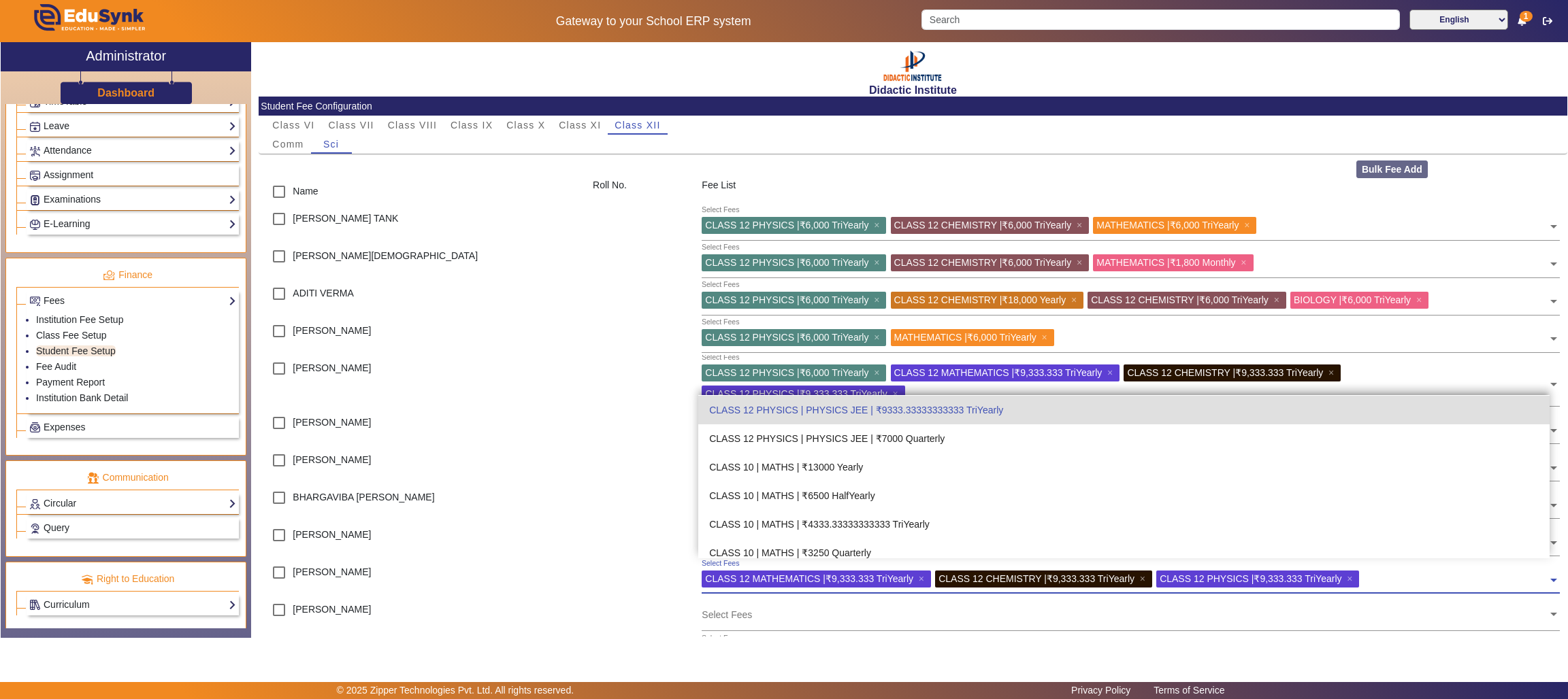
click at [1483, 580] on input "text" at bounding box center [1456, 576] width 185 height 13
click at [1356, 576] on span "×" at bounding box center [1350, 578] width 9 height 11
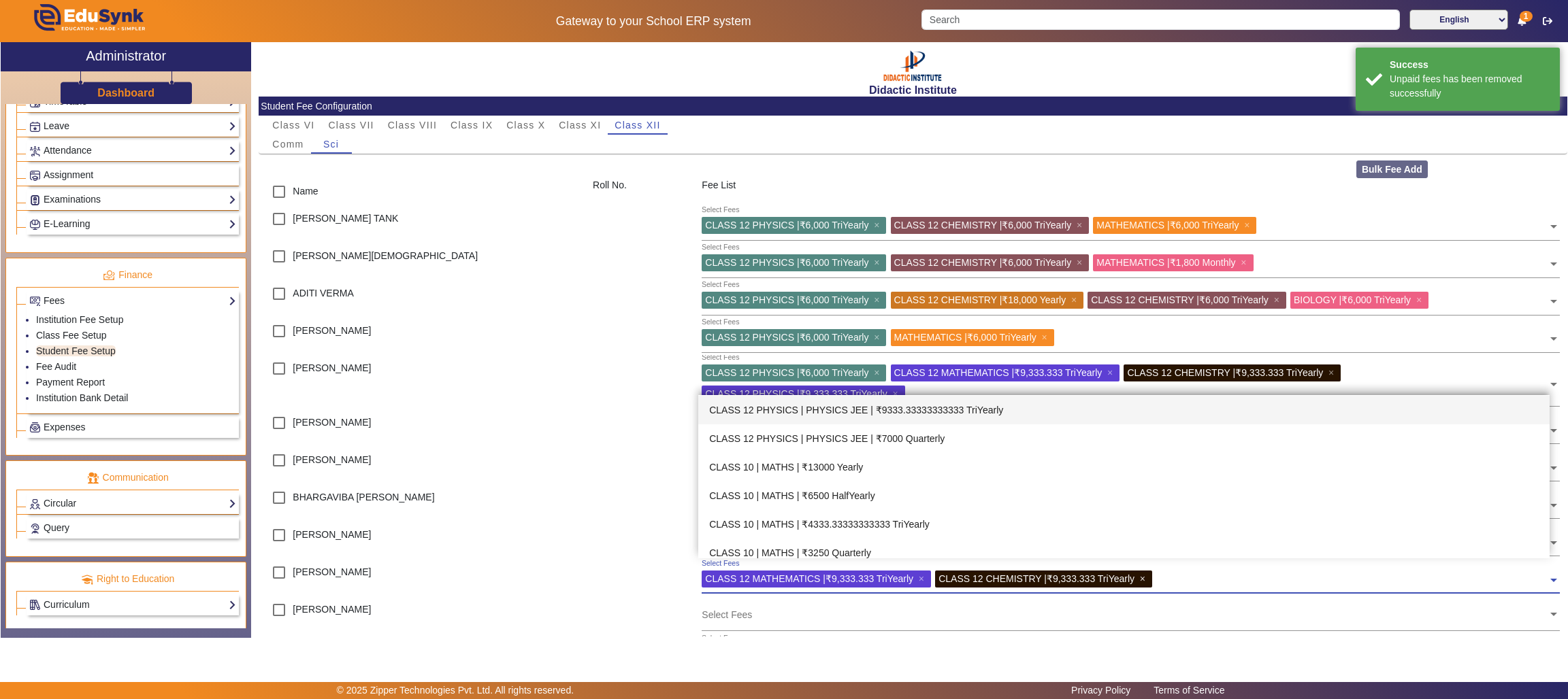
click at [1146, 577] on span "×" at bounding box center [1144, 578] width 9 height 11
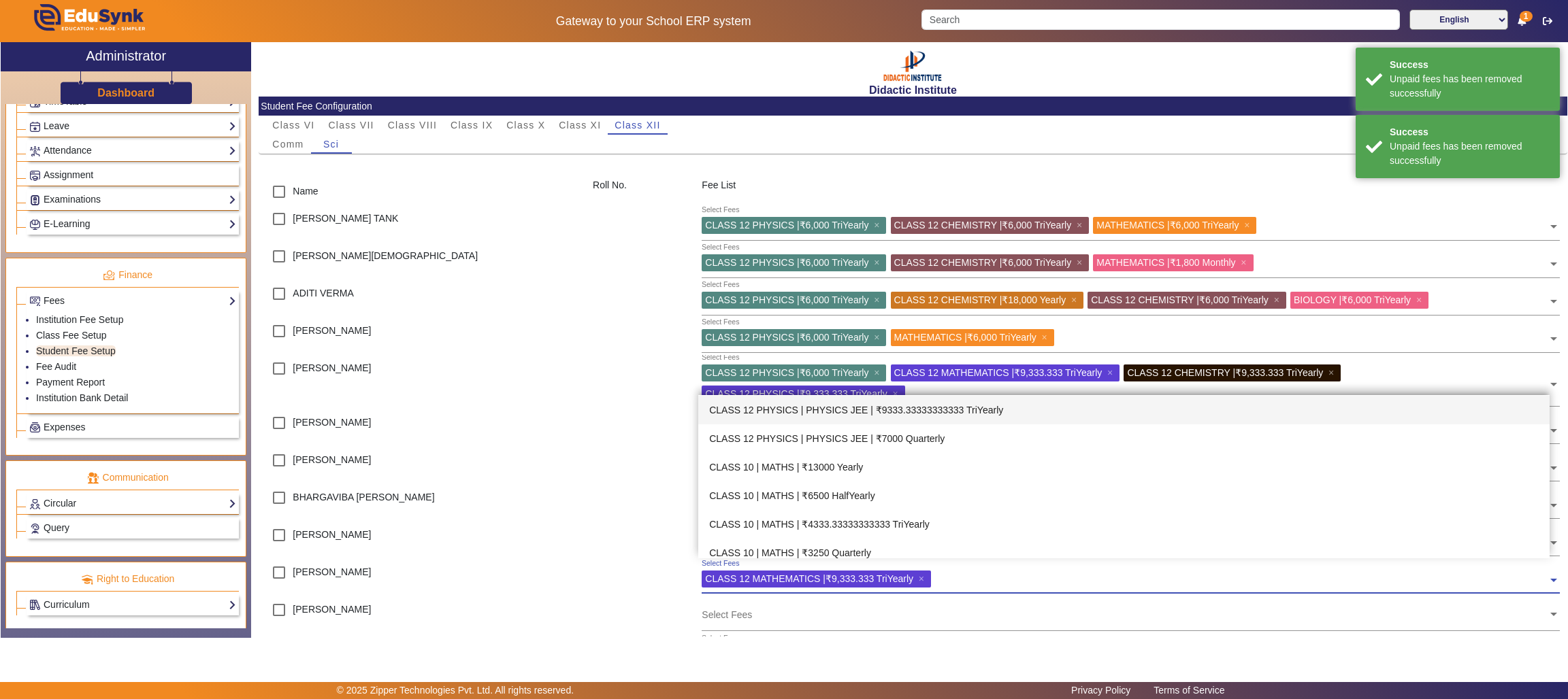
click at [918, 577] on div "CLASS 12 MATHEMATICS | ₹9,333.333 TriYearly ×" at bounding box center [816, 579] width 230 height 17
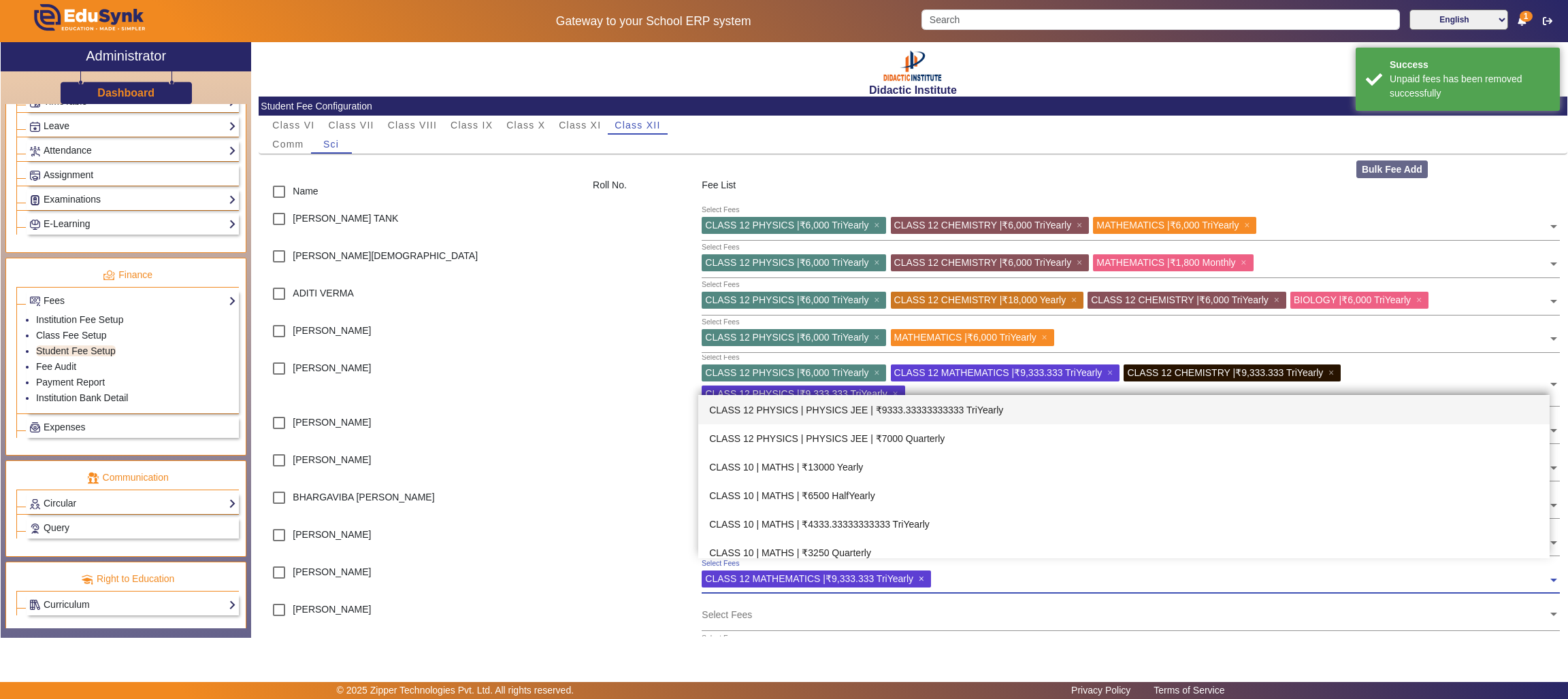
click at [922, 577] on span "×" at bounding box center [923, 578] width 9 height 11
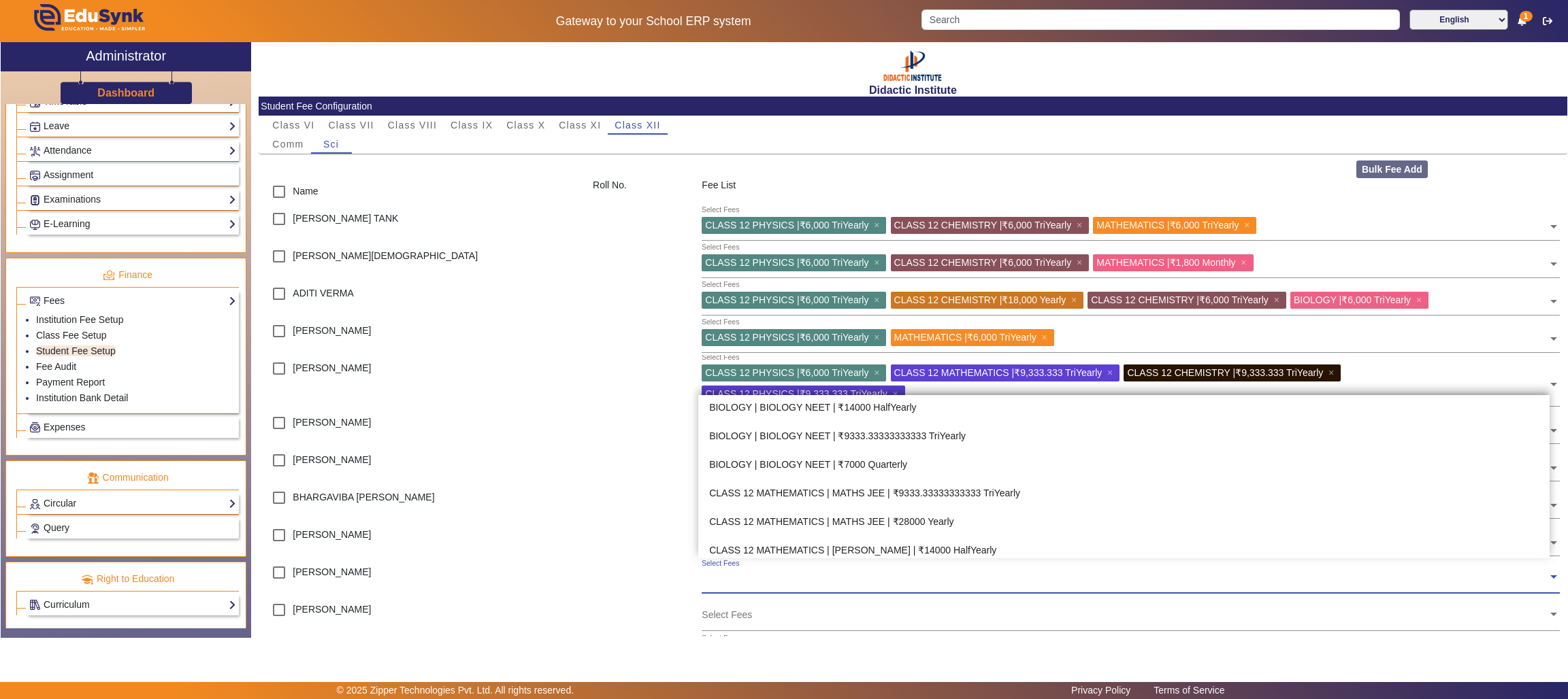
scroll to position [345, 0]
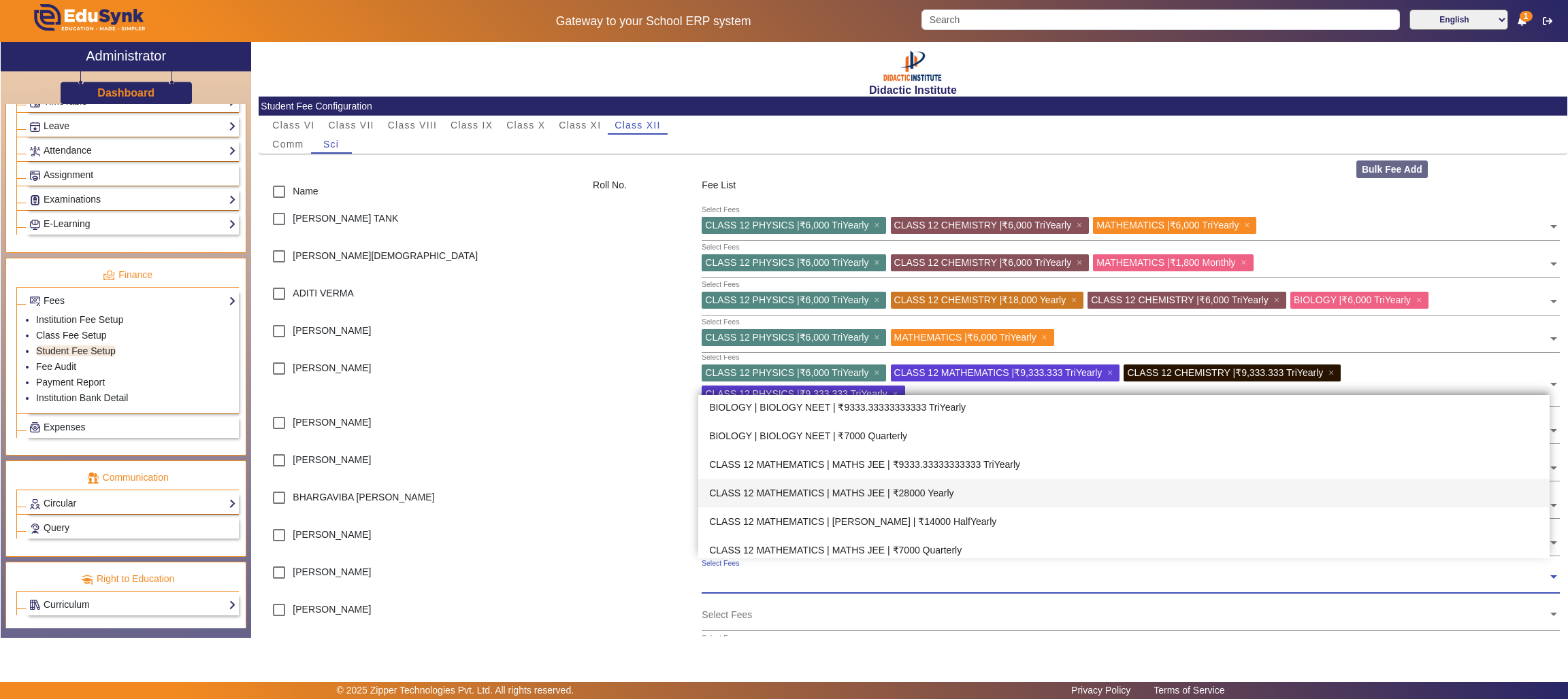
click at [920, 493] on div "CLASS 12 MATHEMATICS | MATHS JEE | ₹28000 Yearly" at bounding box center [1124, 493] width 851 height 28
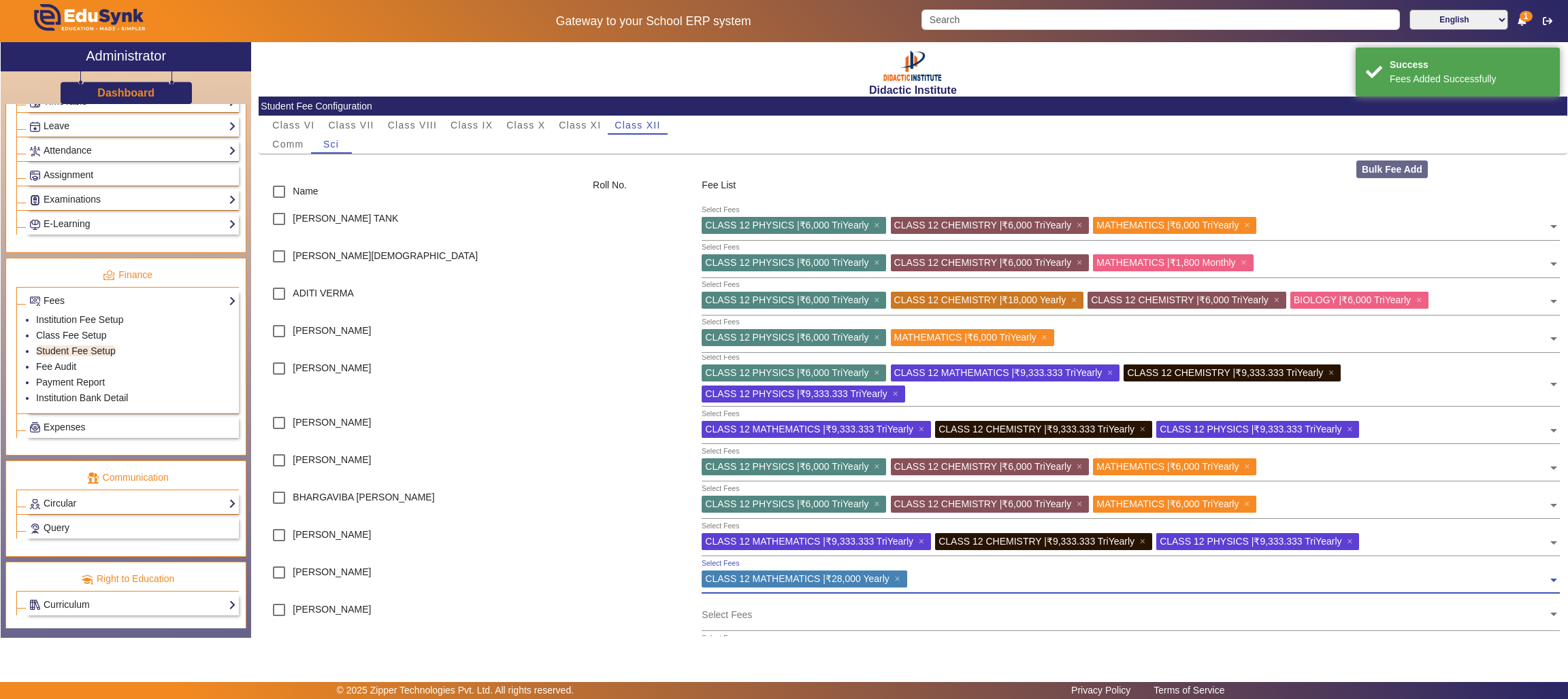
click at [1477, 585] on div at bounding box center [1230, 581] width 637 height 21
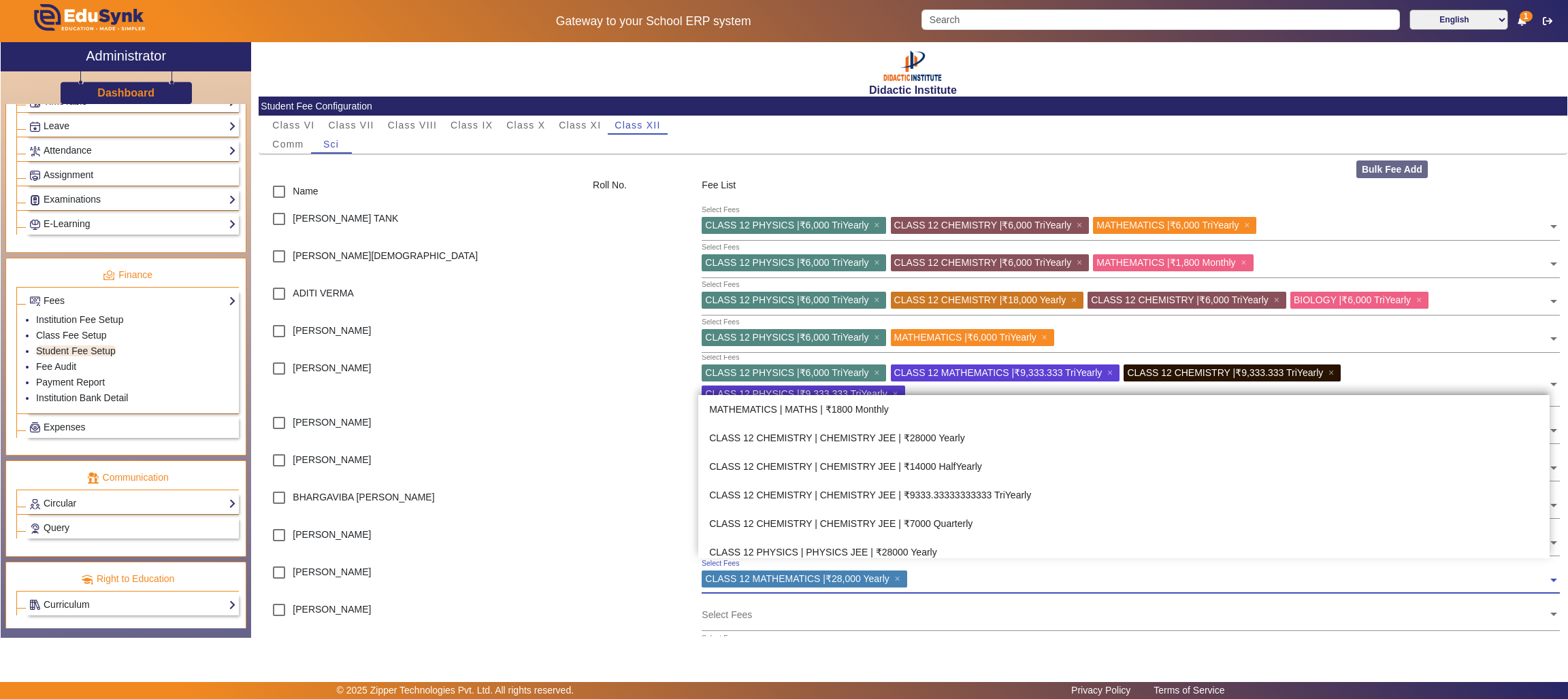
scroll to position [753, 0]
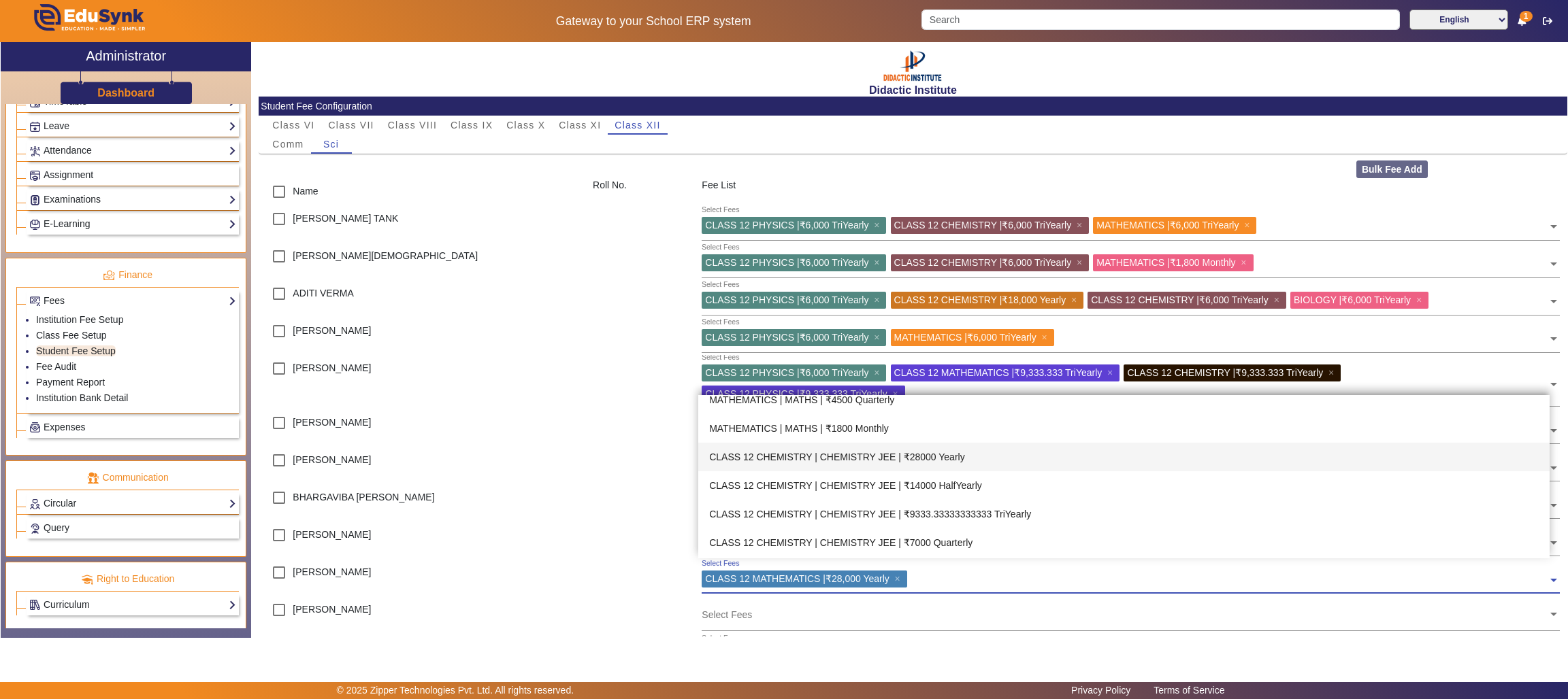
click at [927, 454] on div "CLASS 12 CHEMISTRY | CHEMISTRY JEE | ₹28000 Yearly" at bounding box center [1124, 457] width 851 height 28
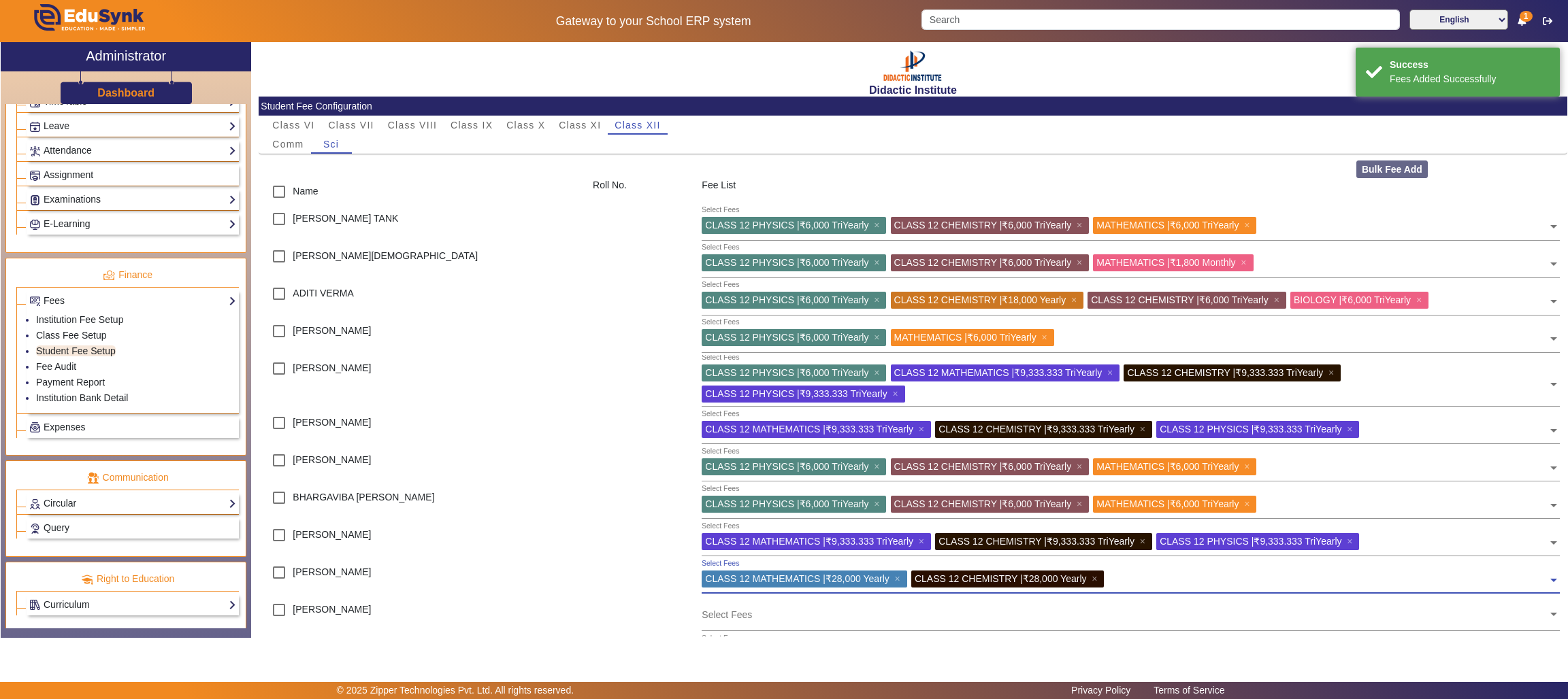
click at [1497, 582] on input "text" at bounding box center [1328, 576] width 439 height 13
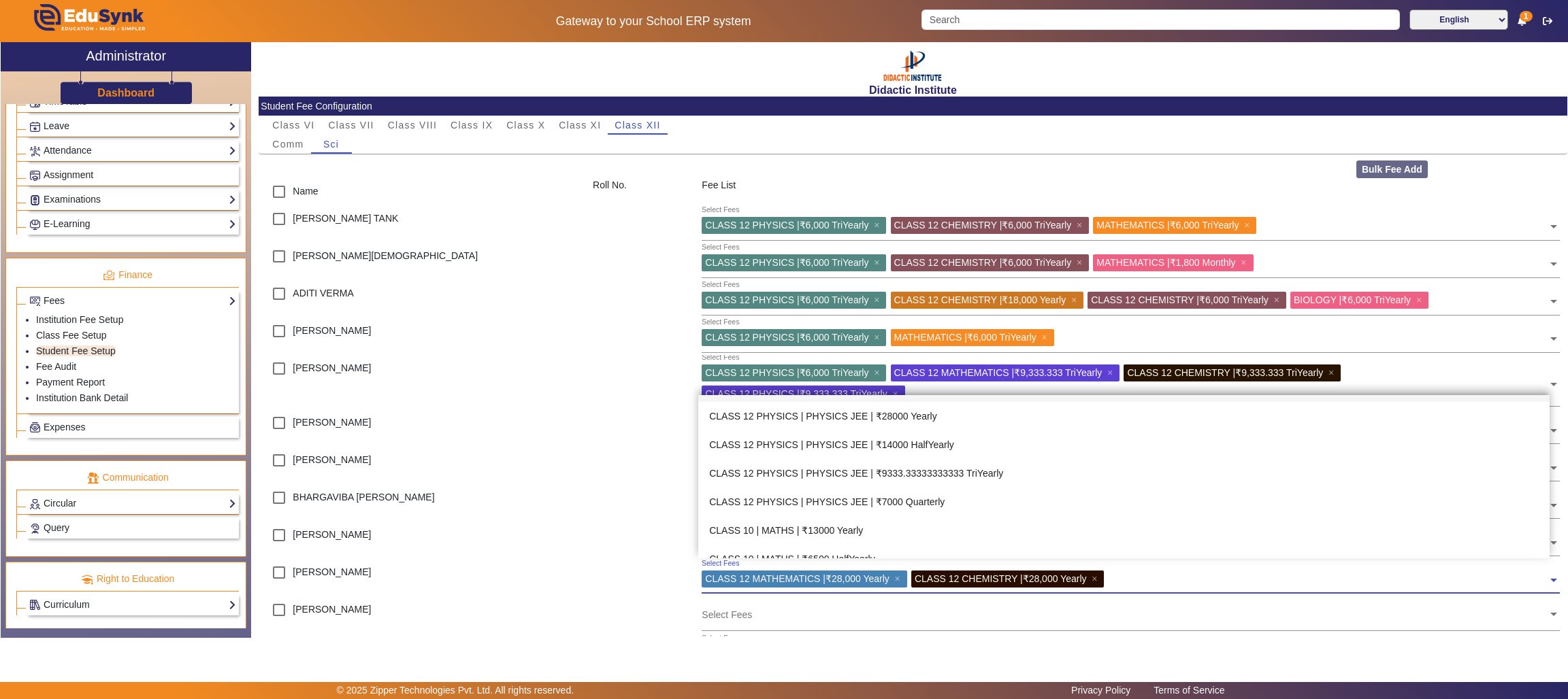
scroll to position [851, 0]
click at [927, 475] on div "CLASS 12 PHYSICS | PHYSICS JEE | ₹28000 Yearly" at bounding box center [1124, 472] width 851 height 28
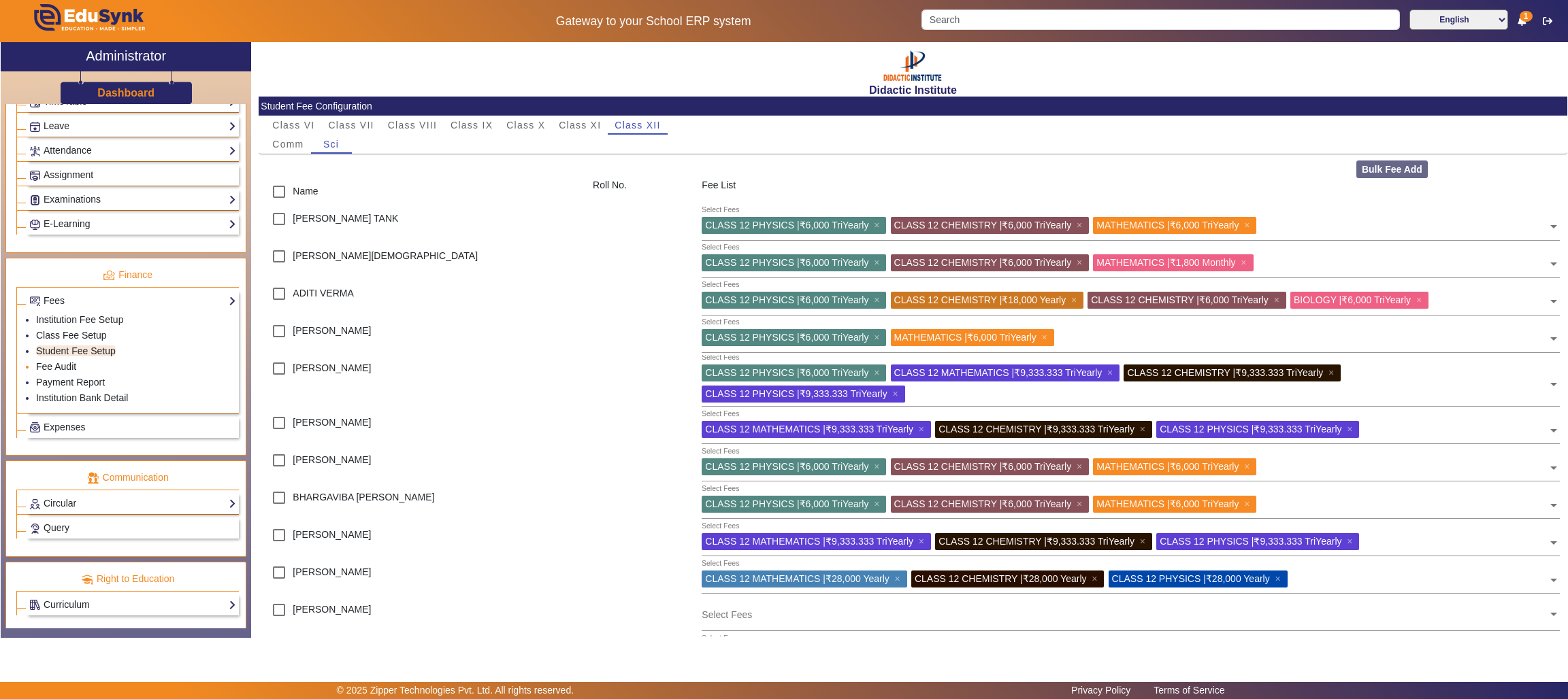
click at [50, 372] on link "Fee Audit" at bounding box center [56, 366] width 40 height 11
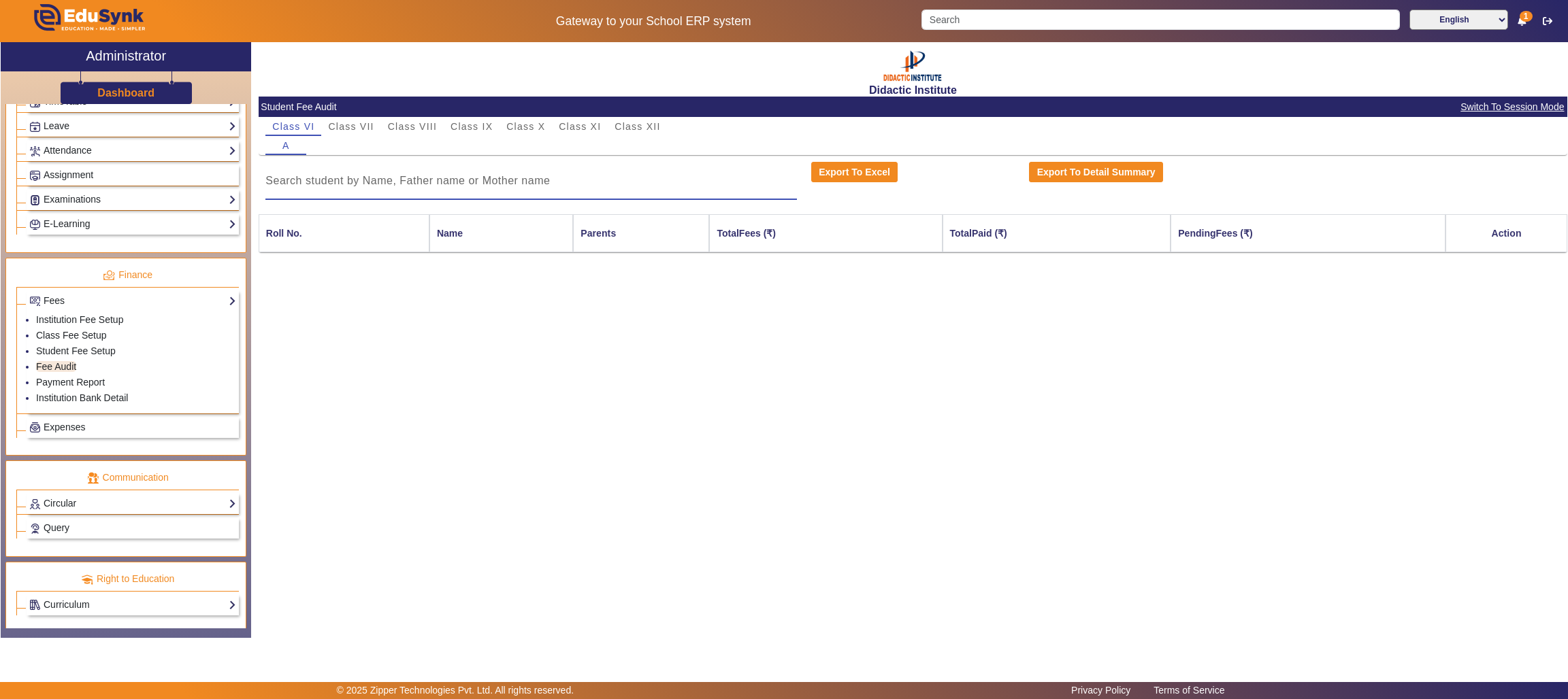
click at [430, 185] on input at bounding box center [530, 180] width 531 height 16
type input "DHAIRYA"
click at [634, 122] on span "Class XII" at bounding box center [637, 126] width 46 height 9
click at [338, 142] on span "Sci" at bounding box center [331, 145] width 16 height 9
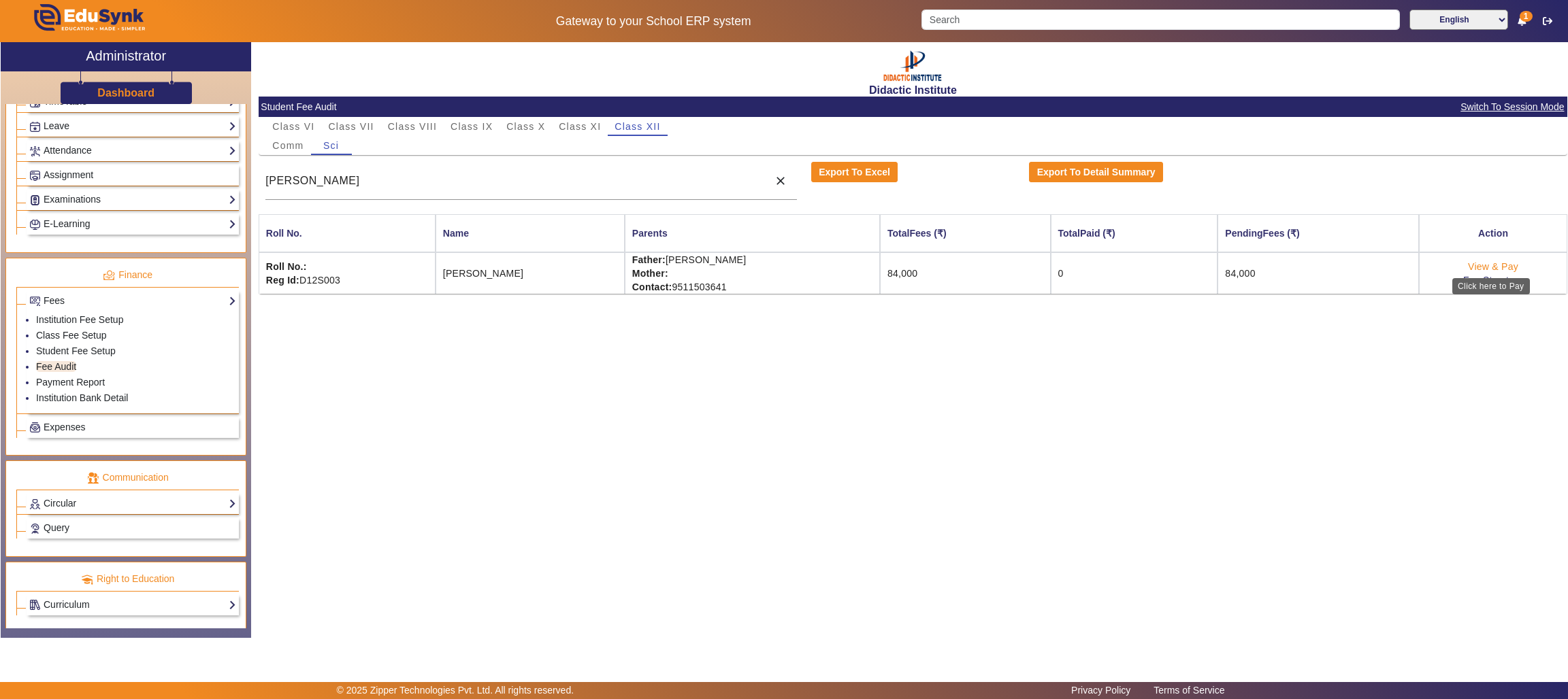
click at [1499, 261] on link "View & Pay" at bounding box center [1493, 267] width 50 height 11
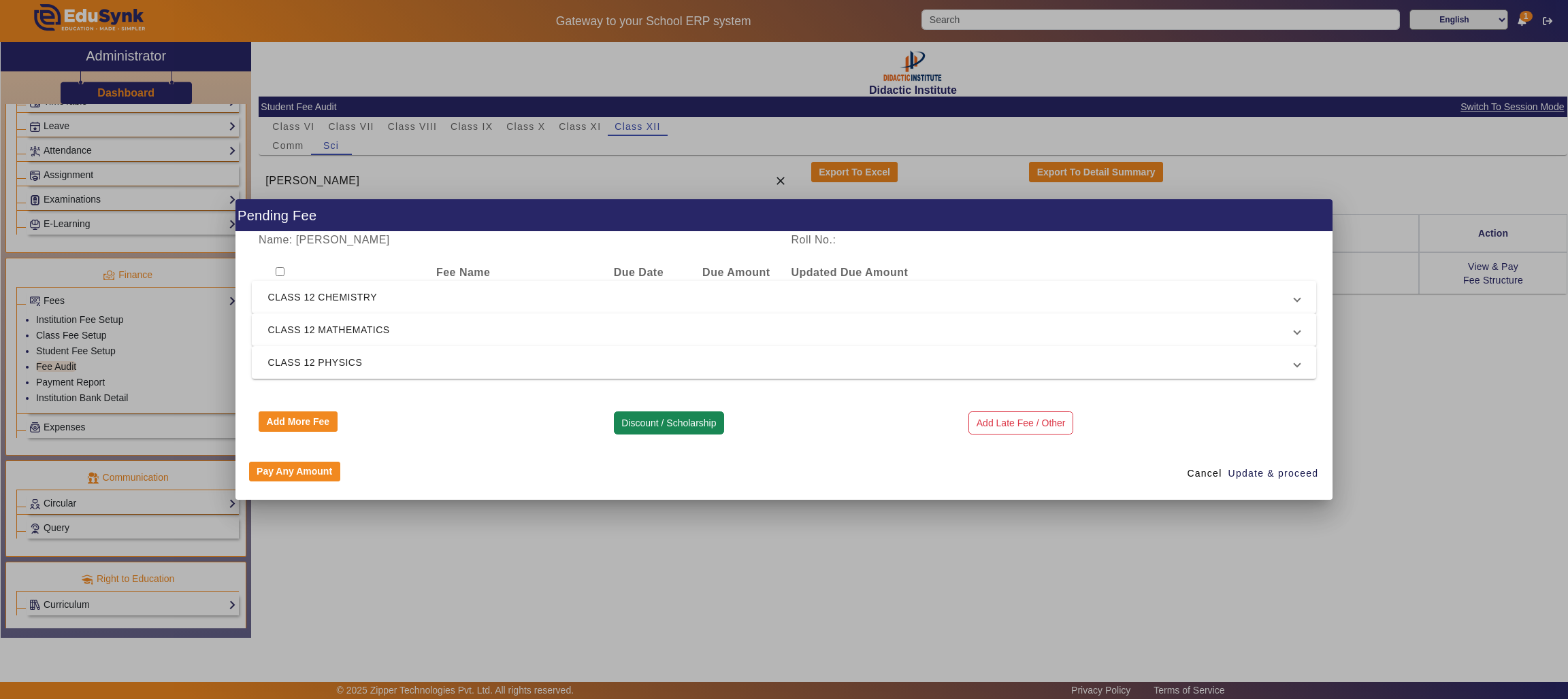
click at [668, 425] on button "Discount / Scholarship" at bounding box center [669, 423] width 111 height 23
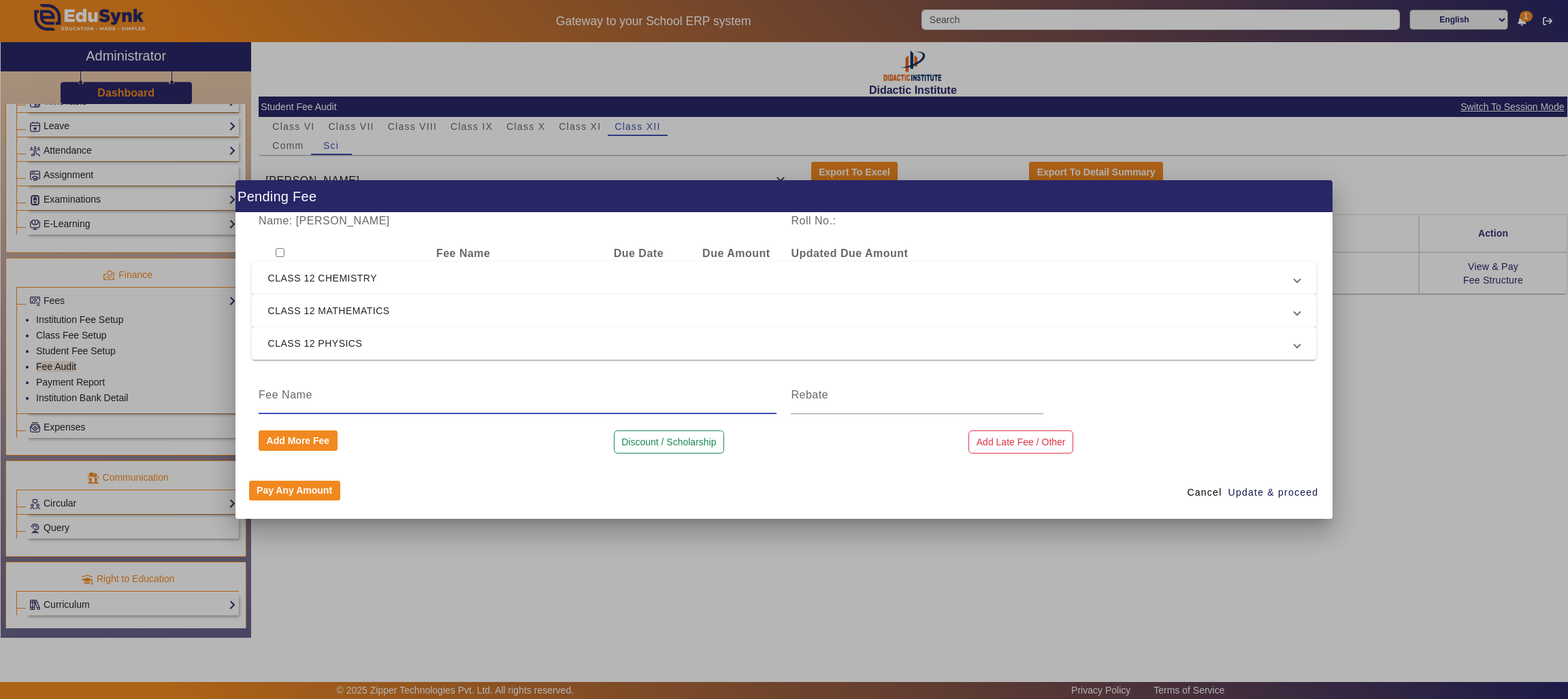
click at [526, 401] on input at bounding box center [517, 394] width 518 height 16
type input "SCHOLARSHIP"
click at [926, 398] on input at bounding box center [917, 394] width 252 height 16
type input "9000"
click at [280, 254] on input "checkbox" at bounding box center [280, 253] width 9 height 9
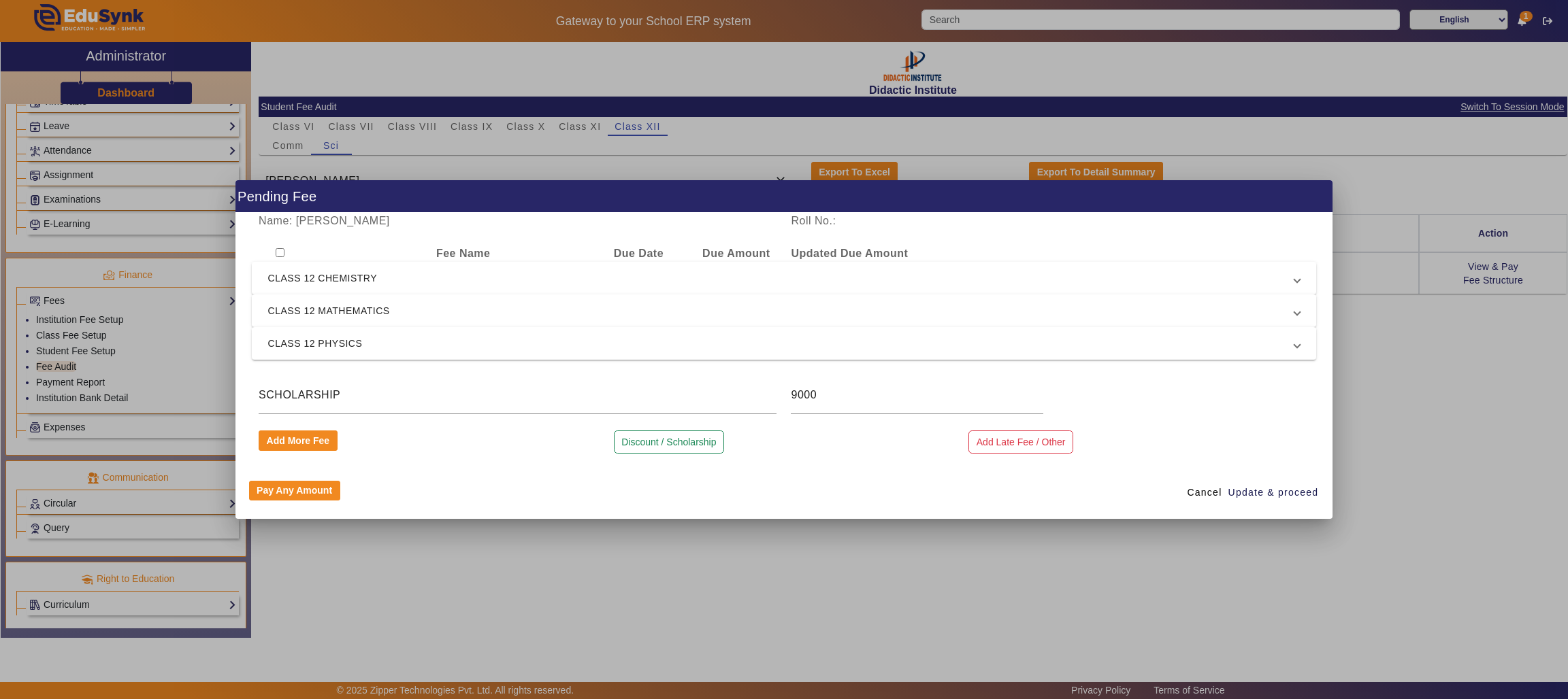
checkbox input "true"
click at [1252, 489] on span "Update & proceed" at bounding box center [1273, 493] width 91 height 15
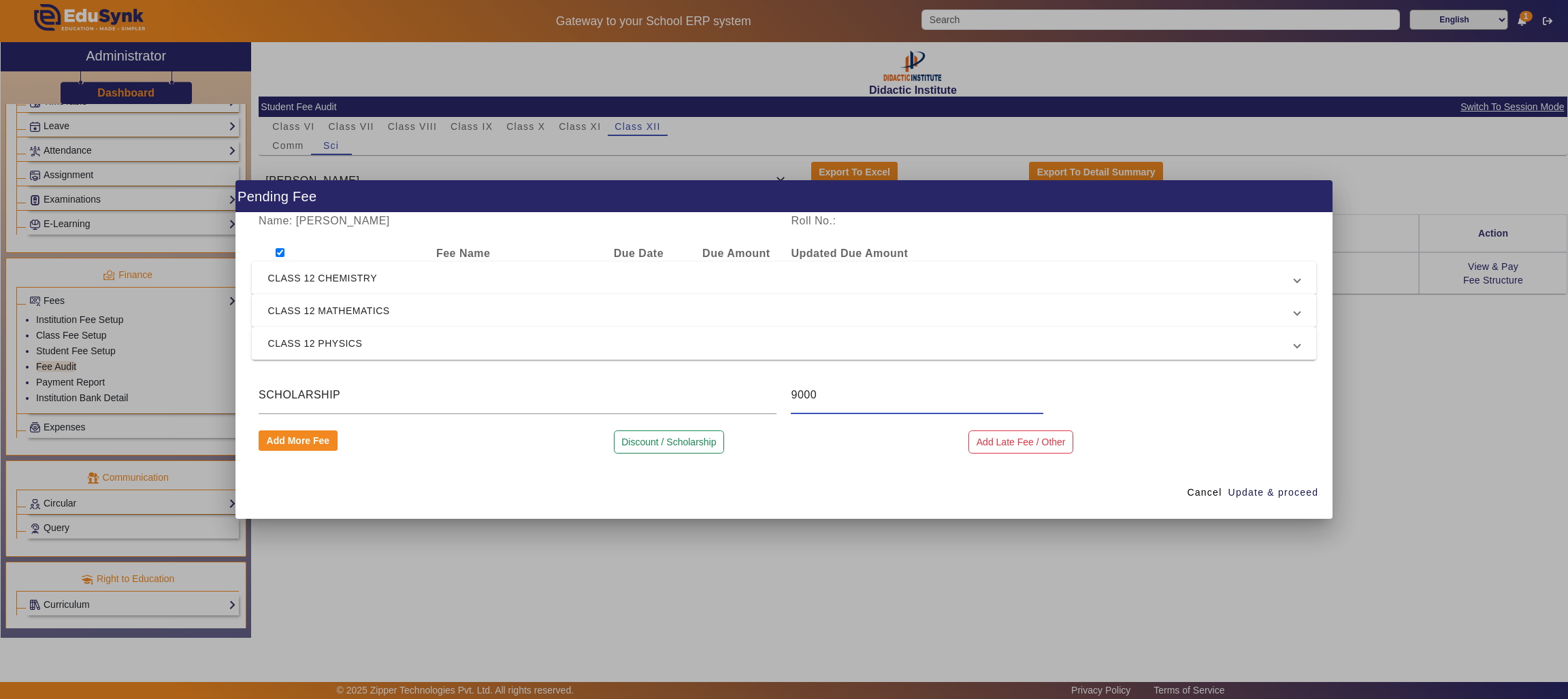
click at [822, 393] on input "9000" at bounding box center [917, 394] width 252 height 16
type input "9"
type input "10000"
click at [1242, 490] on span "Update & proceed" at bounding box center [1273, 493] width 91 height 15
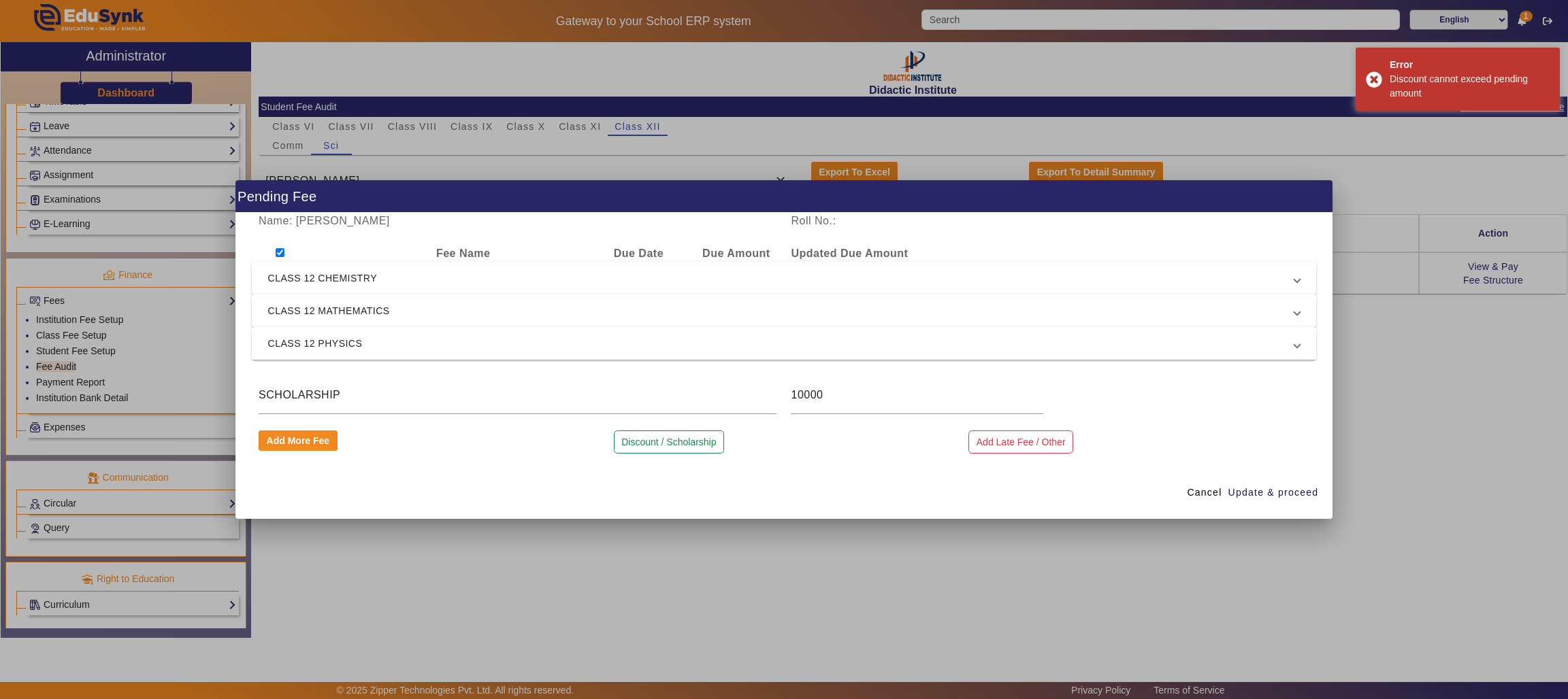
click at [883, 14] on div at bounding box center [784, 350] width 1568 height 699
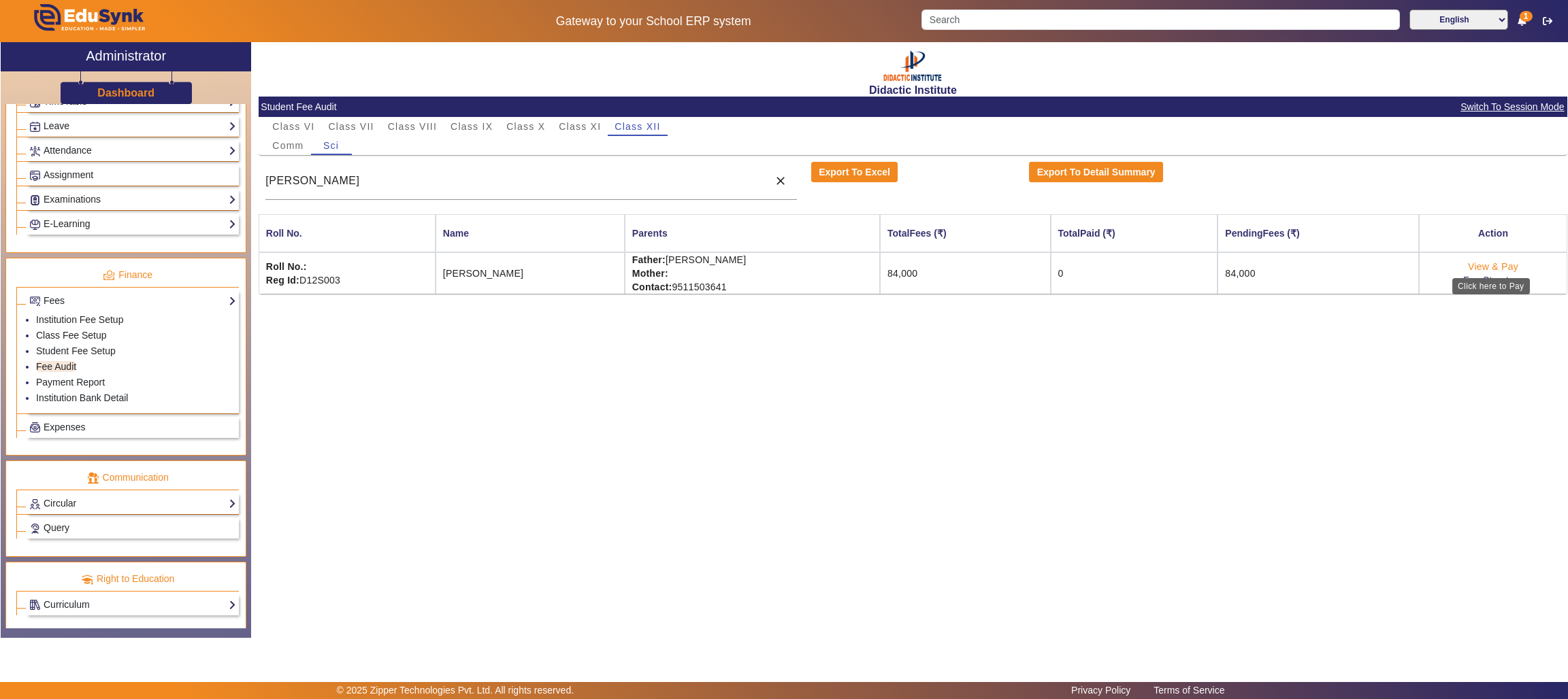
click at [1491, 261] on link "View & Pay" at bounding box center [1493, 267] width 50 height 11
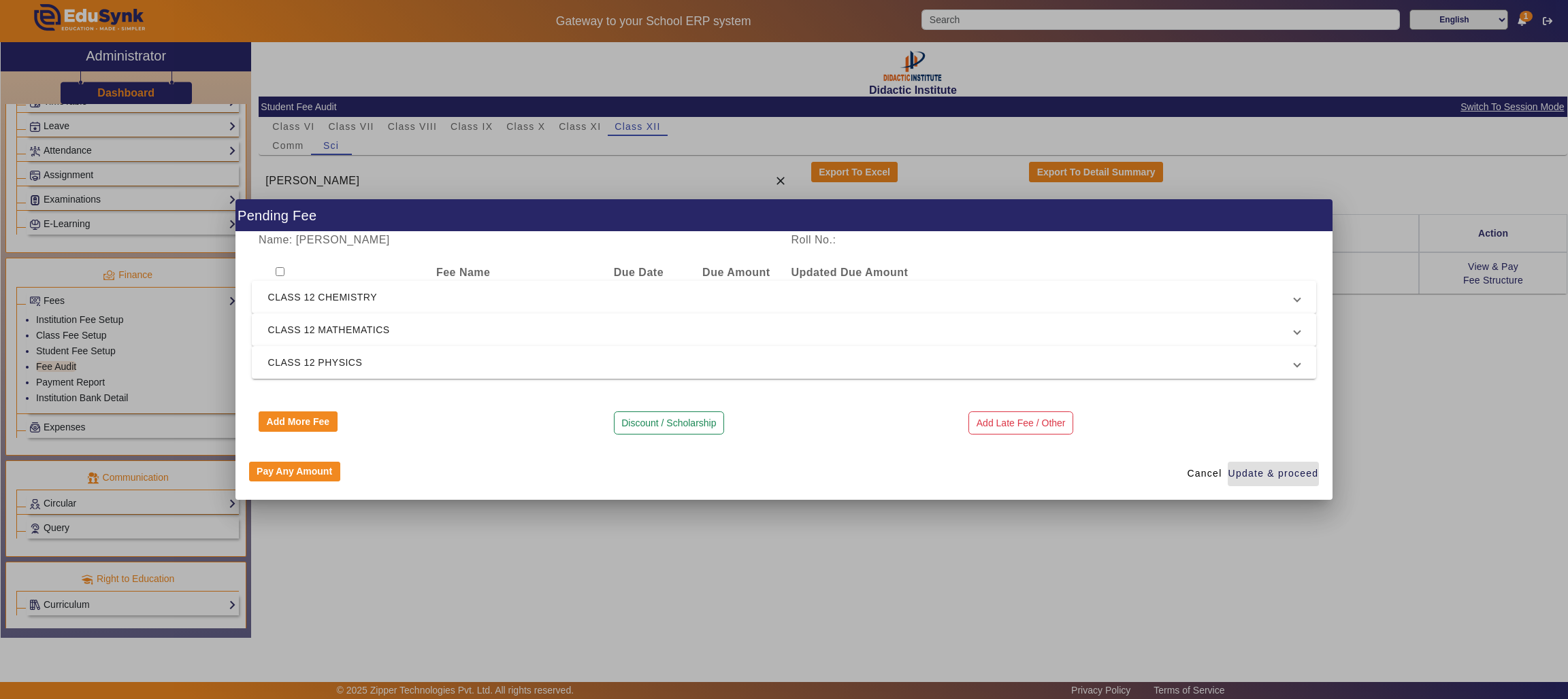
click at [281, 270] on input "checkbox" at bounding box center [280, 272] width 9 height 9
checkbox input "true"
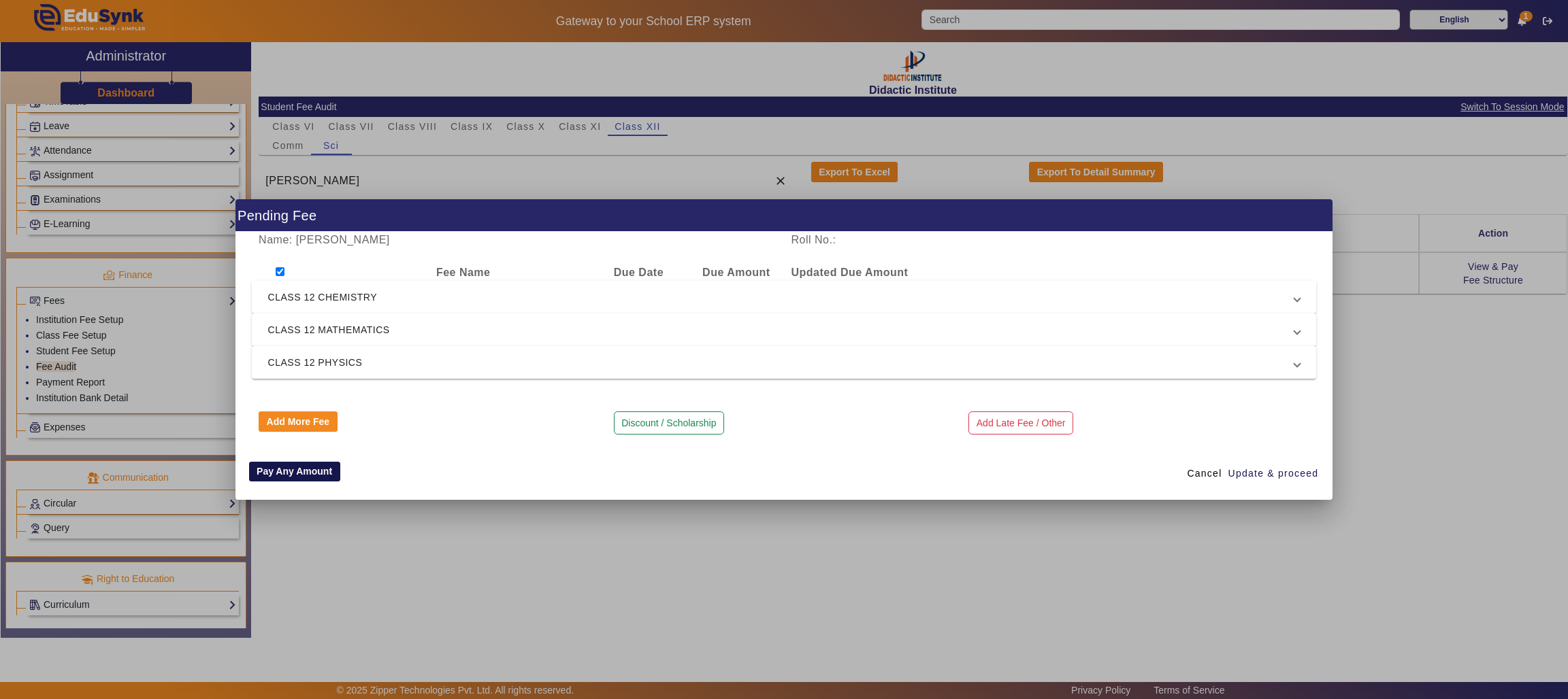
click at [304, 469] on button "Pay Any Amount" at bounding box center [294, 472] width 92 height 21
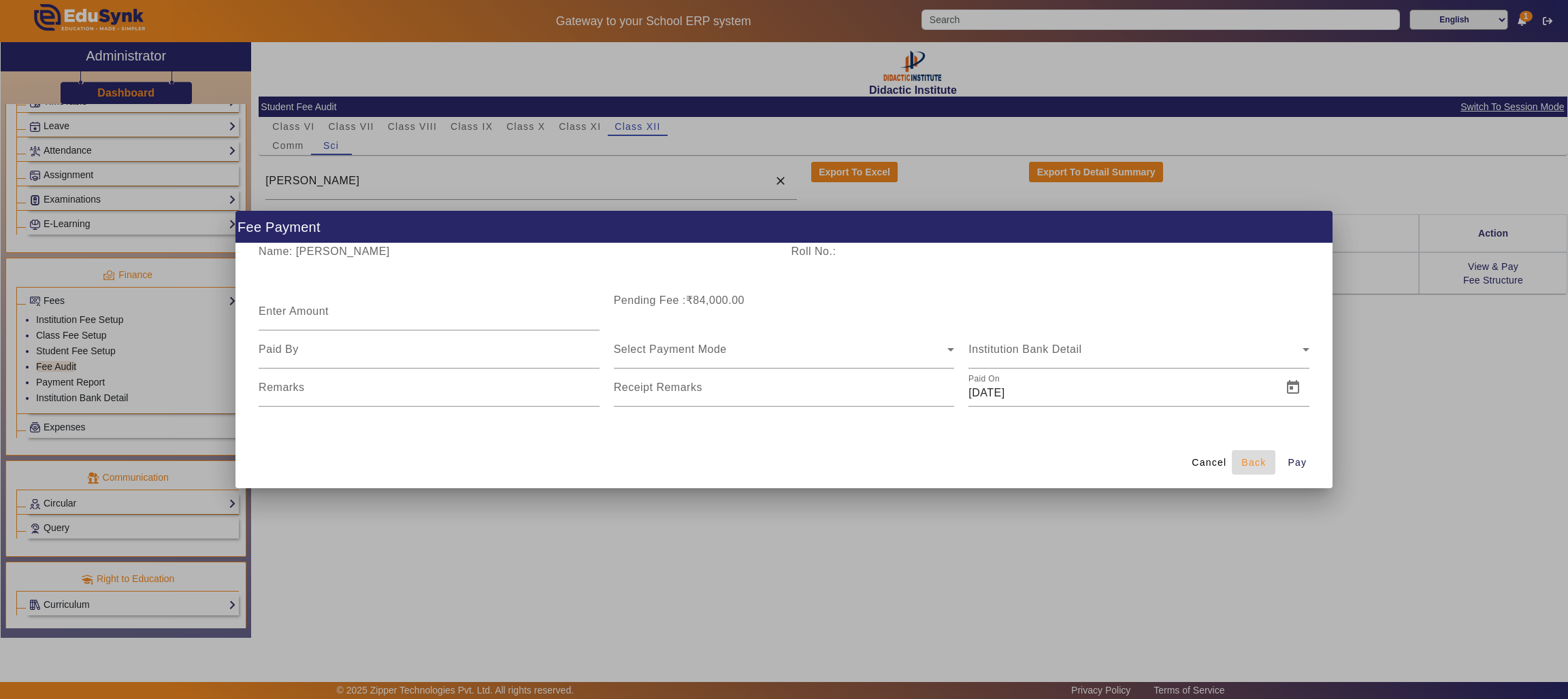
click at [1250, 460] on span "Back" at bounding box center [1253, 463] width 24 height 15
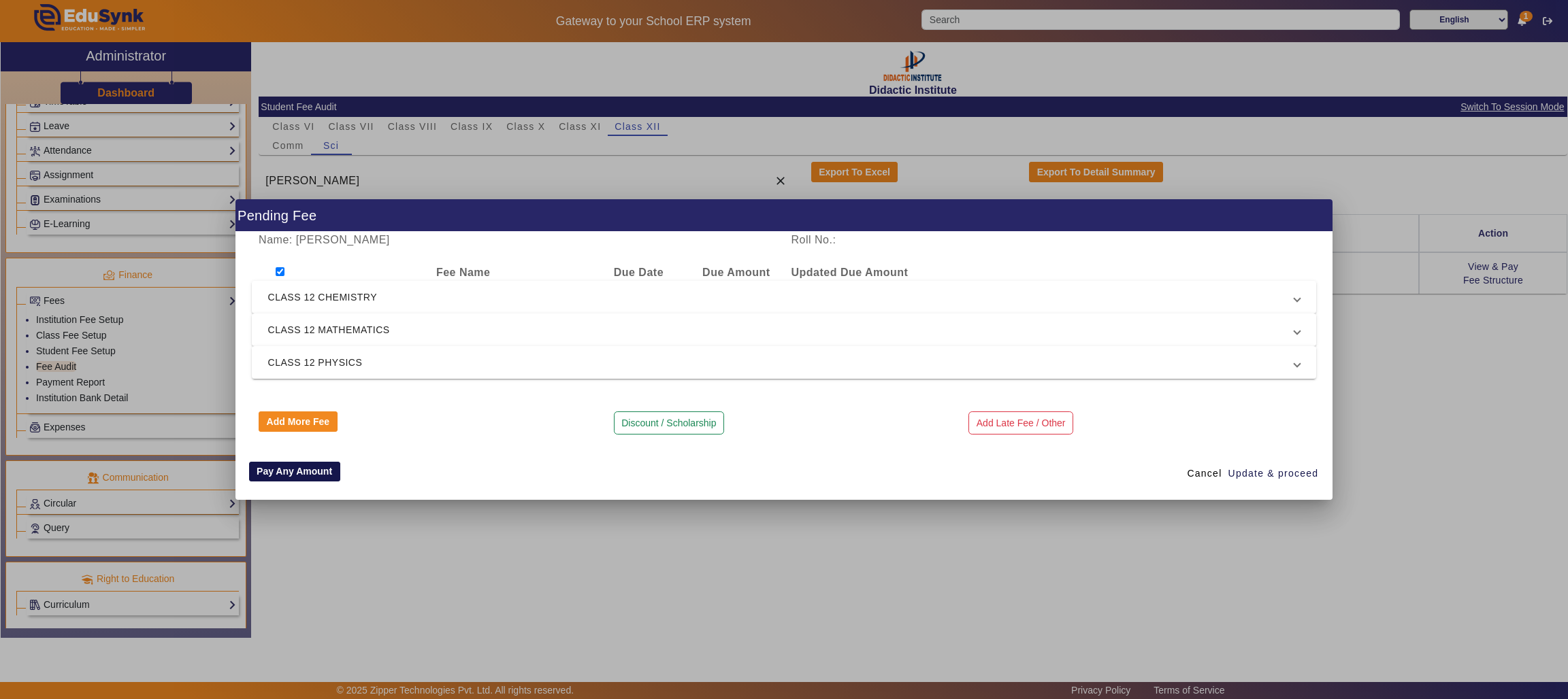
click at [312, 471] on button "Pay Any Amount" at bounding box center [294, 472] width 92 height 21
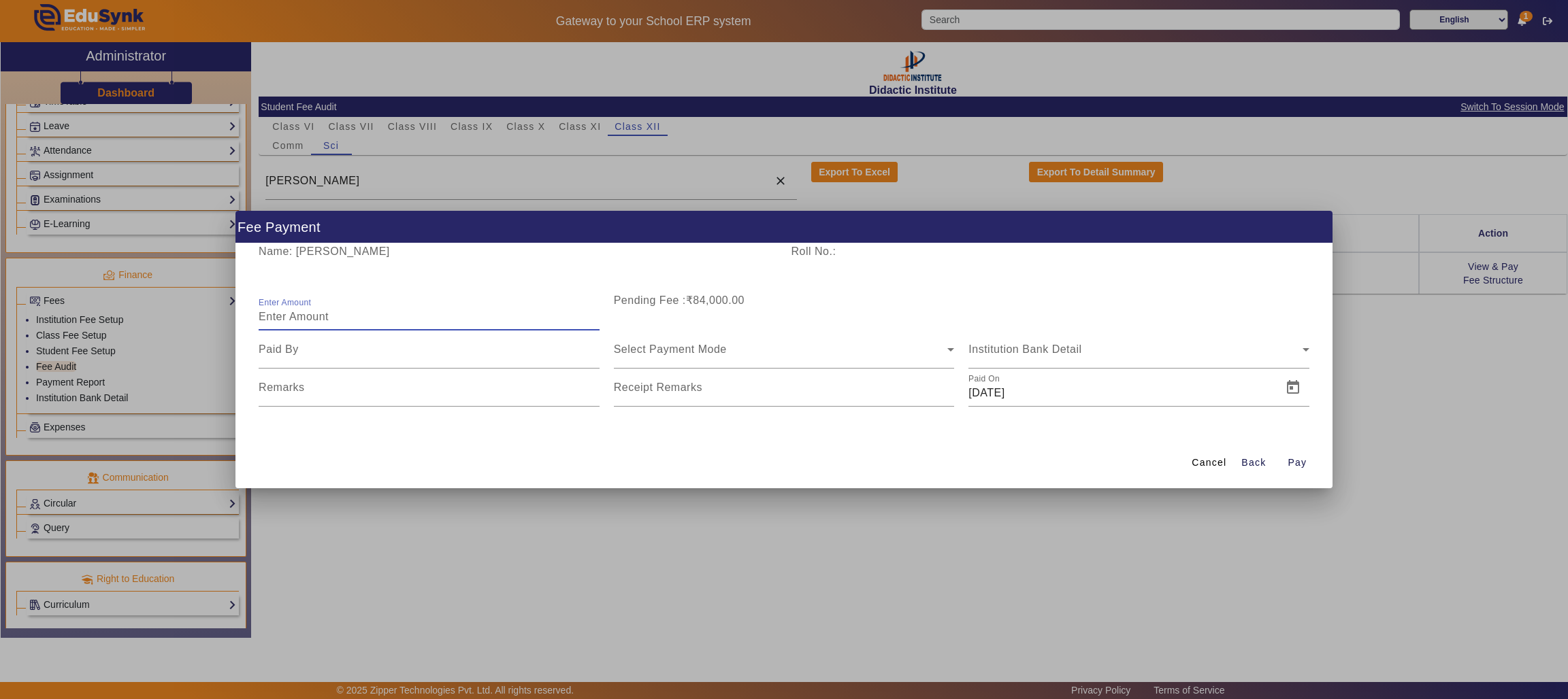
click at [427, 318] on input "Enter Amount" at bounding box center [428, 317] width 341 height 16
type input "75000"
click at [532, 349] on input at bounding box center [428, 350] width 341 height 16
type input "FATHER"
click at [683, 350] on span "Select Payment Mode" at bounding box center [670, 349] width 113 height 11
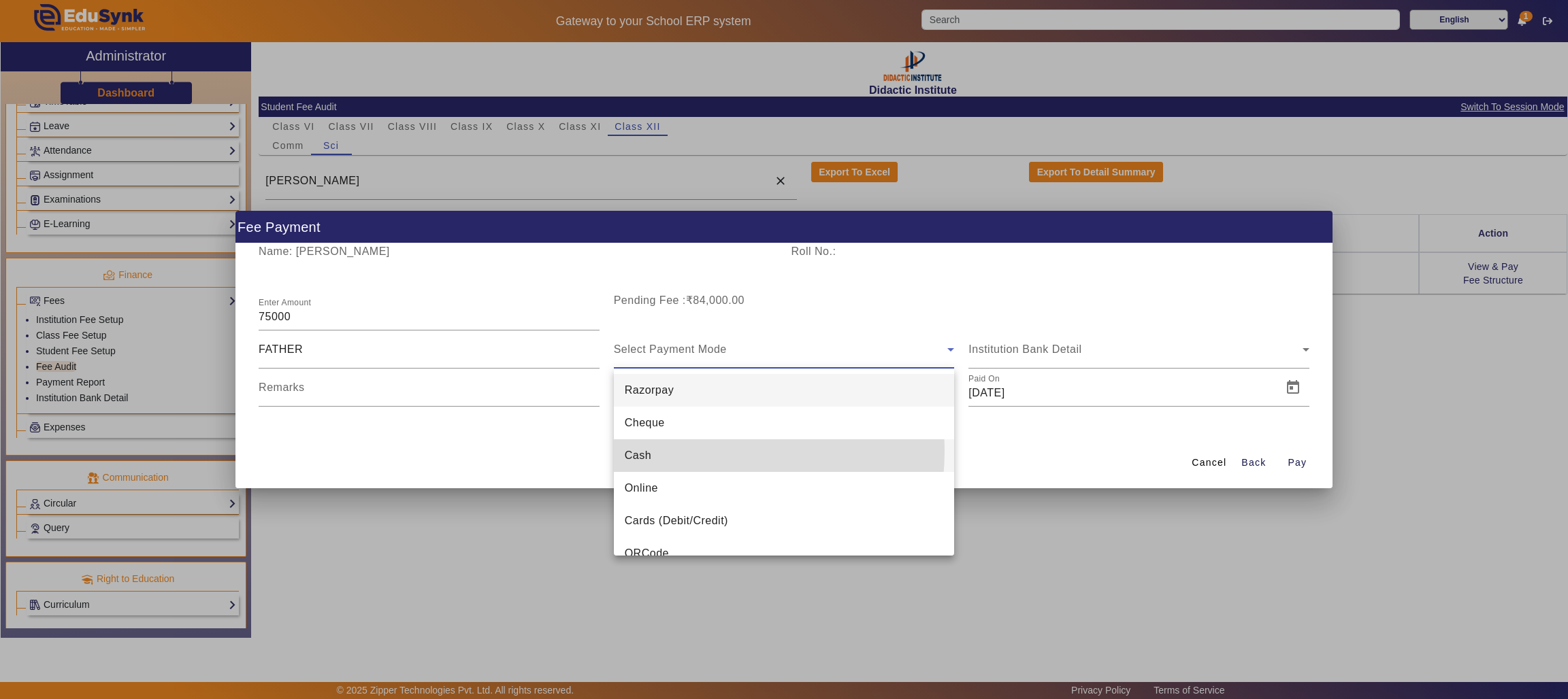
click at [661, 450] on mat-option "Cash" at bounding box center [784, 456] width 341 height 33
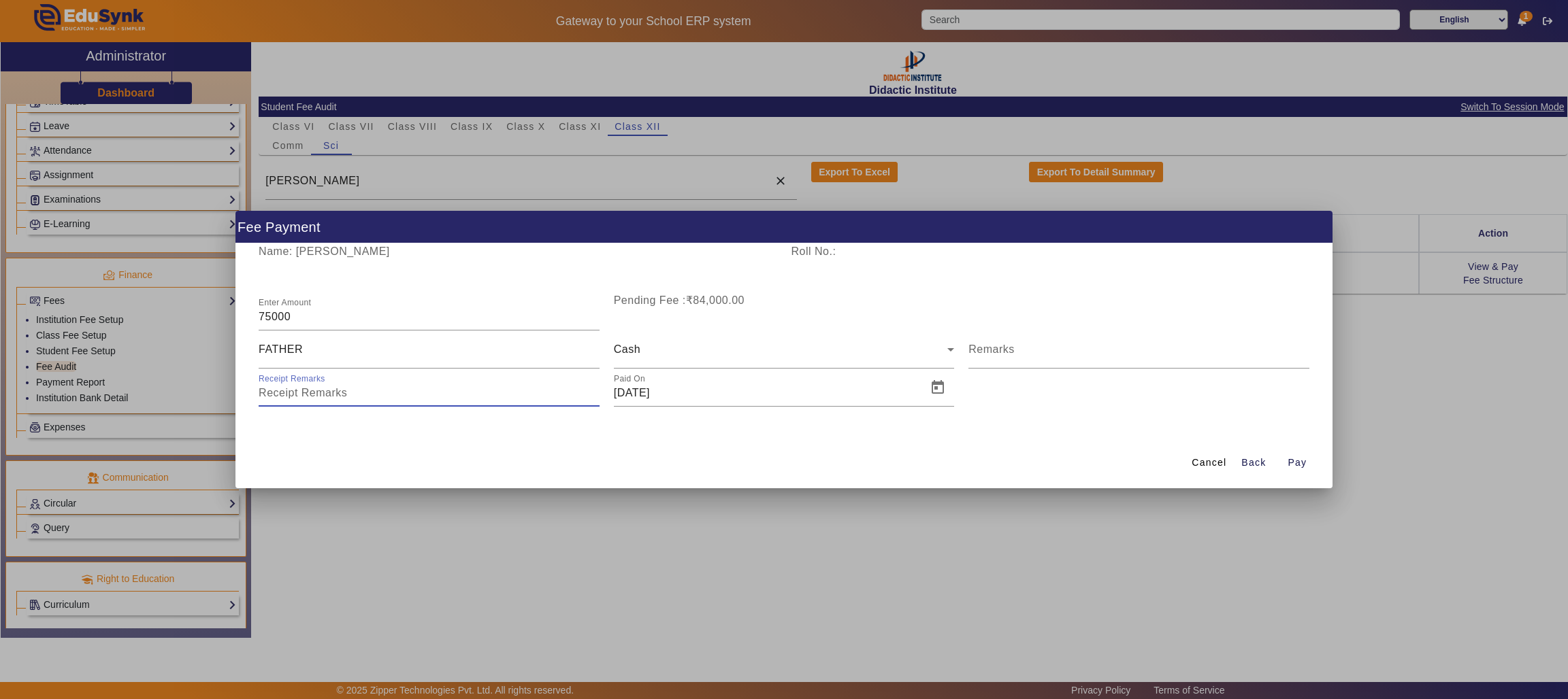
click at [467, 393] on input "Receipt Remarks" at bounding box center [428, 393] width 341 height 16
type input "FULL SUBMISSION"
click at [1142, 357] on input "Remarks" at bounding box center [1138, 355] width 341 height 16
type input "FULL SUBMISSION"
click at [1287, 456] on span "Pay" at bounding box center [1297, 463] width 19 height 15
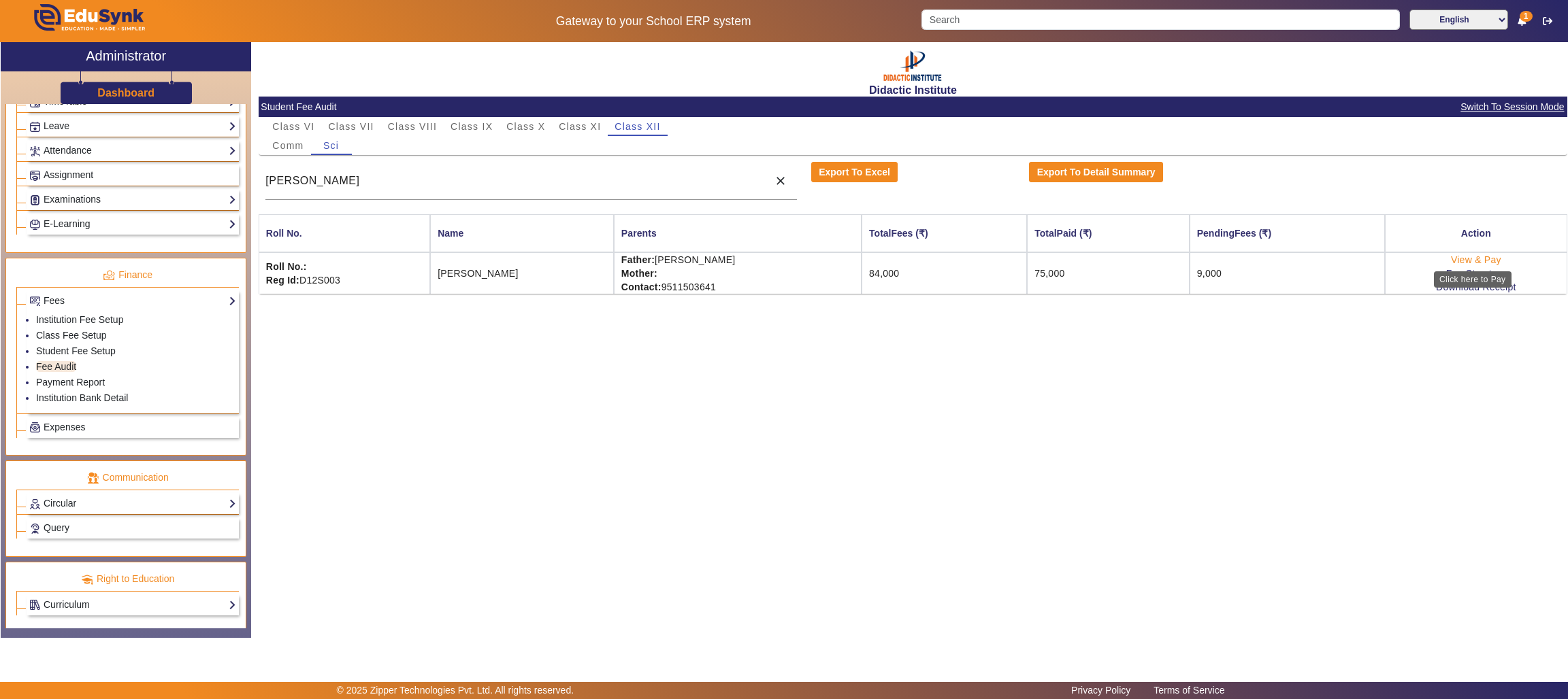
click at [1473, 255] on link "View & Pay" at bounding box center [1476, 260] width 50 height 11
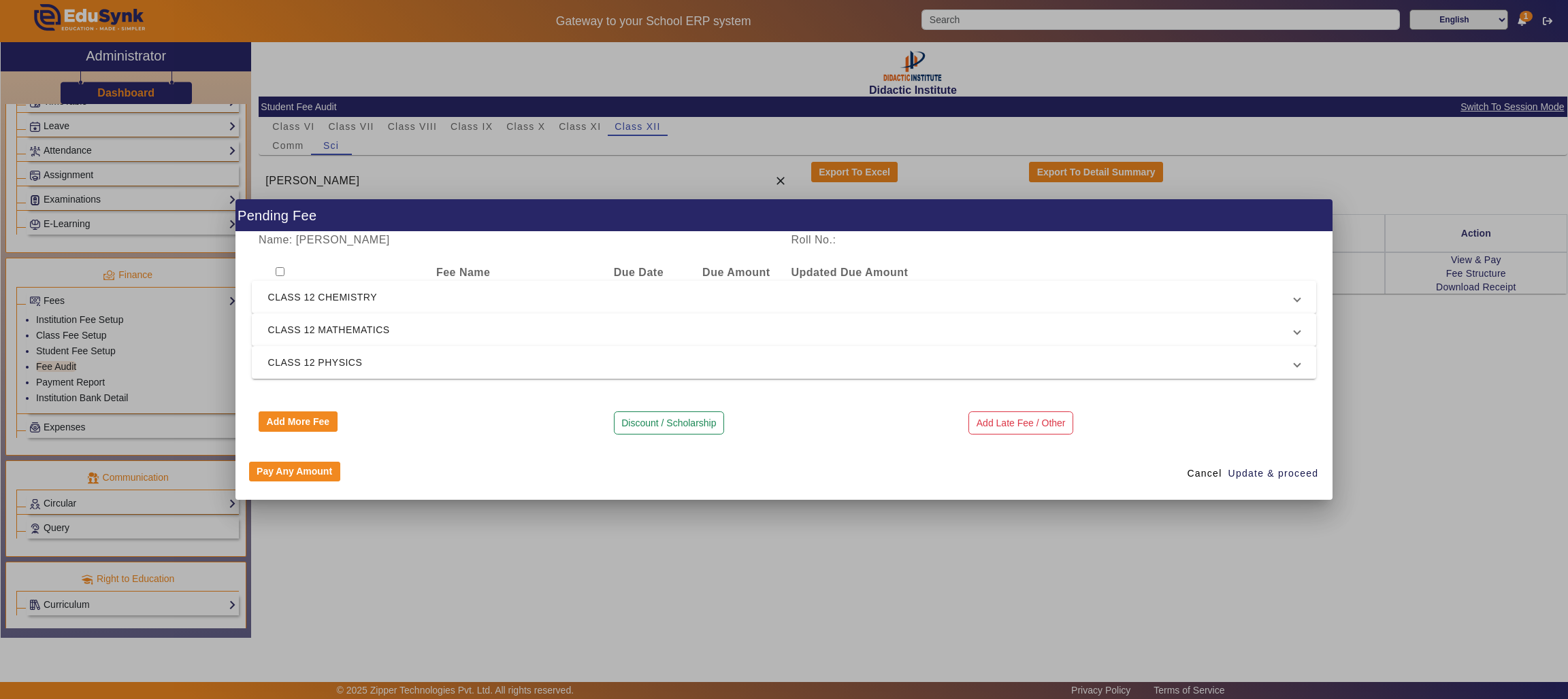
click at [281, 274] on input "checkbox" at bounding box center [280, 272] width 9 height 9
checkbox input "true"
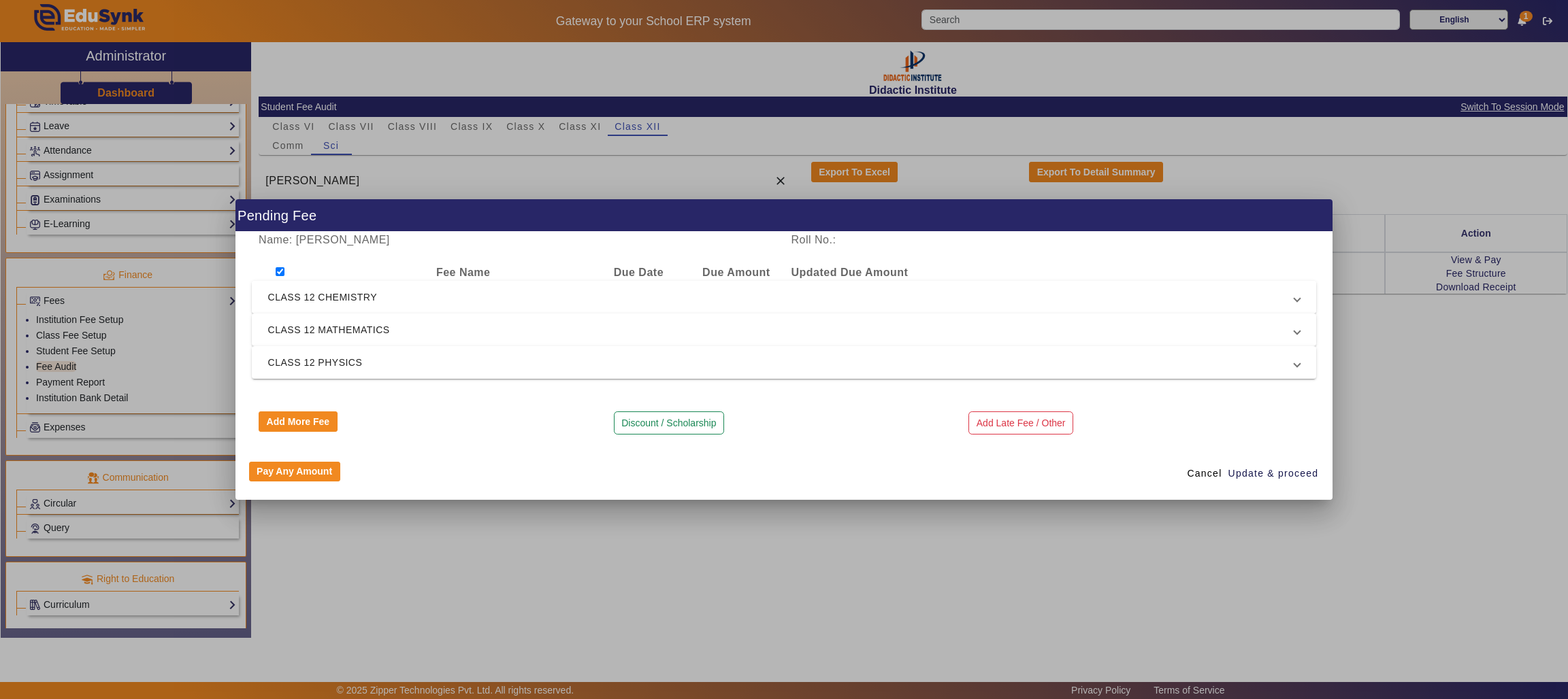
click at [362, 293] on span "CLASS 12 CHEMISTRY" at bounding box center [781, 297] width 1027 height 16
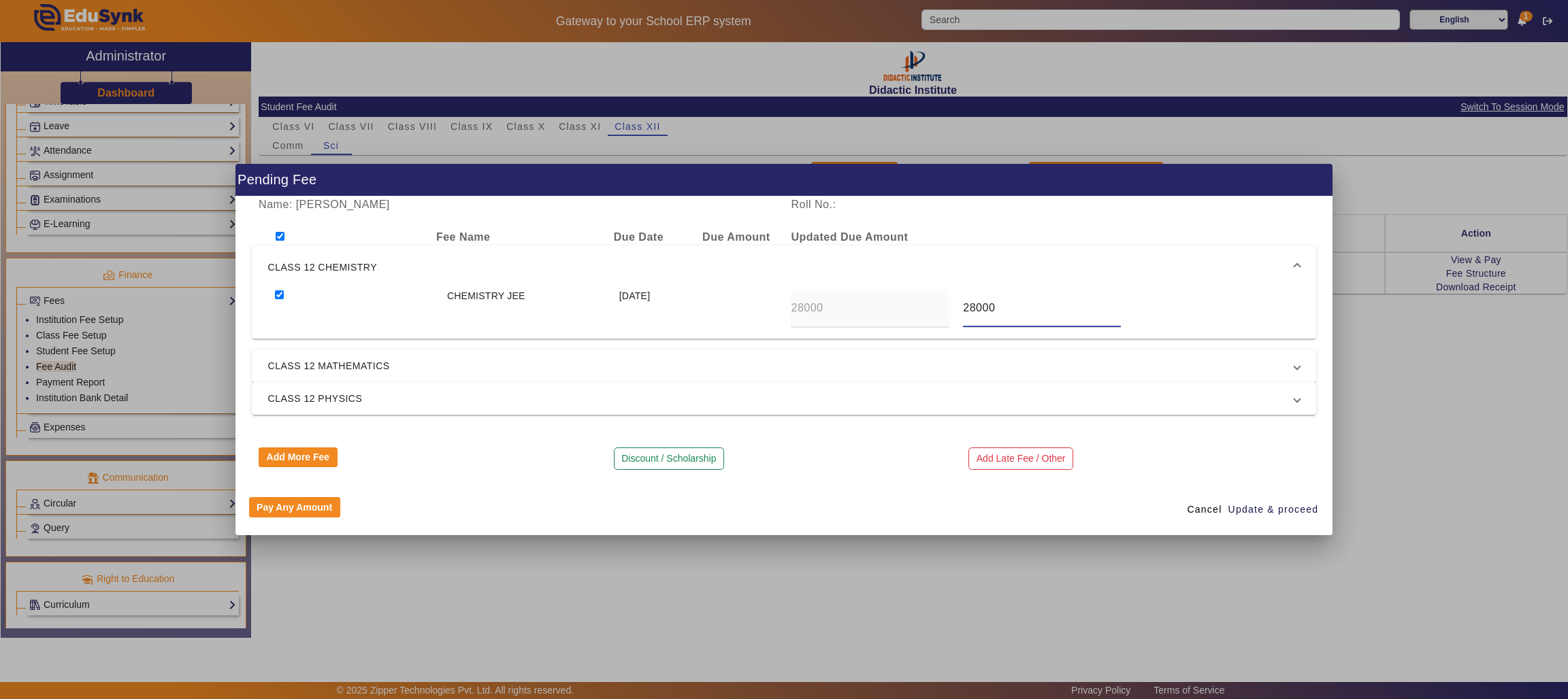
click at [1009, 303] on input "28000" at bounding box center [1041, 308] width 158 height 16
type input "25000"
click at [982, 364] on span "CLASS 12 MATHEMATICS" at bounding box center [781, 365] width 1027 height 16
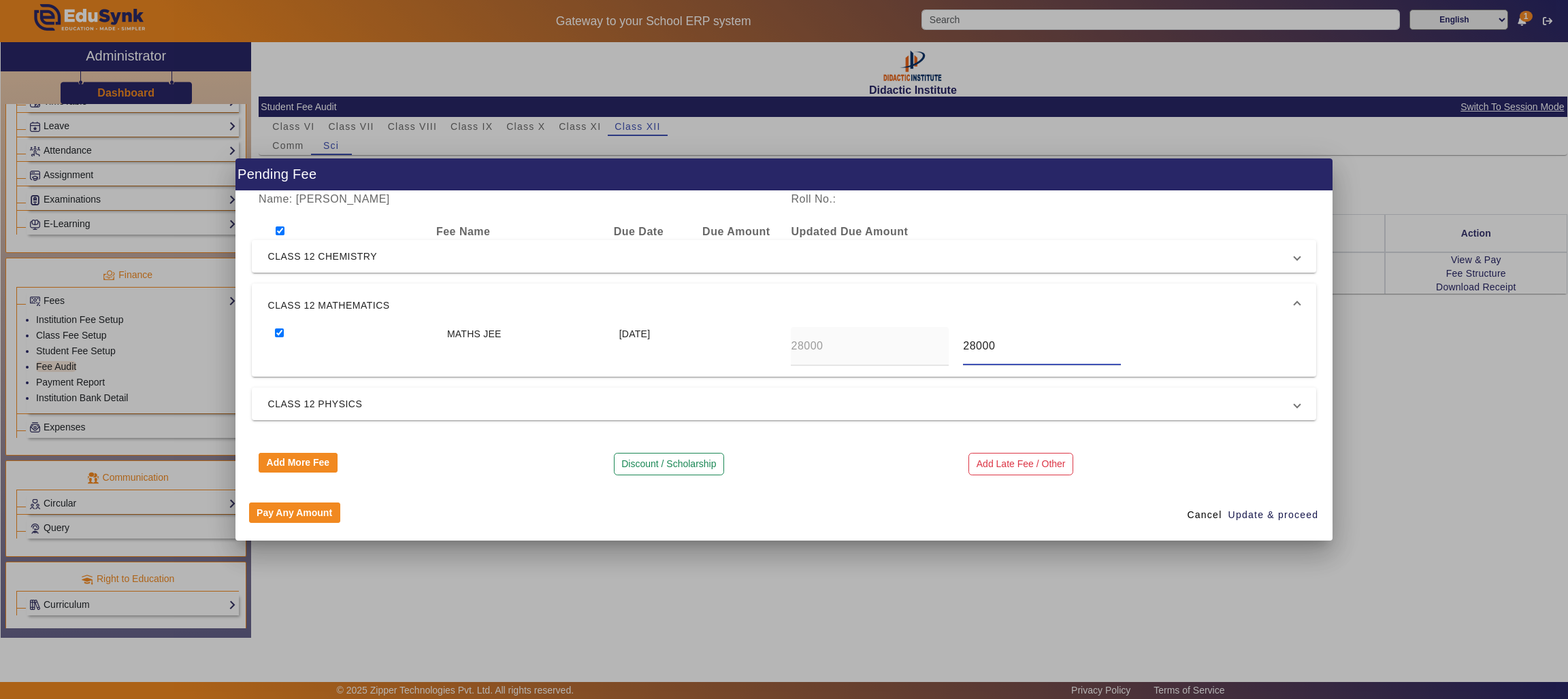
click at [1012, 348] on input "28000" at bounding box center [1041, 346] width 158 height 16
type input "25000"
click at [969, 407] on span "CLASS 12 PHYSICS" at bounding box center [781, 404] width 1027 height 16
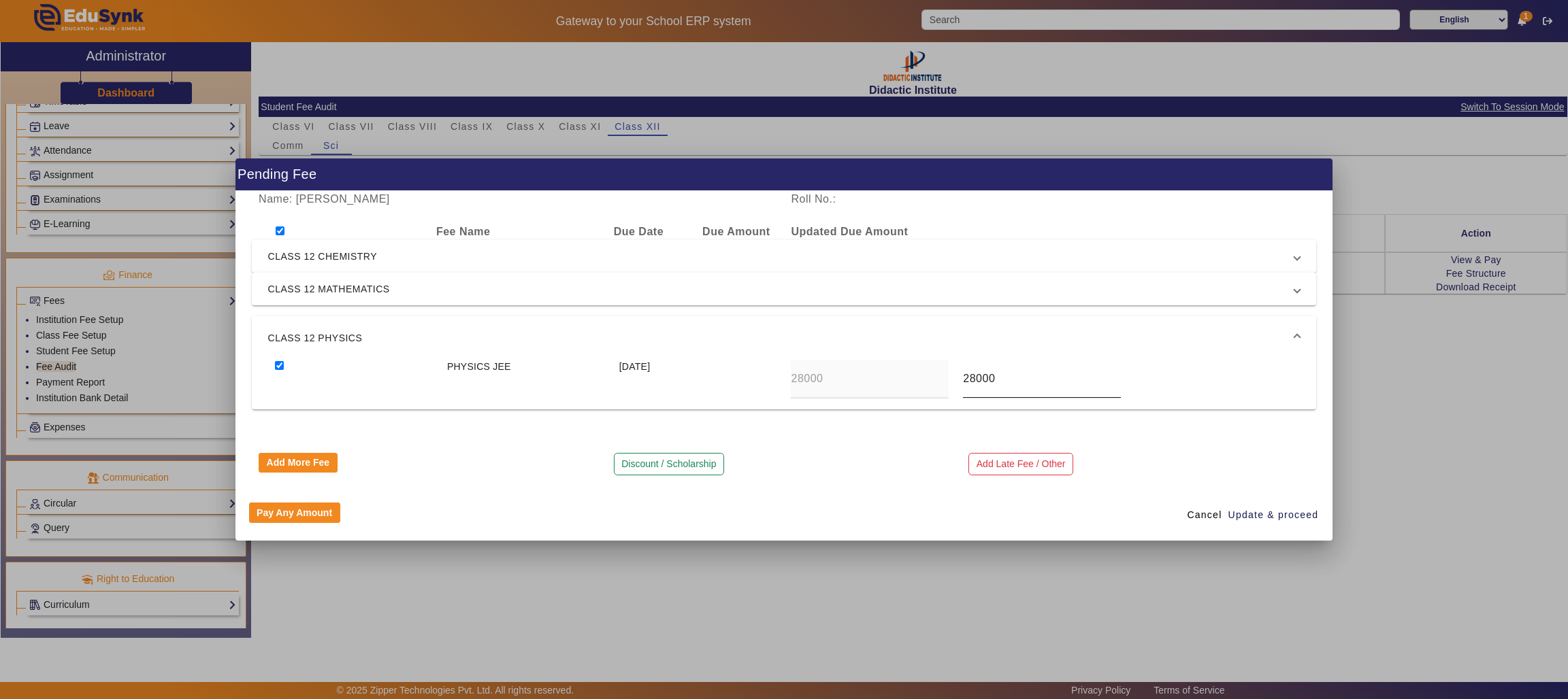
click at [1009, 375] on input "28000" at bounding box center [1041, 378] width 158 height 16
type input "25000"
click at [1252, 509] on span "Update & proceed" at bounding box center [1273, 515] width 91 height 15
type input "25000"
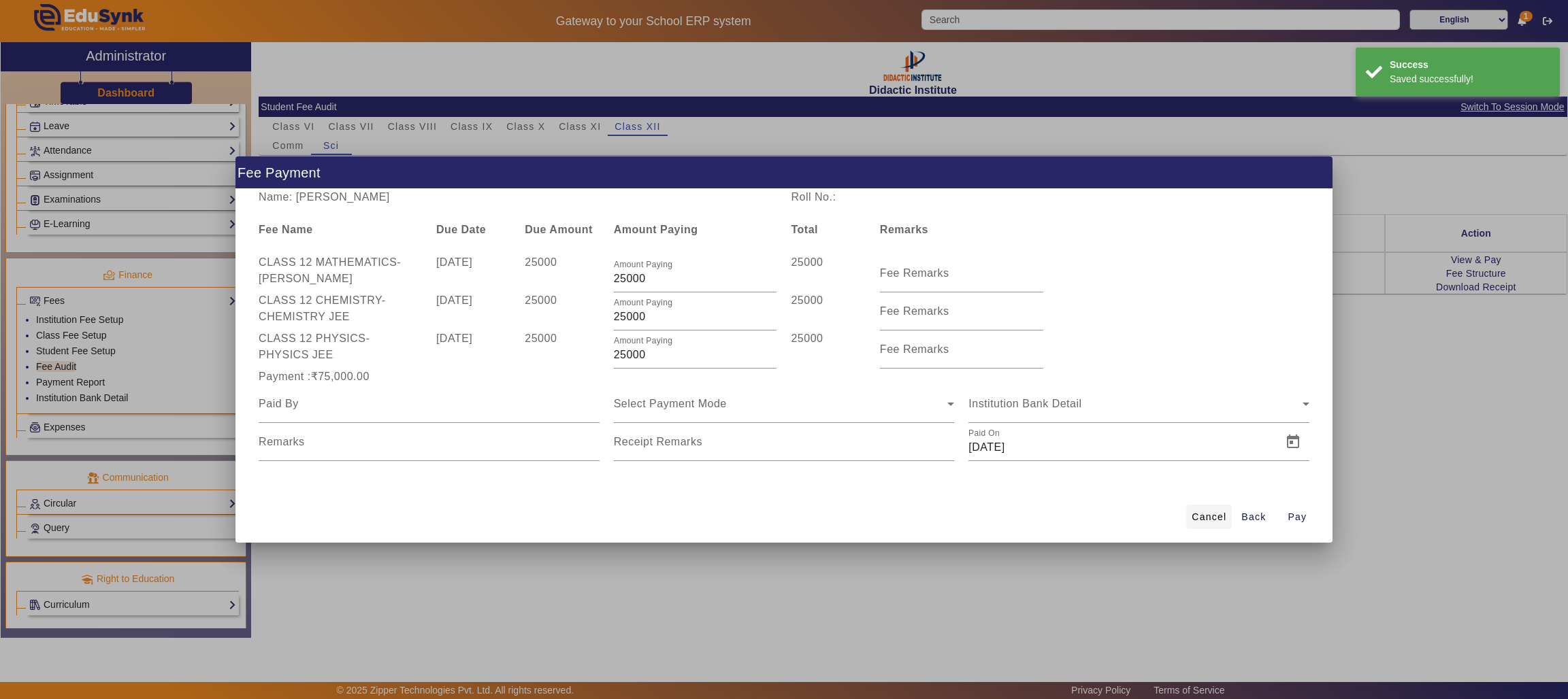
click at [1211, 515] on span "Cancel" at bounding box center [1209, 517] width 35 height 15
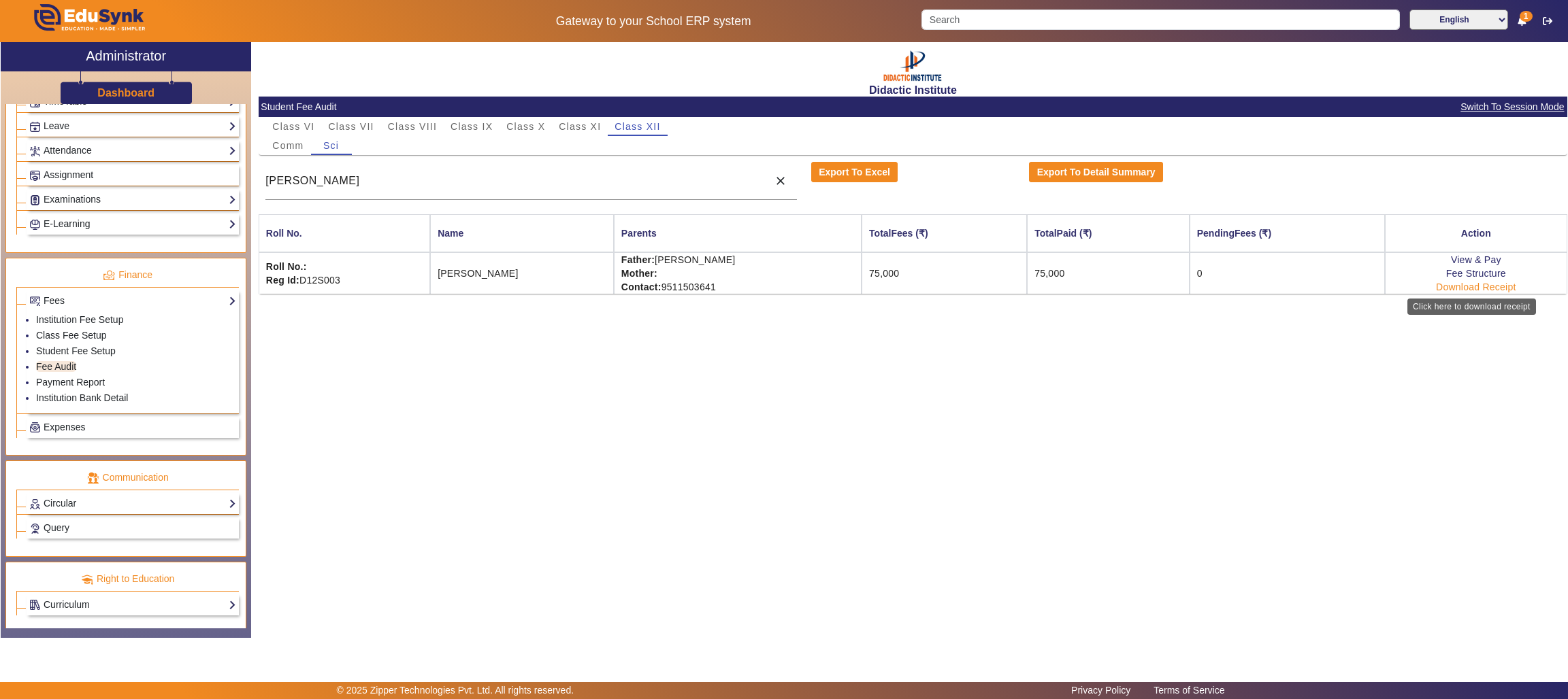
click at [1452, 290] on link "Download Receipt" at bounding box center [1476, 287] width 80 height 11
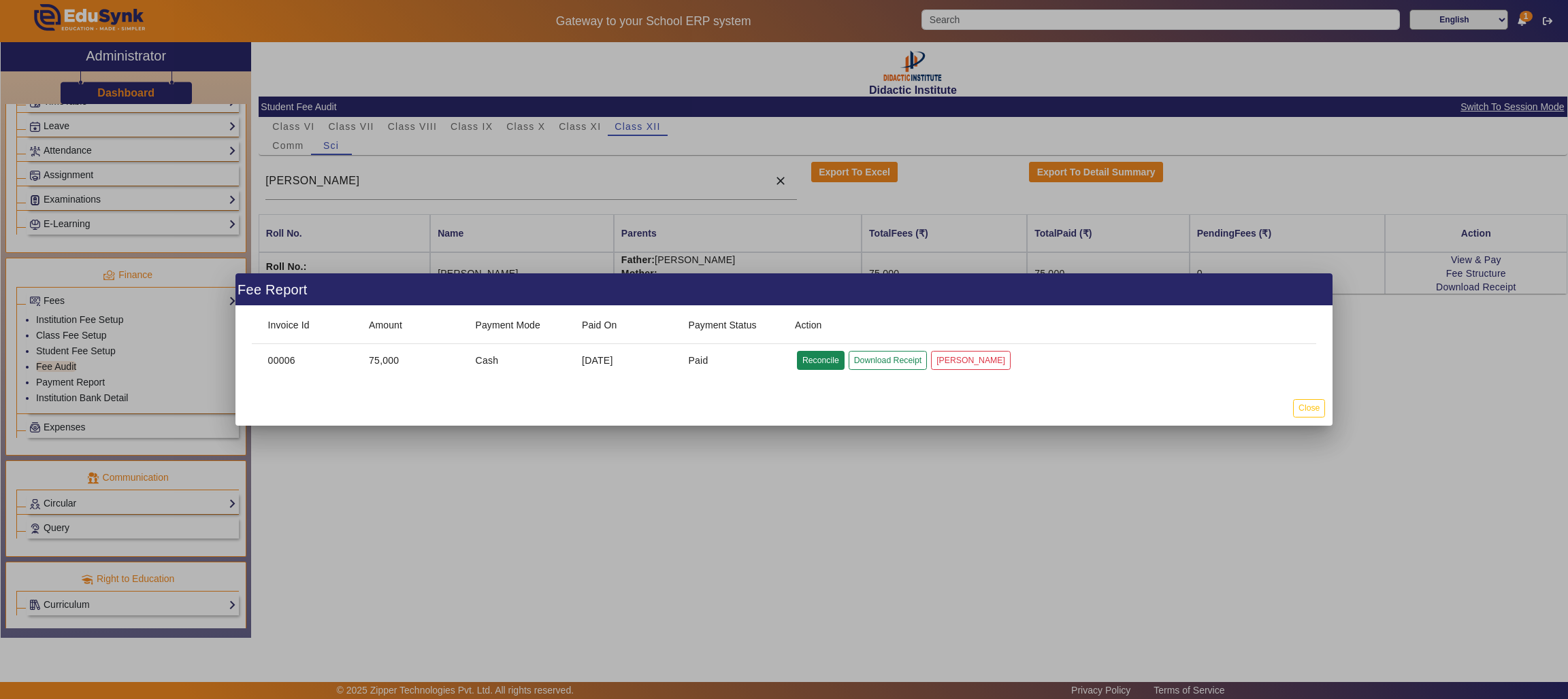
click at [820, 363] on button "Reconcile" at bounding box center [820, 360] width 47 height 18
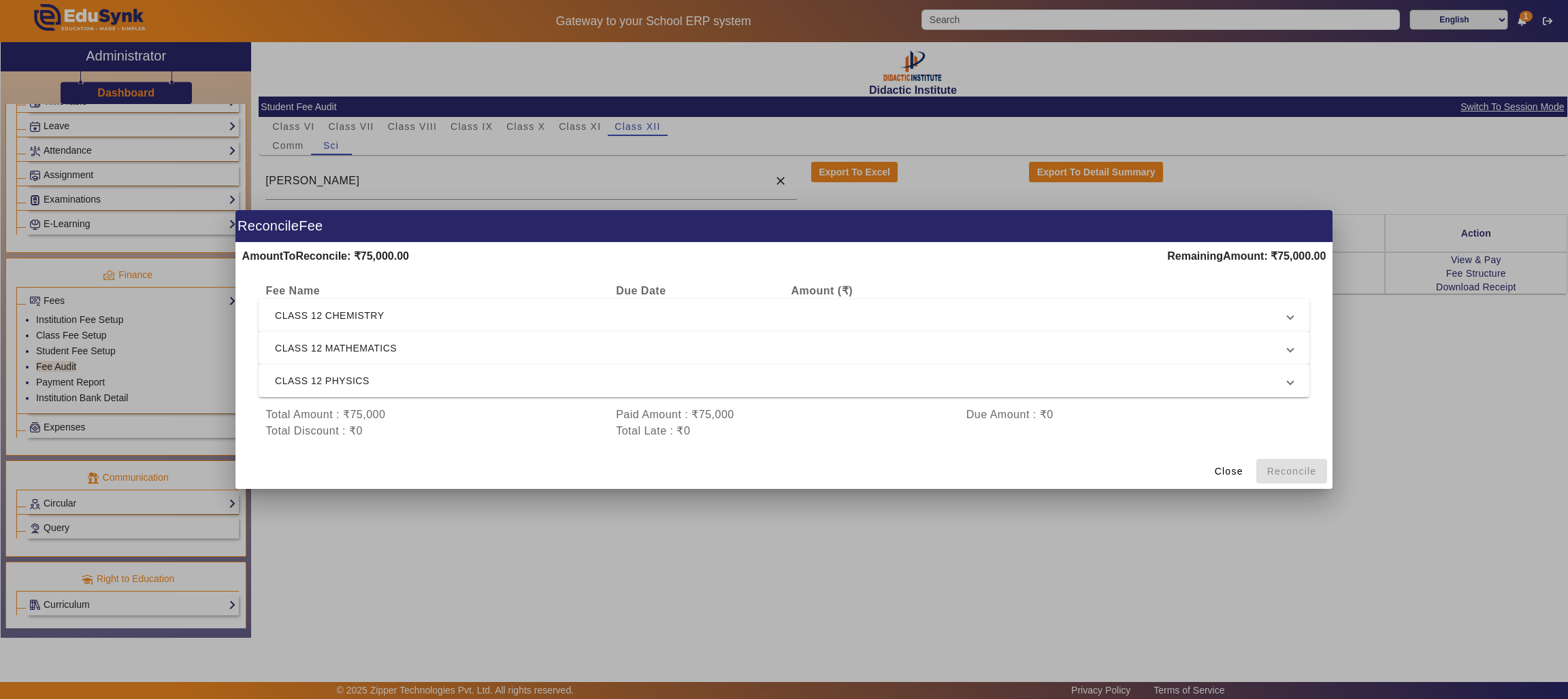
click at [340, 310] on span "CLASS 12 CHEMISTRY" at bounding box center [781, 315] width 1013 height 16
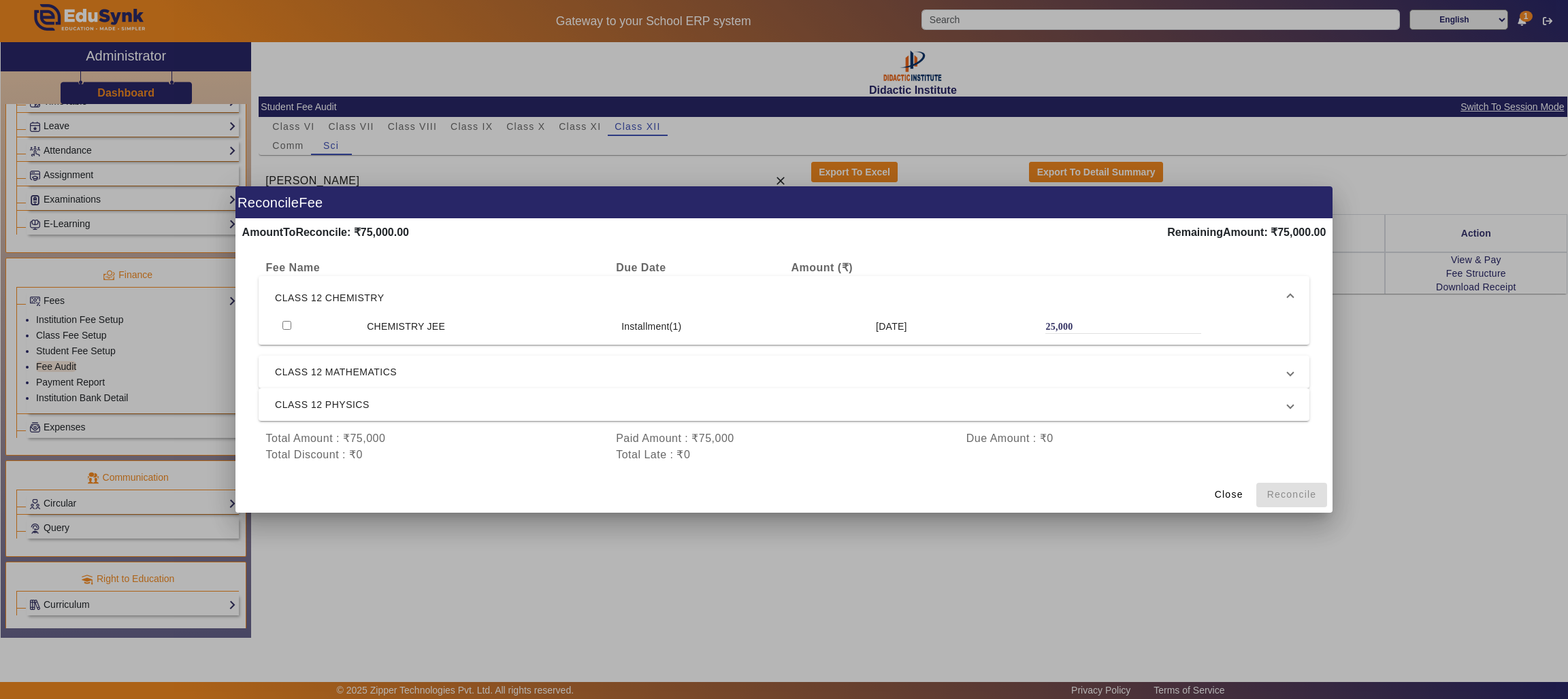
click at [285, 321] on input "checkbox" at bounding box center [287, 325] width 9 height 9
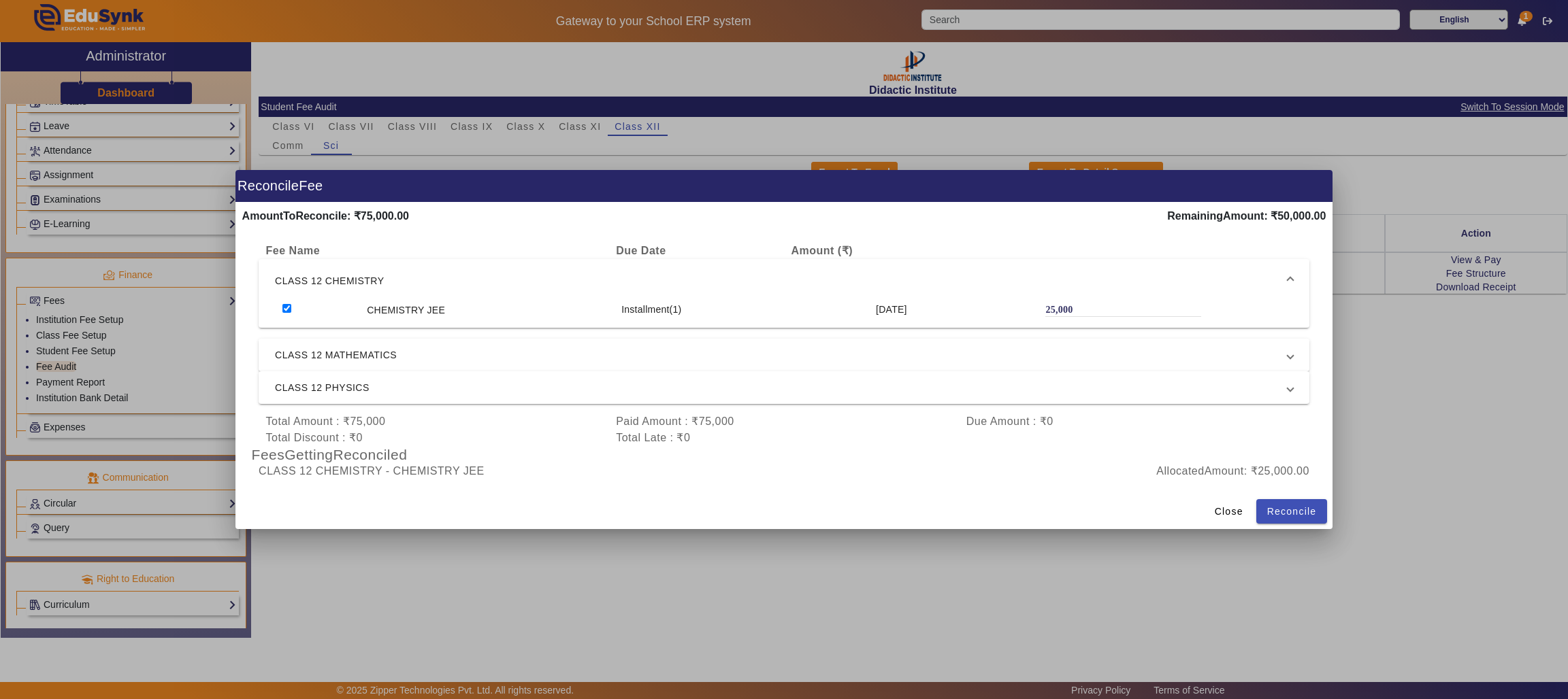
click at [294, 350] on span "CLASS 12 MATHEMATICS" at bounding box center [781, 355] width 1013 height 16
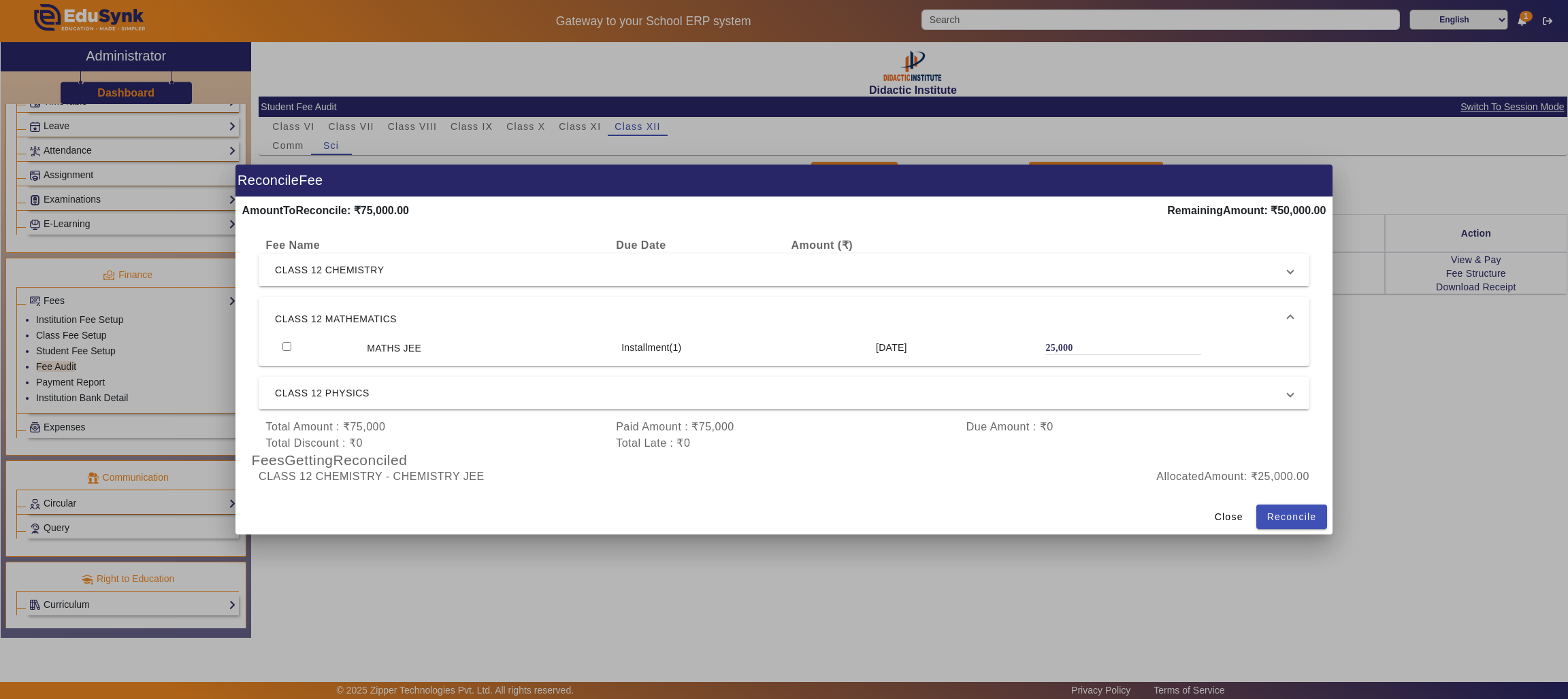
click at [284, 342] on input "checkbox" at bounding box center [287, 346] width 9 height 9
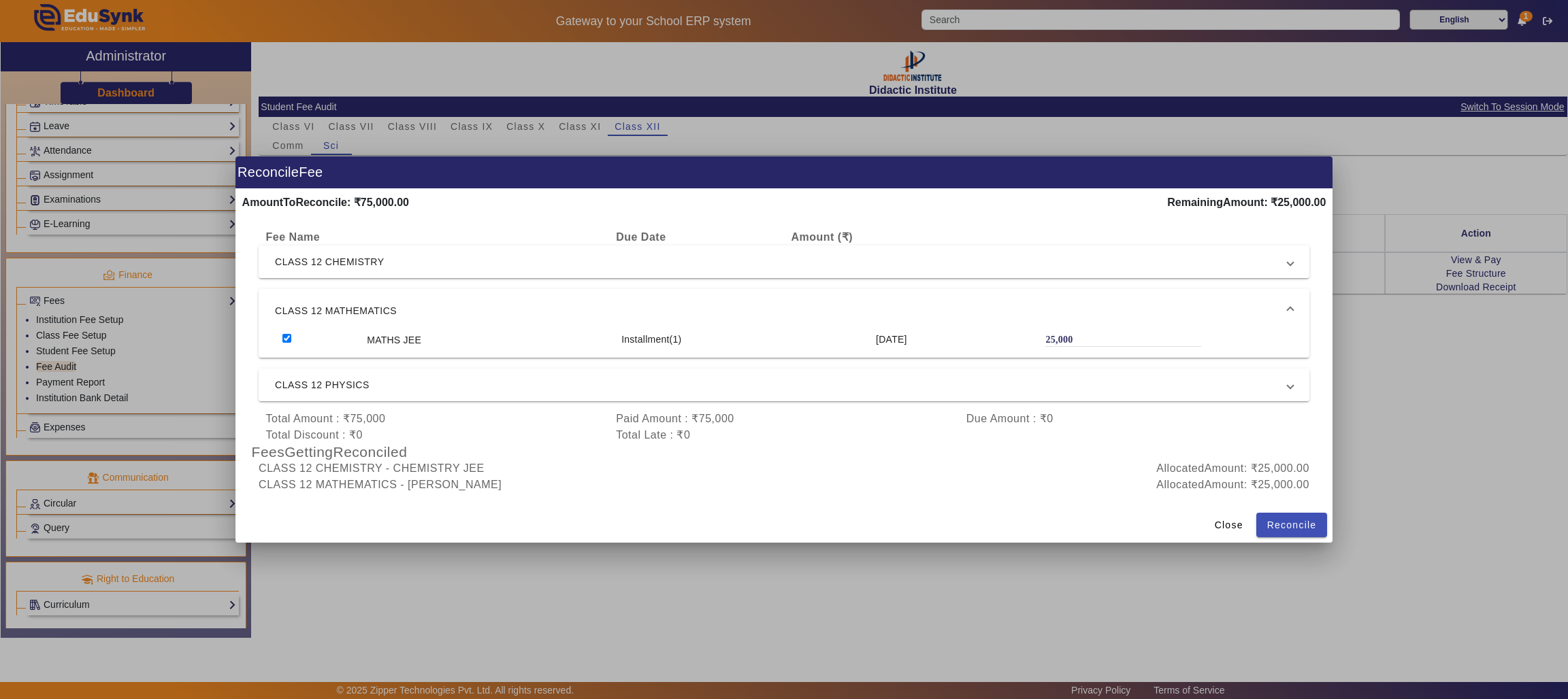
click at [300, 377] on span "CLASS 12 PHYSICS" at bounding box center [781, 385] width 1013 height 16
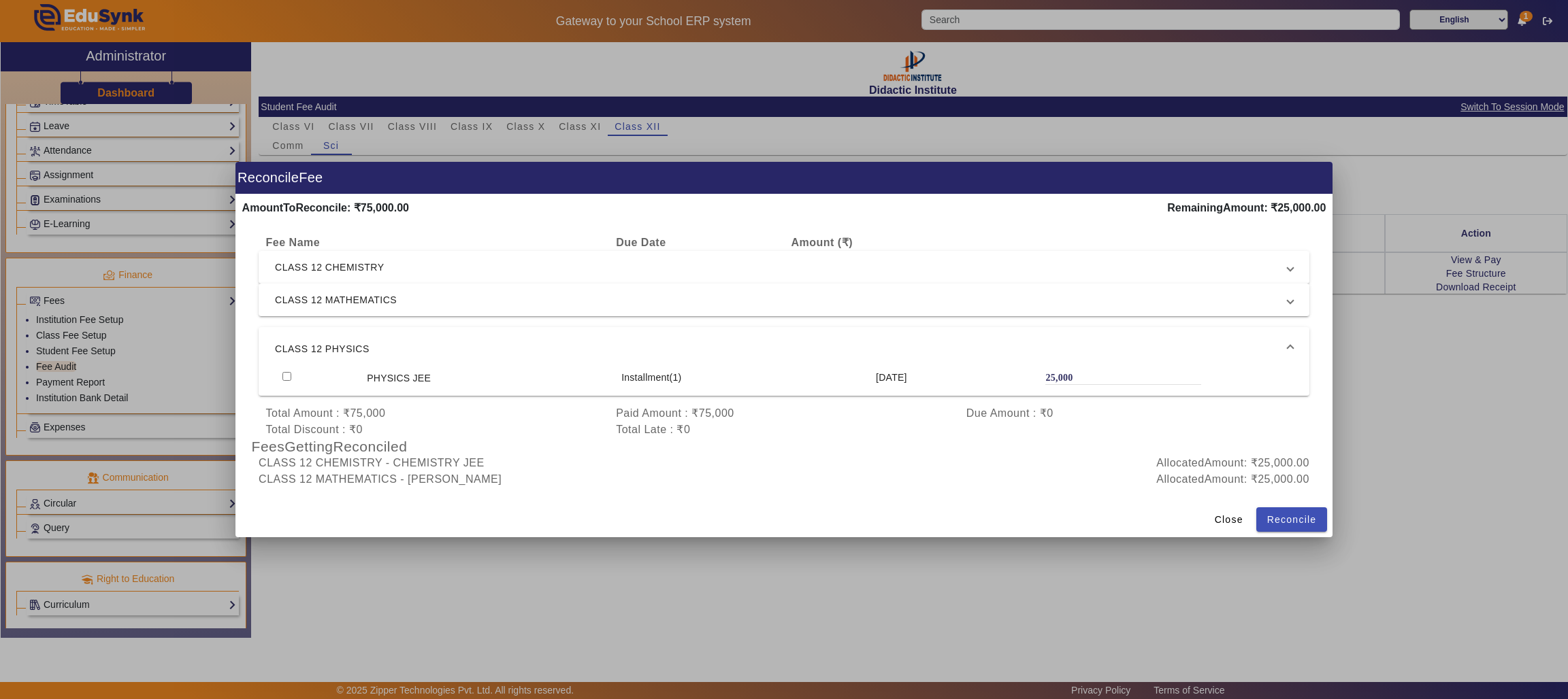
click at [284, 374] on input "checkbox" at bounding box center [287, 376] width 9 height 9
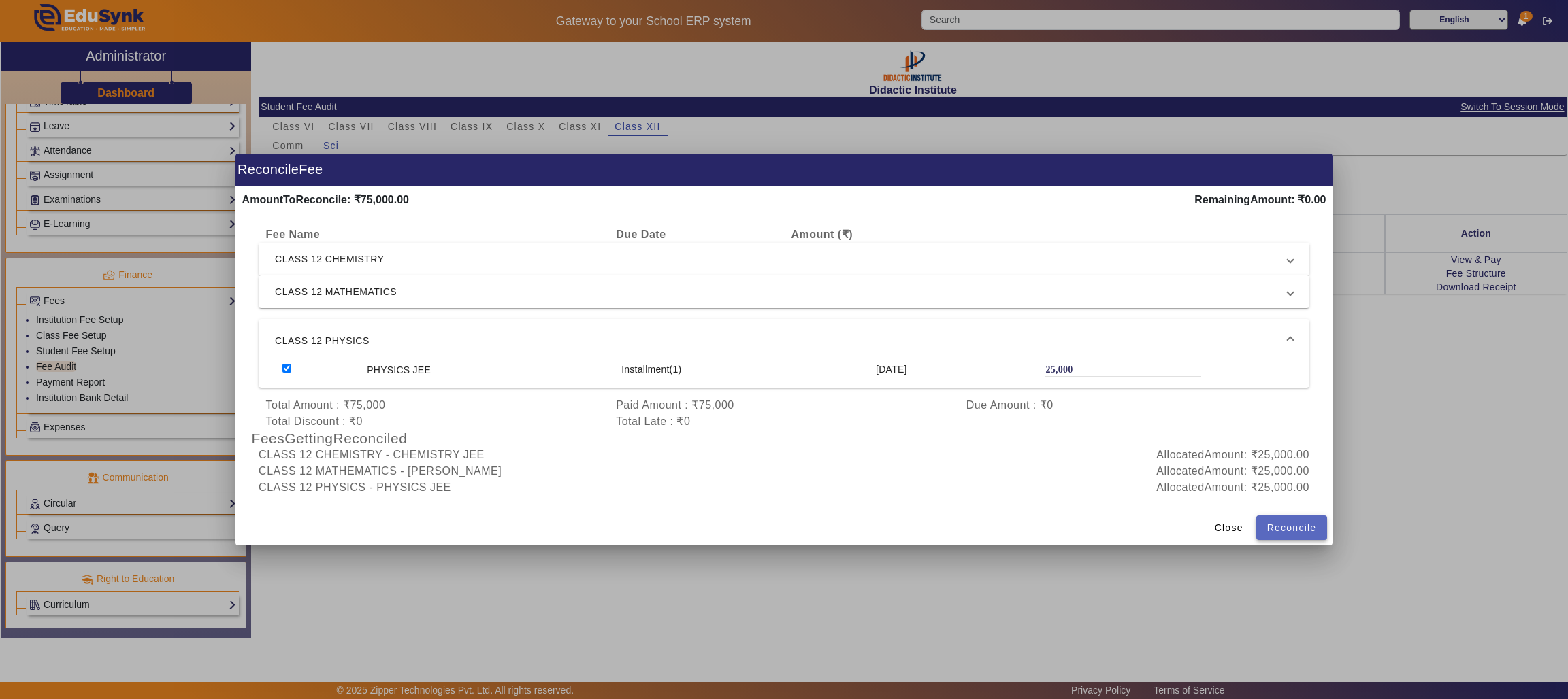
click at [1256, 524] on span at bounding box center [1292, 528] width 72 height 33
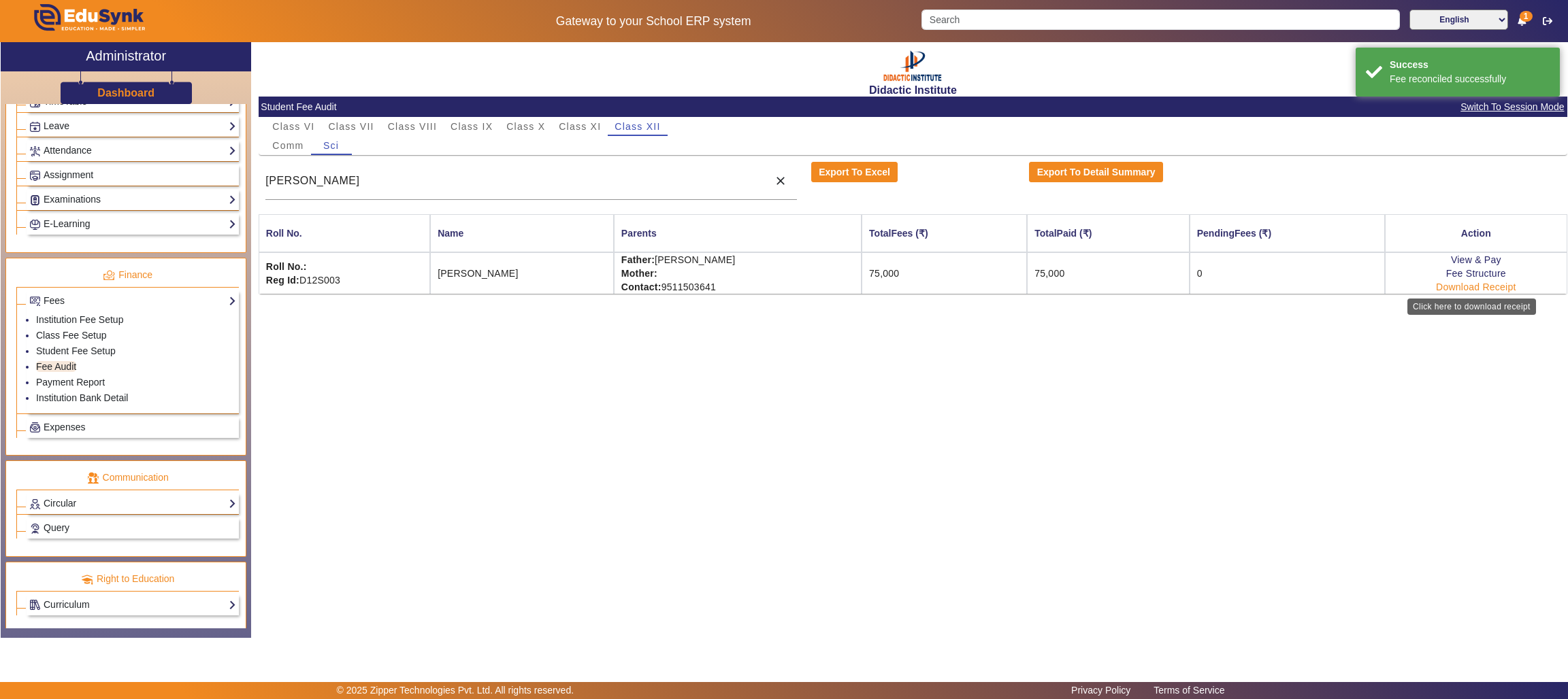
click at [1465, 284] on link "Download Receipt" at bounding box center [1476, 287] width 80 height 11
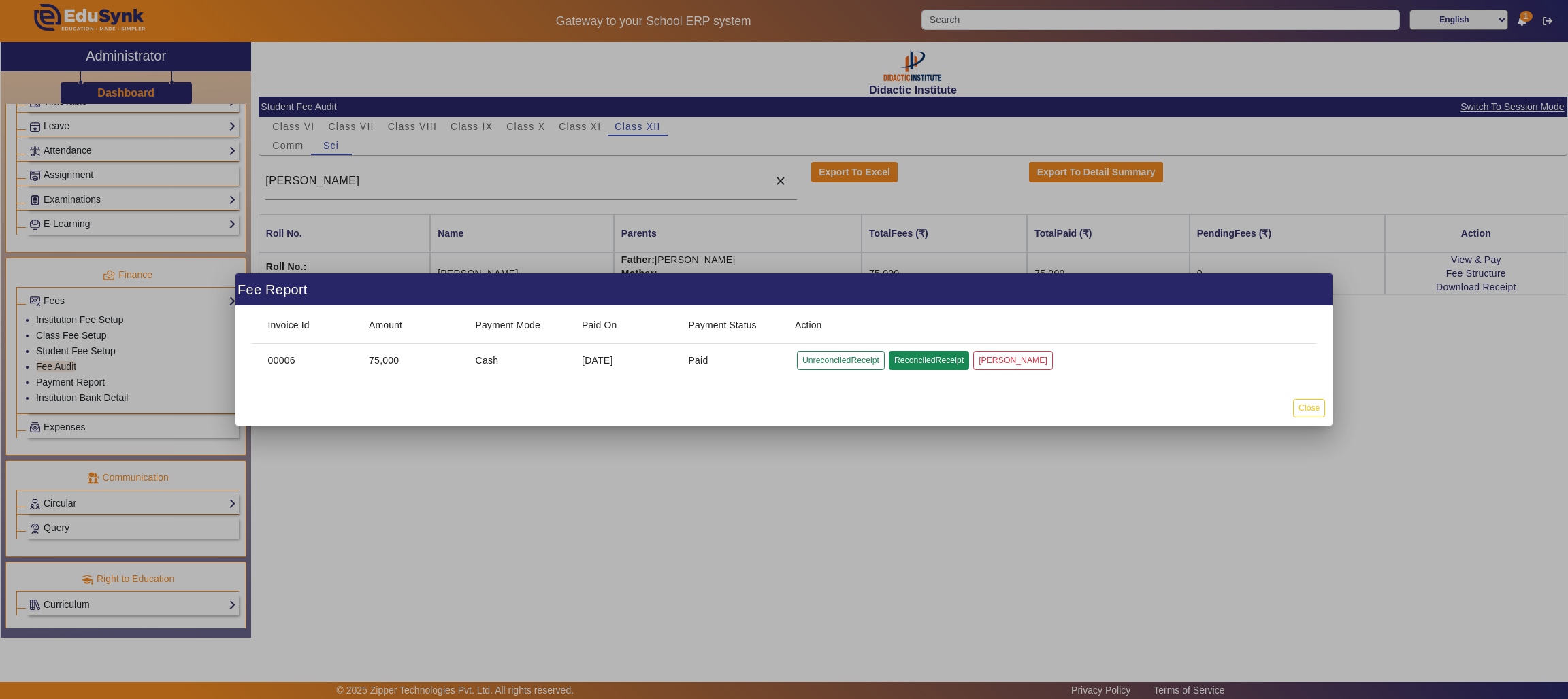
click at [939, 364] on button "ReconciledReceipt" at bounding box center [928, 360] width 80 height 18
click at [1305, 413] on button "Close" at bounding box center [1308, 408] width 32 height 18
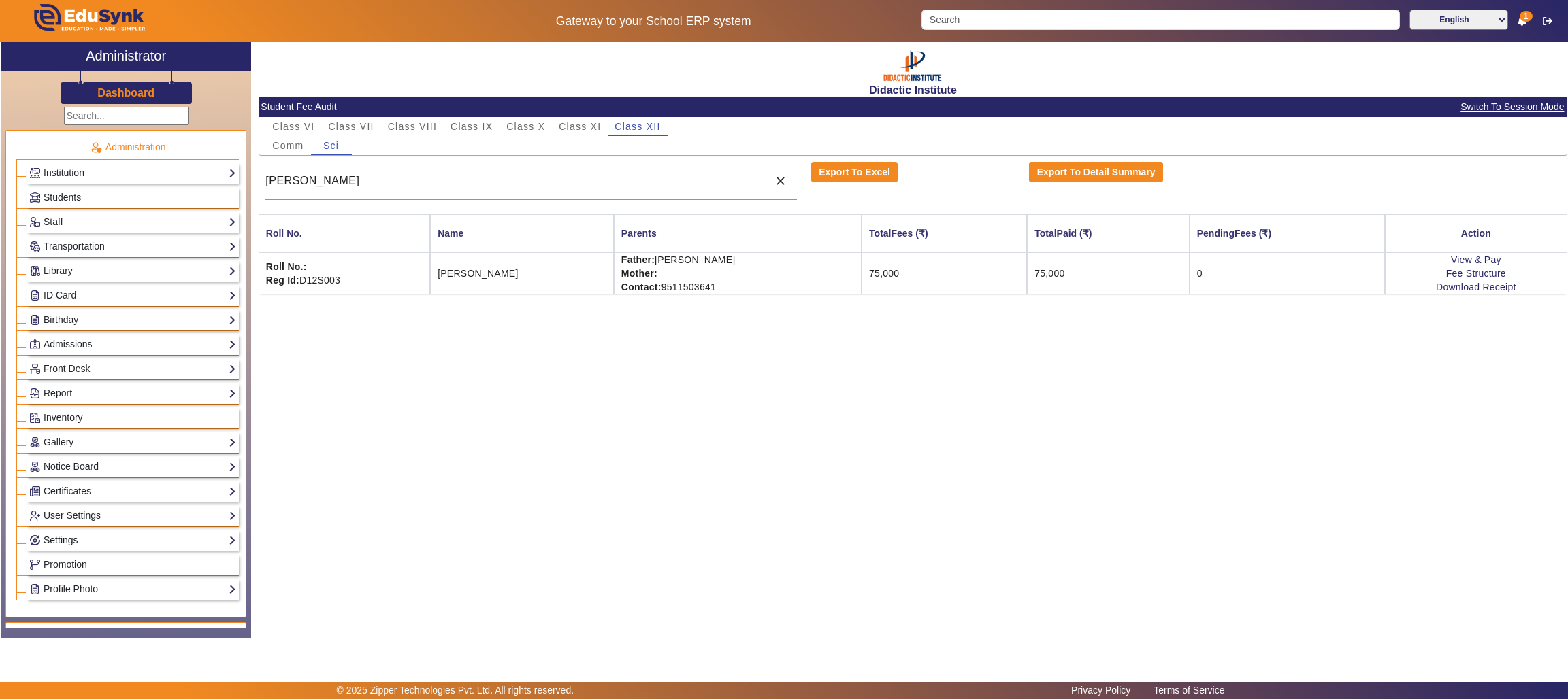
click at [75, 545] on link "Settings" at bounding box center [133, 540] width 207 height 16
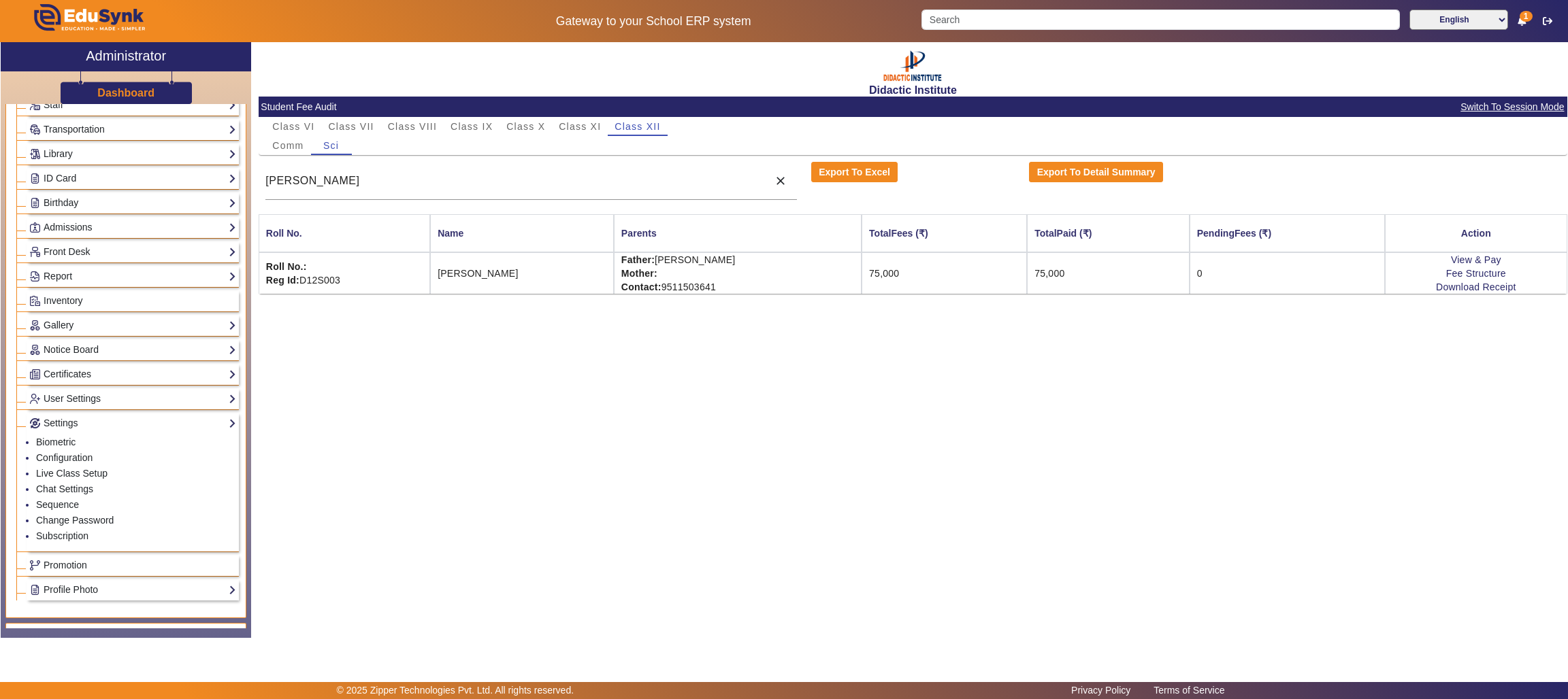
scroll to position [122, 0]
click at [73, 457] on link "Configuration" at bounding box center [64, 453] width 56 height 11
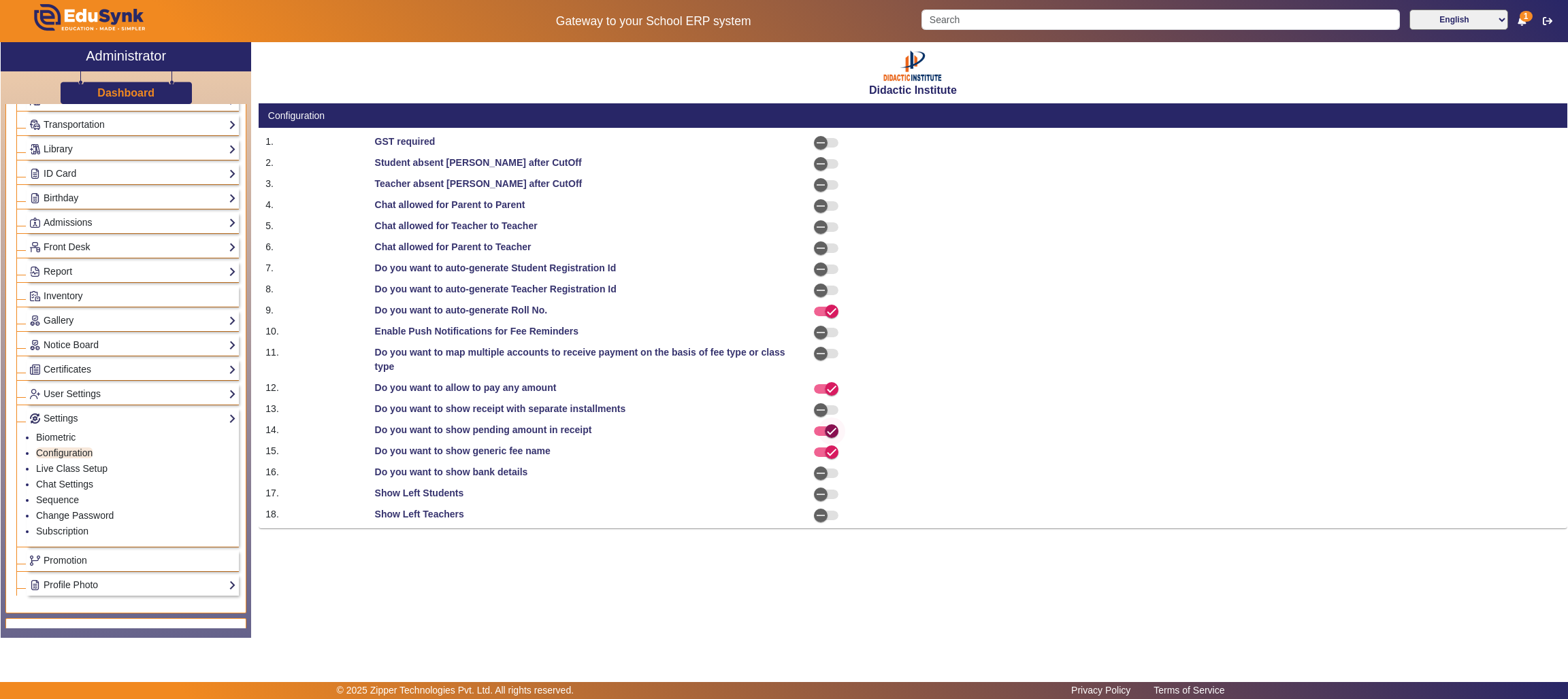
click at [819, 431] on span "button" at bounding box center [831, 431] width 28 height 28
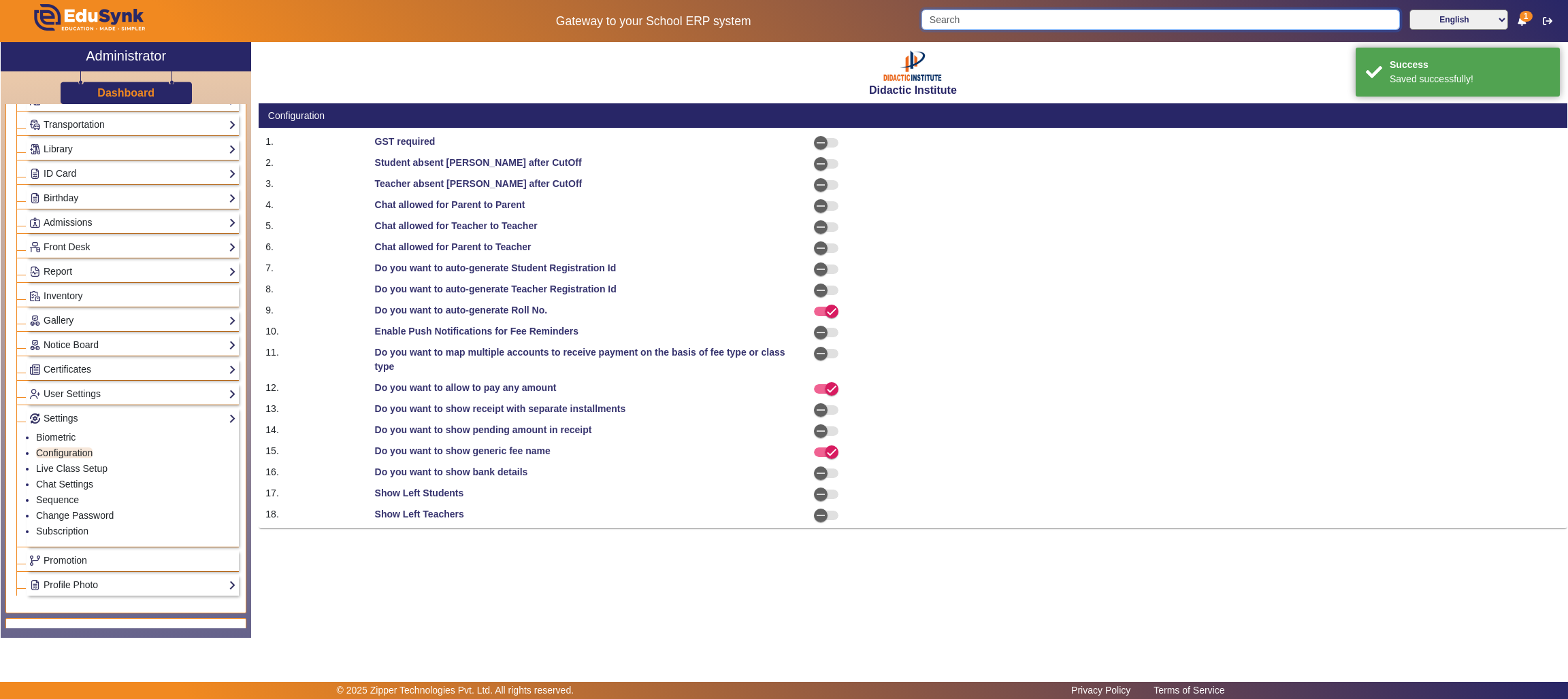
click at [1135, 22] on input "Search" at bounding box center [1160, 20] width 477 height 21
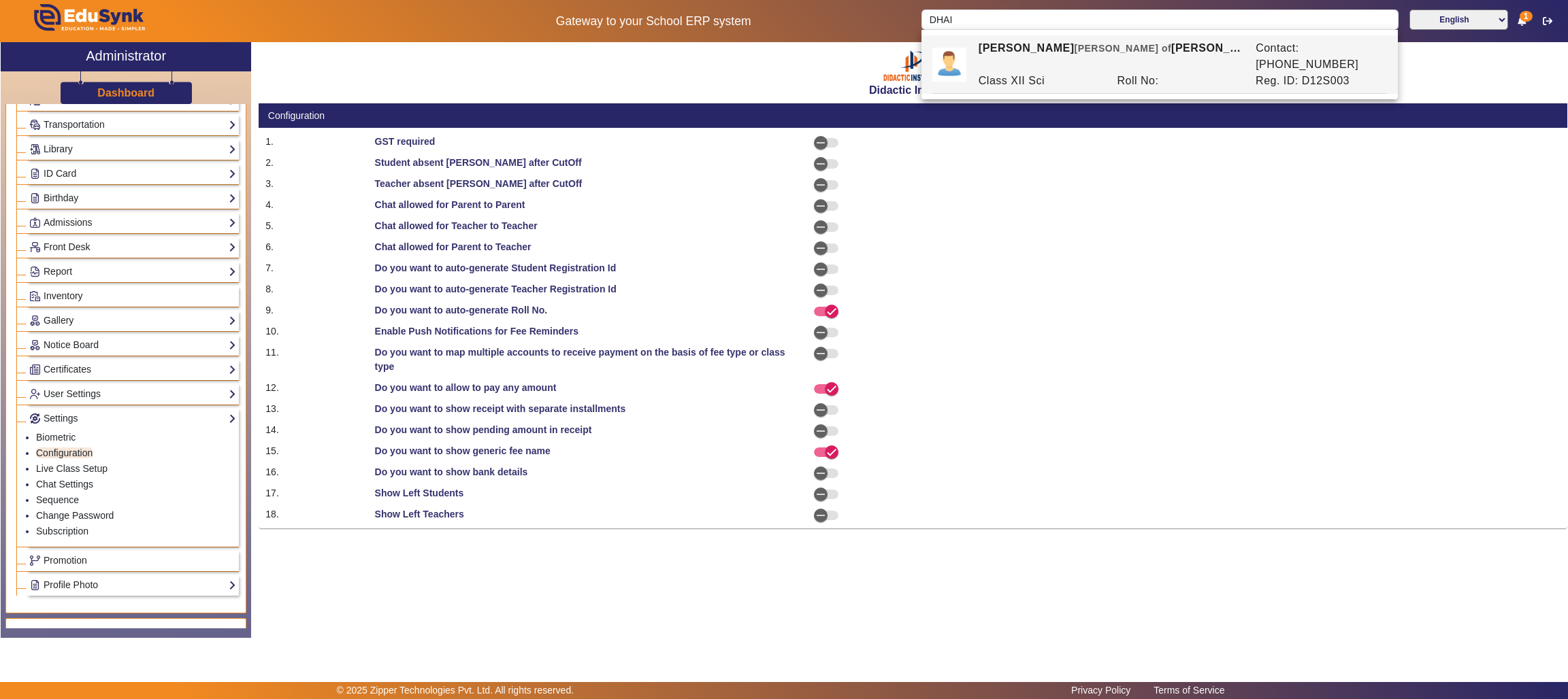
click at [1116, 47] on div "DHAIRYA RAWAT Ward of UMESH RAWAT" at bounding box center [1110, 56] width 277 height 33
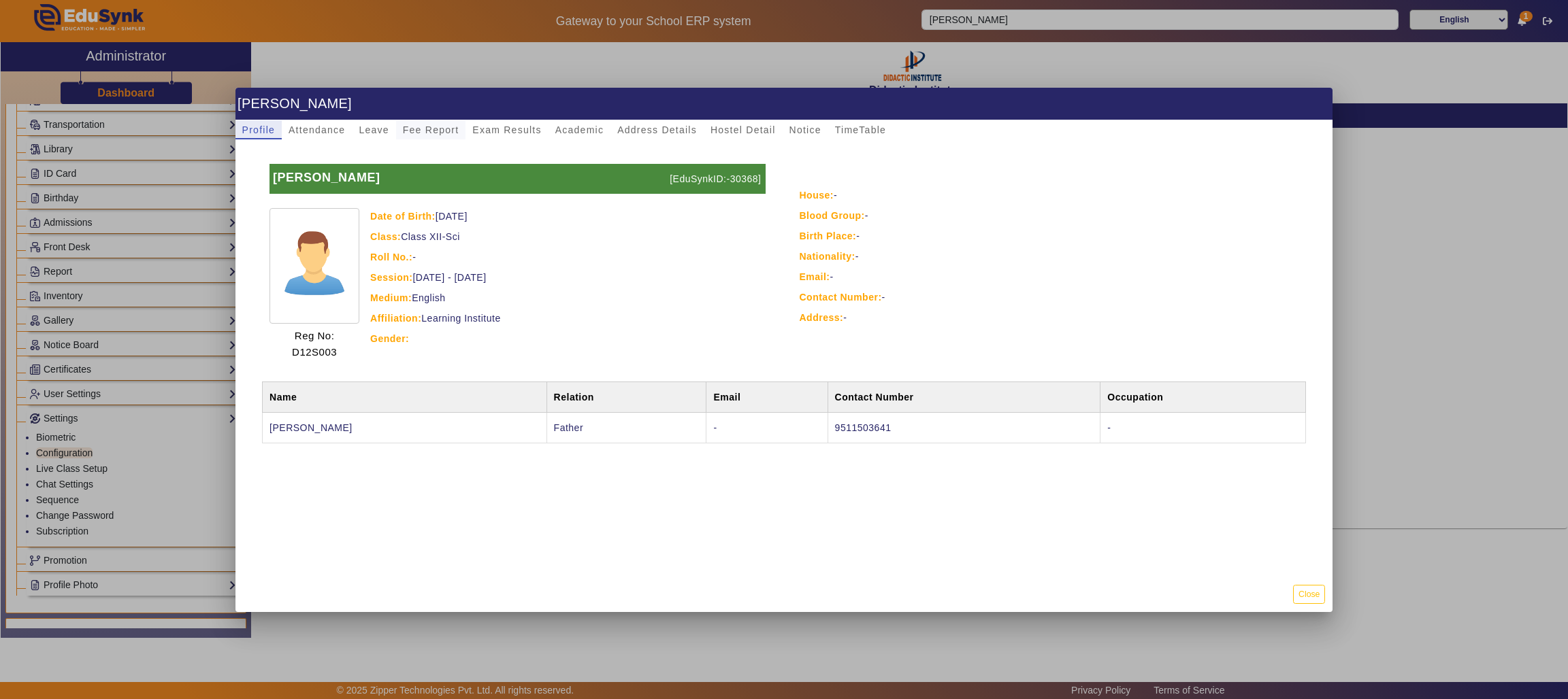
click at [428, 127] on span "Fee Report" at bounding box center [431, 129] width 56 height 9
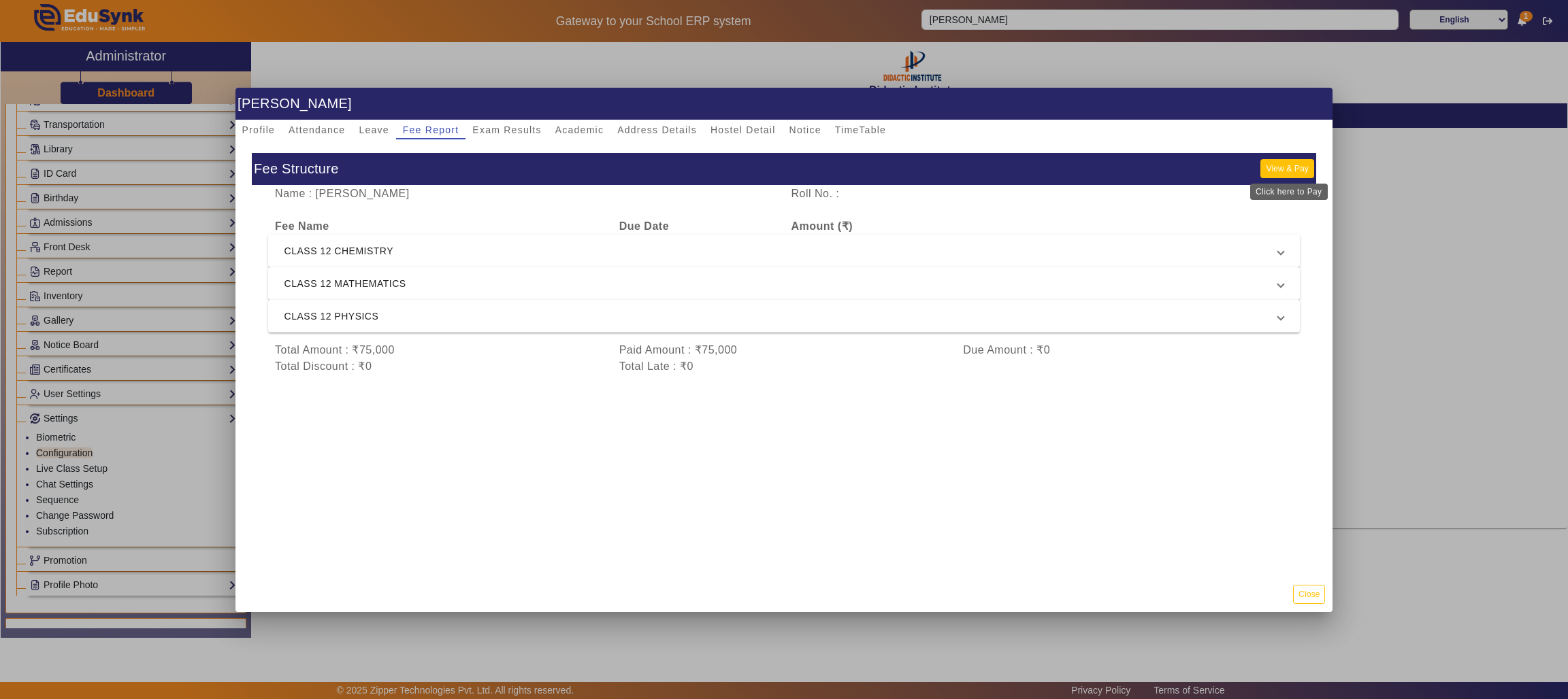
click at [1292, 159] on button "View & Pay" at bounding box center [1286, 167] width 53 height 18
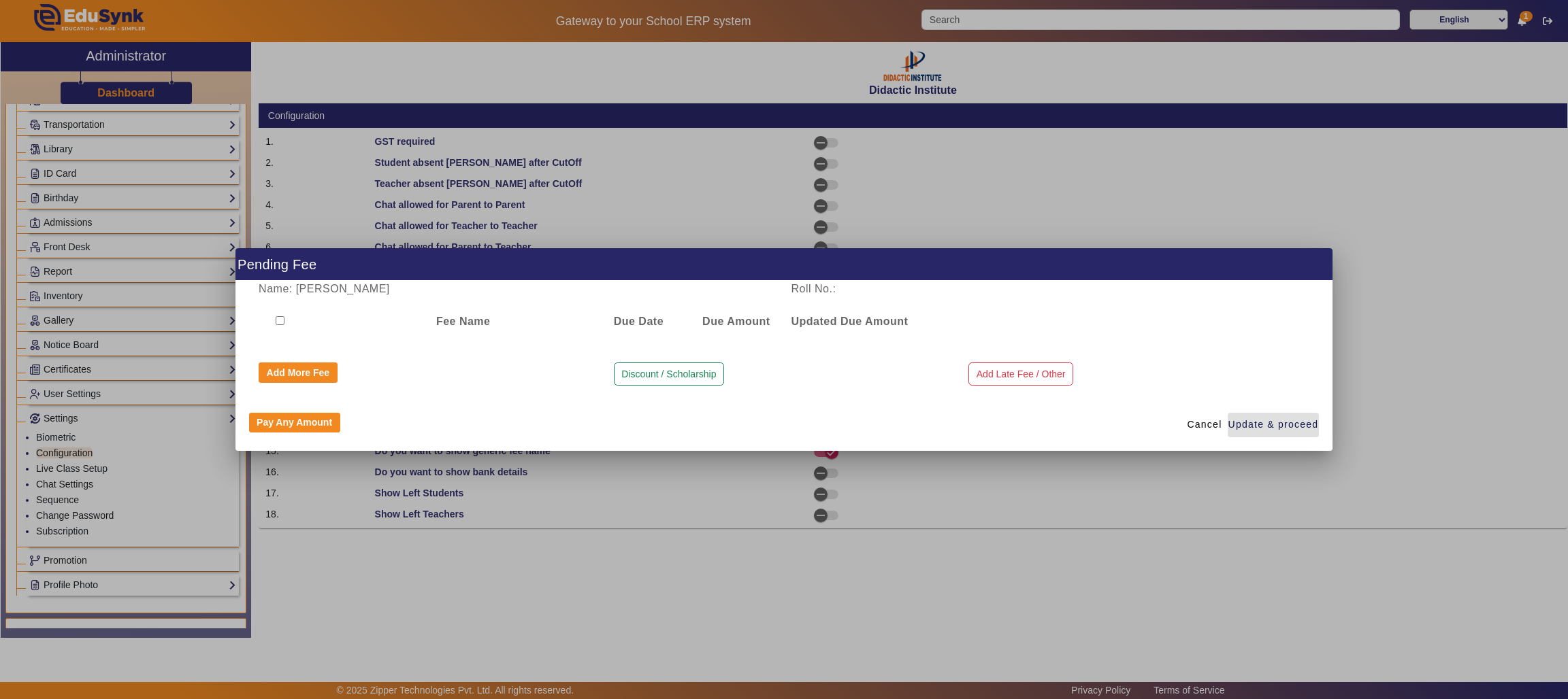
click at [277, 319] on input "checkbox" at bounding box center [280, 320] width 9 height 9
click at [754, 206] on div at bounding box center [784, 350] width 1568 height 699
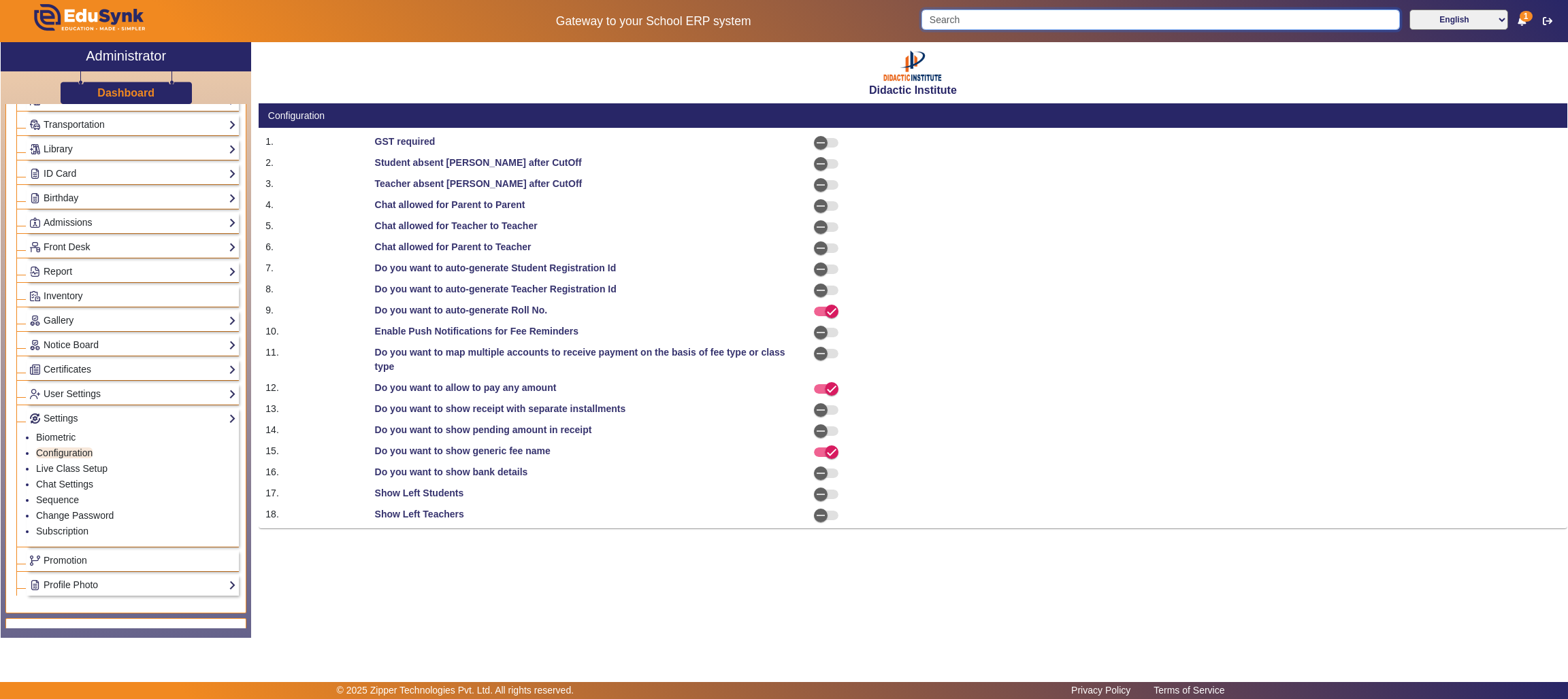
click at [1097, 22] on input "Search" at bounding box center [1160, 20] width 477 height 21
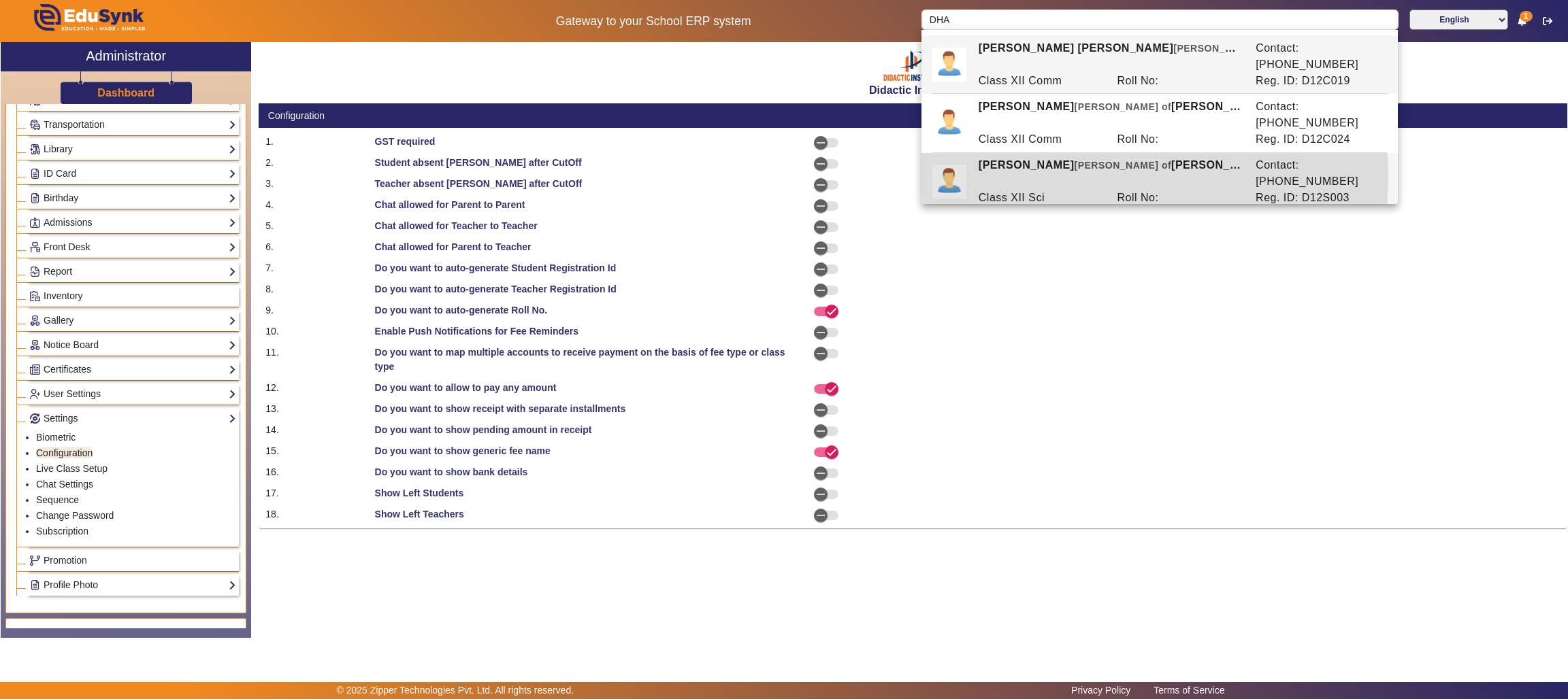
click at [1073, 190] on div "Class XII Sci" at bounding box center [1040, 198] width 139 height 16
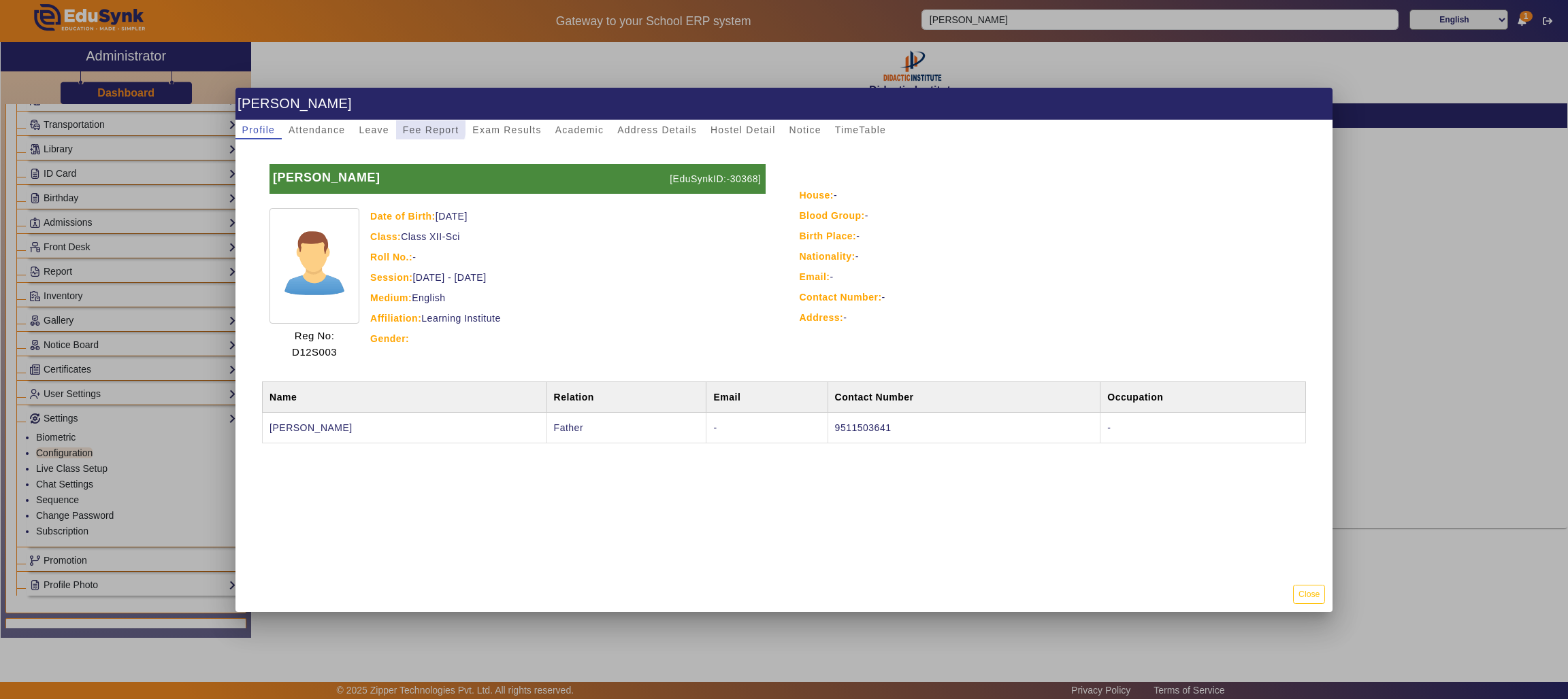
click at [428, 127] on span "Fee Report" at bounding box center [431, 129] width 56 height 9
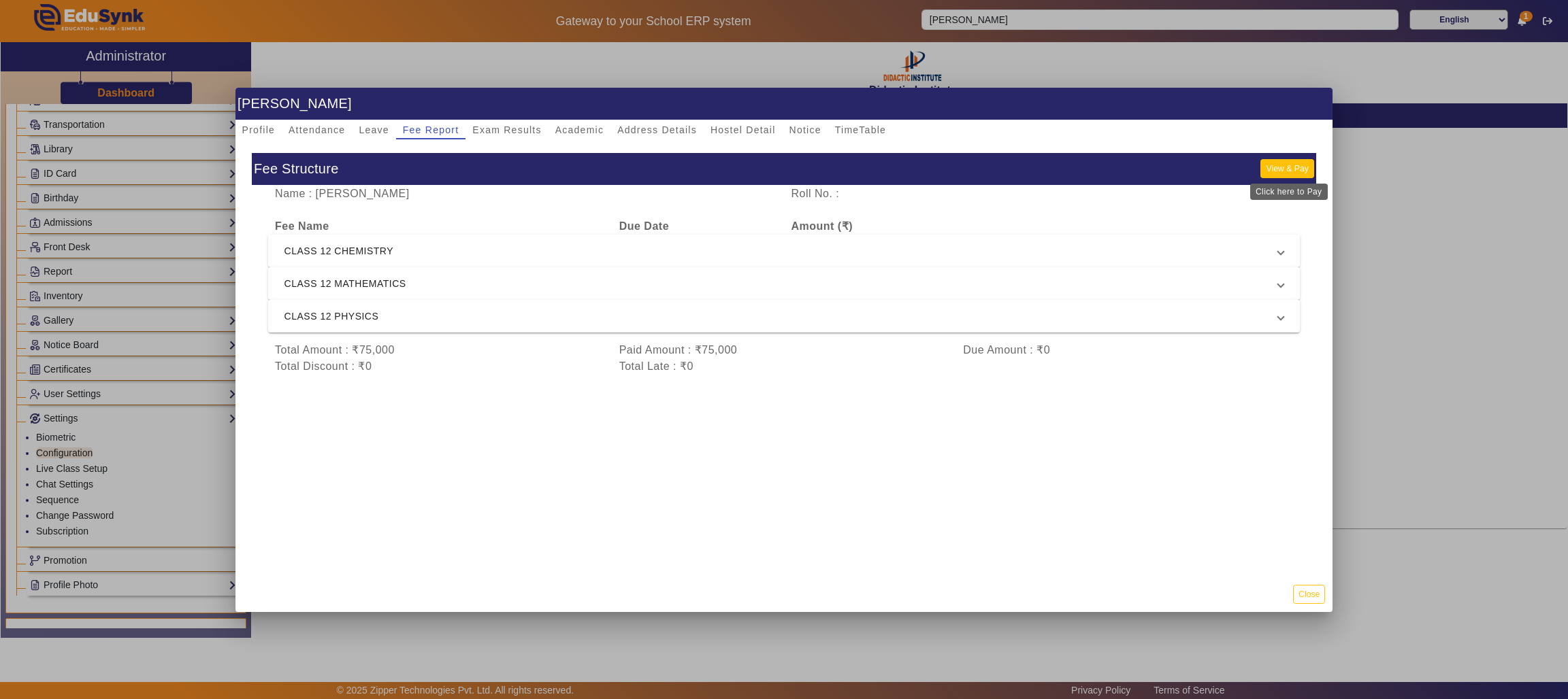
click at [1293, 173] on button "View & Pay" at bounding box center [1286, 167] width 53 height 18
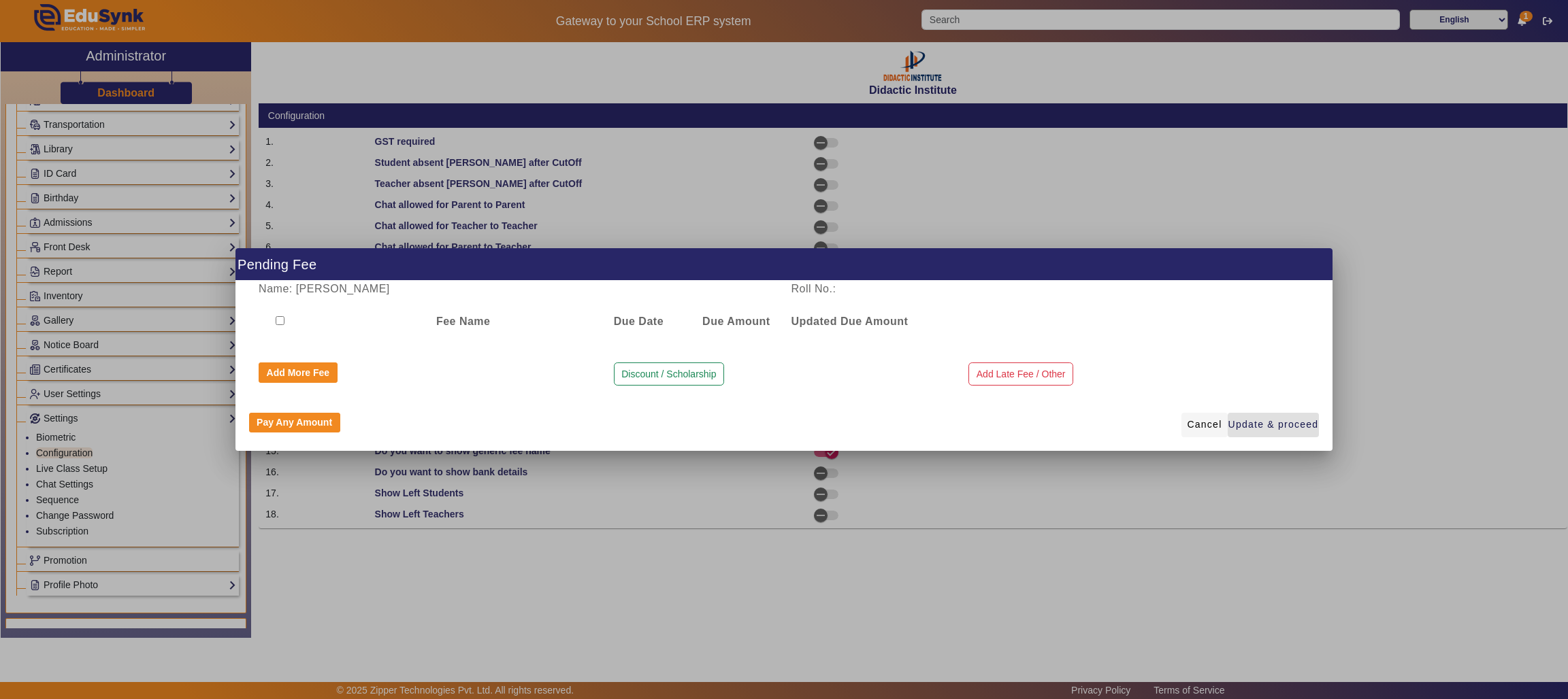
click at [1198, 419] on span "Cancel" at bounding box center [1204, 425] width 35 height 15
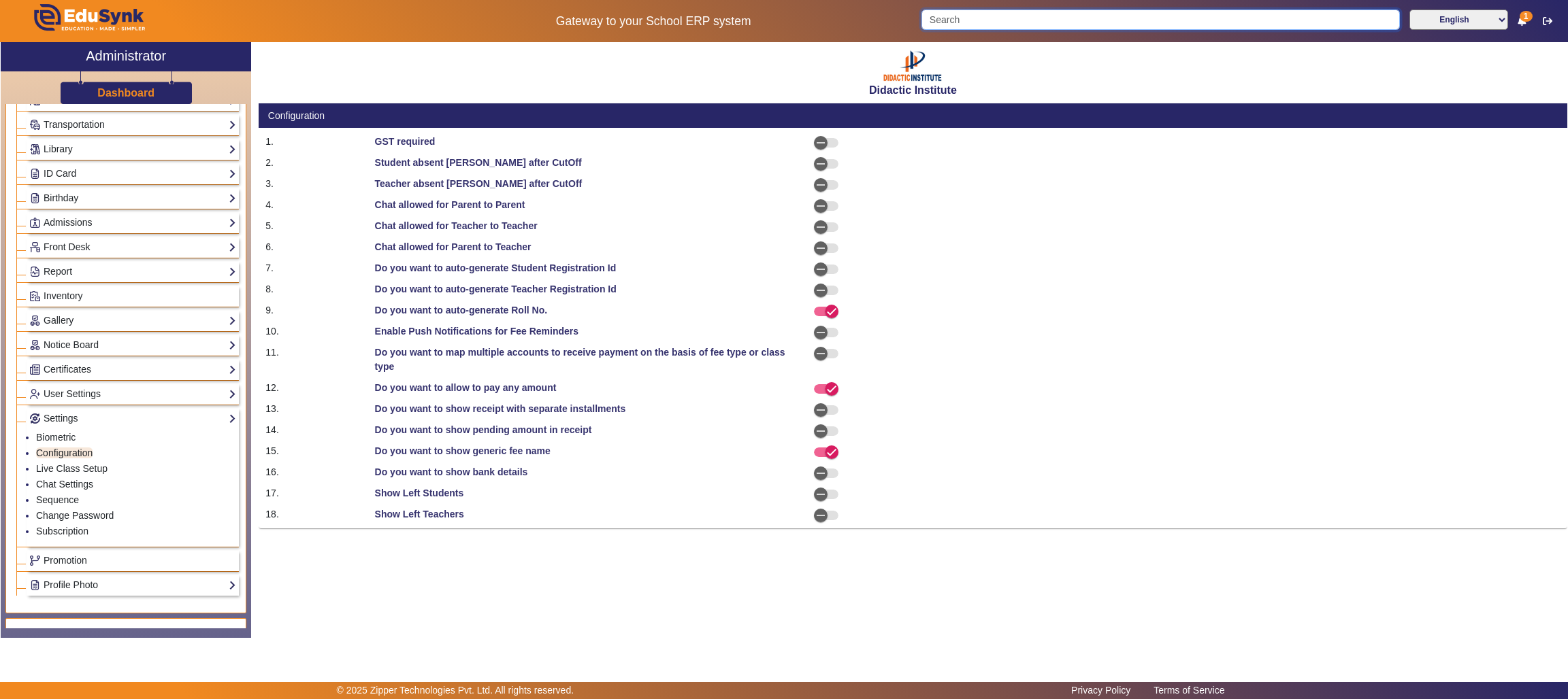
click at [1039, 12] on input "Search" at bounding box center [1160, 20] width 477 height 21
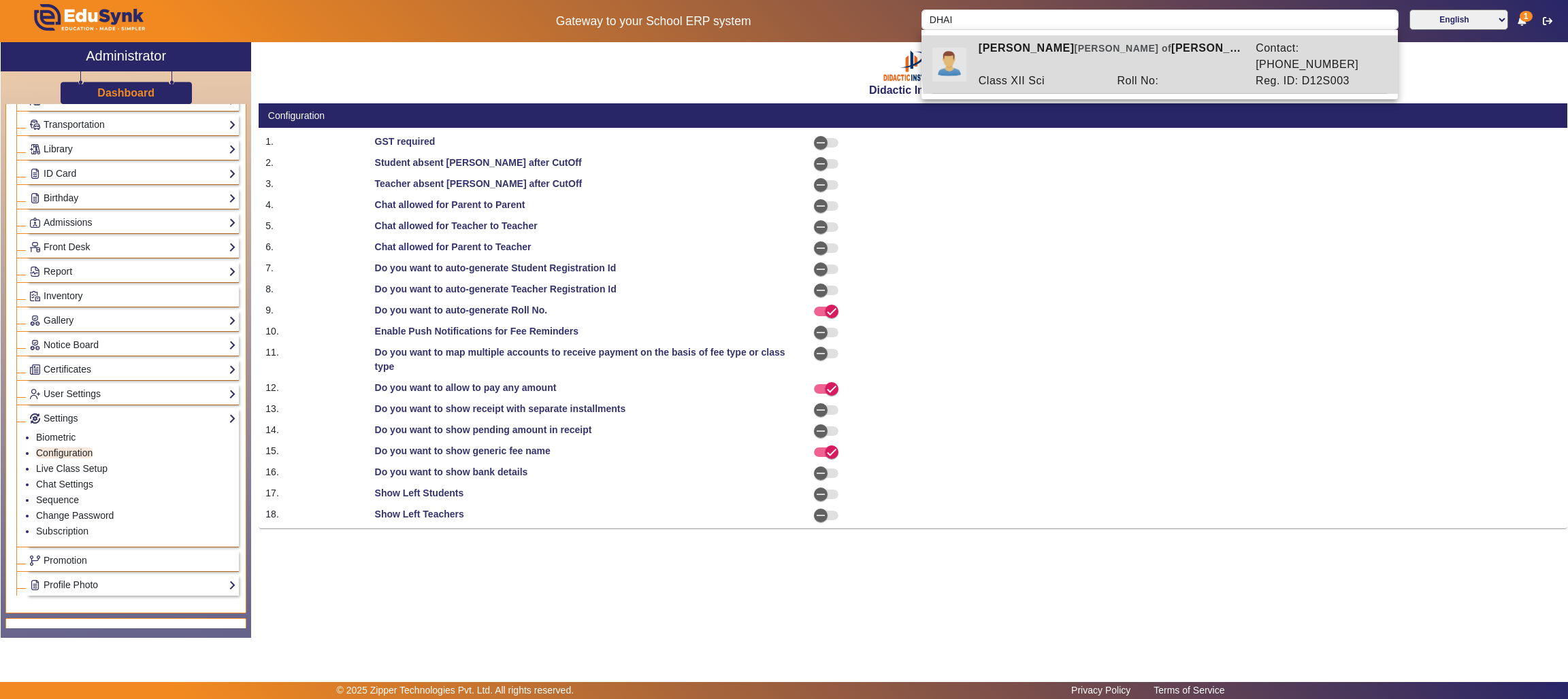
click at [1219, 54] on div "DHAIRYA RAWAT Ward of UMESH RAWAT" at bounding box center [1110, 56] width 277 height 33
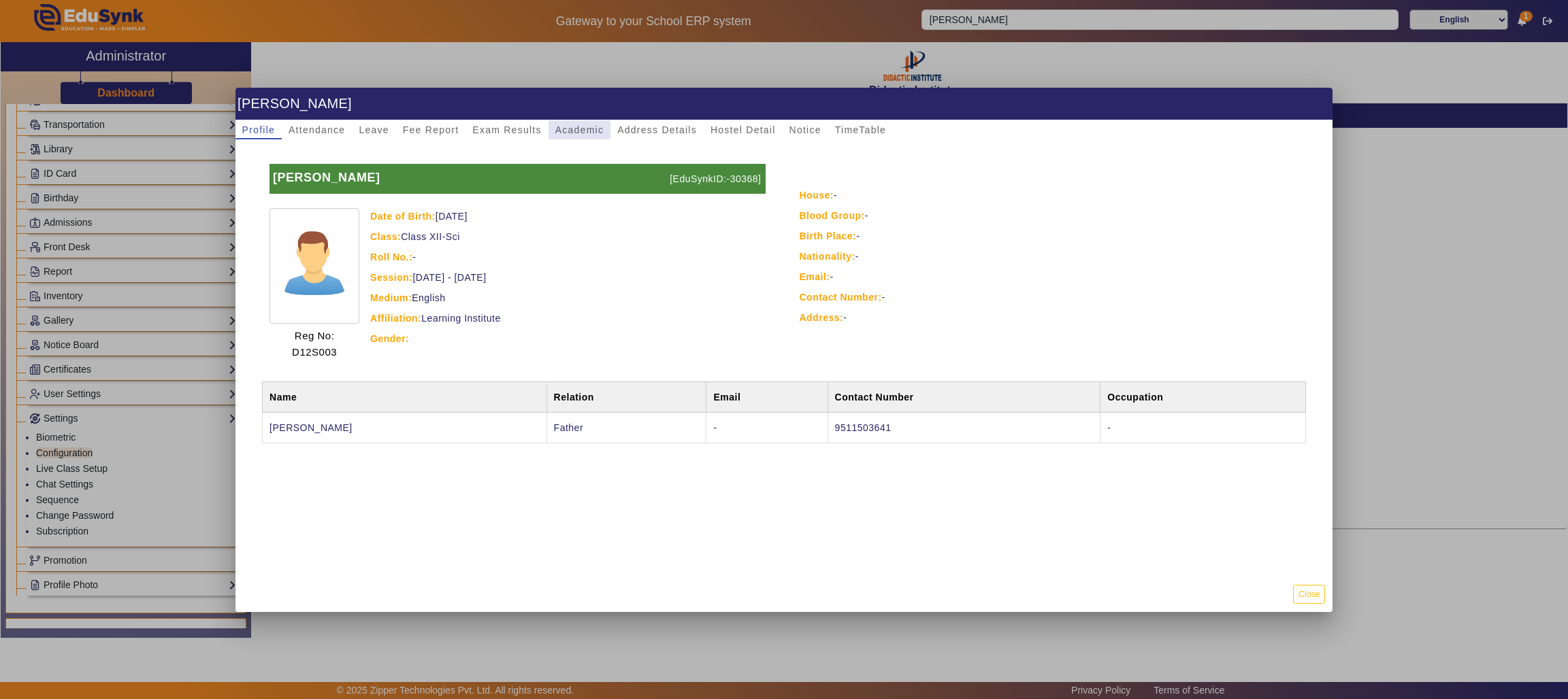
click at [587, 130] on span "Academic" at bounding box center [579, 129] width 48 height 9
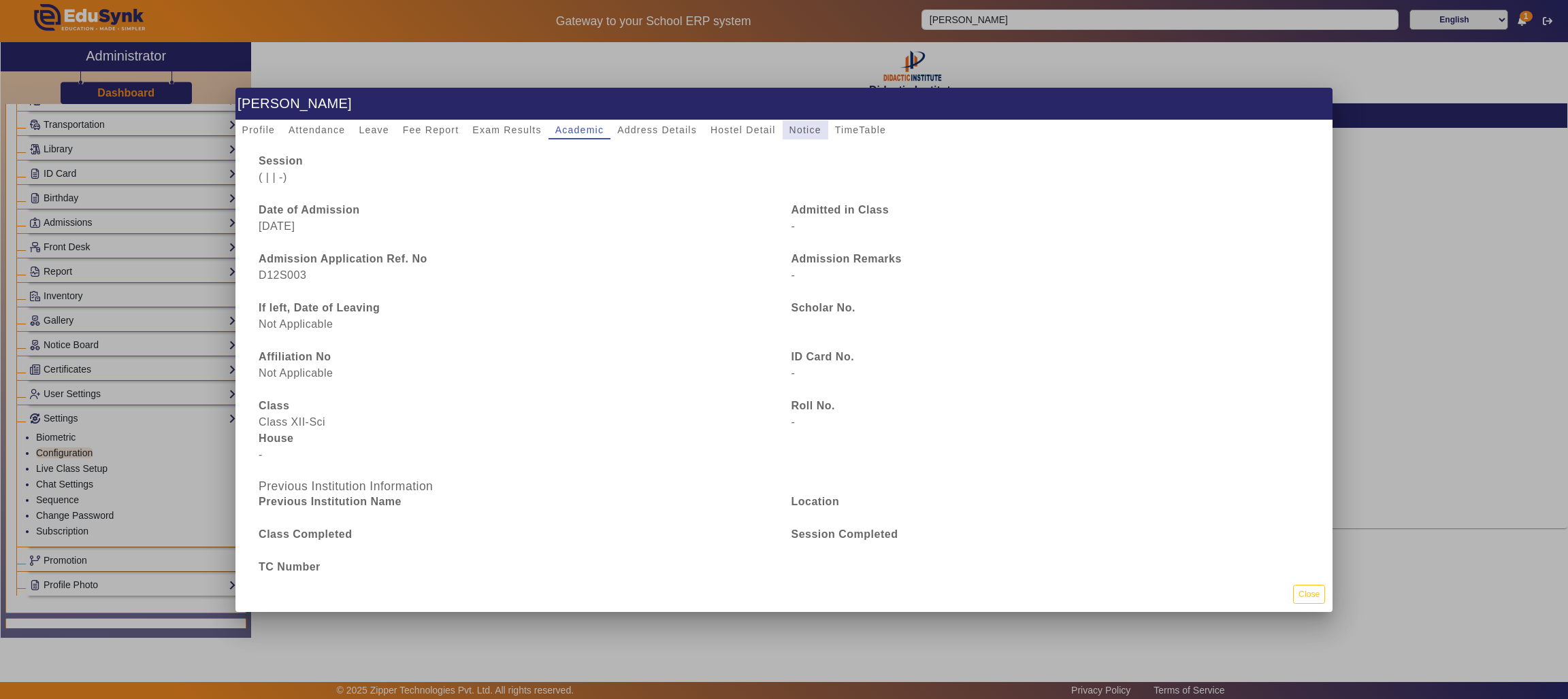
click at [813, 130] on span "Notice" at bounding box center [805, 129] width 32 height 9
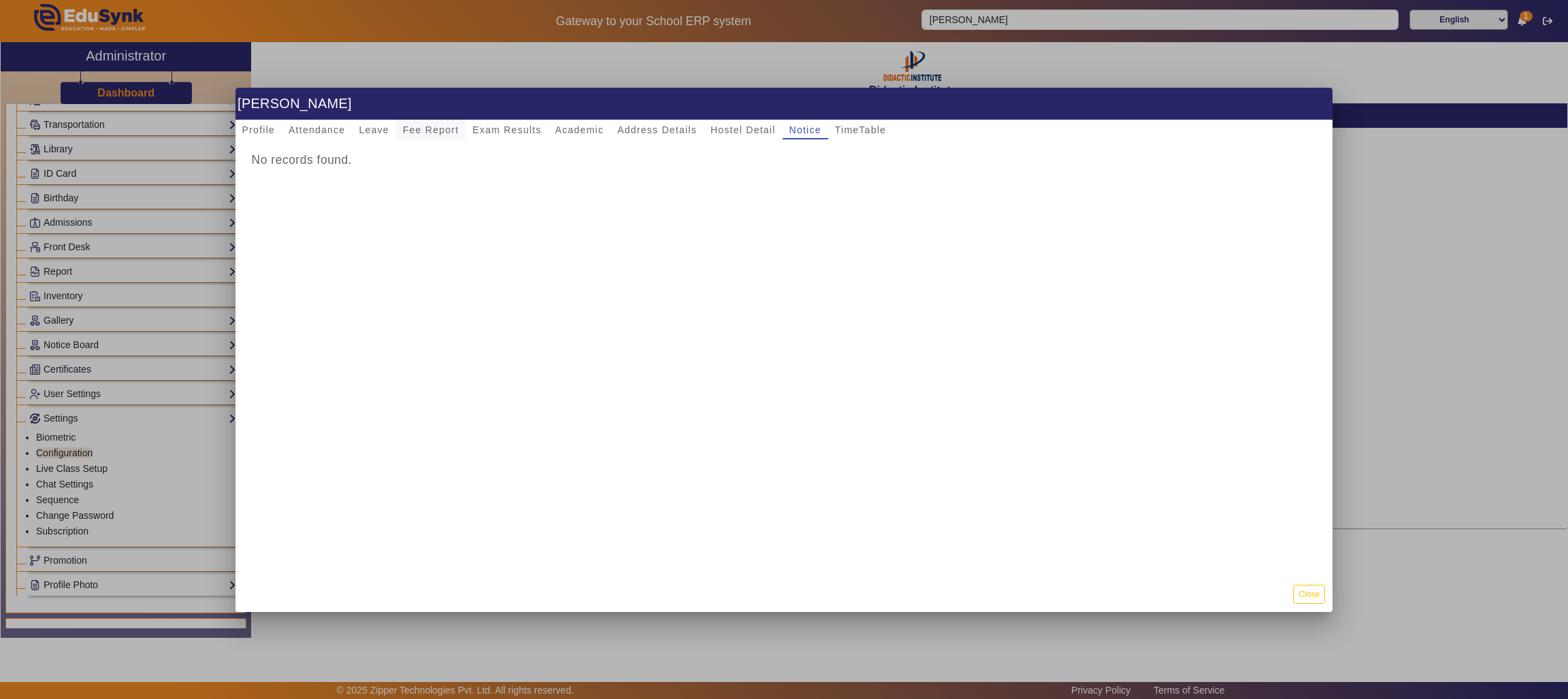
click at [442, 126] on span "Fee Report" at bounding box center [431, 129] width 56 height 9
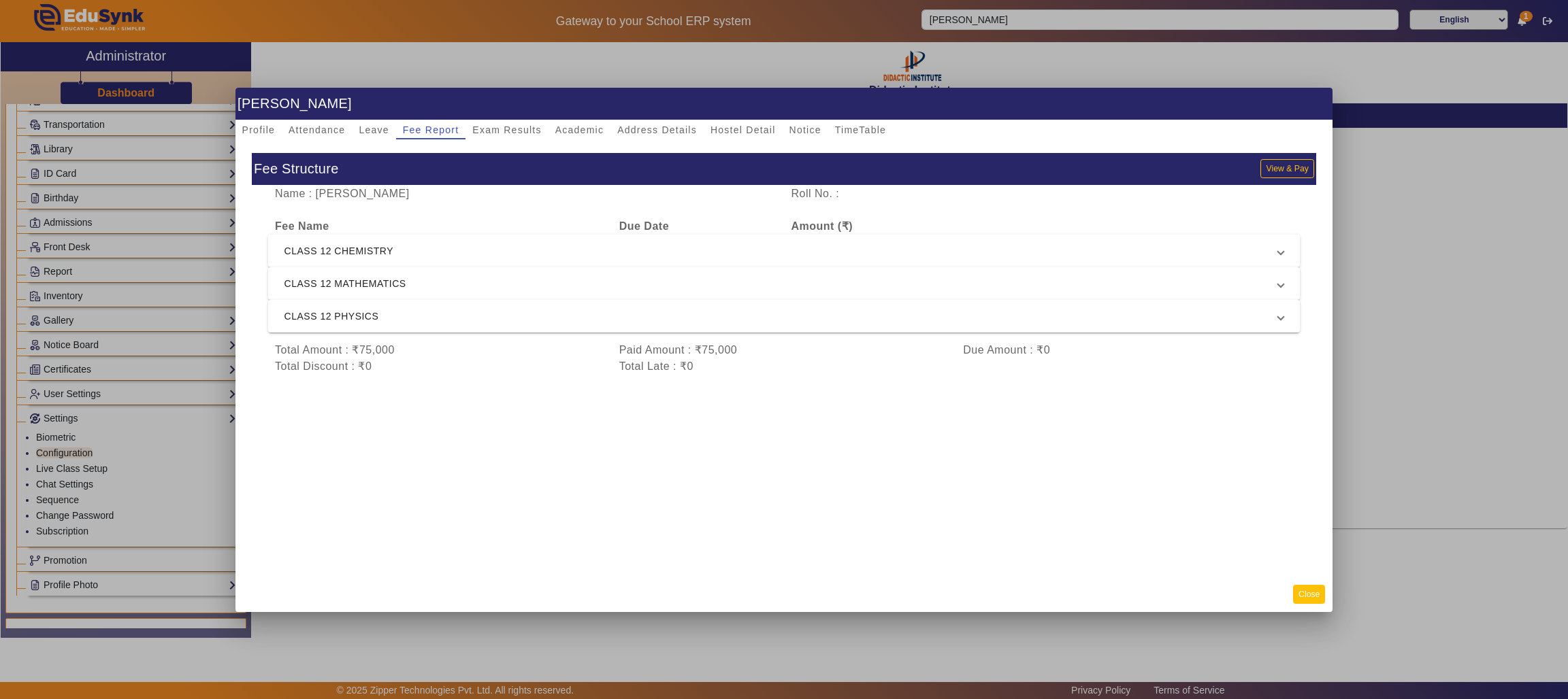
click at [1312, 598] on button "Close" at bounding box center [1308, 594] width 32 height 18
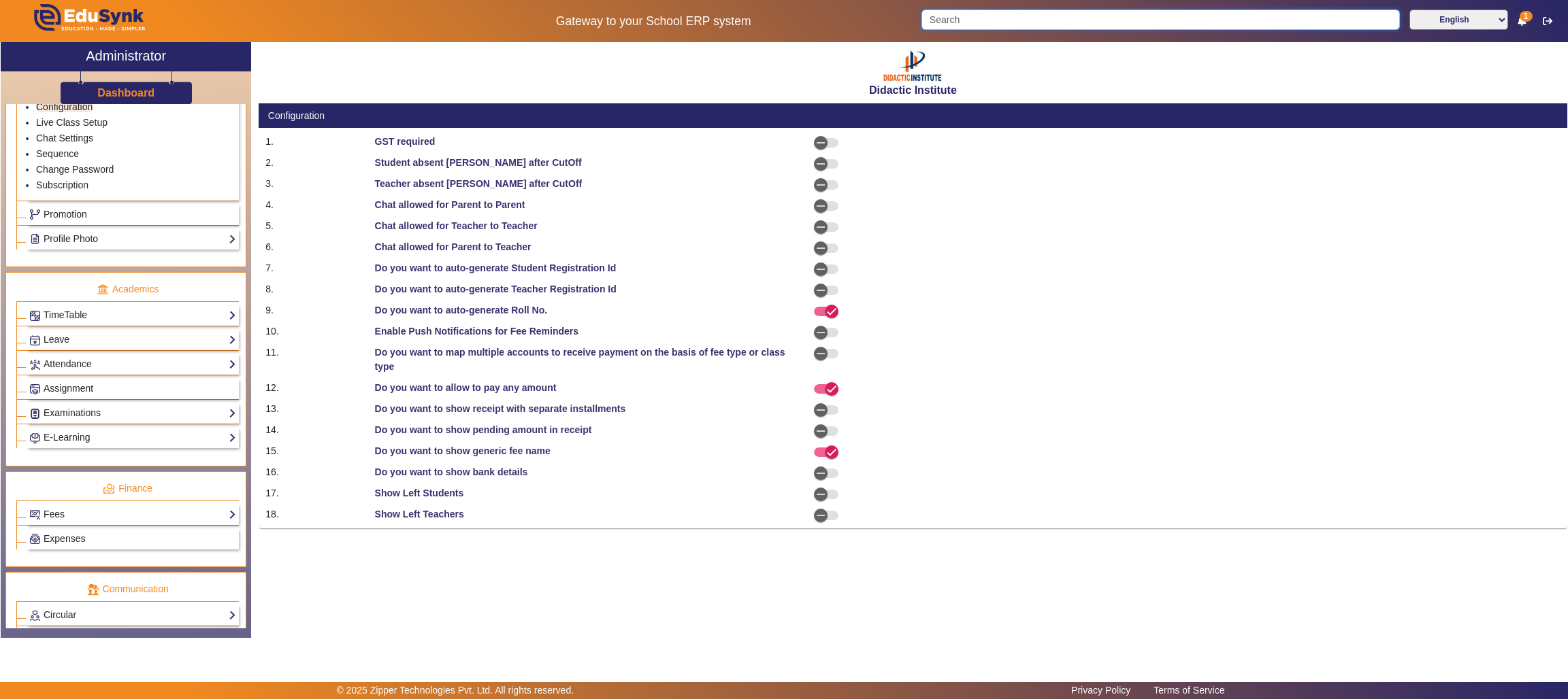
scroll to position [479, 0]
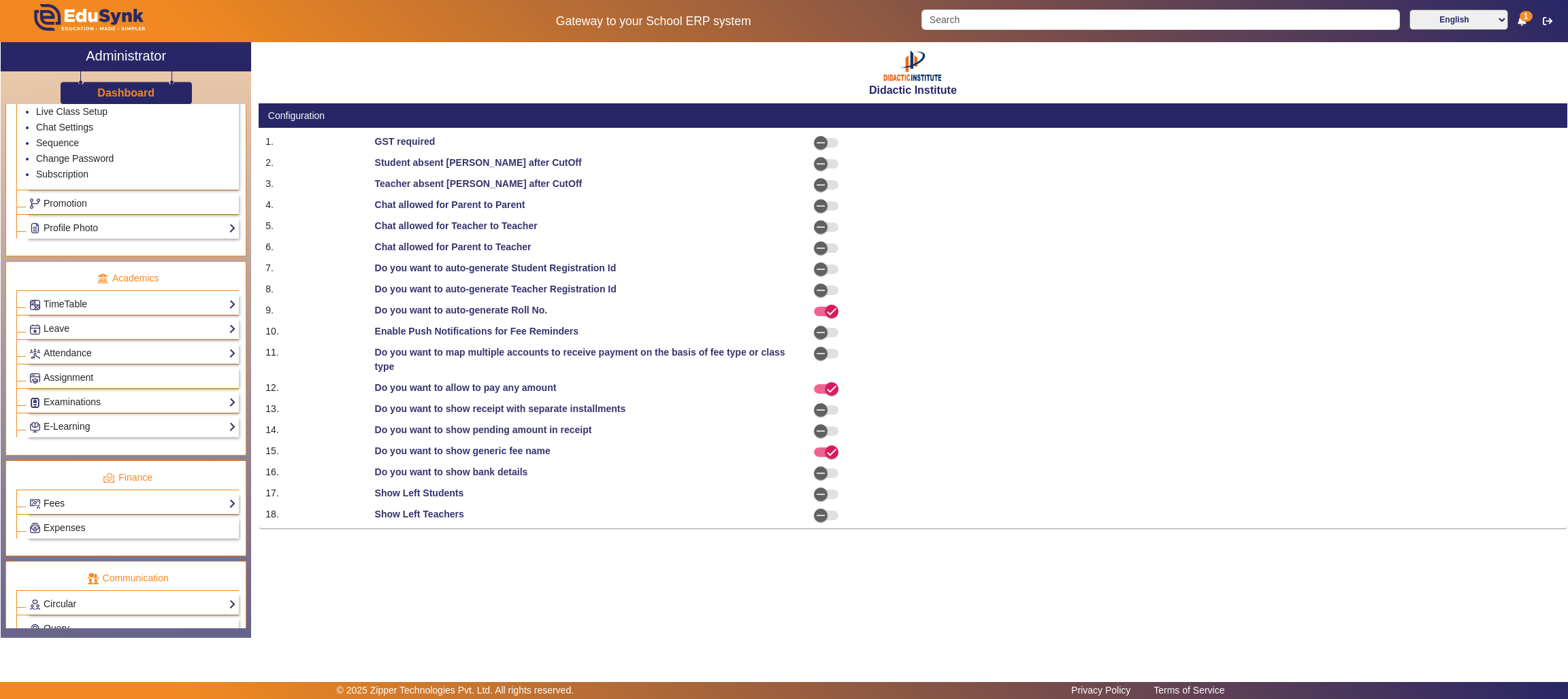
click at [156, 512] on link "Fees" at bounding box center [133, 503] width 207 height 16
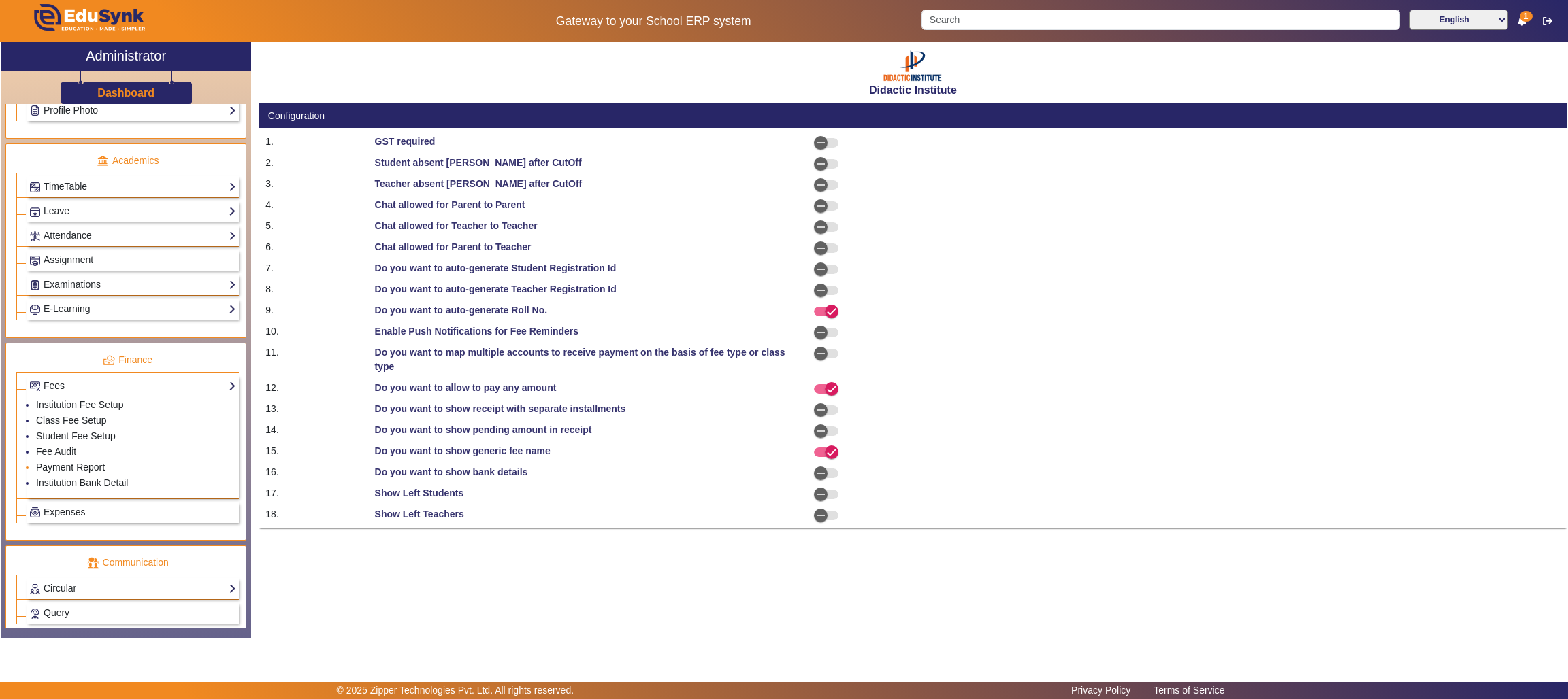
click at [58, 473] on link "Payment Report" at bounding box center [71, 467] width 69 height 11
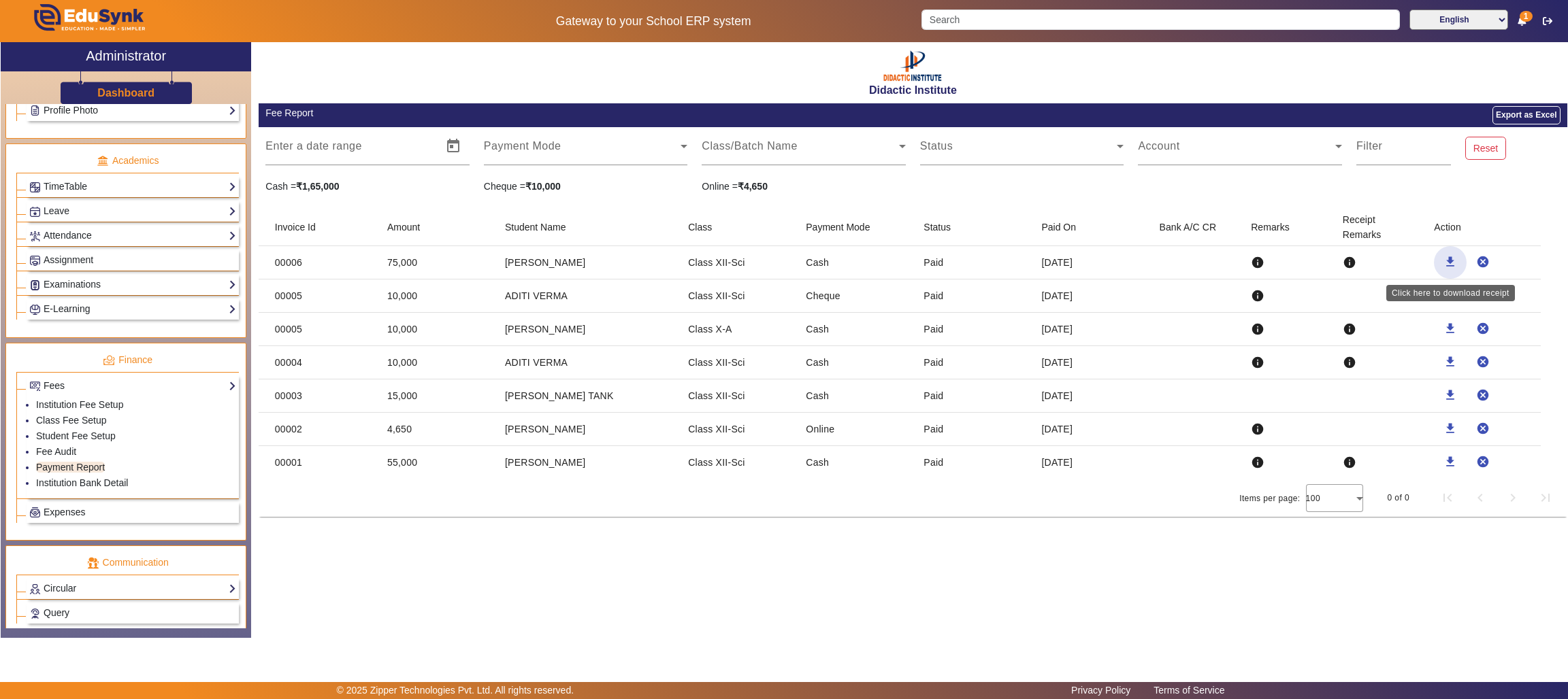
click at [1447, 256] on mat-icon "download" at bounding box center [1450, 262] width 14 height 14
click at [60, 457] on link "Fee Audit" at bounding box center [56, 451] width 40 height 11
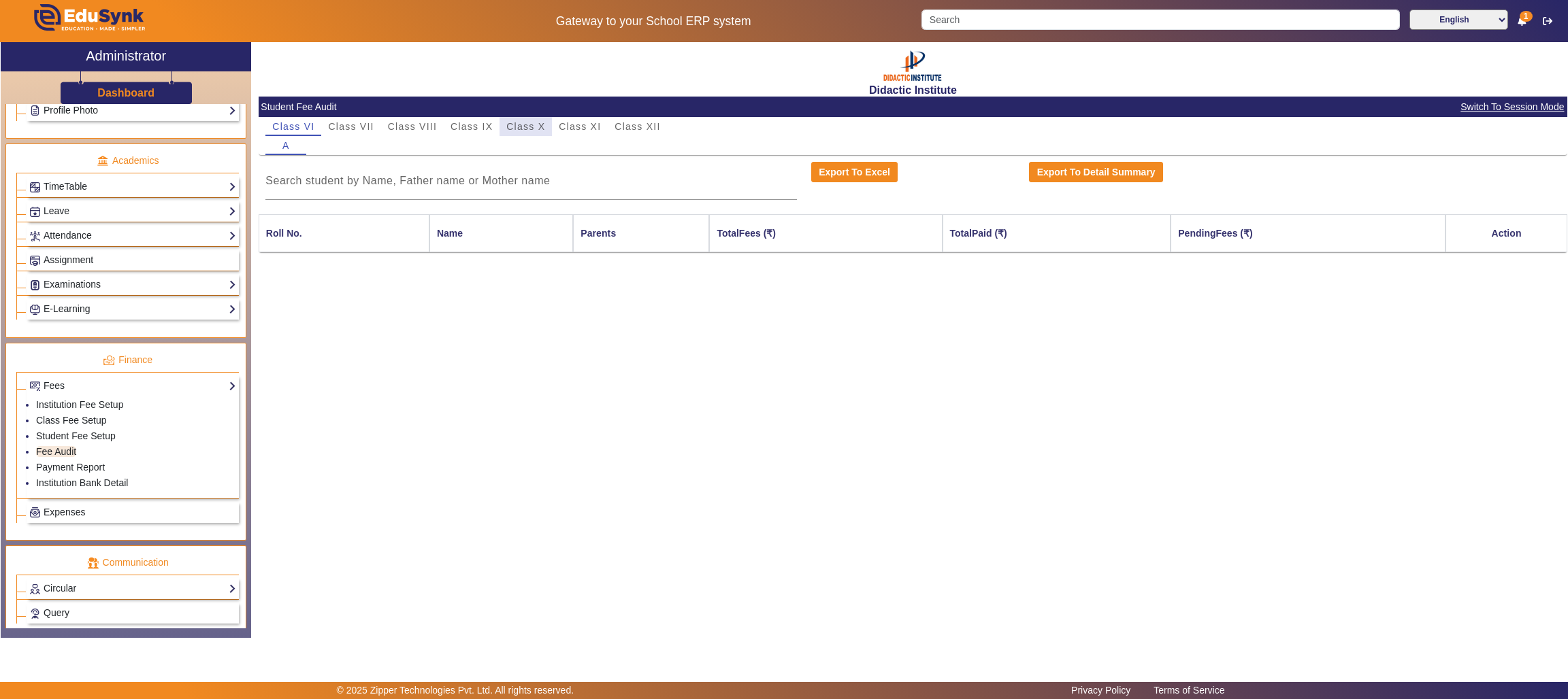
click at [532, 122] on span "Class X" at bounding box center [525, 126] width 39 height 9
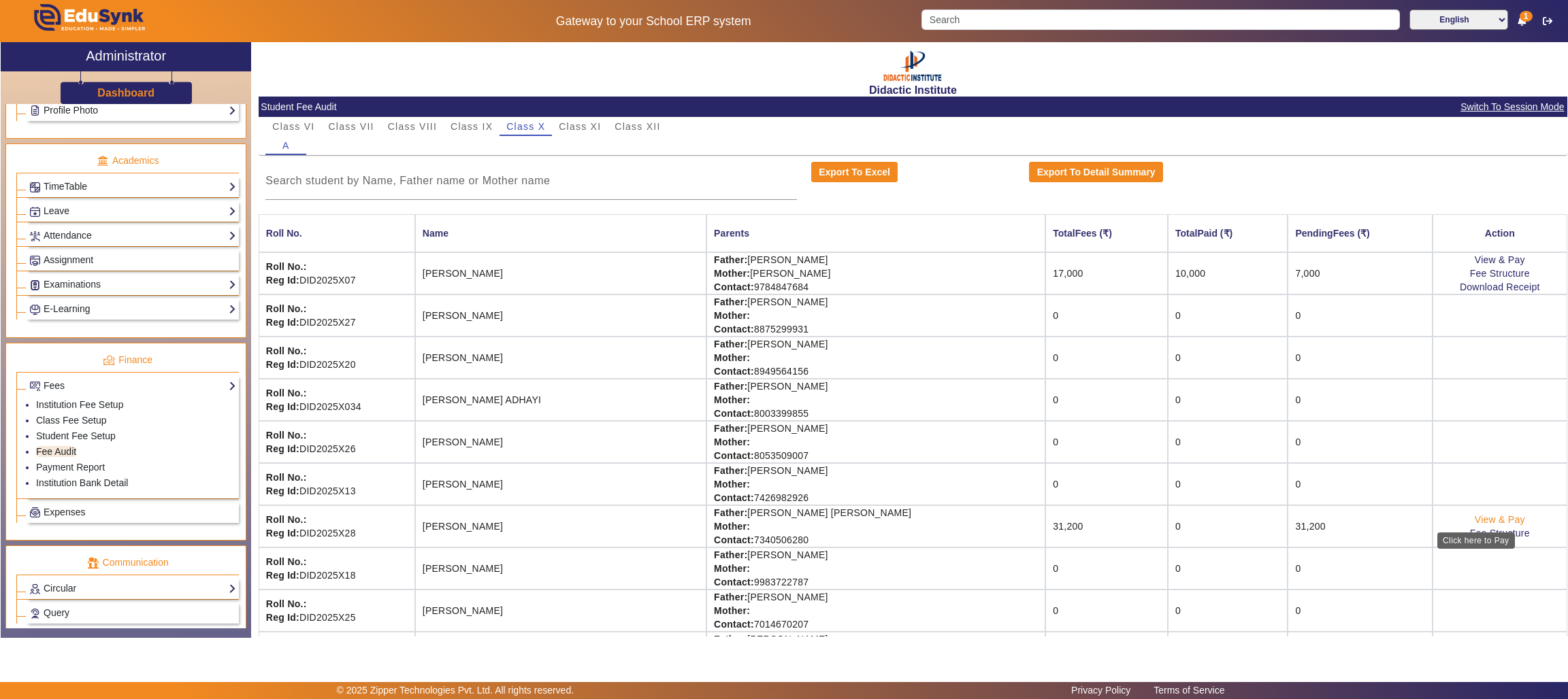
click at [1482, 518] on link "View & Pay" at bounding box center [1500, 520] width 50 height 11
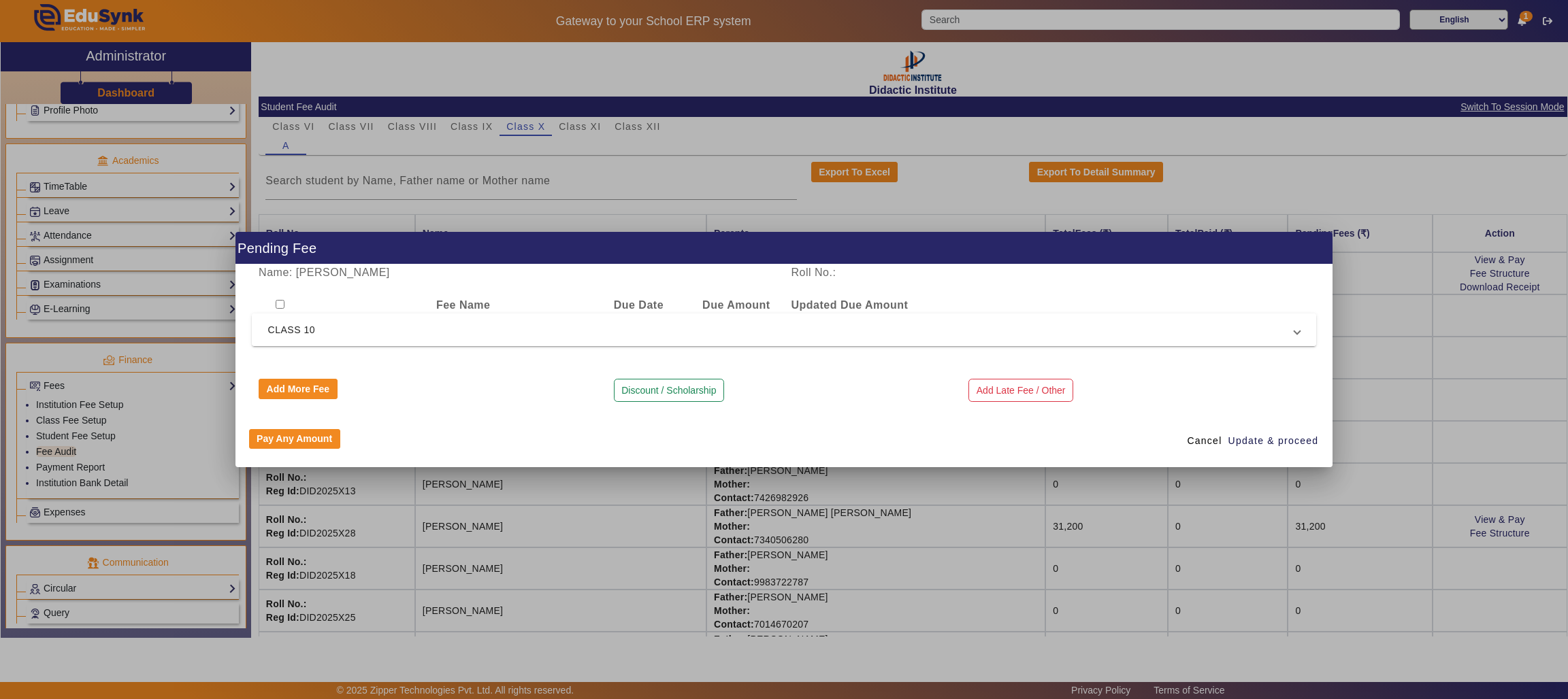
click at [342, 325] on span "CLASS 10" at bounding box center [781, 330] width 1027 height 16
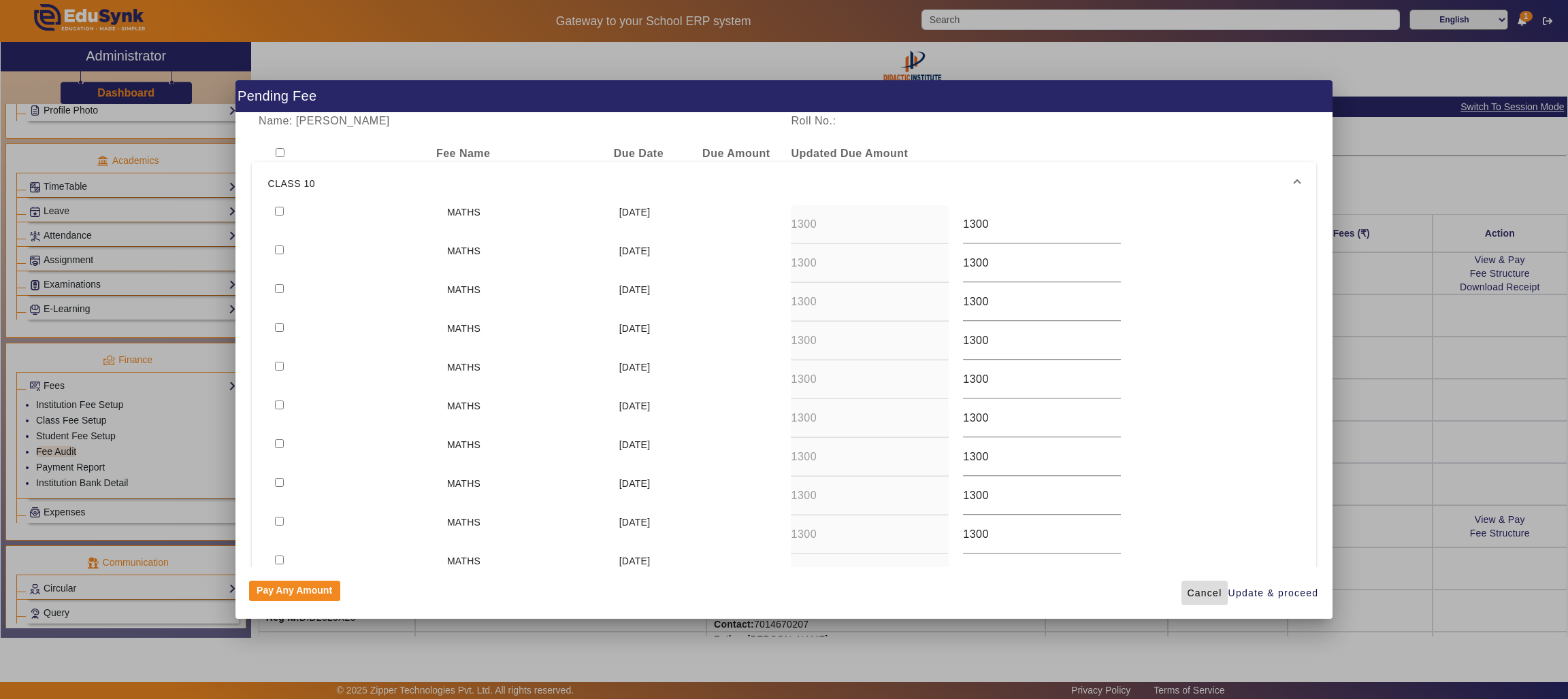
click at [1204, 592] on span "Cancel" at bounding box center [1204, 593] width 35 height 15
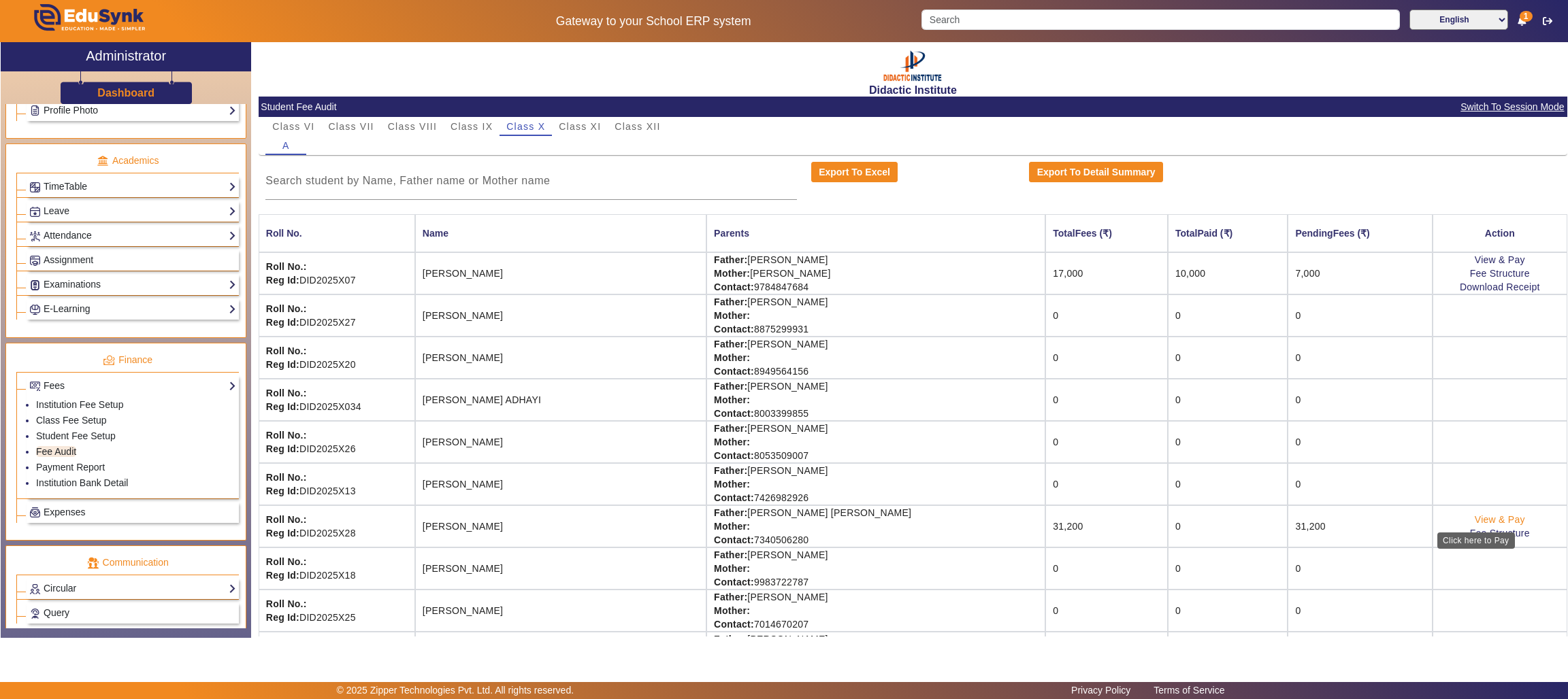
click at [1475, 519] on link "View & Pay" at bounding box center [1500, 520] width 50 height 11
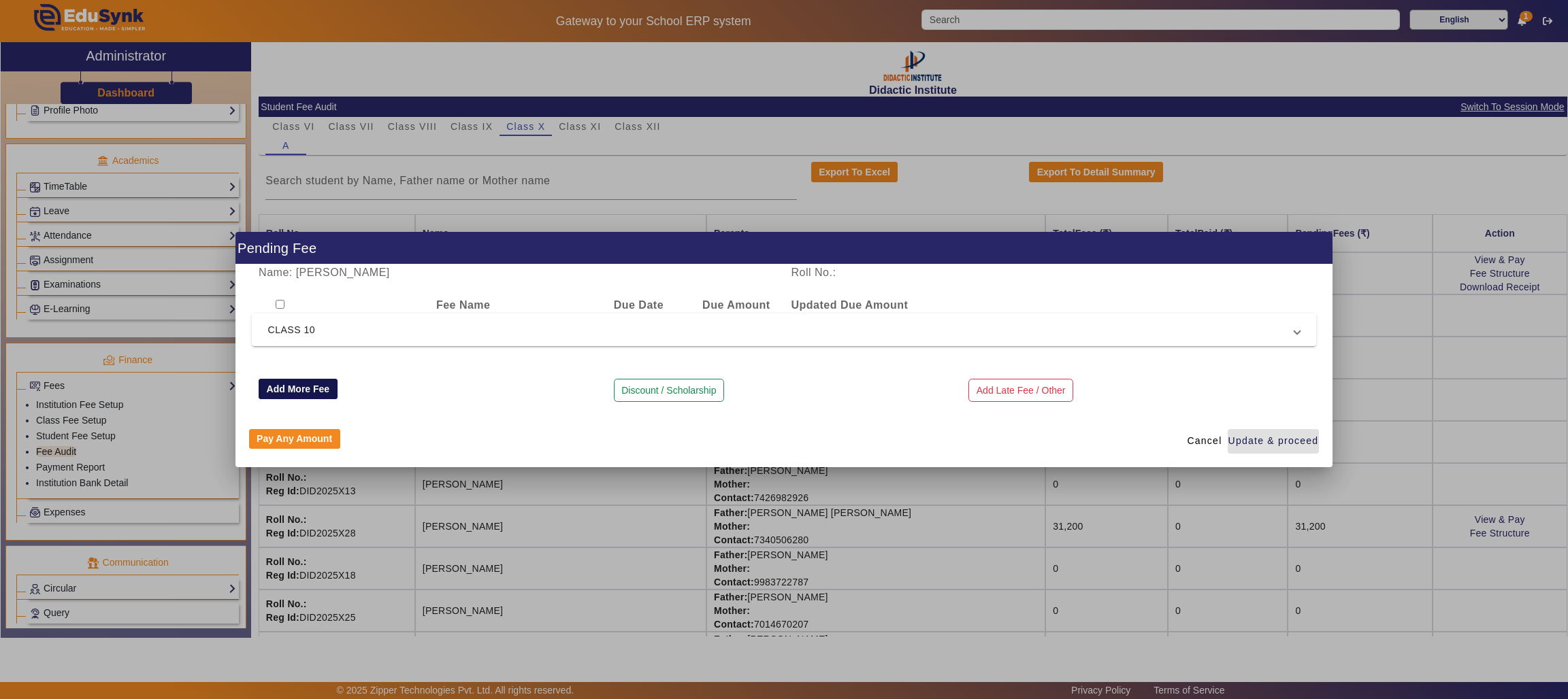
click at [281, 386] on button "Add More Fee" at bounding box center [297, 389] width 79 height 21
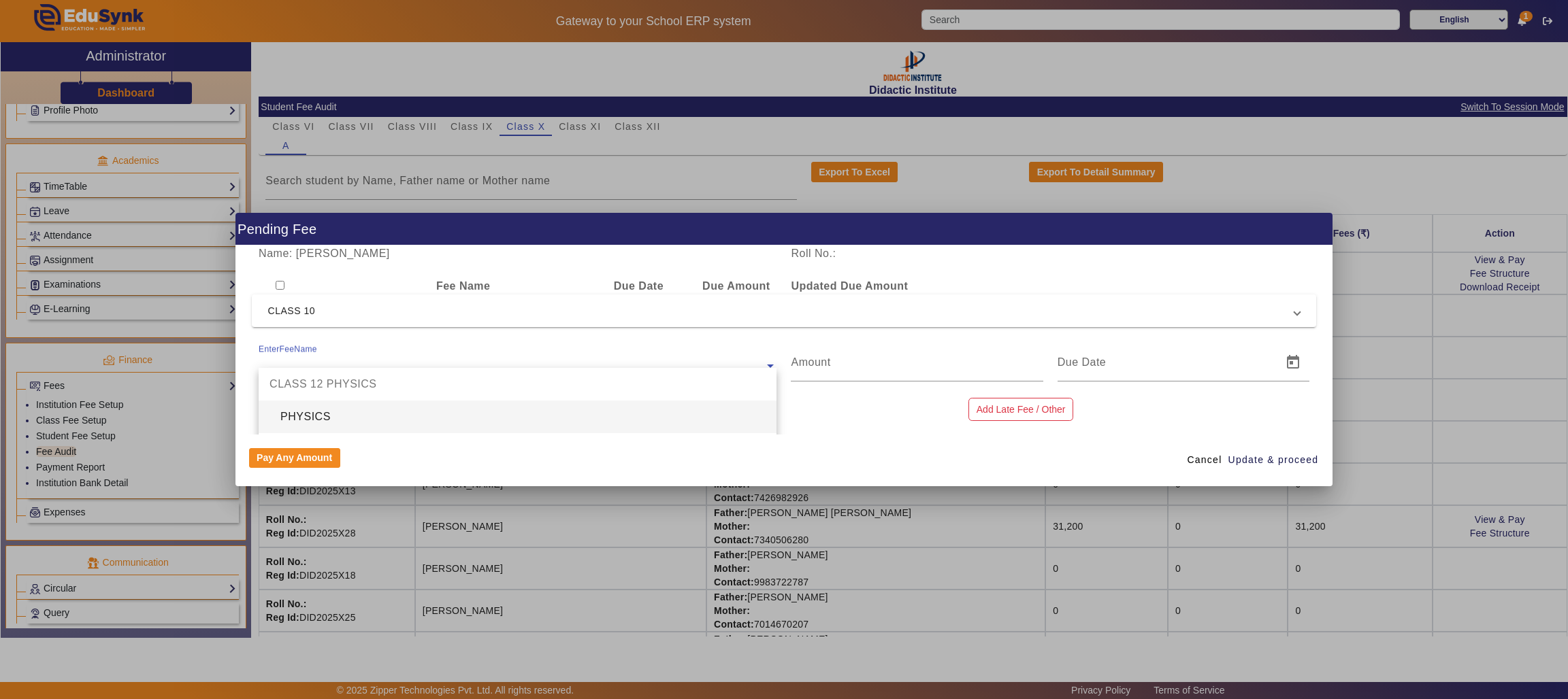
click at [335, 364] on input "text" at bounding box center [517, 365] width 518 height 16
click at [851, 422] on div "Name: BHAVIKA ALWANI Roll No.: Fee Name Due Date Due Amount Updated Due Amount …" at bounding box center [784, 339] width 1097 height 189
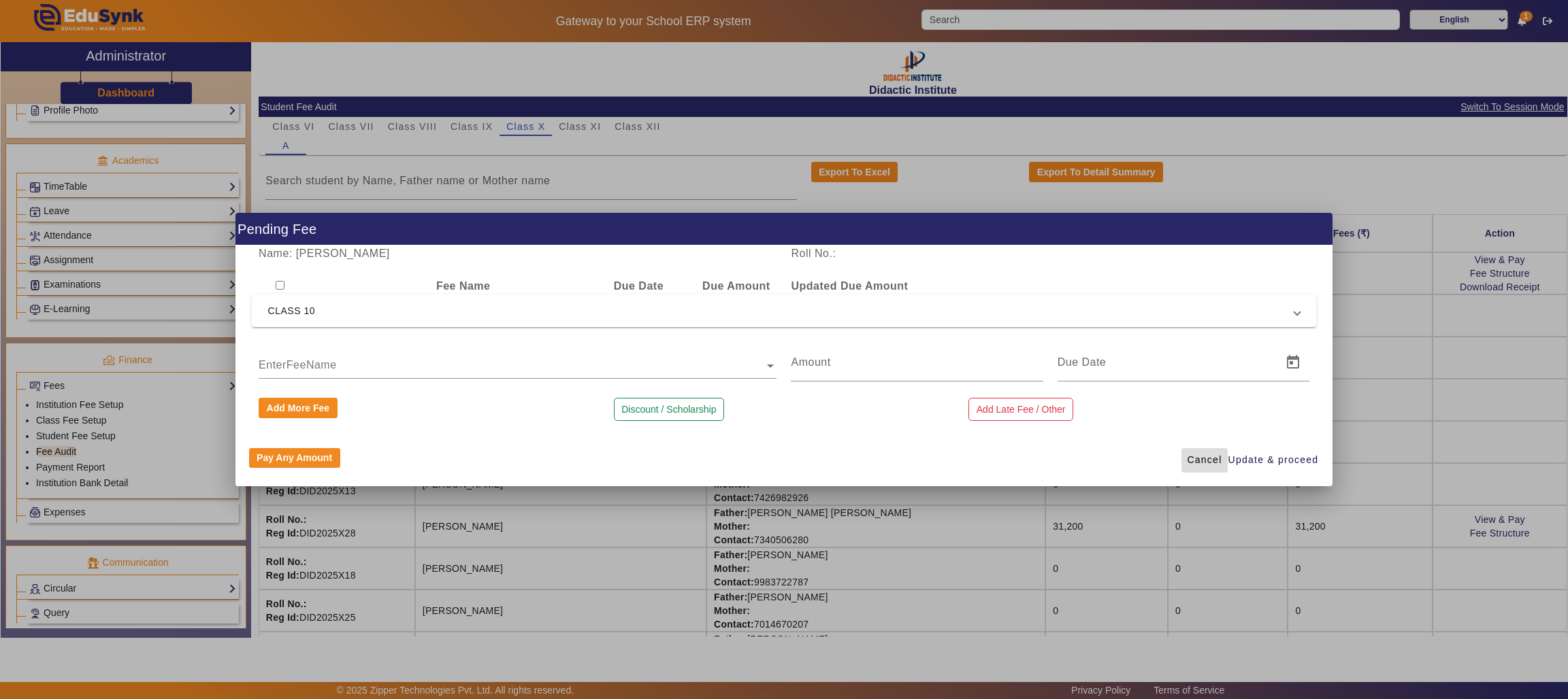
click at [1208, 455] on span "Cancel" at bounding box center [1204, 460] width 35 height 15
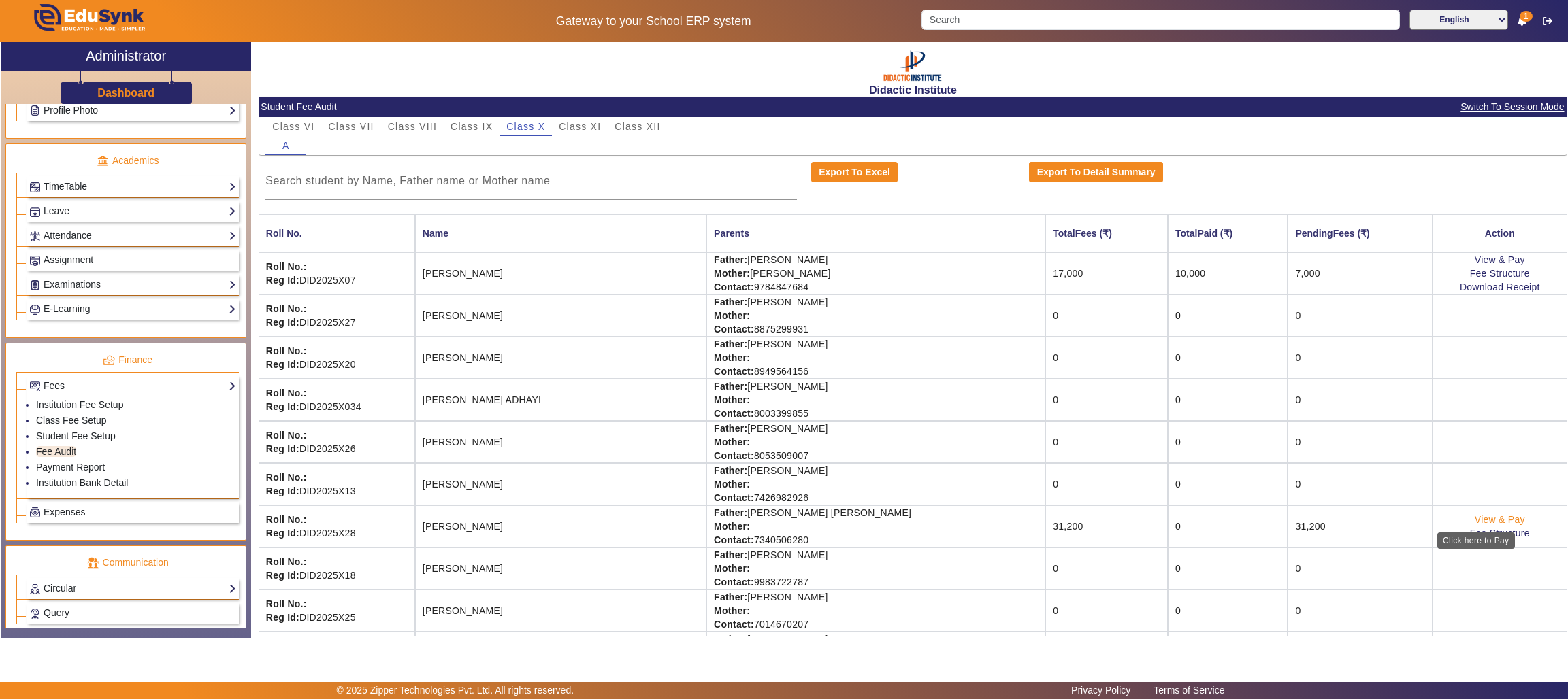
click at [1484, 520] on link "View & Pay" at bounding box center [1500, 520] width 50 height 11
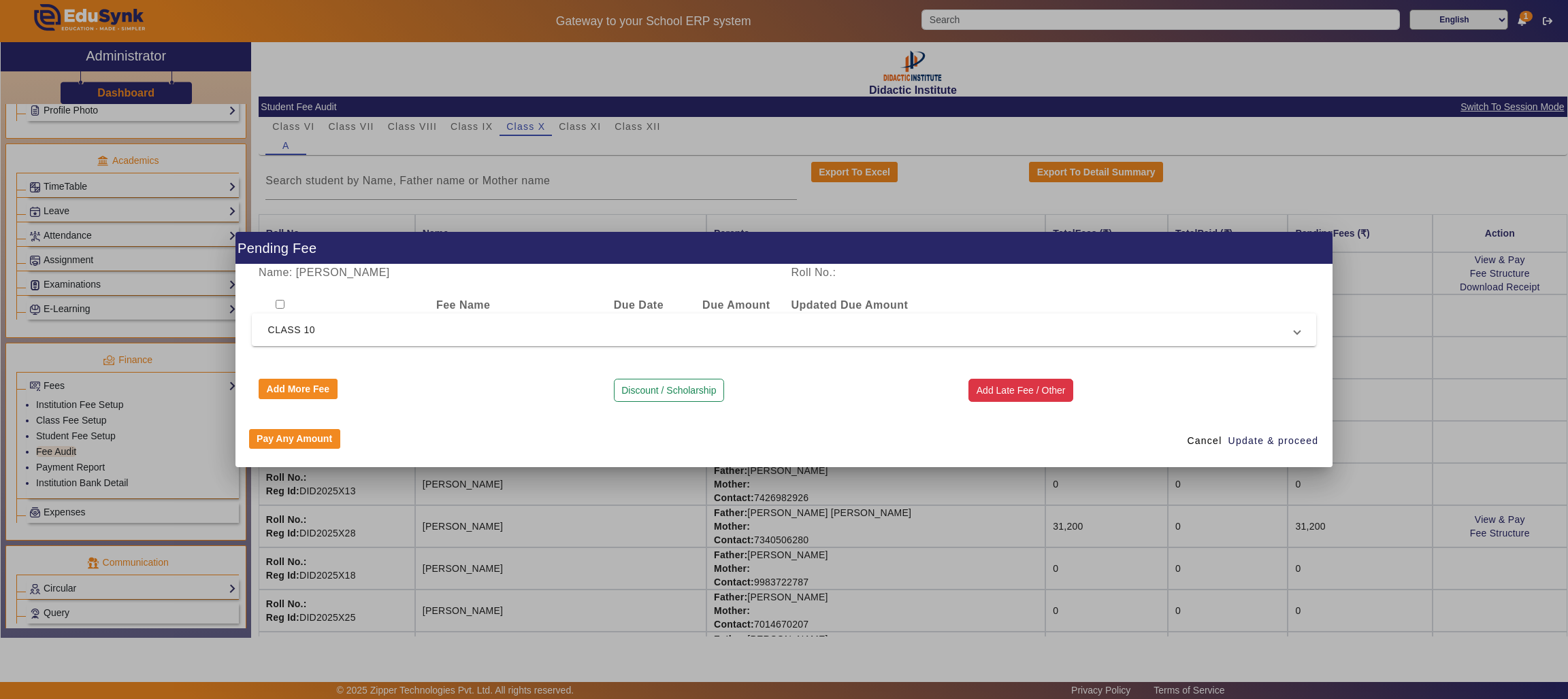
click at [1024, 387] on button "Add Late Fee / Other" at bounding box center [1020, 390] width 104 height 23
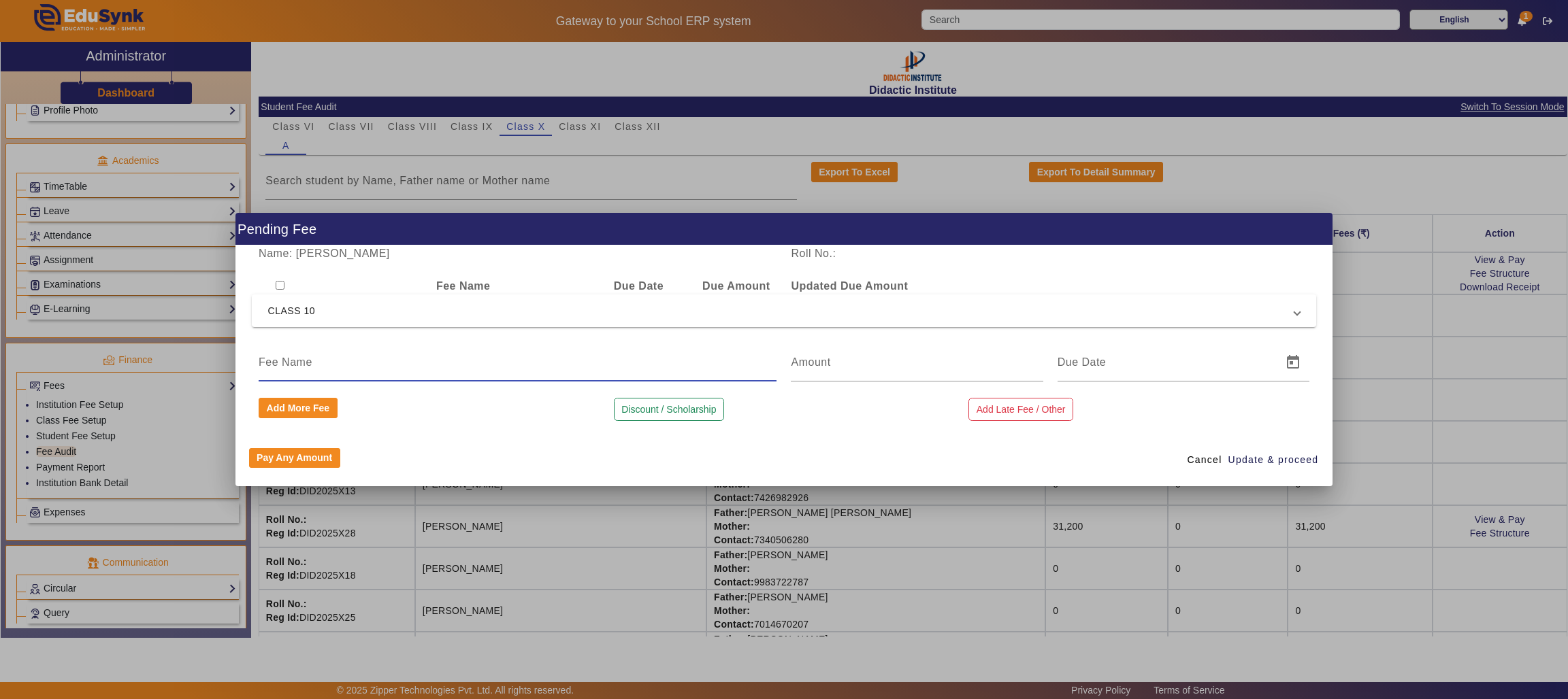
click at [451, 365] on input at bounding box center [517, 362] width 518 height 16
click at [869, 362] on input "number" at bounding box center [917, 362] width 252 height 16
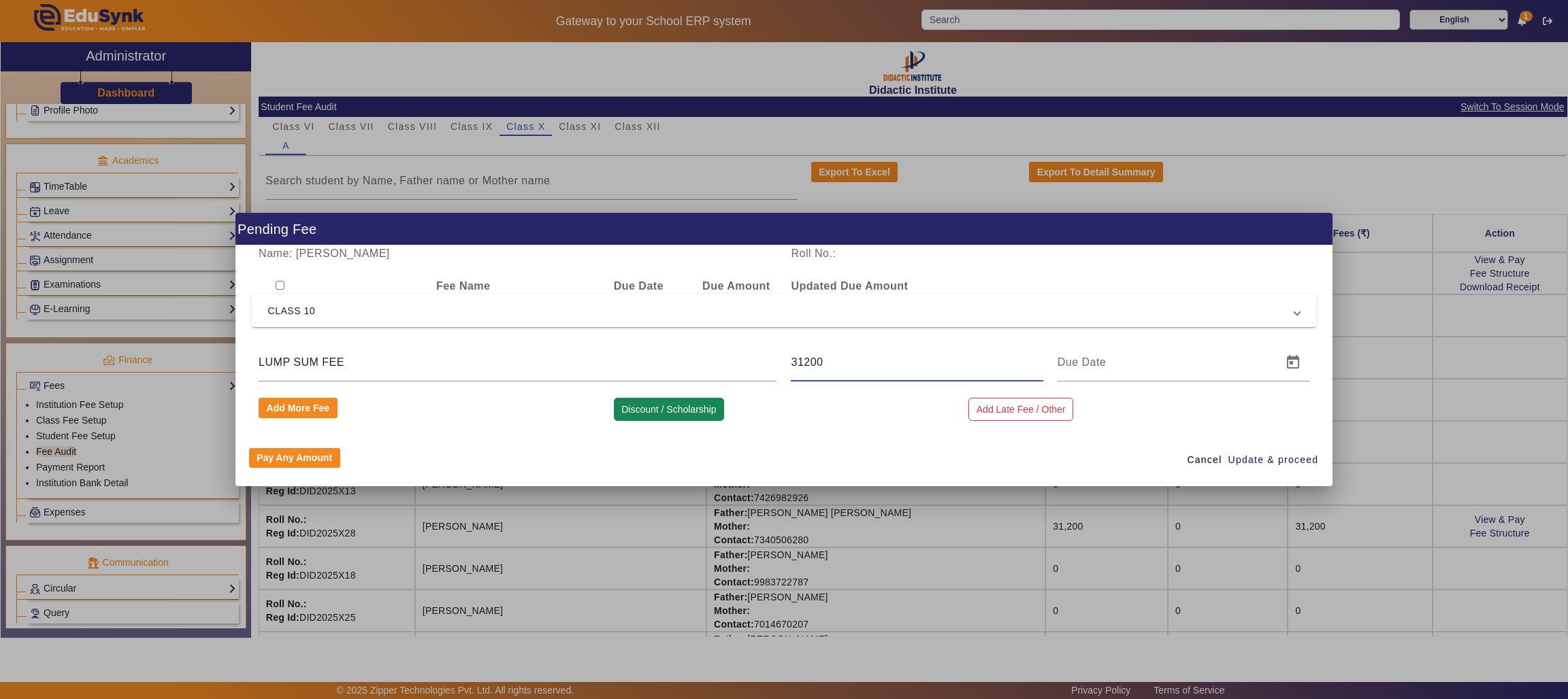
click at [662, 407] on button "Discount / Scholarship" at bounding box center [669, 409] width 111 height 23
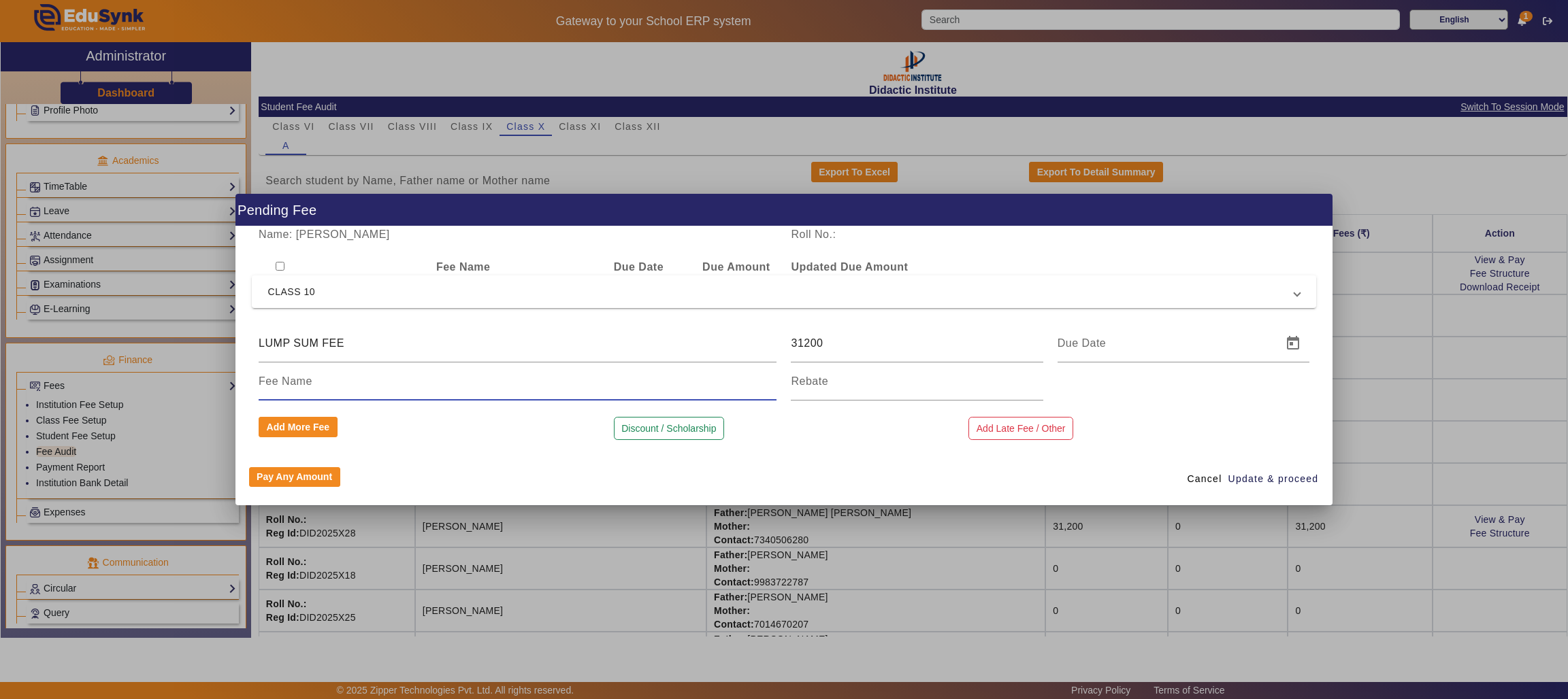
click at [554, 381] on input at bounding box center [517, 381] width 518 height 16
click at [838, 379] on input at bounding box center [917, 381] width 252 height 16
click at [1272, 481] on span "Update & proceed" at bounding box center [1273, 479] width 91 height 15
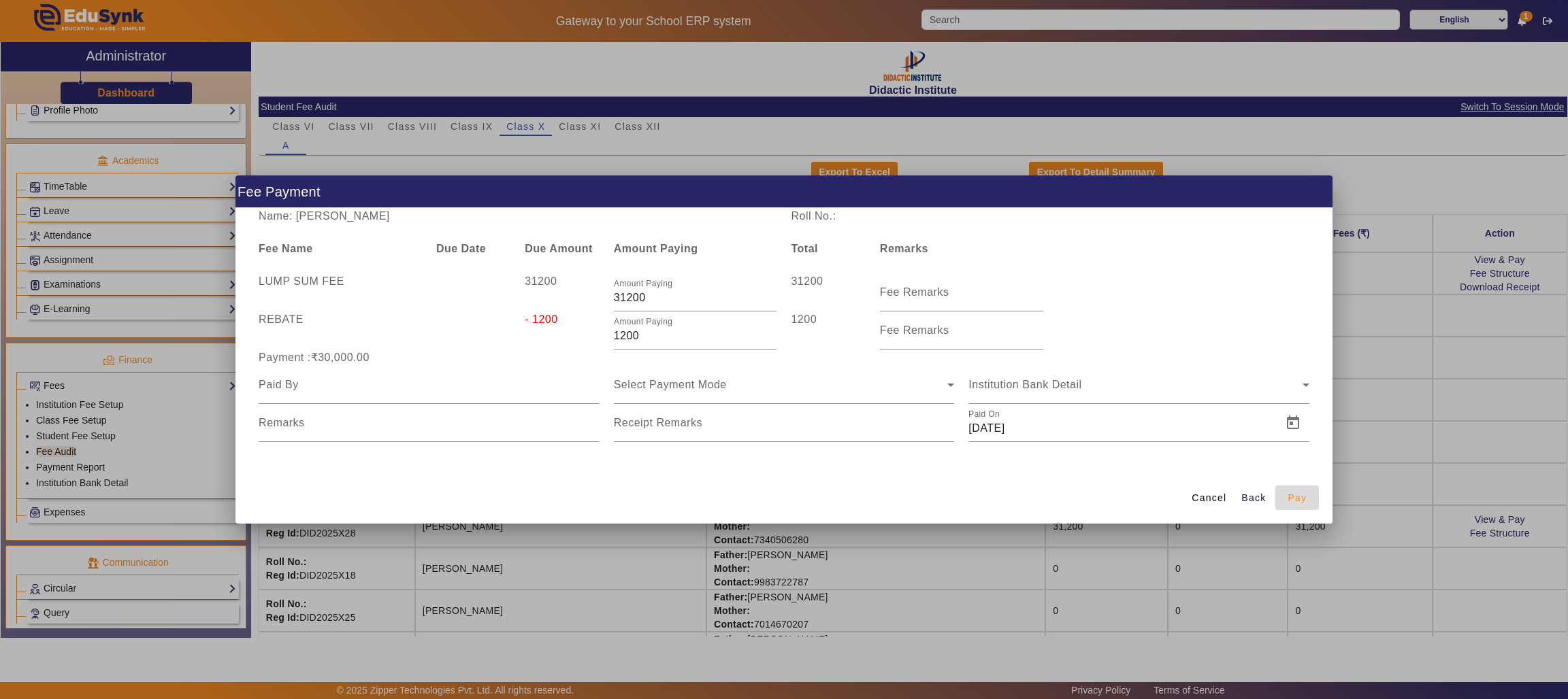
click at [1295, 491] on span "Pay" at bounding box center [1297, 498] width 19 height 15
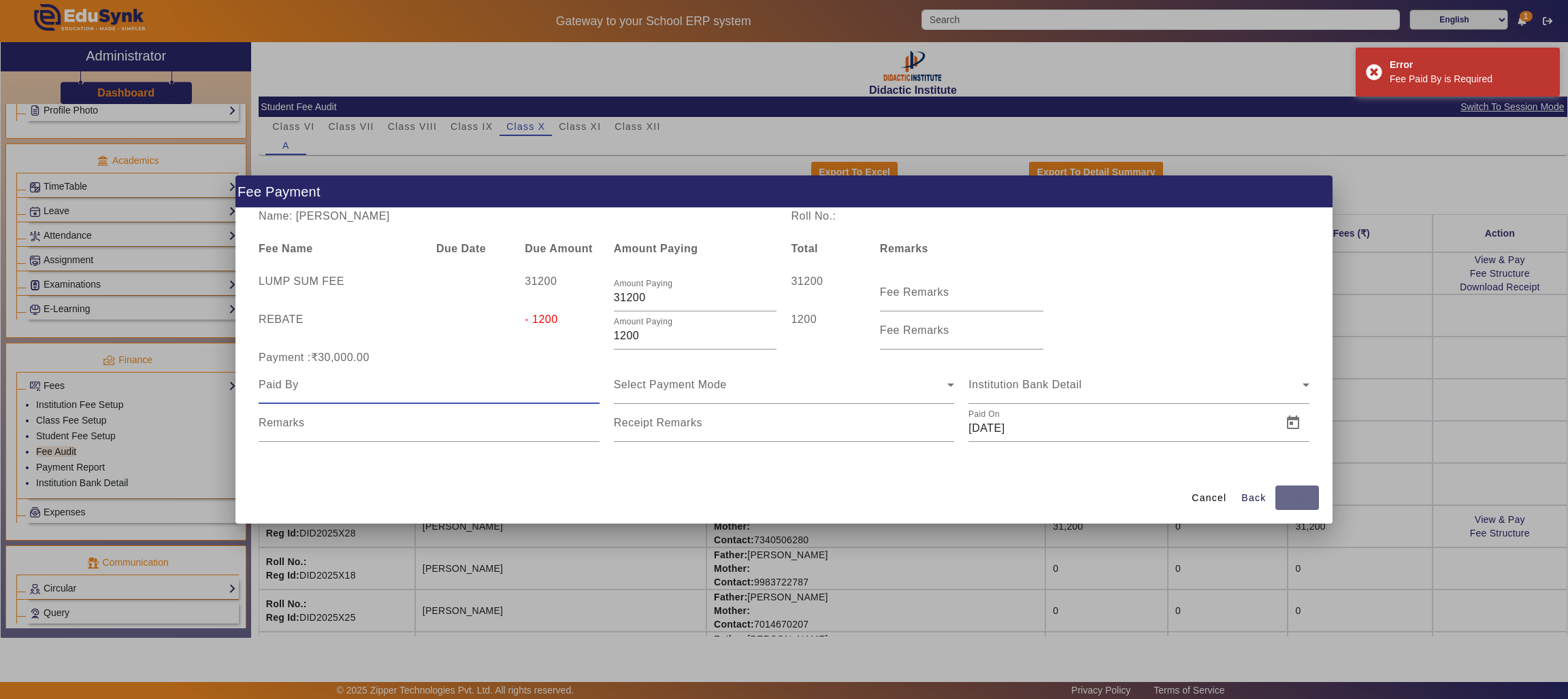
click at [403, 381] on input at bounding box center [428, 385] width 341 height 16
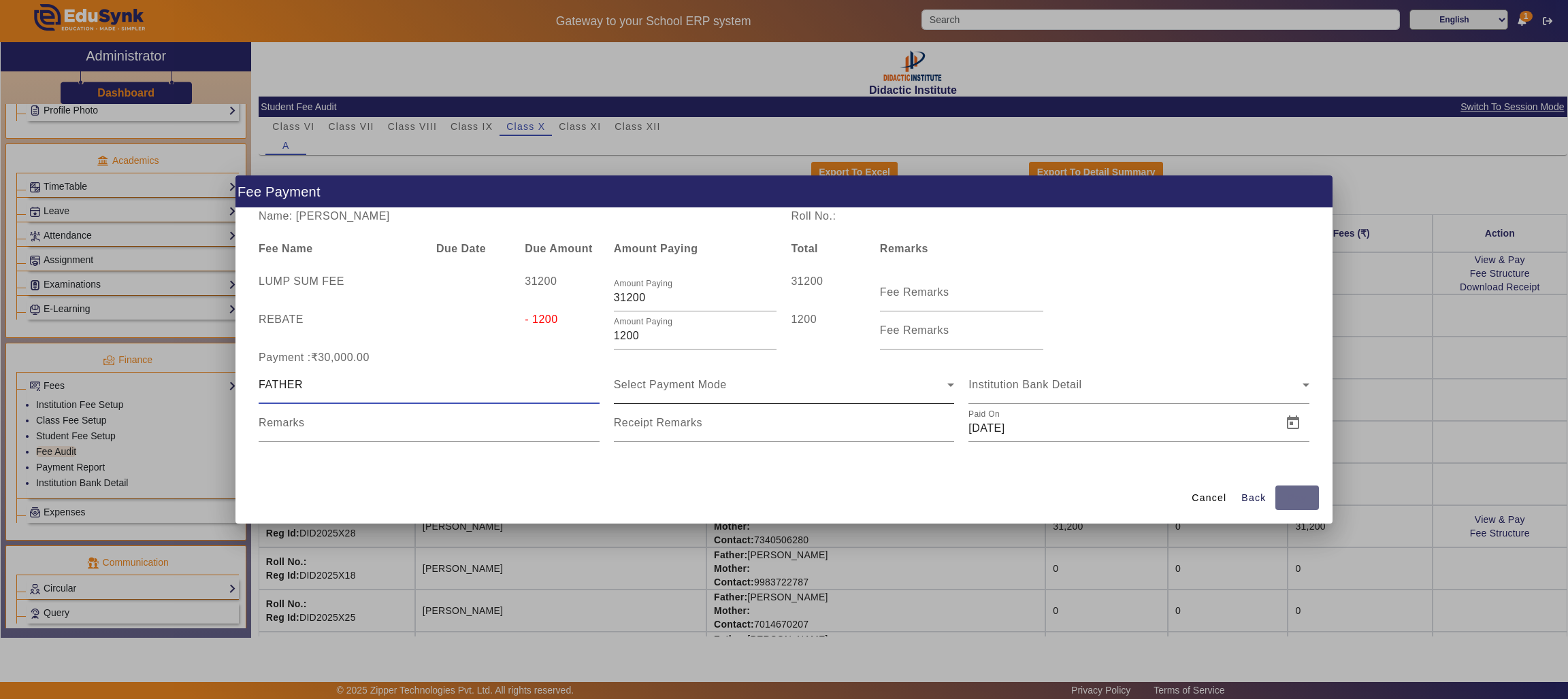
click at [676, 379] on span "Select Payment Mode" at bounding box center [670, 384] width 113 height 11
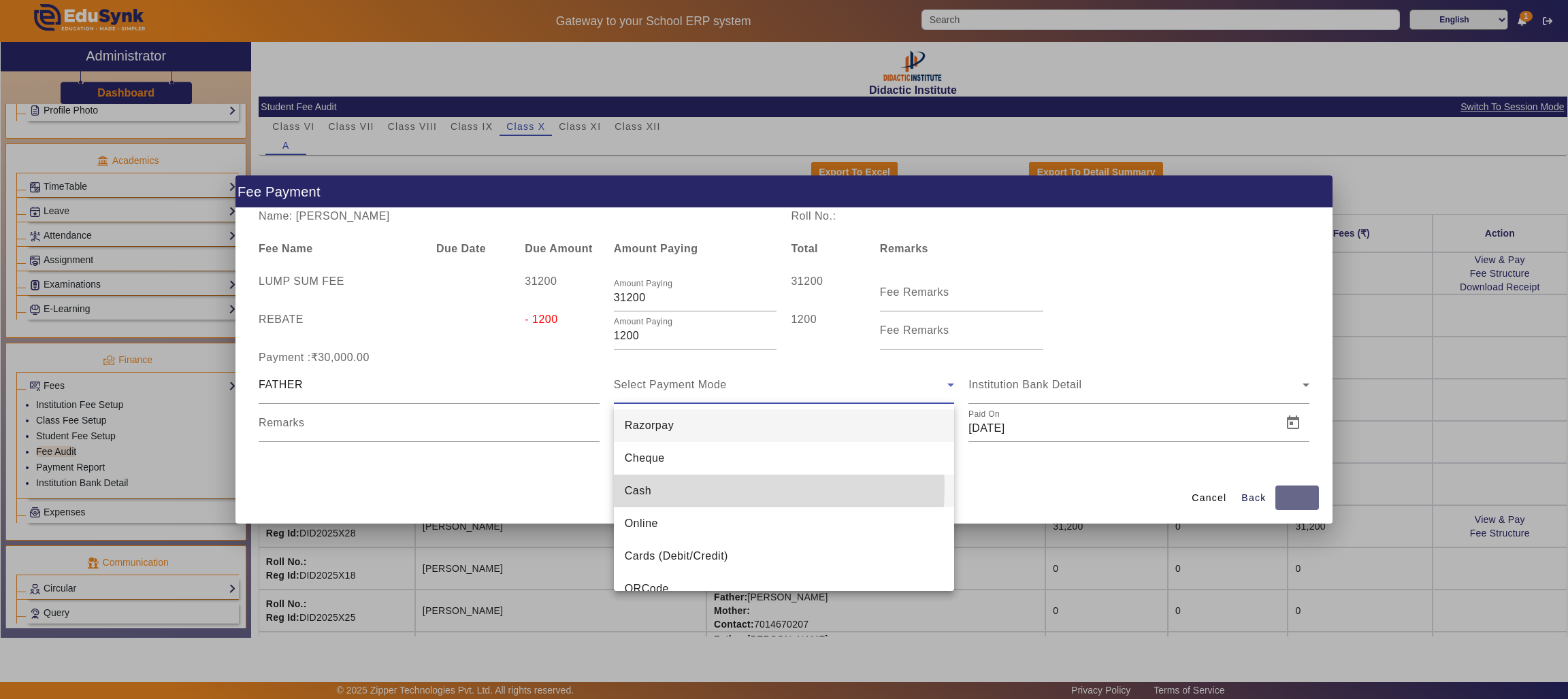
click at [654, 488] on mat-option "Cash" at bounding box center [784, 491] width 341 height 33
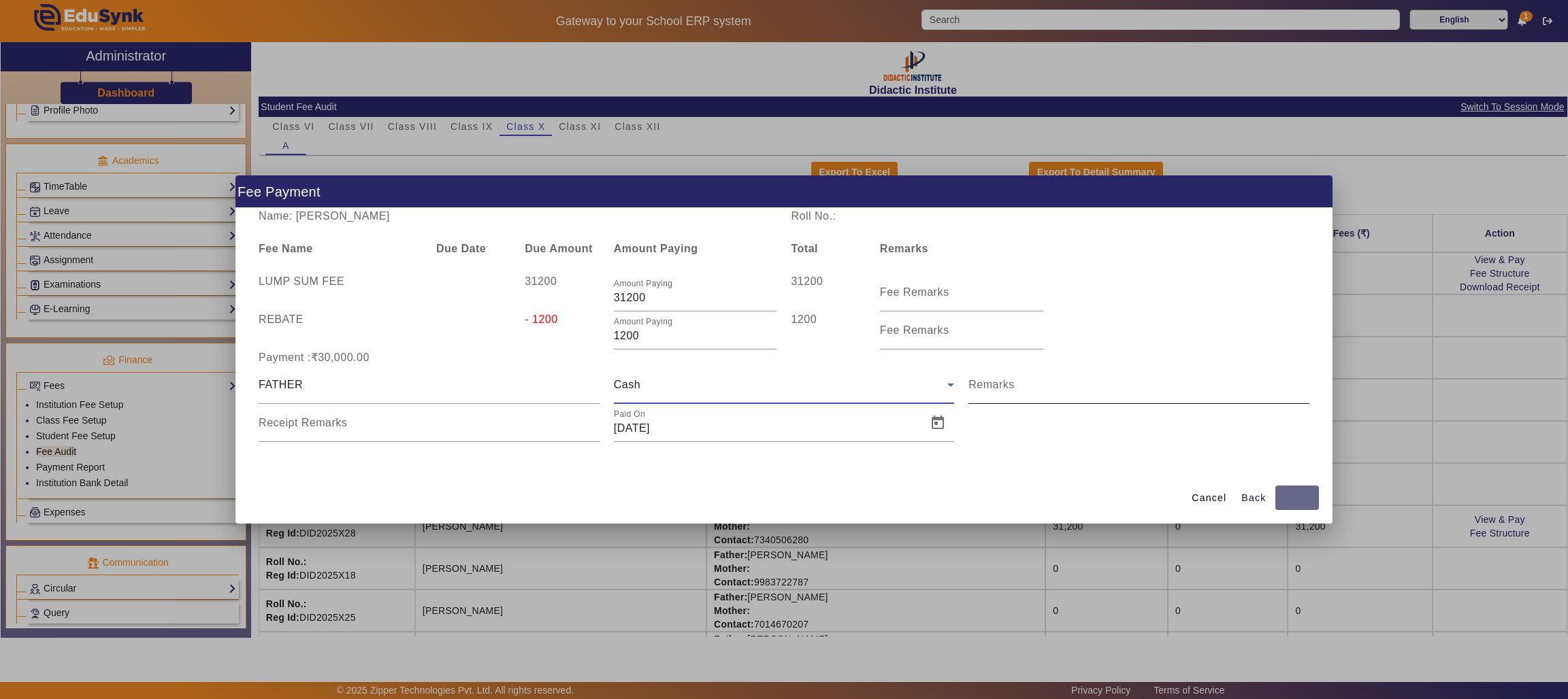
click at [1035, 387] on input "Remarks" at bounding box center [1138, 390] width 341 height 16
click at [525, 431] on input "Receipt Remarks" at bounding box center [428, 428] width 341 height 16
click at [1306, 499] on div "Cancel Back Pay" at bounding box center [1253, 498] width 133 height 24
click at [1268, 292] on div "LUMP SUM FEE 31200 Amount Paying 31200 31200 Fee Remarks" at bounding box center [784, 293] width 1065 height 38
click at [939, 290] on mat-label "Fee Remarks" at bounding box center [914, 292] width 69 height 11
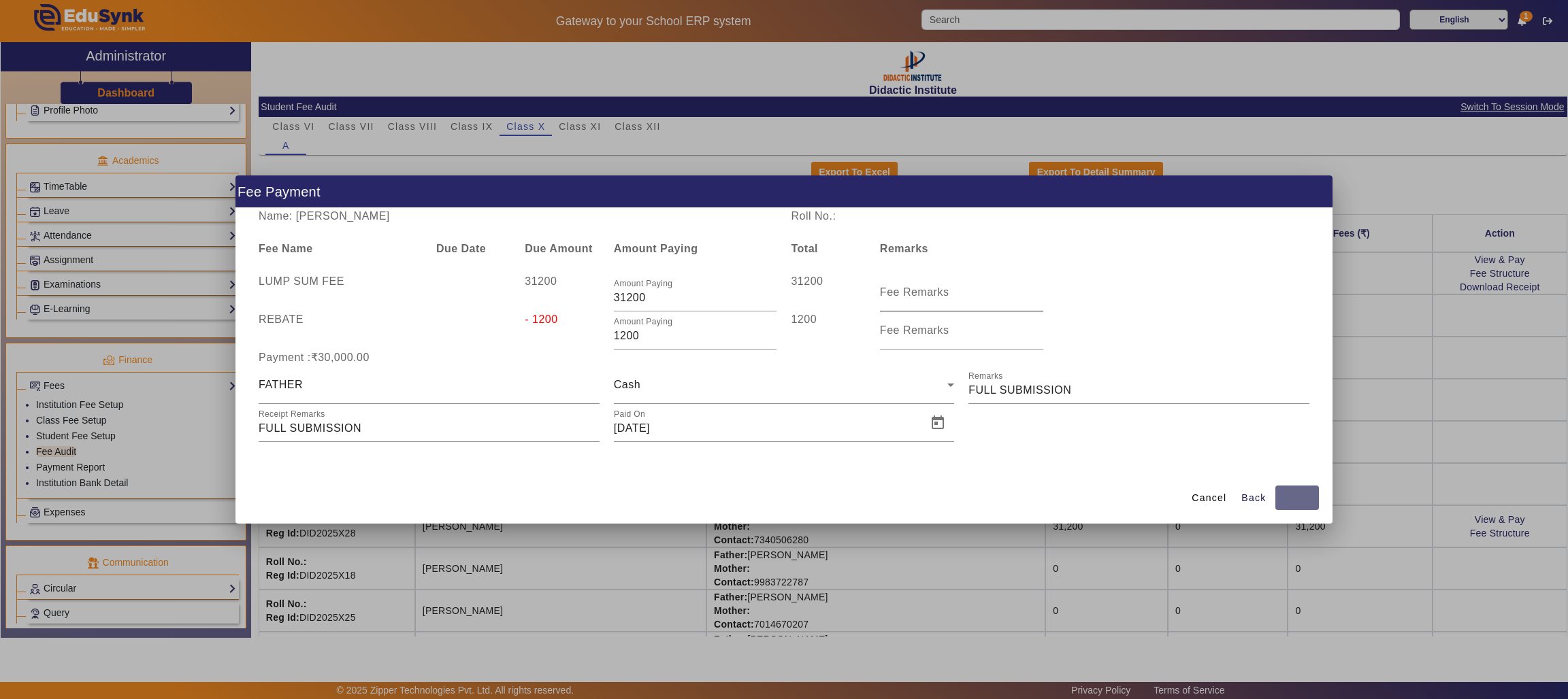
click at [939, 290] on input "Fee Remarks" at bounding box center [961, 298] width 163 height 16
click at [1289, 500] on div "Cancel Back Pay" at bounding box center [1253, 498] width 133 height 24
click at [1259, 497] on span "Back" at bounding box center [1253, 498] width 24 height 15
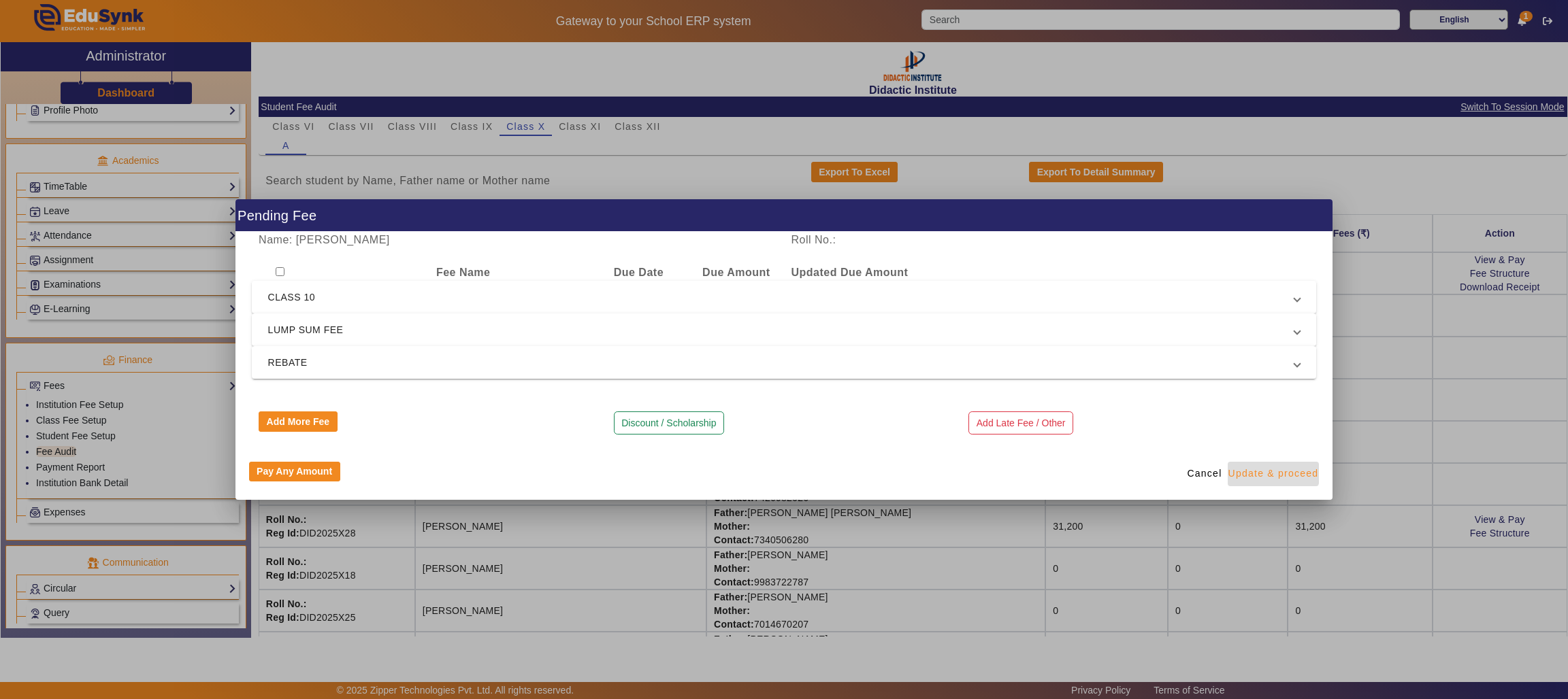
click at [1265, 463] on span "button" at bounding box center [1274, 474] width 92 height 33
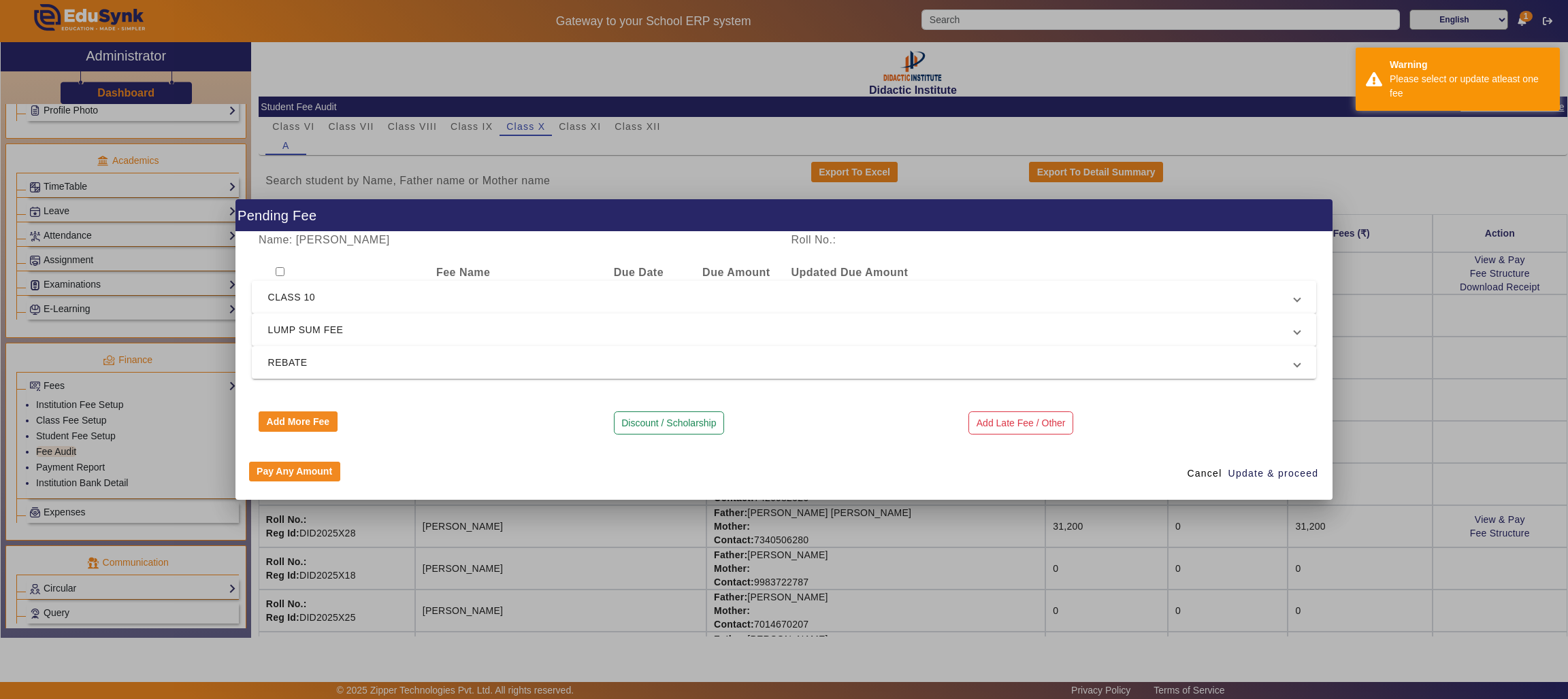
click at [281, 268] on input "checkbox" at bounding box center [280, 272] width 9 height 9
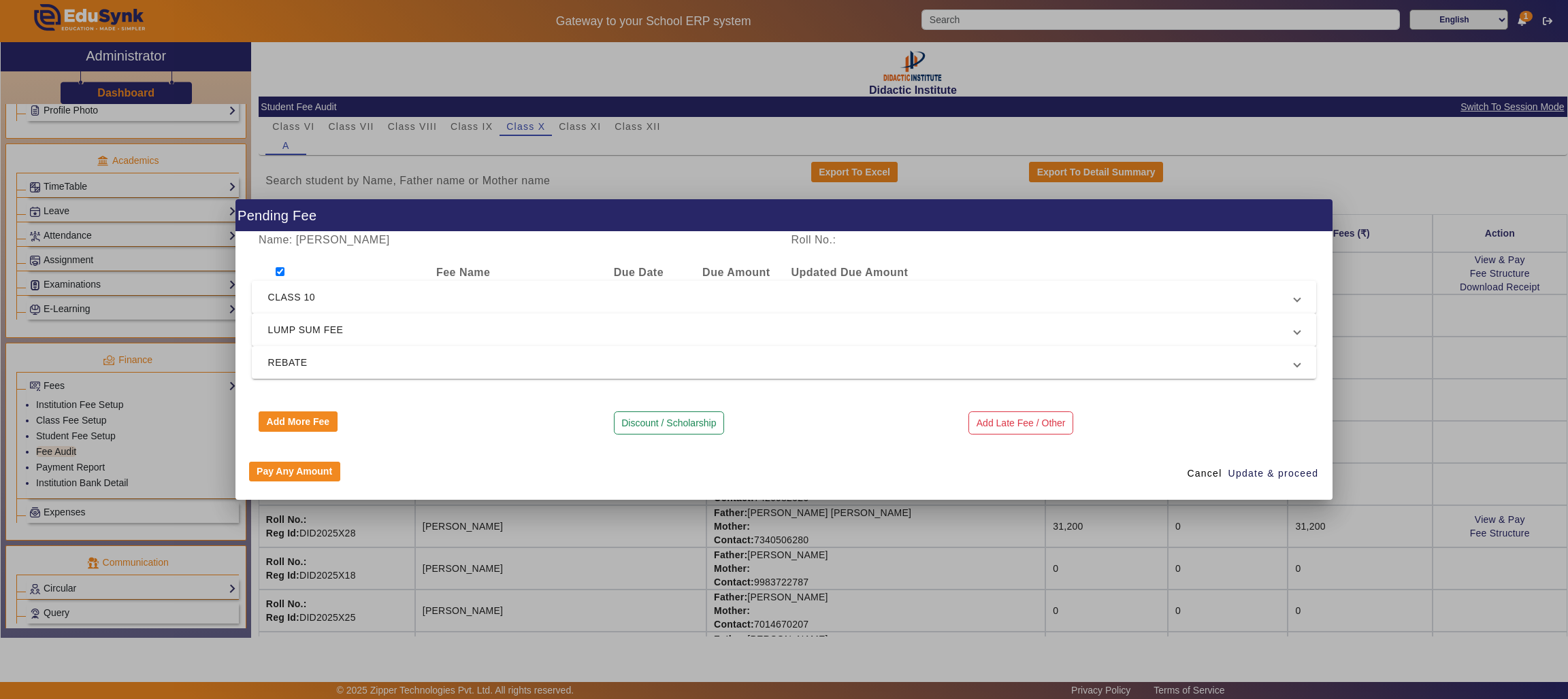
click at [545, 331] on span "LUMP SUM FEE" at bounding box center [781, 330] width 1027 height 16
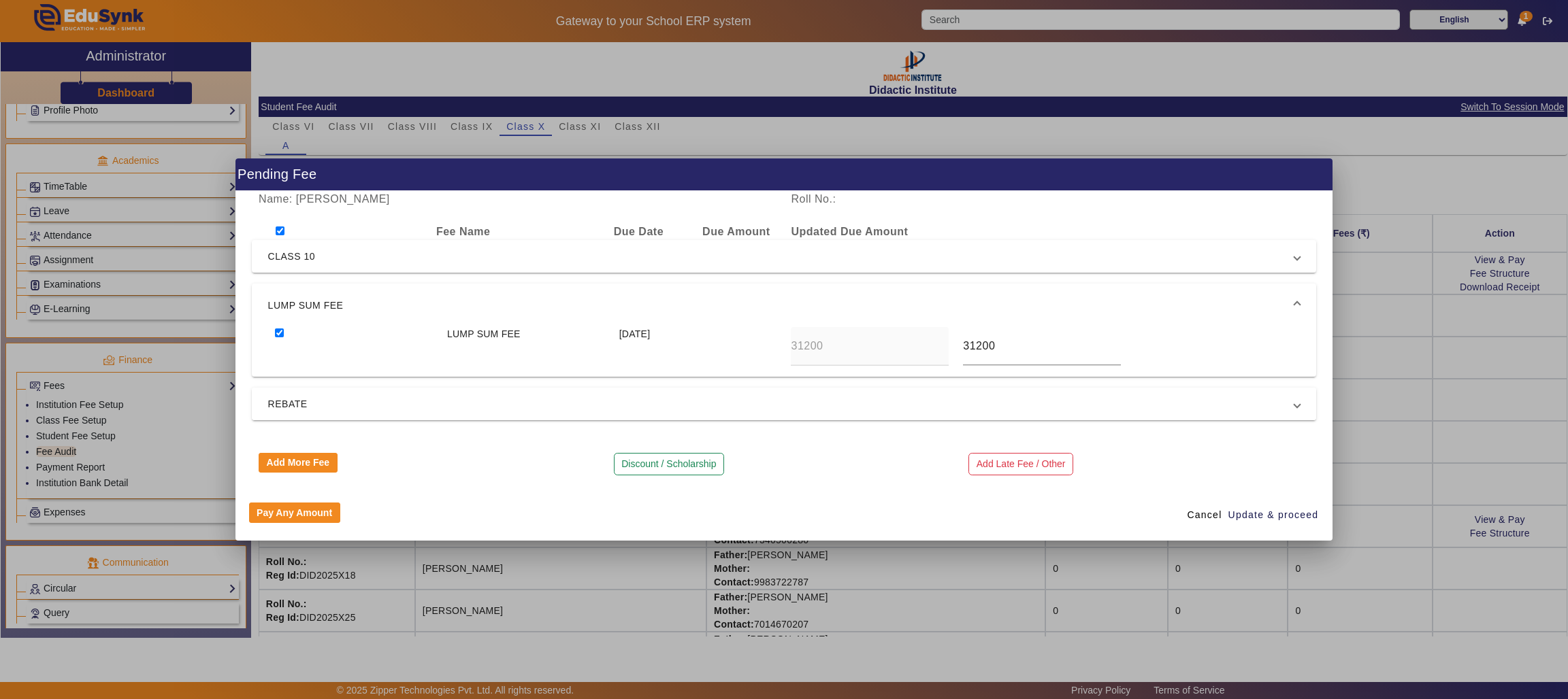
click at [512, 396] on span "REBATE" at bounding box center [781, 404] width 1027 height 16
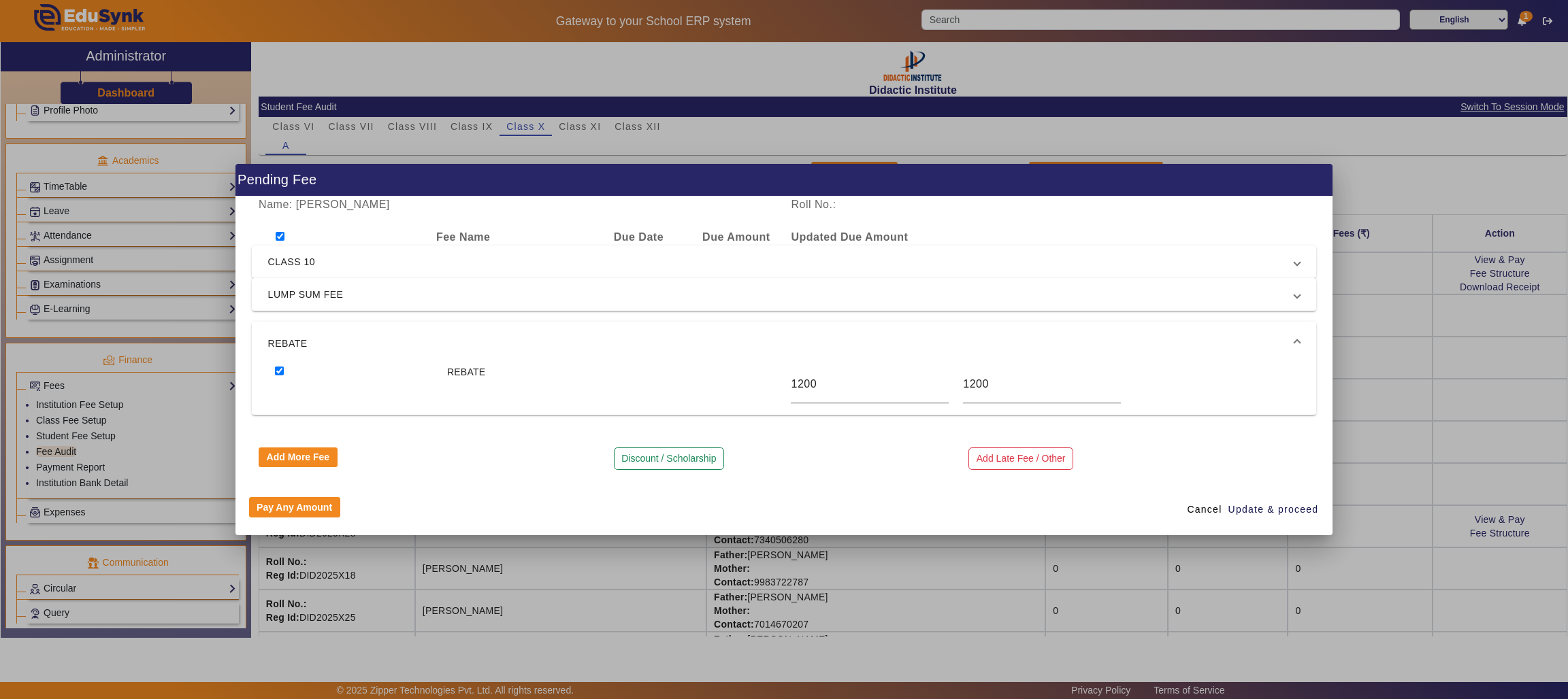
click at [279, 234] on input "checkbox" at bounding box center [280, 236] width 9 height 9
click at [377, 299] on span "LUMP SUM FEE" at bounding box center [781, 294] width 1027 height 16
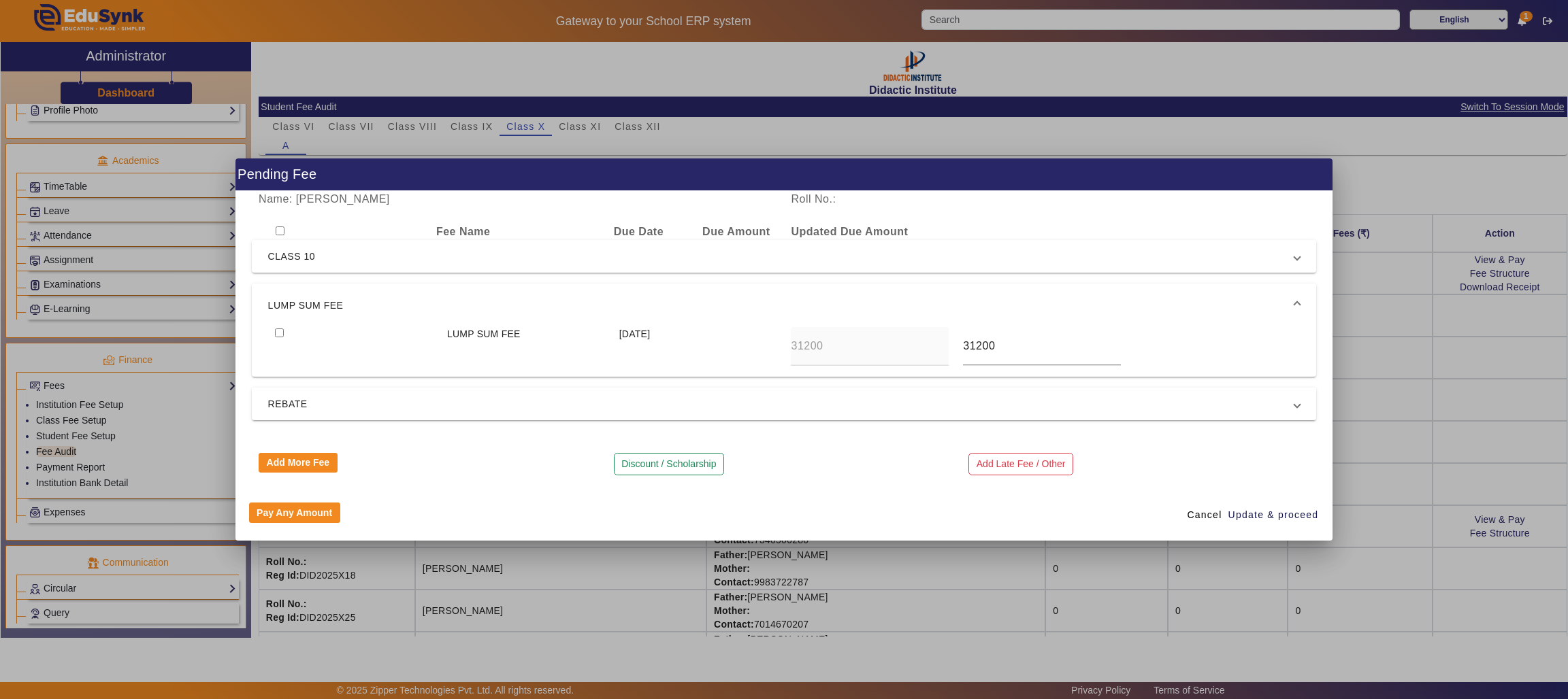
click at [276, 329] on input "checkbox" at bounding box center [279, 333] width 9 height 9
click at [329, 398] on span "REBATE" at bounding box center [781, 404] width 1027 height 16
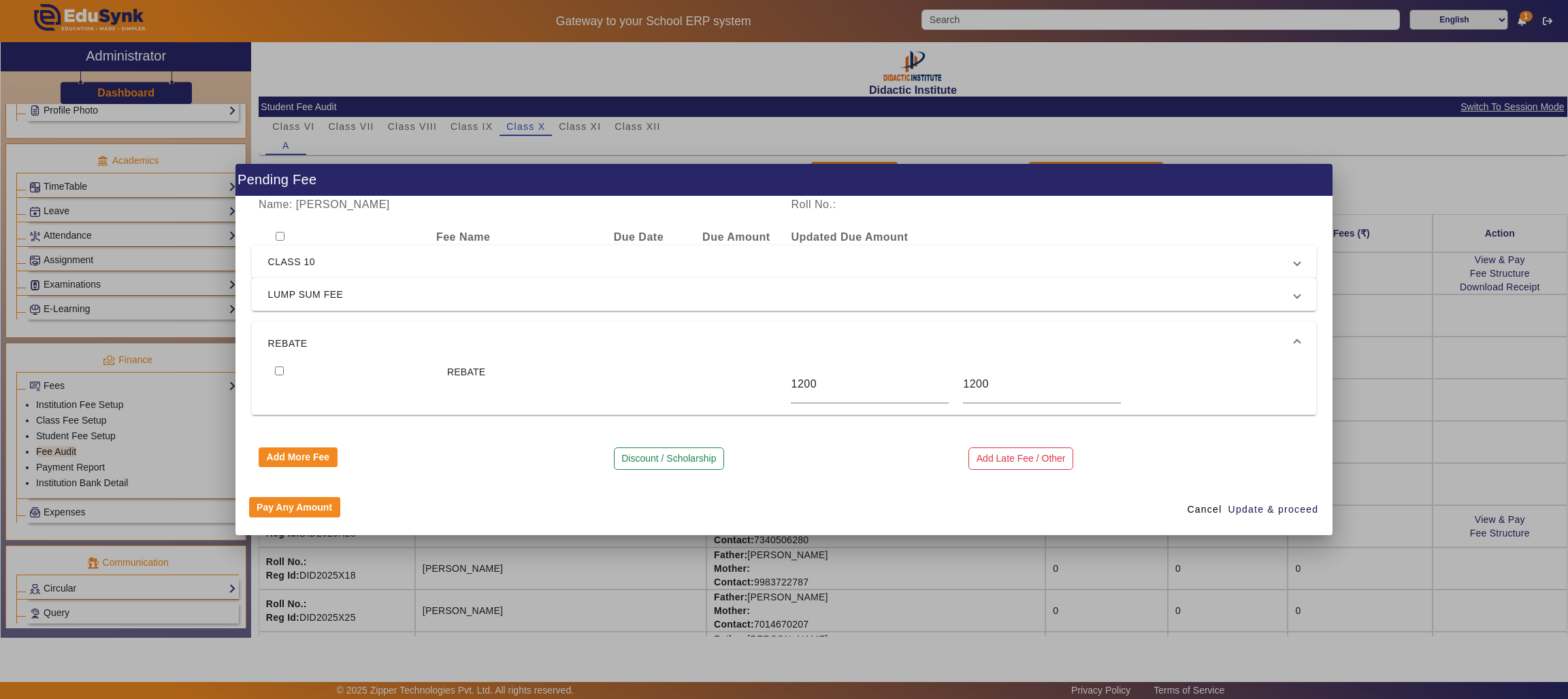
click at [276, 368] on input "checkbox" at bounding box center [279, 371] width 9 height 9
click at [1260, 512] on span "Update & proceed" at bounding box center [1273, 509] width 91 height 15
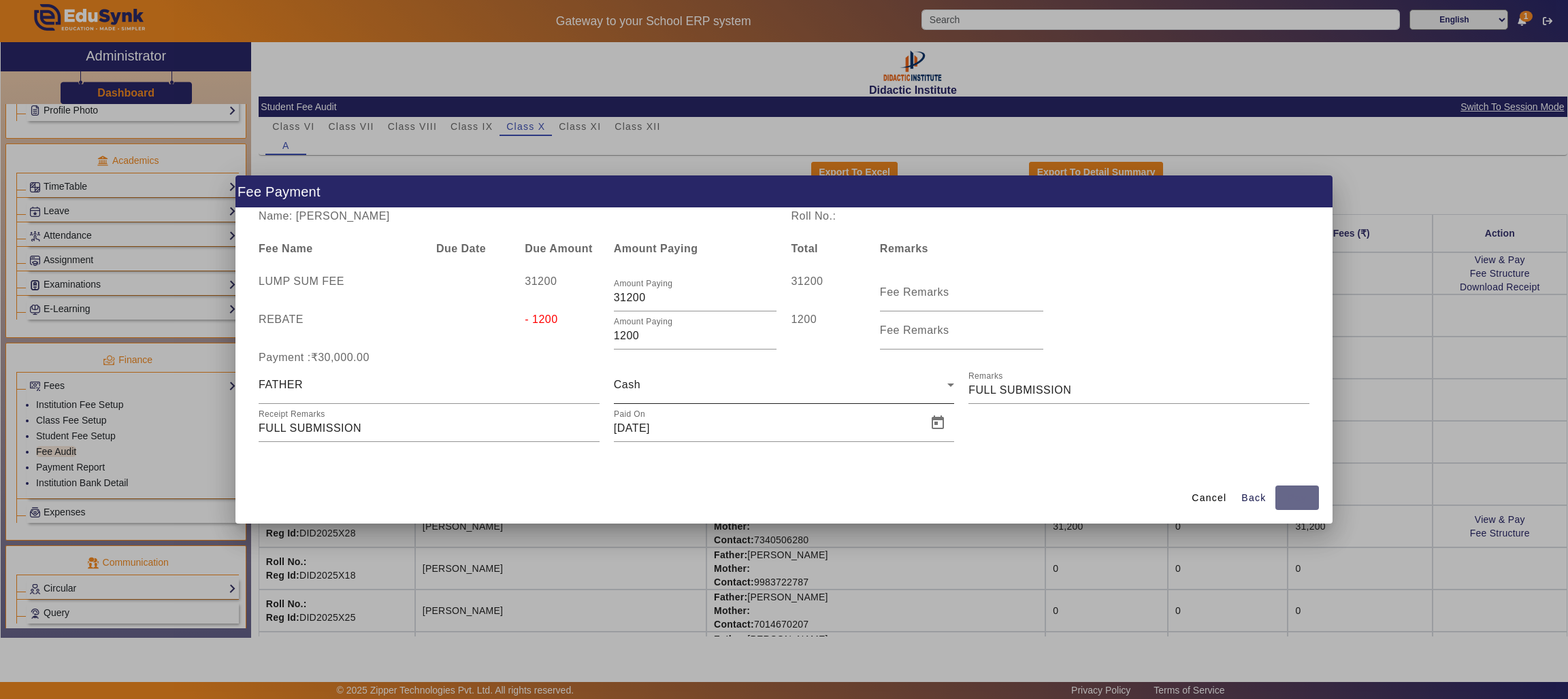
click at [933, 383] on div "Cash" at bounding box center [781, 385] width 334 height 16
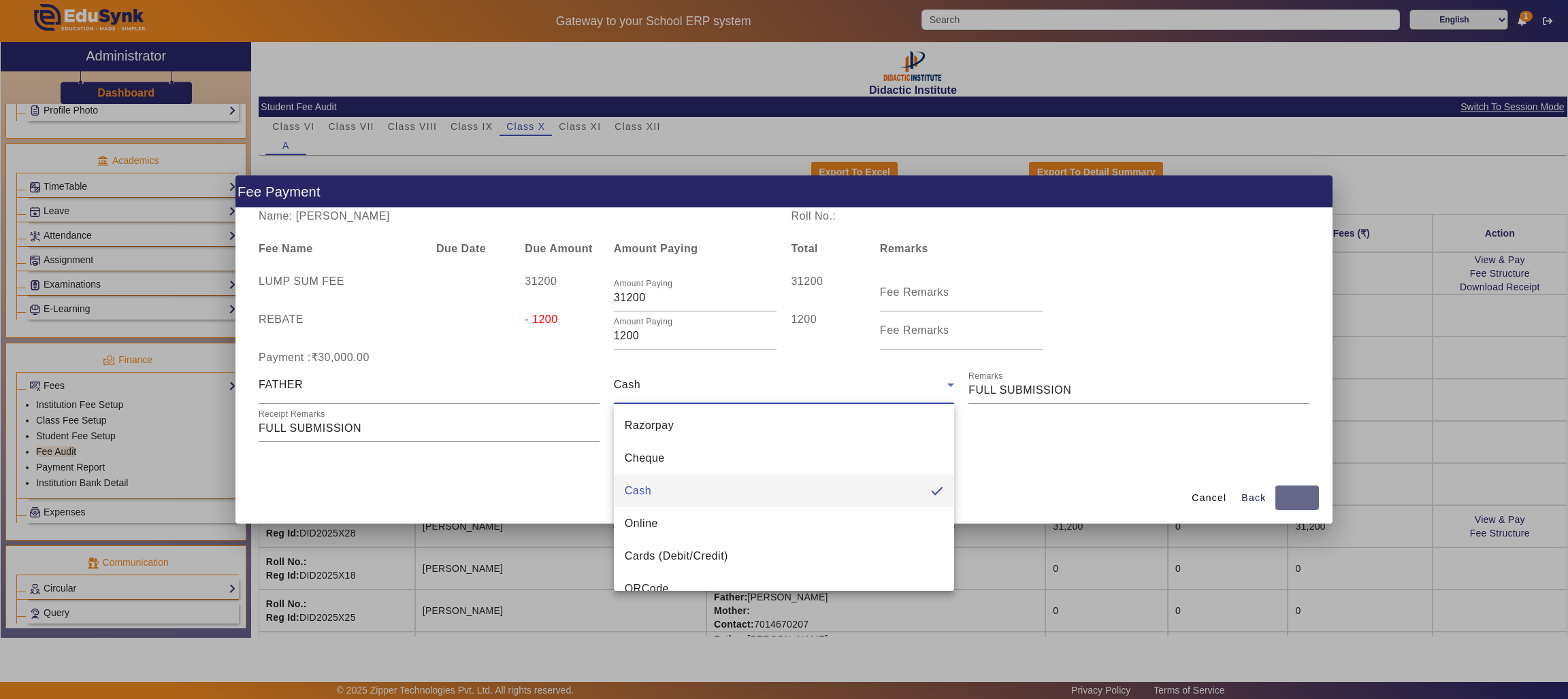
click at [1189, 476] on div at bounding box center [784, 350] width 1568 height 699
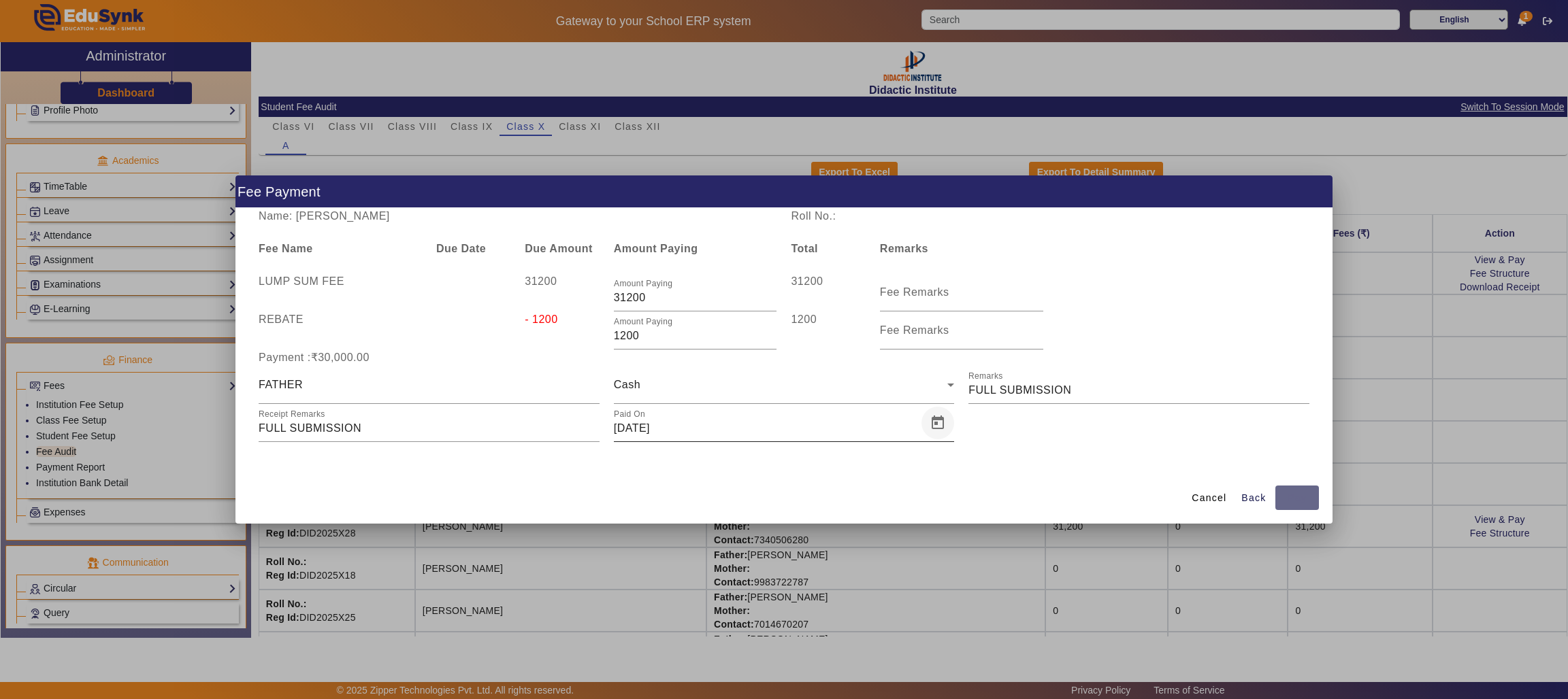
click at [938, 422] on span "Open calendar" at bounding box center [938, 423] width 33 height 33
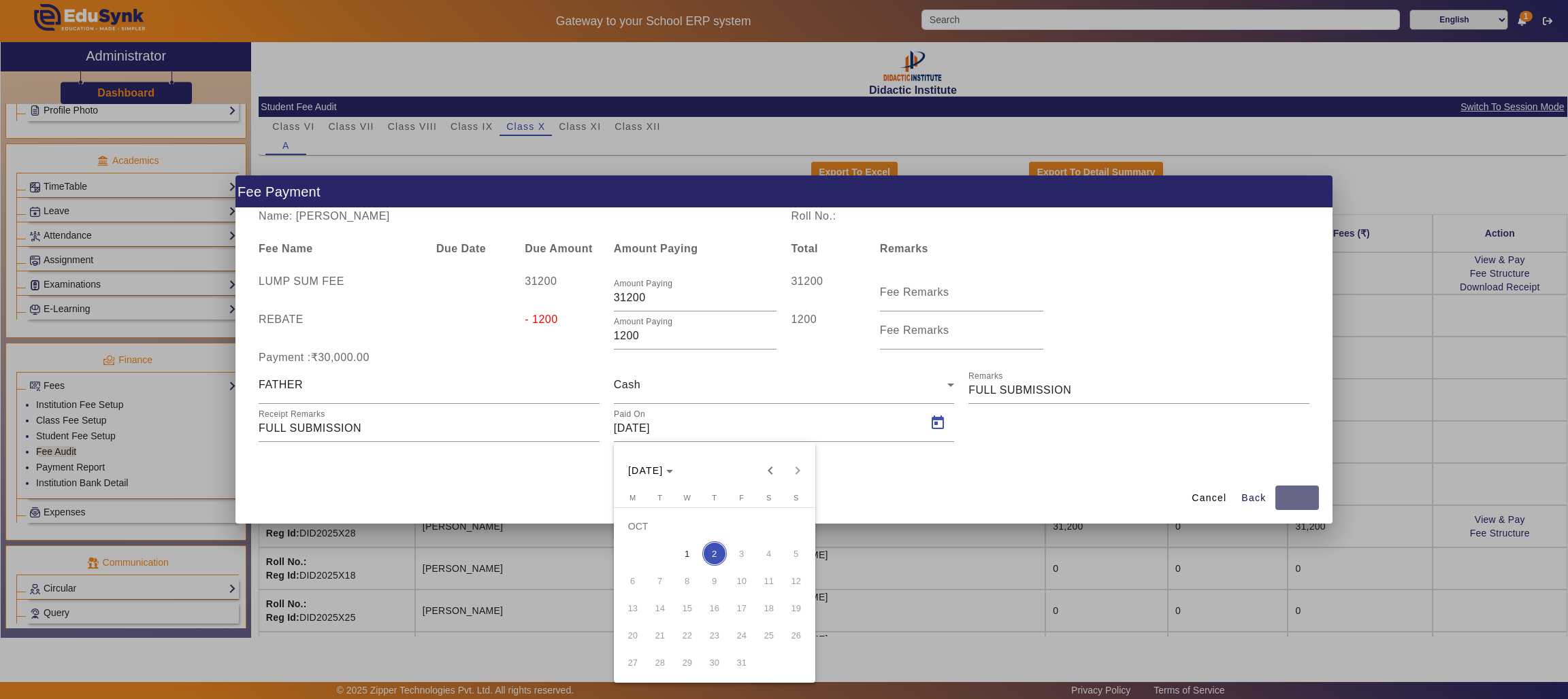
click at [683, 551] on span "1" at bounding box center [687, 553] width 24 height 24
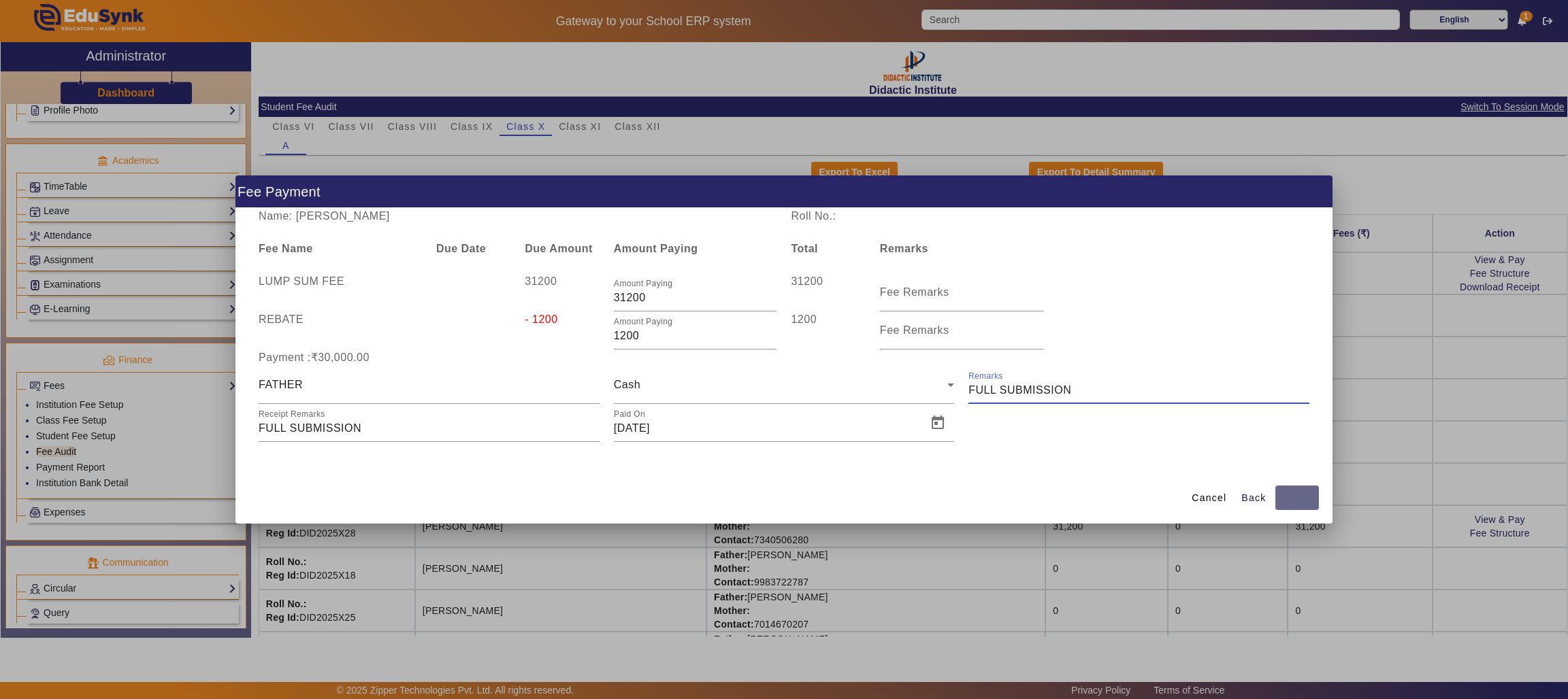
click at [1084, 387] on input "Remarks" at bounding box center [1138, 390] width 341 height 16
click at [1219, 491] on span "Cancel" at bounding box center [1209, 498] width 35 height 15
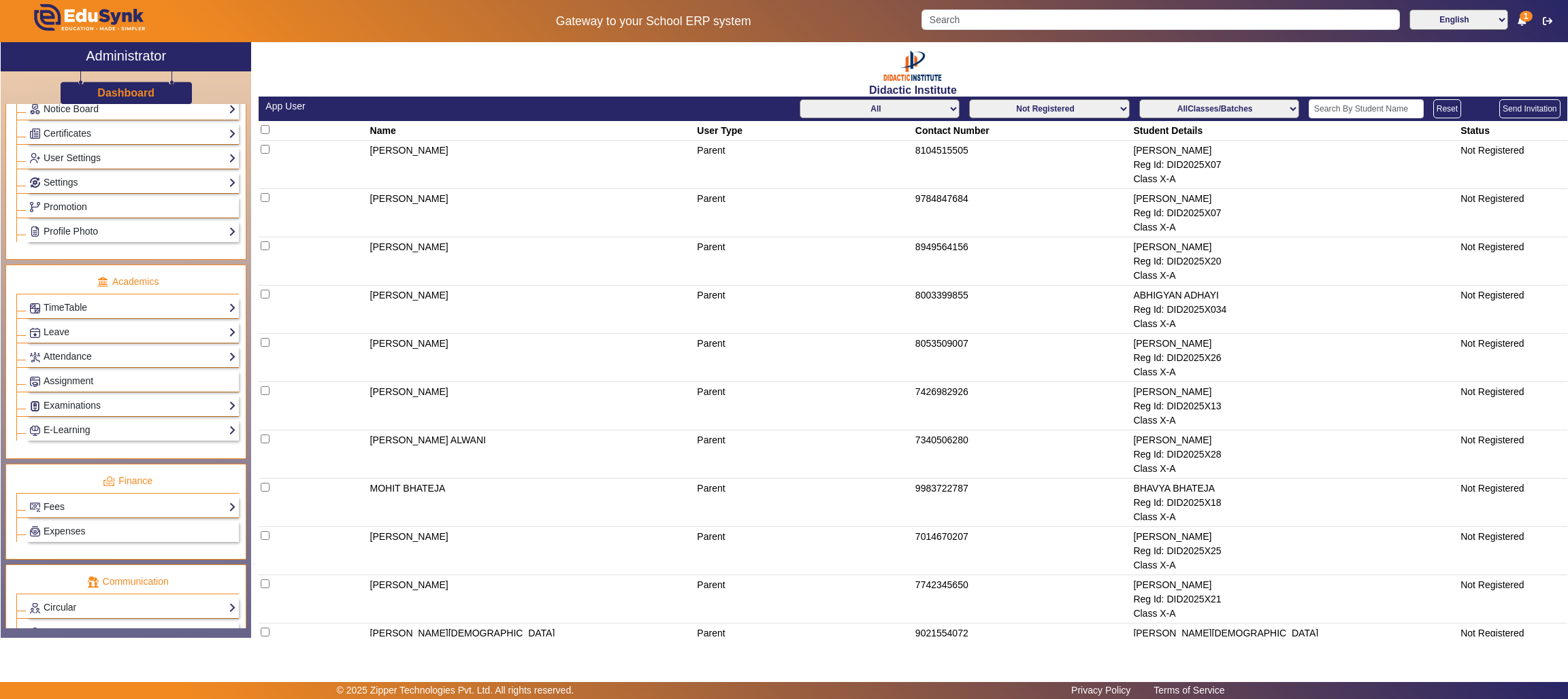
scroll to position [360, 0]
click at [165, 513] on link "Fees" at bounding box center [133, 505] width 207 height 16
click at [60, 576] on link "Fee Audit" at bounding box center [56, 570] width 40 height 11
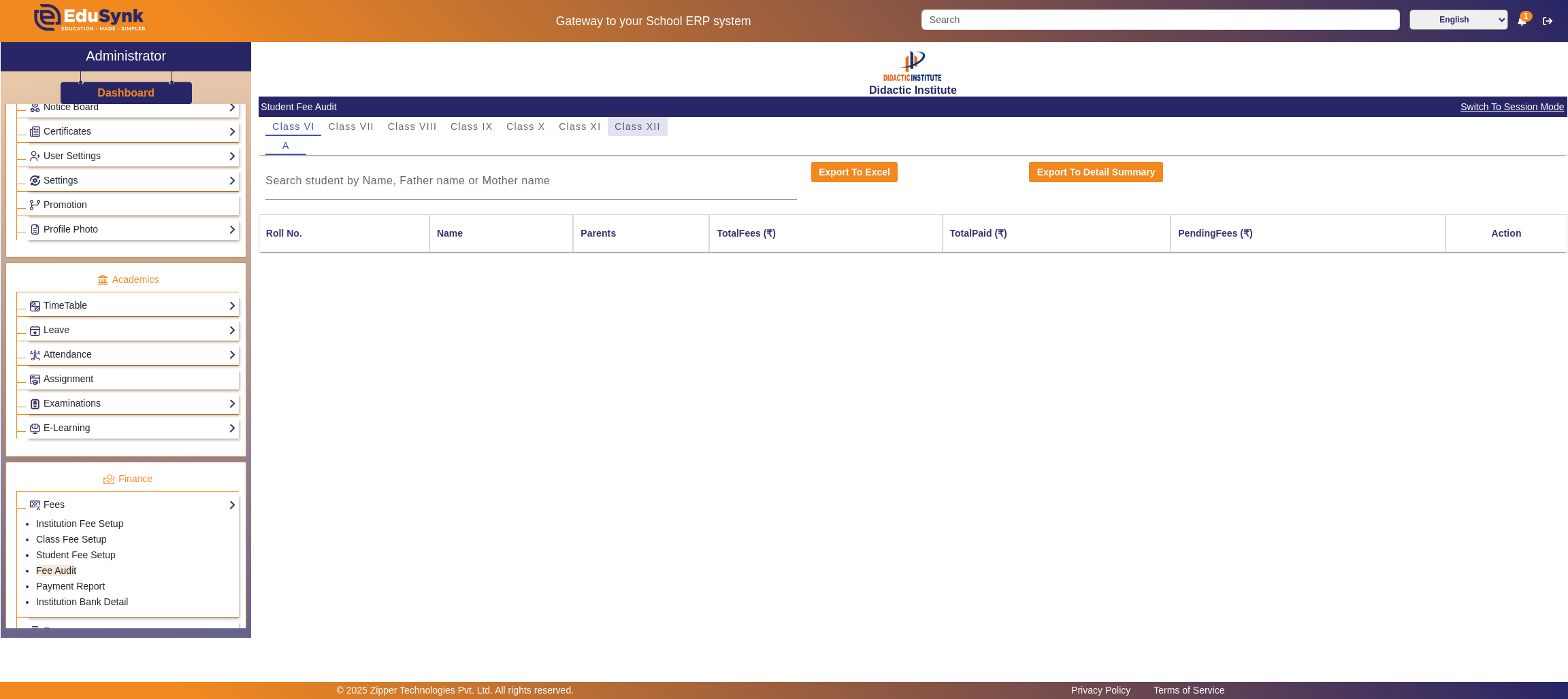
click at [642, 123] on span "Class XII" at bounding box center [637, 126] width 46 height 9
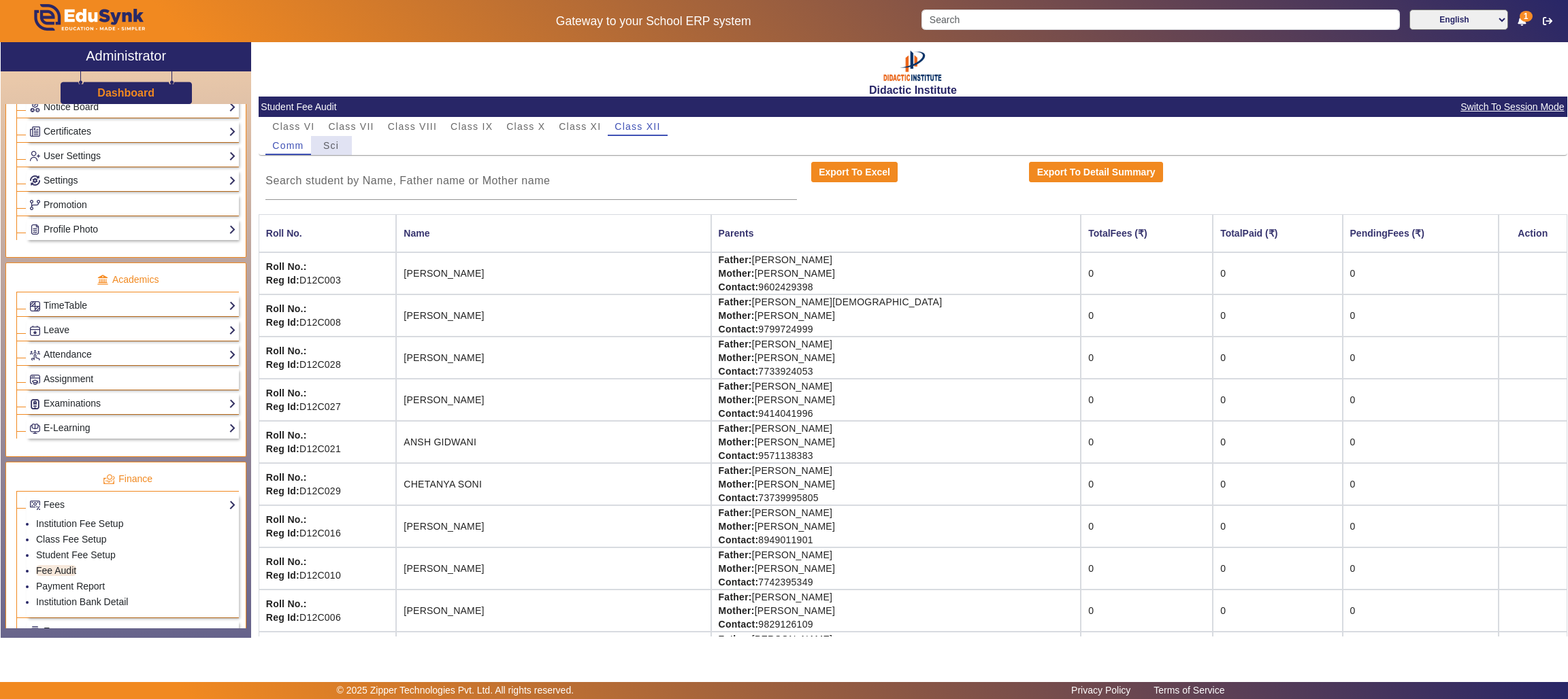
click at [332, 144] on span "Sci" at bounding box center [331, 145] width 16 height 9
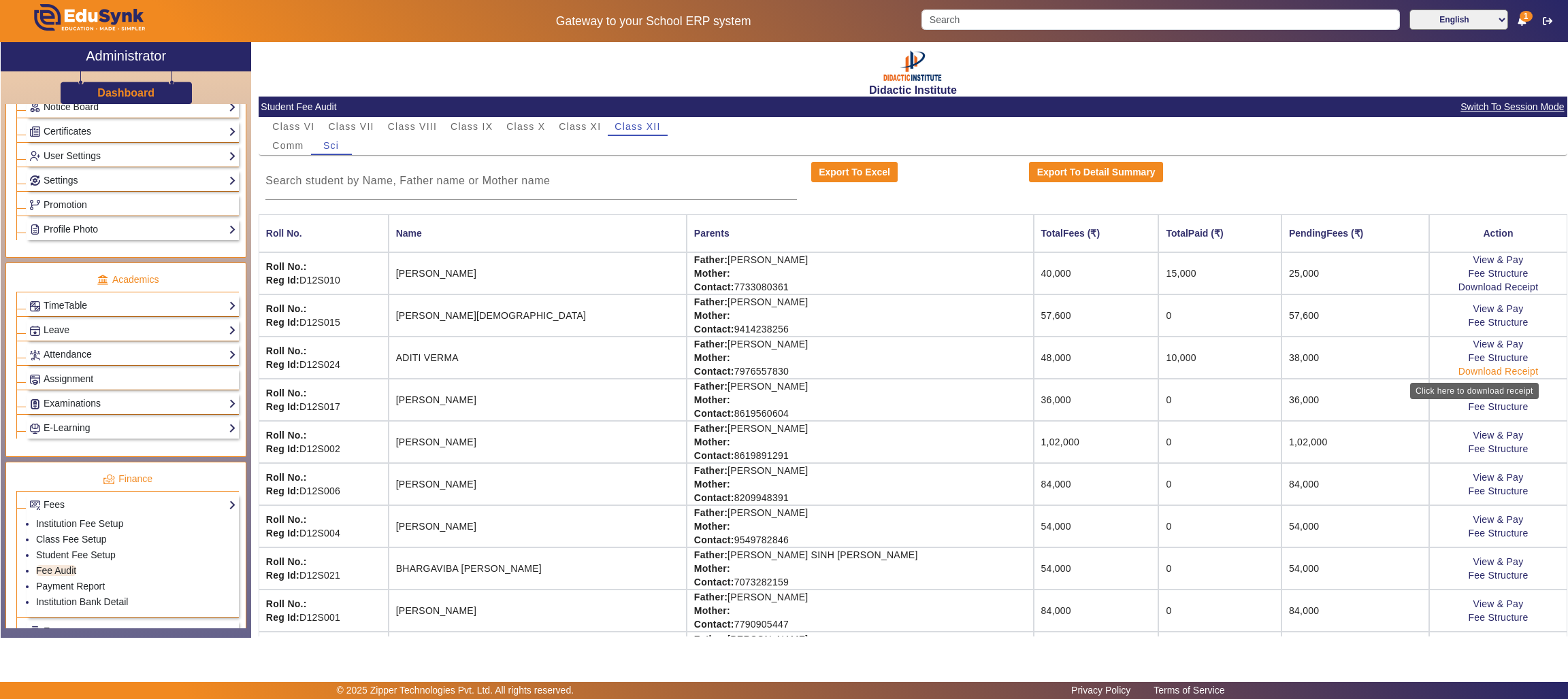
click at [1489, 373] on link "Download Receipt" at bounding box center [1498, 371] width 80 height 11
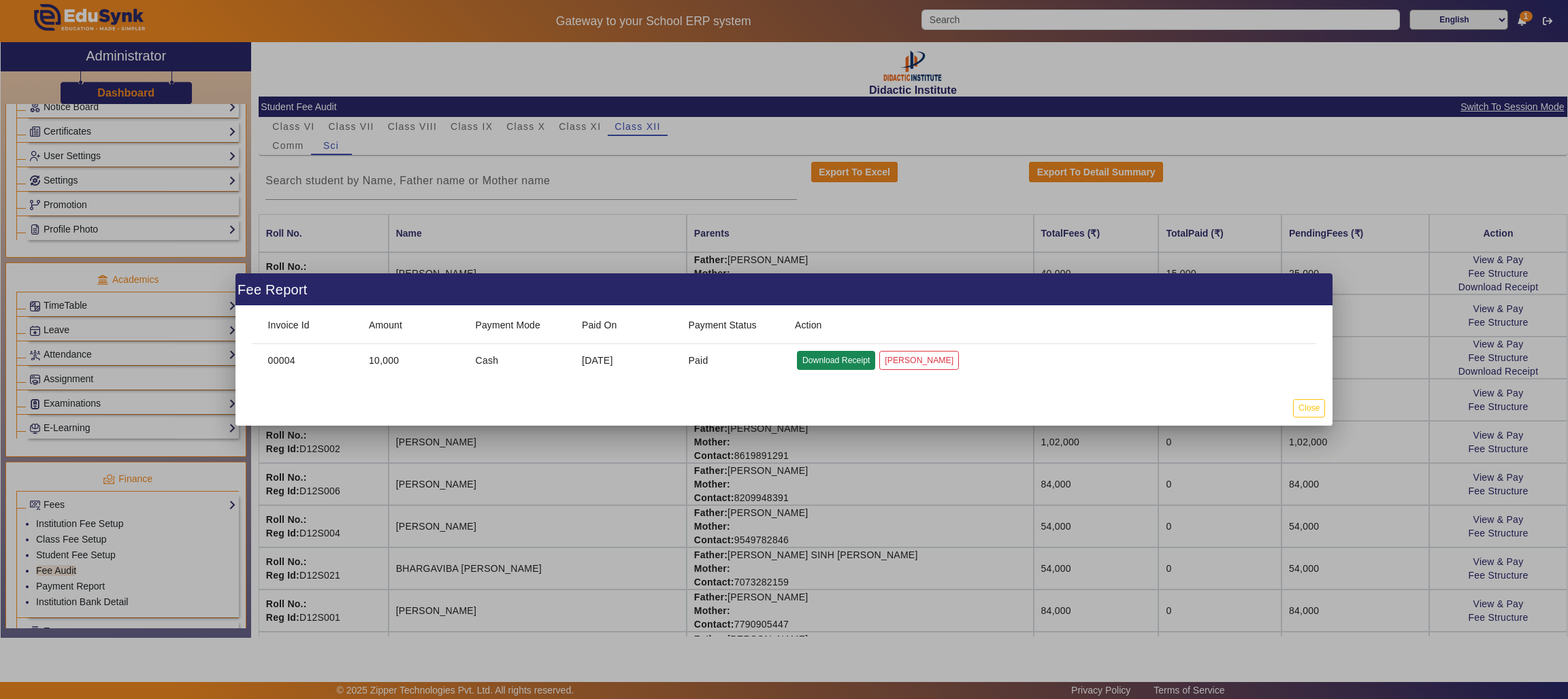
click at [836, 359] on button "Download Receipt" at bounding box center [836, 360] width 79 height 18
click at [787, 66] on div at bounding box center [784, 350] width 1568 height 699
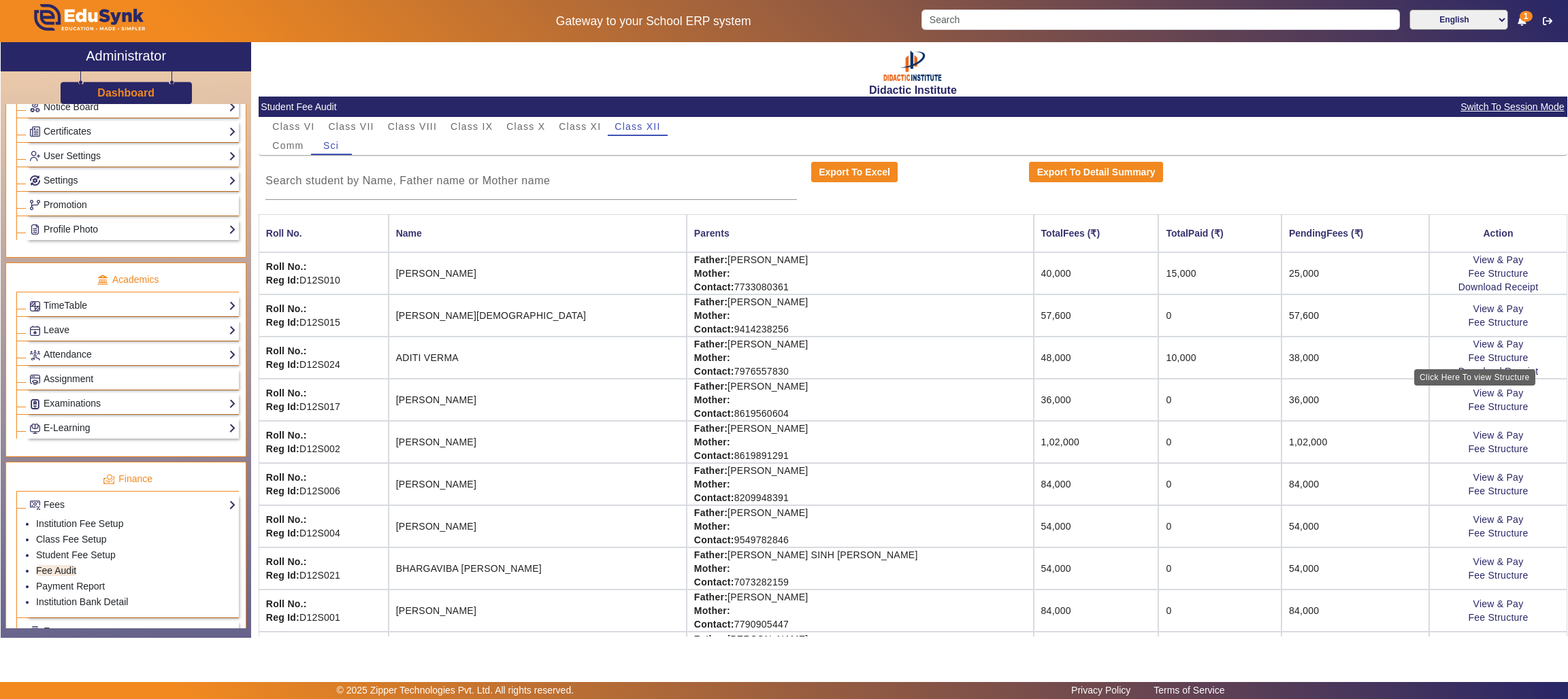
click at [1459, 373] on div "Click Here To view Structure" at bounding box center [1475, 377] width 121 height 16
click at [1458, 372] on link "Download Receipt" at bounding box center [1498, 371] width 80 height 11
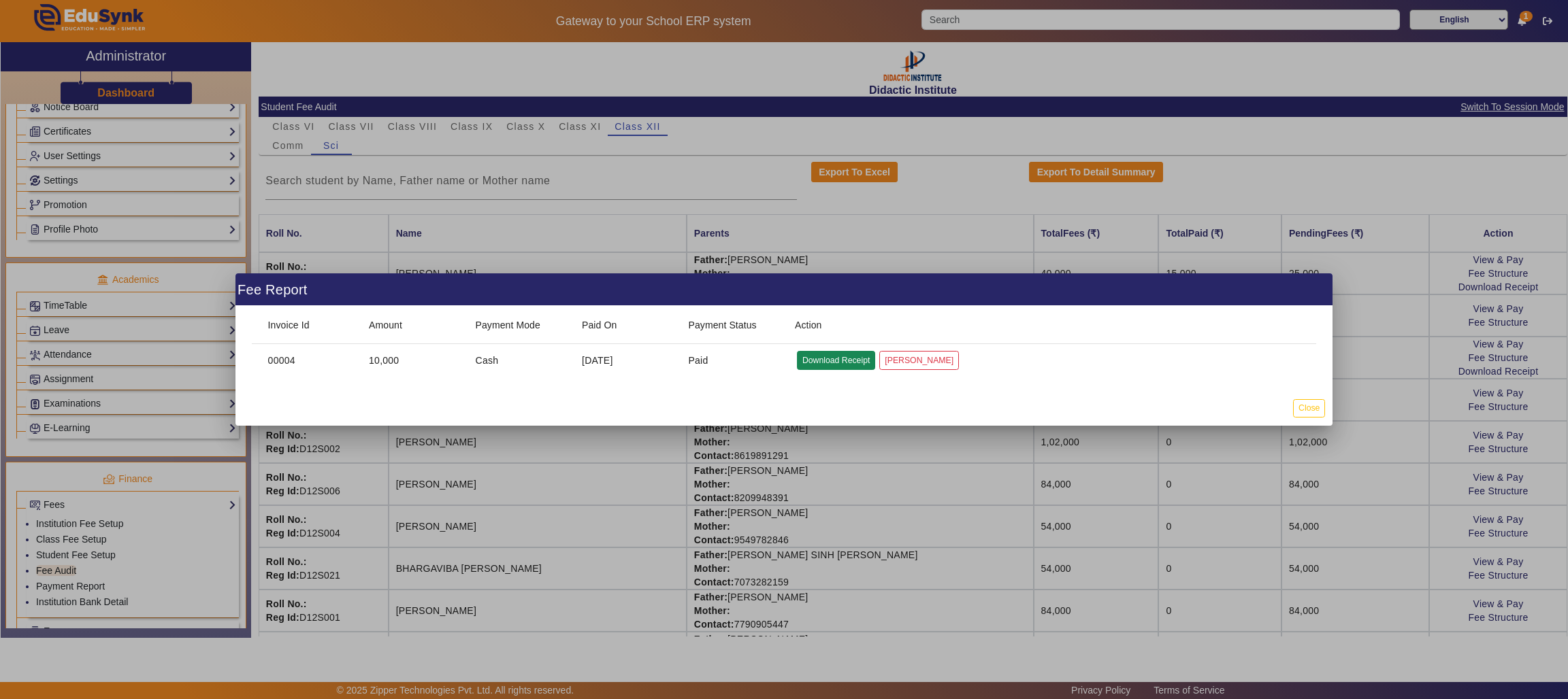
click at [836, 358] on button "Download Receipt" at bounding box center [836, 360] width 79 height 18
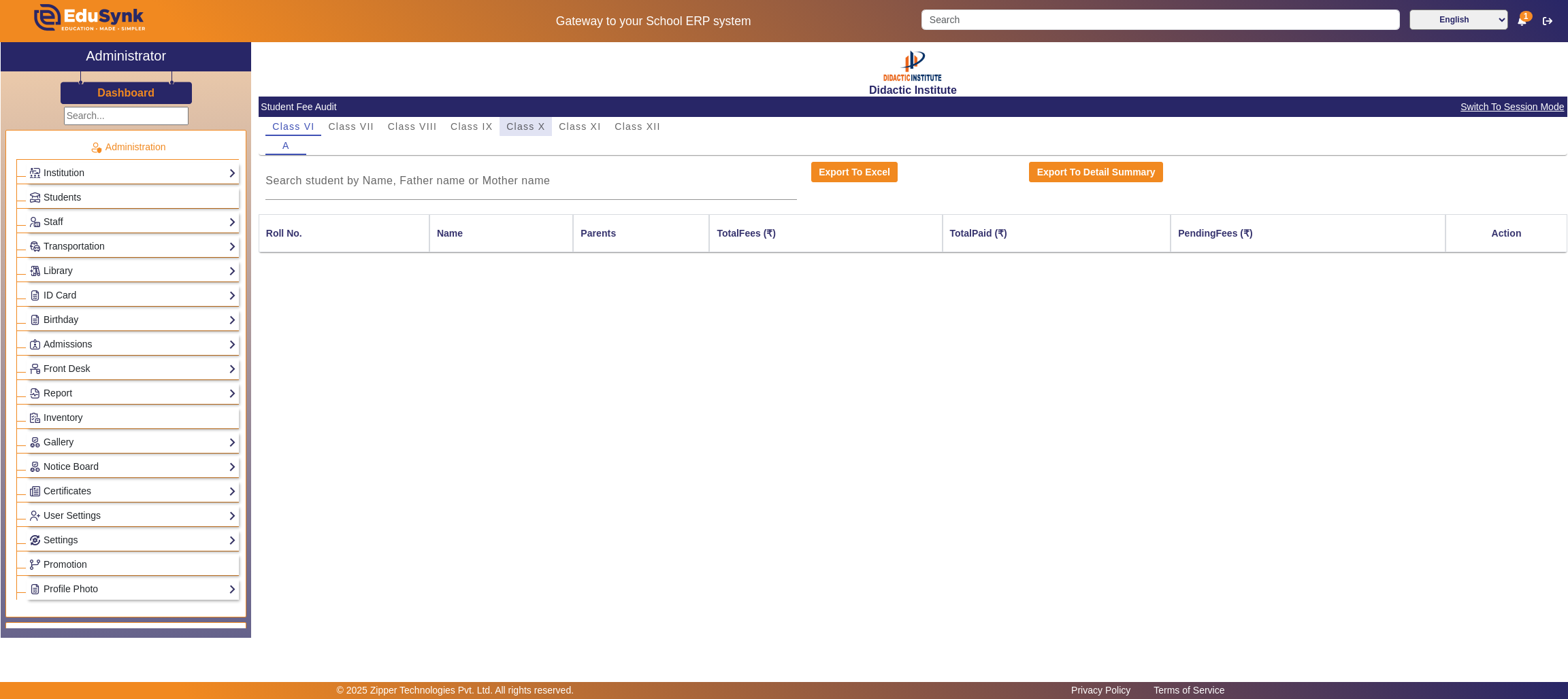
click at [535, 123] on span "Class X" at bounding box center [525, 126] width 39 height 9
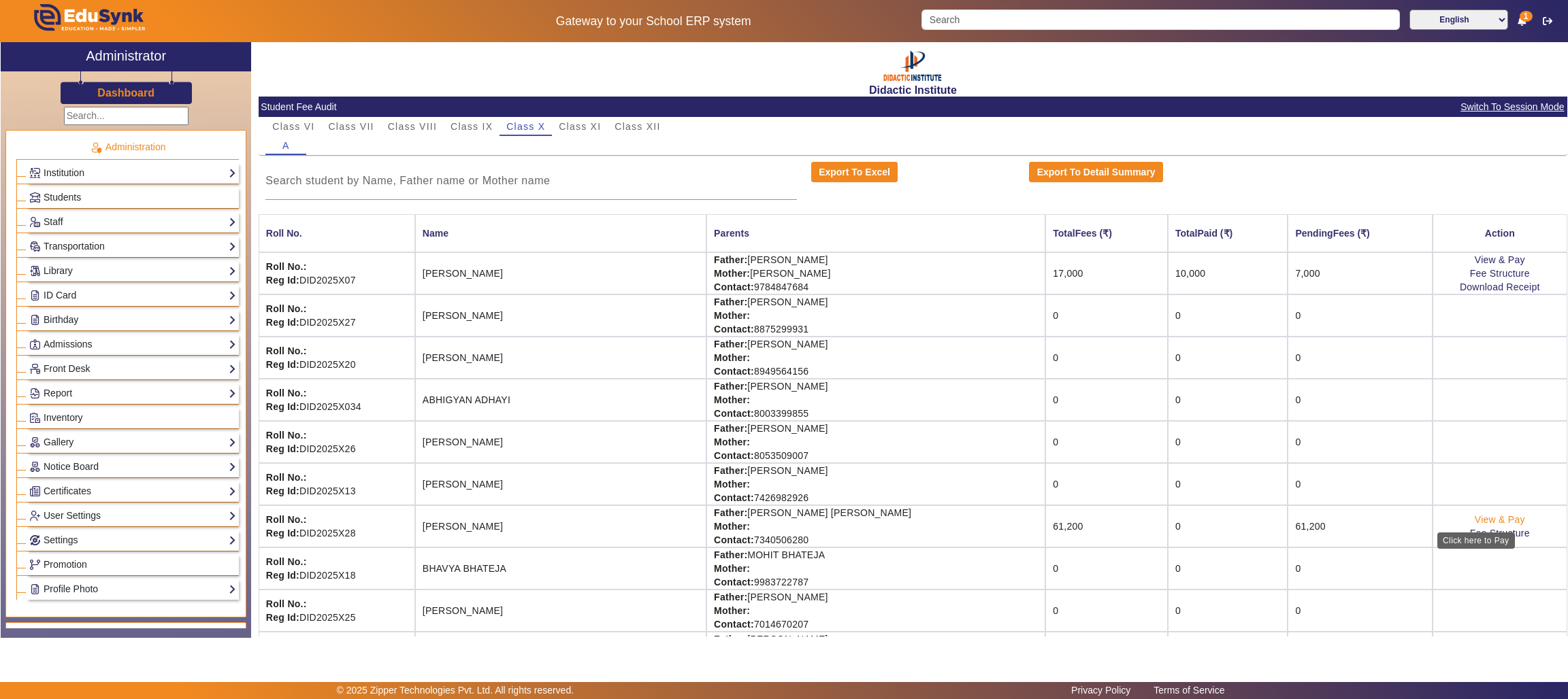
click at [1479, 515] on link "View & Pay" at bounding box center [1500, 520] width 50 height 11
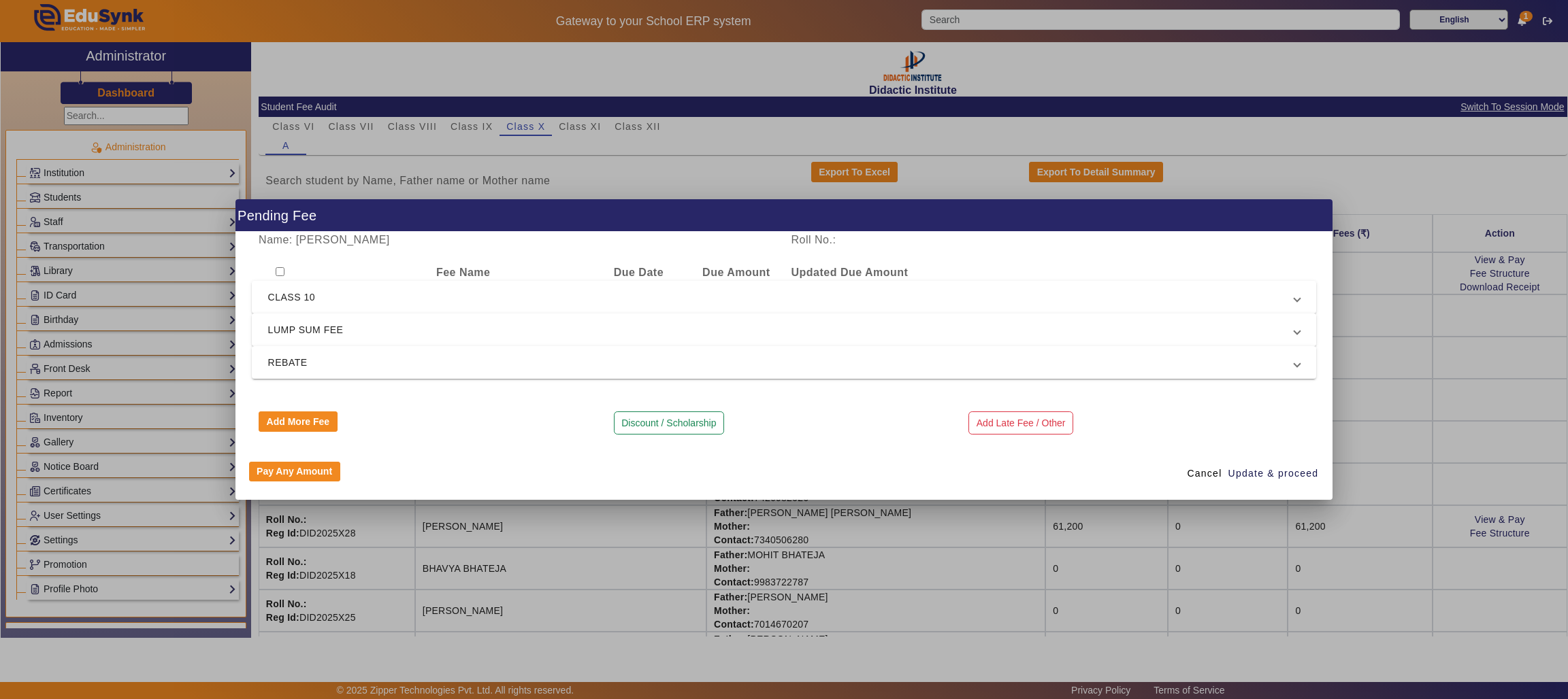
click at [316, 327] on span "LUMP SUM FEE" at bounding box center [781, 330] width 1027 height 16
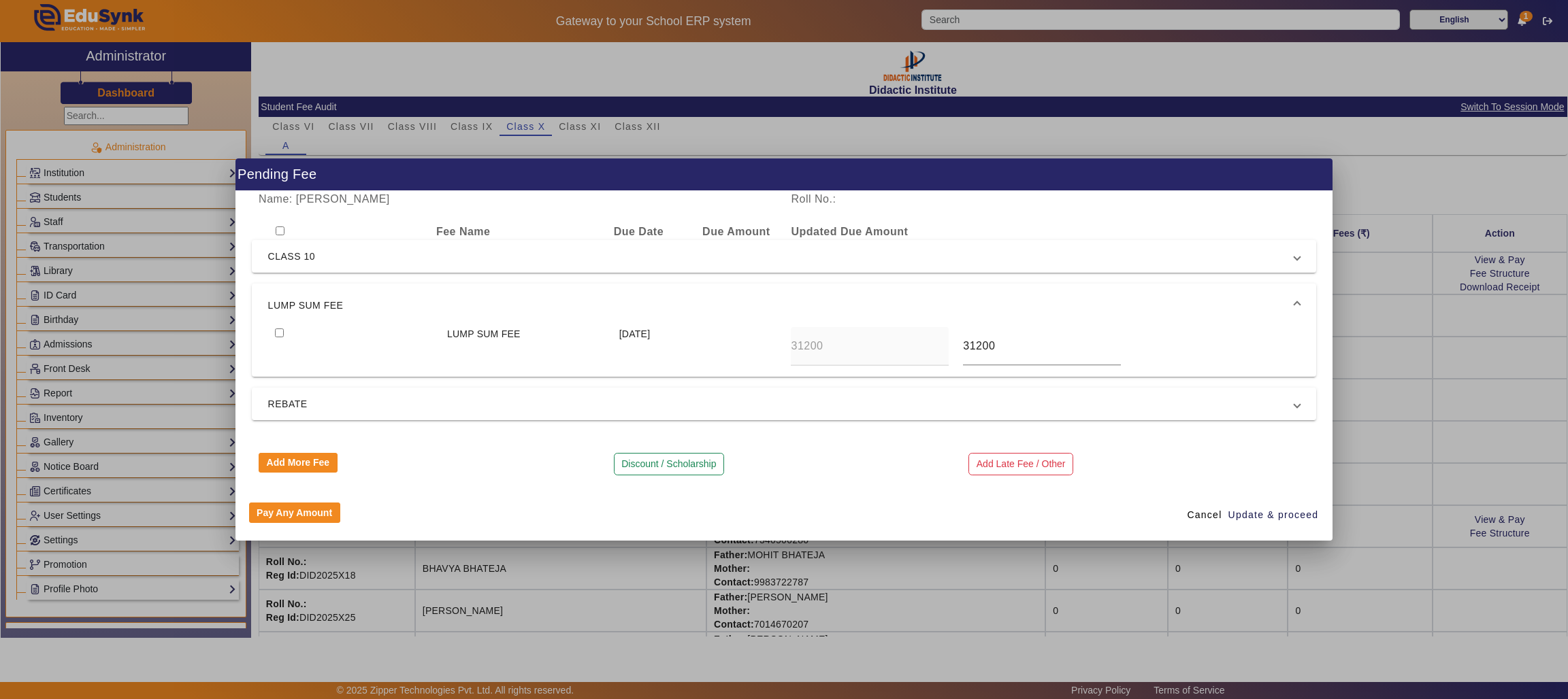
click at [277, 332] on input "checkbox" at bounding box center [279, 333] width 9 height 9
checkbox input "true"
click at [309, 397] on span "REBATE" at bounding box center [781, 404] width 1027 height 16
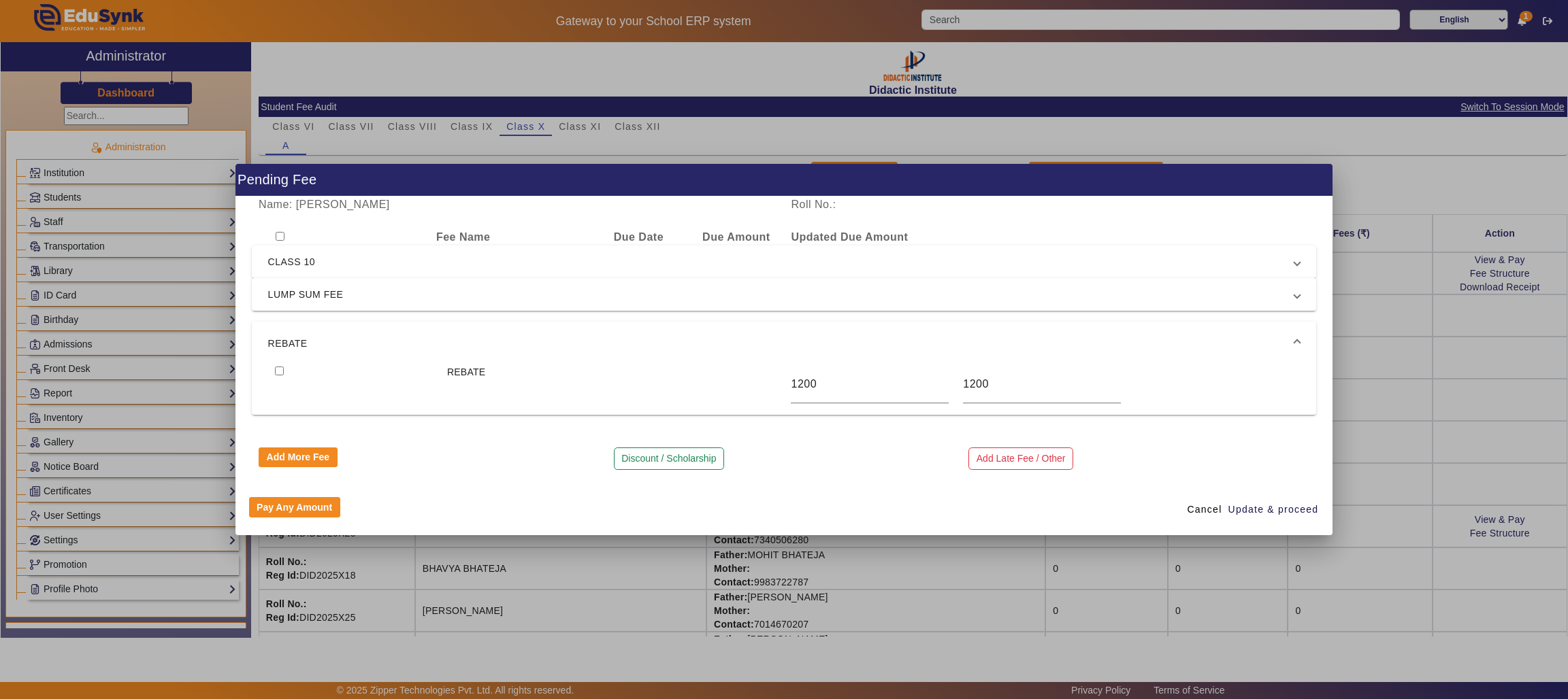
click at [277, 367] on input "checkbox" at bounding box center [279, 371] width 9 height 9
checkbox input "true"
click at [1271, 502] on span "Update & proceed" at bounding box center [1273, 509] width 91 height 15
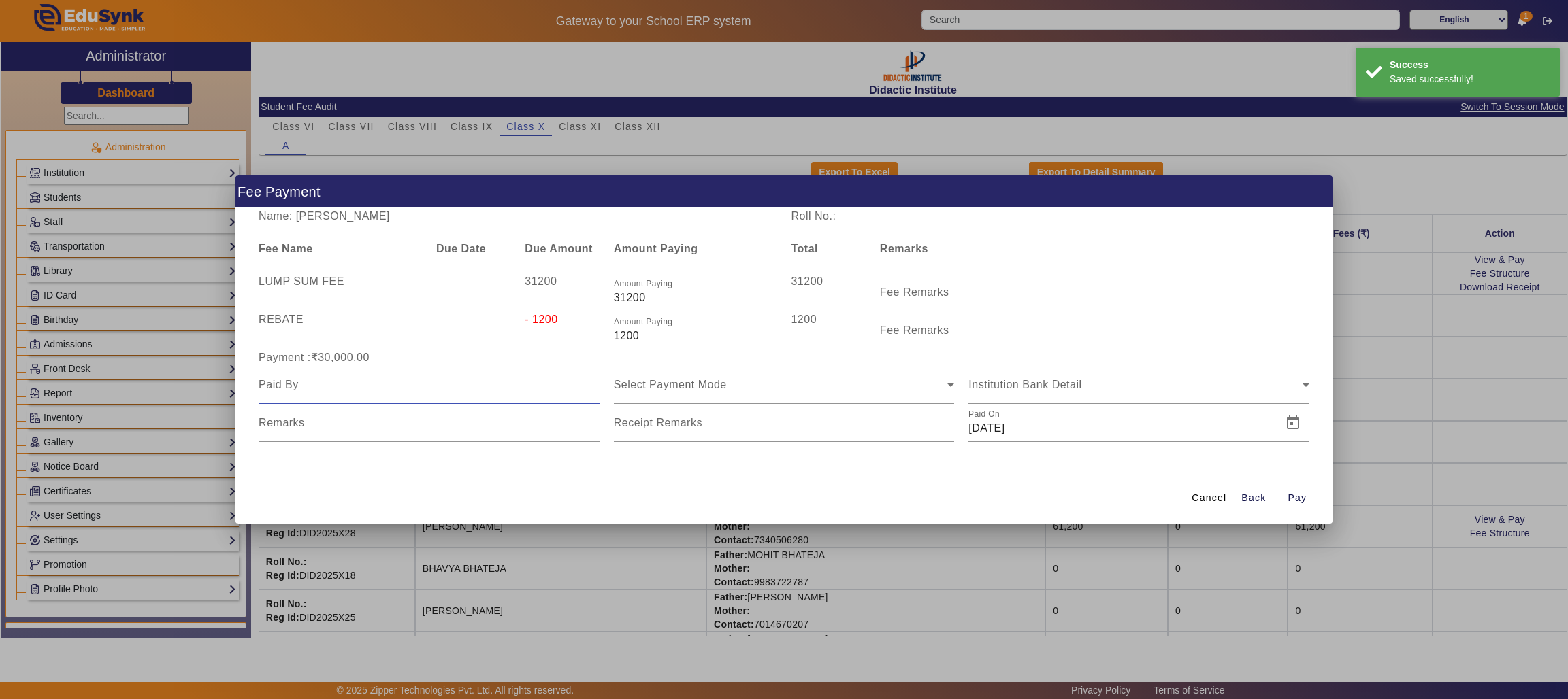
click at [483, 381] on input at bounding box center [428, 385] width 341 height 16
type input "FATHER"
click at [692, 392] on div "Select Payment Mode" at bounding box center [781, 385] width 334 height 16
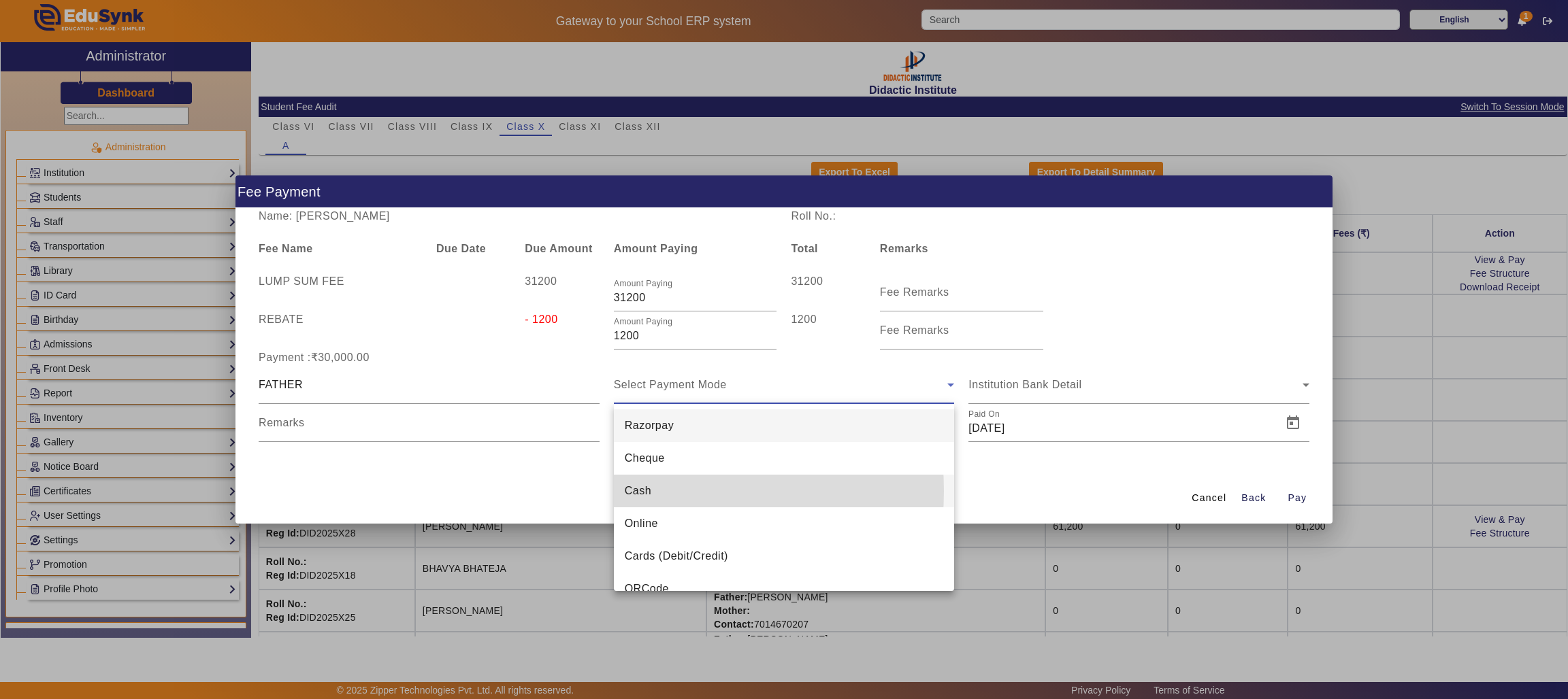
click at [653, 491] on mat-option "Cash" at bounding box center [784, 491] width 341 height 33
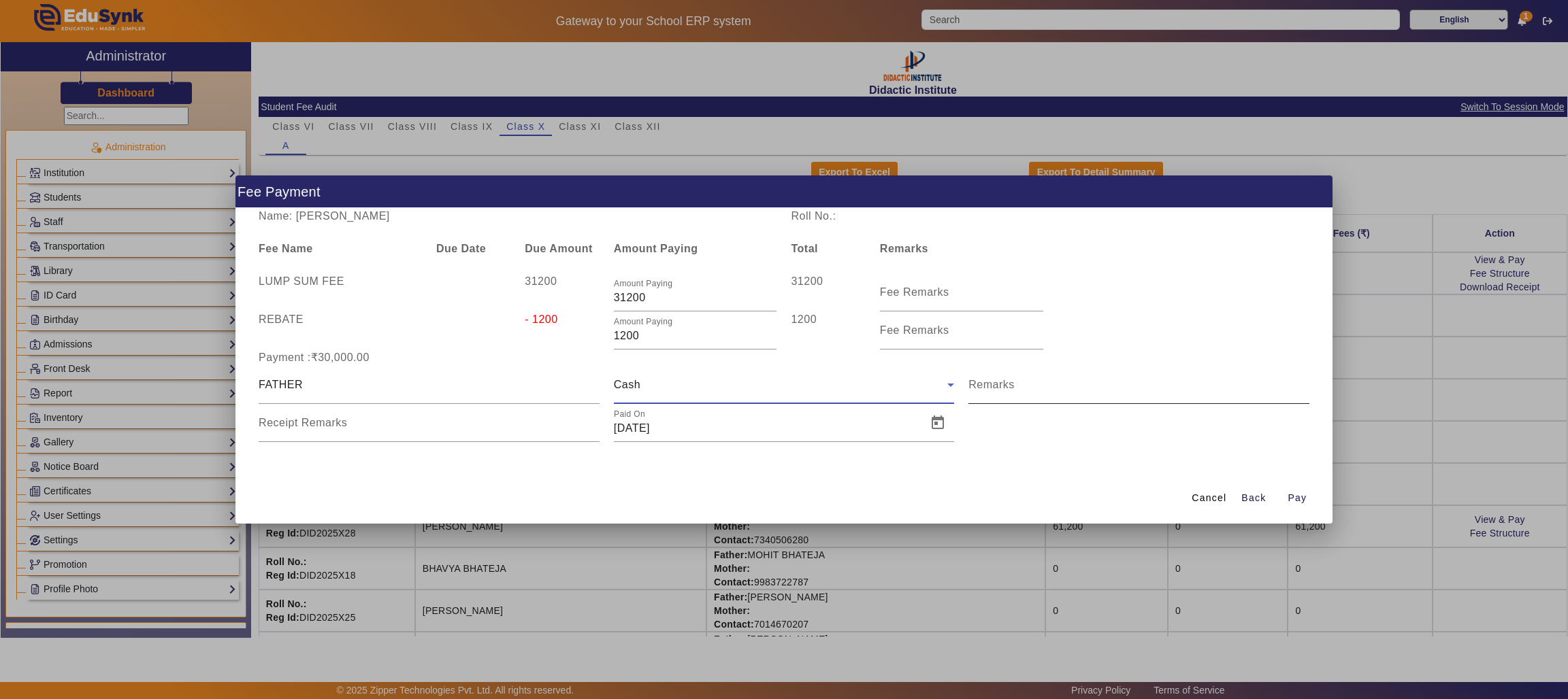
click at [1039, 390] on input "Remarks" at bounding box center [1138, 390] width 341 height 16
type input "FULL SUBMISSION"
click at [496, 416] on div "Receipt Remarks" at bounding box center [428, 423] width 341 height 38
type input "FULL SUBMISSION"
click at [1297, 495] on span "Pay" at bounding box center [1297, 498] width 19 height 15
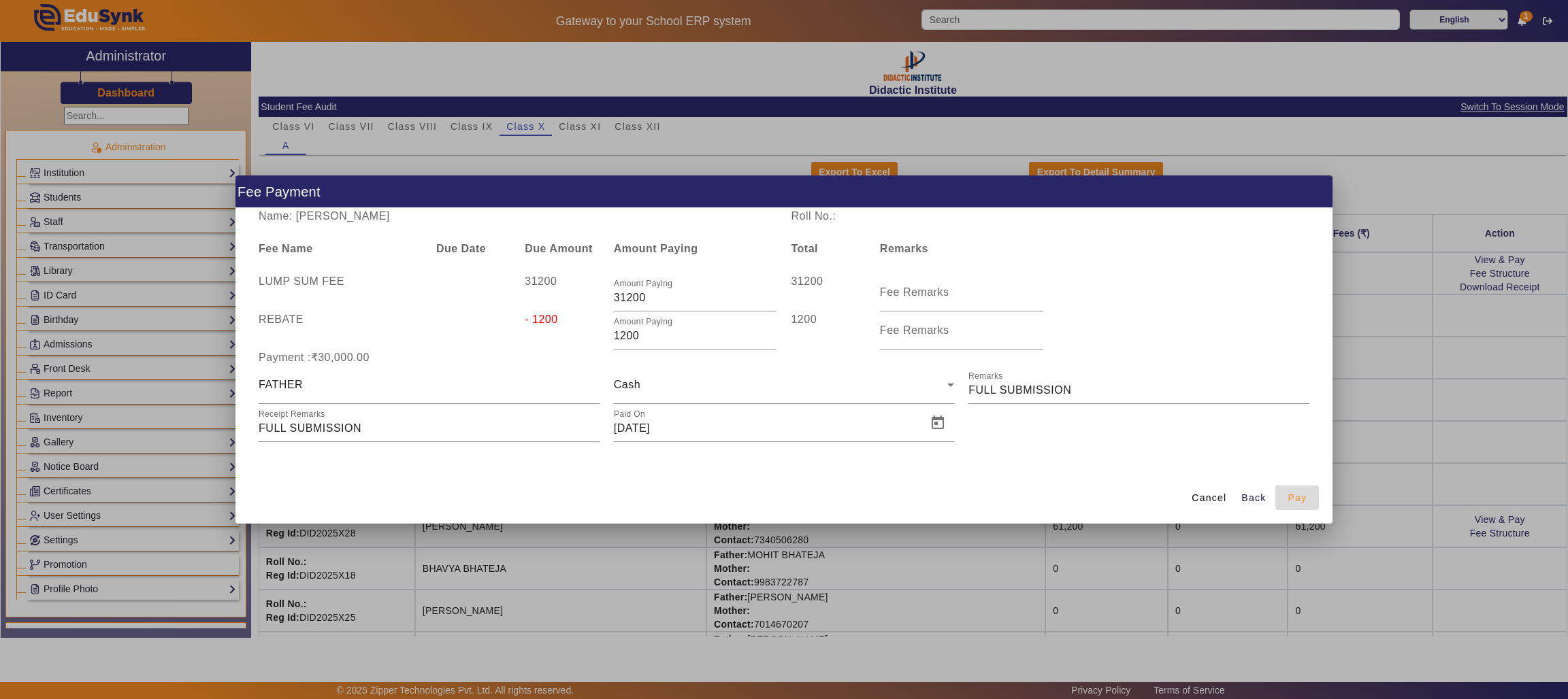
type input "0"
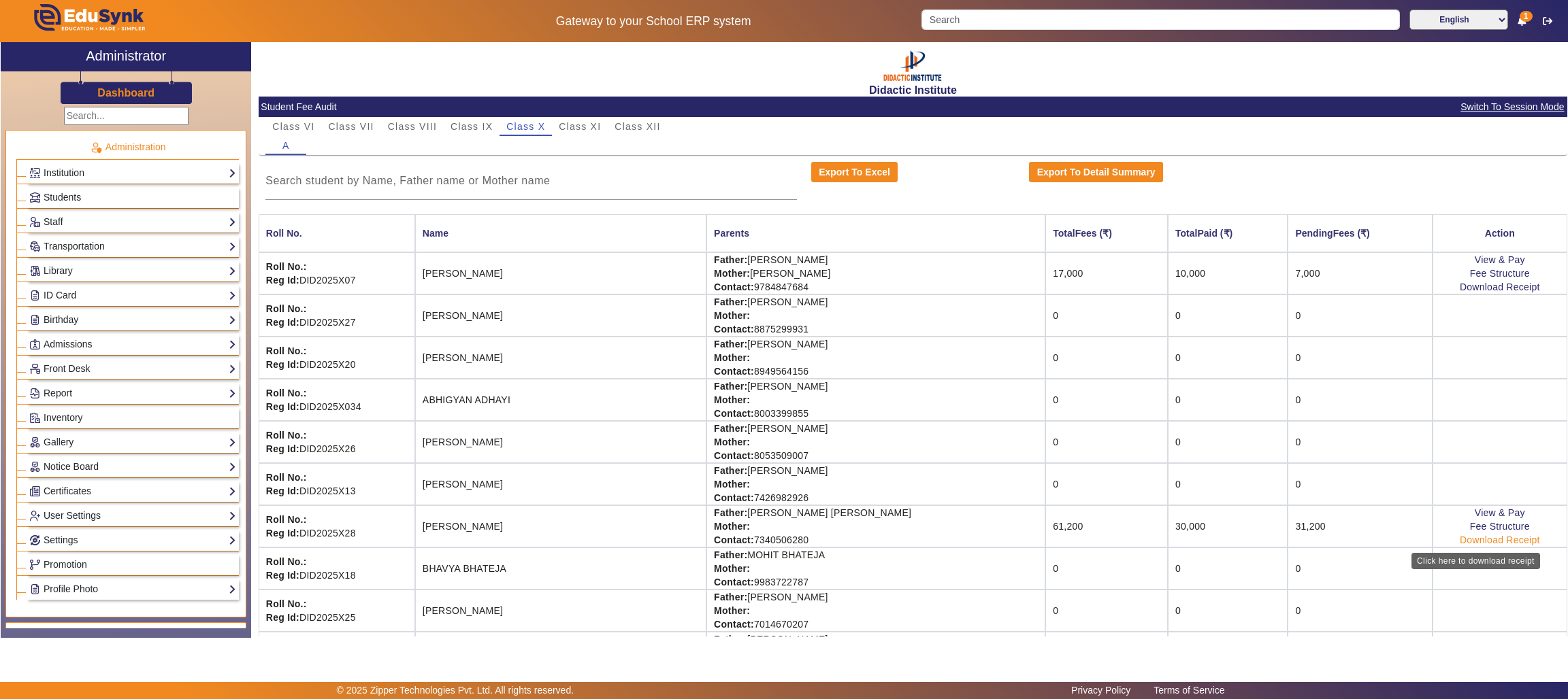
click at [1480, 538] on link "Download Receipt" at bounding box center [1499, 539] width 80 height 11
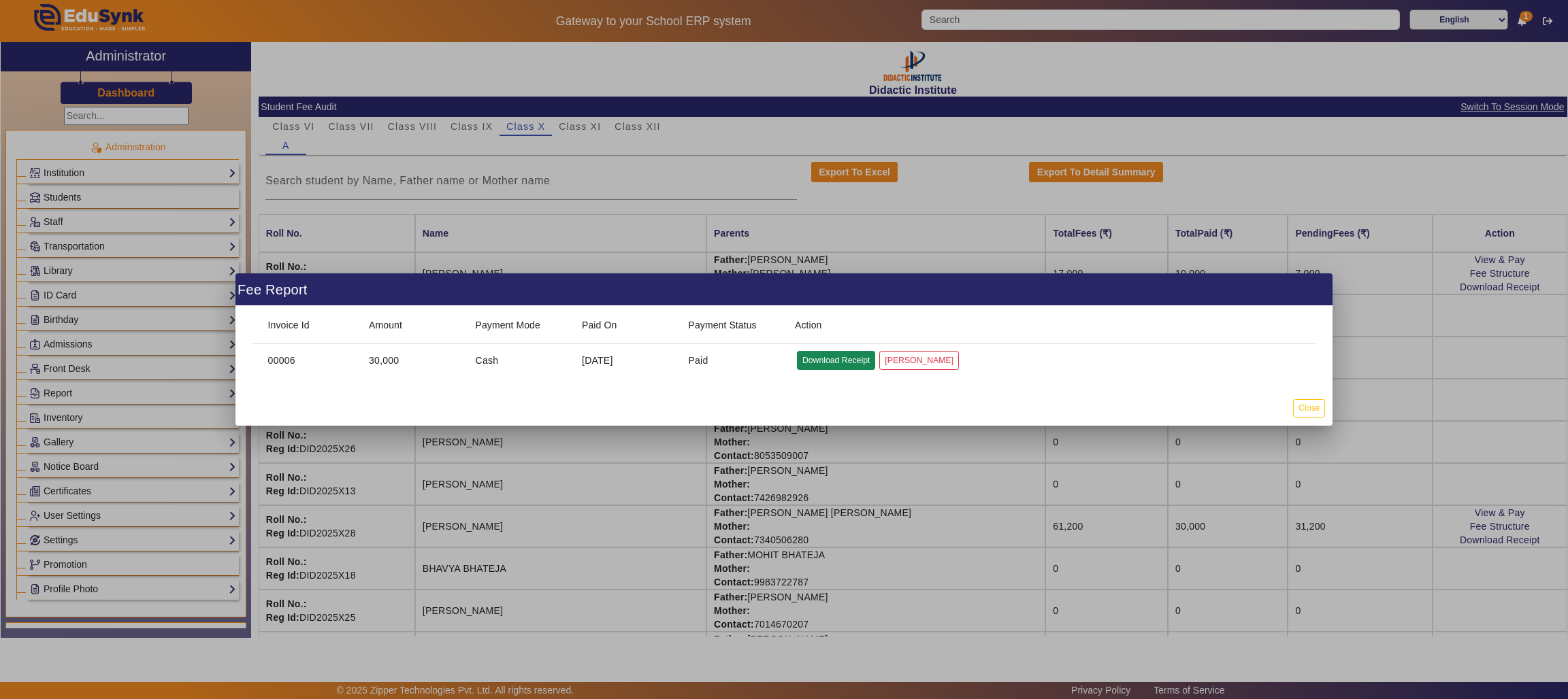
click at [828, 357] on button "Download Receipt" at bounding box center [836, 360] width 79 height 18
click at [1306, 402] on button "Close" at bounding box center [1308, 408] width 32 height 18
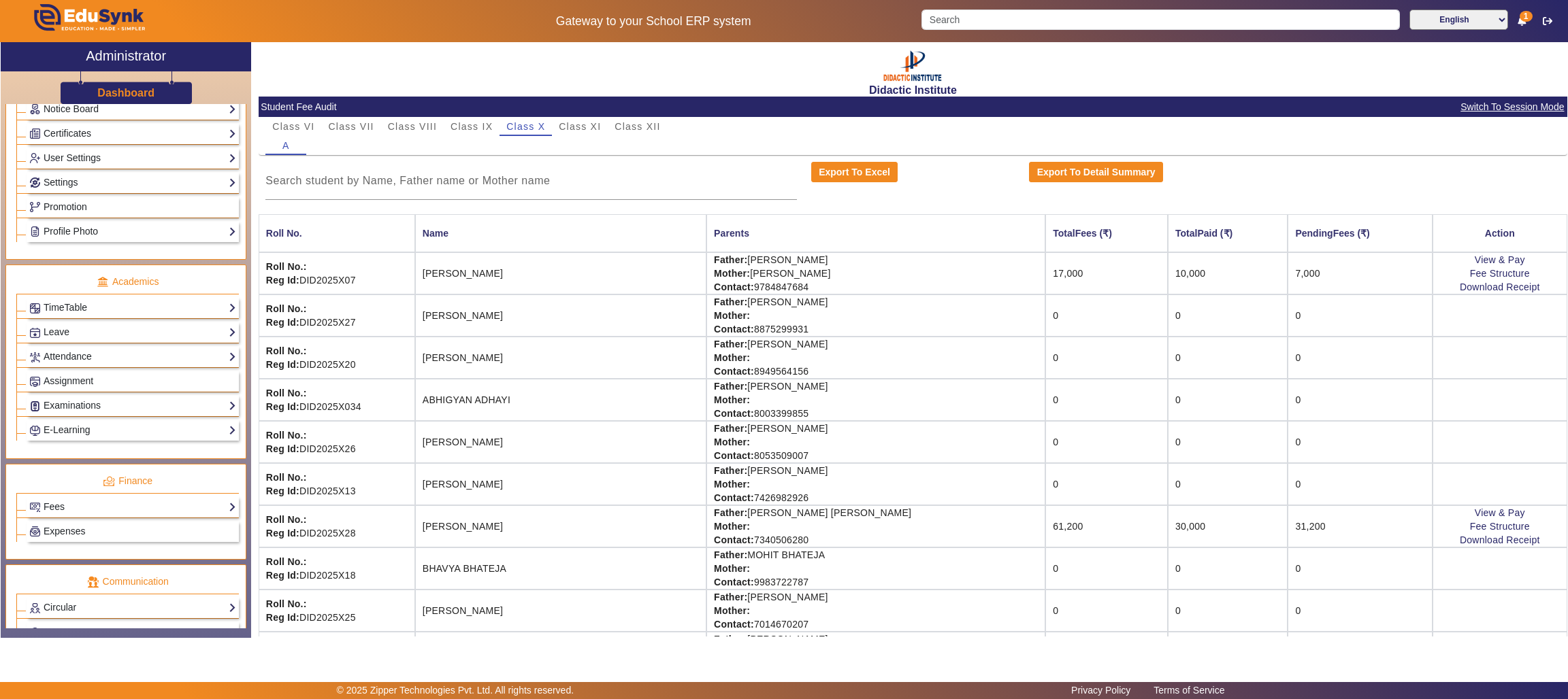
scroll to position [368, 0]
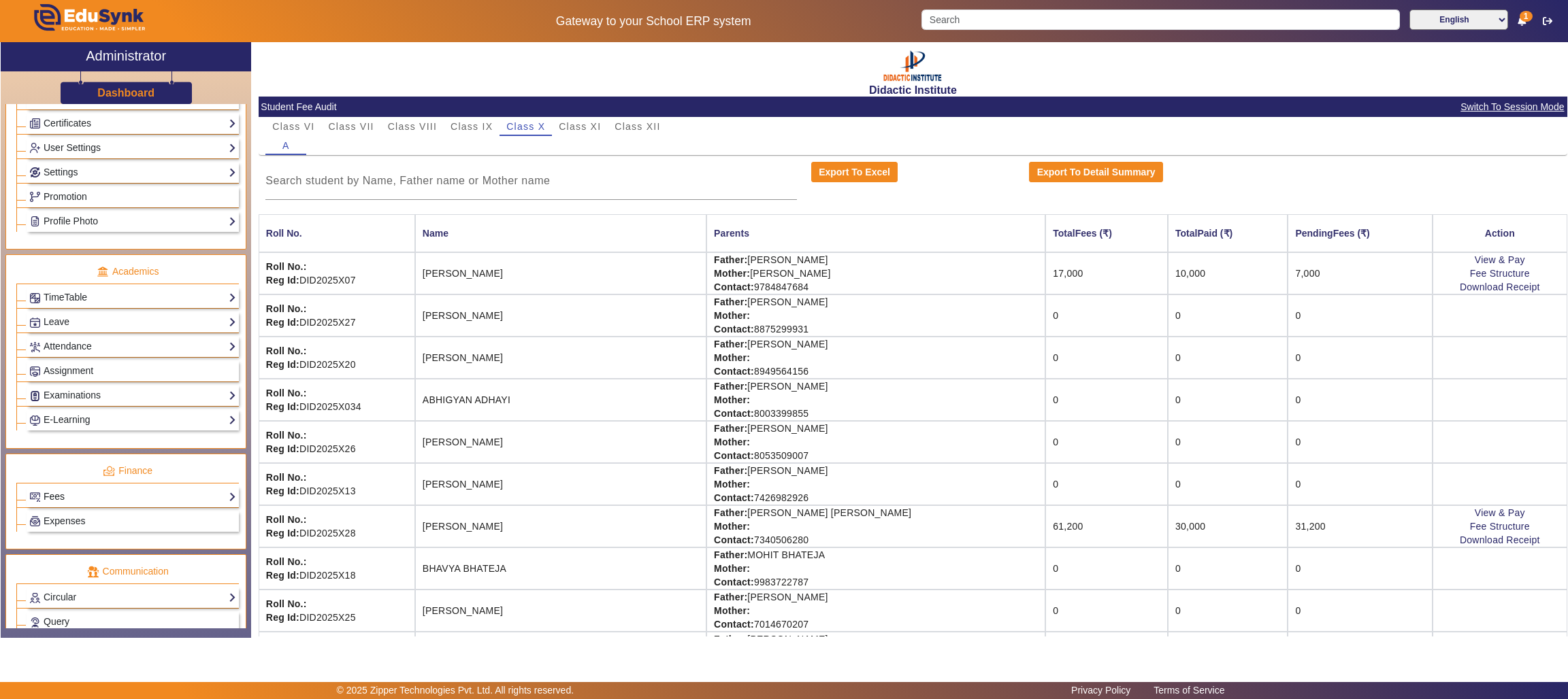
click at [115, 505] on link "Fees" at bounding box center [133, 497] width 207 height 16
click at [68, 552] on link "Student Fee Setup" at bounding box center [76, 546] width 79 height 11
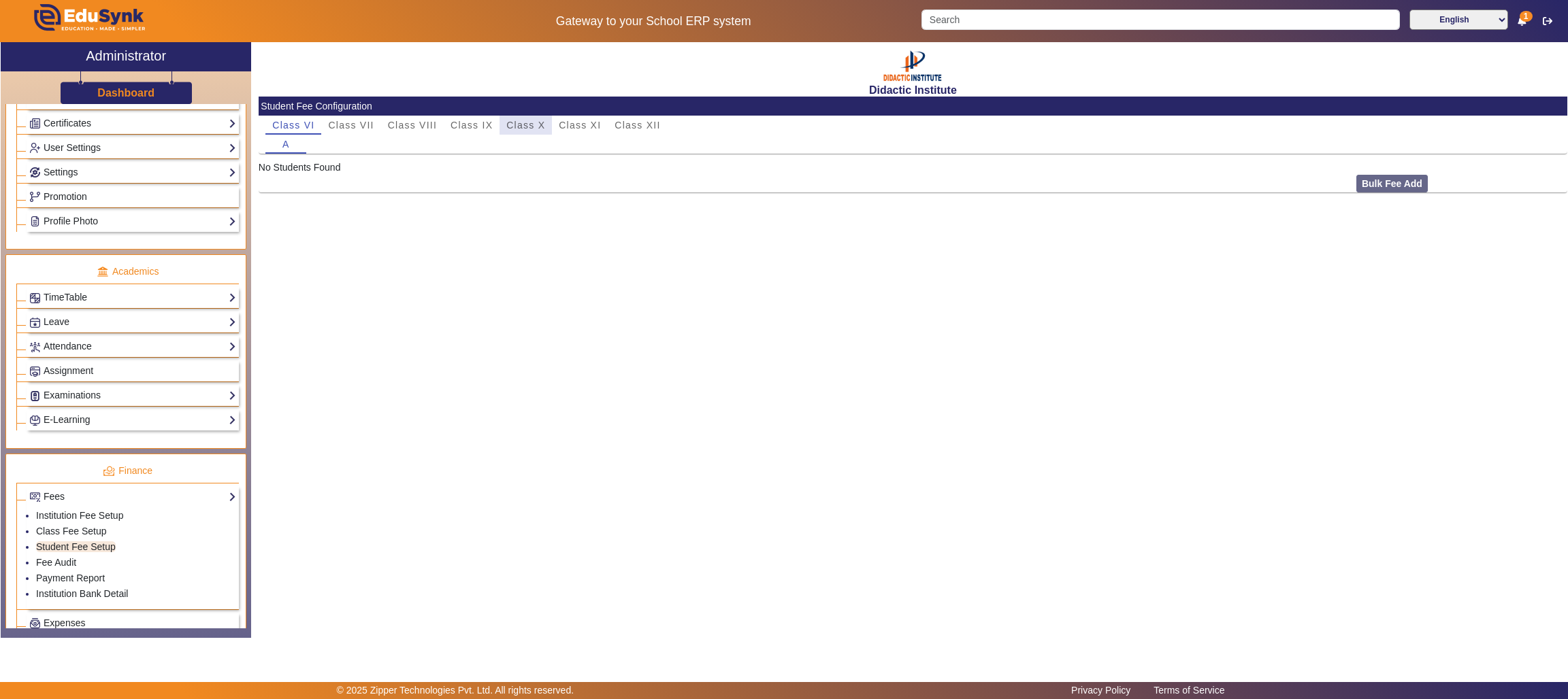
click at [538, 123] on span "Class X" at bounding box center [525, 124] width 39 height 9
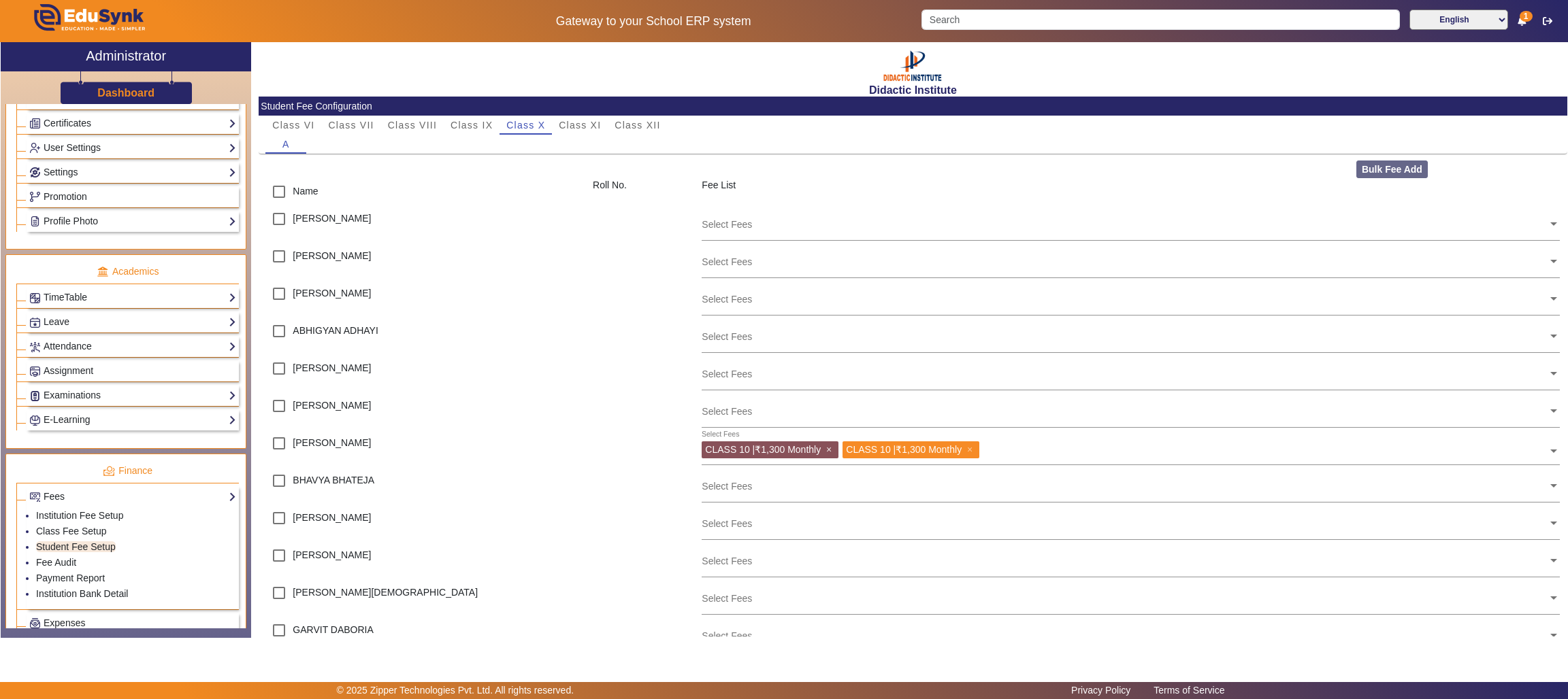
click at [827, 450] on span "×" at bounding box center [831, 450] width 9 height 11
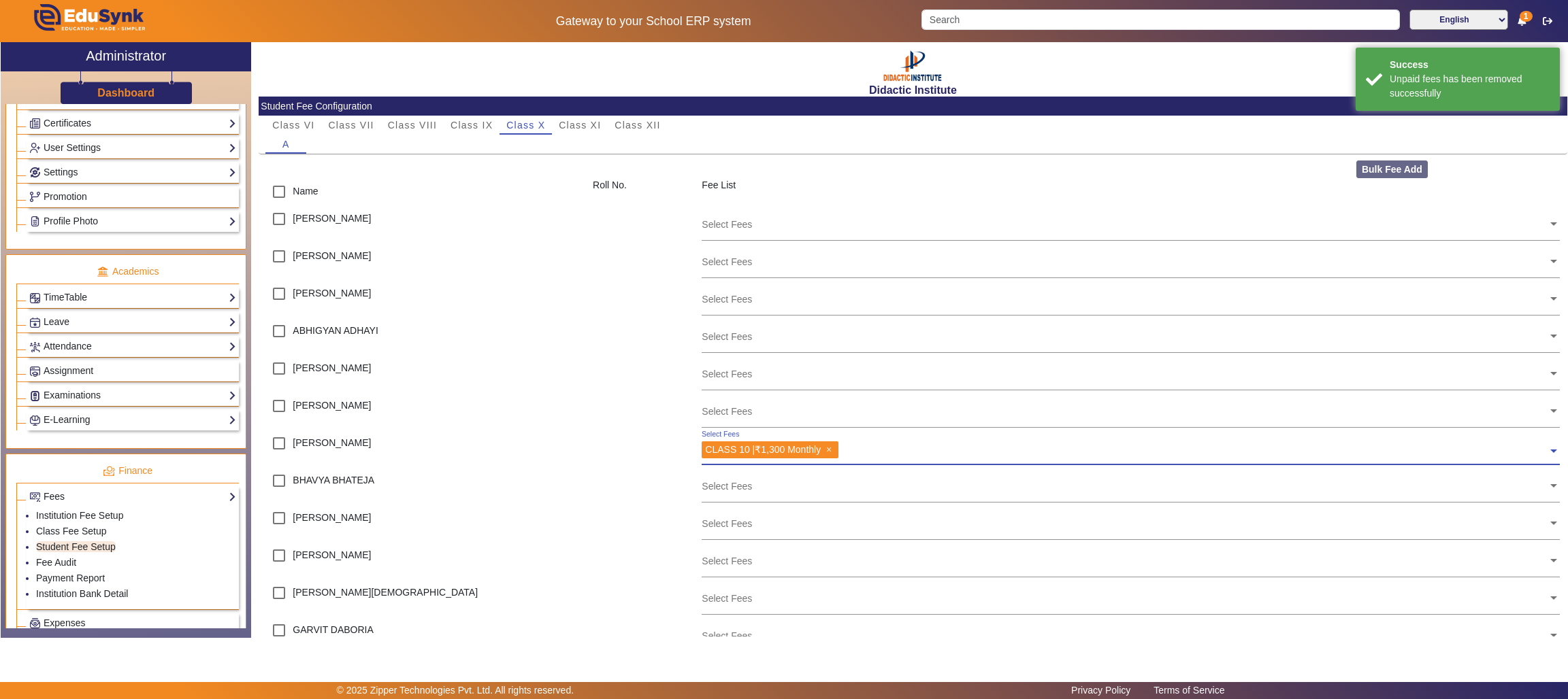
click at [827, 448] on span "×" at bounding box center [831, 450] width 9 height 11
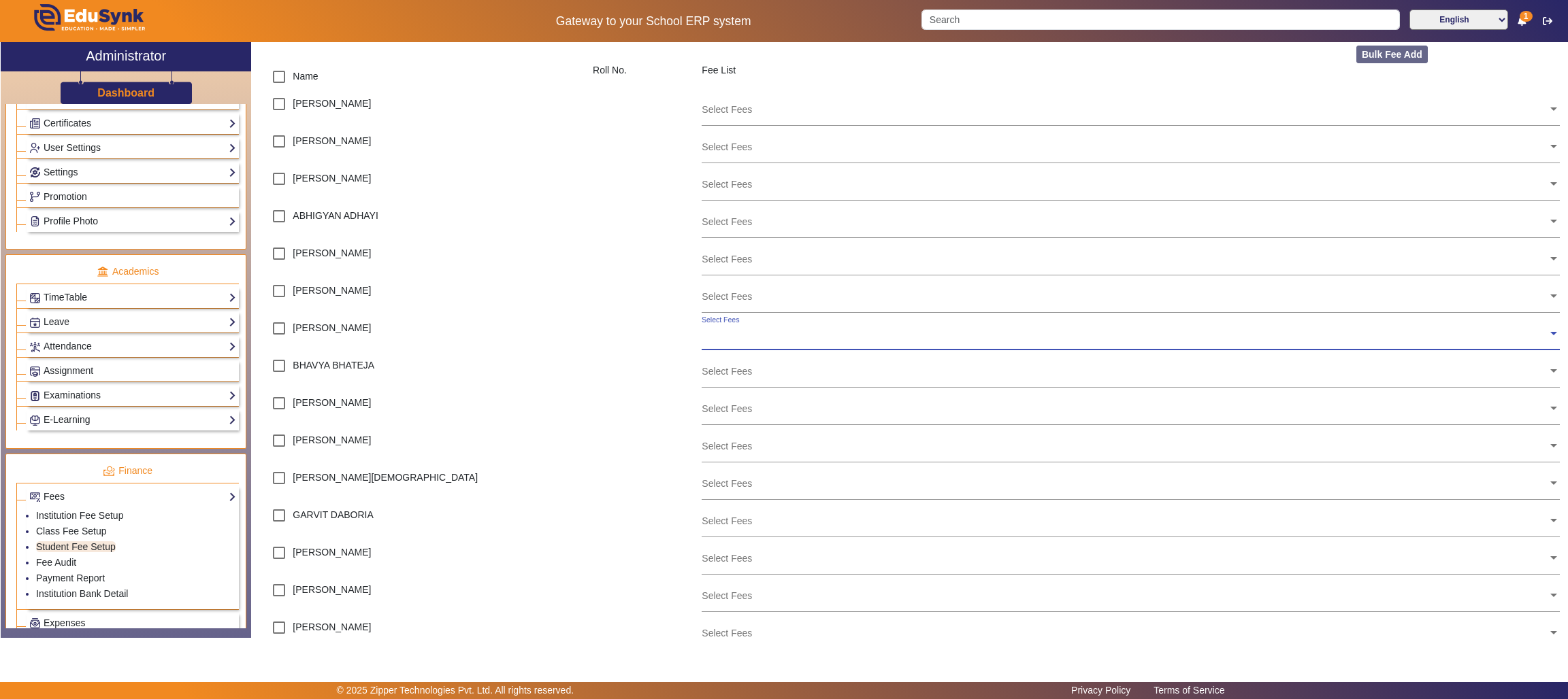
scroll to position [117, 0]
click at [53, 568] on link "Fee Audit" at bounding box center [56, 562] width 40 height 11
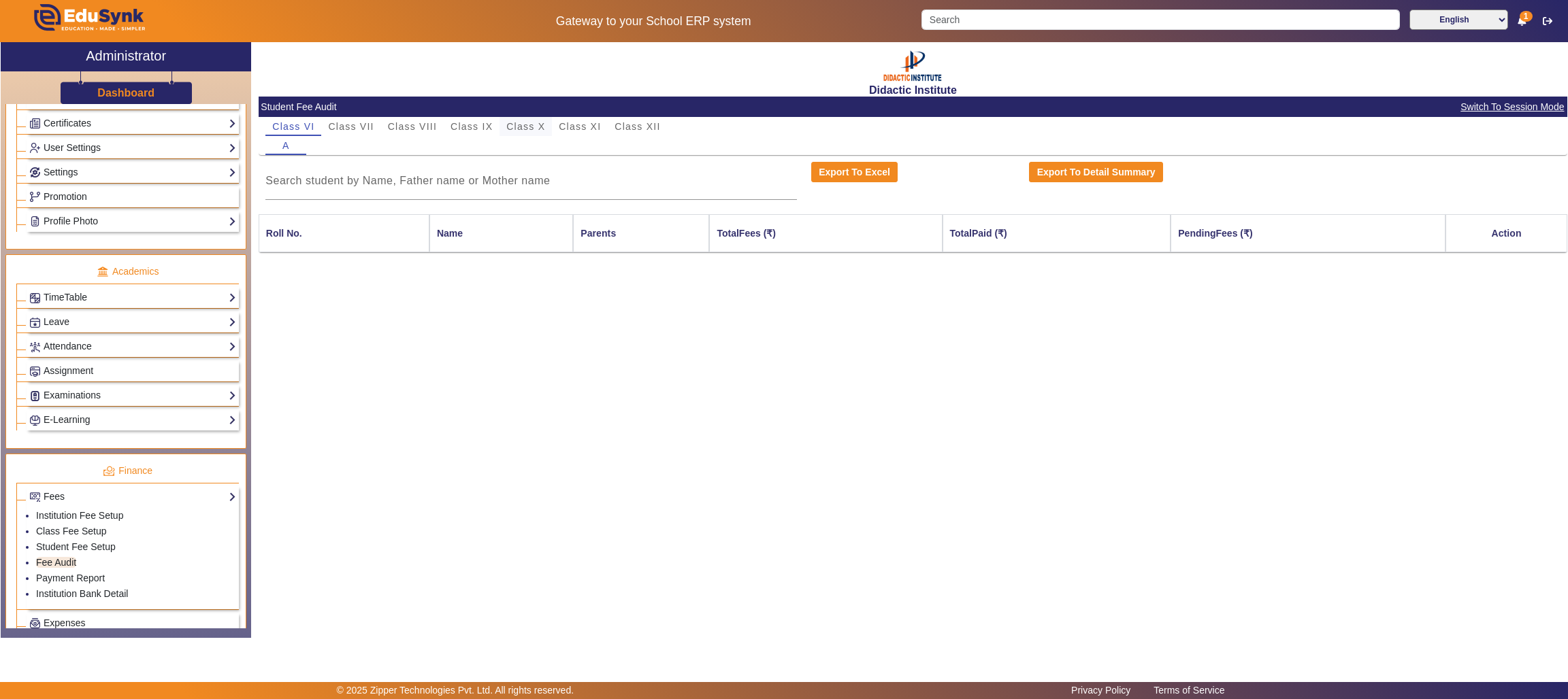
click at [537, 123] on span "Class X" at bounding box center [525, 126] width 39 height 9
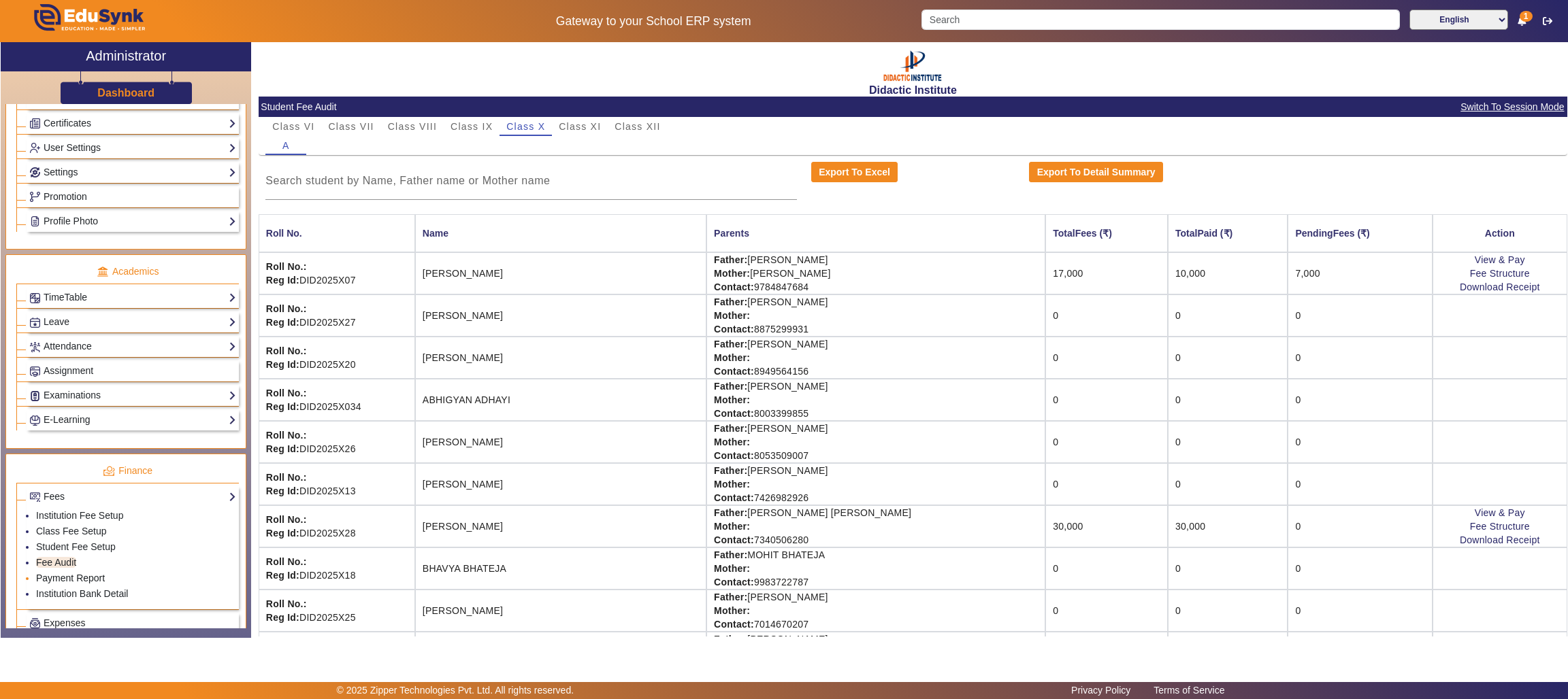
click at [88, 583] on link "Payment Report" at bounding box center [71, 578] width 69 height 11
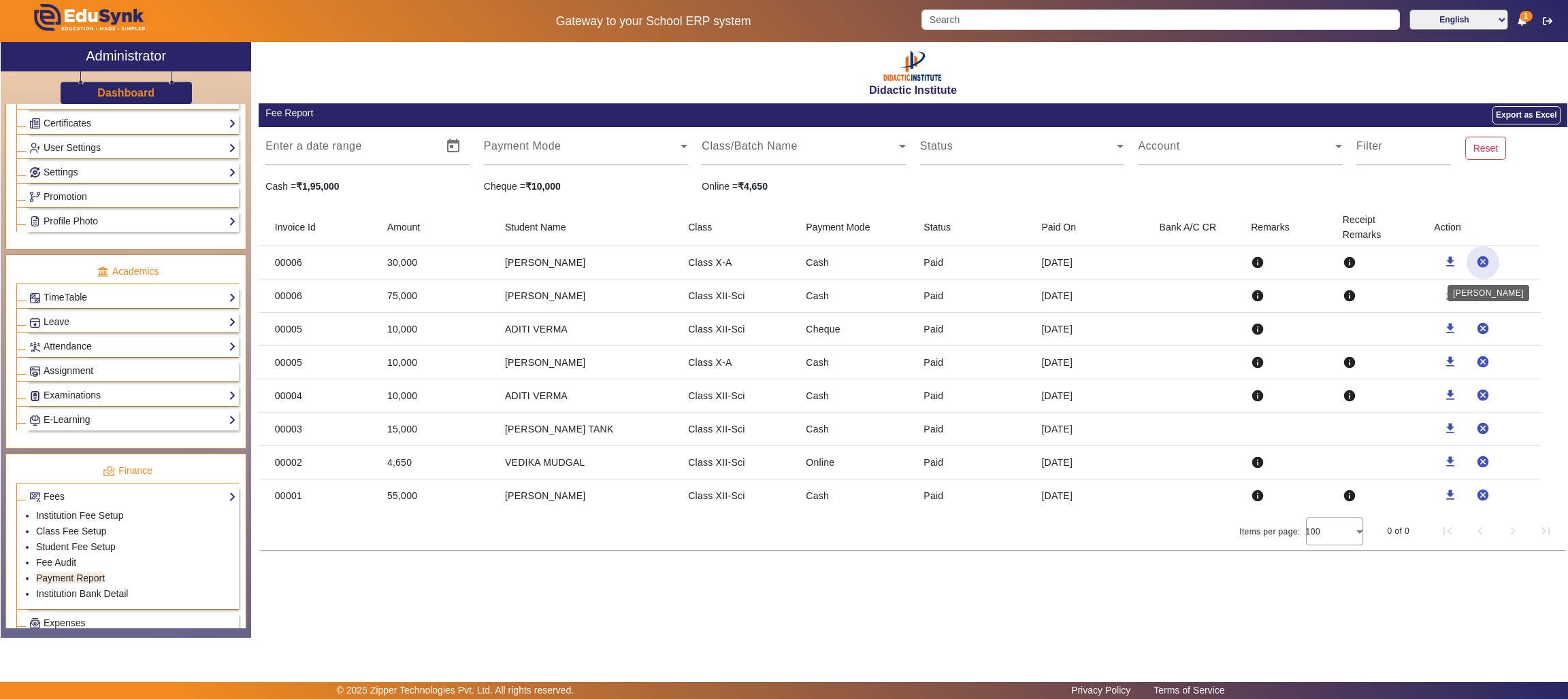
click at [1485, 258] on mat-icon "cancel" at bounding box center [1483, 262] width 14 height 14
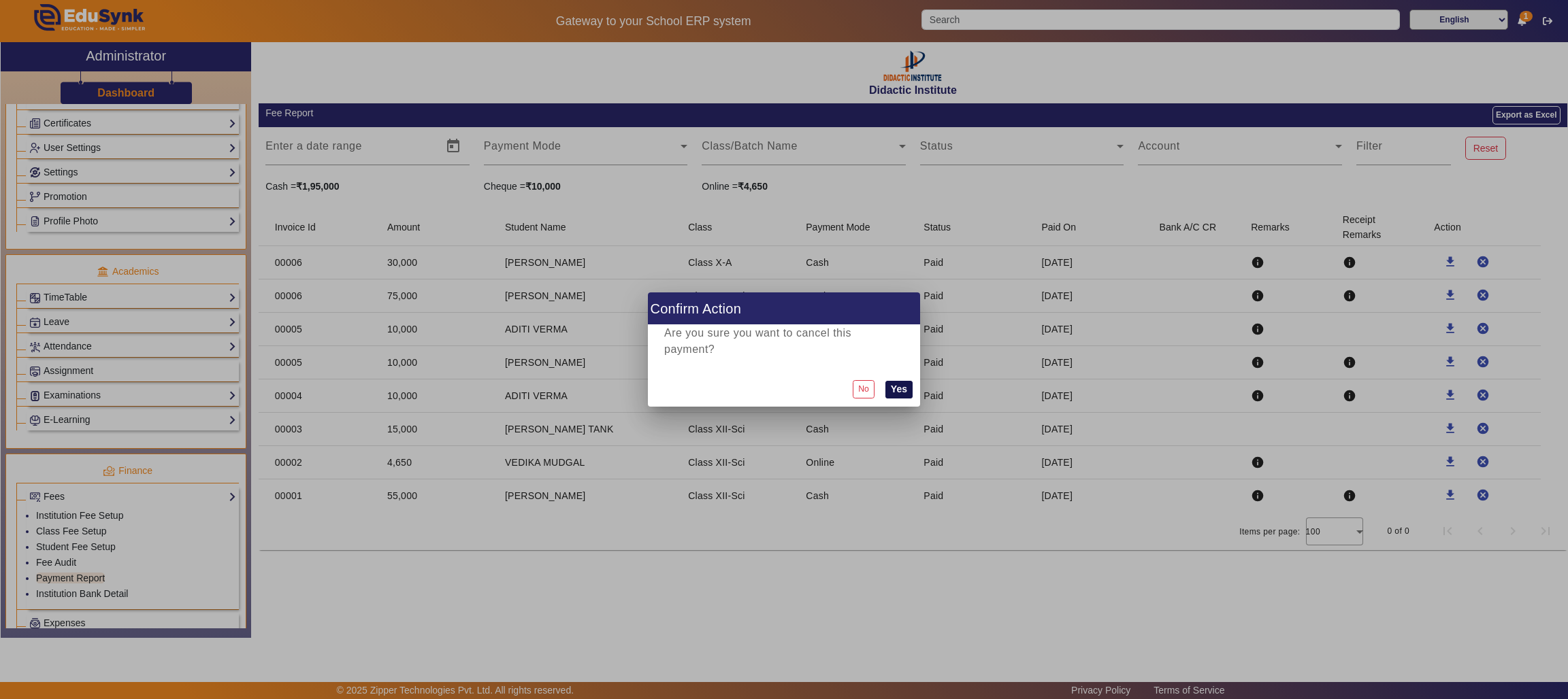
click at [904, 381] on button "Yes" at bounding box center [899, 389] width 28 height 17
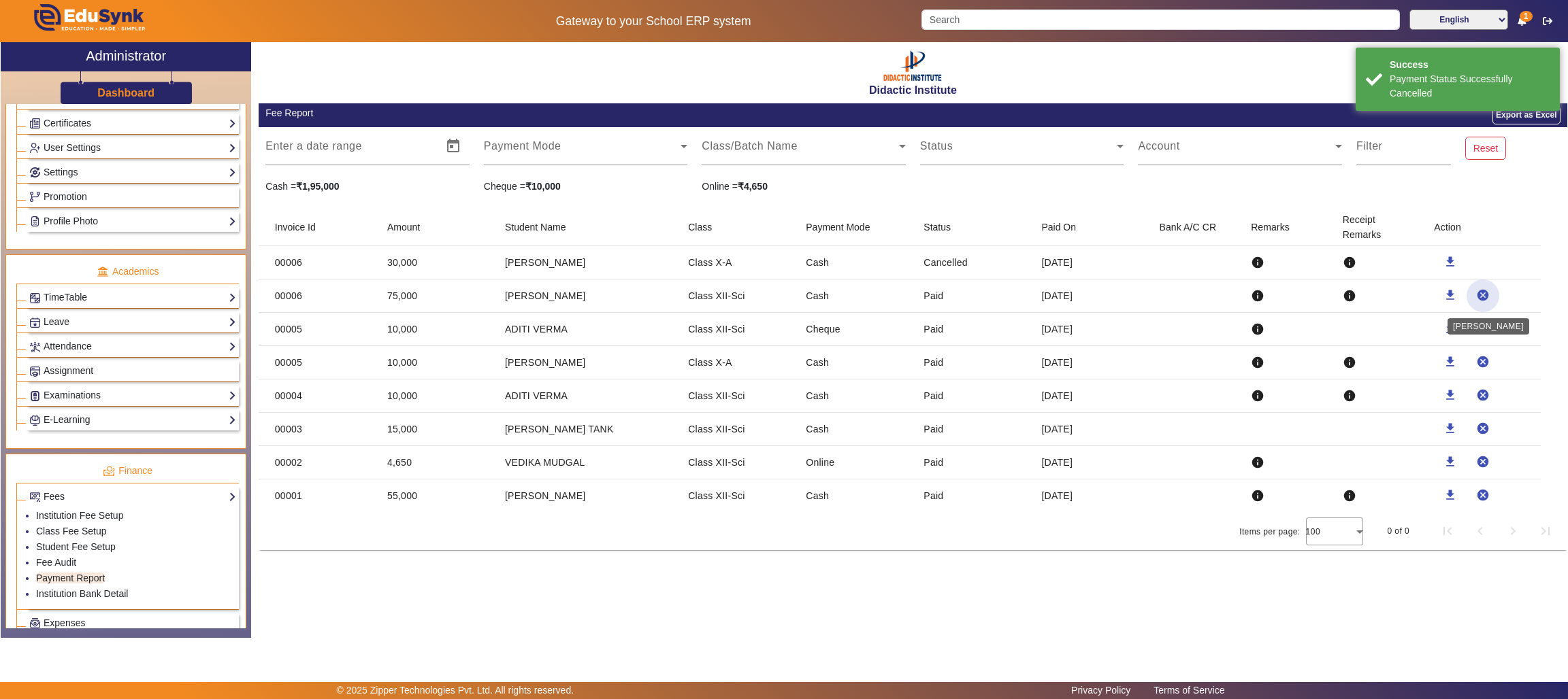
click at [1483, 292] on mat-icon "cancel" at bounding box center [1483, 295] width 14 height 14
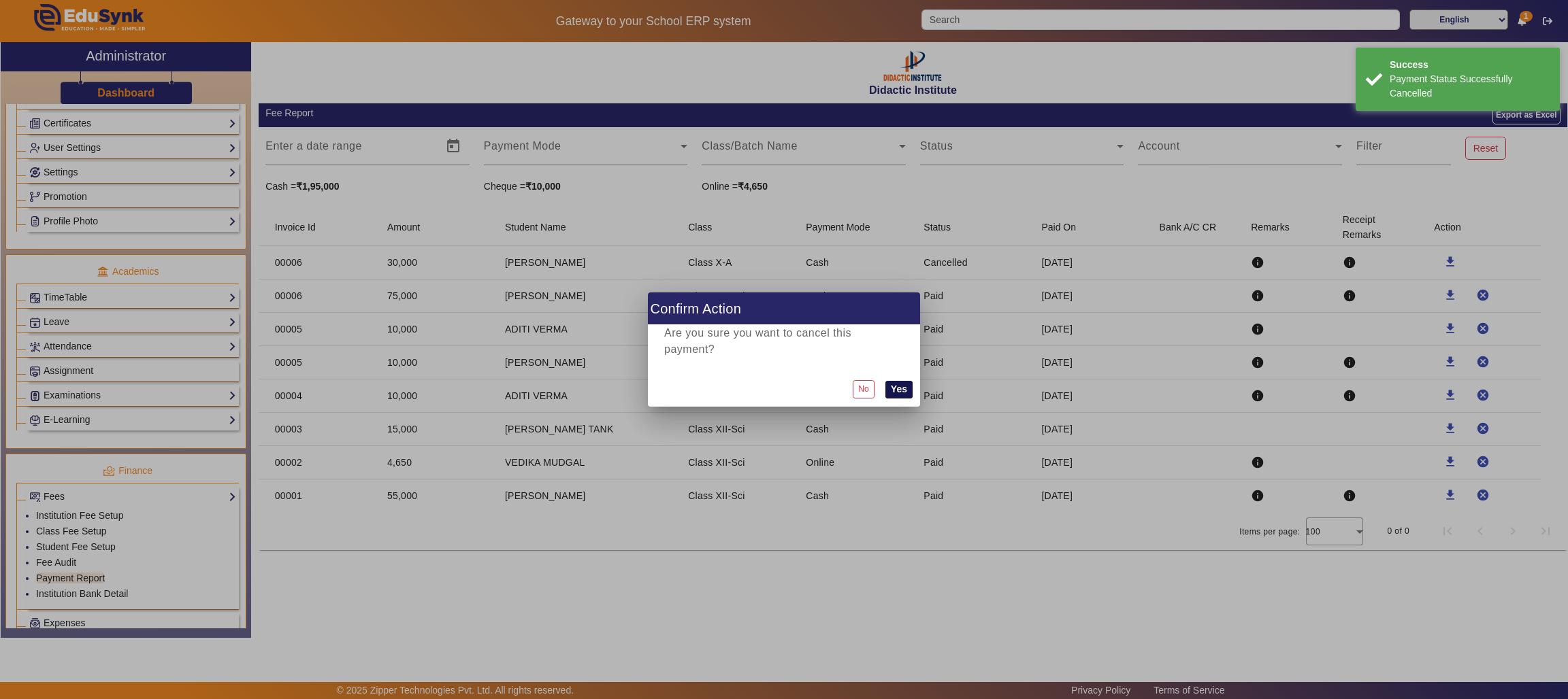
click at [899, 381] on button "Yes" at bounding box center [899, 389] width 28 height 17
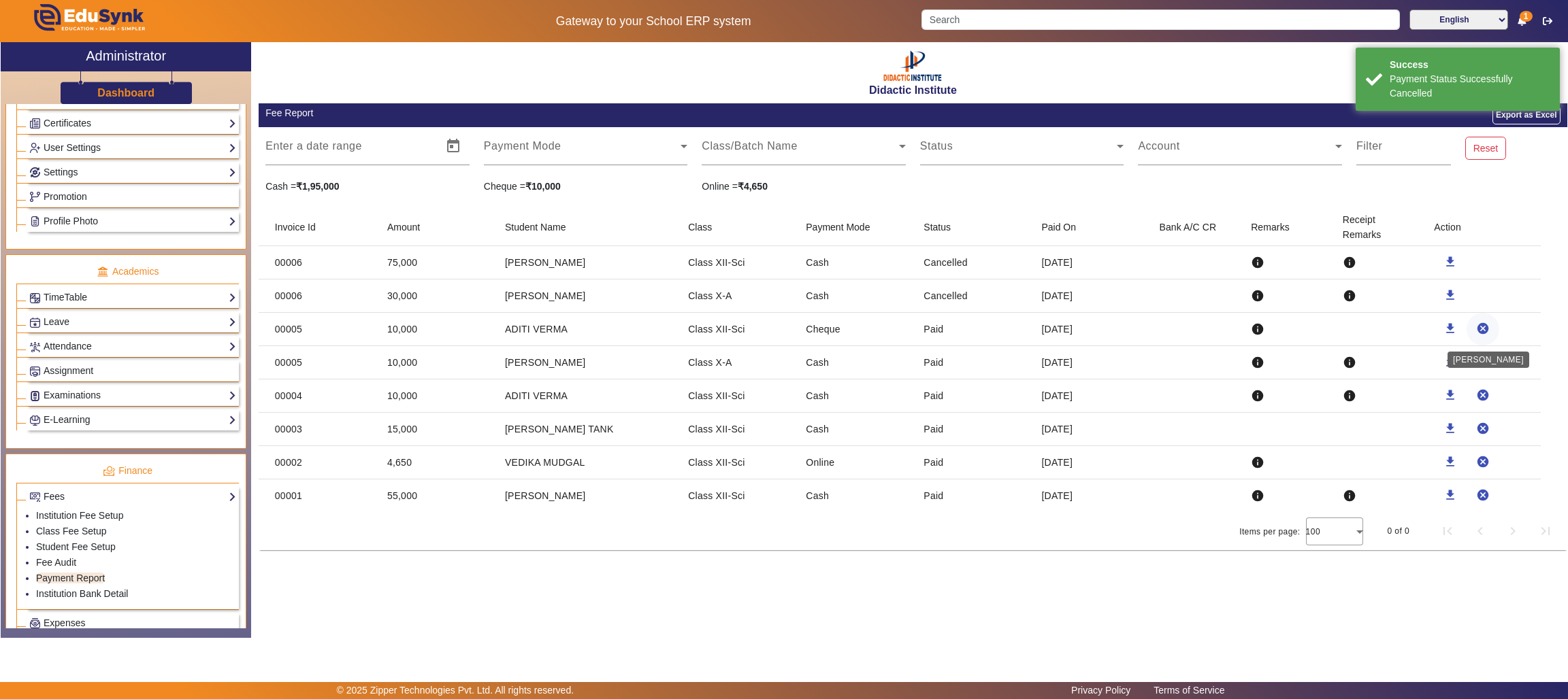
click at [1483, 324] on mat-icon "cancel" at bounding box center [1483, 329] width 14 height 14
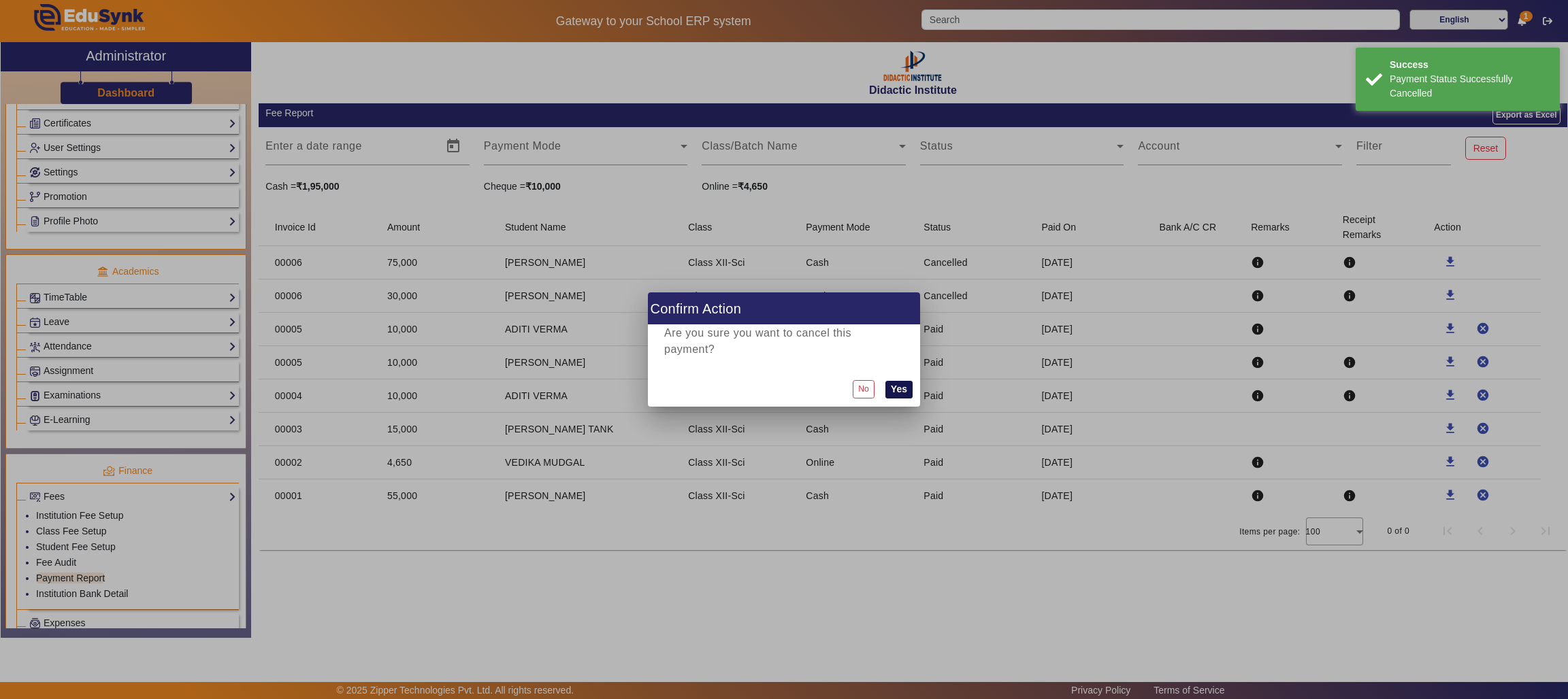
click at [901, 381] on button "Yes" at bounding box center [899, 389] width 28 height 17
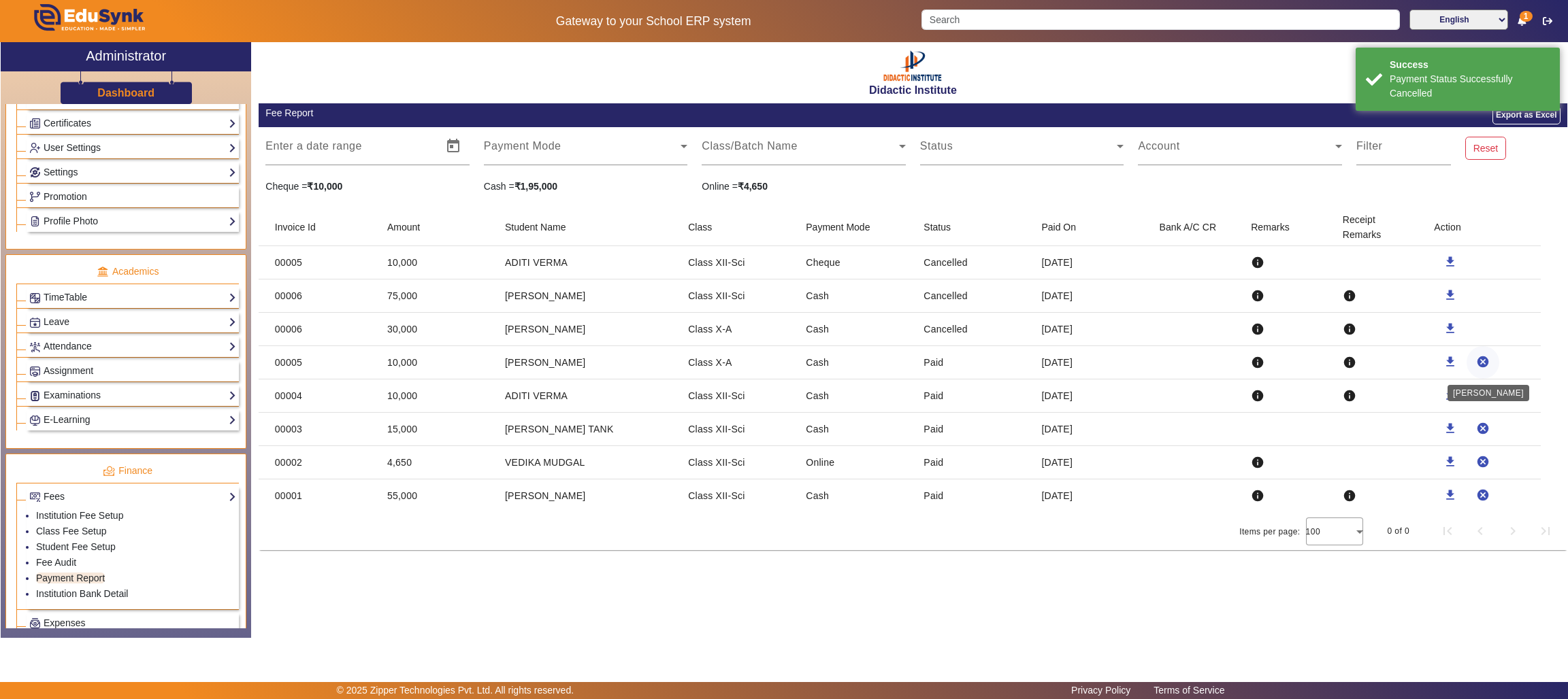
click at [1482, 361] on mat-icon "cancel" at bounding box center [1483, 362] width 14 height 14
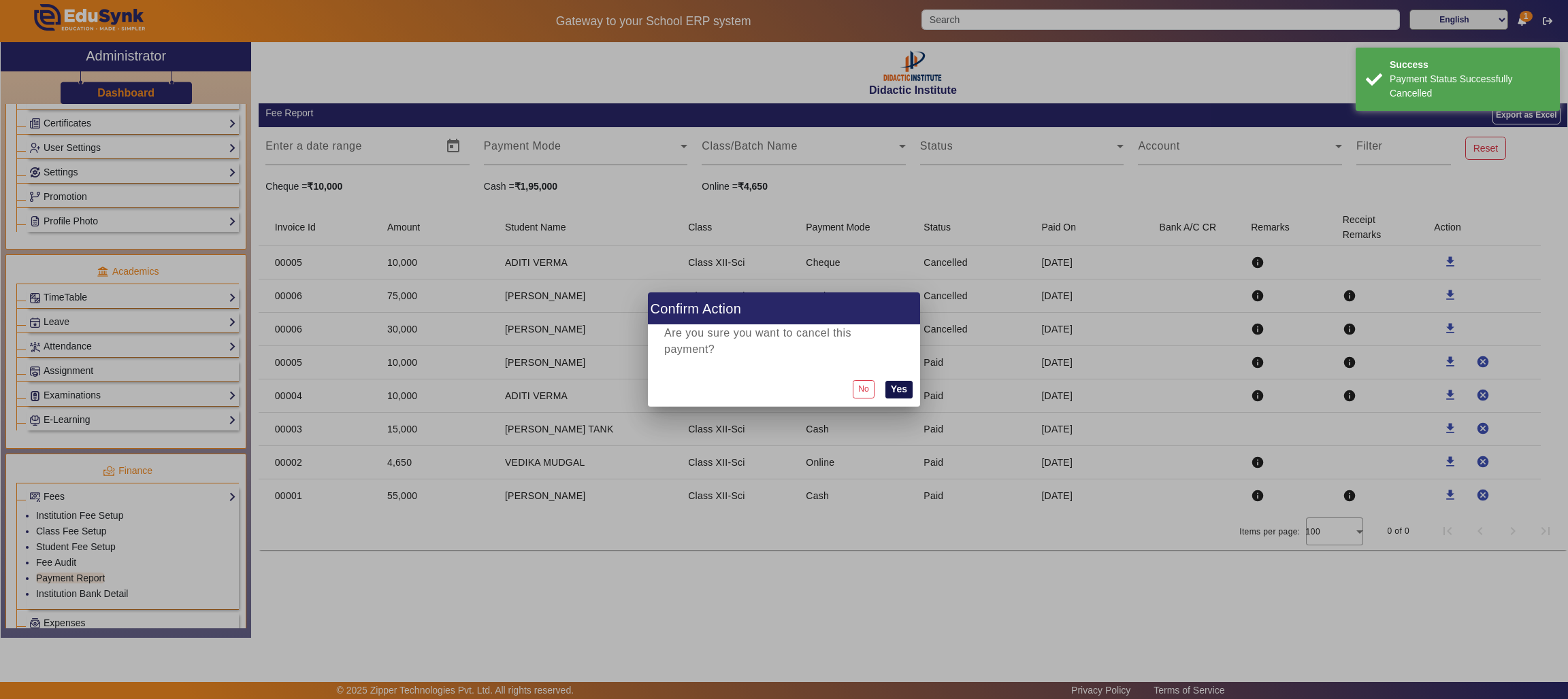
click at [904, 381] on button "Yes" at bounding box center [899, 389] width 28 height 17
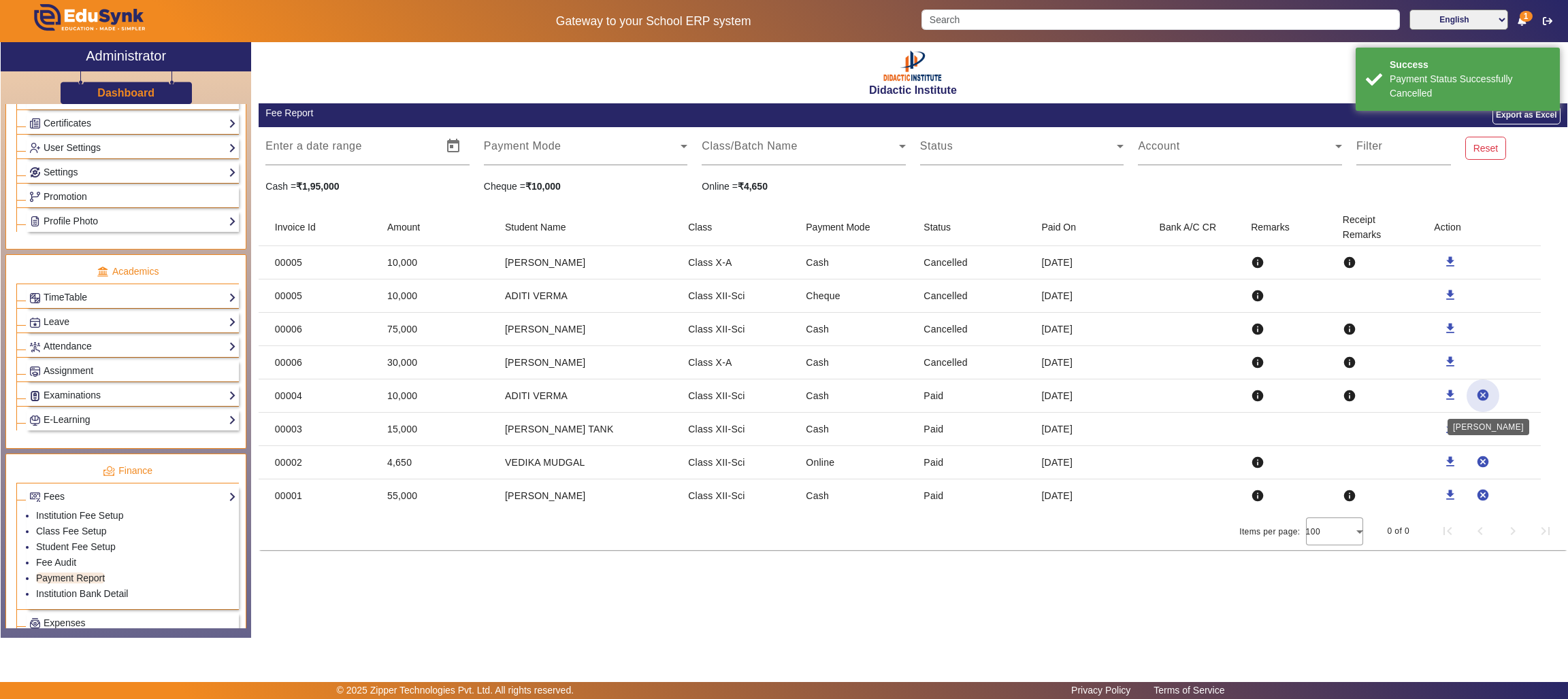
click at [1483, 395] on mat-icon "cancel" at bounding box center [1483, 395] width 14 height 14
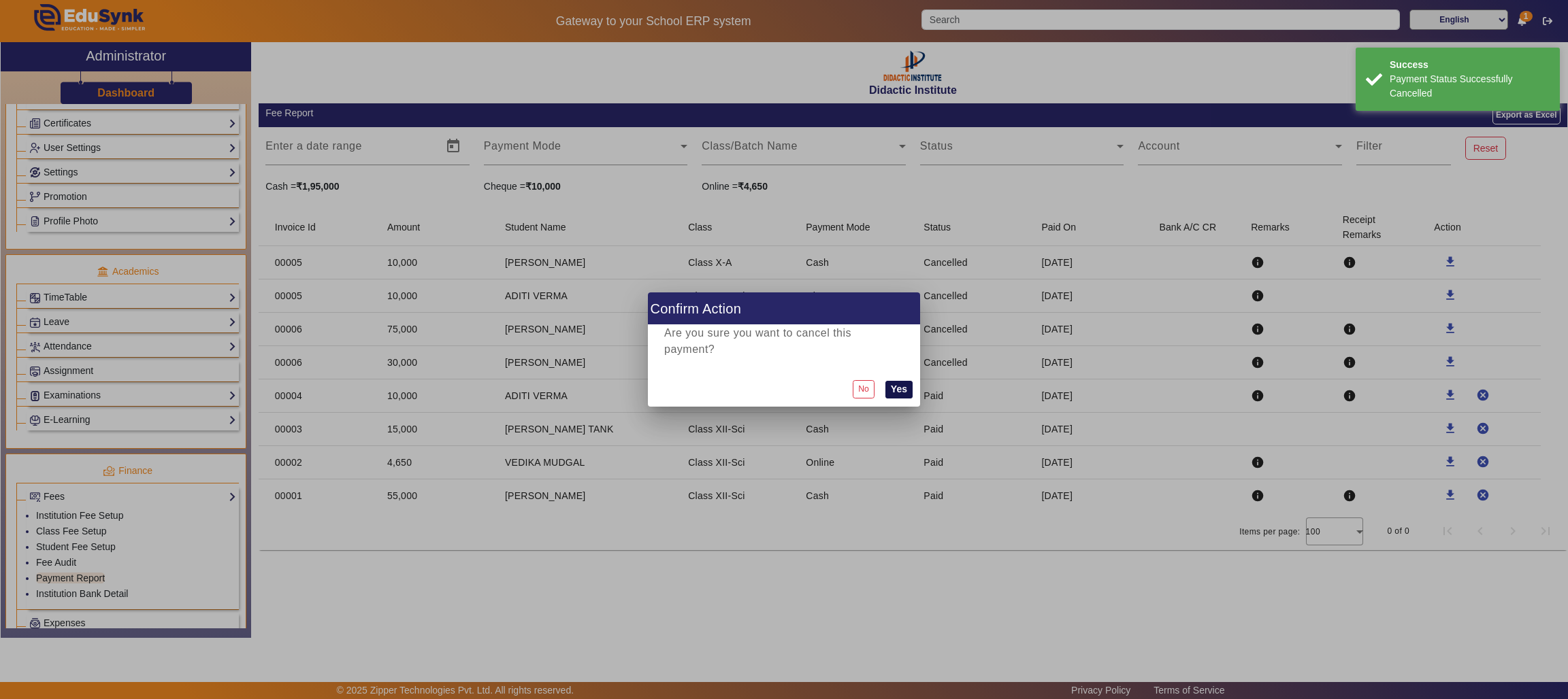
click at [903, 383] on button "Yes" at bounding box center [899, 389] width 28 height 17
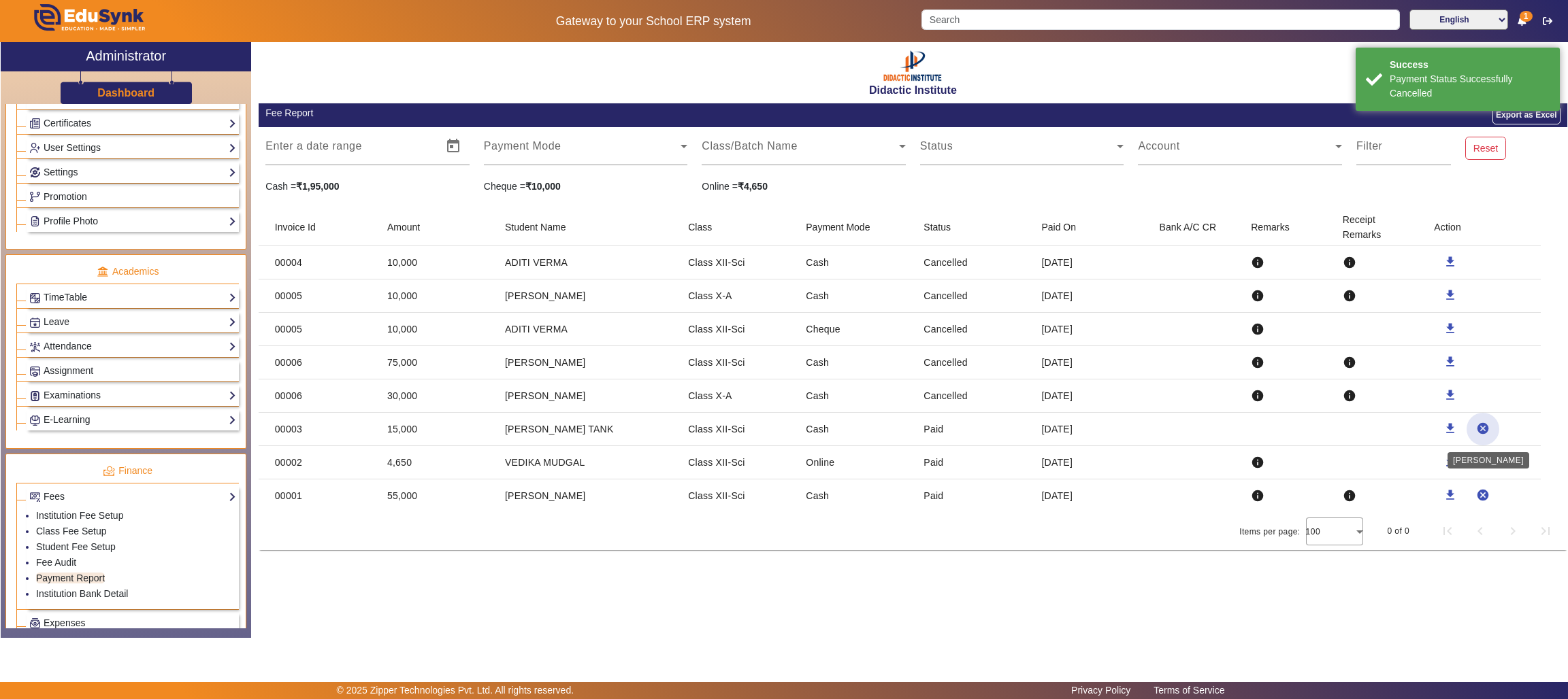
click at [1478, 425] on mat-icon "cancel" at bounding box center [1483, 429] width 14 height 14
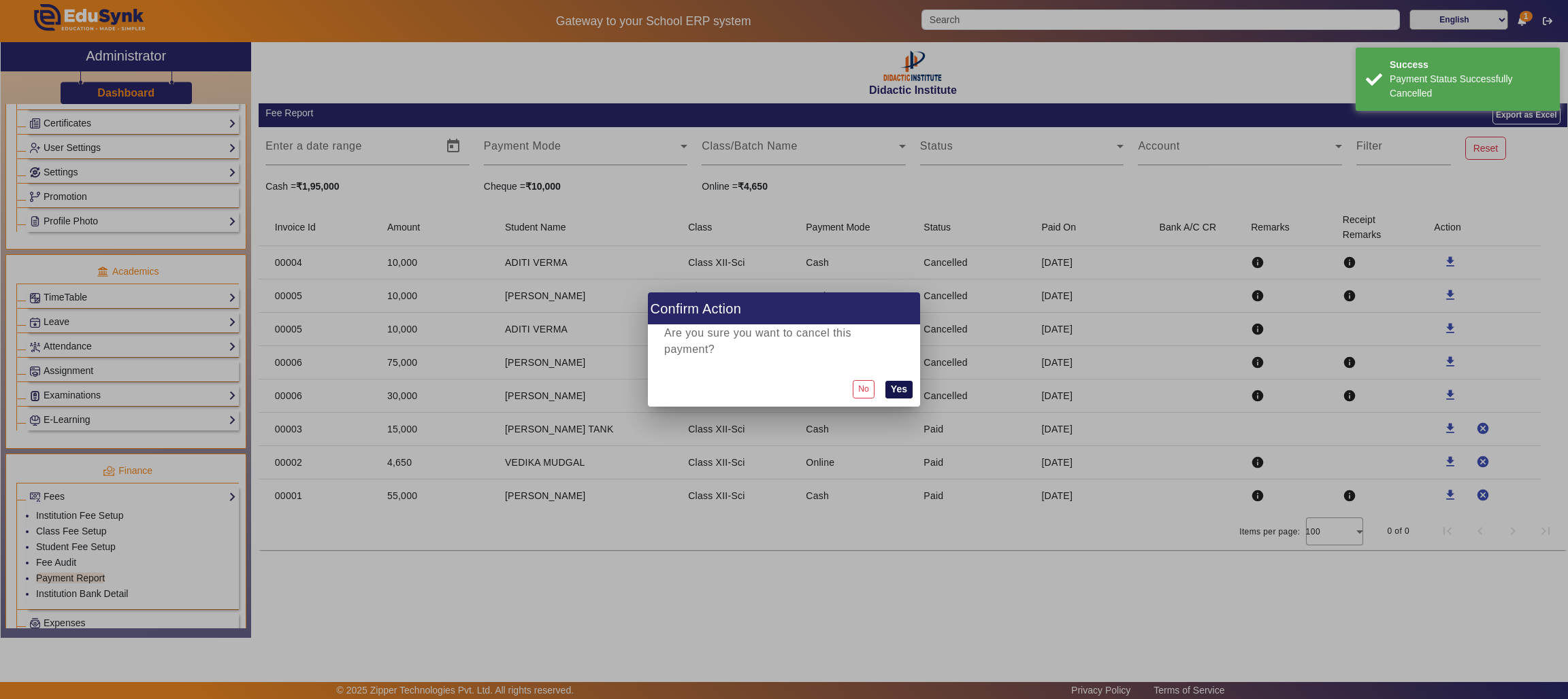
click at [894, 383] on button "Yes" at bounding box center [899, 389] width 28 height 17
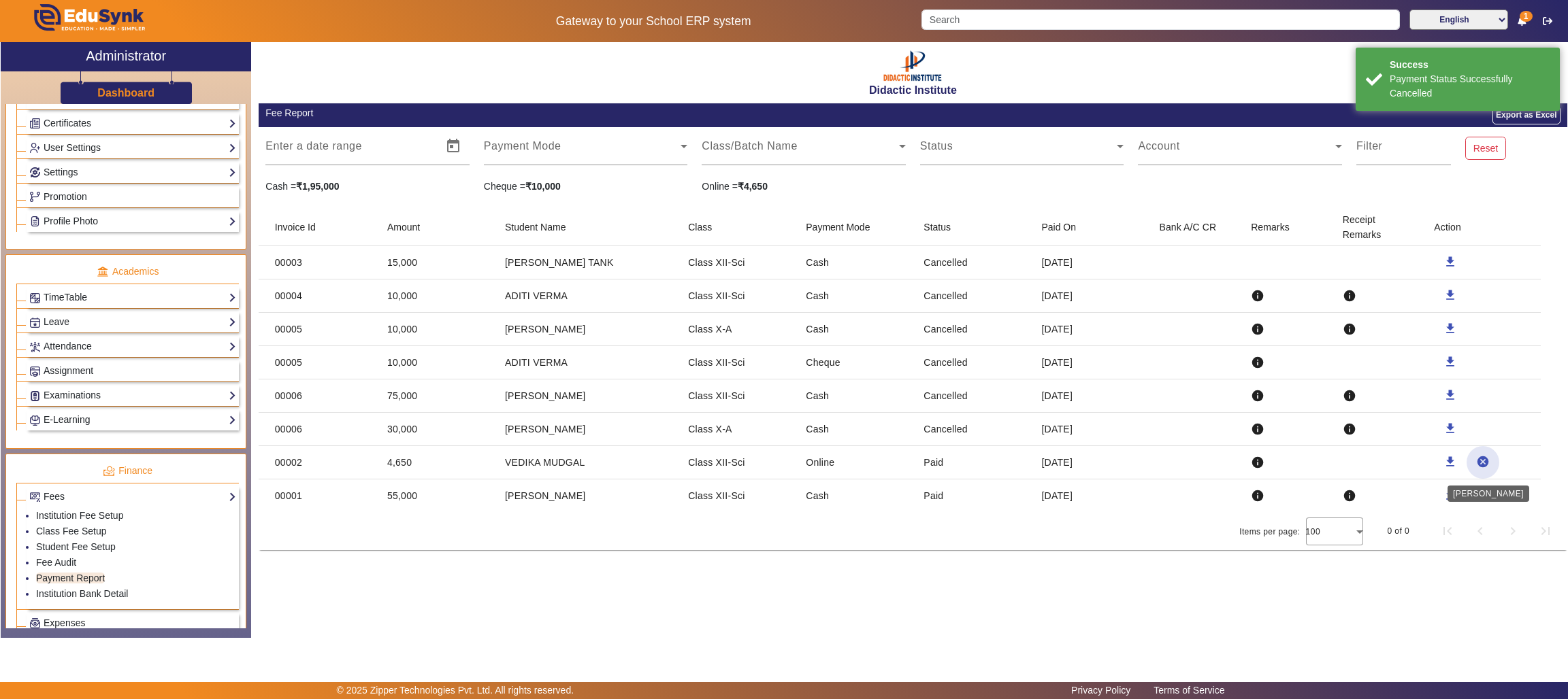
click at [1480, 463] on mat-icon "cancel" at bounding box center [1483, 462] width 14 height 14
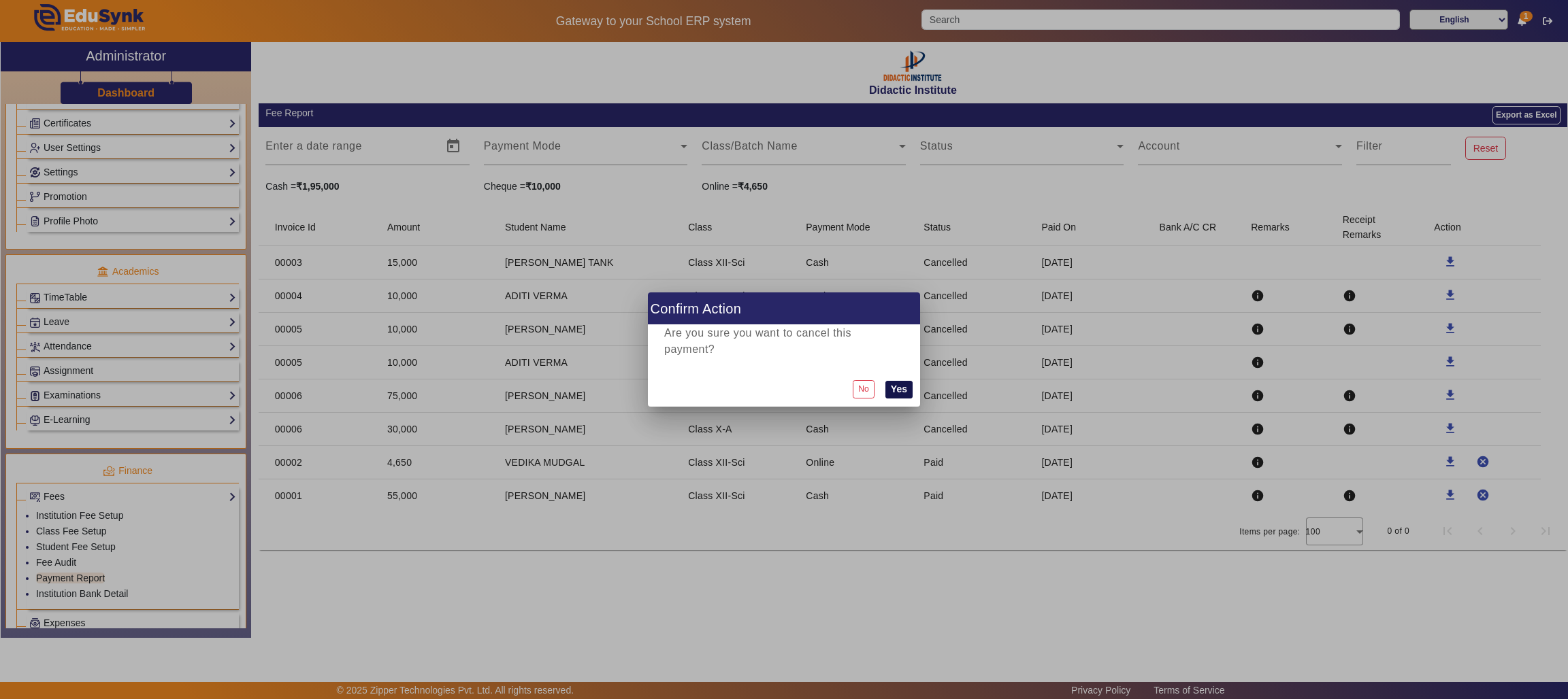
click at [900, 381] on button "Yes" at bounding box center [899, 389] width 28 height 17
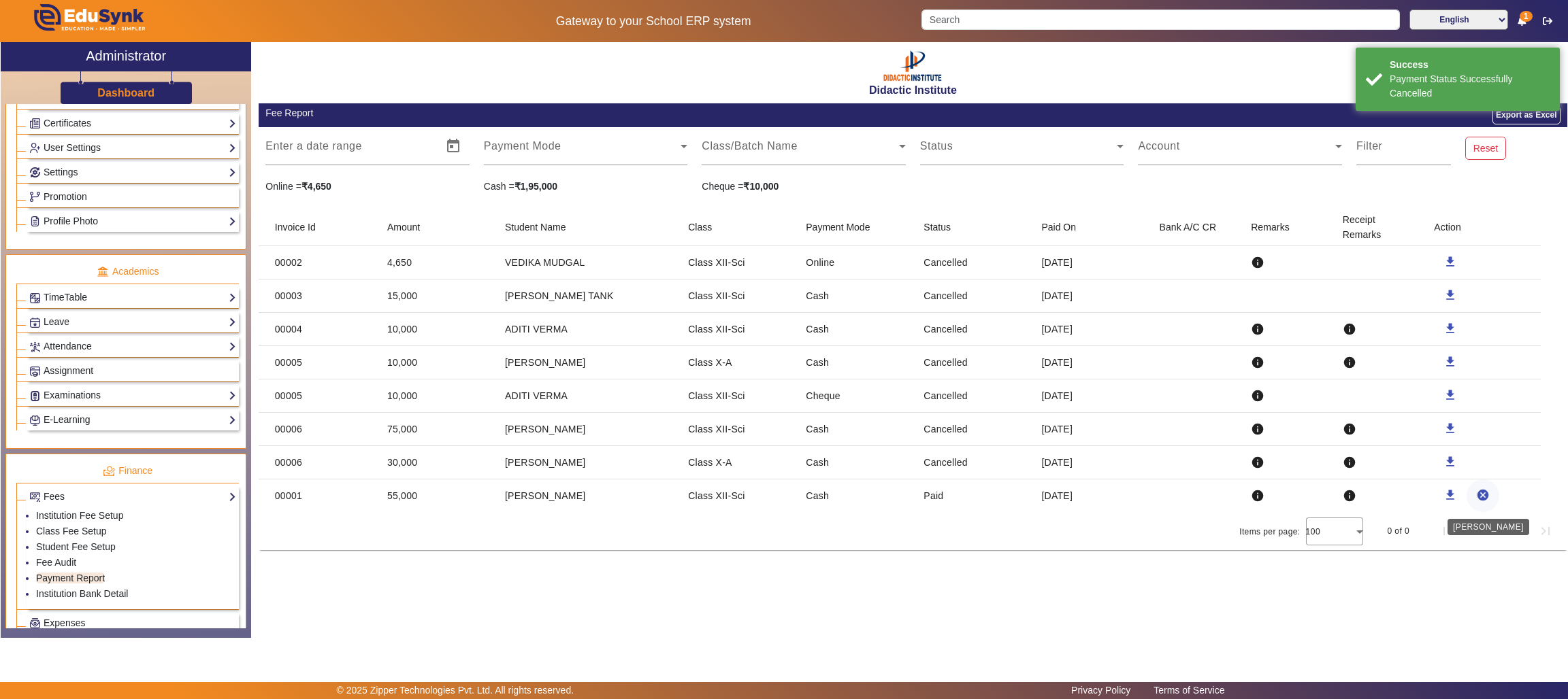
click at [1483, 493] on mat-icon "cancel" at bounding box center [1483, 495] width 14 height 14
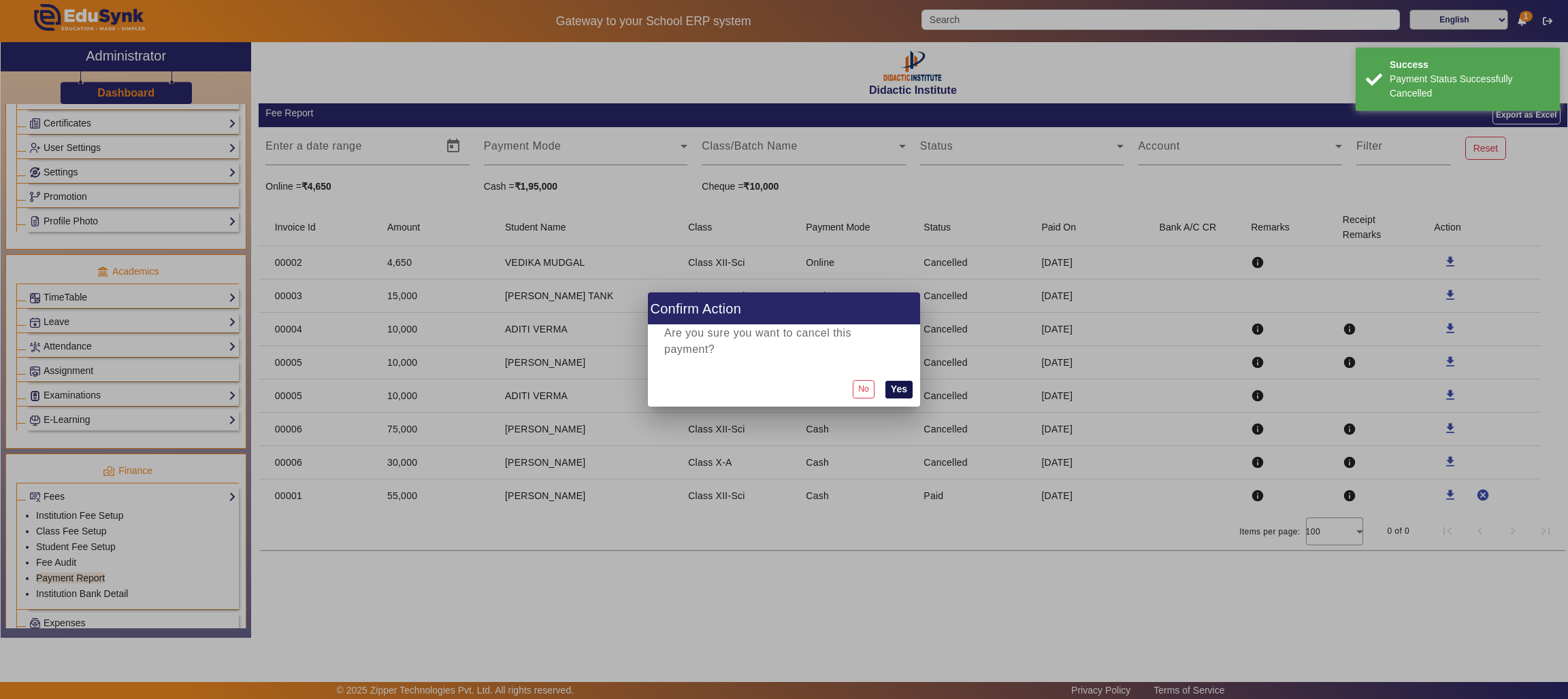
click at [901, 383] on button "Yes" at bounding box center [899, 389] width 28 height 17
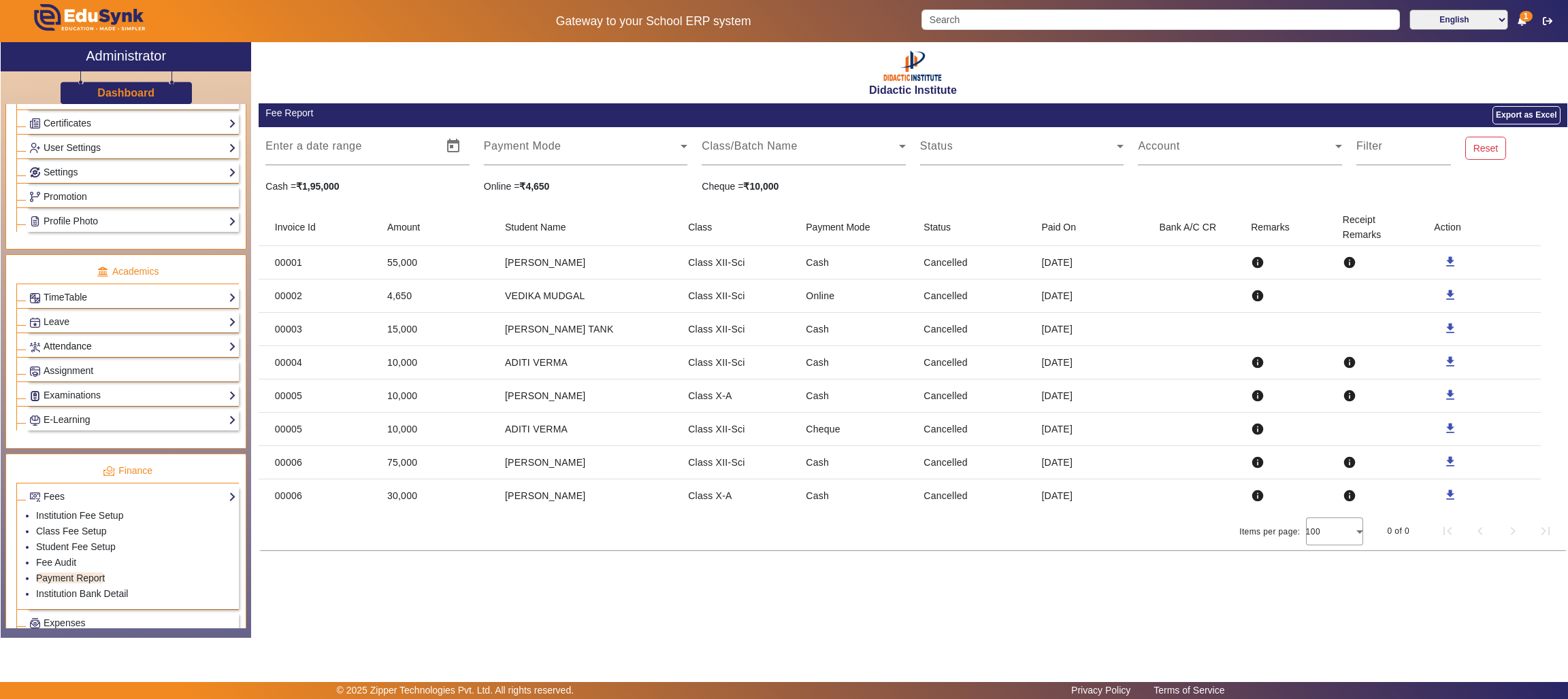
click at [124, 355] on link "Attendance" at bounding box center [133, 346] width 207 height 16
